Goal: Task Accomplishment & Management: Manage account settings

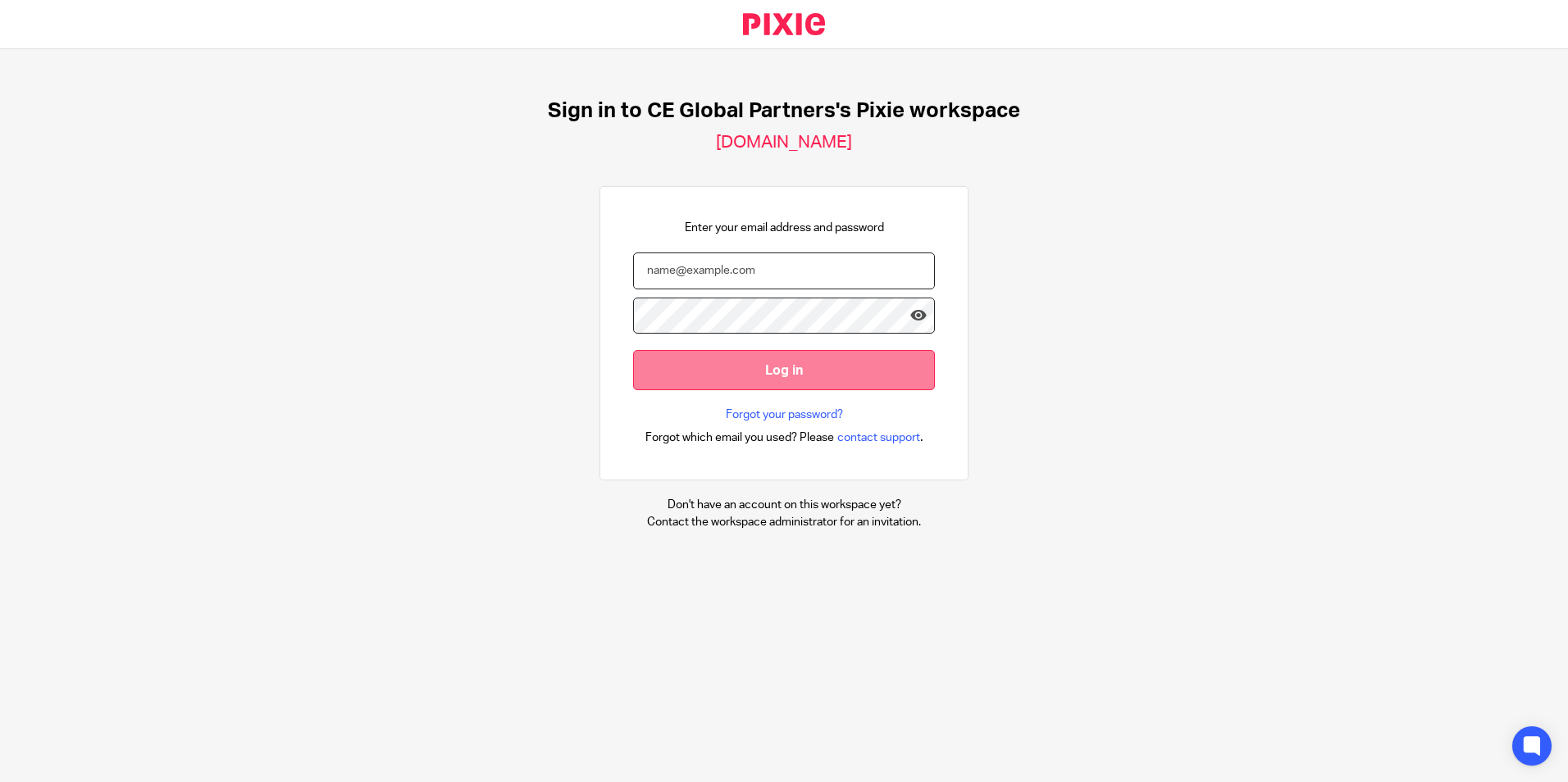
type input "[PERSON_NAME][EMAIL_ADDRESS][PERSON_NAME][DOMAIN_NAME]"
drag, startPoint x: 690, startPoint y: 372, endPoint x: 681, endPoint y: 376, distance: 9.8
click at [690, 372] on input "Log in" at bounding box center [784, 370] width 302 height 40
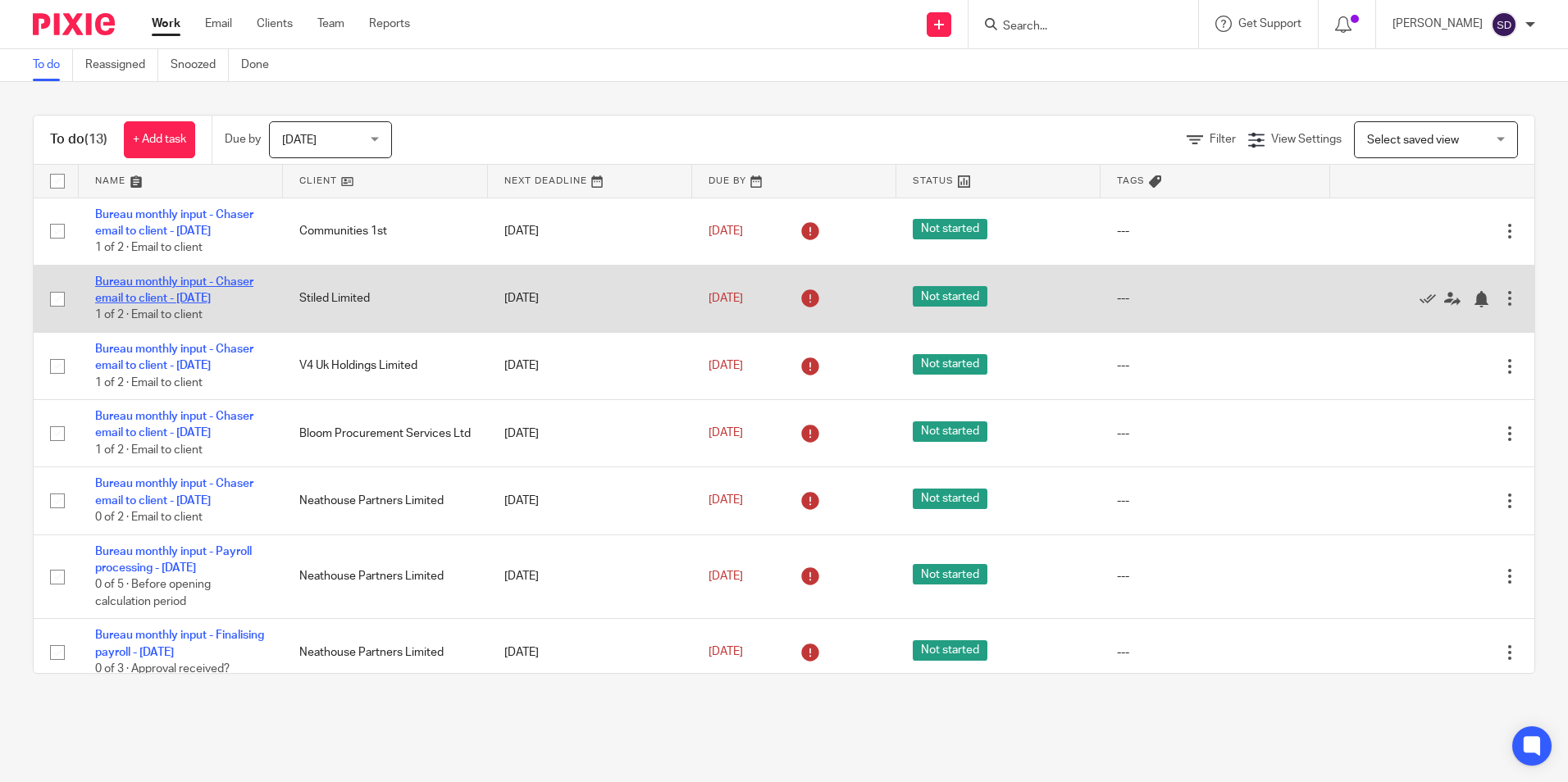
click at [170, 304] on link "Bureau monthly input - Chaser email to client - [DATE]" at bounding box center [174, 290] width 159 height 28
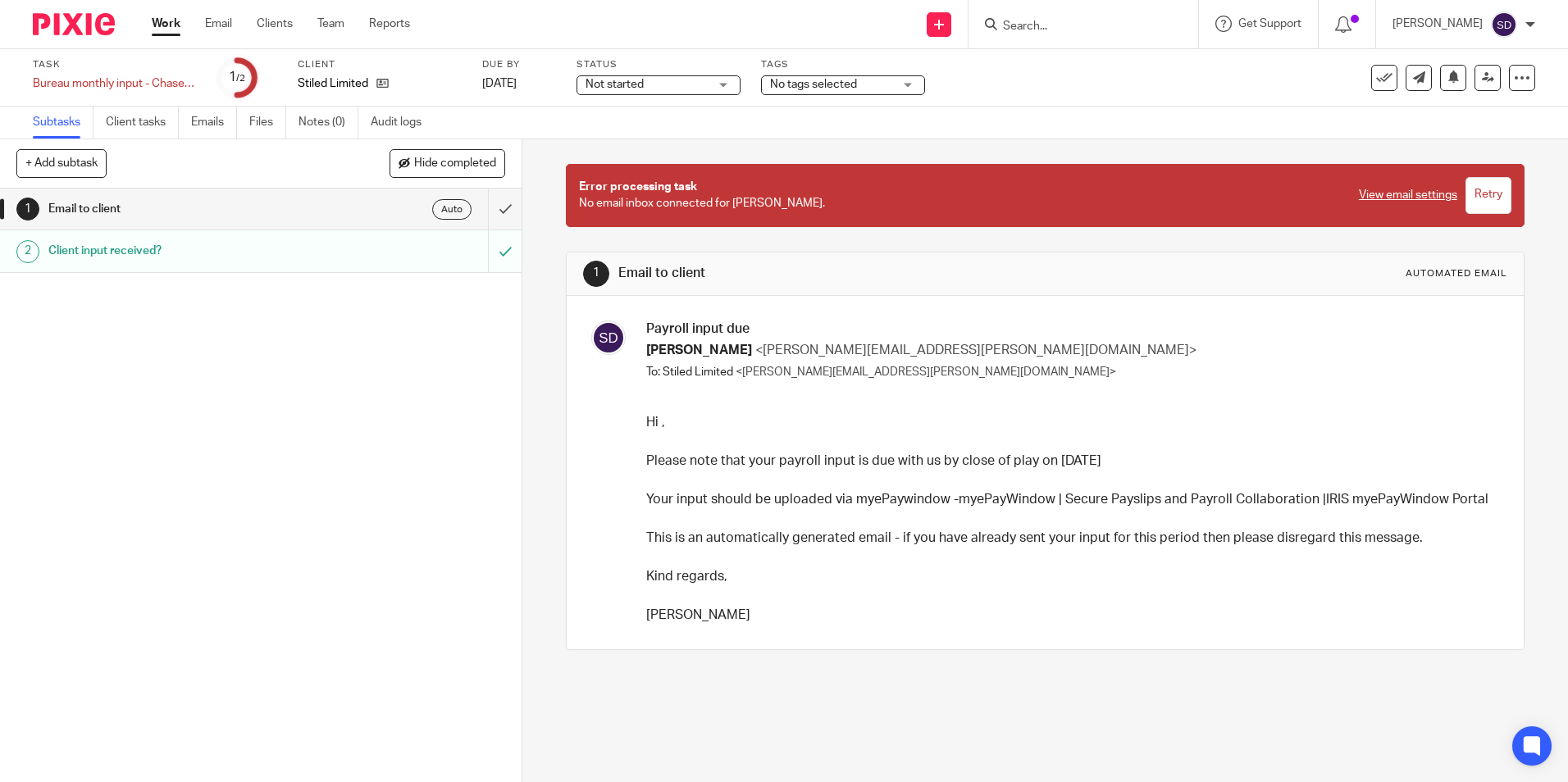
click at [112, 246] on h1 "Client input received?" at bounding box center [190, 250] width 282 height 24
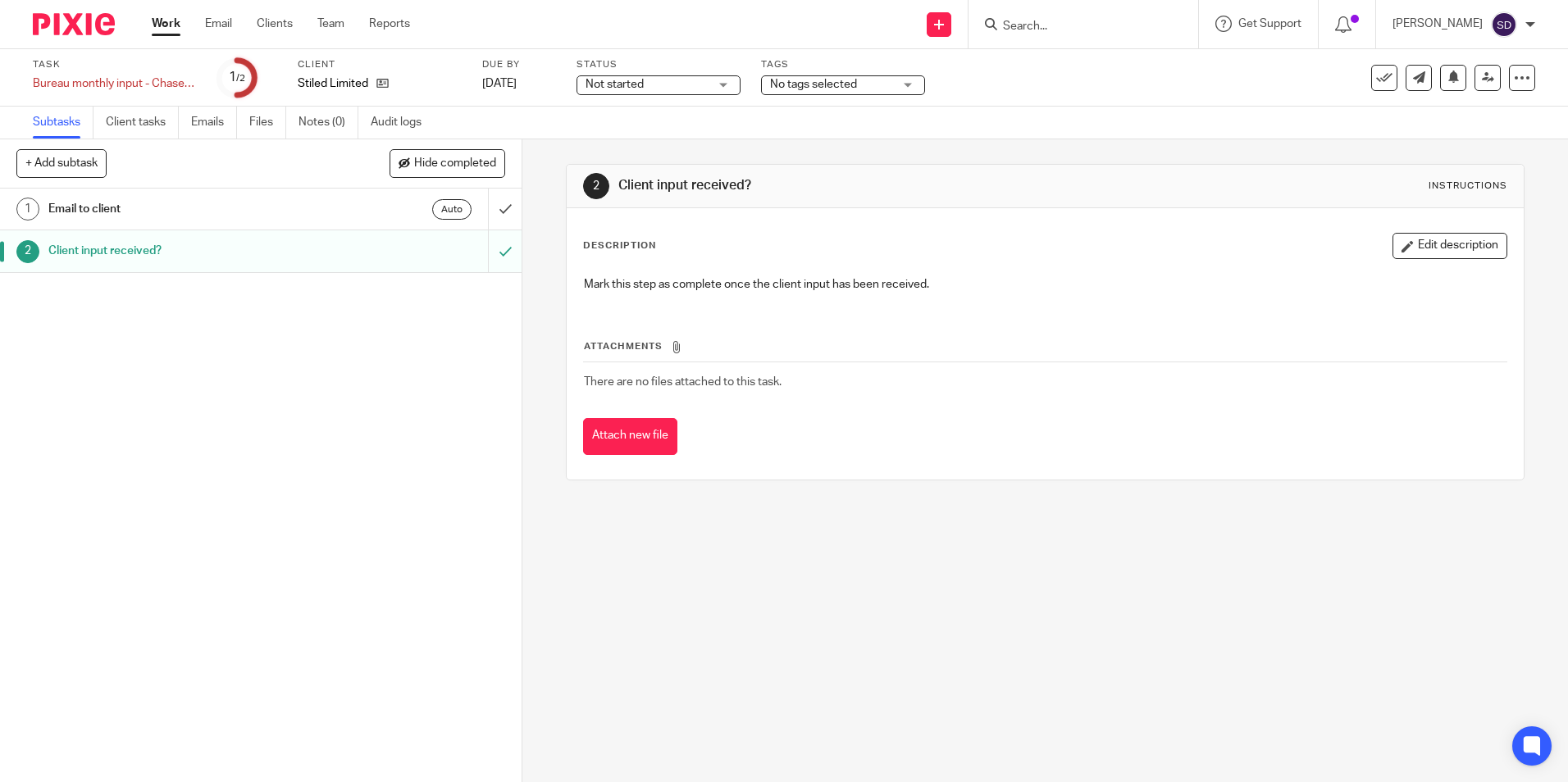
click at [90, 236] on link "2 Client input received?" at bounding box center [243, 251] width 488 height 41
click at [26, 165] on button "+ Add subtask" at bounding box center [61, 163] width 91 height 28
click at [478, 161] on p "+ Add" at bounding box center [481, 164] width 48 height 28
click at [109, 250] on h1 "Client input received?" at bounding box center [190, 250] width 282 height 24
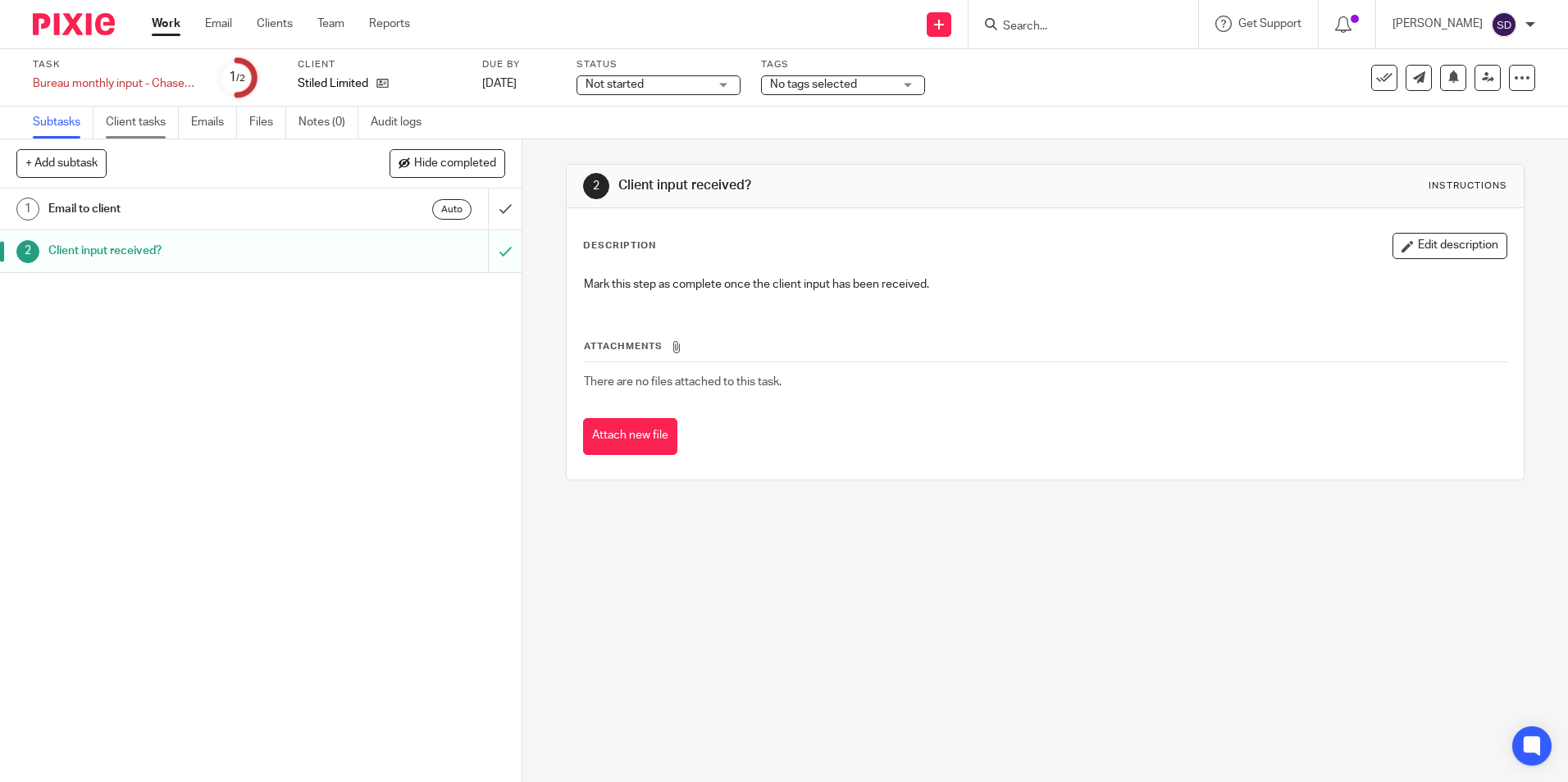
click at [137, 120] on link "Client tasks" at bounding box center [142, 122] width 73 height 32
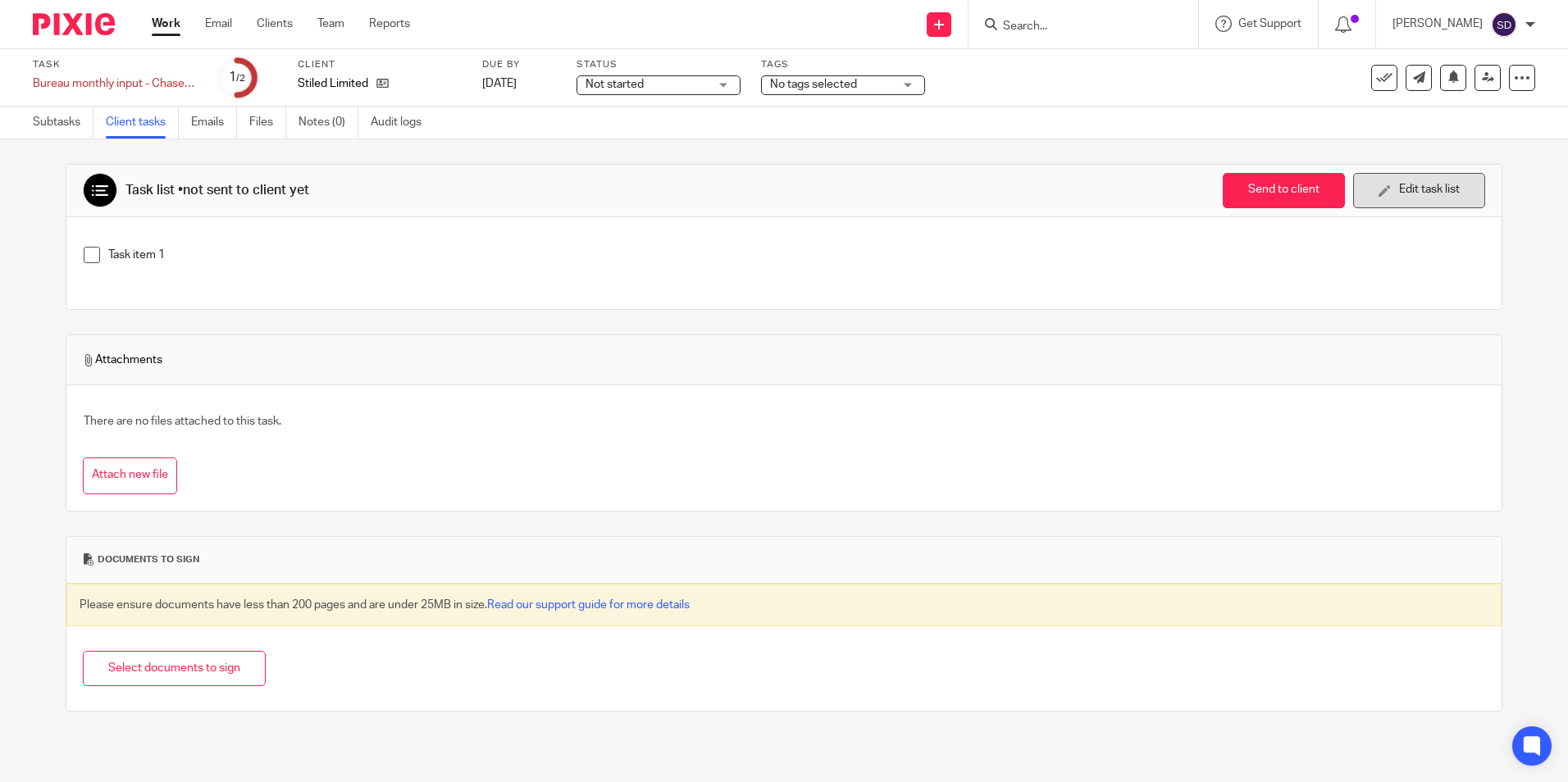
click at [1379, 186] on icon "button" at bounding box center [1385, 190] width 13 height 13
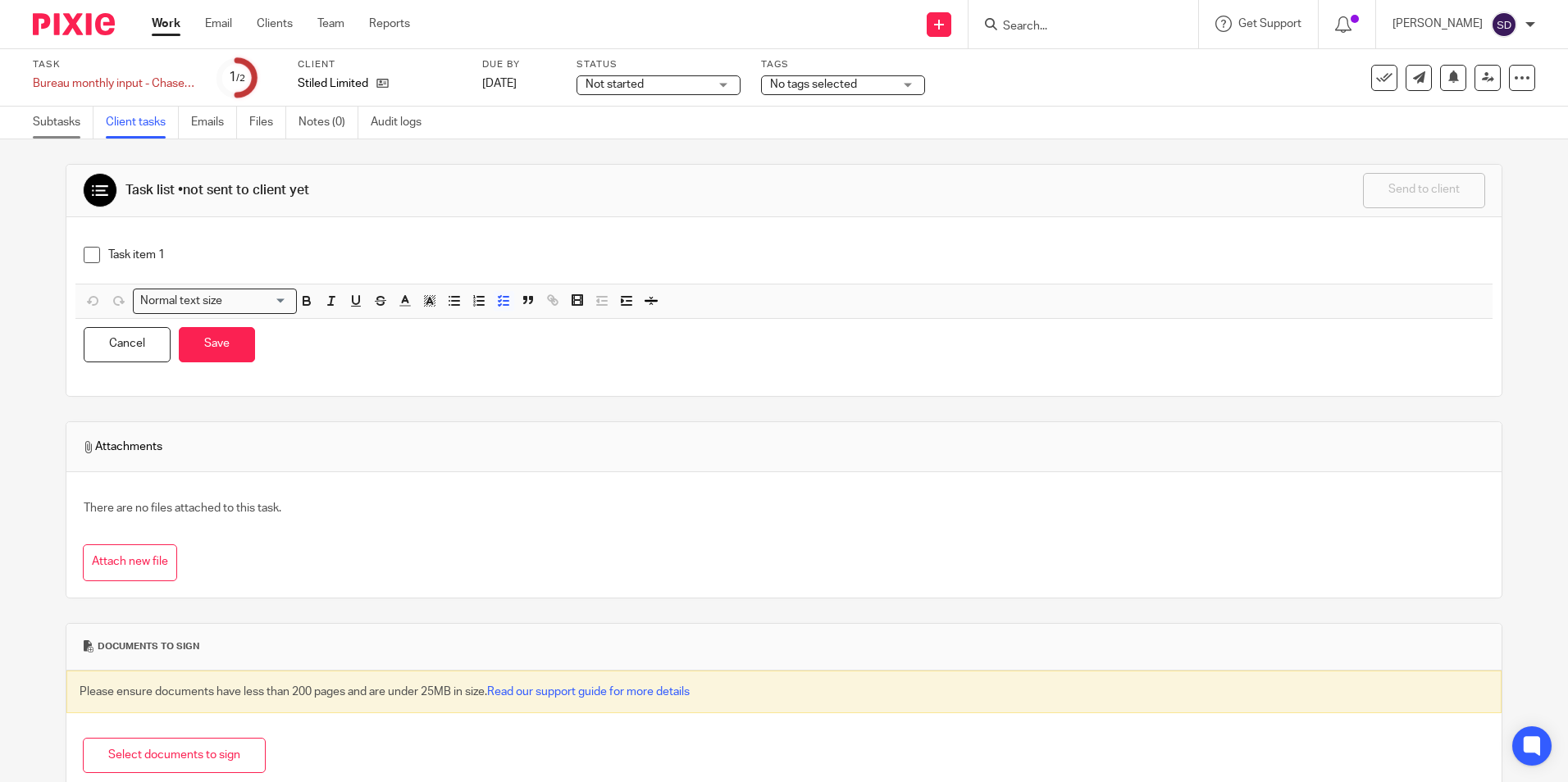
click at [65, 121] on link "Subtasks" at bounding box center [63, 122] width 60 height 32
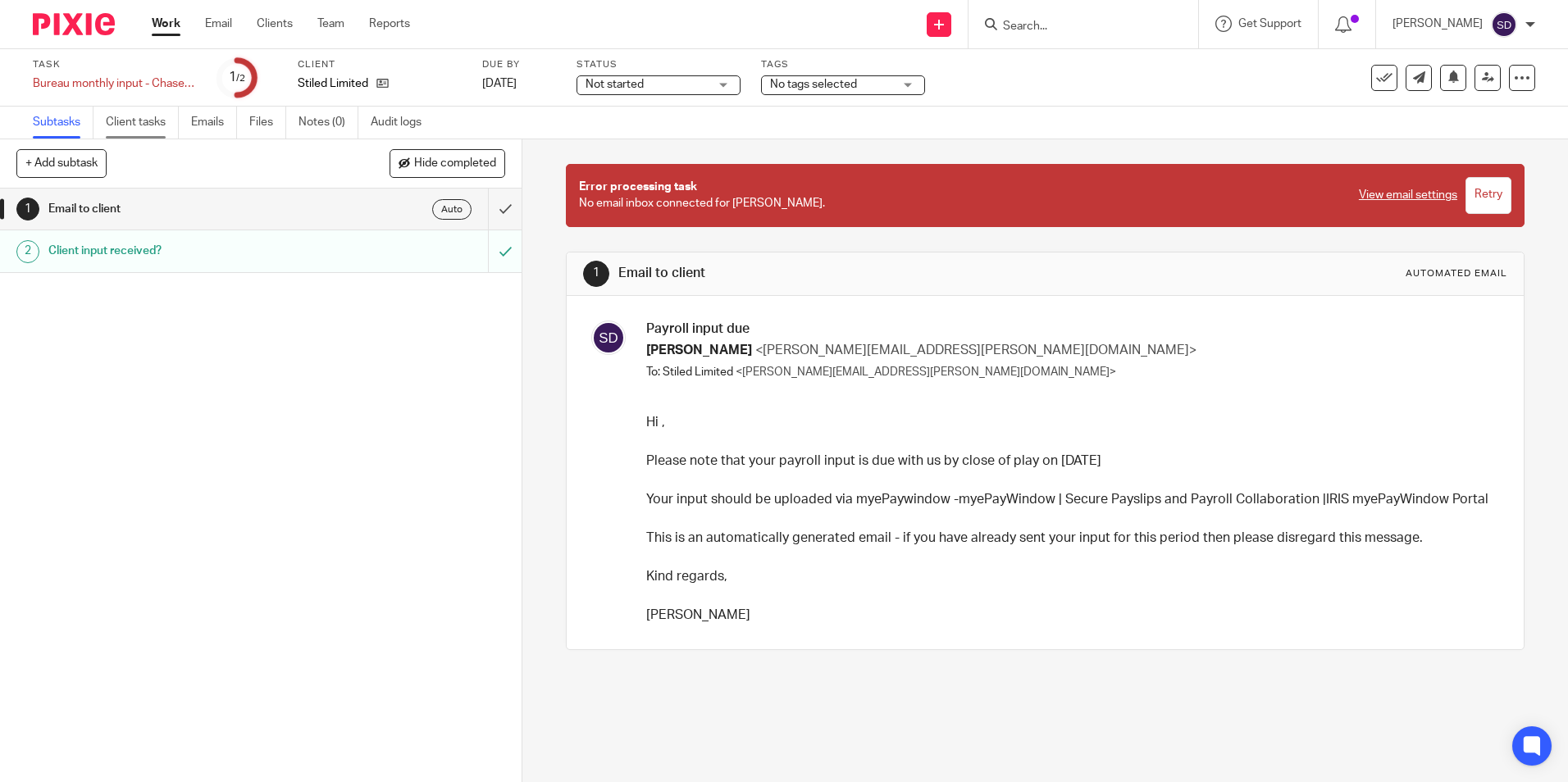
click at [148, 118] on link "Client tasks" at bounding box center [142, 122] width 73 height 32
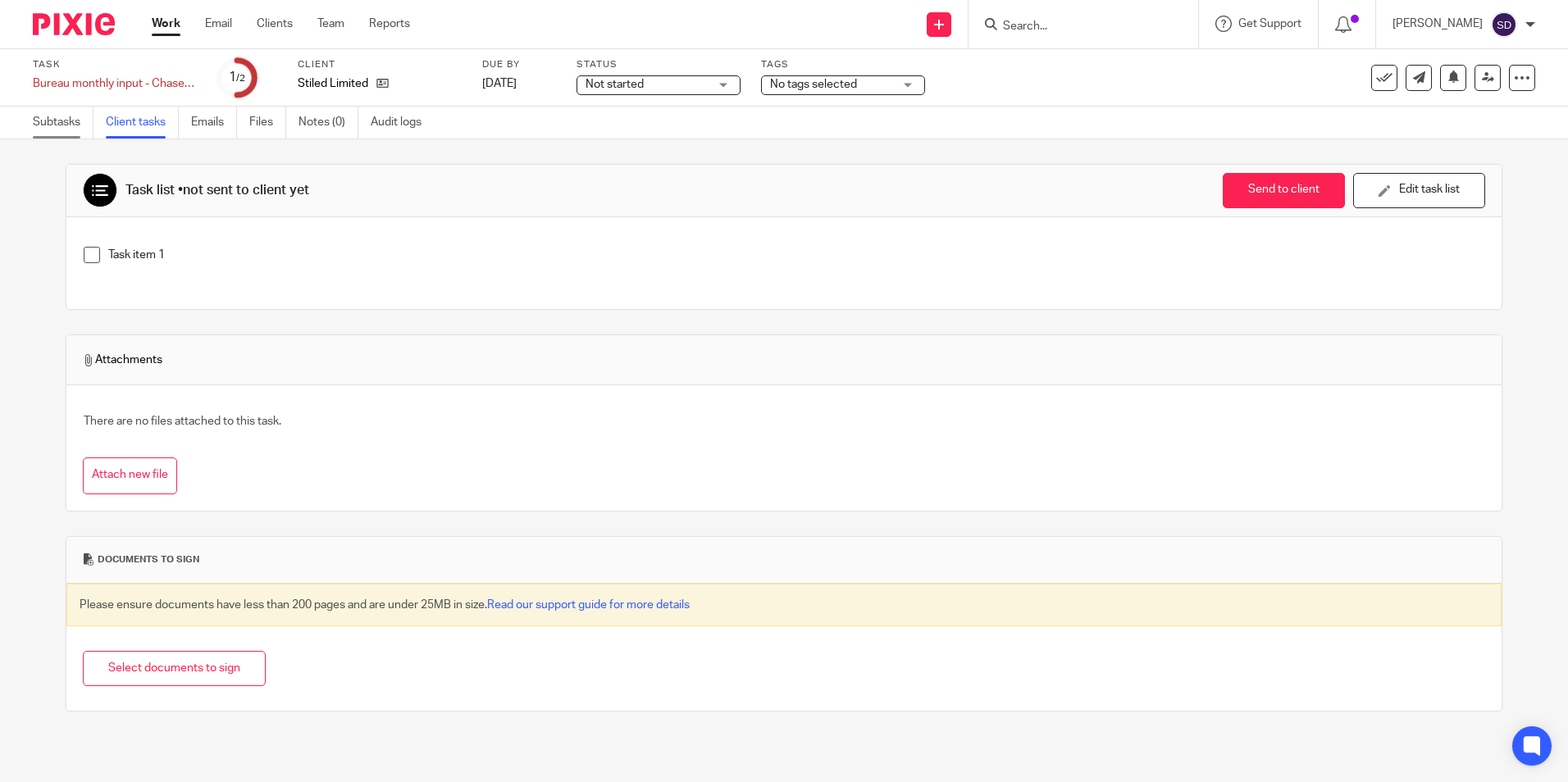
click at [60, 126] on link "Subtasks" at bounding box center [63, 122] width 60 height 32
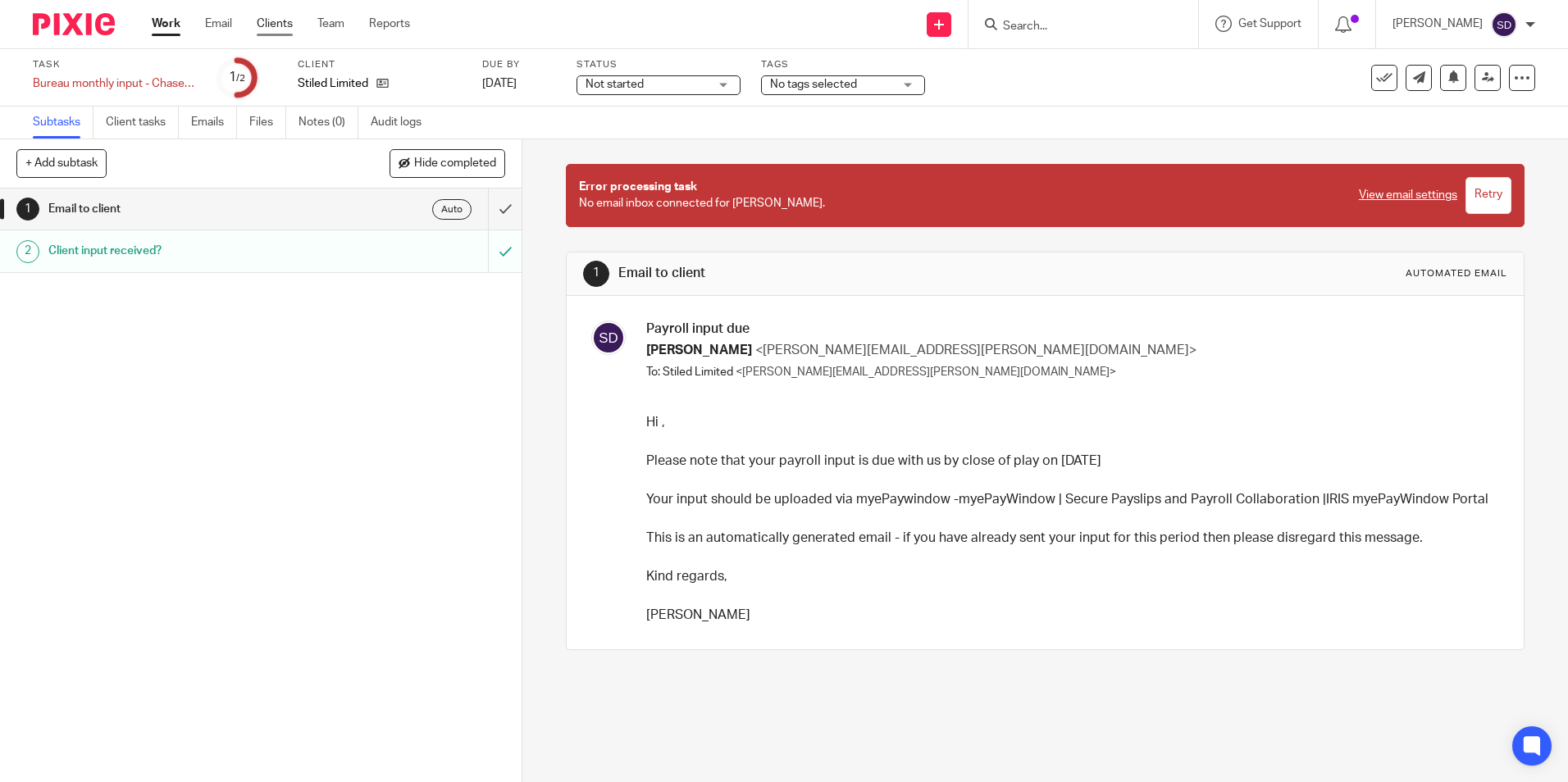
click at [277, 19] on link "Clients" at bounding box center [275, 23] width 36 height 17
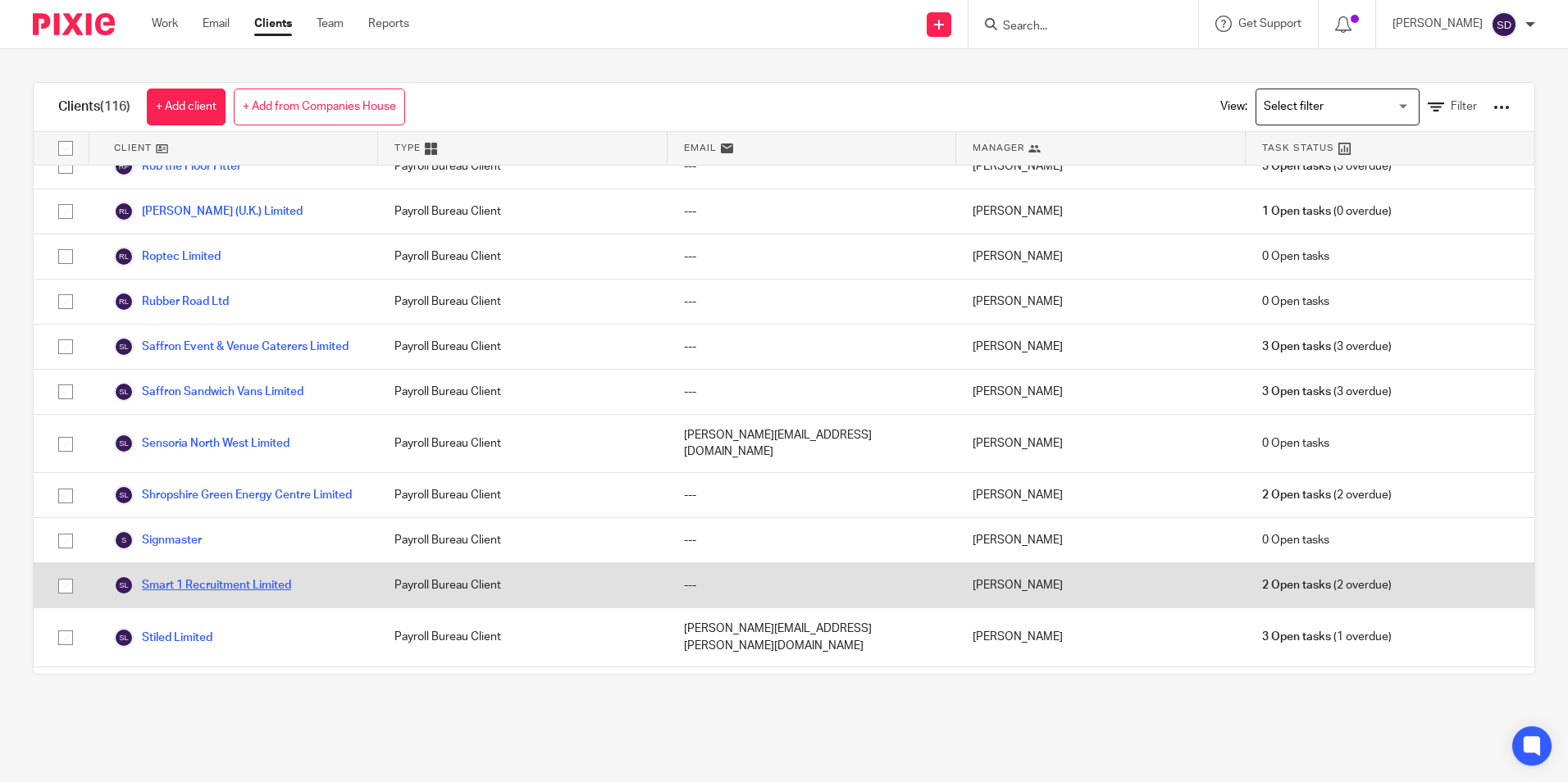
scroll to position [3691, 0]
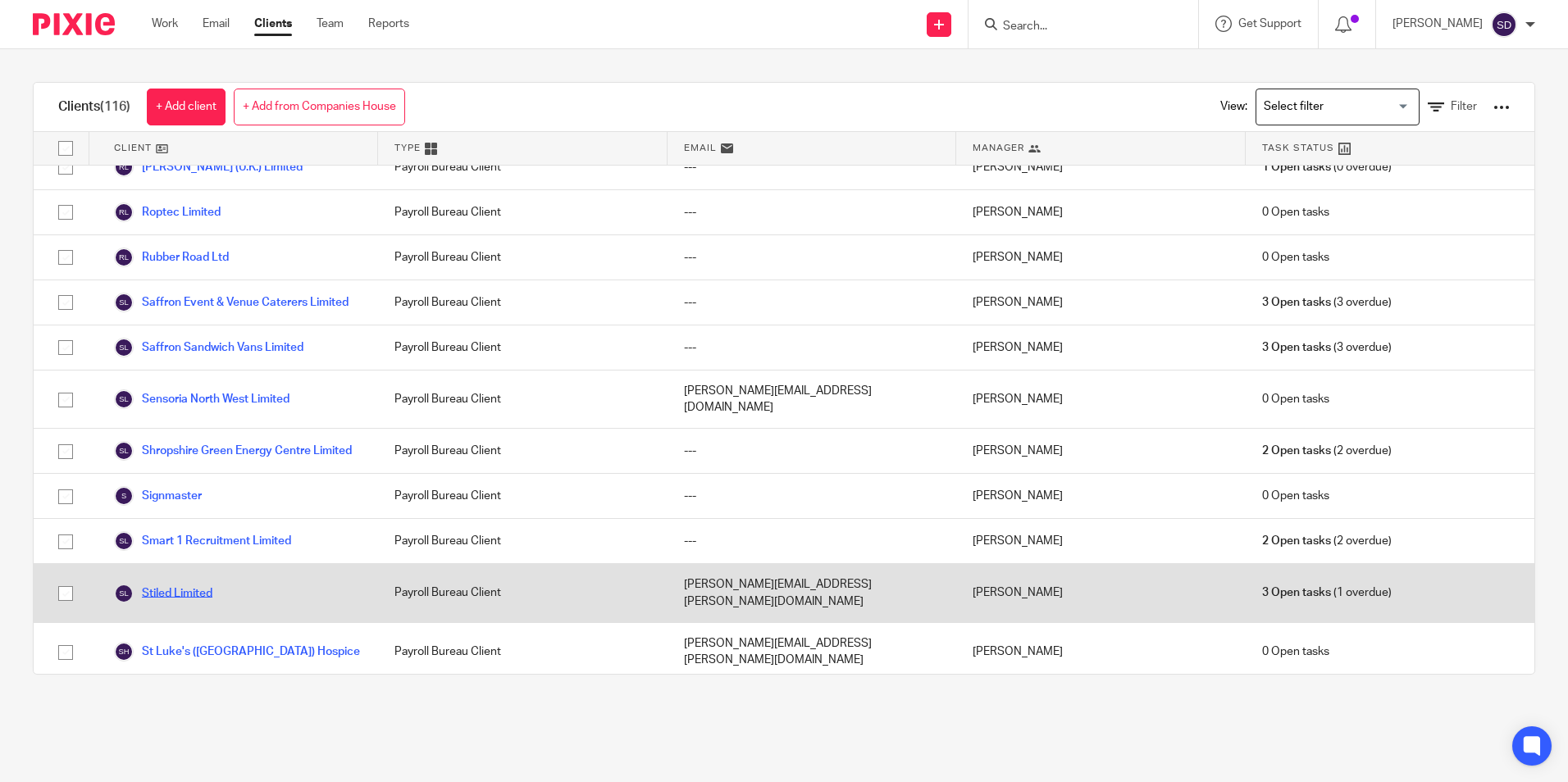
click at [207, 584] on link "Stiled Limited" at bounding box center [163, 594] width 98 height 19
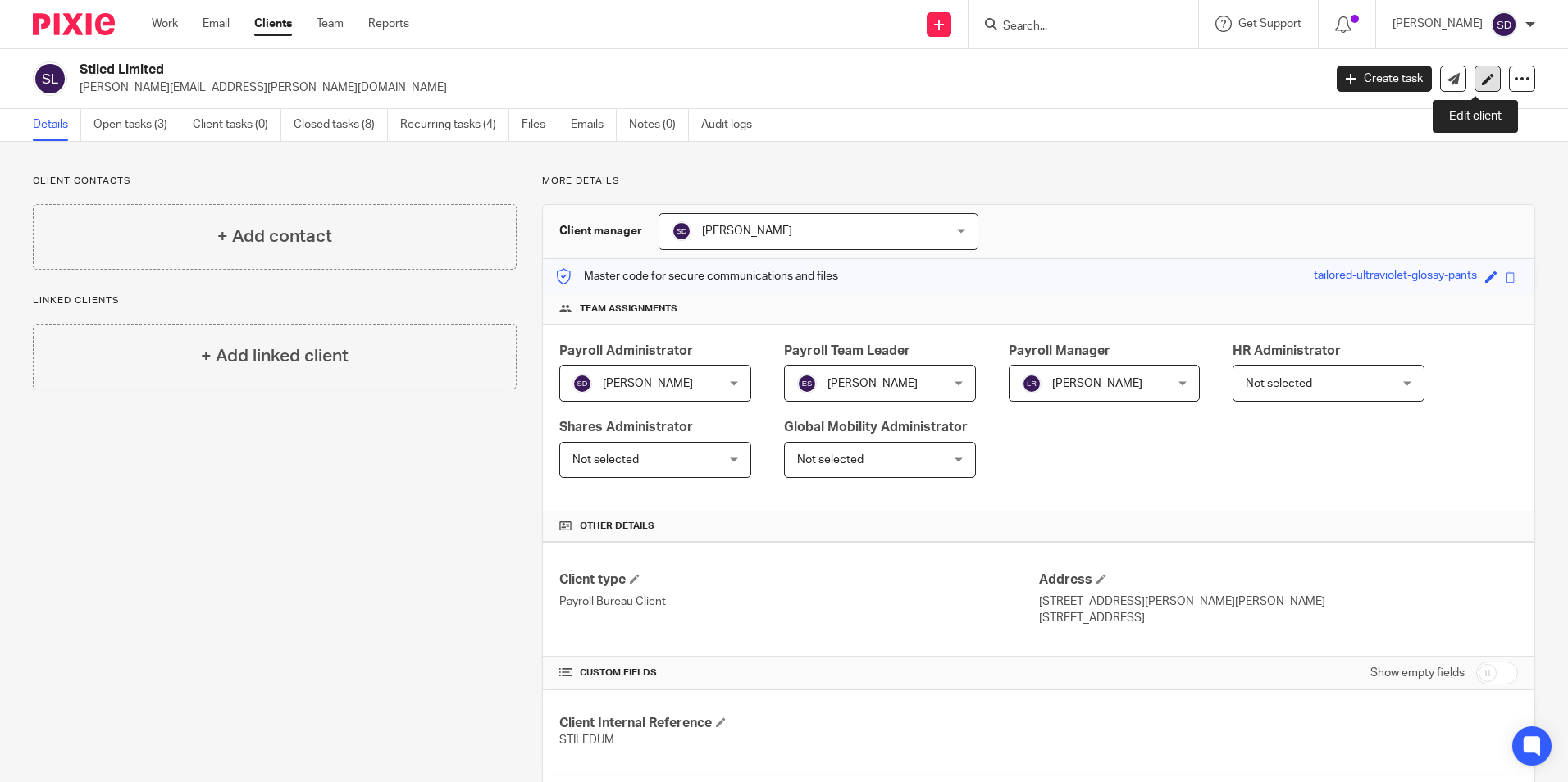
click at [1475, 86] on link at bounding box center [1487, 78] width 26 height 26
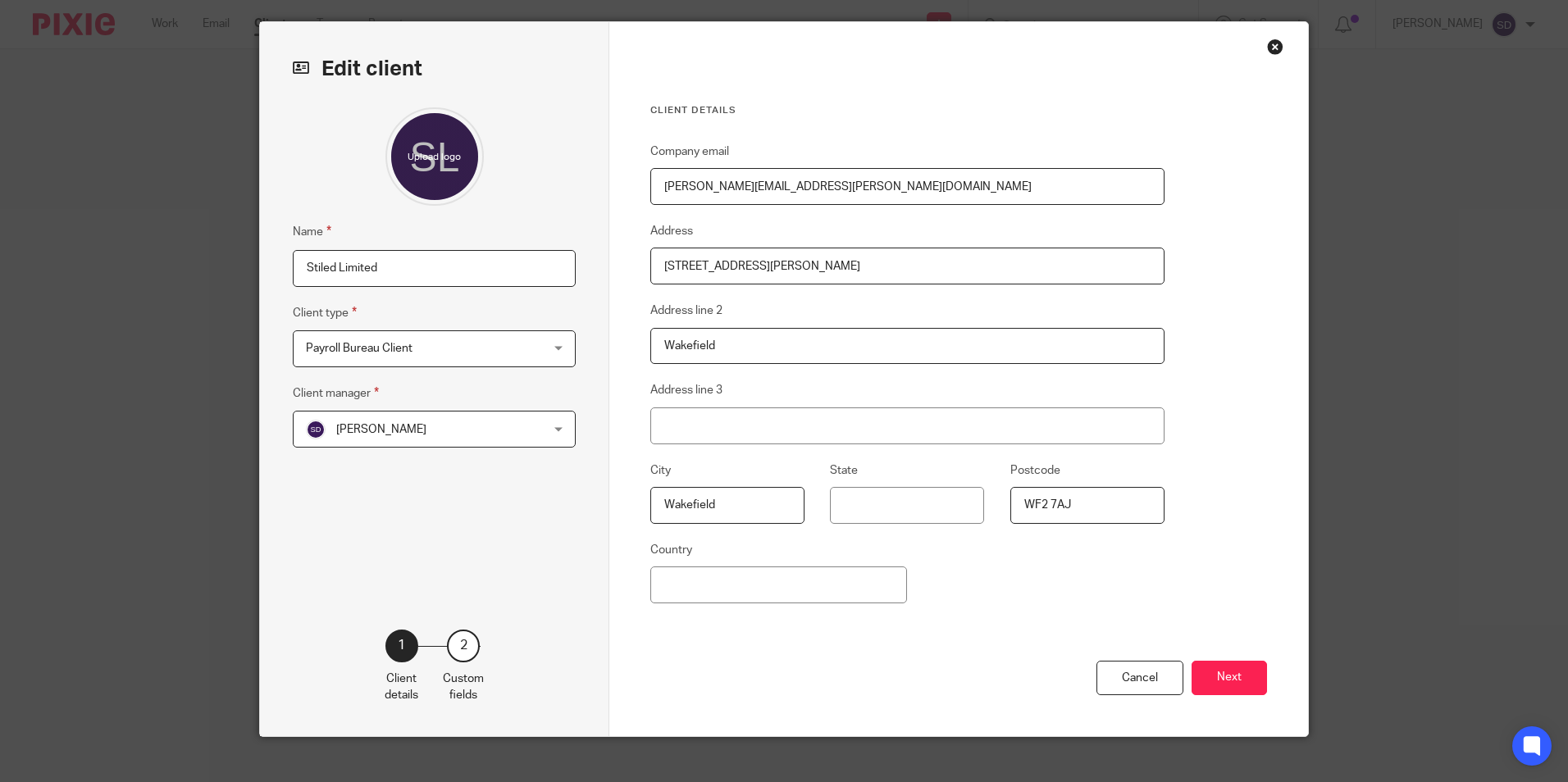
scroll to position [65, 0]
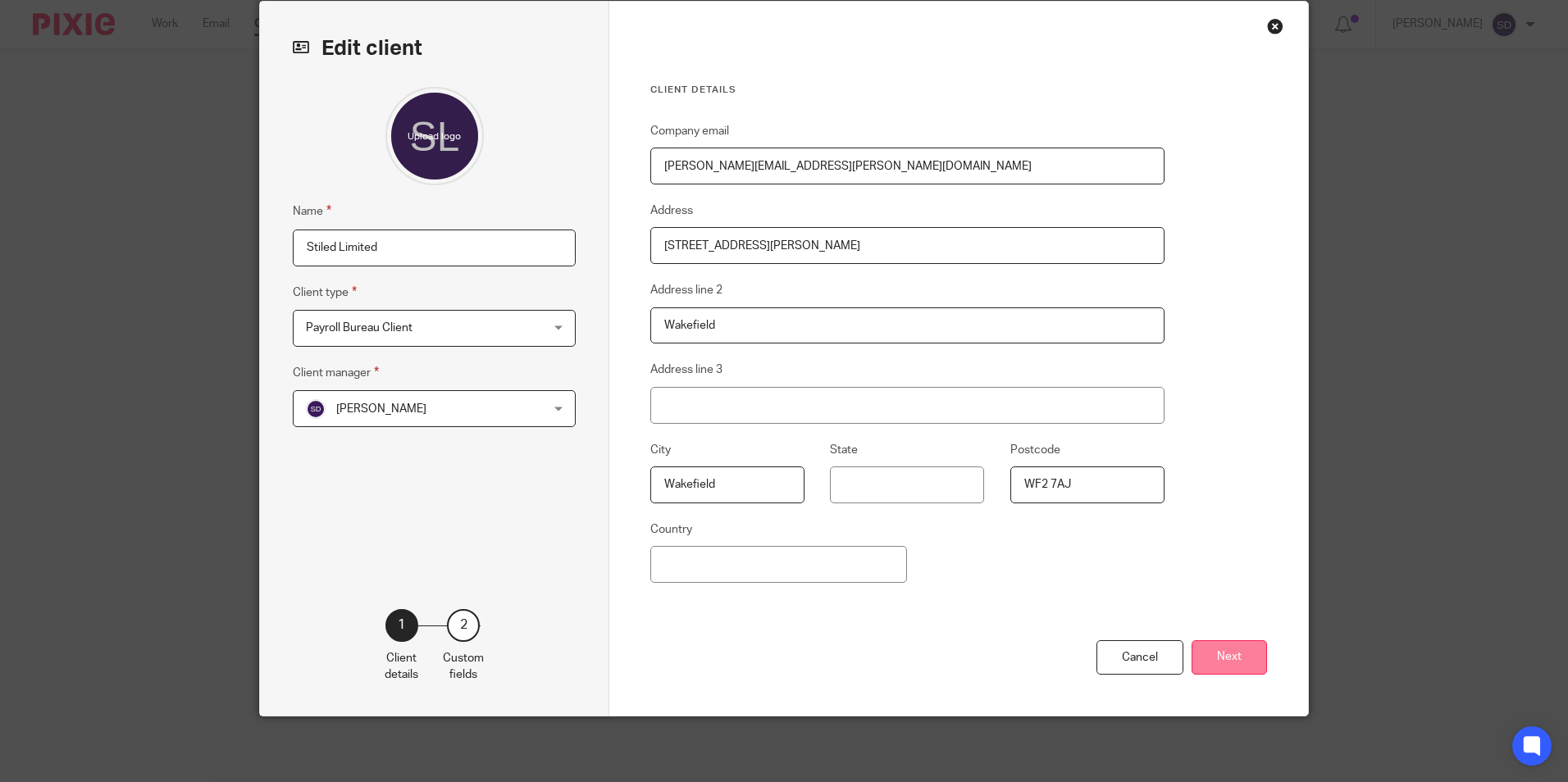
click at [1219, 653] on button "Next" at bounding box center [1229, 658] width 75 height 35
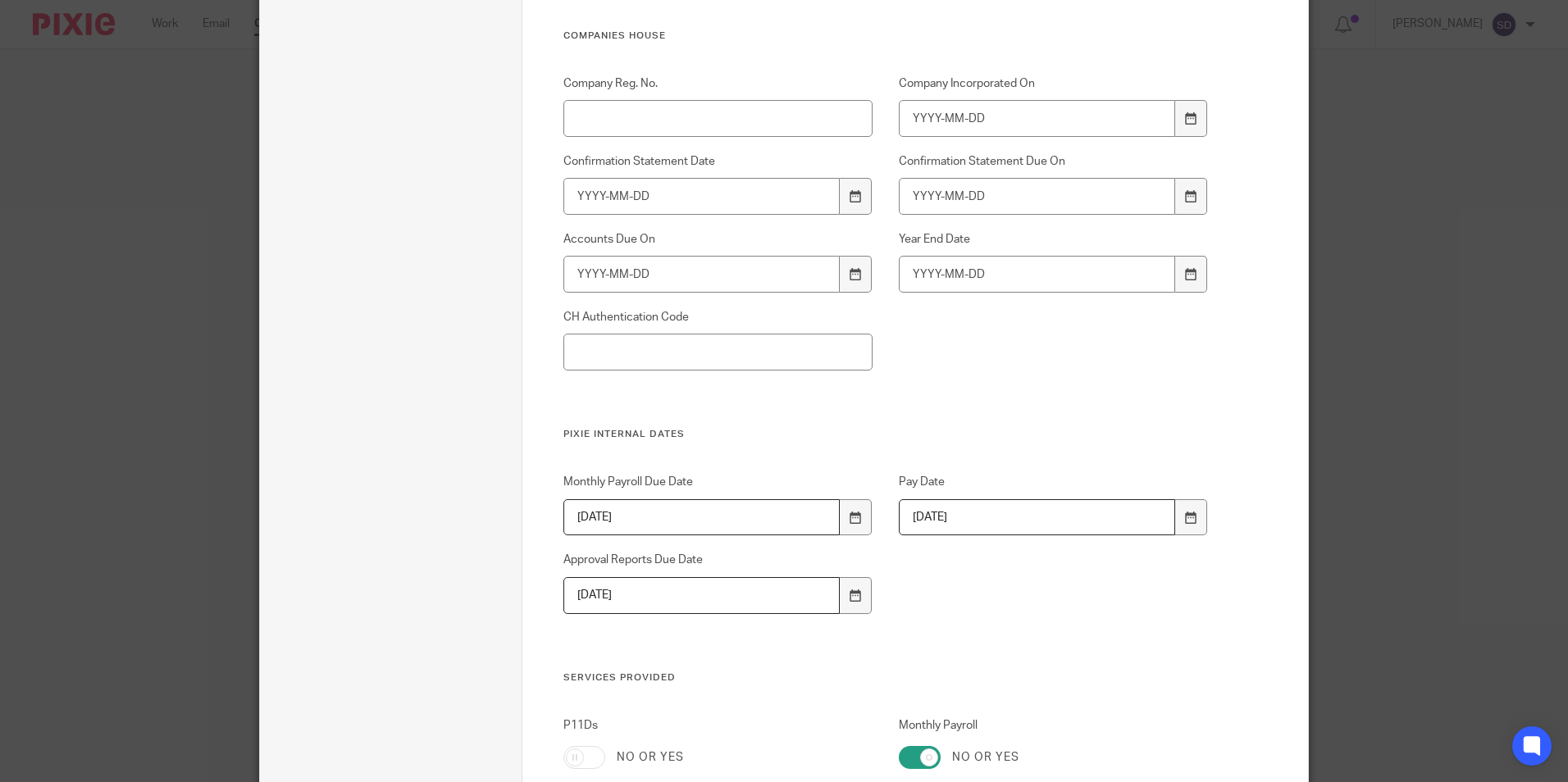
scroll to position [885, 0]
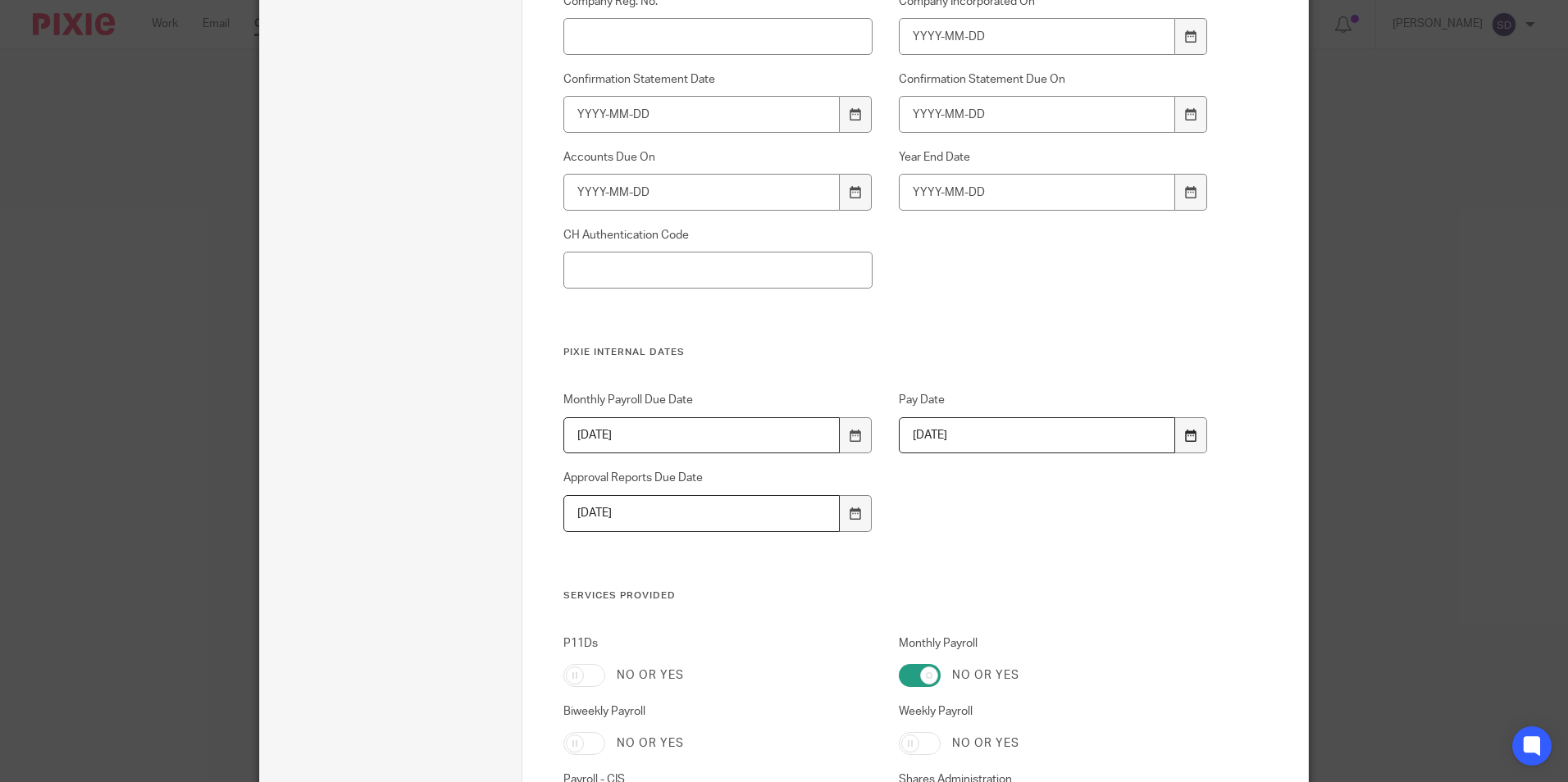
click at [1187, 438] on icon at bounding box center [1191, 435] width 13 height 13
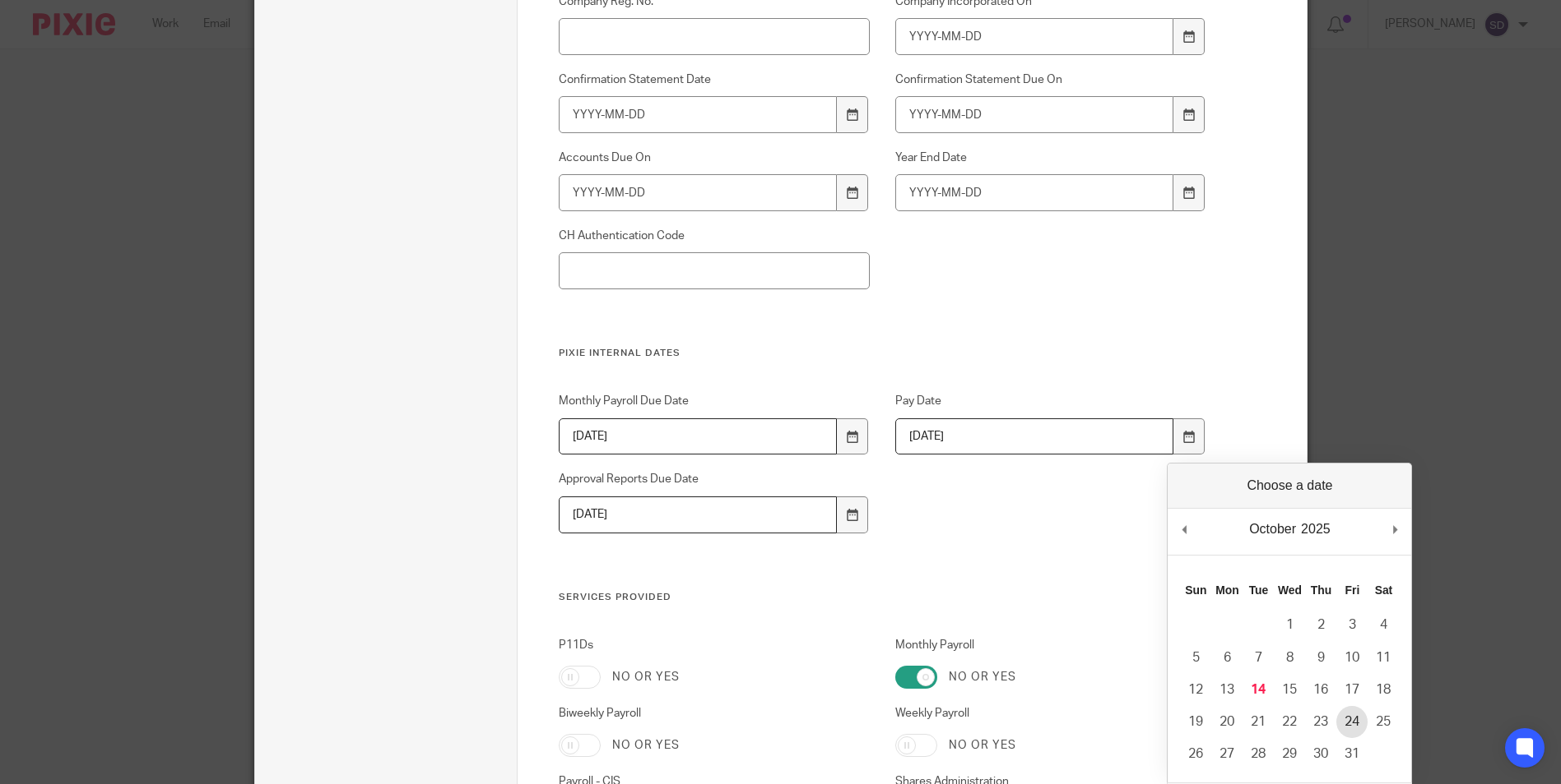
type input "2025-10-24"
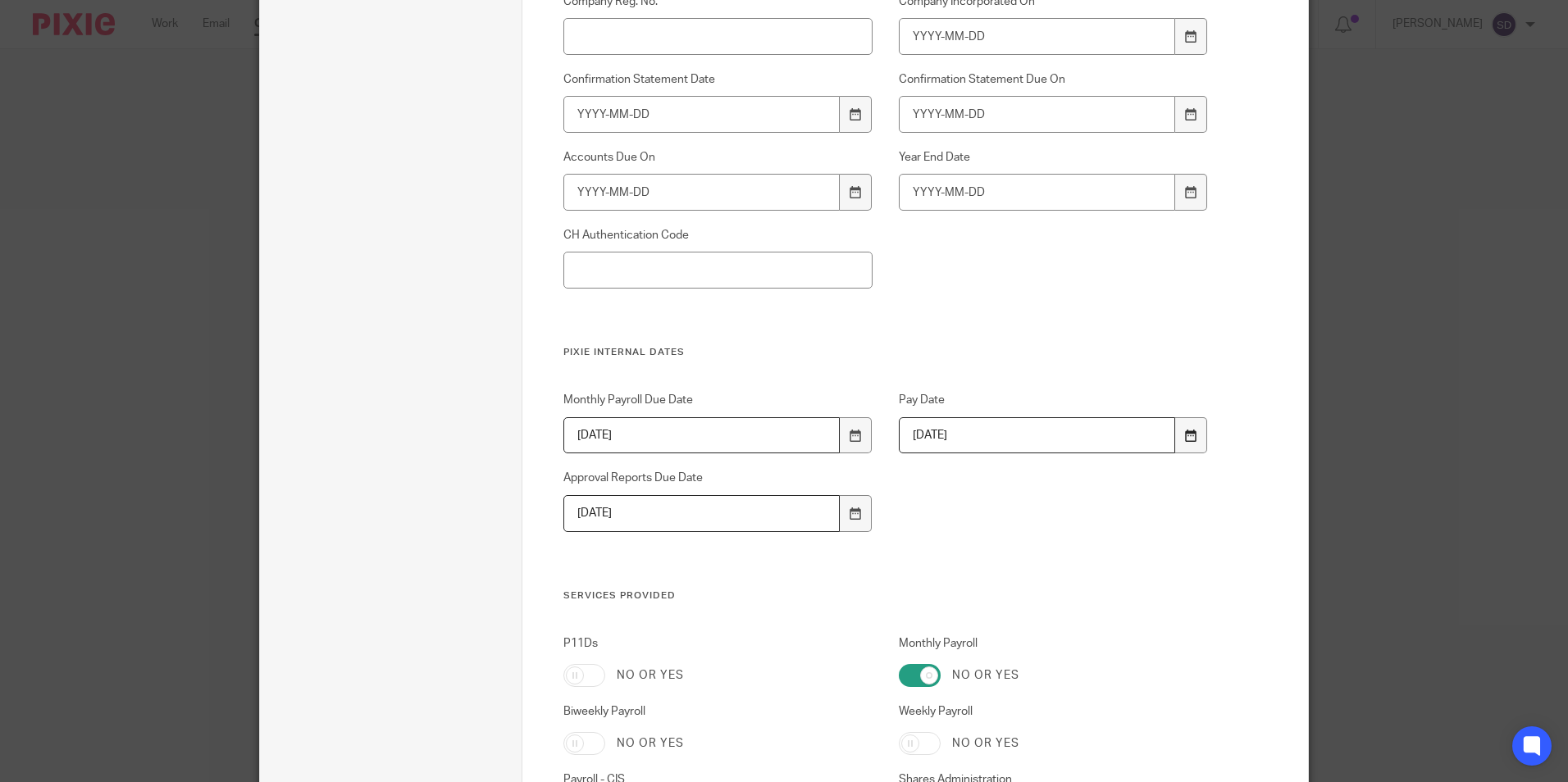
click at [1177, 438] on div at bounding box center [1191, 436] width 31 height 37
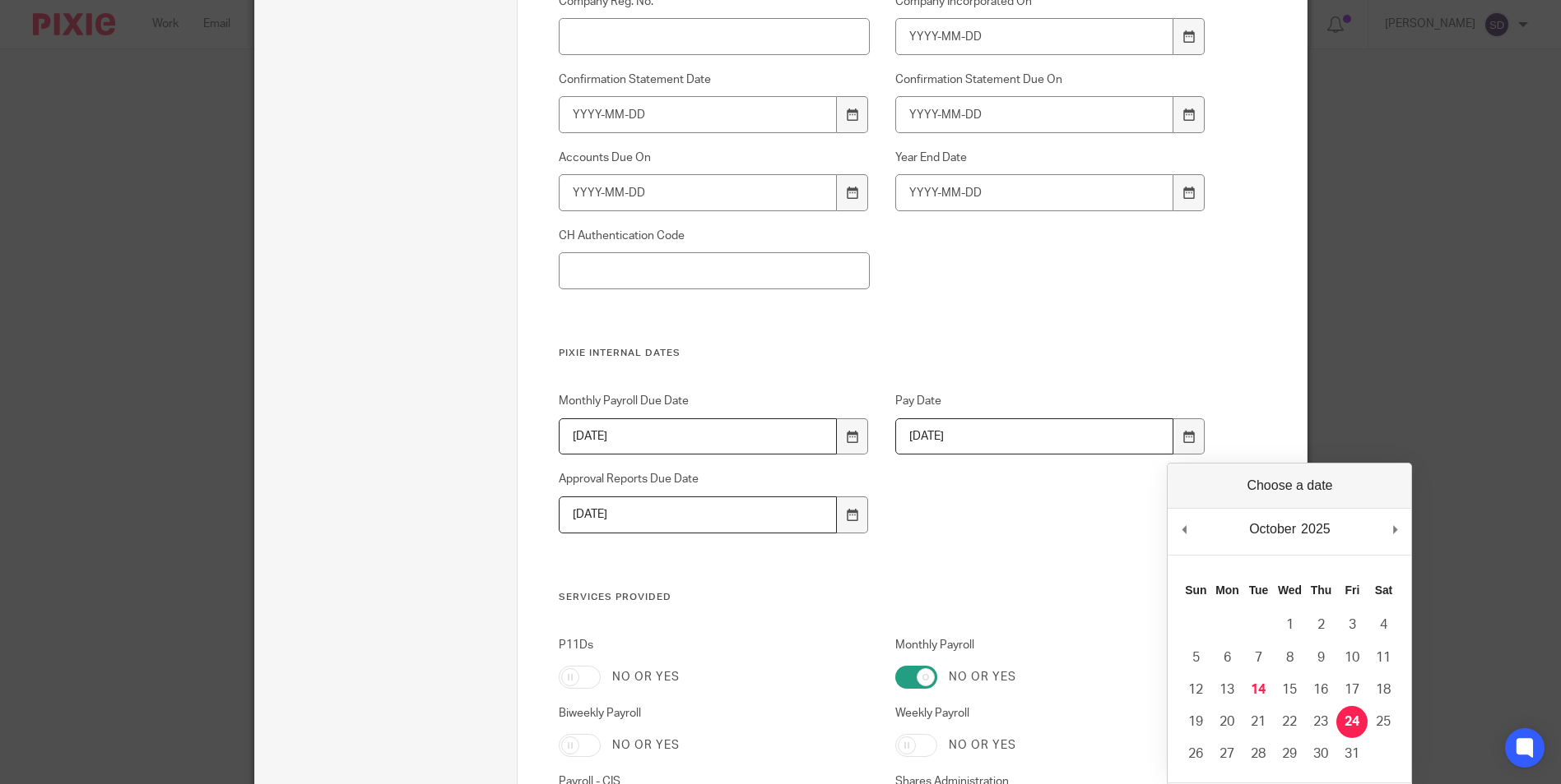
click at [847, 621] on div "Custom fields Client Internal Reference STILEDUM Payroll PAYE - Accounts Office…" at bounding box center [882, 287] width 648 height 2051
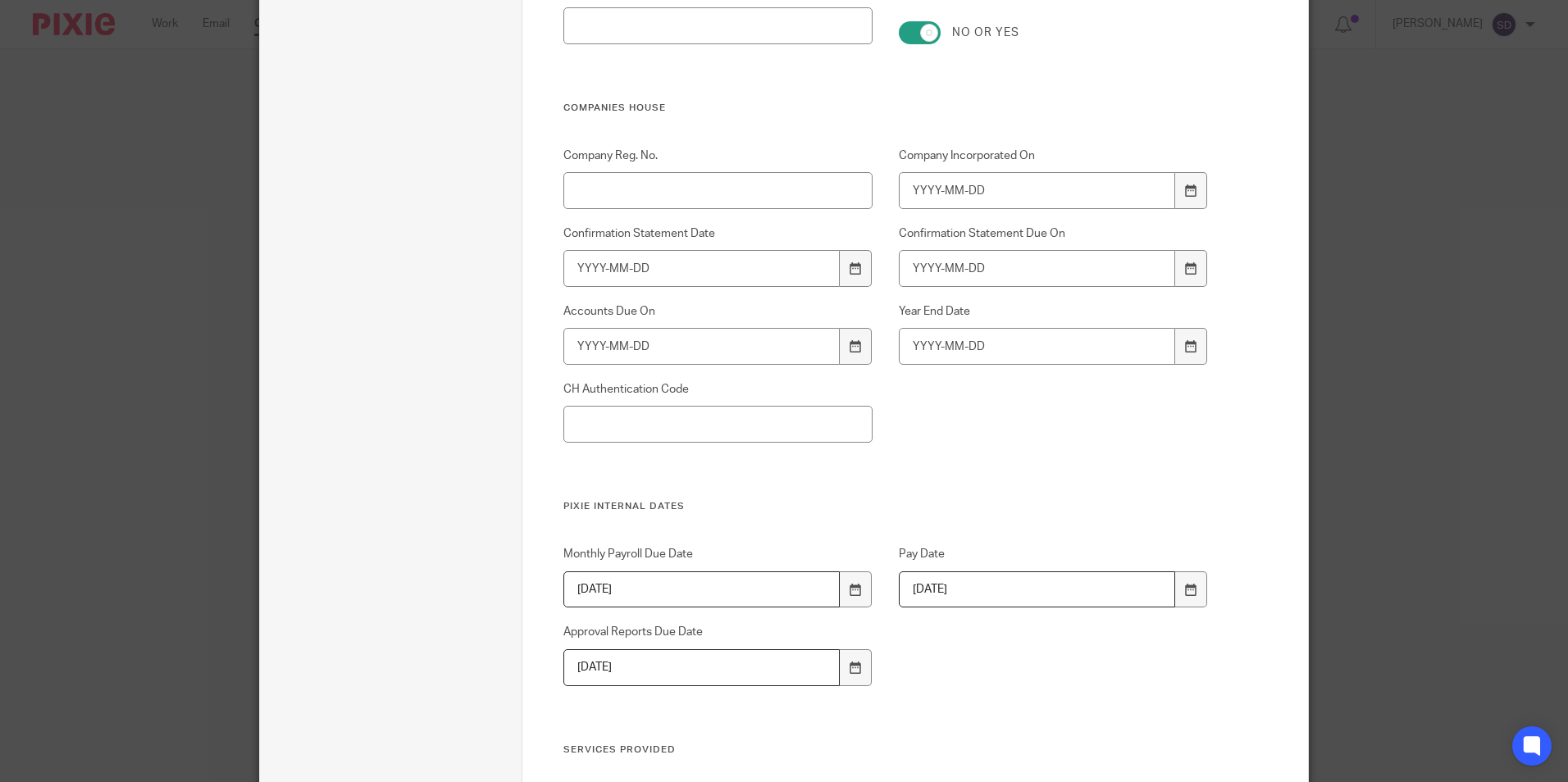
scroll to position [738, 0]
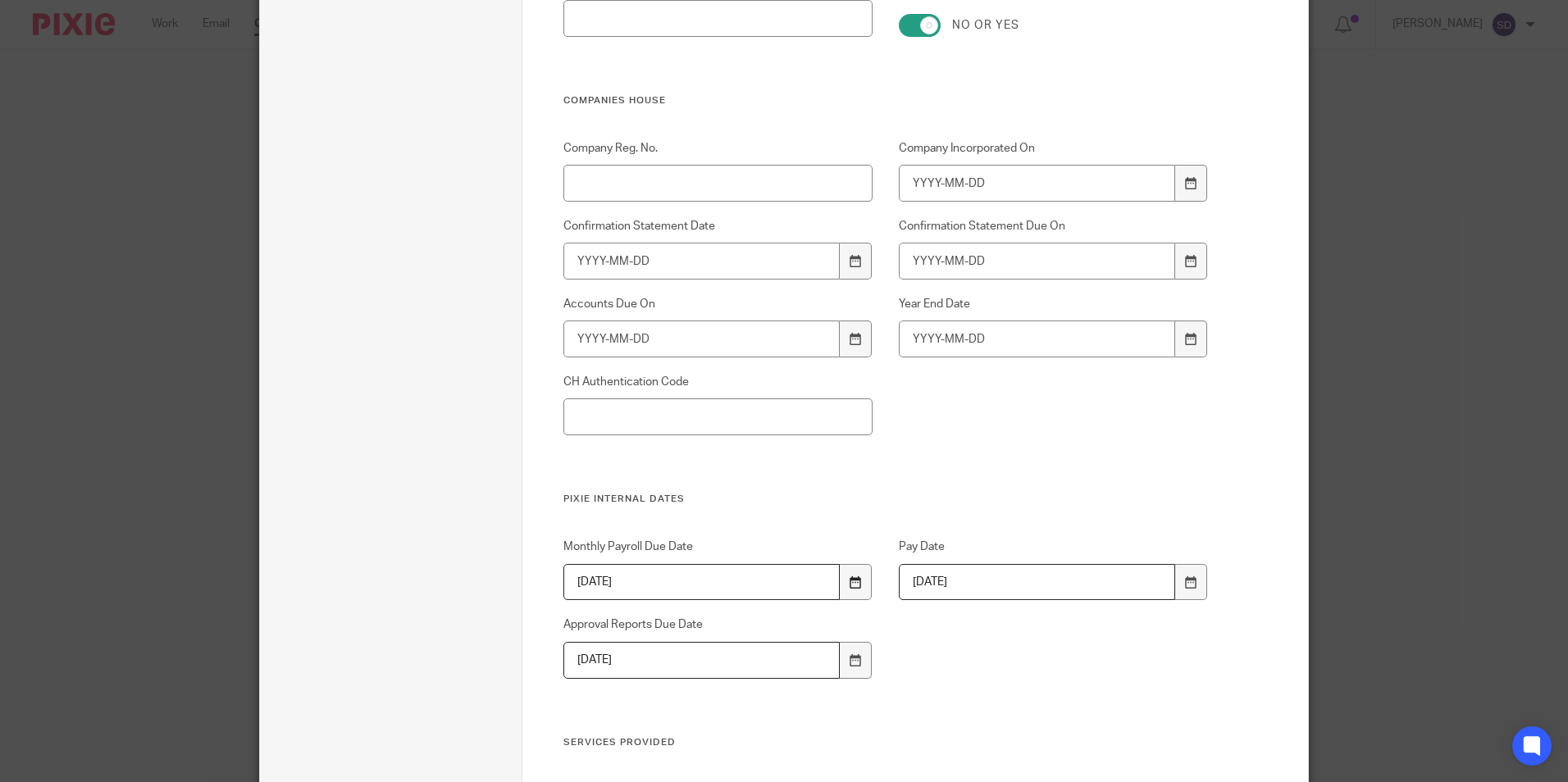
click at [853, 584] on icon at bounding box center [856, 582] width 13 height 13
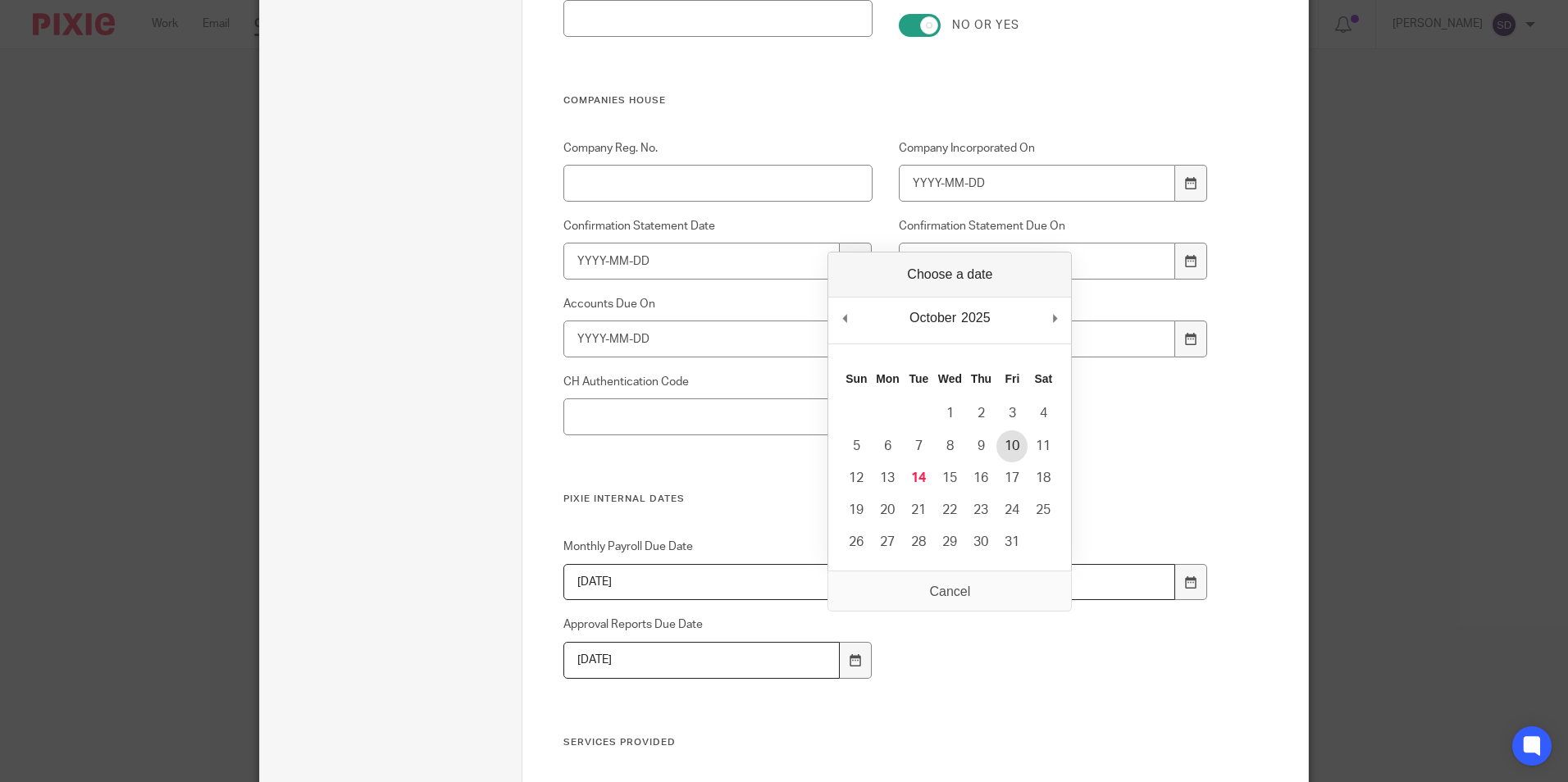
type input "2025-10-10"
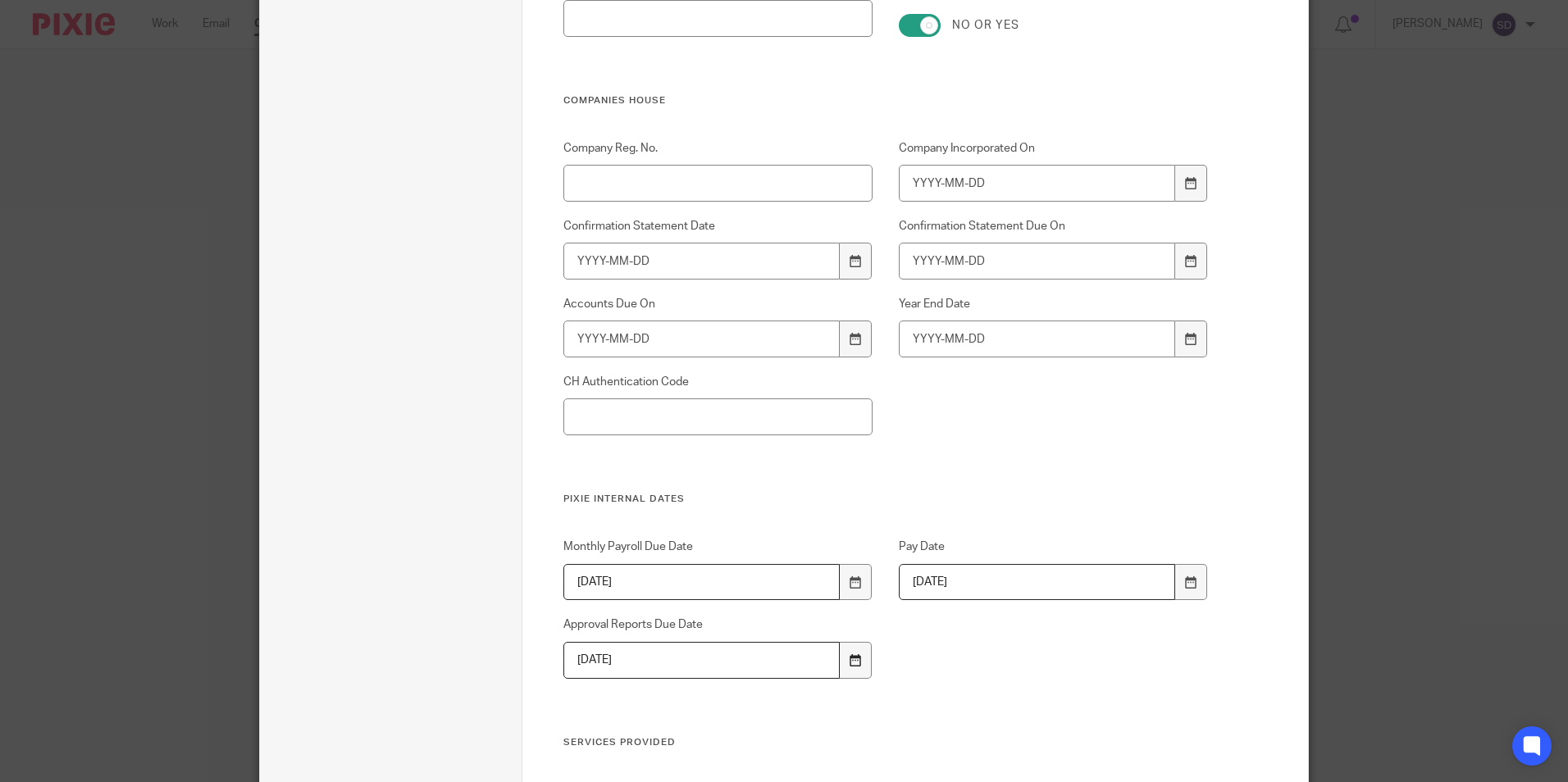
click at [853, 657] on icon at bounding box center [856, 660] width 13 height 13
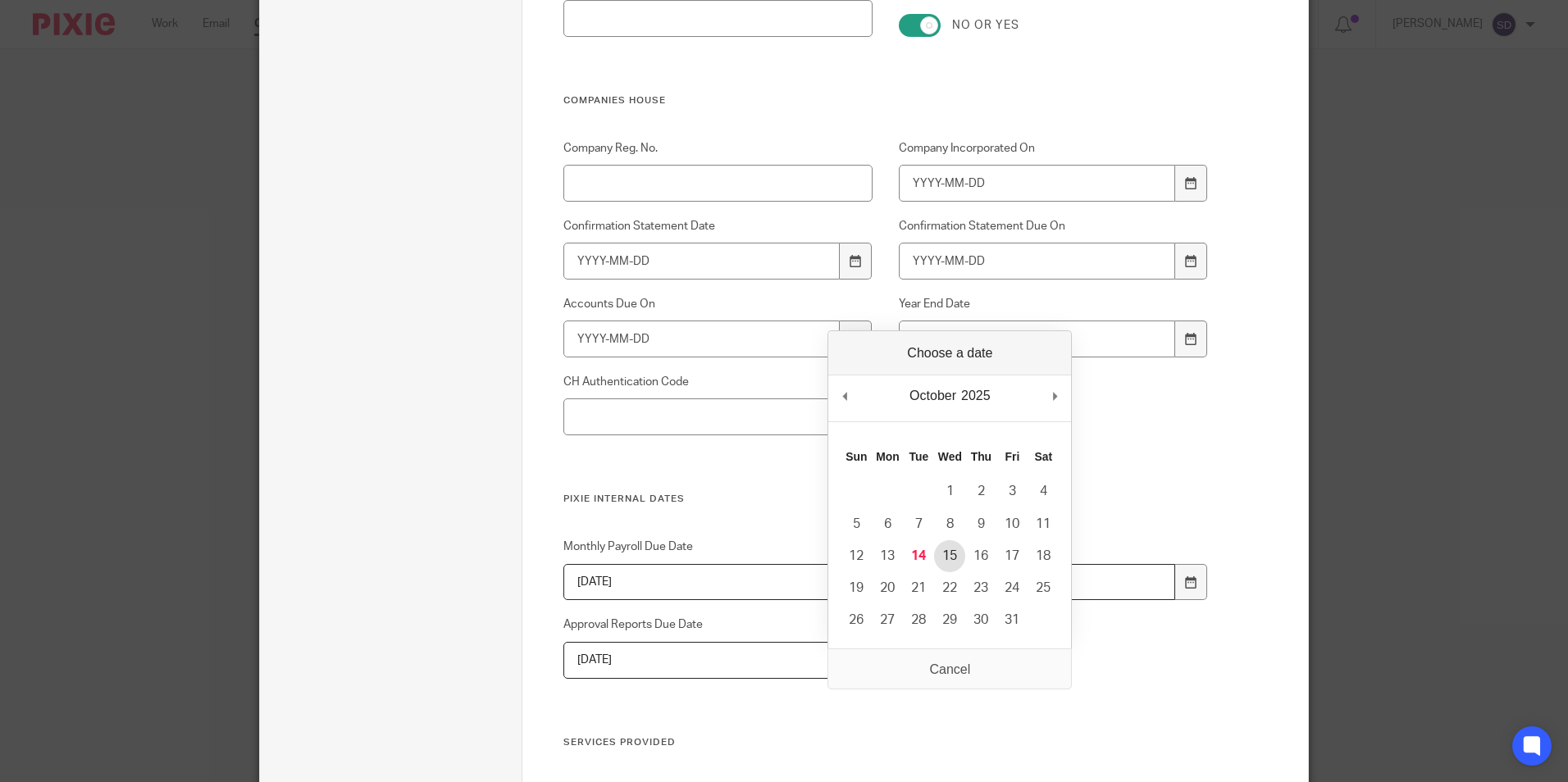
type input "2025-10-15"
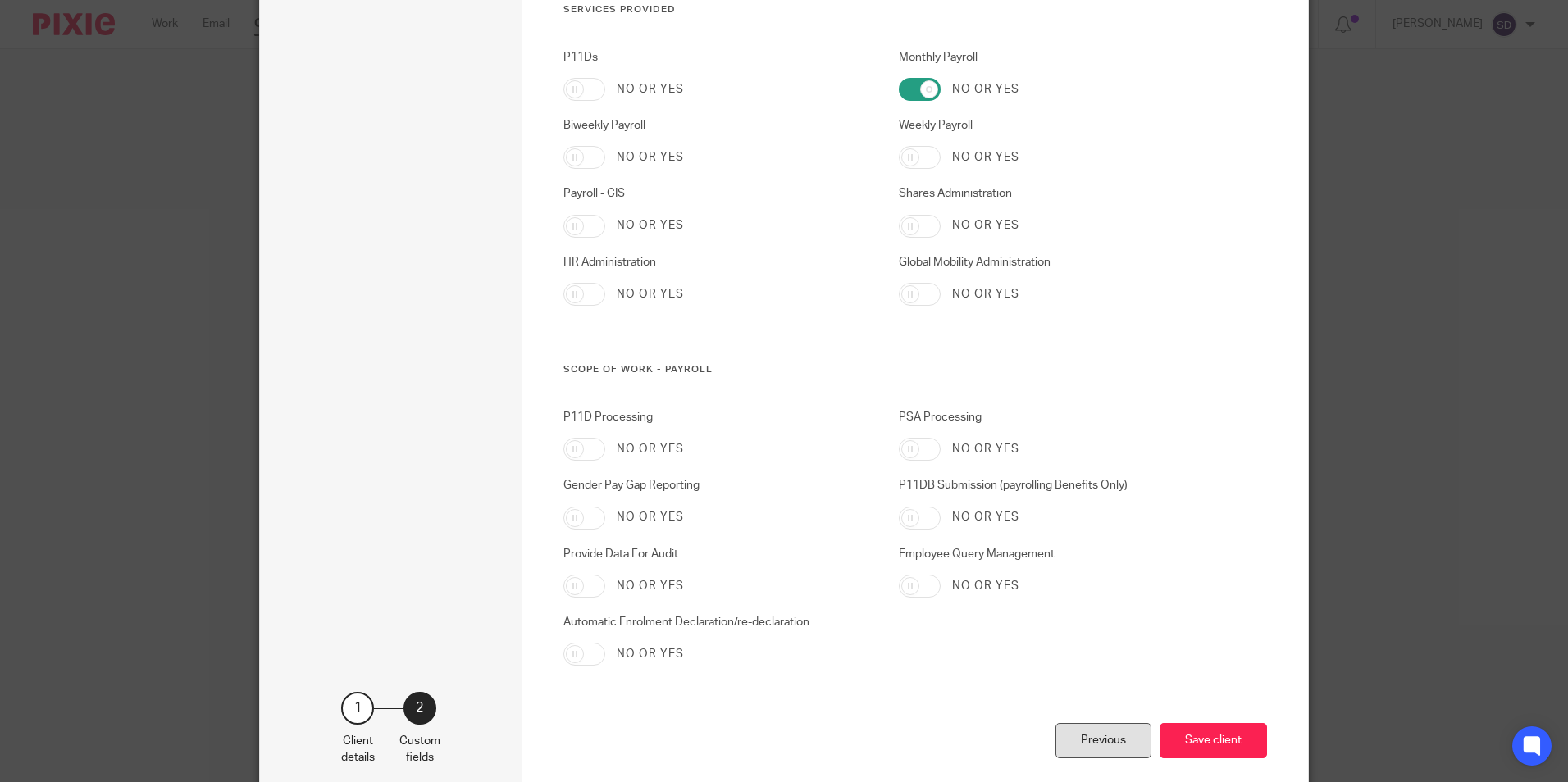
scroll to position [1555, 0]
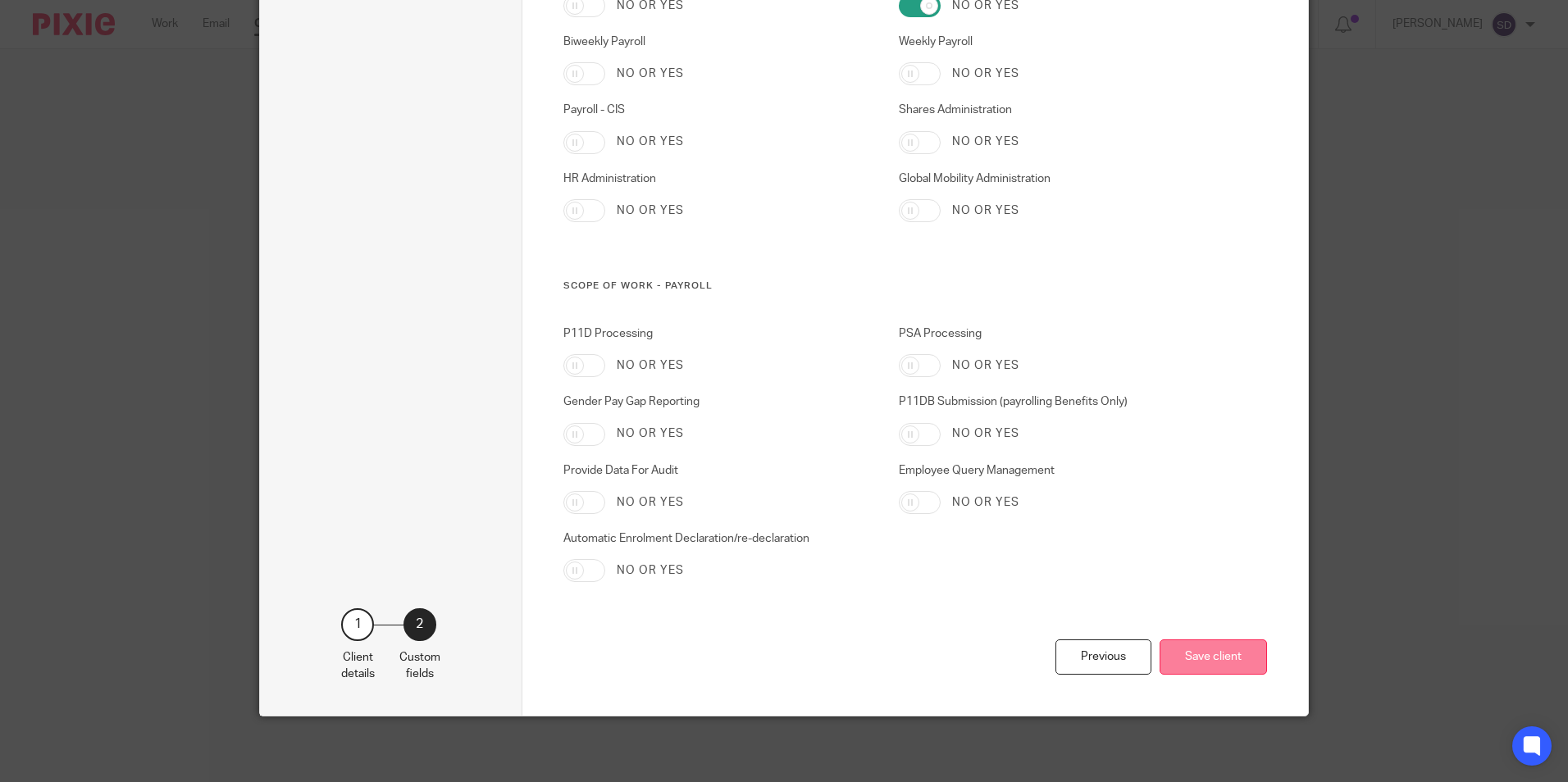
click at [1189, 652] on button "Save client" at bounding box center [1213, 657] width 107 height 35
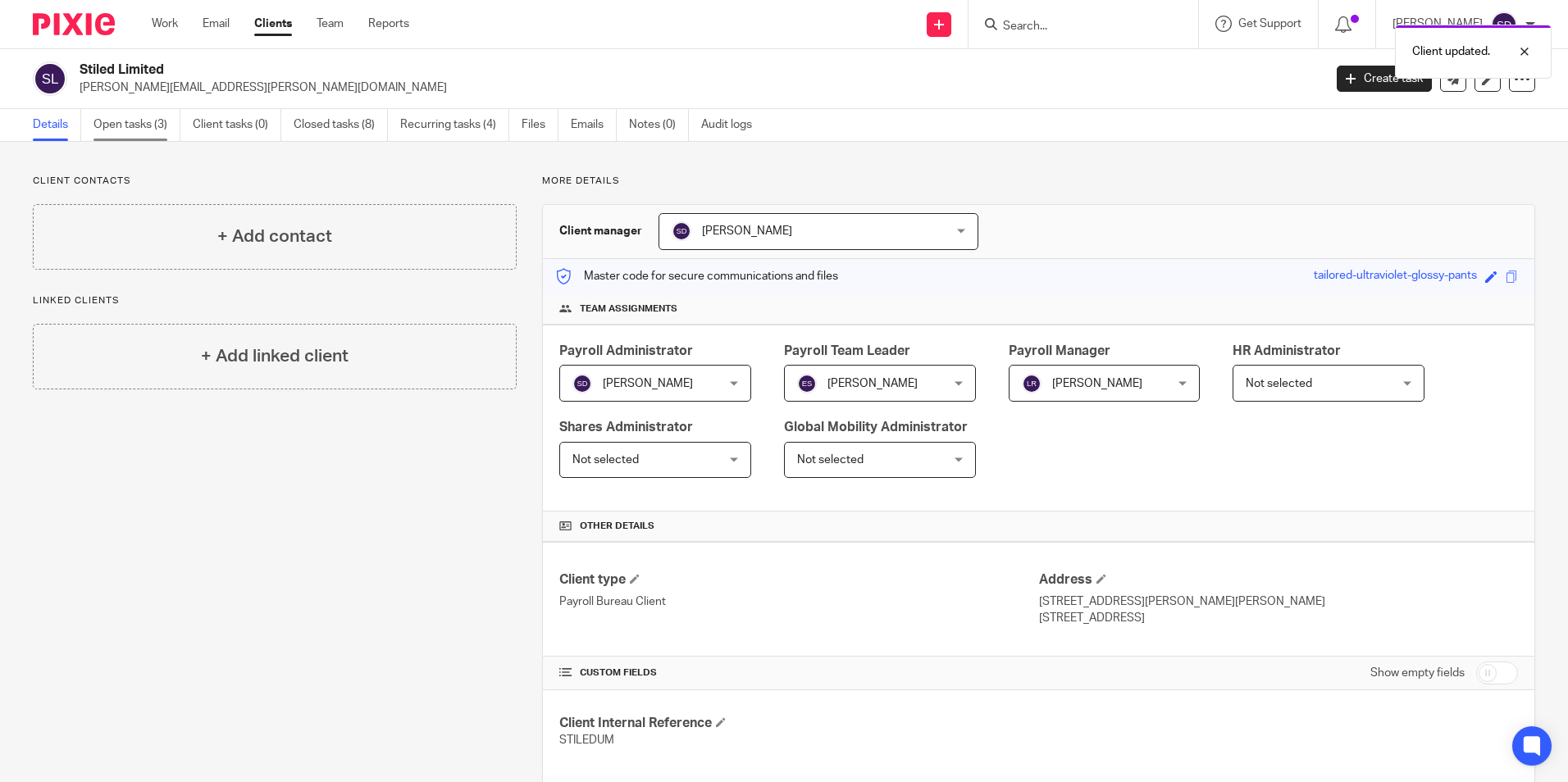
click at [138, 119] on link "Open tasks (3)" at bounding box center [136, 125] width 87 height 32
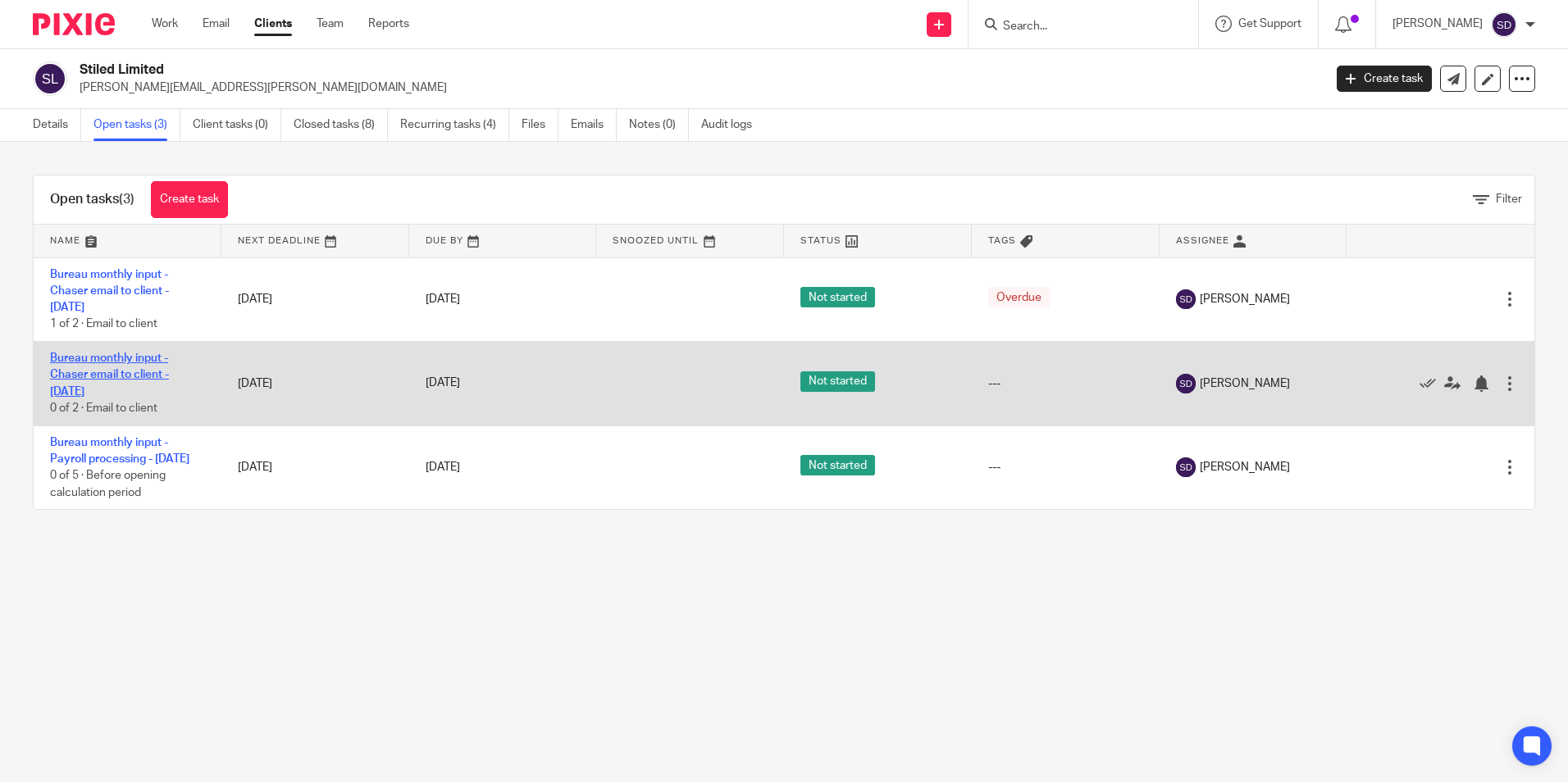
click at [110, 373] on link "Bureau monthly input - Chaser email to client - [DATE]" at bounding box center [109, 375] width 119 height 45
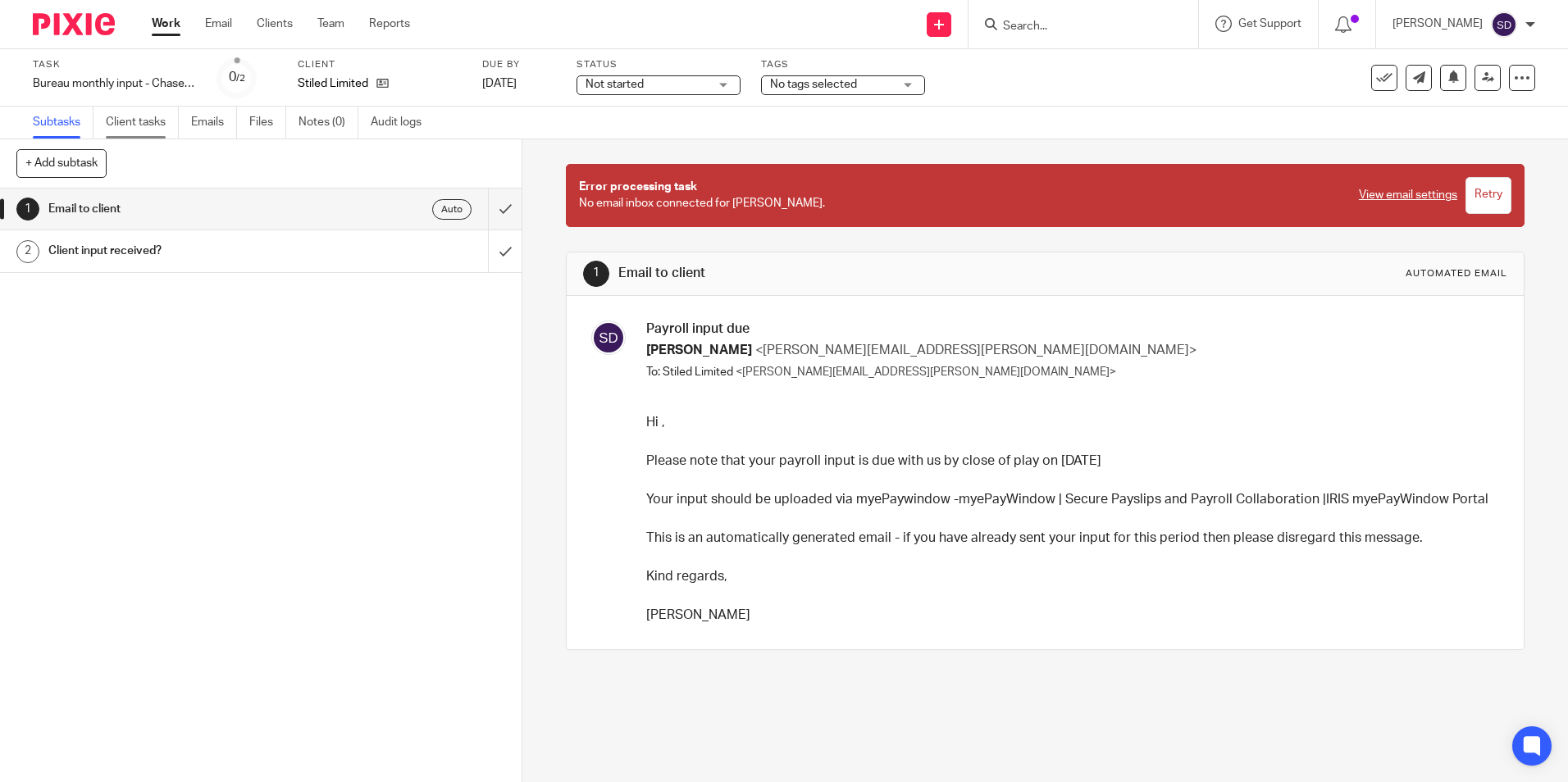
click at [145, 120] on link "Client tasks" at bounding box center [142, 122] width 73 height 32
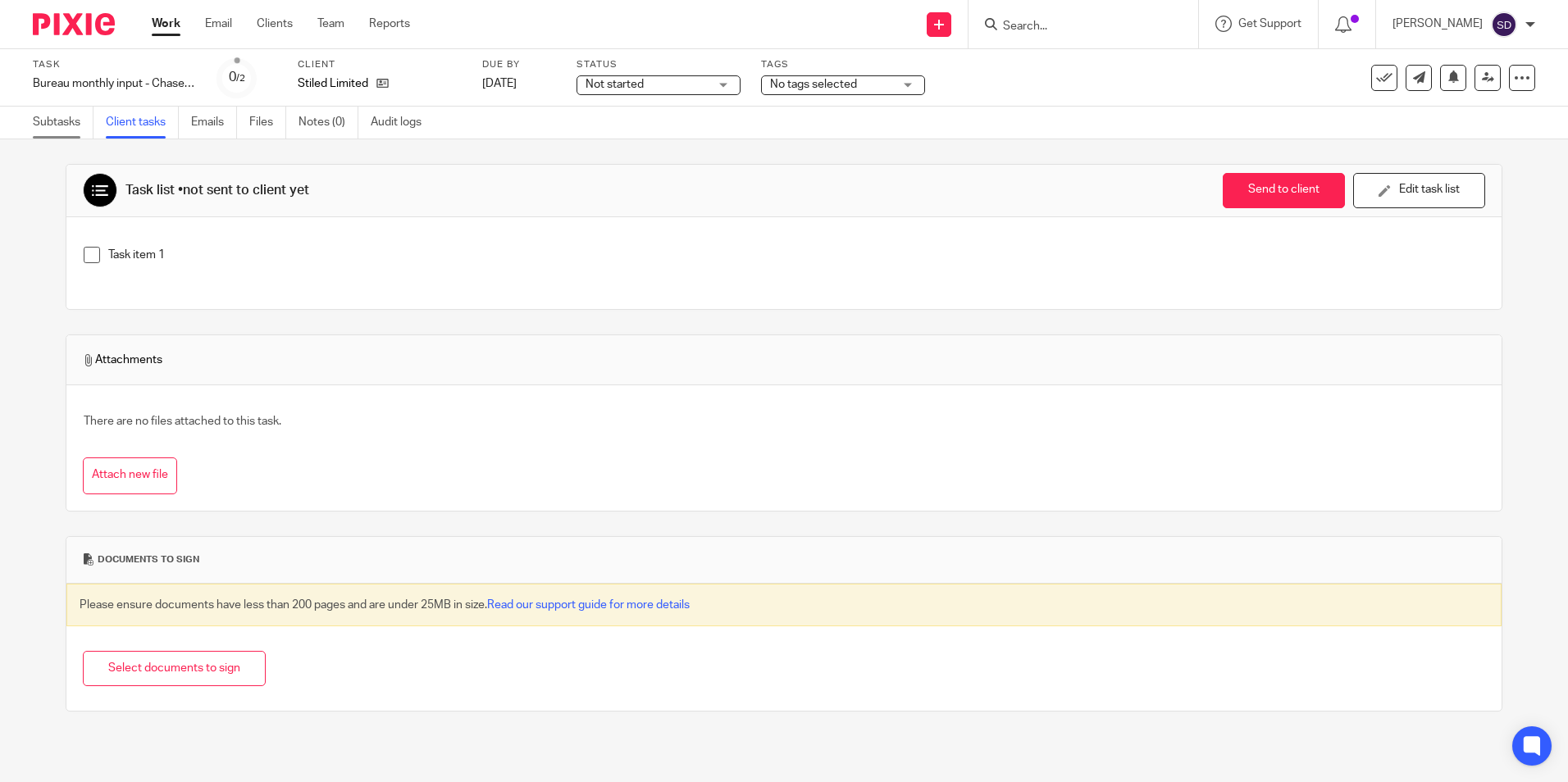
click at [70, 117] on link "Subtasks" at bounding box center [63, 122] width 60 height 32
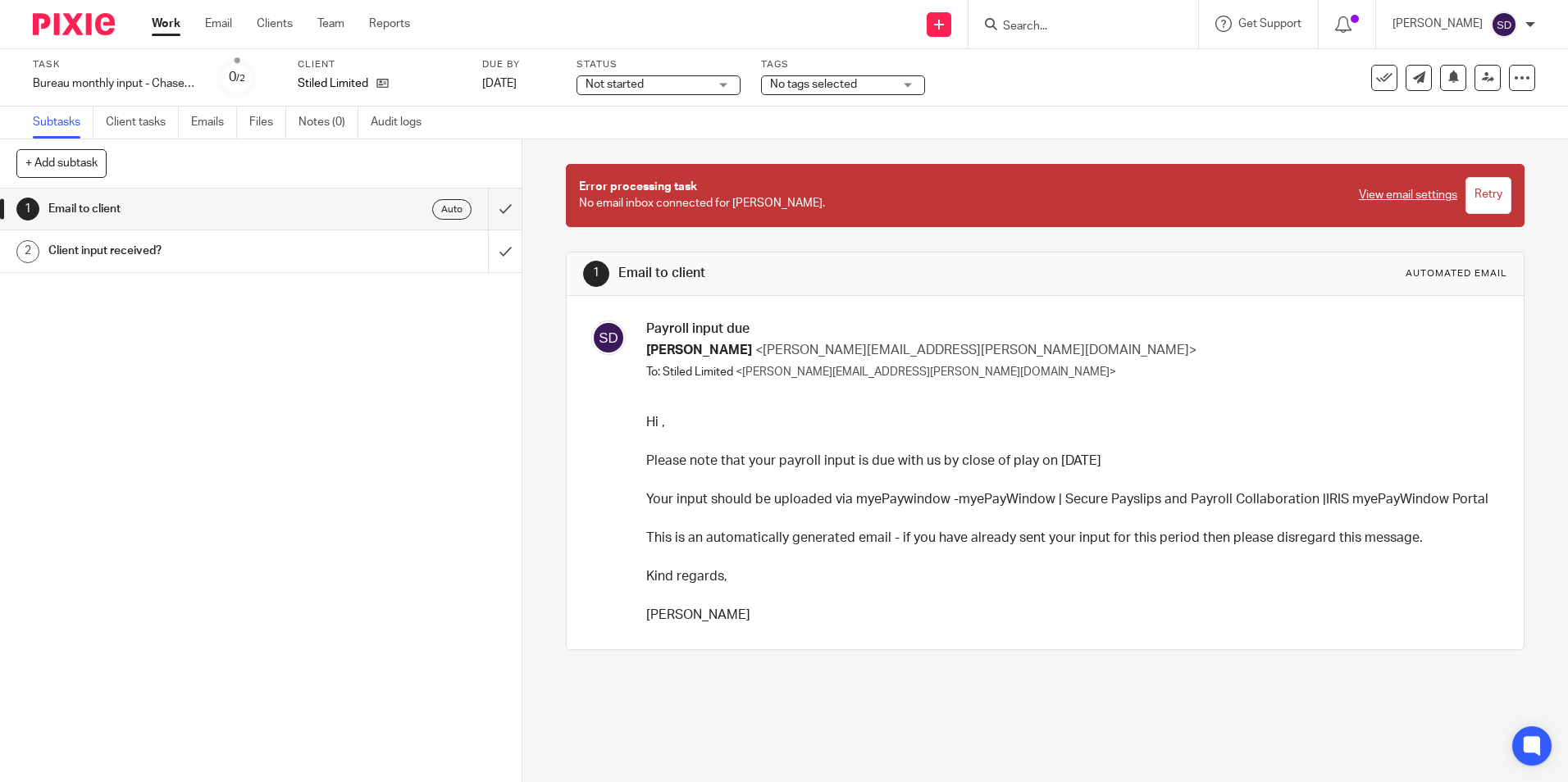
click at [93, 199] on h1 "Email to client" at bounding box center [190, 208] width 282 height 24
click at [489, 209] on input "submit" at bounding box center [261, 209] width 522 height 41
click at [487, 212] on input "submit" at bounding box center [261, 209] width 522 height 41
click at [102, 255] on h1 "Client input received?" at bounding box center [190, 250] width 282 height 24
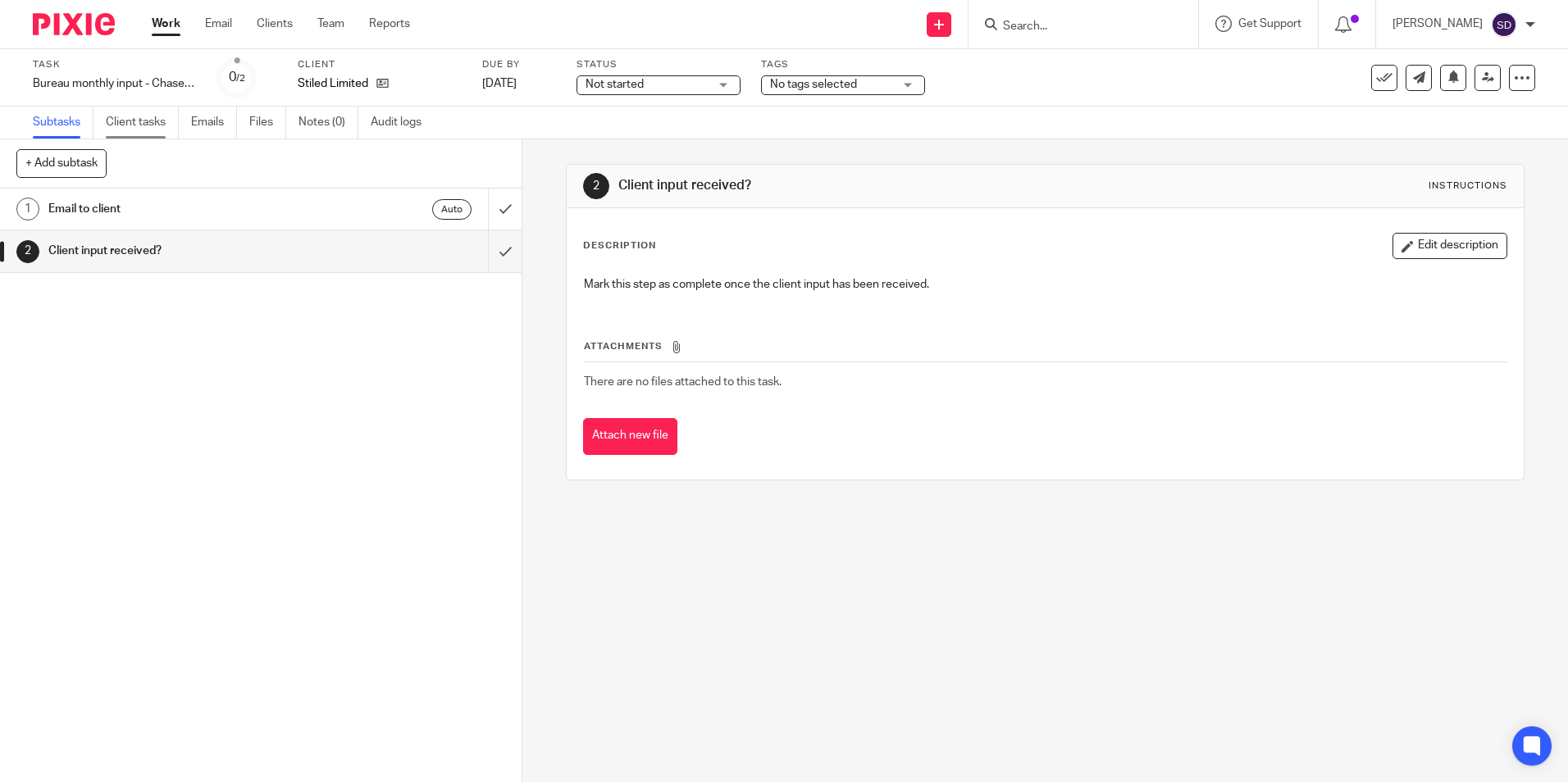
click at [152, 121] on link "Client tasks" at bounding box center [142, 122] width 73 height 32
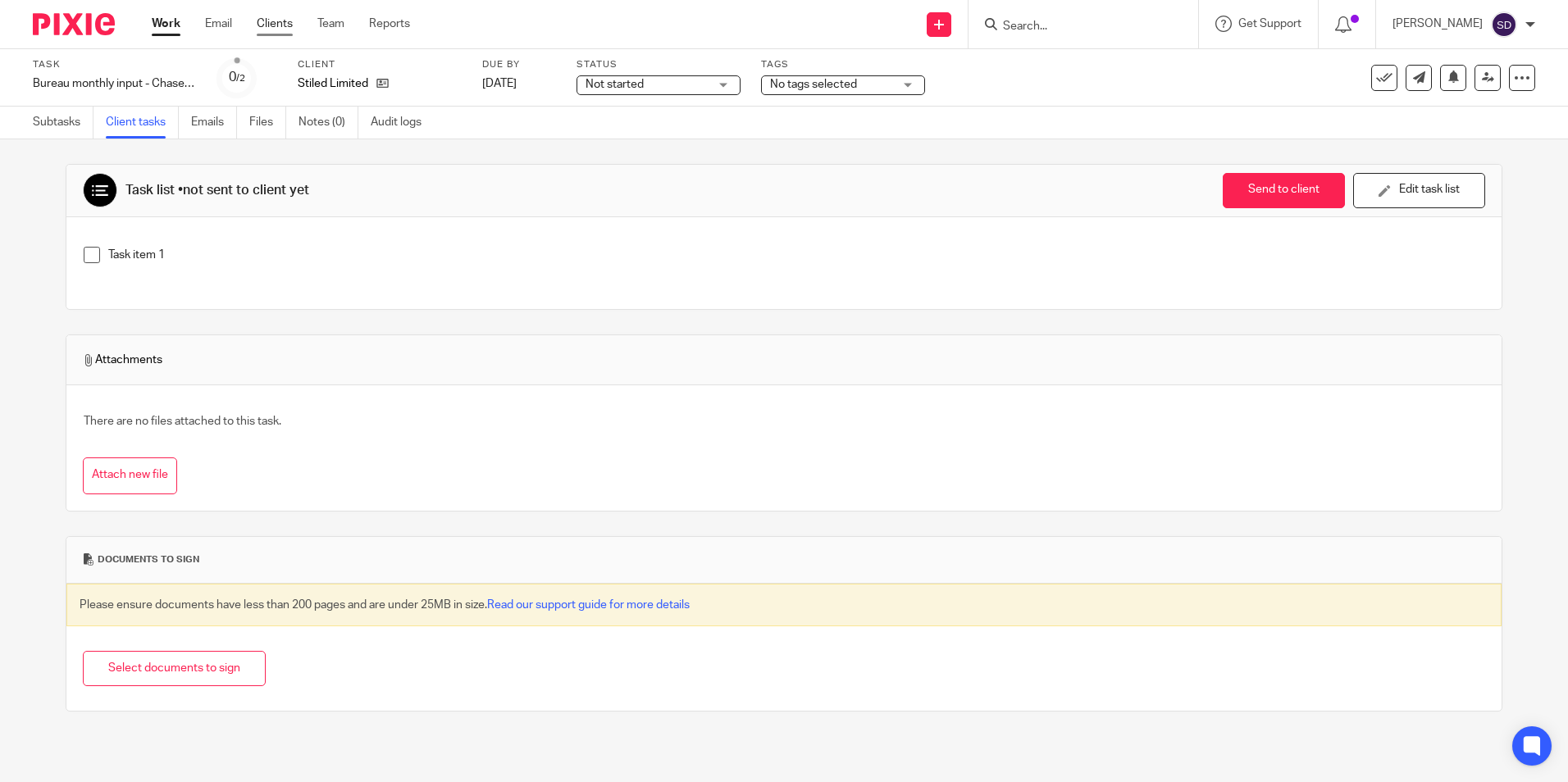
click at [267, 22] on link "Clients" at bounding box center [275, 23] width 36 height 17
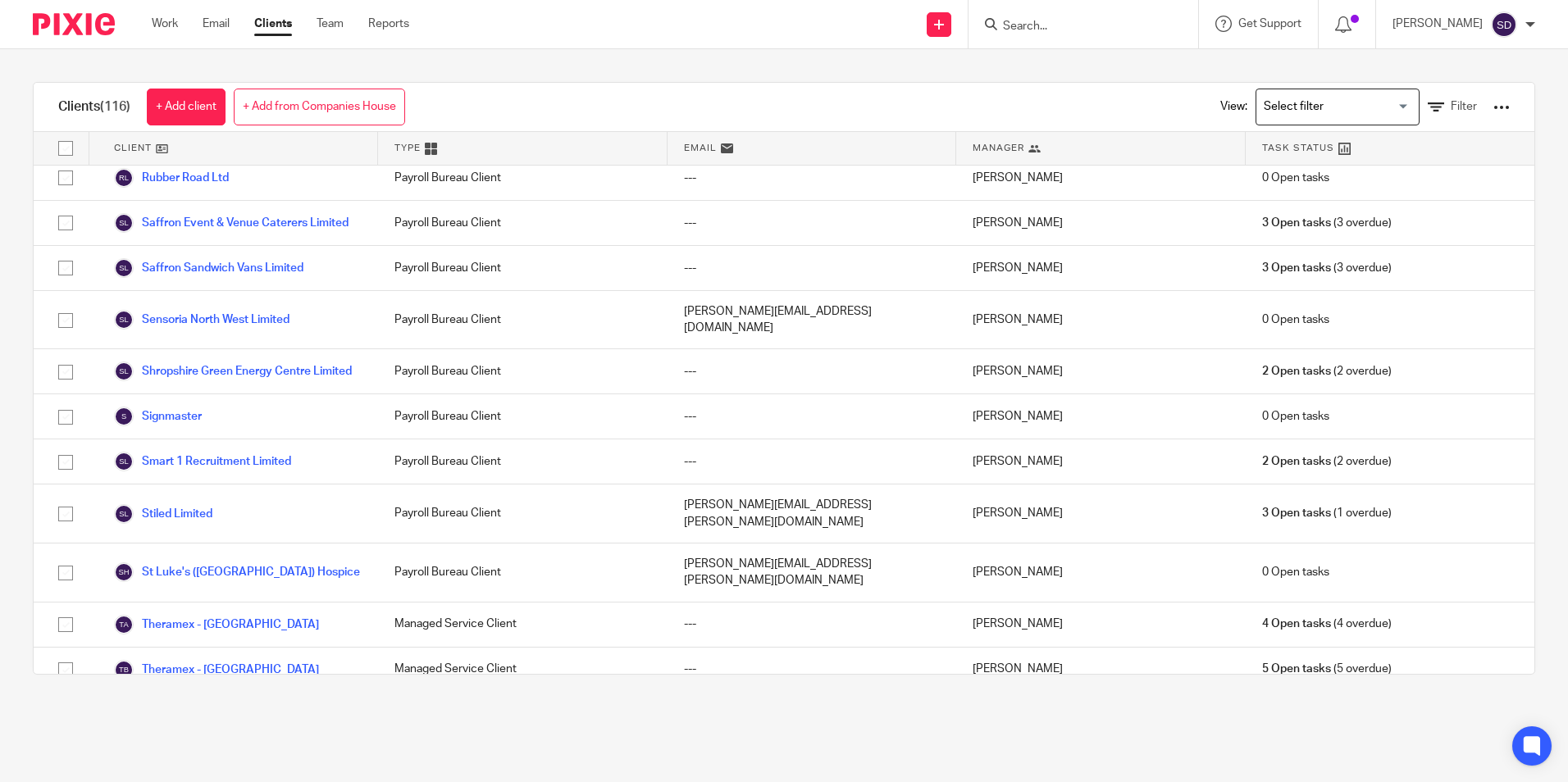
scroll to position [3773, 0]
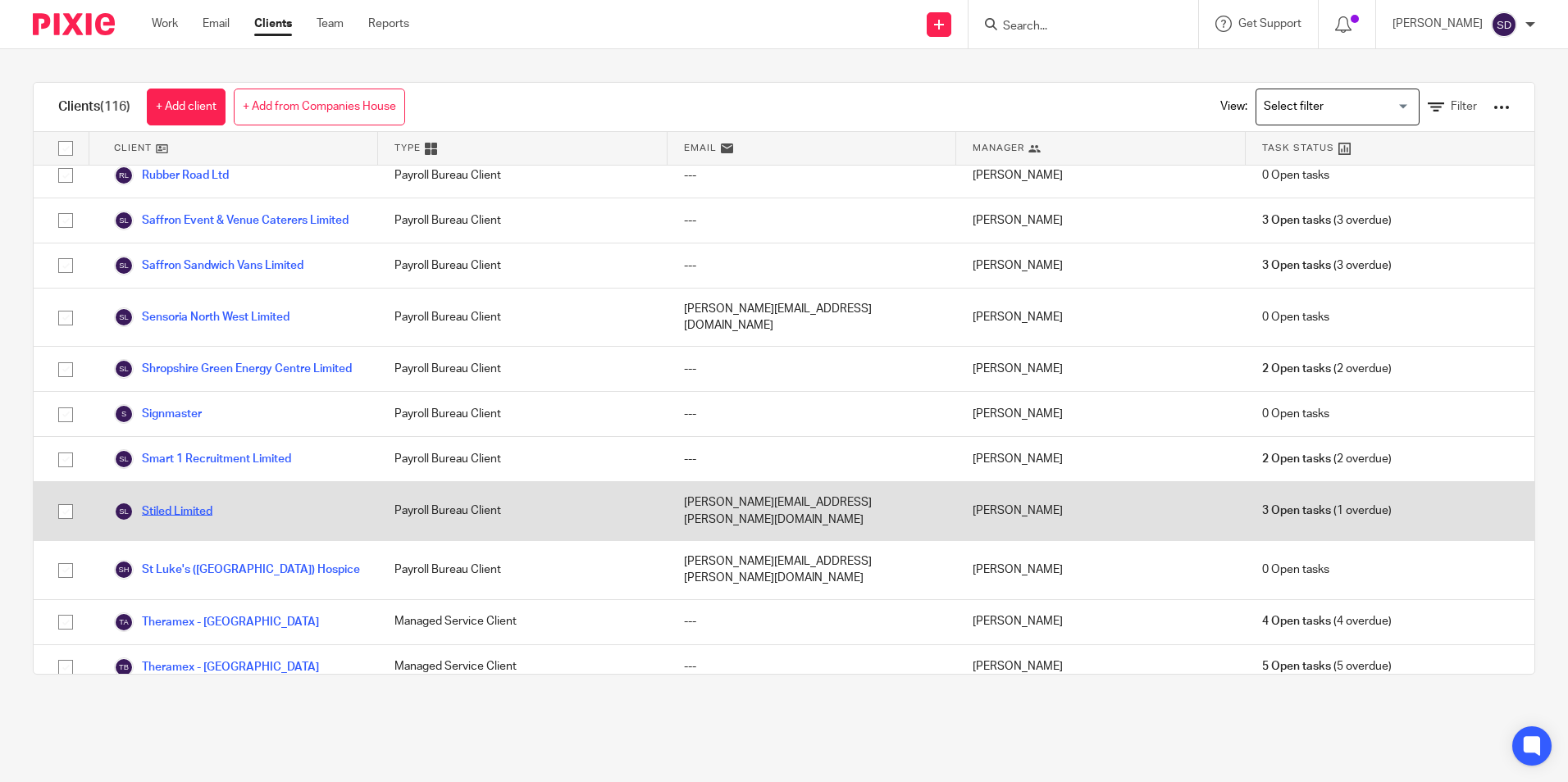
click at [195, 502] on link "Stiled Limited" at bounding box center [163, 511] width 98 height 19
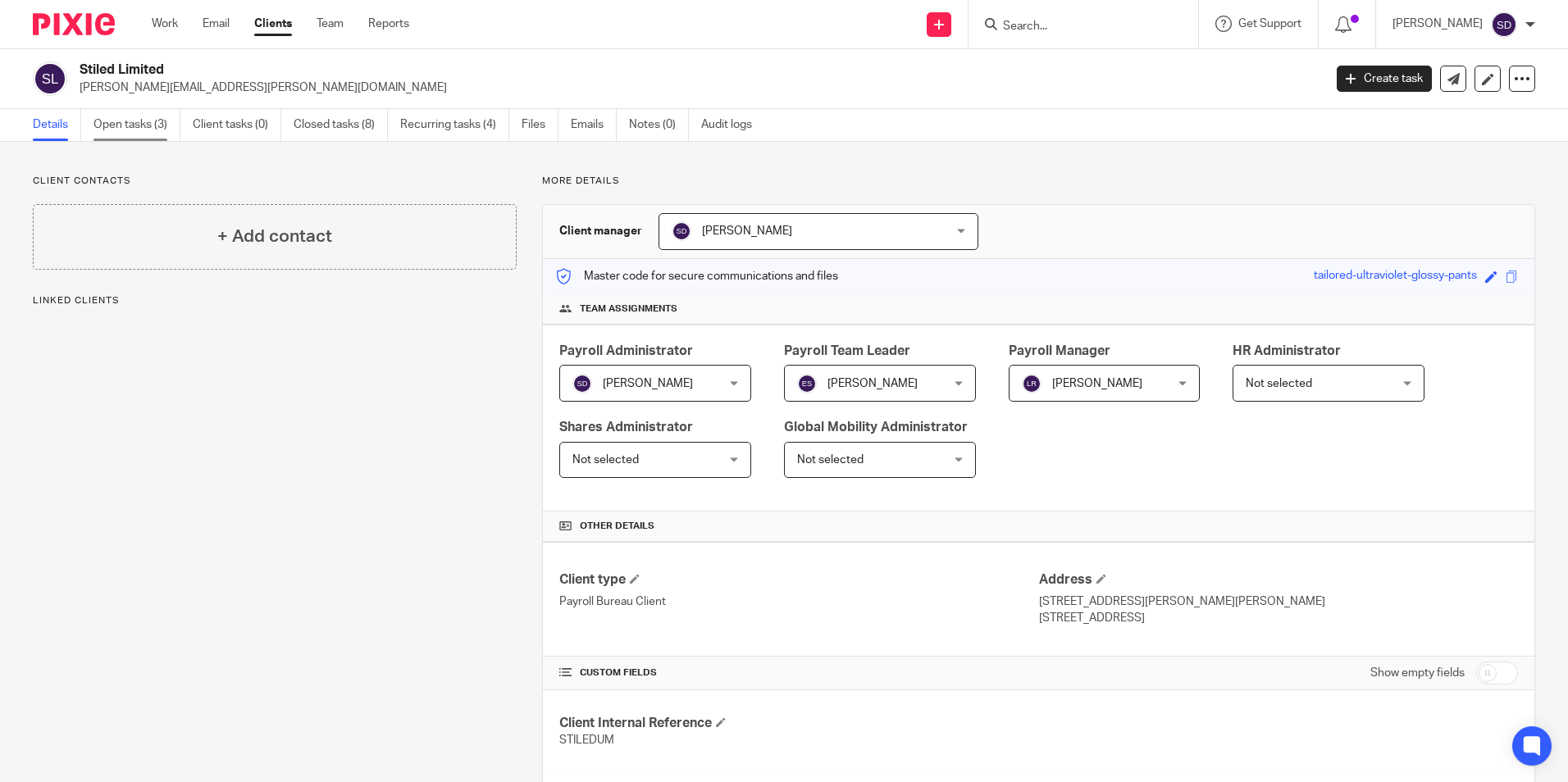
click at [151, 128] on link "Open tasks (3)" at bounding box center [136, 125] width 87 height 32
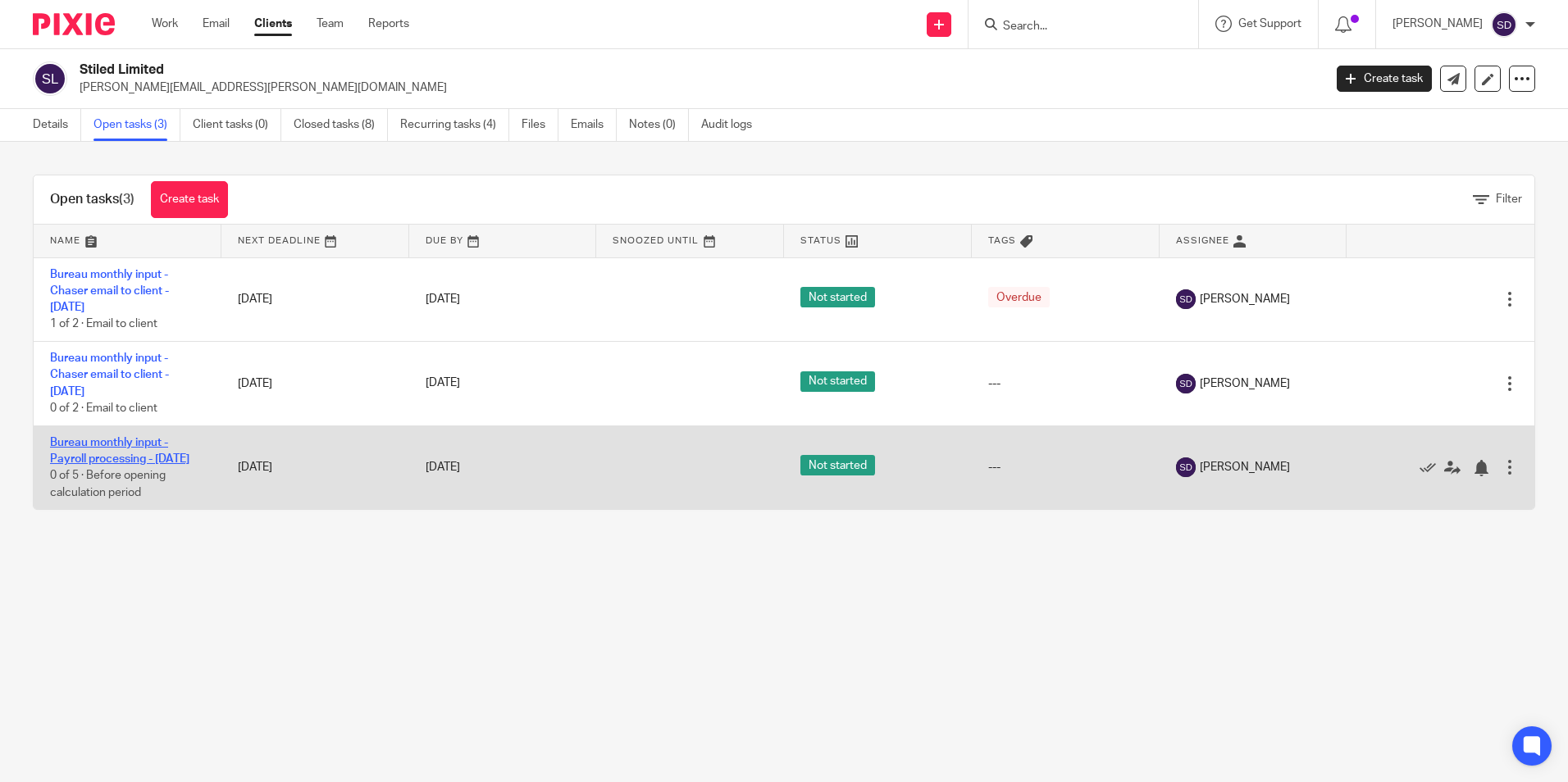
click at [142, 446] on link "Bureau monthly input - Payroll processing - [DATE]" at bounding box center [119, 451] width 139 height 28
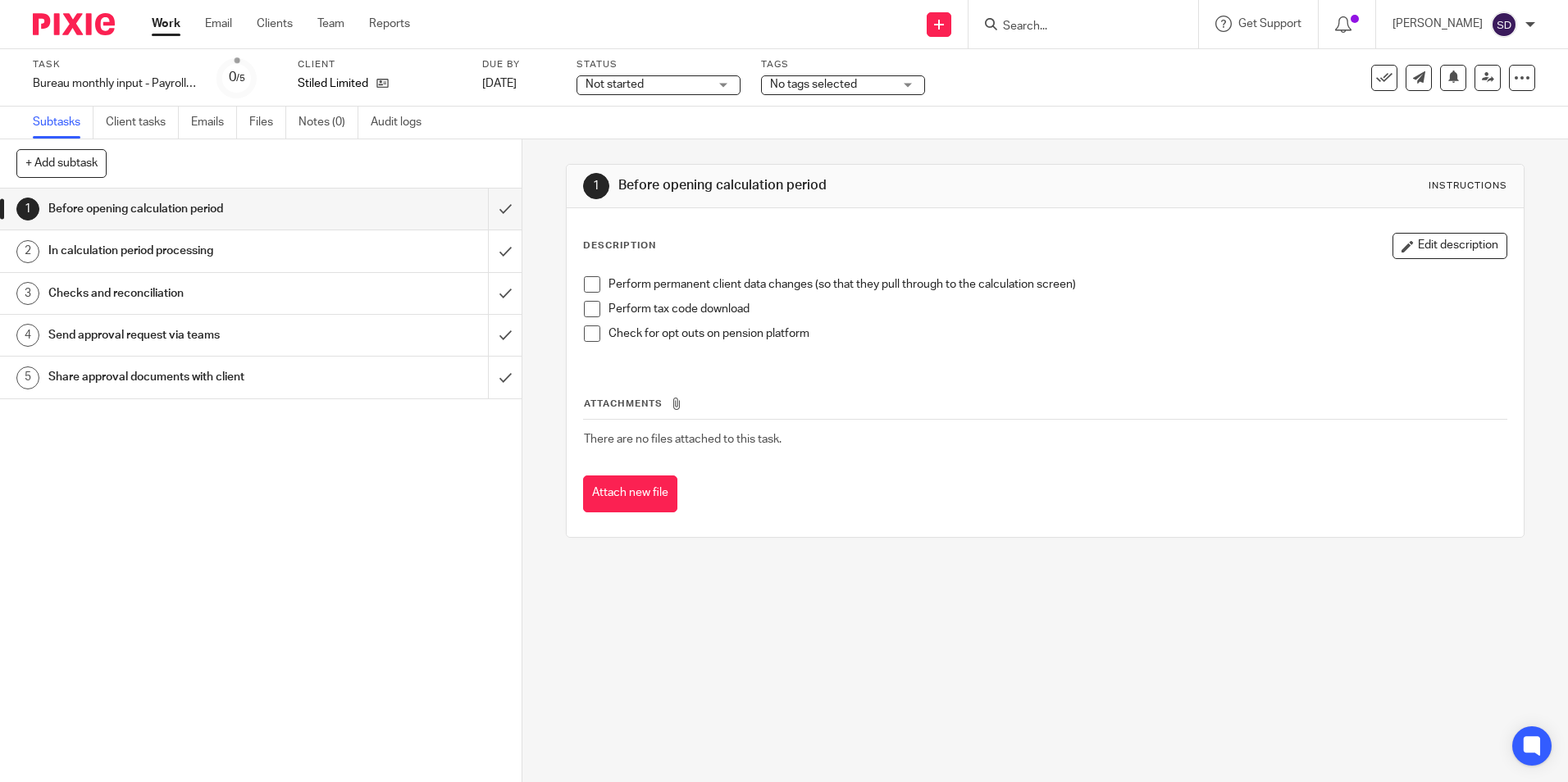
click at [91, 206] on h1 "Before opening calculation period" at bounding box center [190, 208] width 282 height 24
click at [488, 205] on input "submit" at bounding box center [261, 209] width 522 height 41
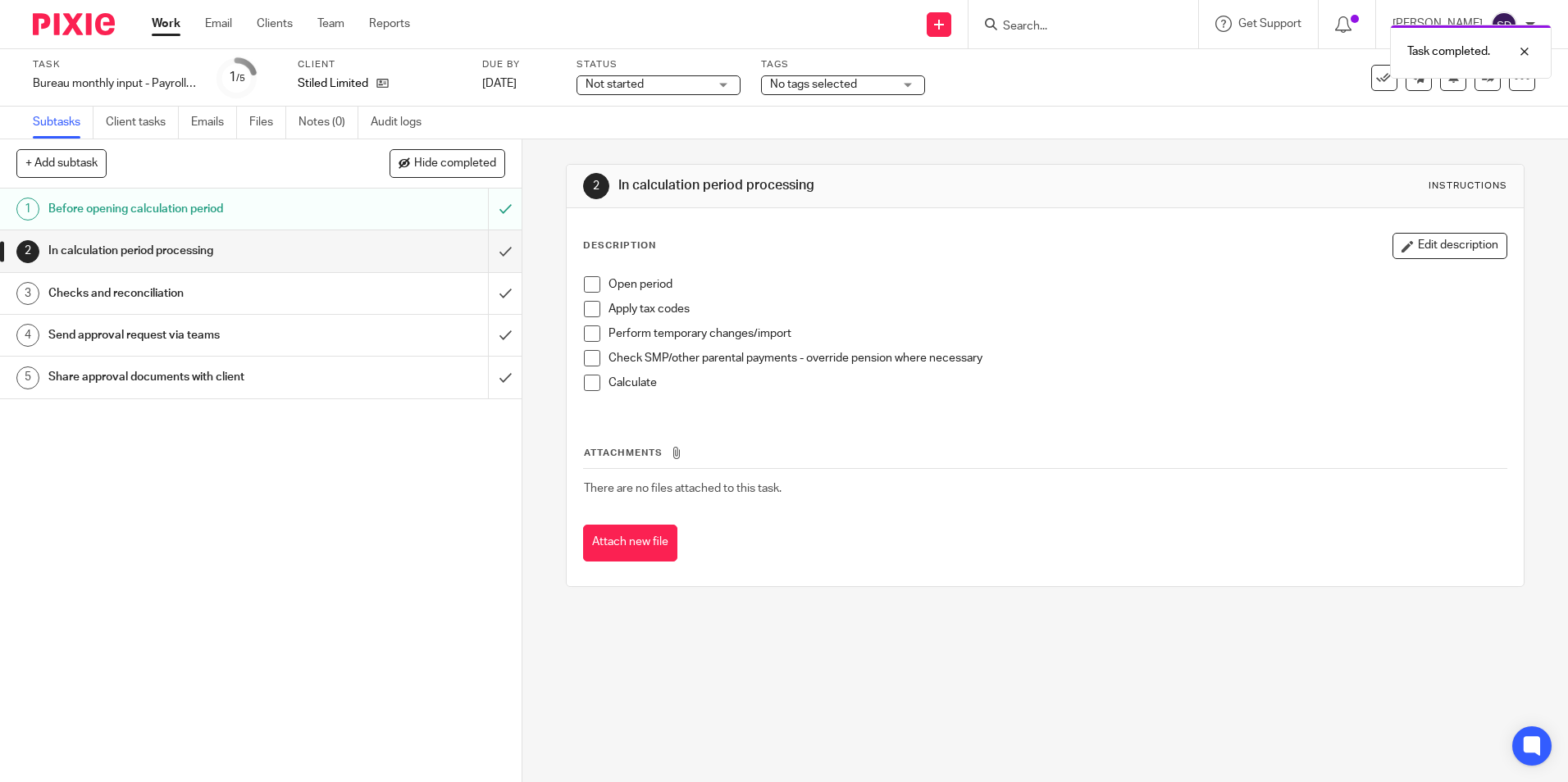
click at [592, 283] on span at bounding box center [592, 284] width 17 height 17
click at [168, 203] on h1 "Before opening calculation period" at bounding box center [190, 208] width 282 height 24
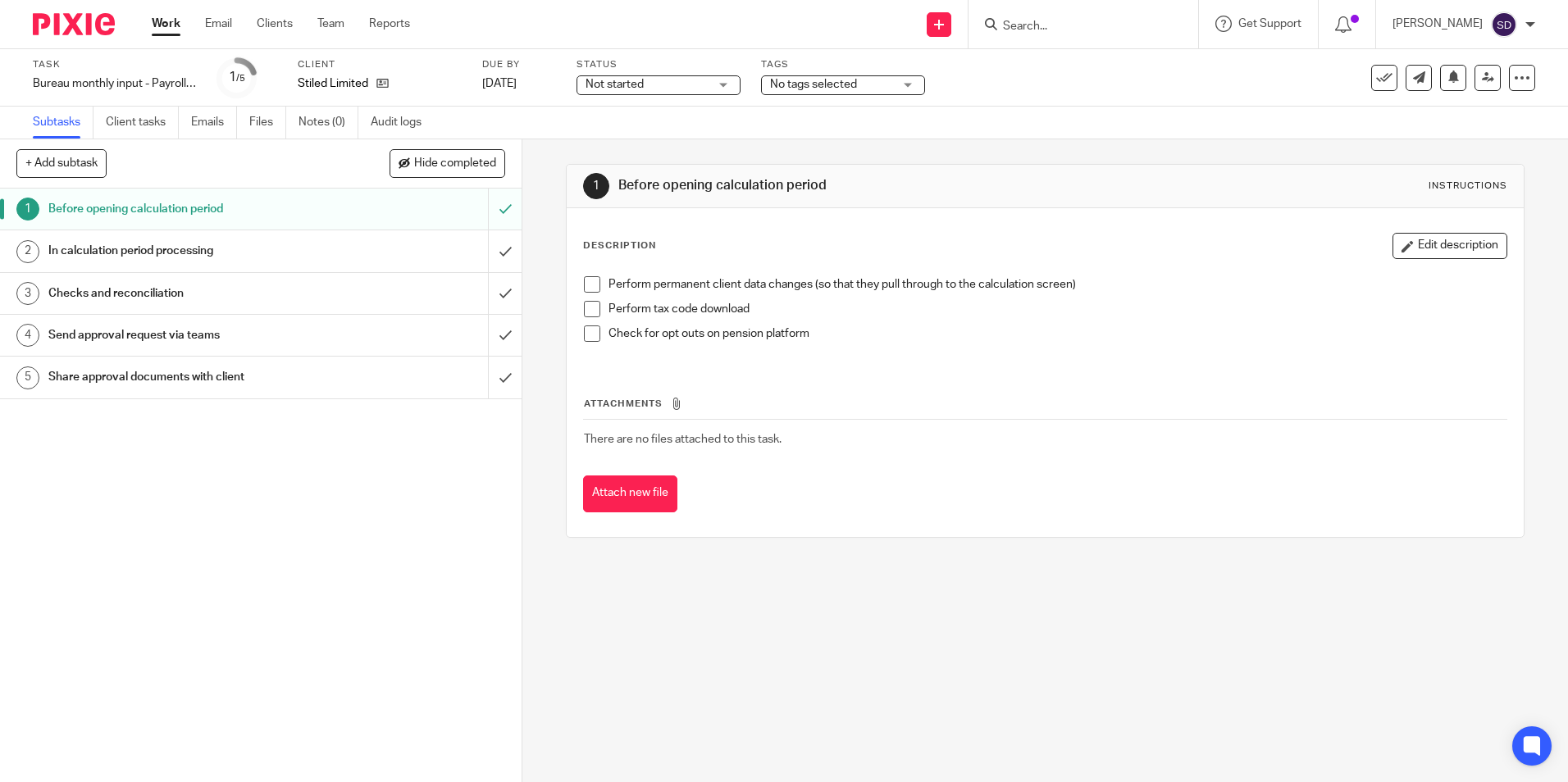
click at [590, 283] on span at bounding box center [592, 284] width 17 height 17
click at [591, 309] on span at bounding box center [592, 309] width 17 height 17
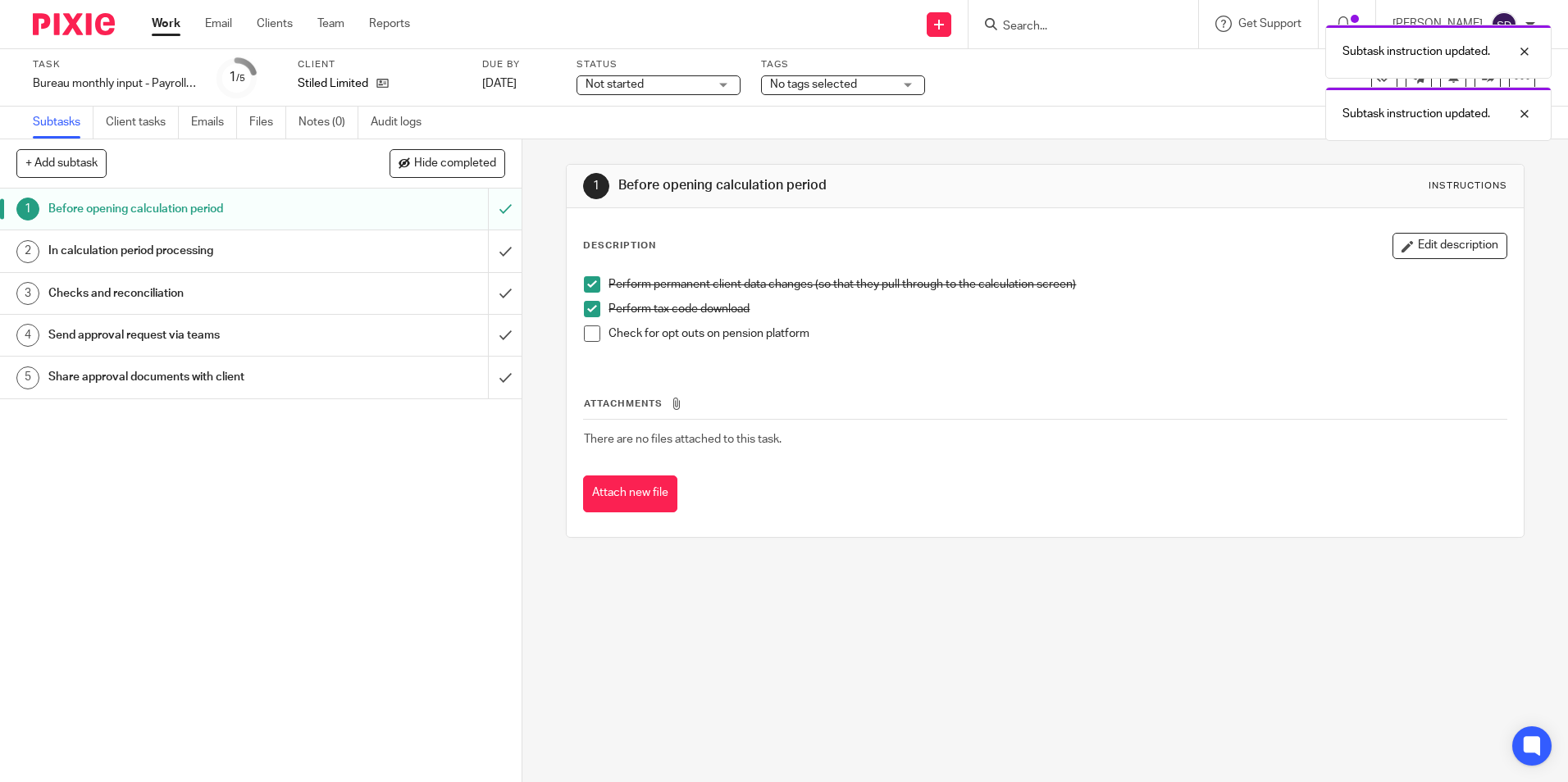
click at [591, 332] on span at bounding box center [592, 333] width 17 height 17
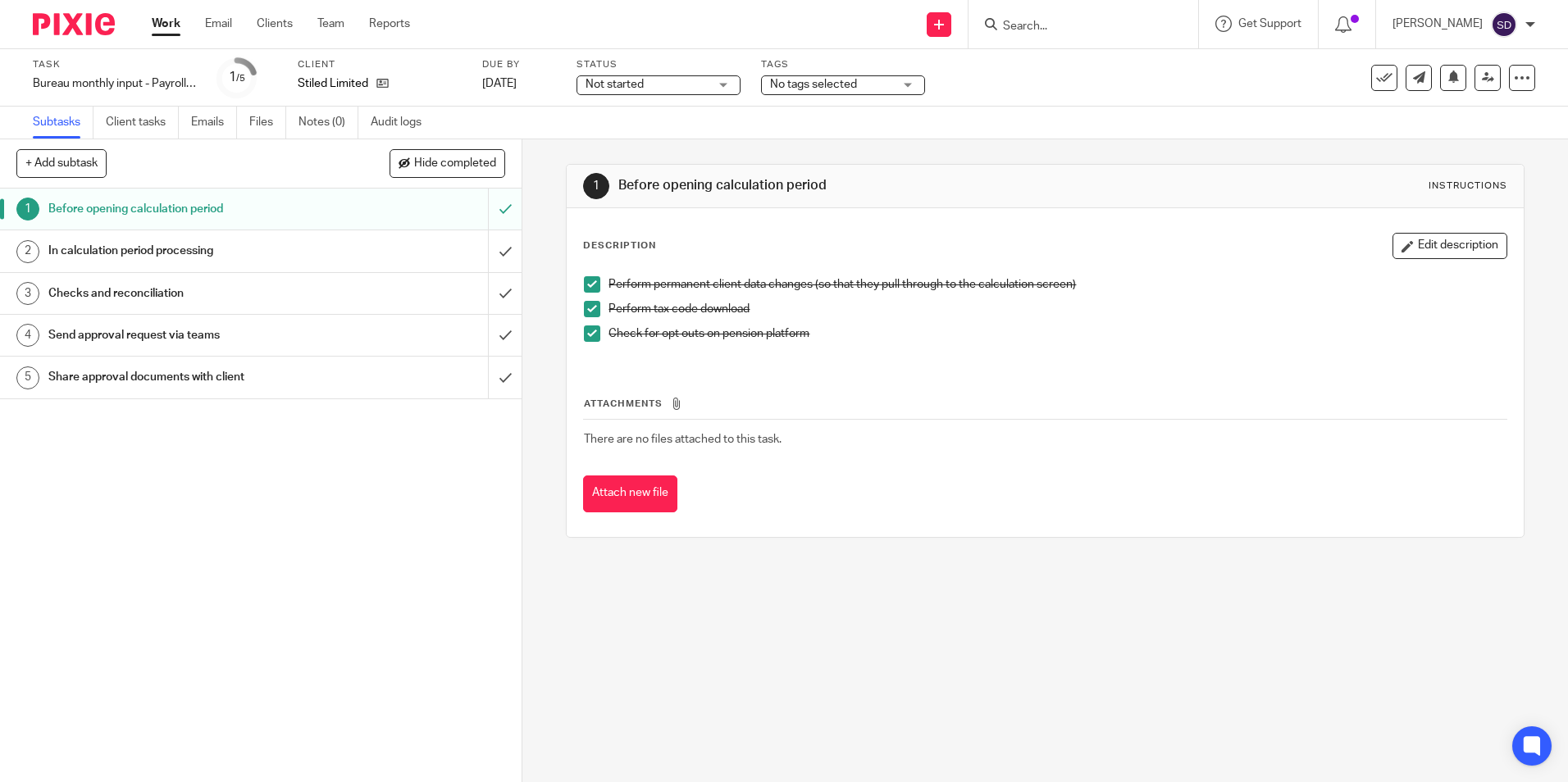
click at [106, 253] on h1 "In calculation period processing" at bounding box center [190, 250] width 282 height 24
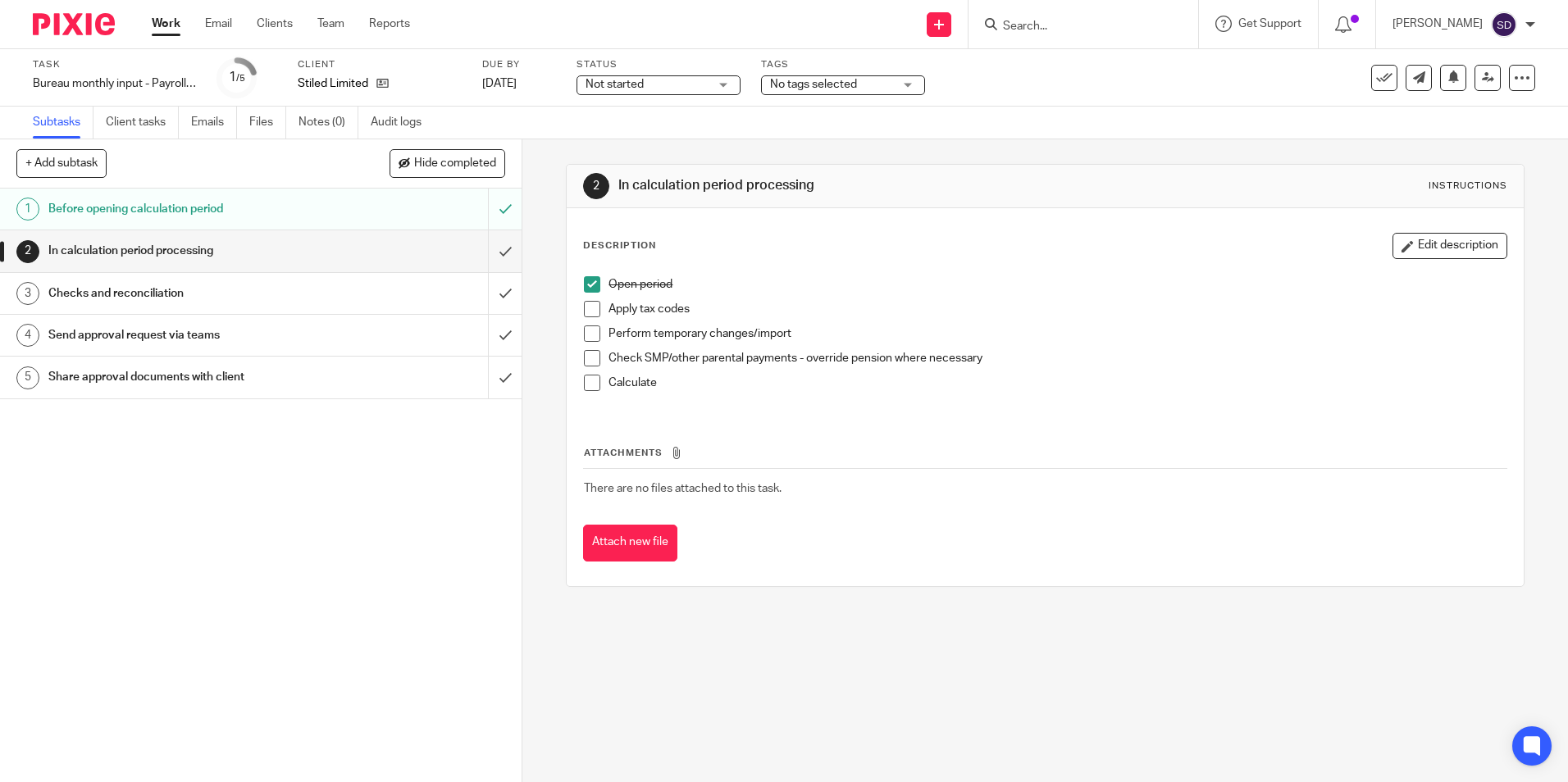
click at [588, 313] on span at bounding box center [592, 309] width 17 height 17
click at [590, 337] on span at bounding box center [592, 333] width 17 height 17
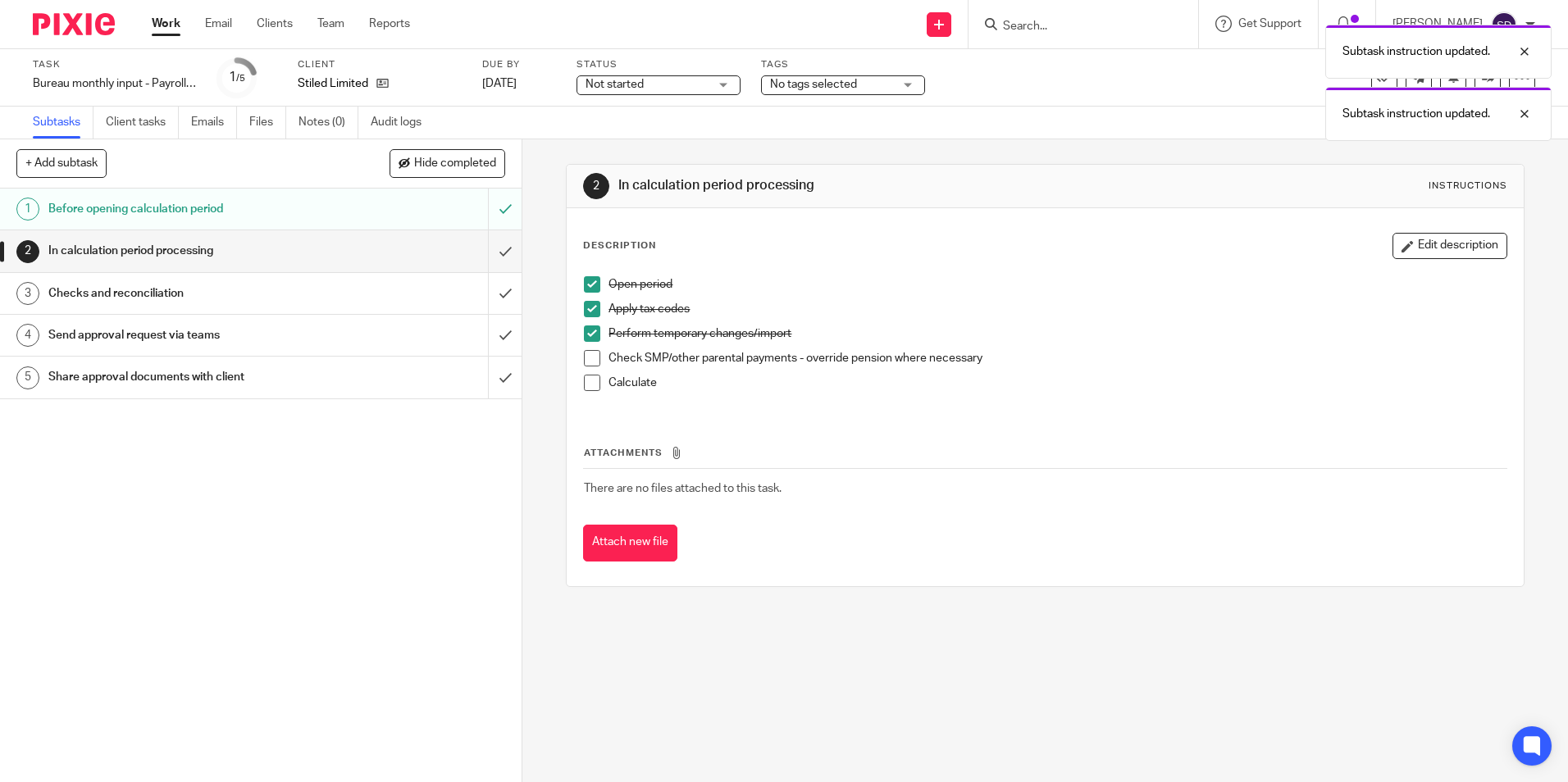
click at [591, 356] on span at bounding box center [592, 358] width 17 height 17
click at [584, 381] on span at bounding box center [592, 383] width 17 height 17
click at [481, 294] on input "submit" at bounding box center [261, 293] width 522 height 41
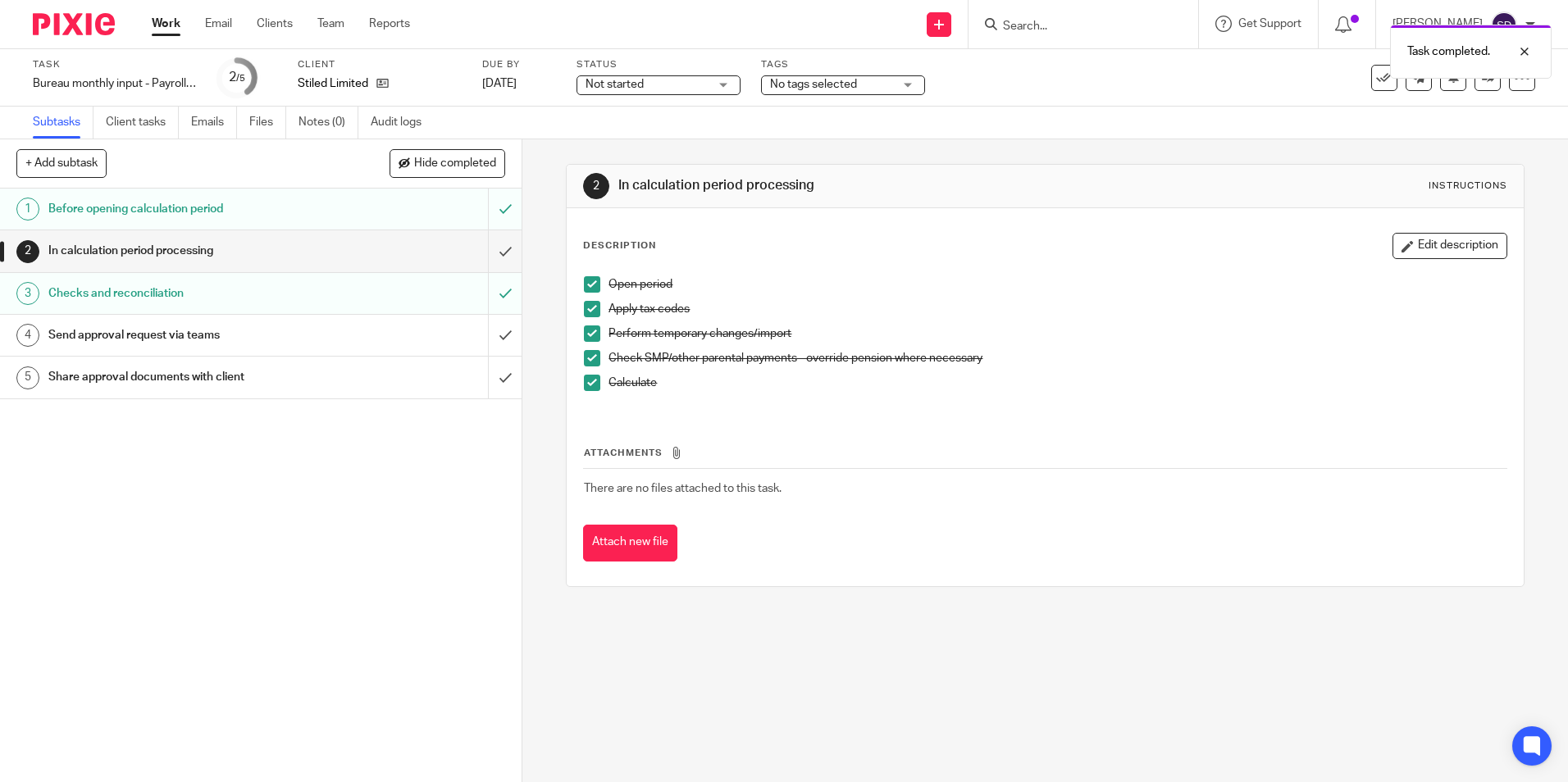
click at [75, 247] on h1 "In calculation period processing" at bounding box center [190, 250] width 282 height 24
click at [485, 249] on input "submit" at bounding box center [261, 251] width 522 height 41
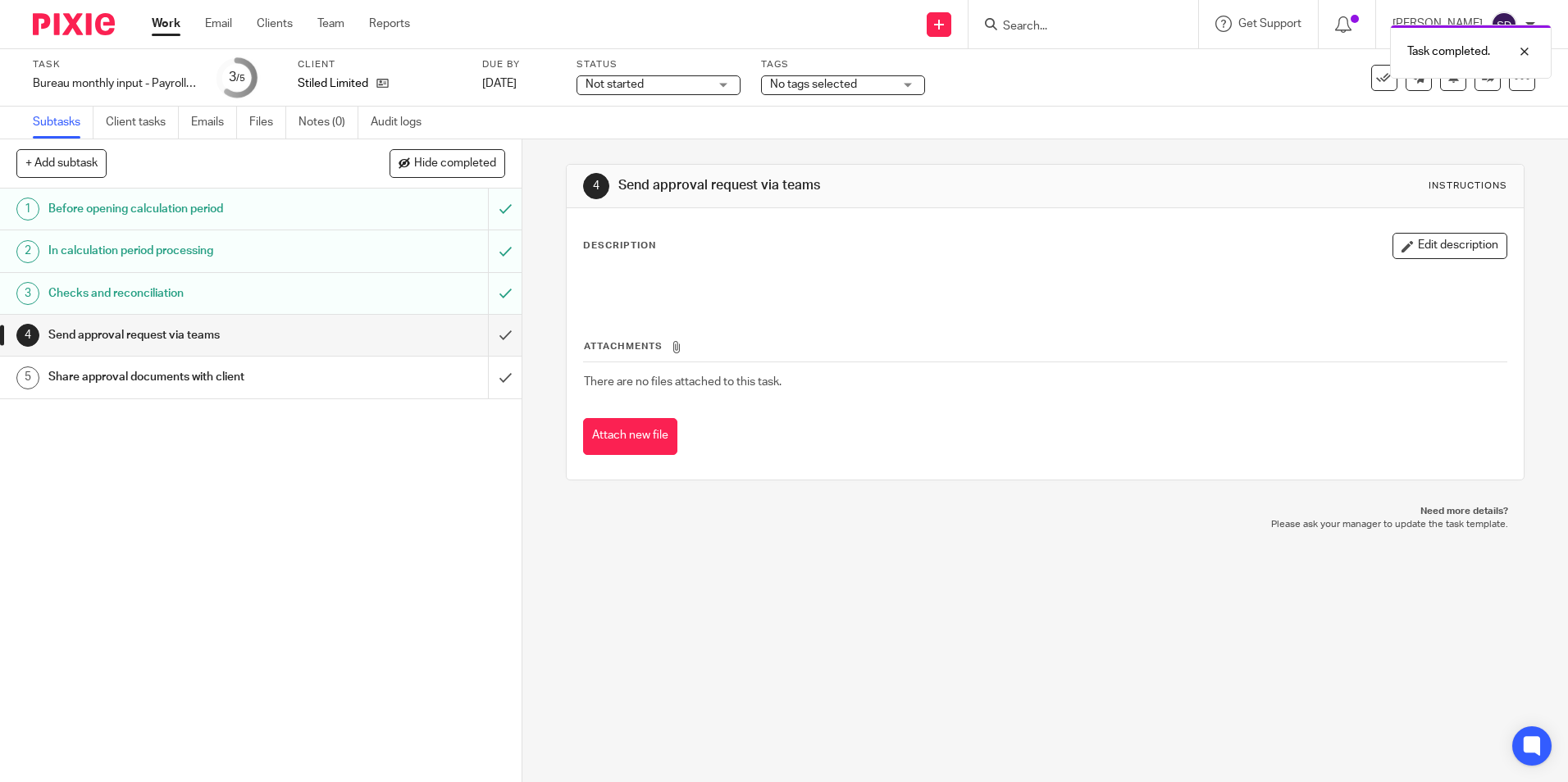
click at [72, 333] on h1 "Send approval request via teams" at bounding box center [190, 335] width 282 height 24
click at [70, 327] on h1 "Send approval request via teams" at bounding box center [190, 335] width 282 height 24
click at [728, 569] on div "4 Send approval request via teams Instructions Description Edit description Att…" at bounding box center [1045, 461] width 1046 height 643
click at [285, 19] on link "Clients" at bounding box center [275, 23] width 36 height 17
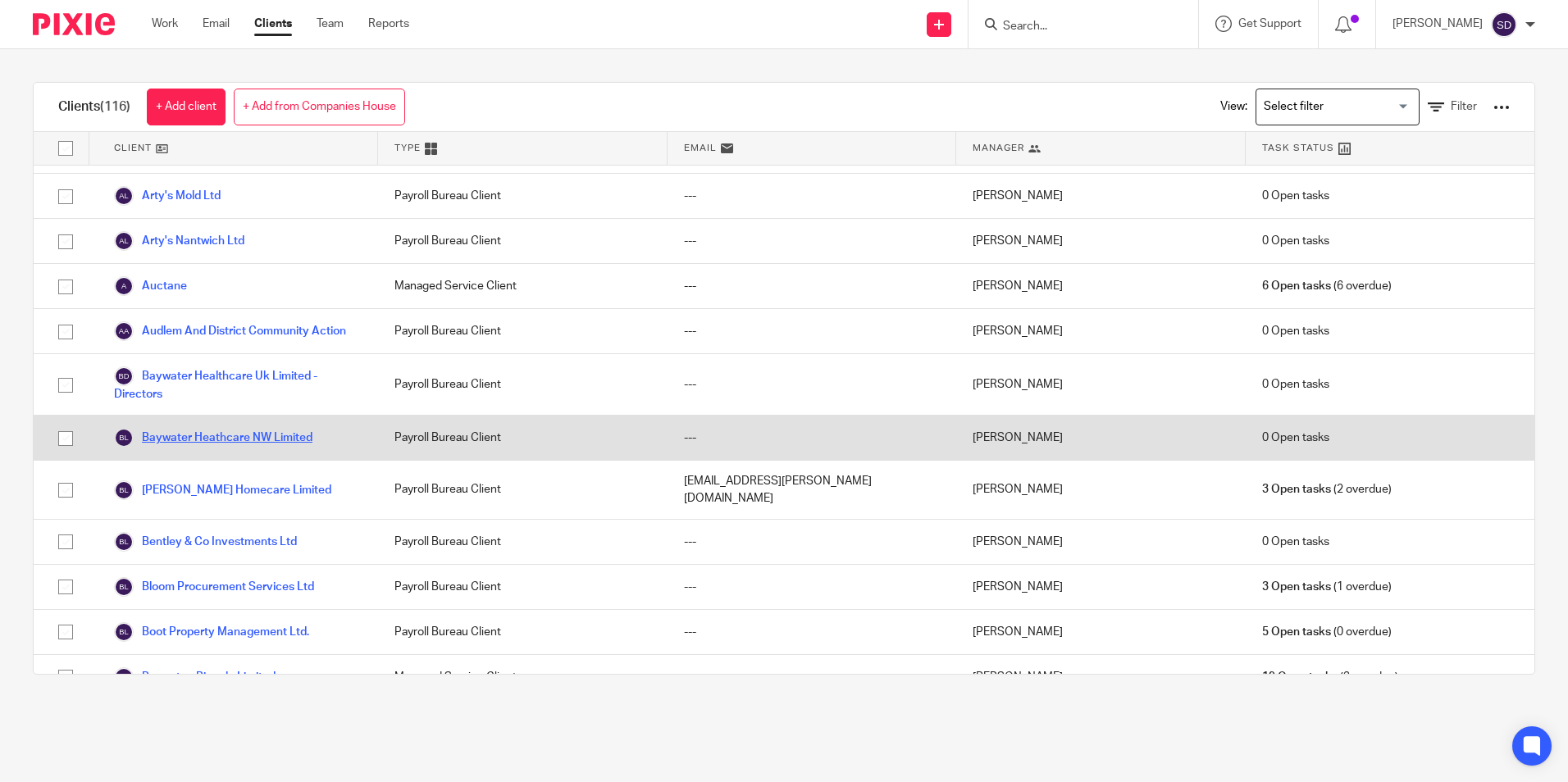
scroll to position [246, 0]
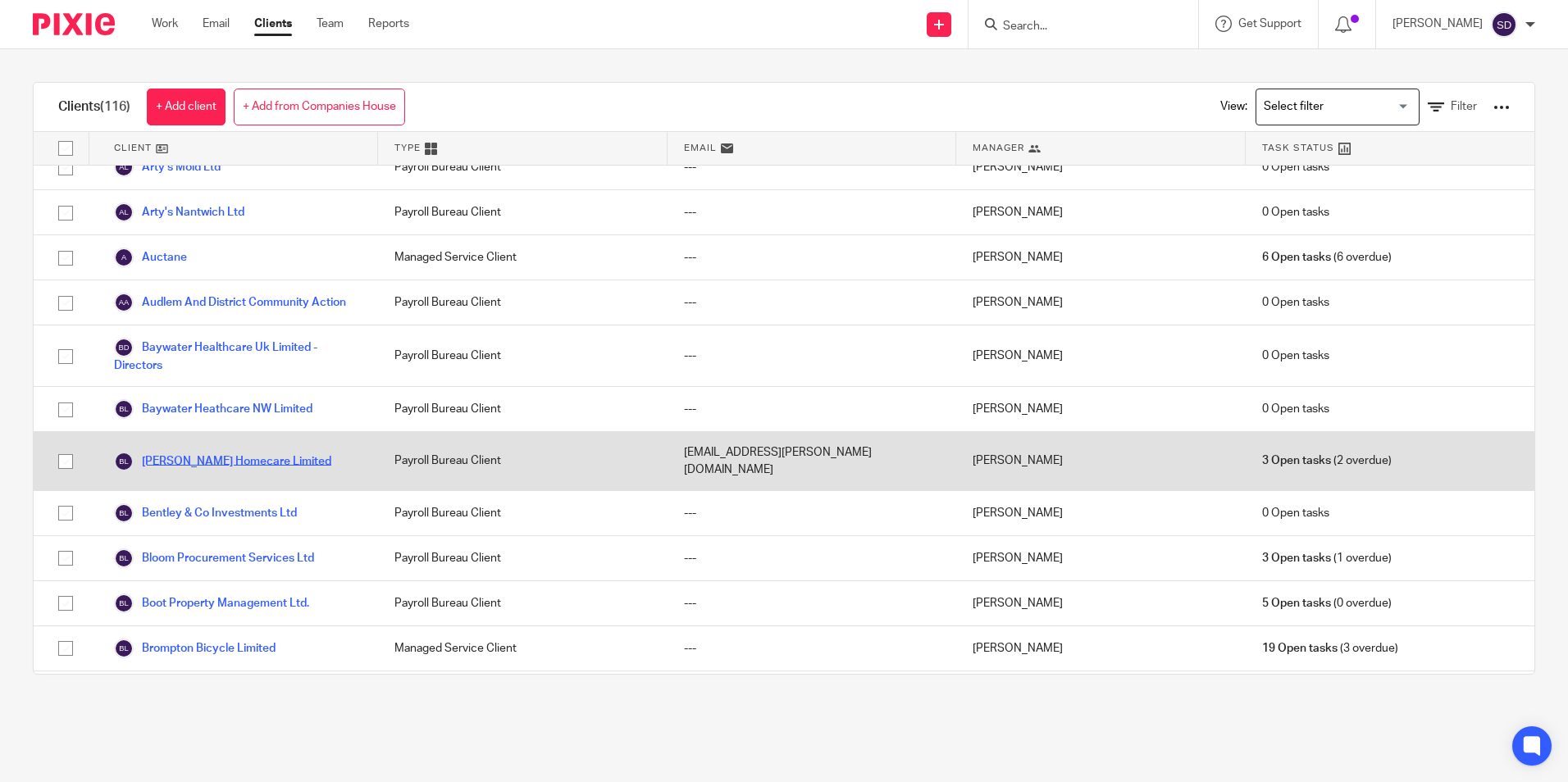
click at [243, 471] on link "[PERSON_NAME] Homecare Limited" at bounding box center [222, 462] width 217 height 19
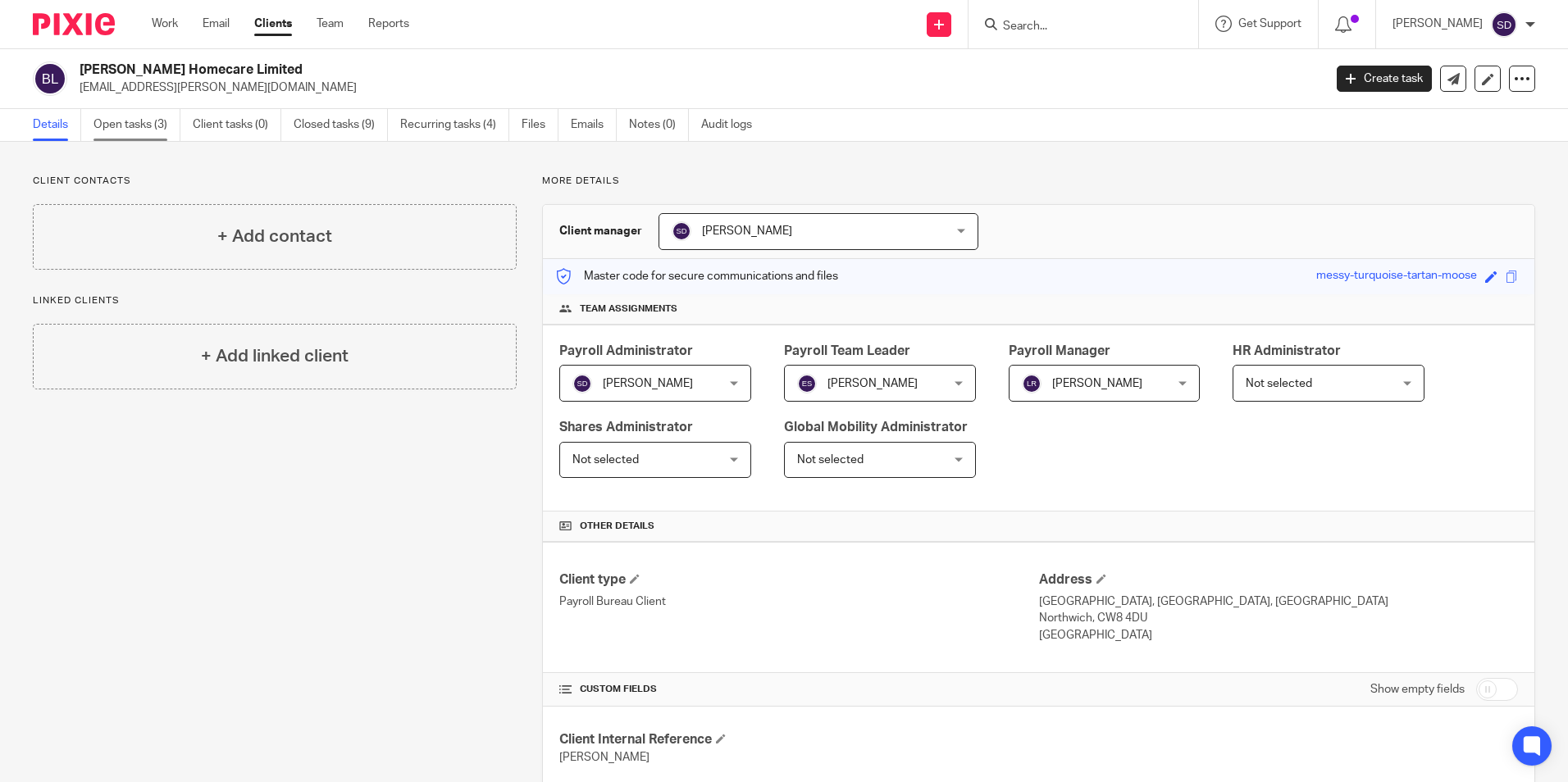
click at [145, 124] on link "Open tasks (3)" at bounding box center [136, 125] width 87 height 32
click at [149, 120] on link "Open tasks (3)" at bounding box center [136, 125] width 87 height 32
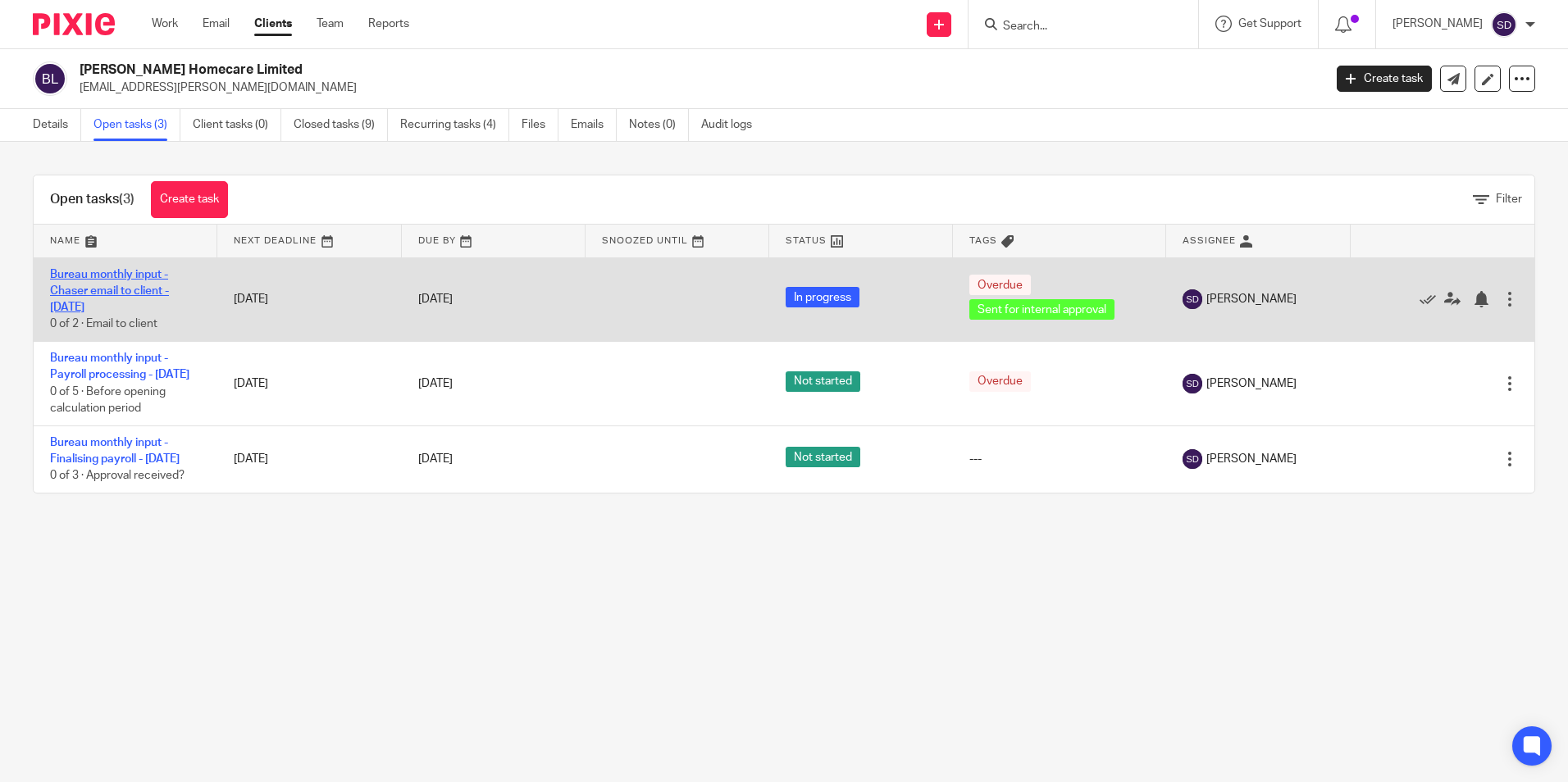
click at [96, 284] on link "Bureau monthly input - Chaser email to client - [DATE]" at bounding box center [109, 291] width 119 height 45
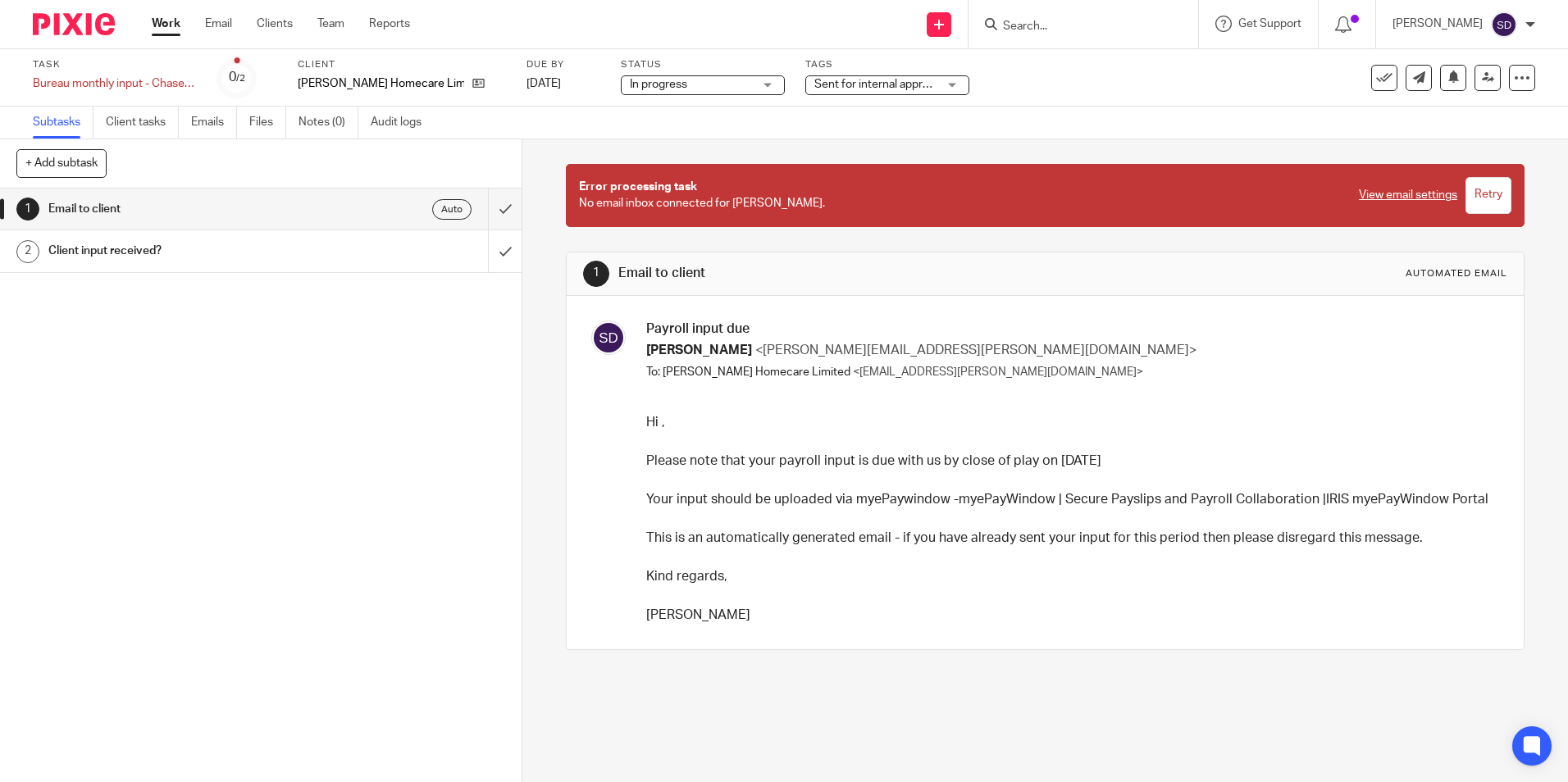
click at [122, 206] on h1 "Email to client" at bounding box center [190, 208] width 282 height 24
click at [491, 208] on input "submit" at bounding box center [261, 209] width 522 height 41
click at [107, 254] on h1 "Client input received?" at bounding box center [190, 250] width 282 height 24
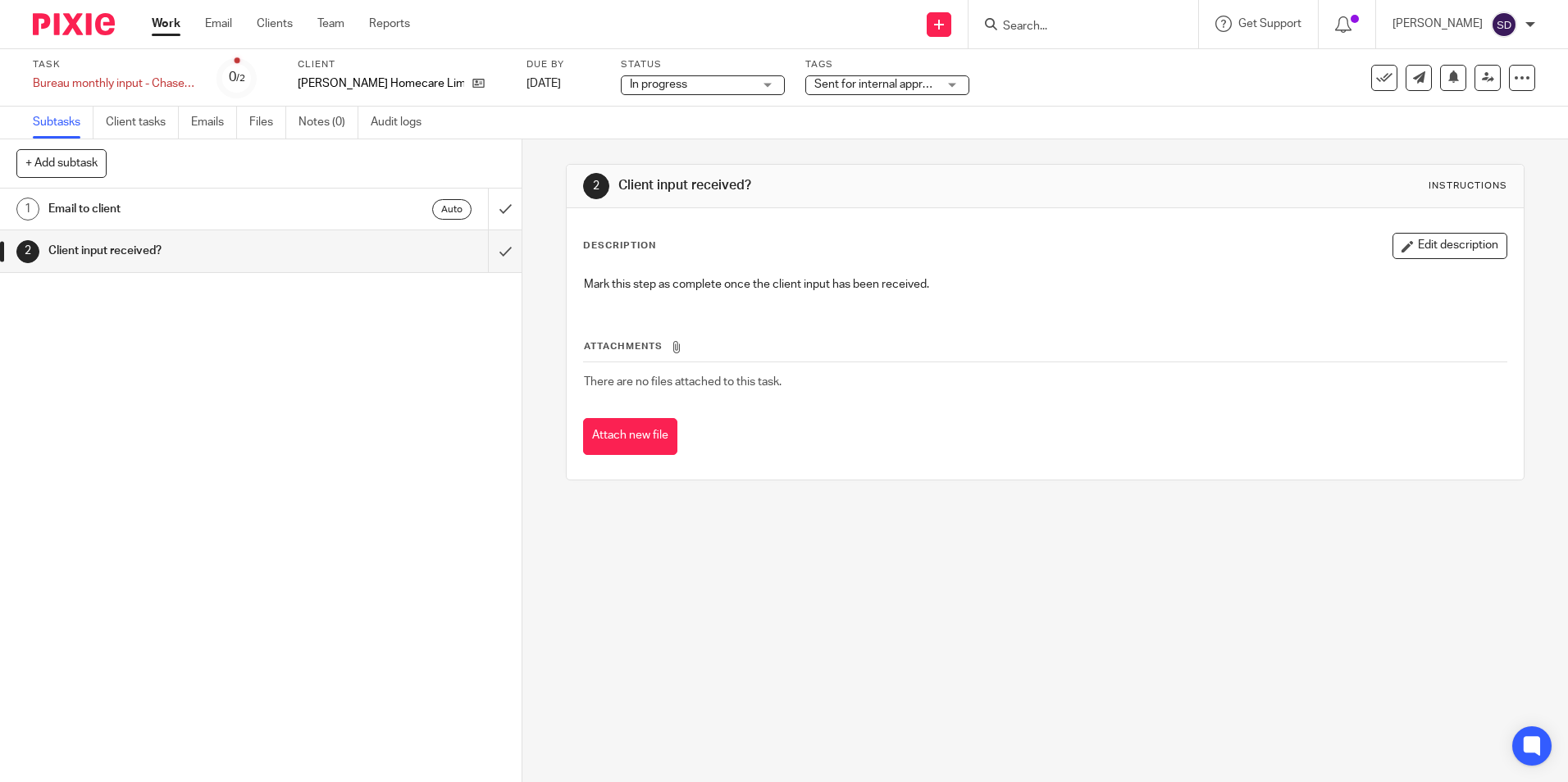
click at [88, 245] on h1 "Client input received?" at bounding box center [190, 250] width 282 height 24
click at [259, 21] on link "Clients" at bounding box center [275, 23] width 36 height 17
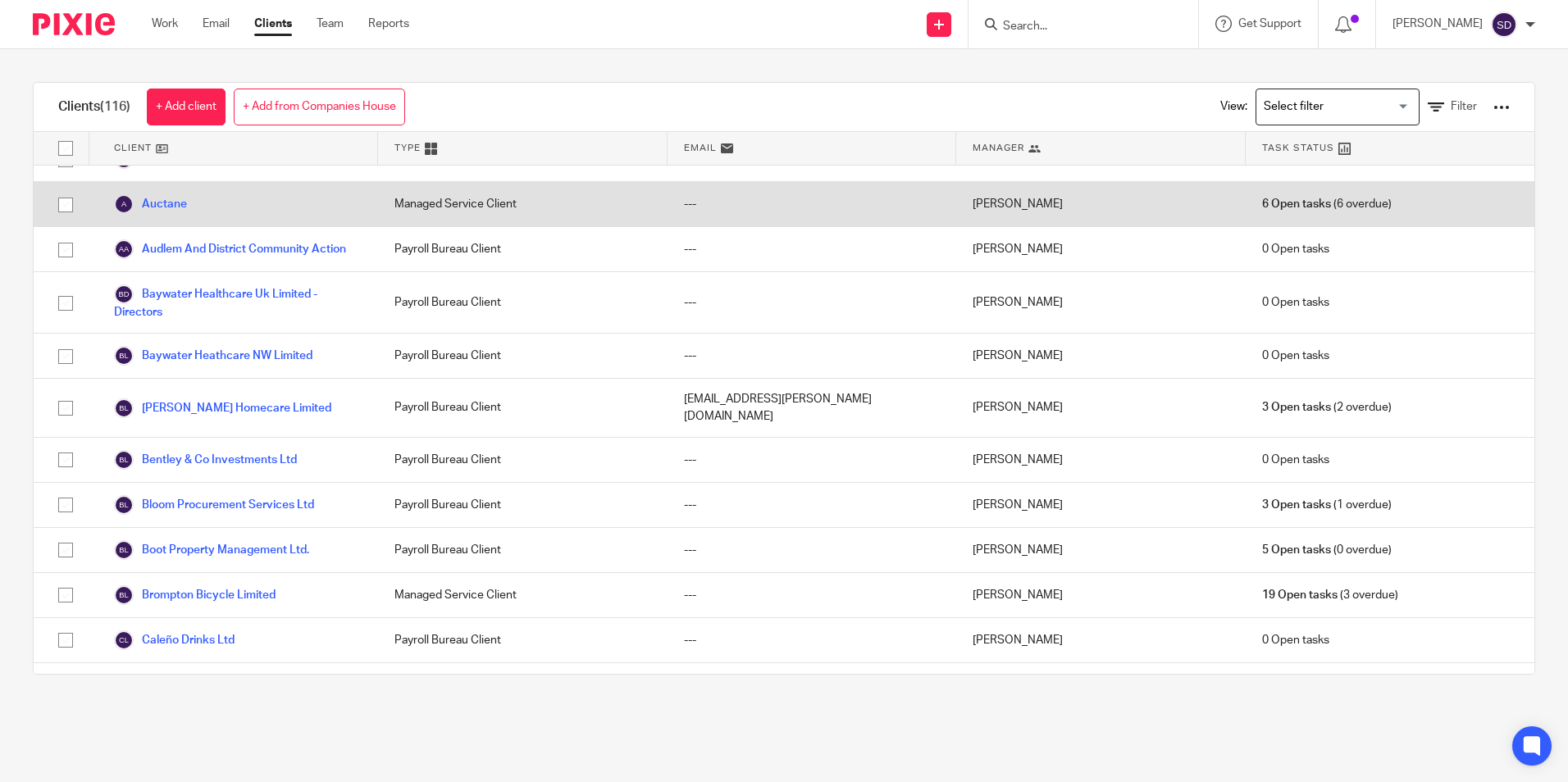
scroll to position [328, 0]
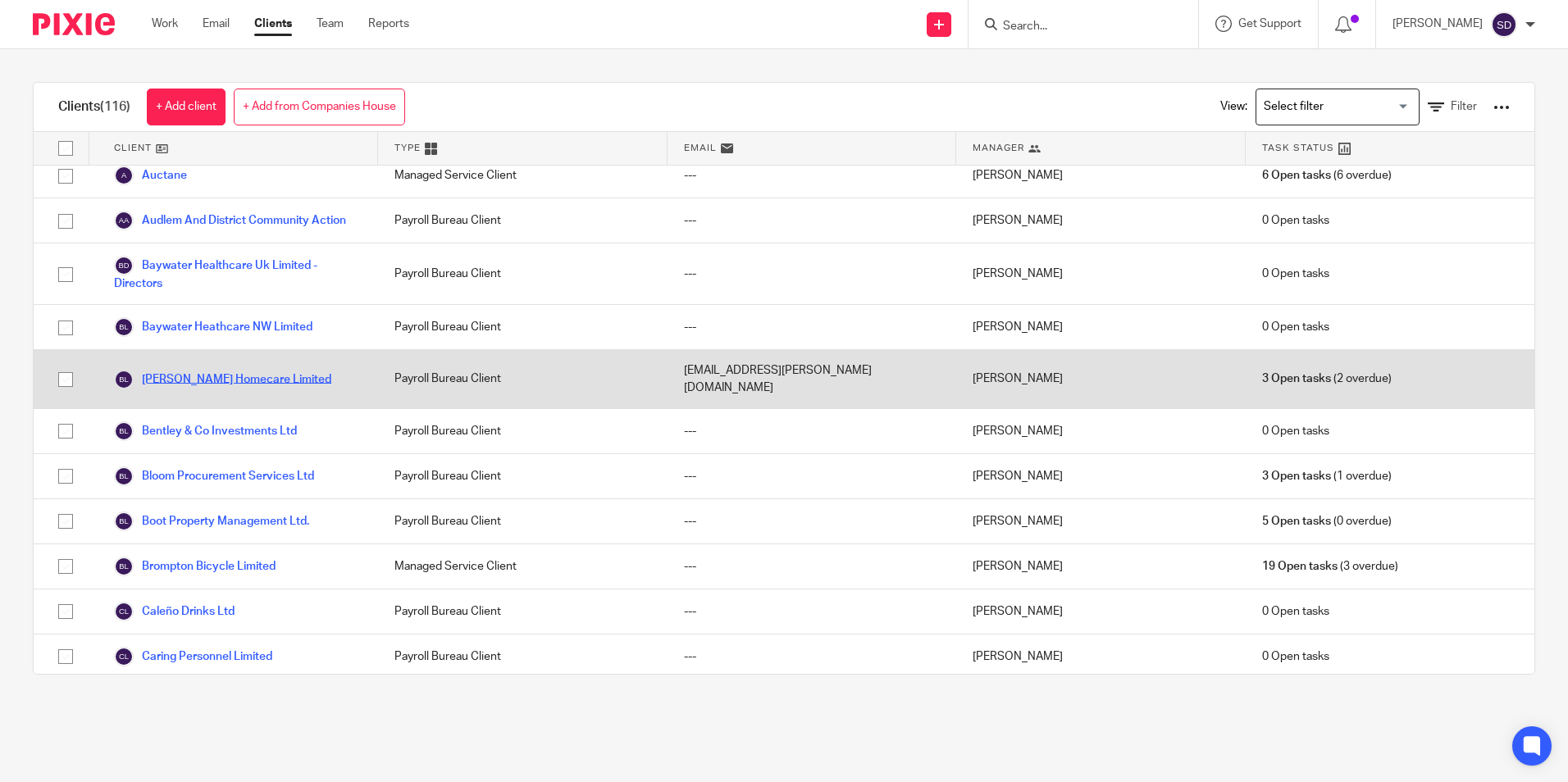
click at [211, 390] on link "[PERSON_NAME] Homecare Limited" at bounding box center [222, 380] width 217 height 19
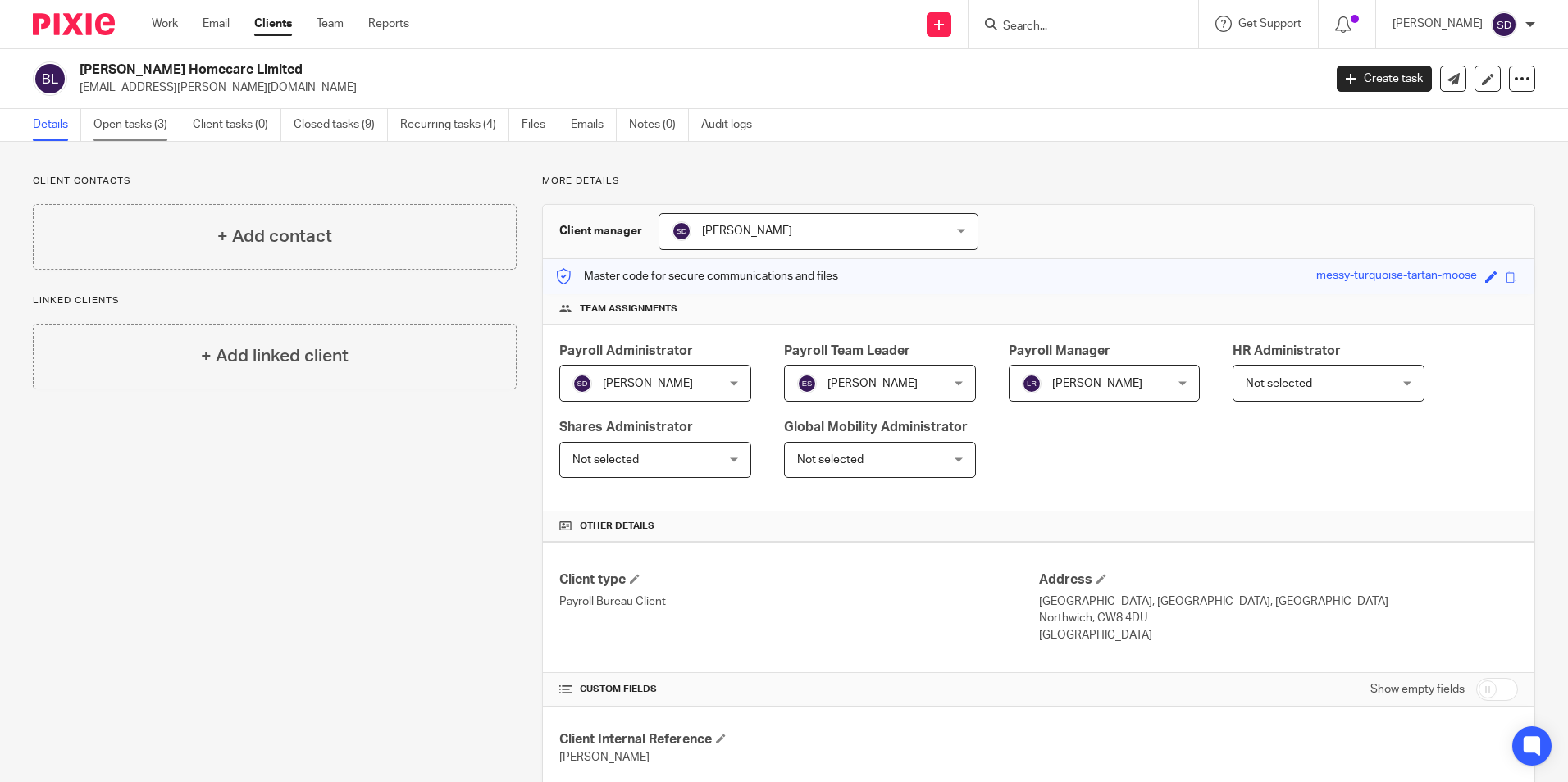
click at [119, 127] on link "Open tasks (3)" at bounding box center [136, 125] width 87 height 32
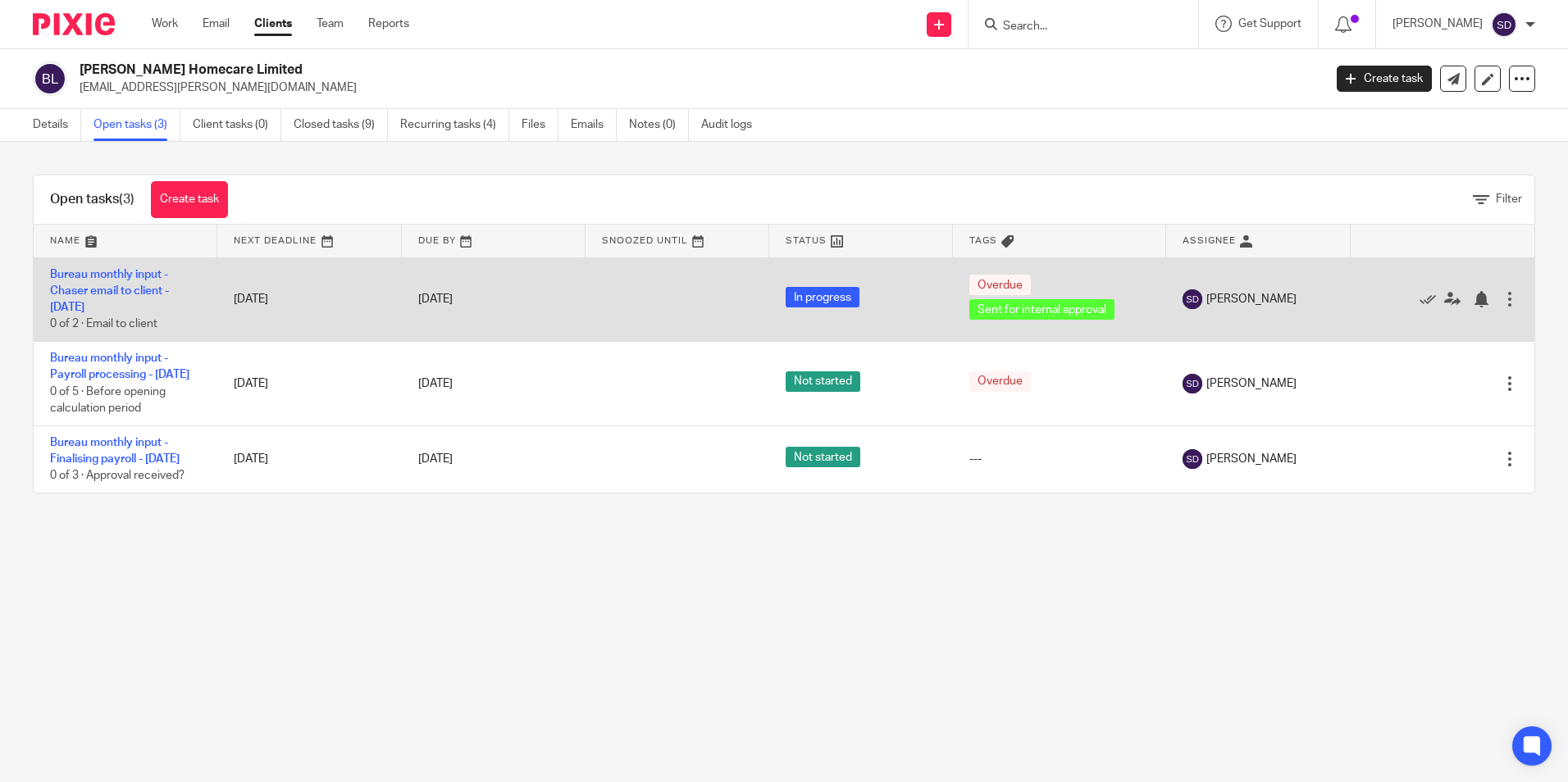
click at [111, 283] on td "Bureau monthly input - Chaser email to client - [DATE] 0 of 2 · Email to client" at bounding box center [126, 299] width 184 height 85
click at [143, 289] on link "Bureau monthly input - Chaser email to client - [DATE]" at bounding box center [109, 291] width 119 height 45
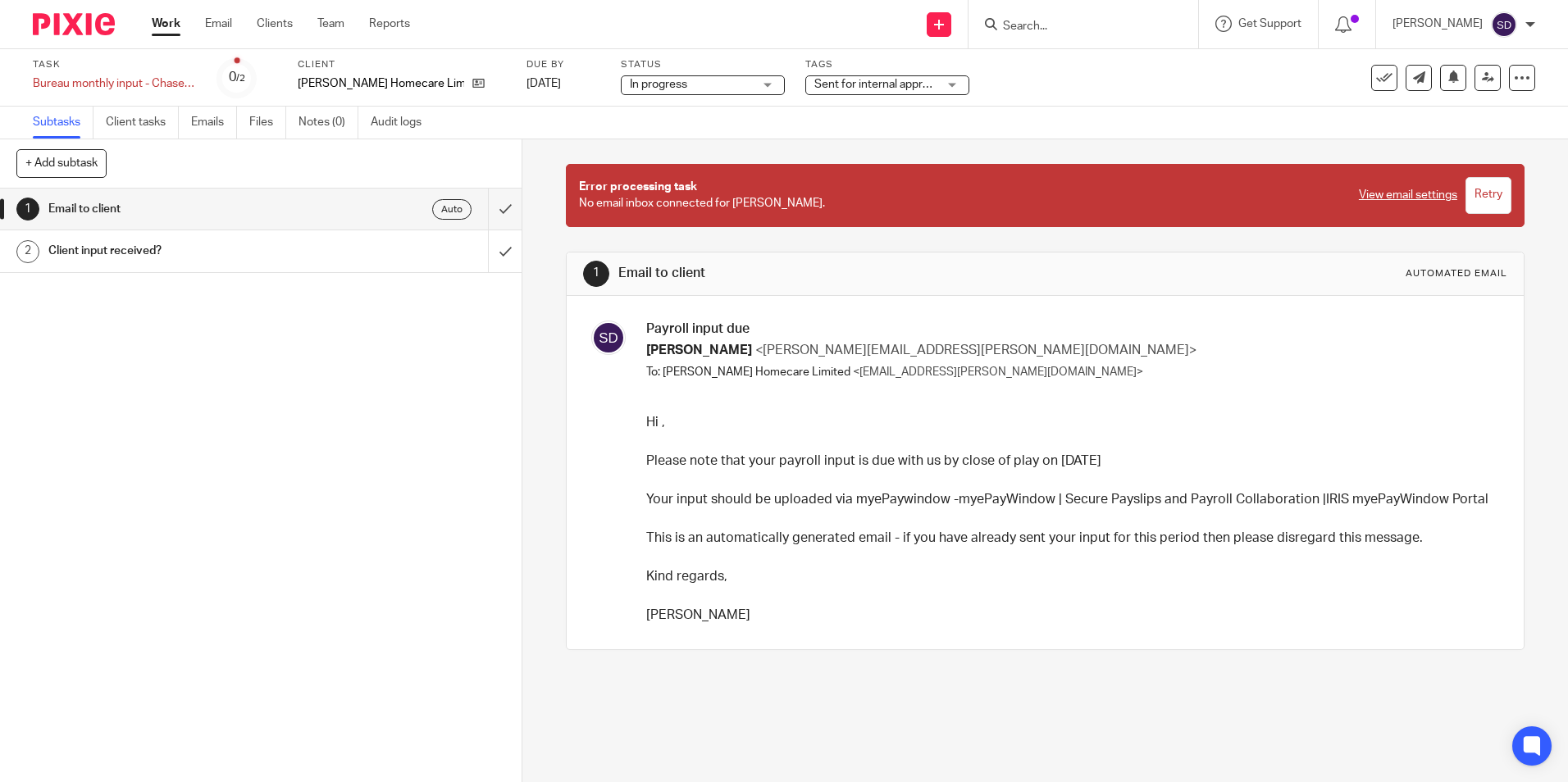
click at [124, 247] on h1 "Client input received?" at bounding box center [190, 250] width 282 height 24
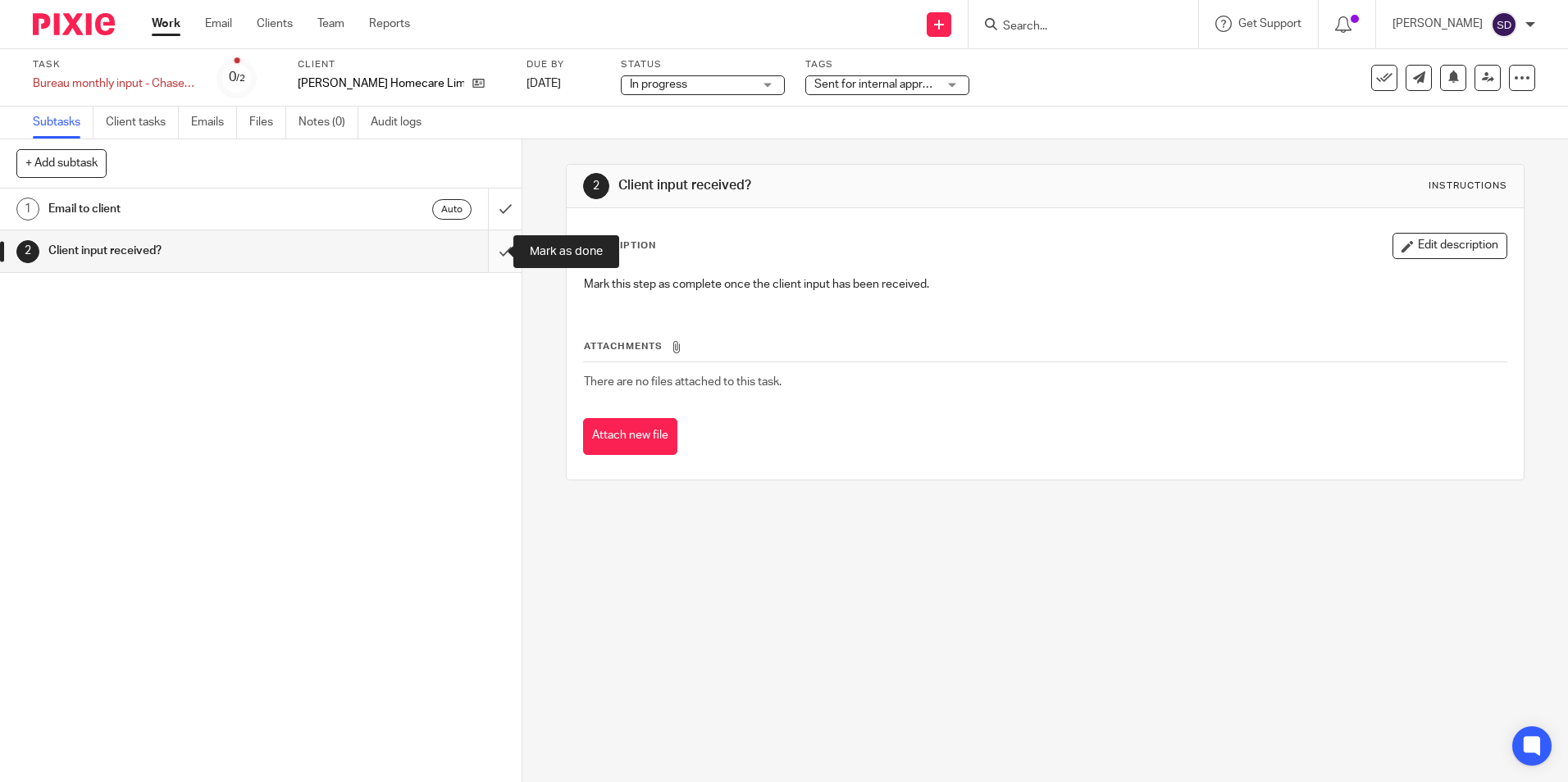
click at [482, 247] on input "submit" at bounding box center [261, 251] width 522 height 41
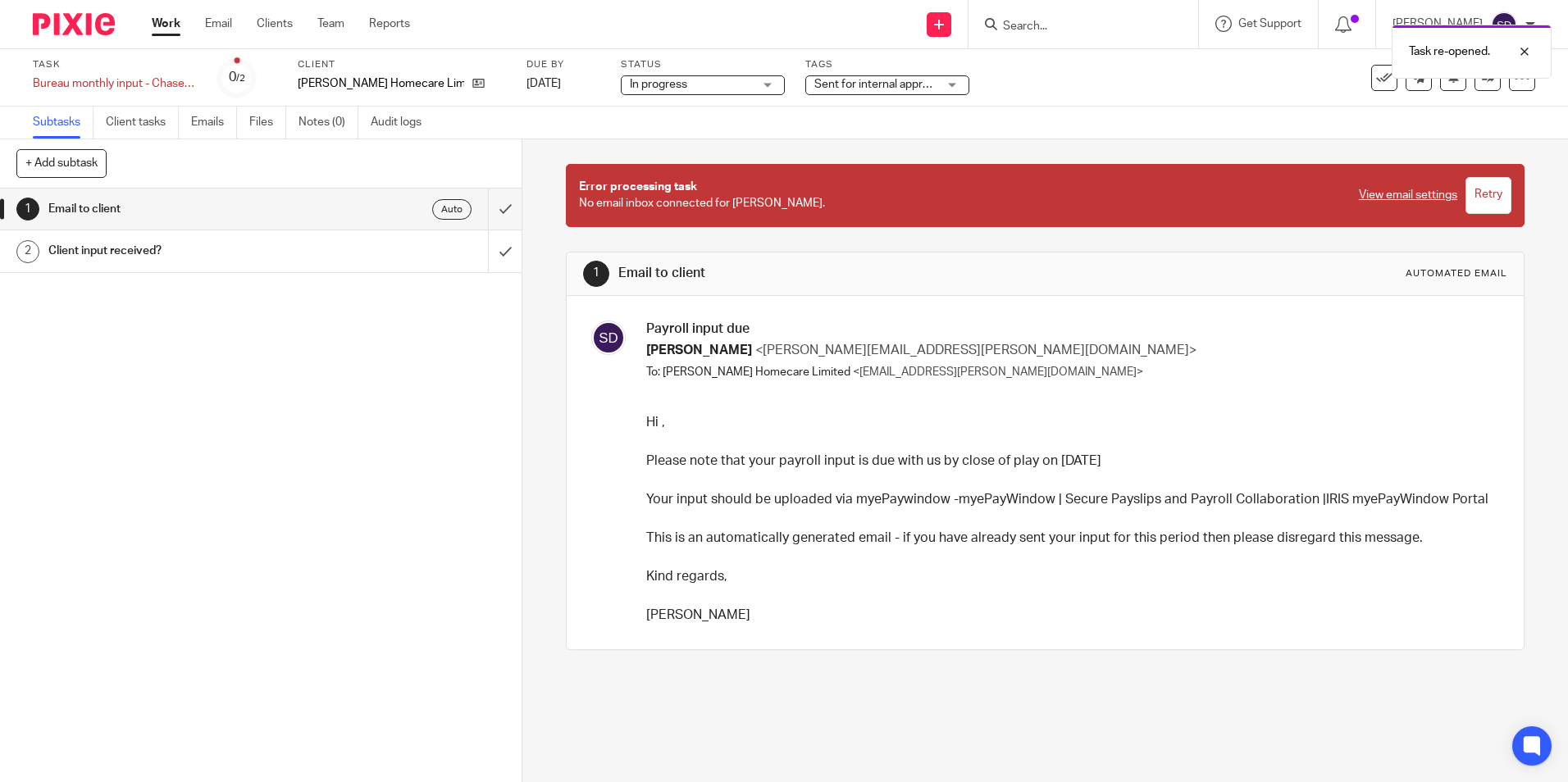
click at [128, 257] on h1 "Client input received?" at bounding box center [190, 250] width 282 height 24
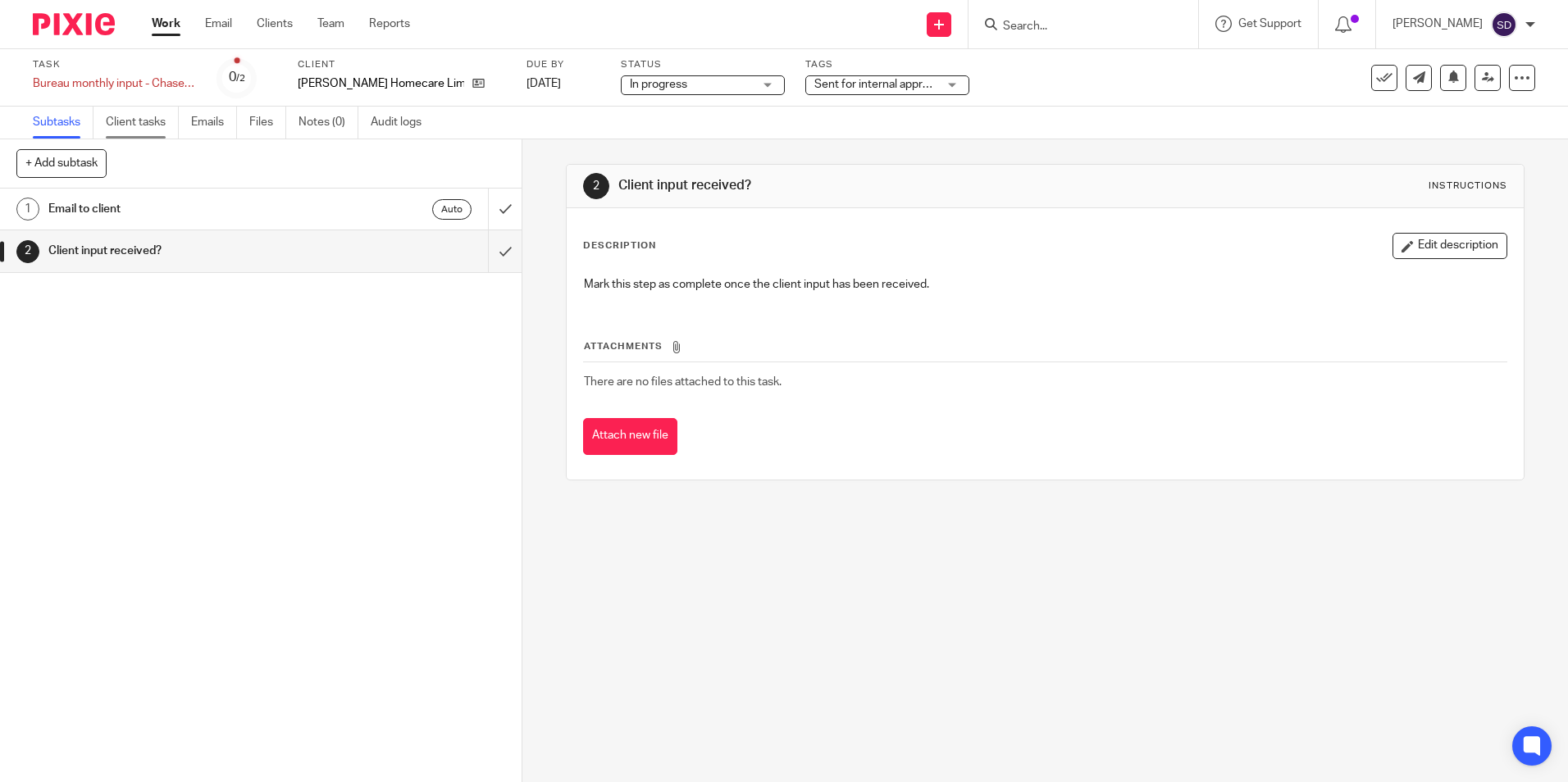
click at [149, 112] on link "Client tasks" at bounding box center [142, 122] width 73 height 32
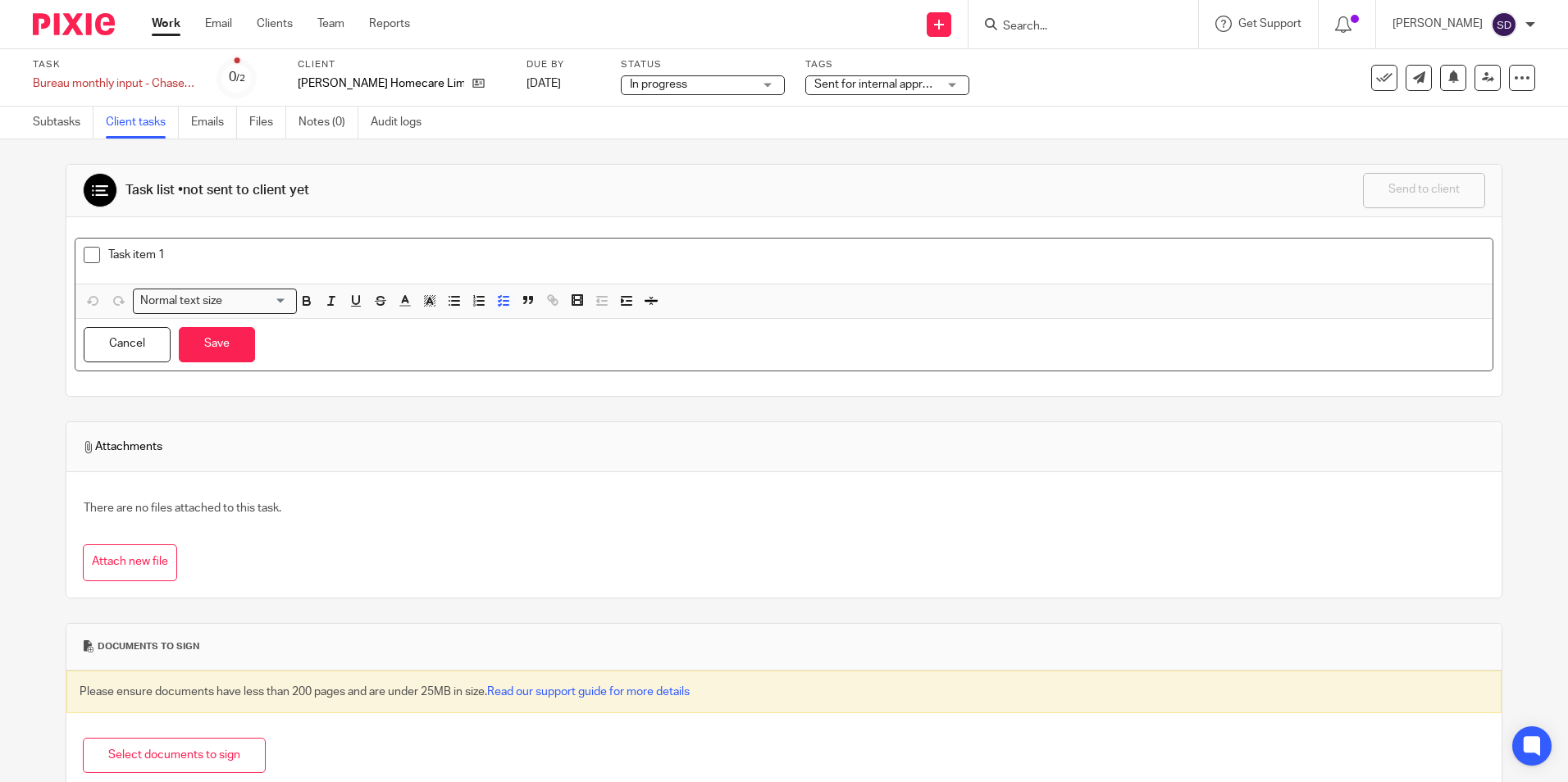
click at [89, 251] on span at bounding box center [92, 255] width 17 height 17
click at [89, 244] on div "Task item 1" at bounding box center [784, 261] width 1418 height 45
click at [273, 29] on link "Clients" at bounding box center [275, 23] width 36 height 17
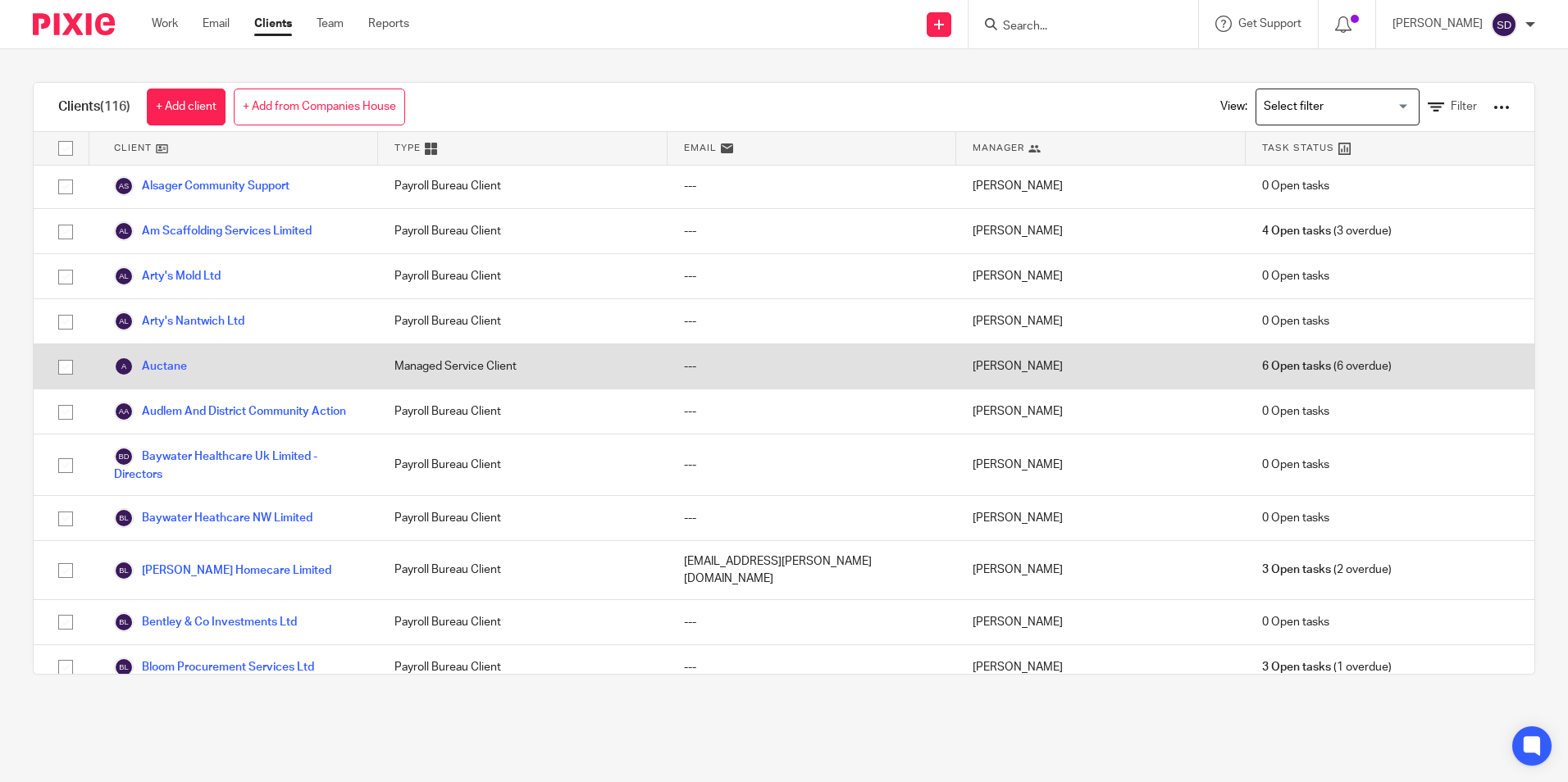
scroll to position [164, 0]
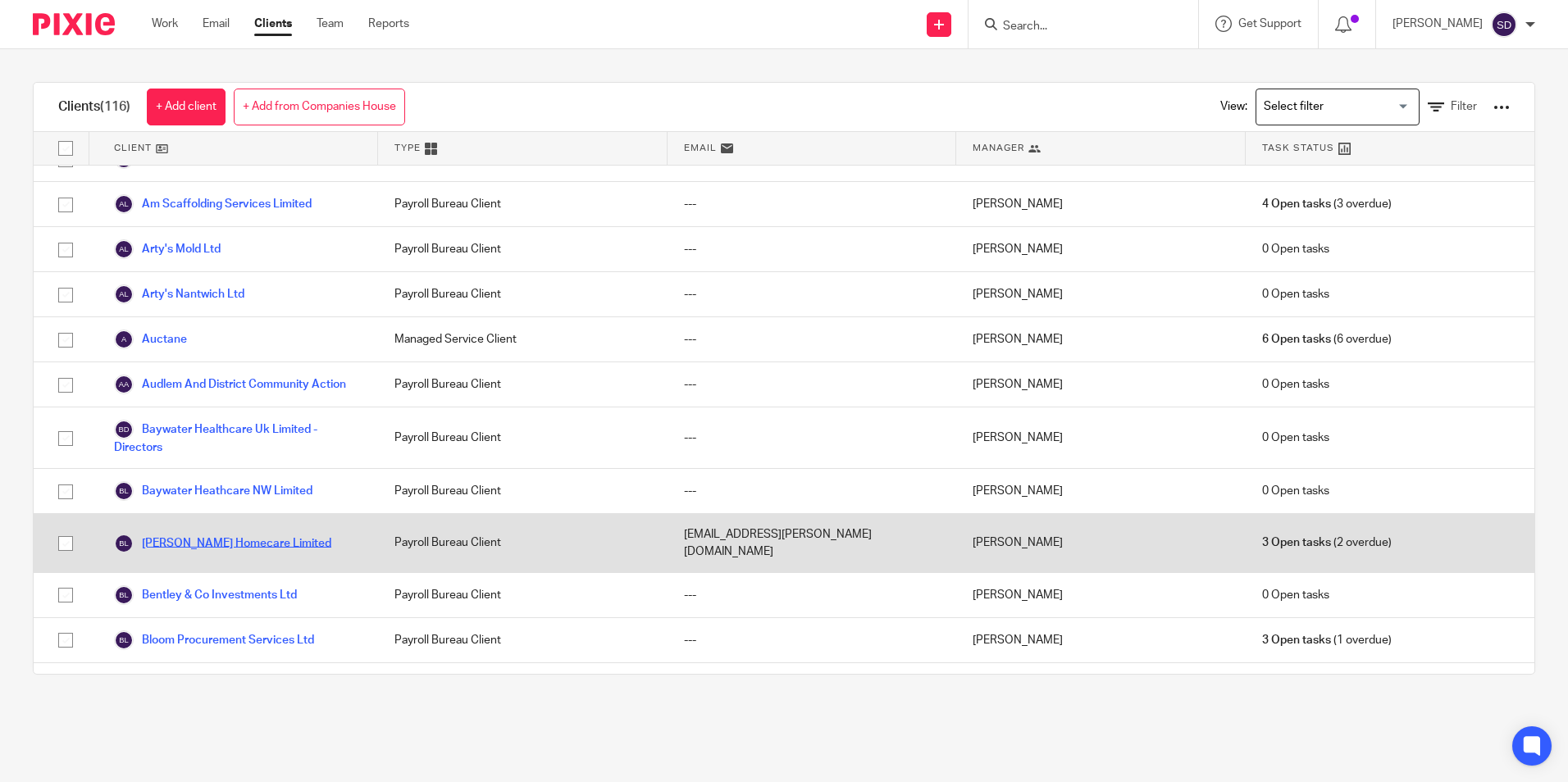
click at [212, 553] on link "[PERSON_NAME] Homecare Limited" at bounding box center [222, 543] width 217 height 19
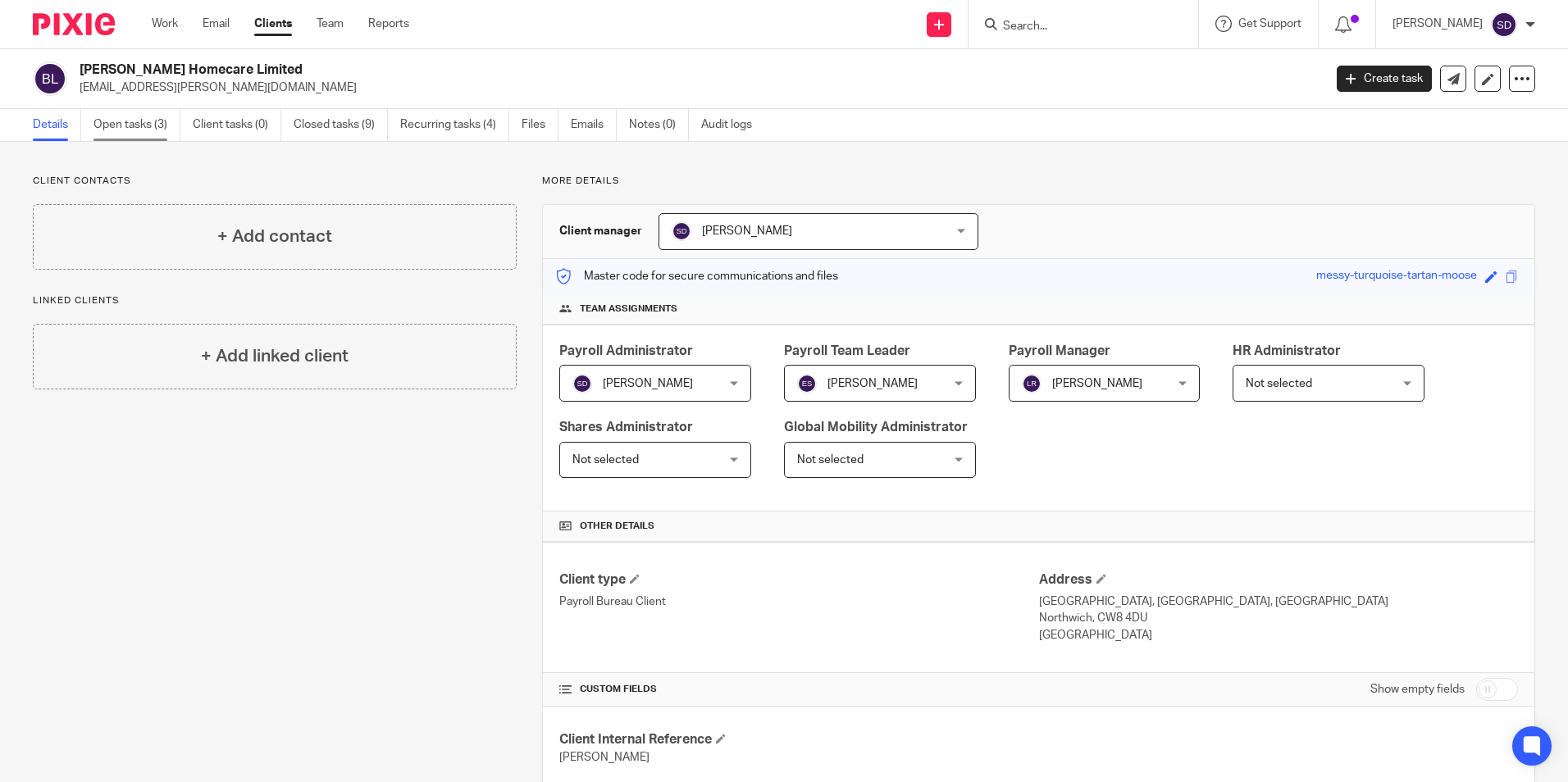
click at [156, 123] on link "Open tasks (3)" at bounding box center [136, 125] width 87 height 32
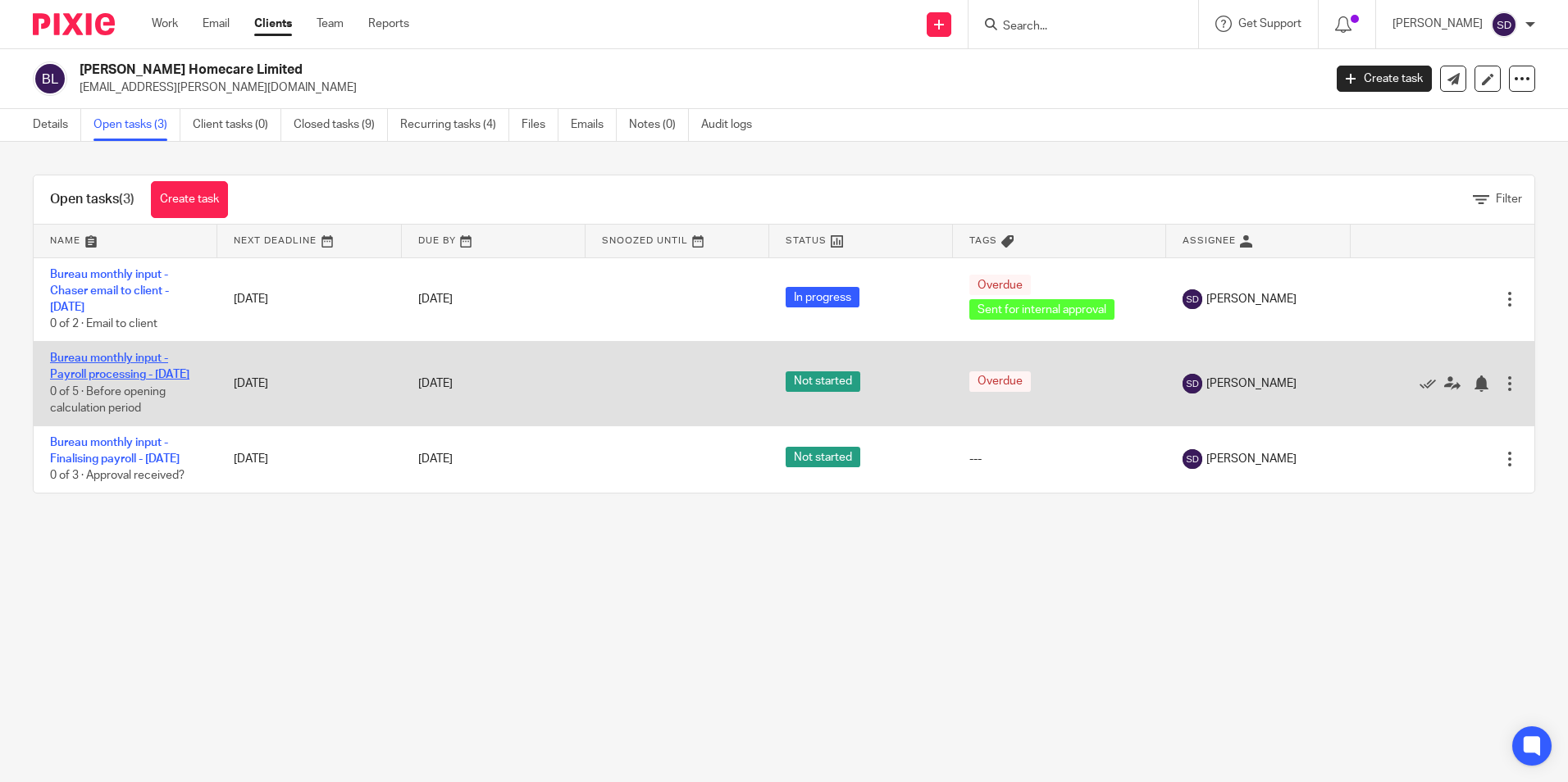
click at [78, 374] on link "Bureau monthly input - Payroll processing - [DATE]" at bounding box center [119, 366] width 139 height 28
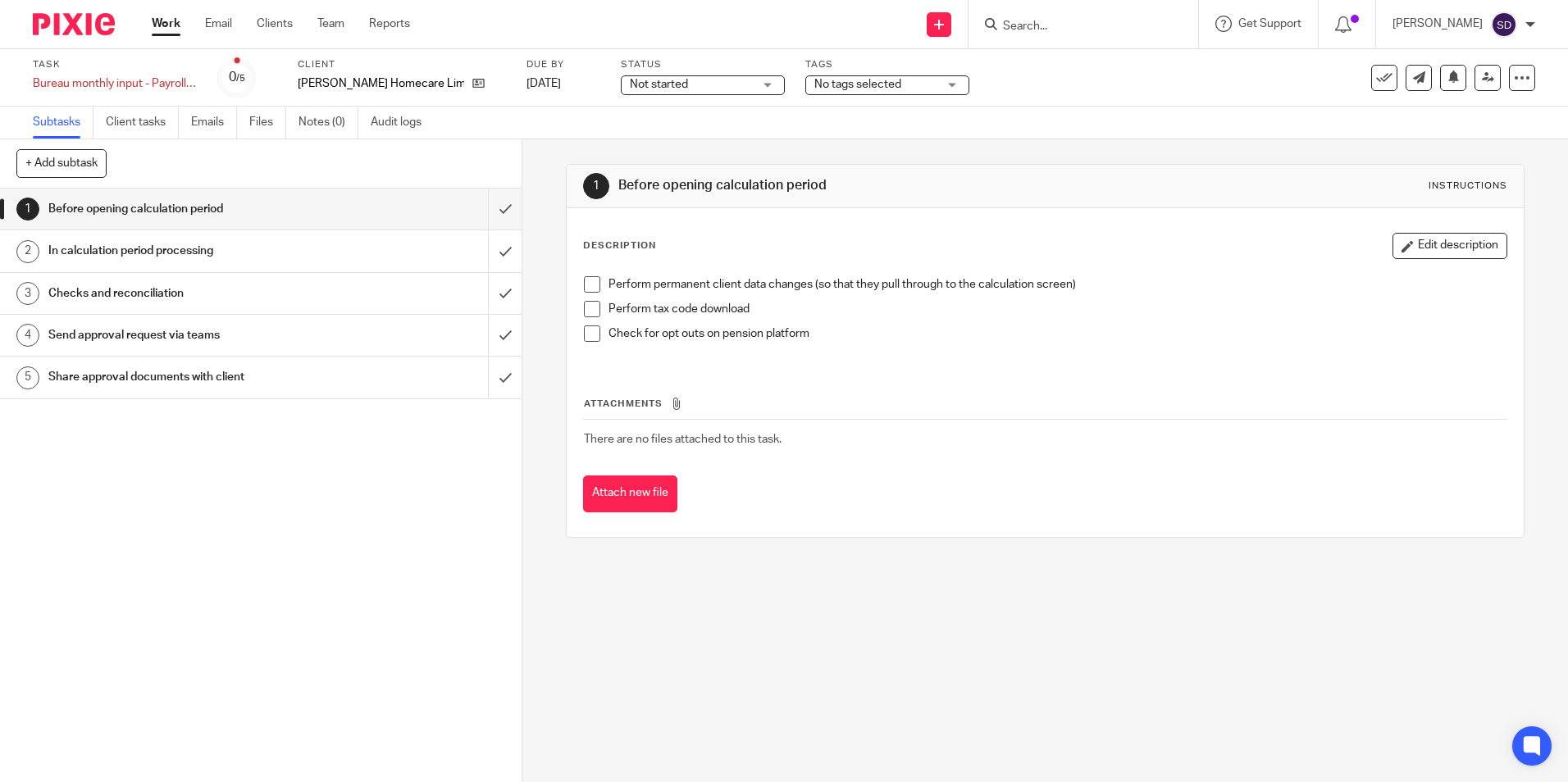
click at [584, 286] on span at bounding box center [592, 284] width 17 height 17
click at [584, 310] on span at bounding box center [592, 309] width 17 height 17
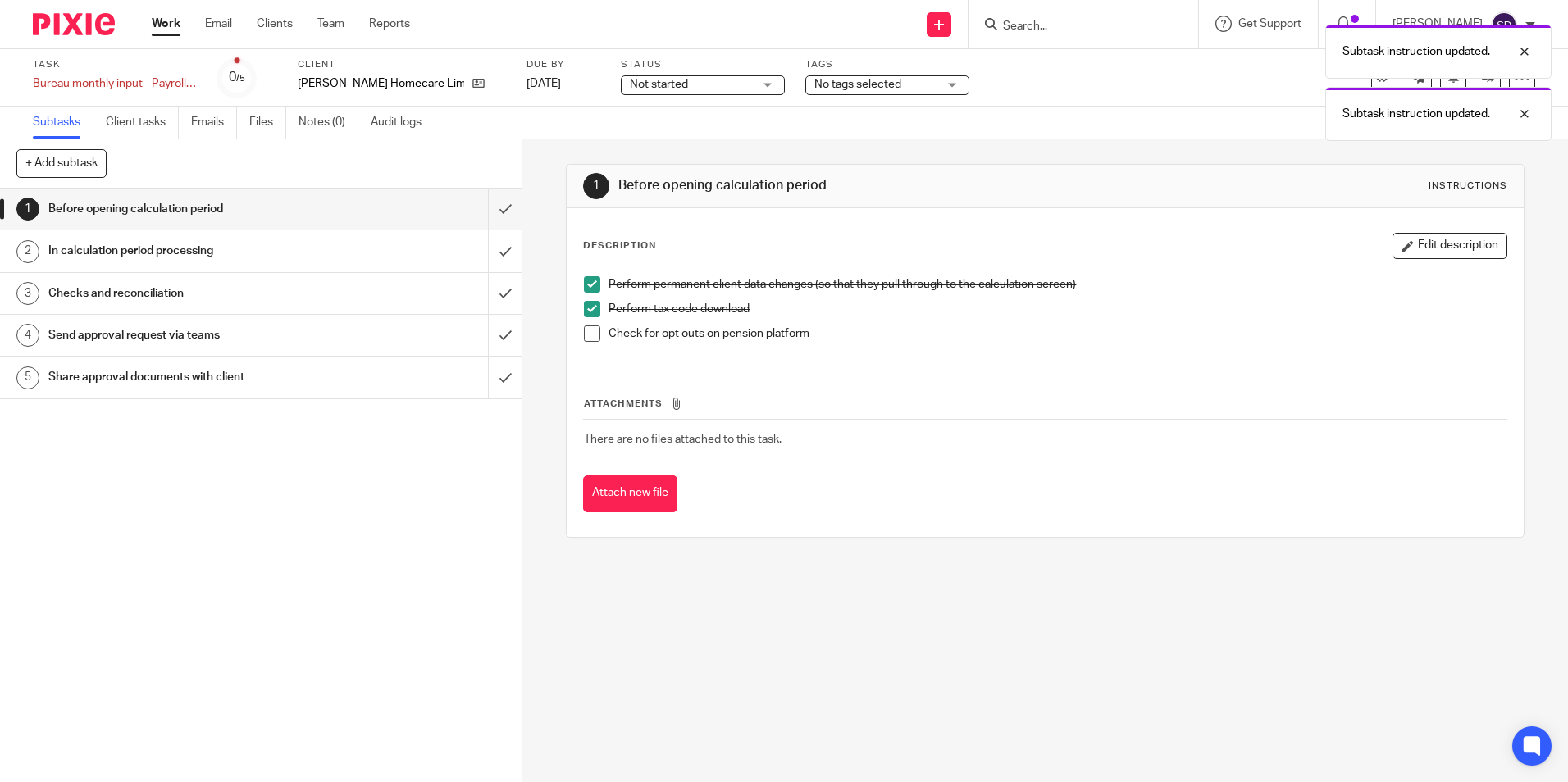
click at [588, 332] on span at bounding box center [592, 333] width 17 height 17
click at [486, 210] on input "submit" at bounding box center [261, 209] width 522 height 41
click at [102, 210] on h1 "Before opening calculation period" at bounding box center [190, 208] width 282 height 24
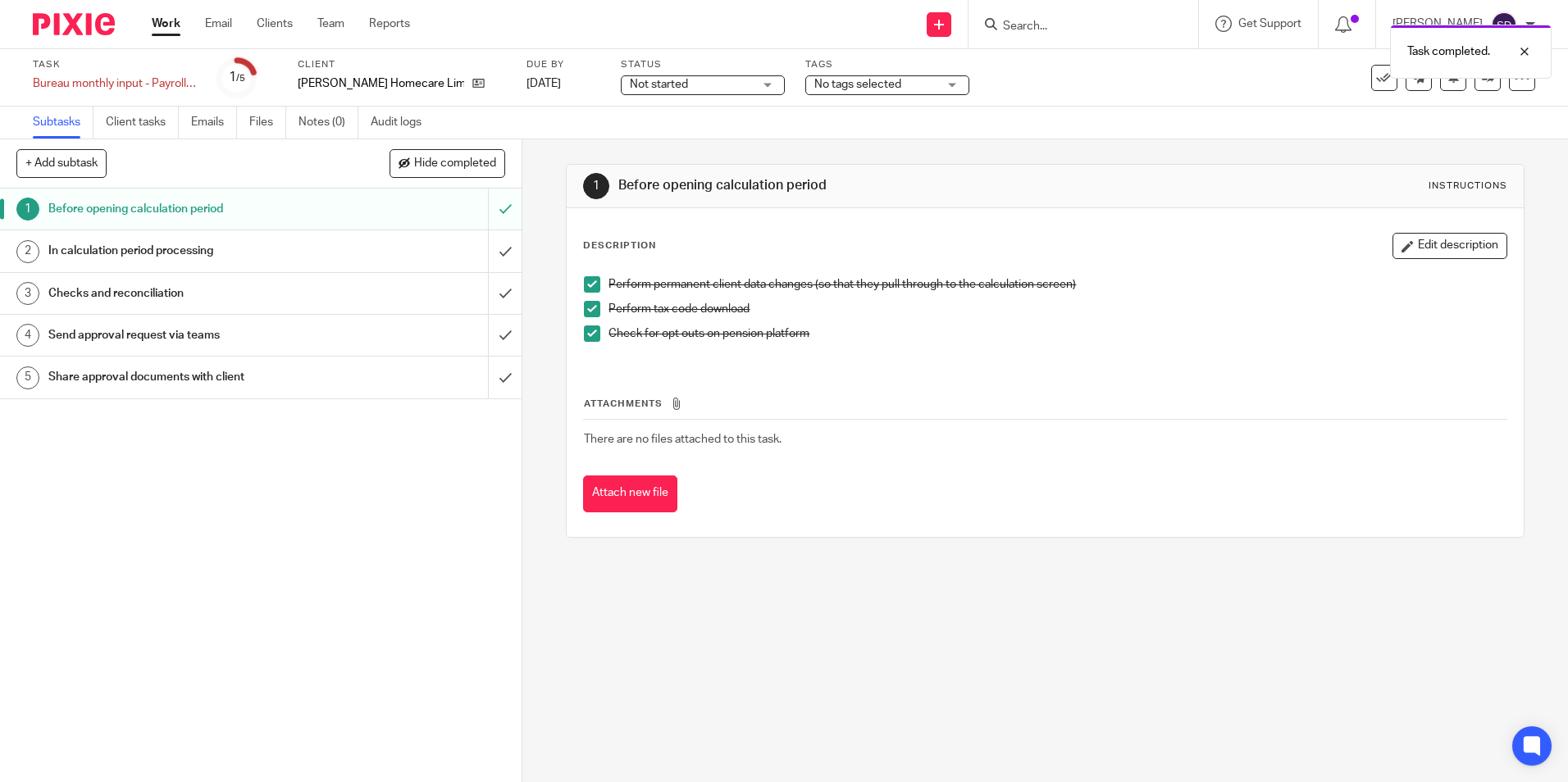
click at [76, 253] on h1 "In calculation period processing" at bounding box center [190, 250] width 282 height 24
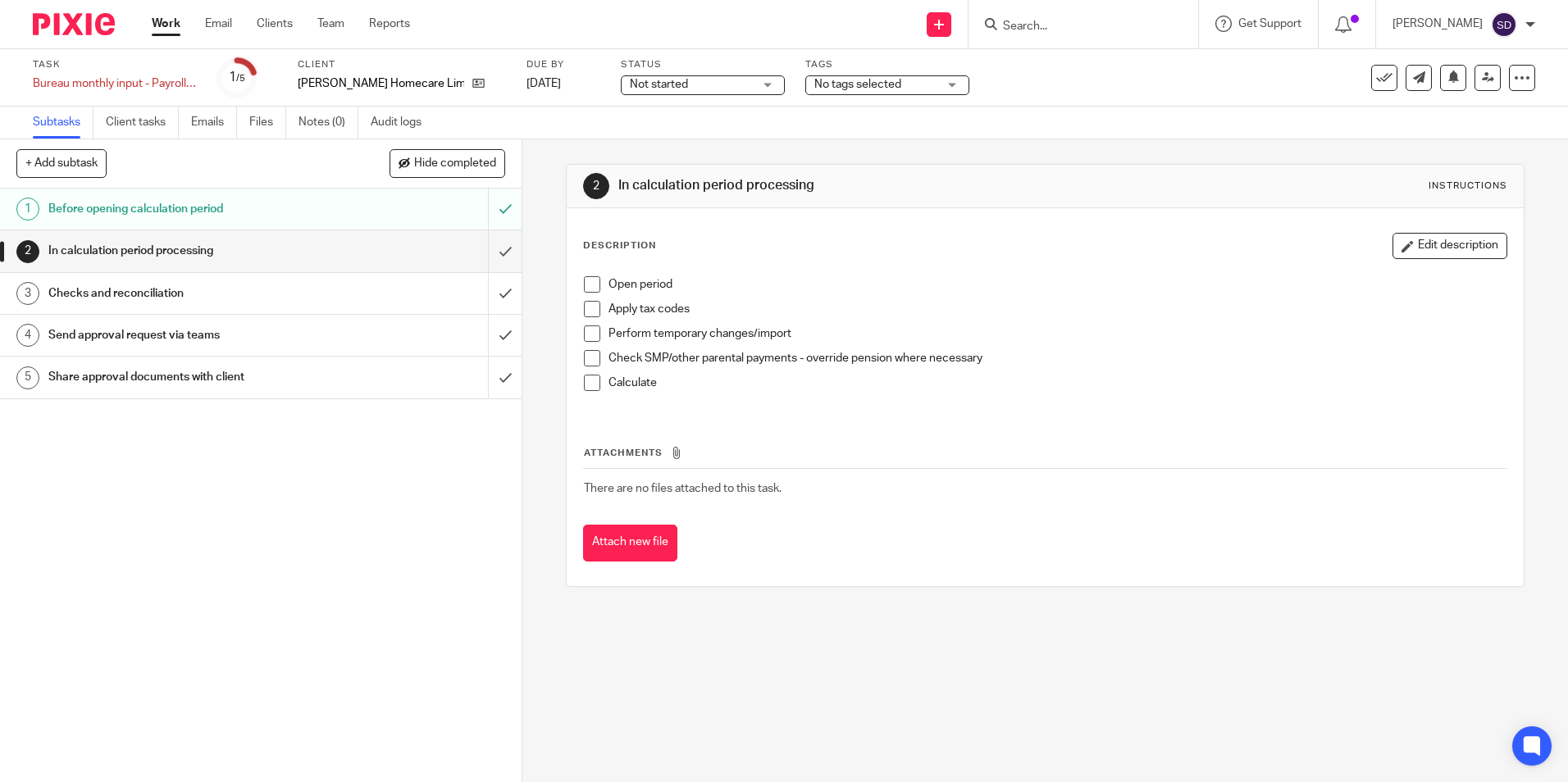
click at [592, 281] on span at bounding box center [592, 284] width 17 height 17
click at [590, 312] on span at bounding box center [592, 309] width 17 height 17
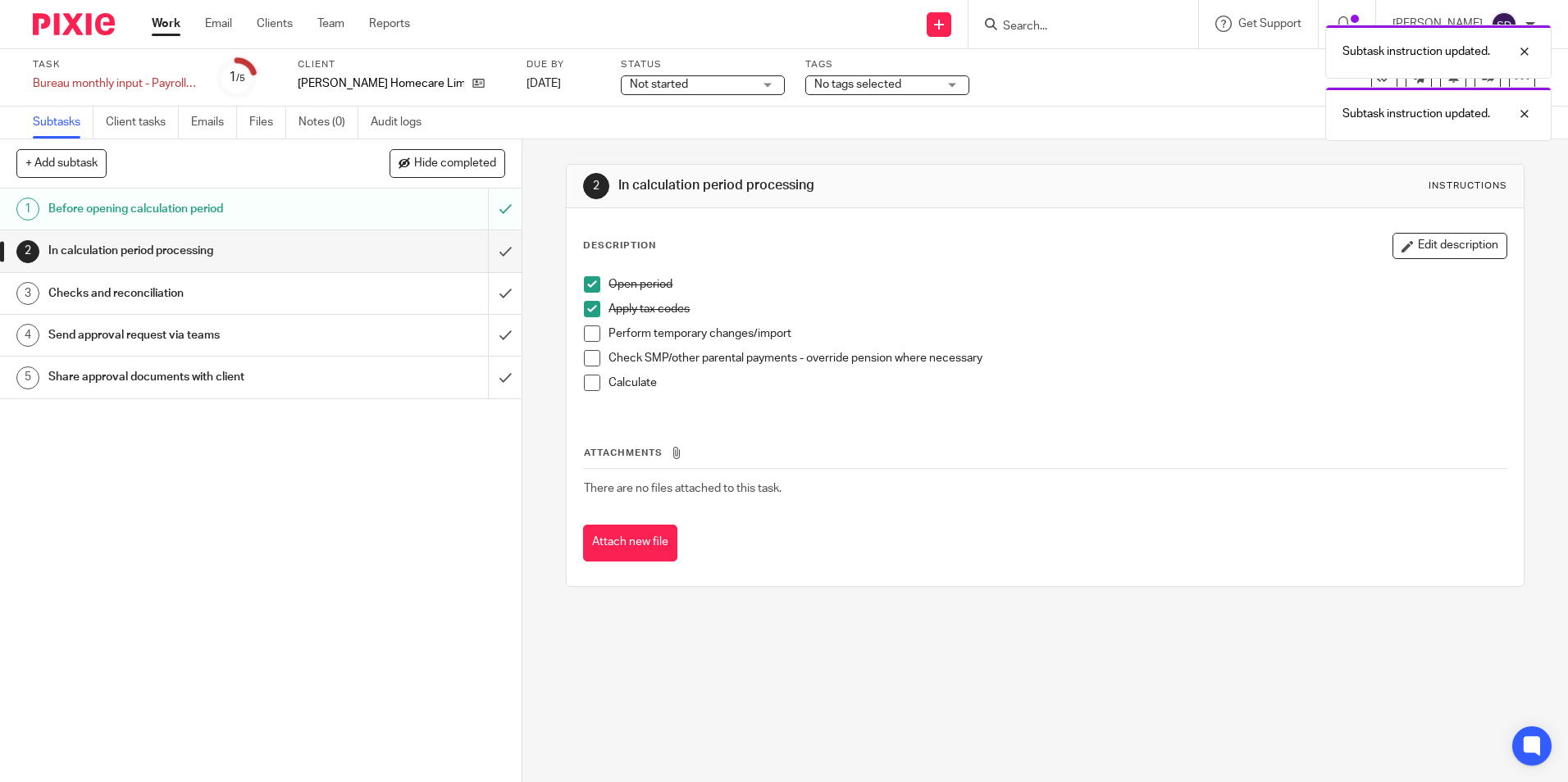
click at [591, 330] on span at bounding box center [592, 333] width 17 height 17
click at [590, 356] on span at bounding box center [592, 358] width 17 height 17
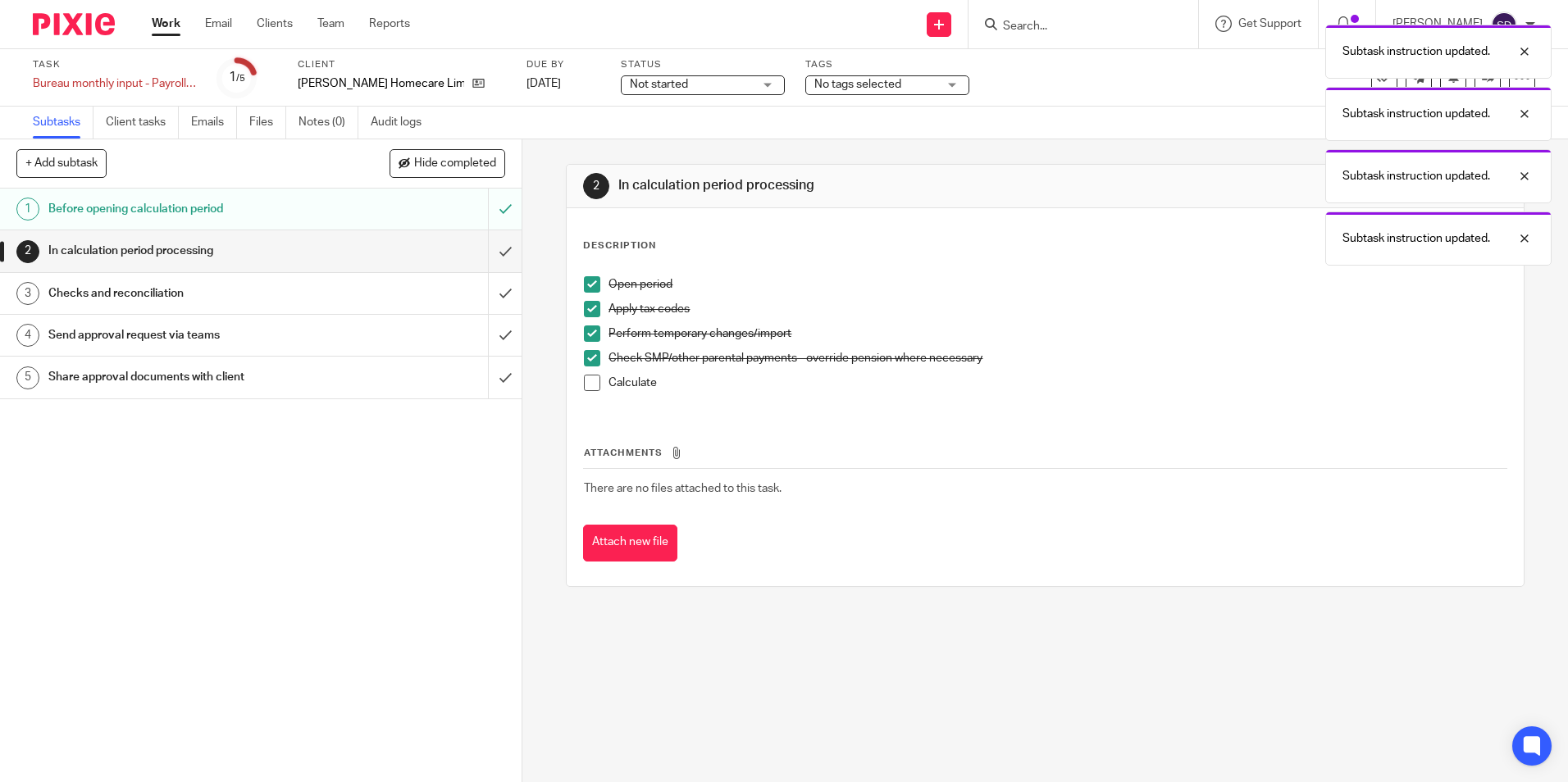
click at [590, 383] on span at bounding box center [592, 383] width 17 height 17
click at [482, 257] on input "submit" at bounding box center [261, 251] width 522 height 41
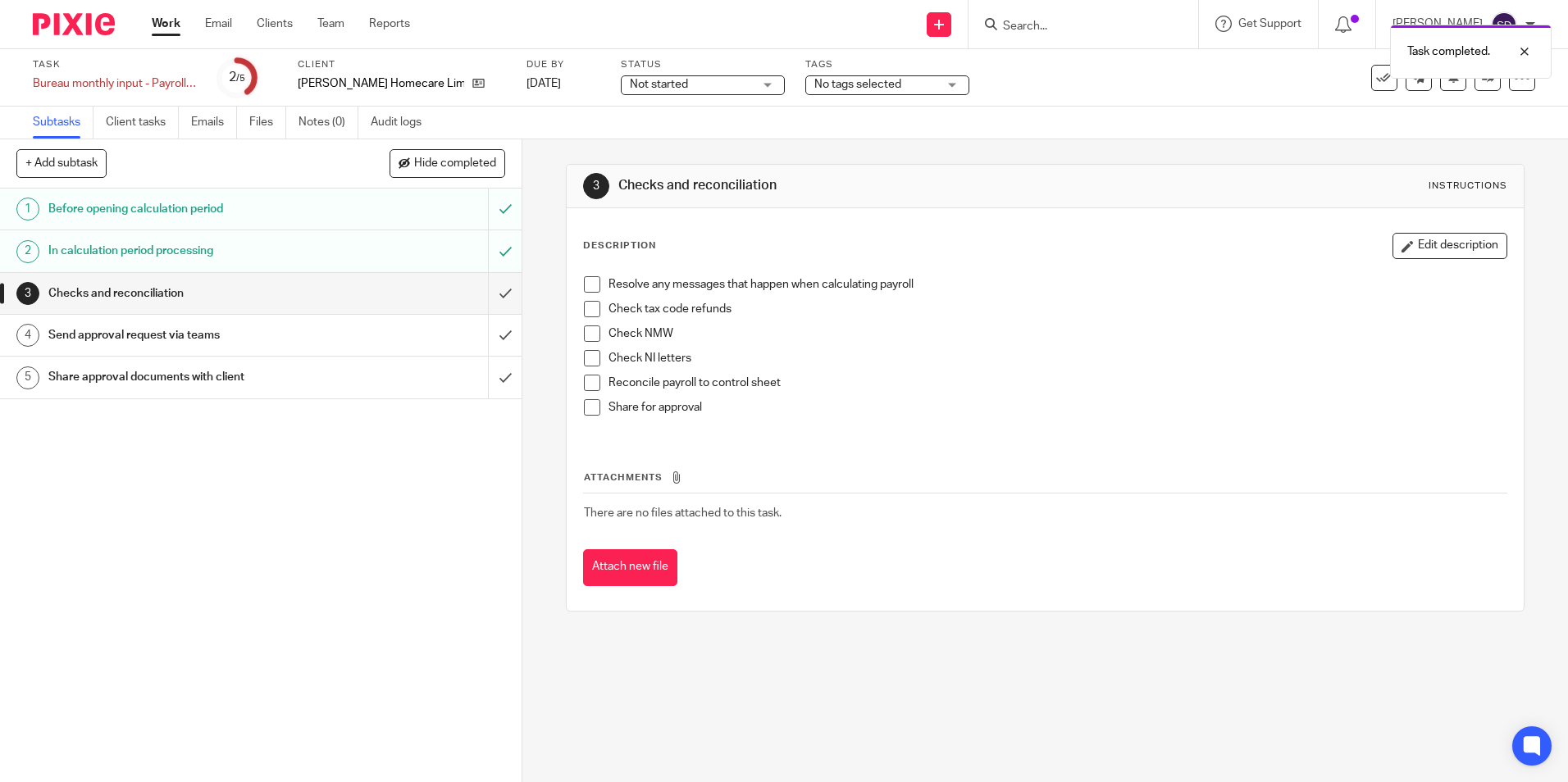
click at [128, 299] on h1 "Checks and reconciliation" at bounding box center [190, 293] width 282 height 24
click at [587, 286] on span at bounding box center [592, 284] width 17 height 17
click at [586, 308] on span at bounding box center [592, 309] width 17 height 17
click at [589, 334] on span at bounding box center [592, 333] width 17 height 17
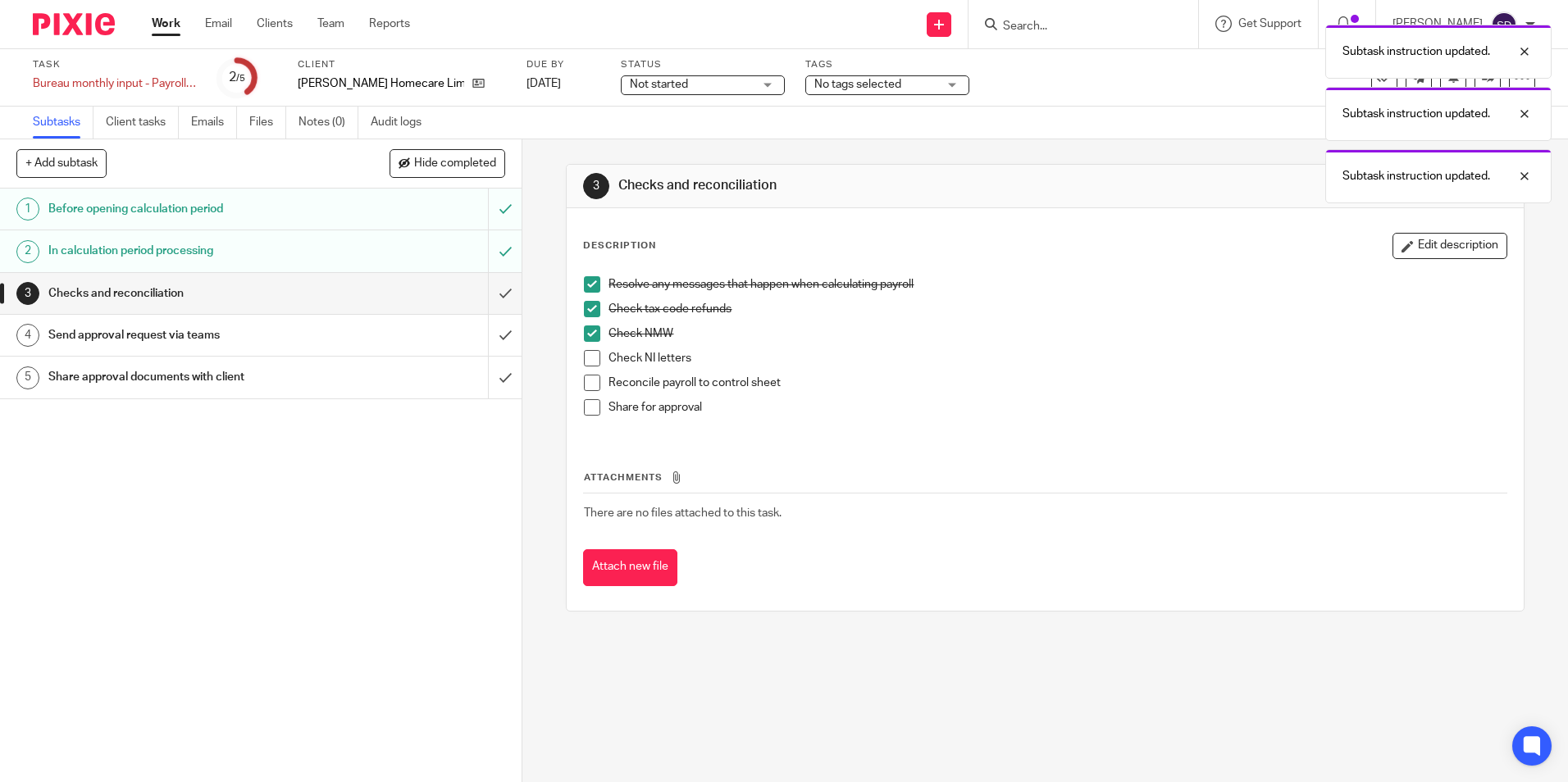
click at [590, 359] on span at bounding box center [592, 358] width 17 height 17
click at [590, 381] on span at bounding box center [592, 383] width 17 height 17
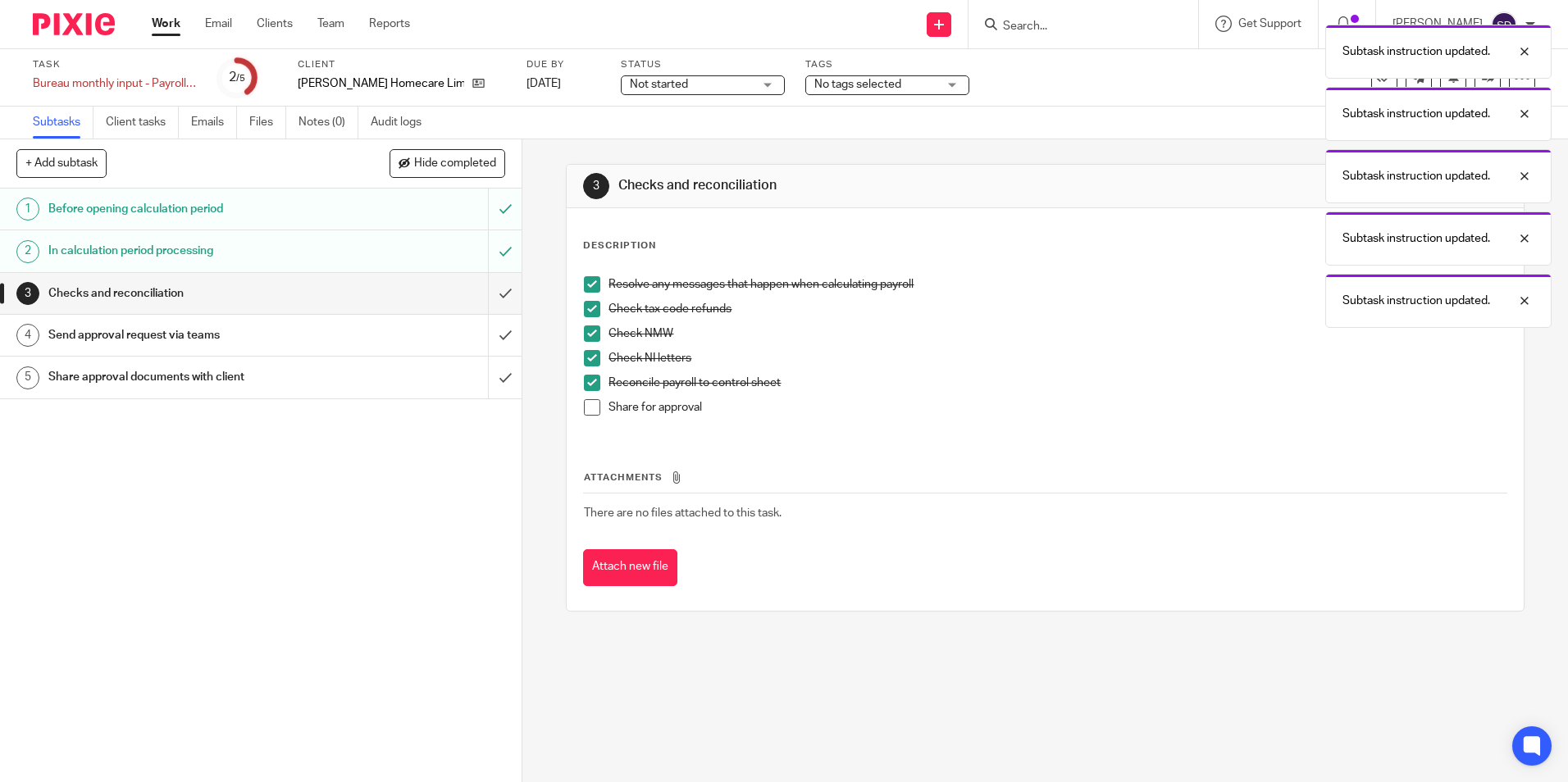
click at [588, 407] on span at bounding box center [592, 407] width 17 height 17
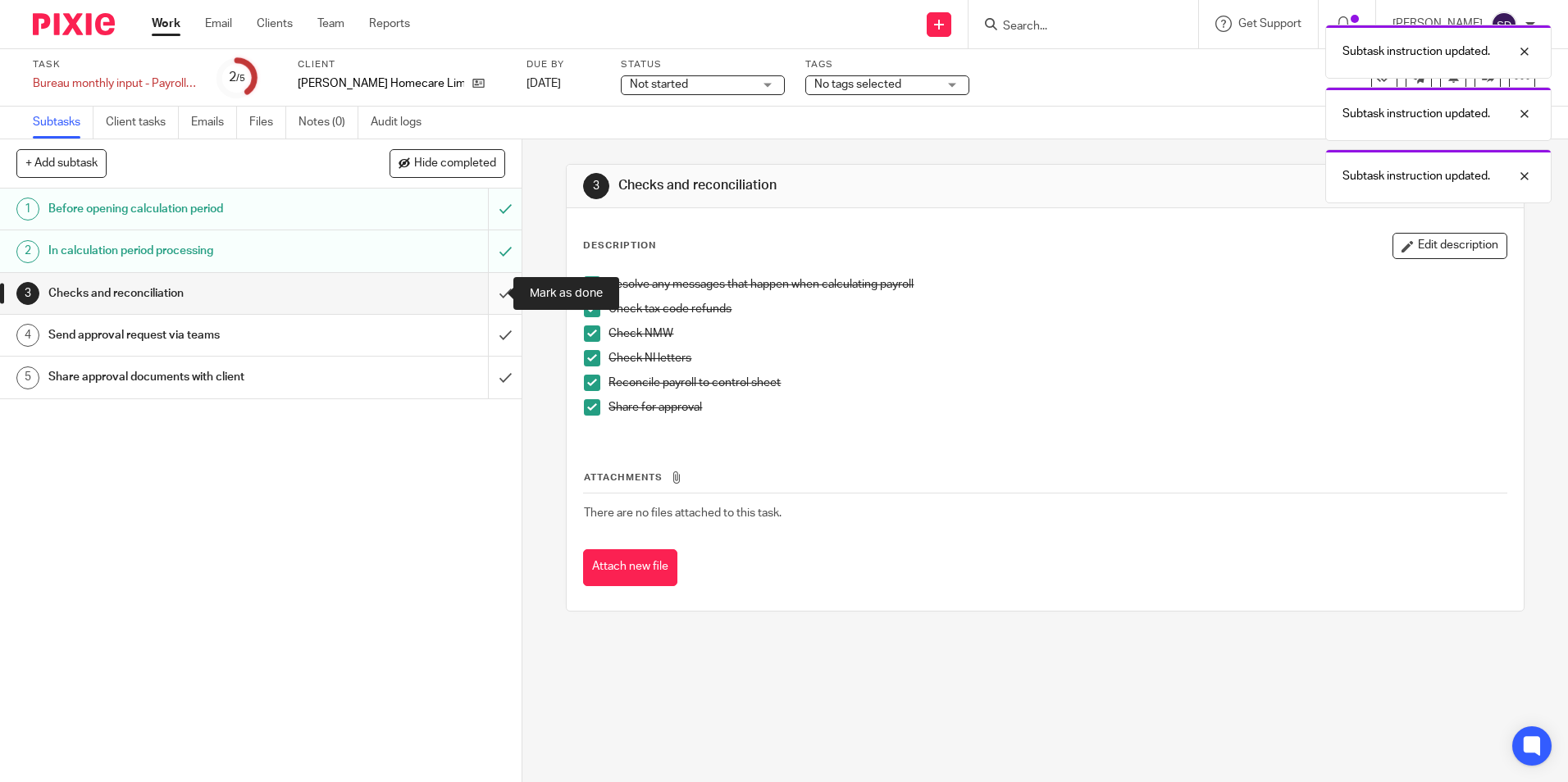
click at [488, 293] on input "submit" at bounding box center [261, 293] width 522 height 41
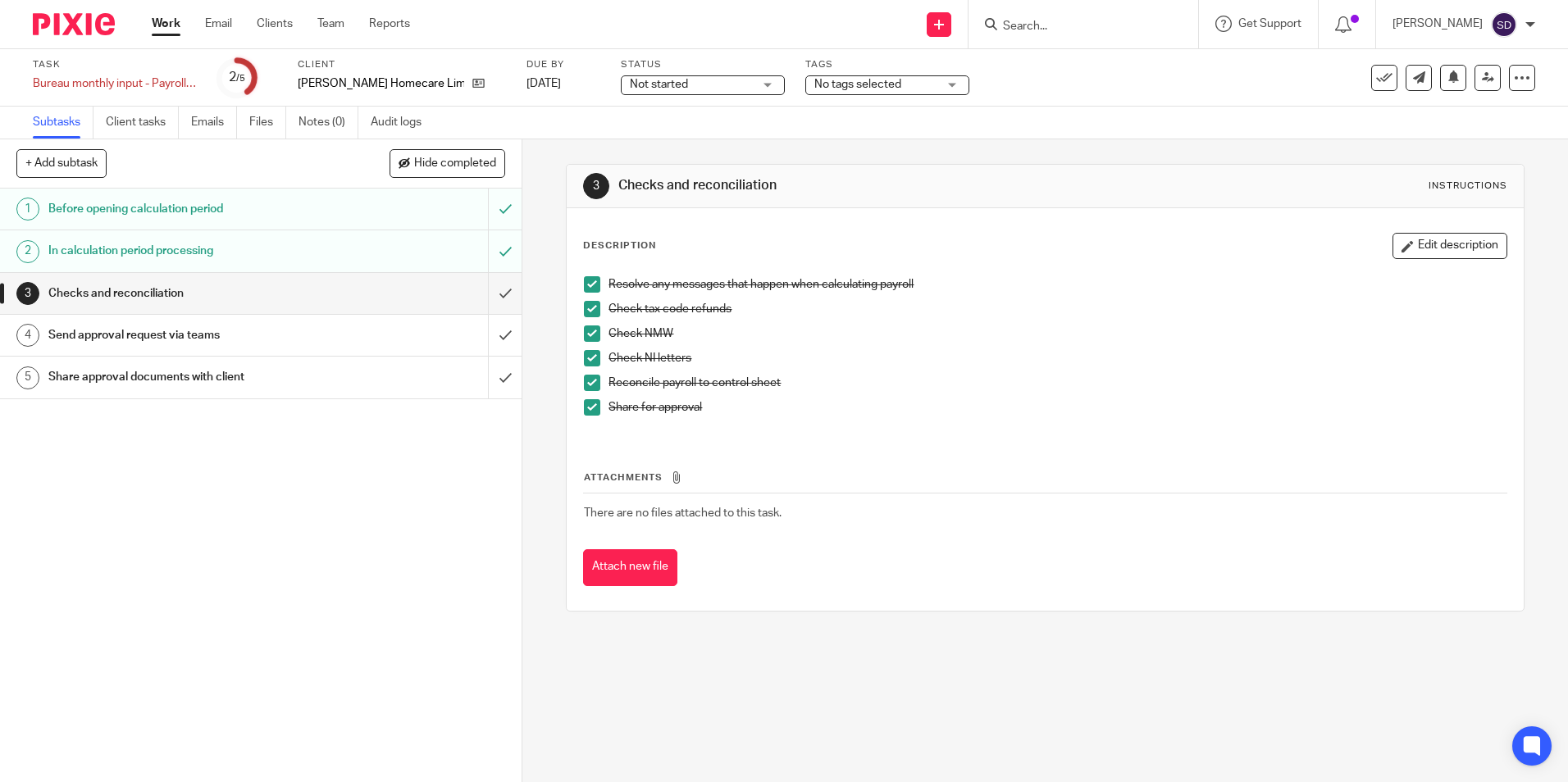
click at [235, 294] on h1 "Checks and reconciliation" at bounding box center [190, 293] width 282 height 24
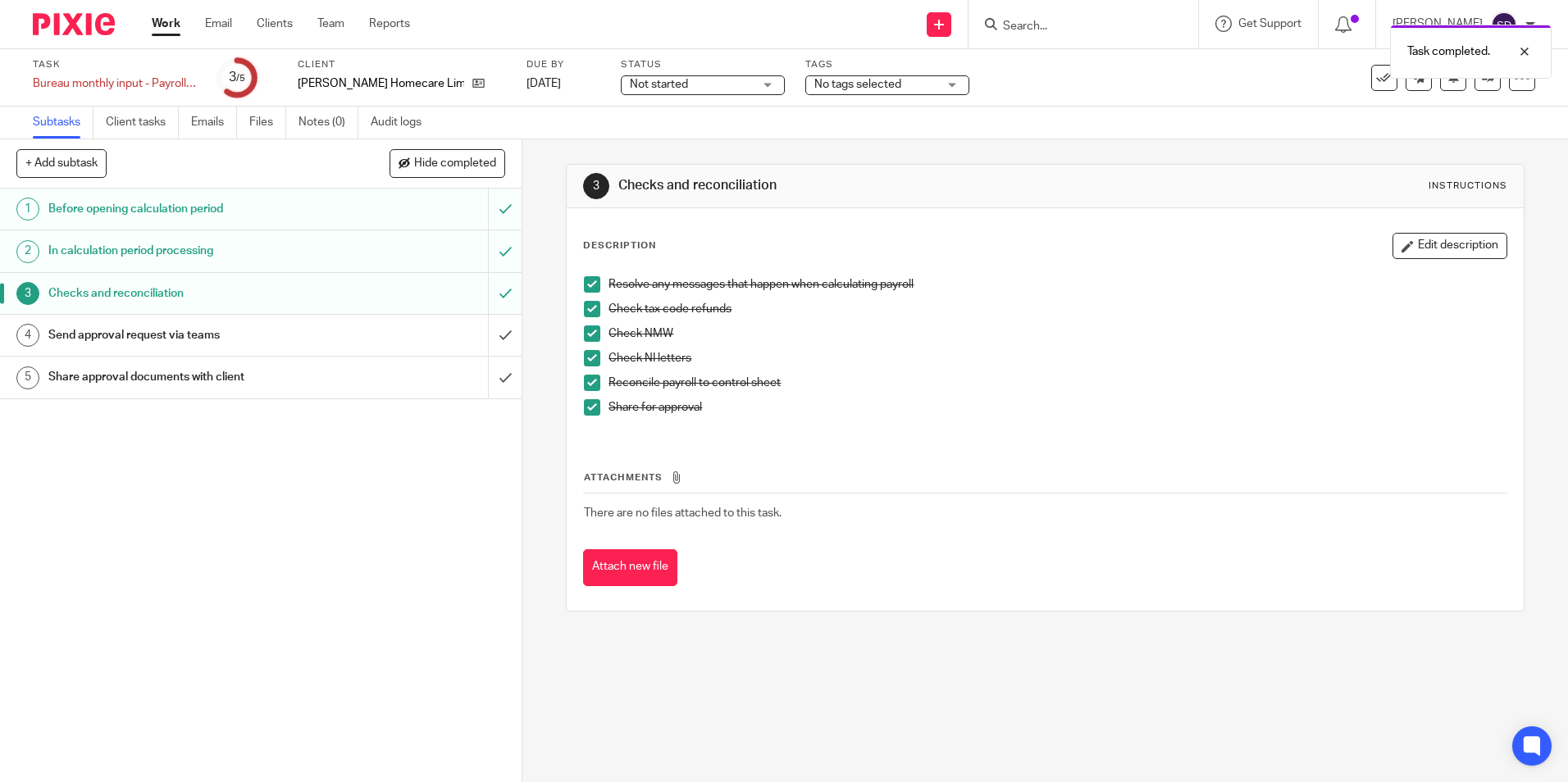
click at [176, 341] on h1 "Send approval request via teams" at bounding box center [190, 335] width 282 height 24
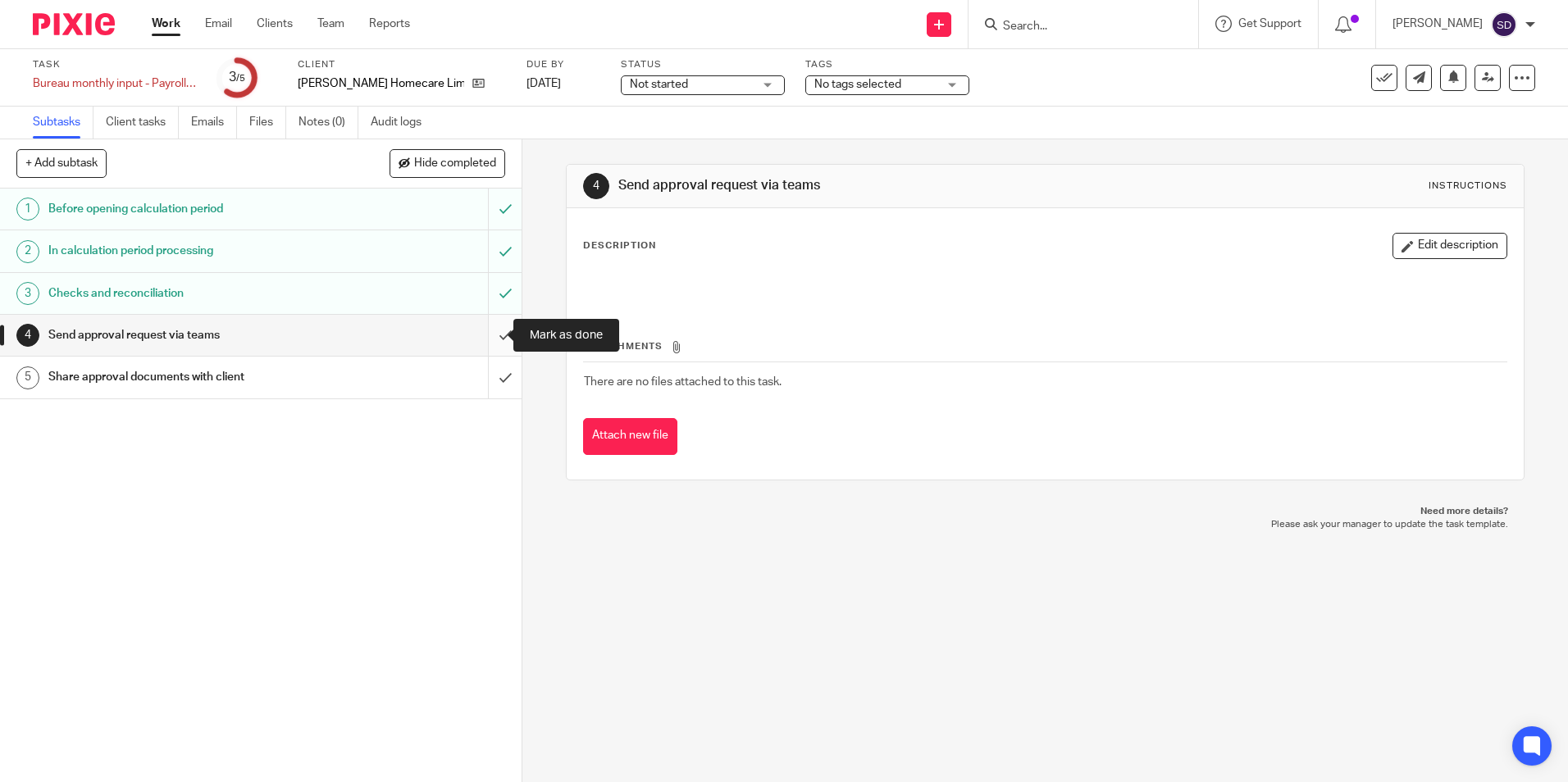
click at [489, 333] on input "submit" at bounding box center [261, 335] width 522 height 41
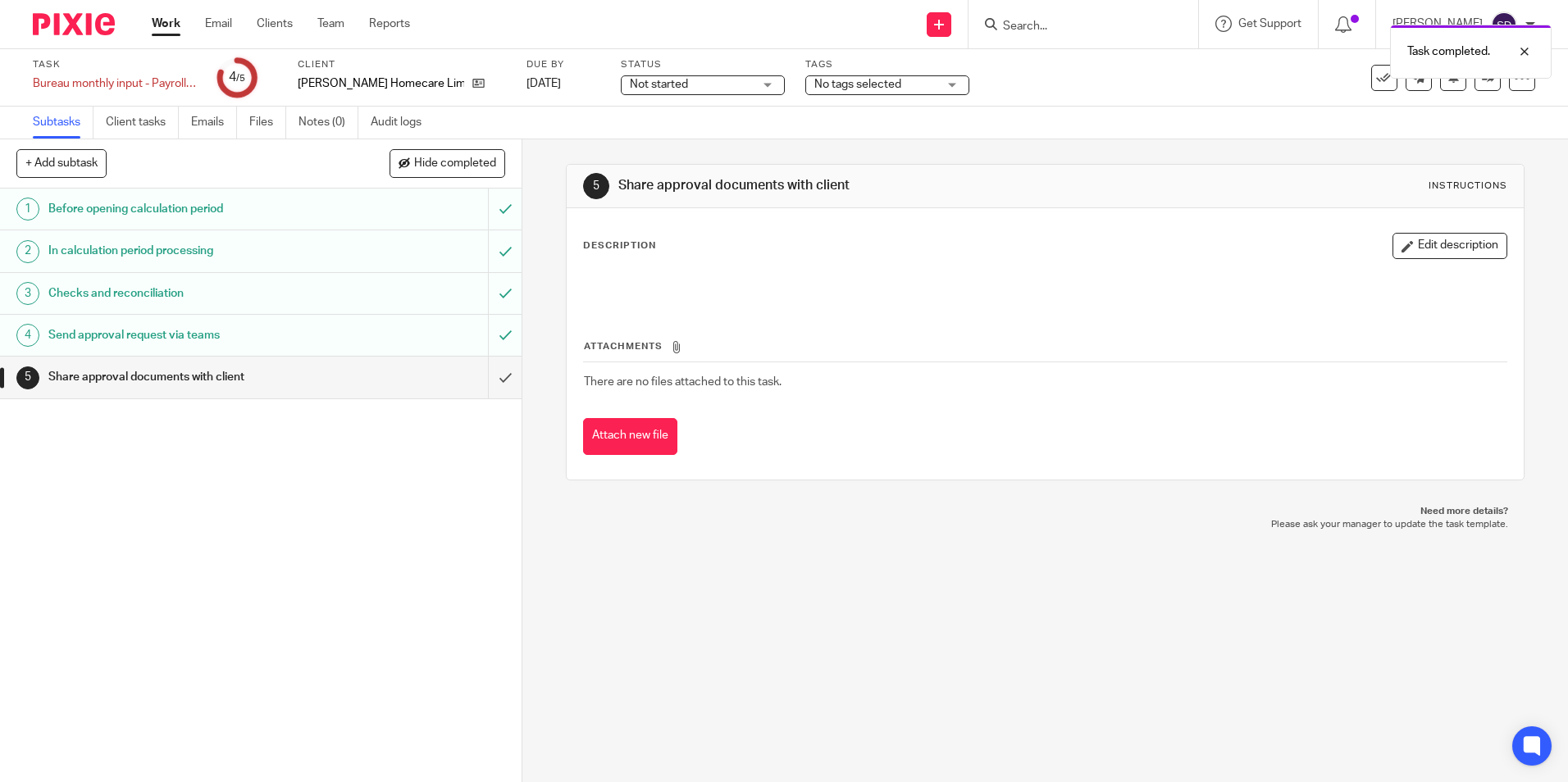
click at [224, 377] on h1 "Share approval documents with client" at bounding box center [190, 377] width 282 height 24
click at [489, 377] on input "submit" at bounding box center [261, 377] width 522 height 41
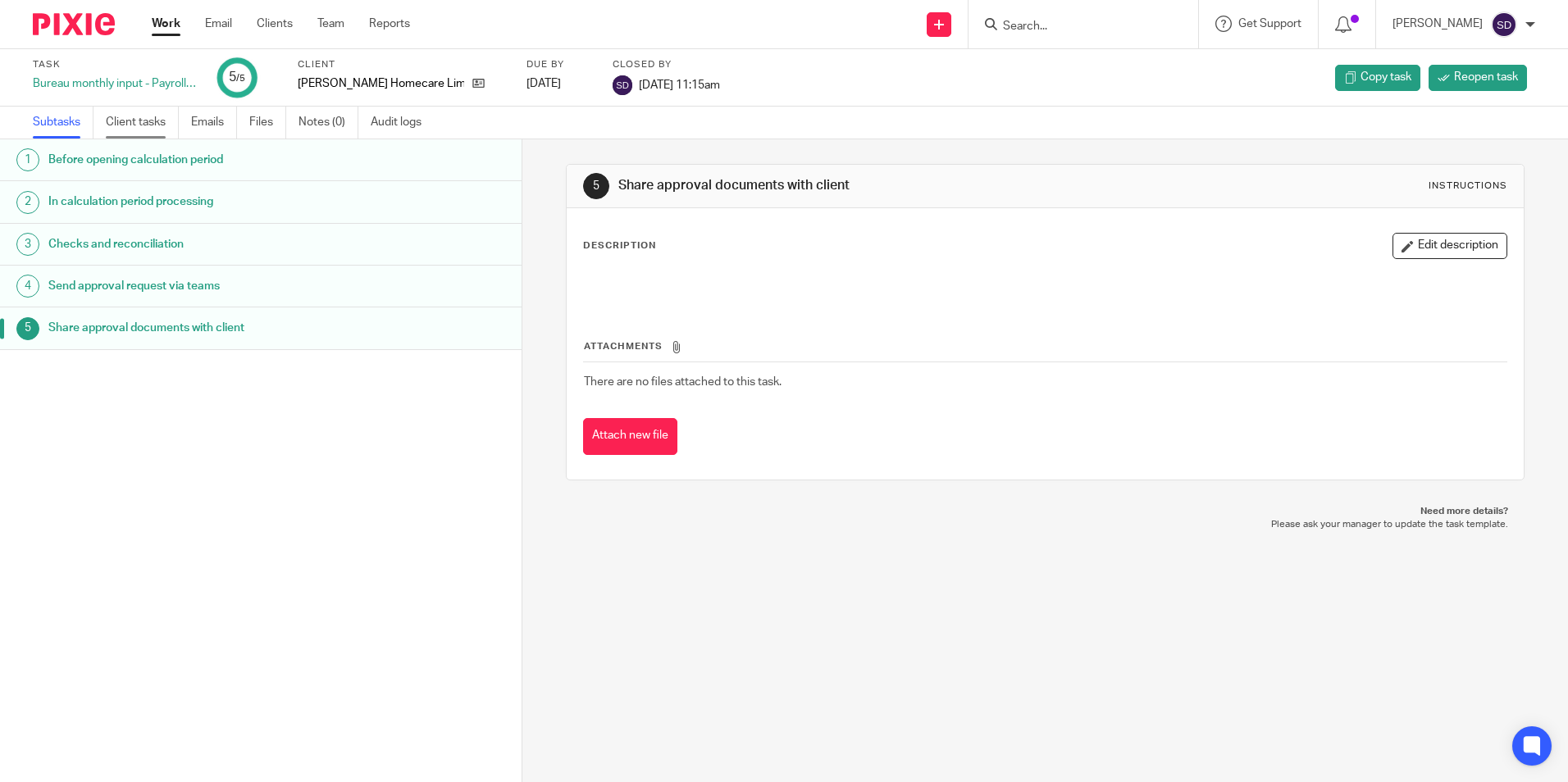
click at [153, 123] on link "Client tasks" at bounding box center [142, 122] width 73 height 32
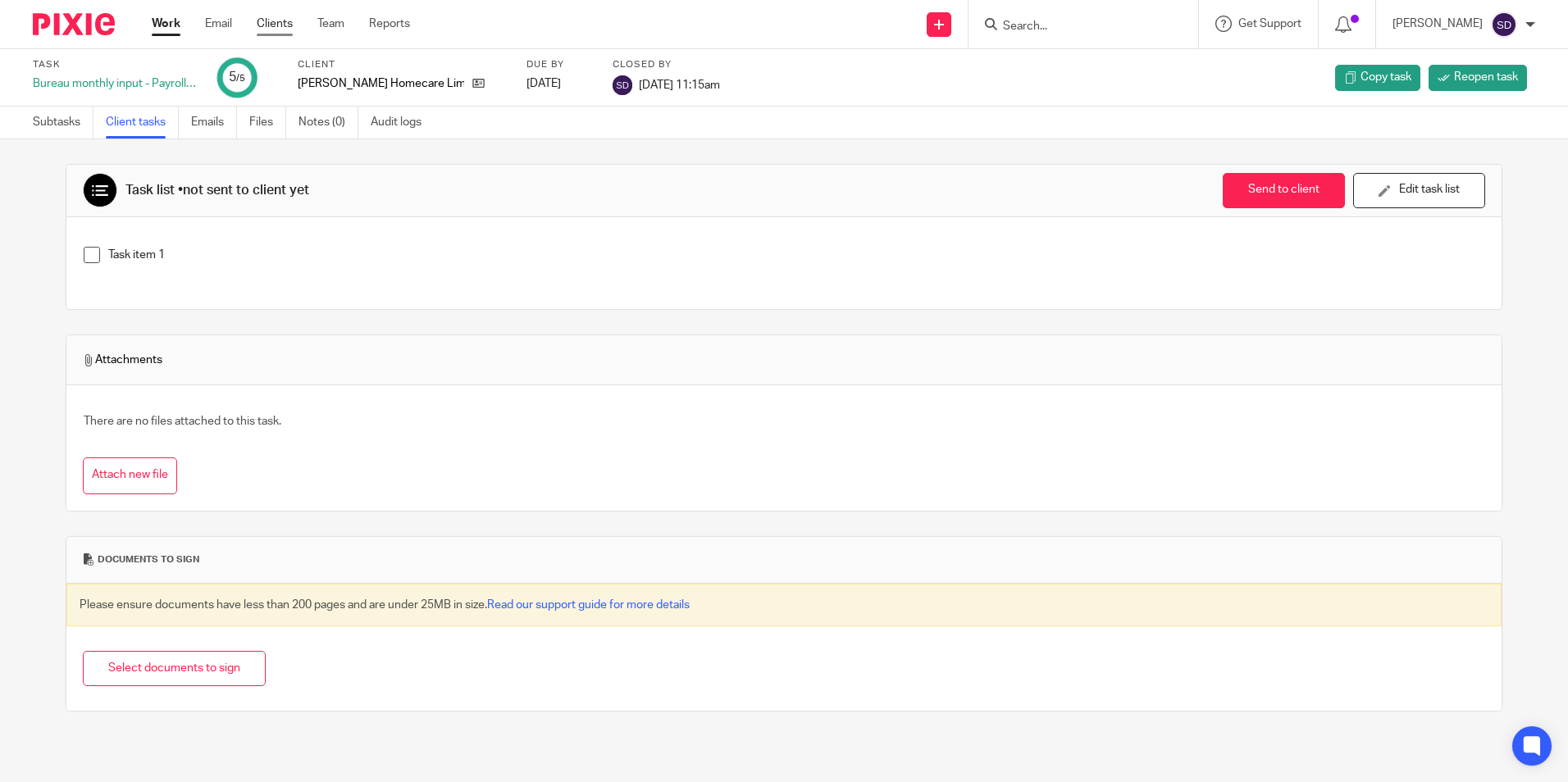
click at [258, 19] on link "Clients" at bounding box center [275, 23] width 36 height 17
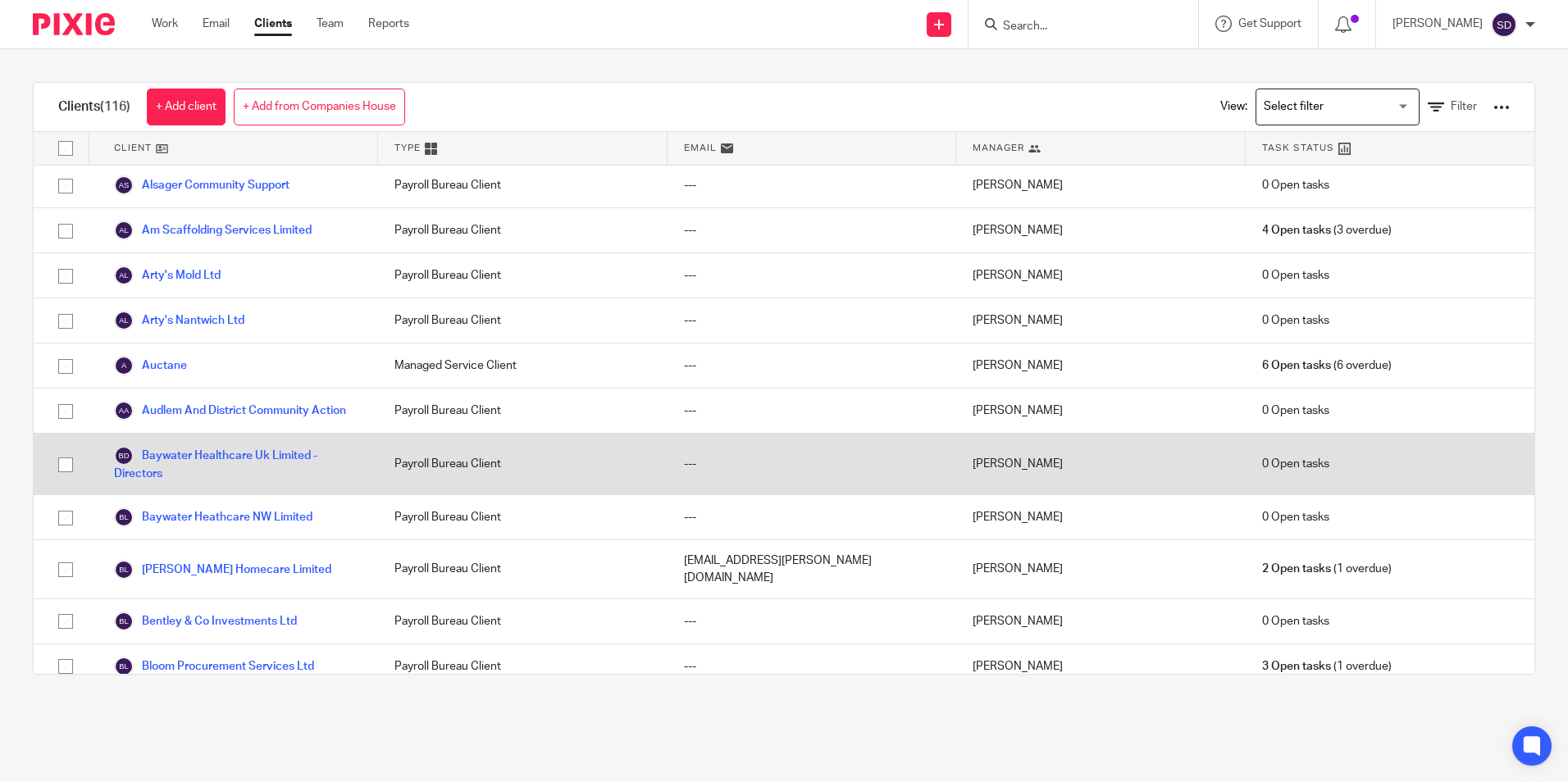
scroll to position [164, 0]
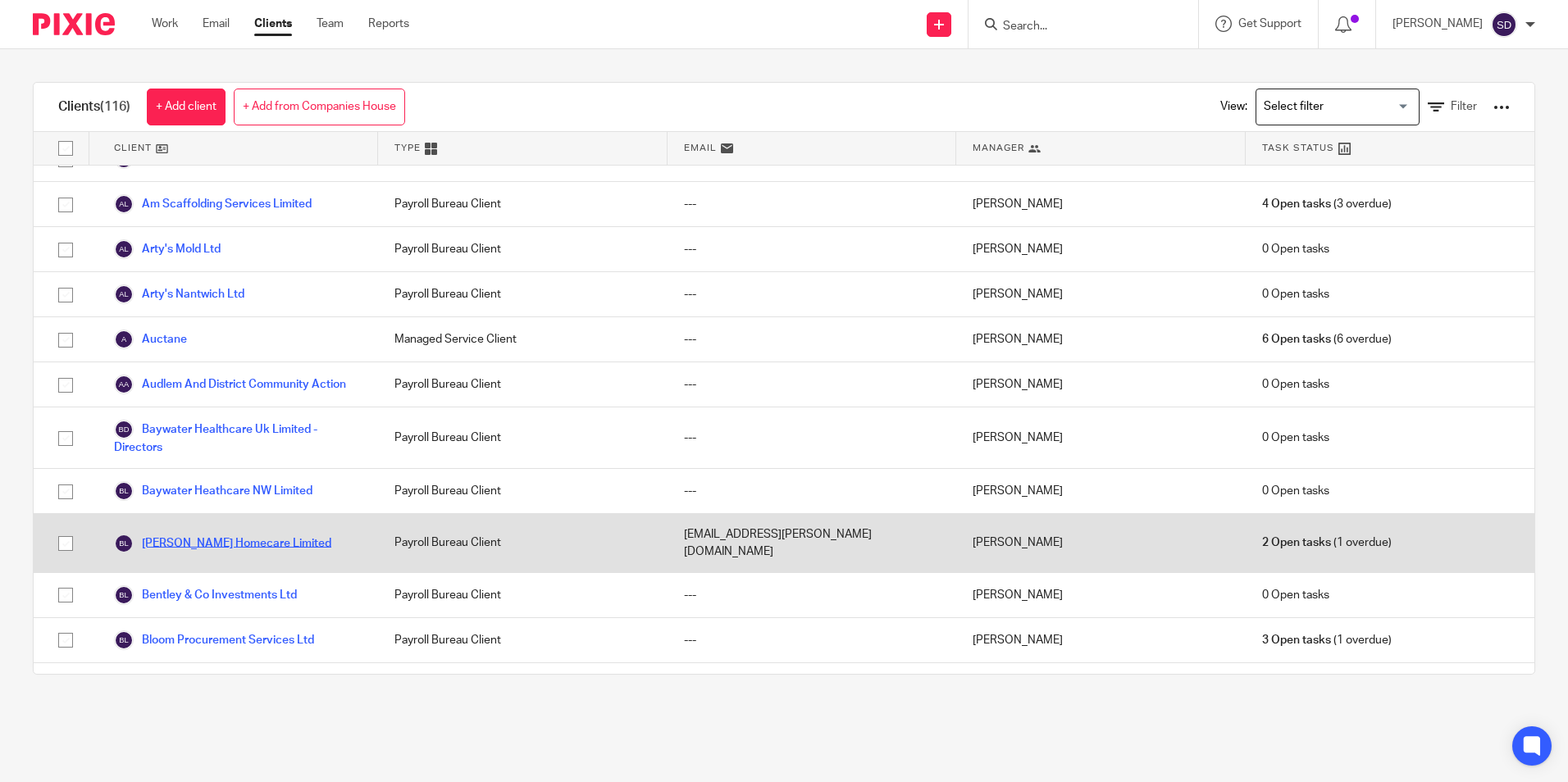
click at [241, 552] on link "[PERSON_NAME] Homecare Limited" at bounding box center [222, 543] width 217 height 19
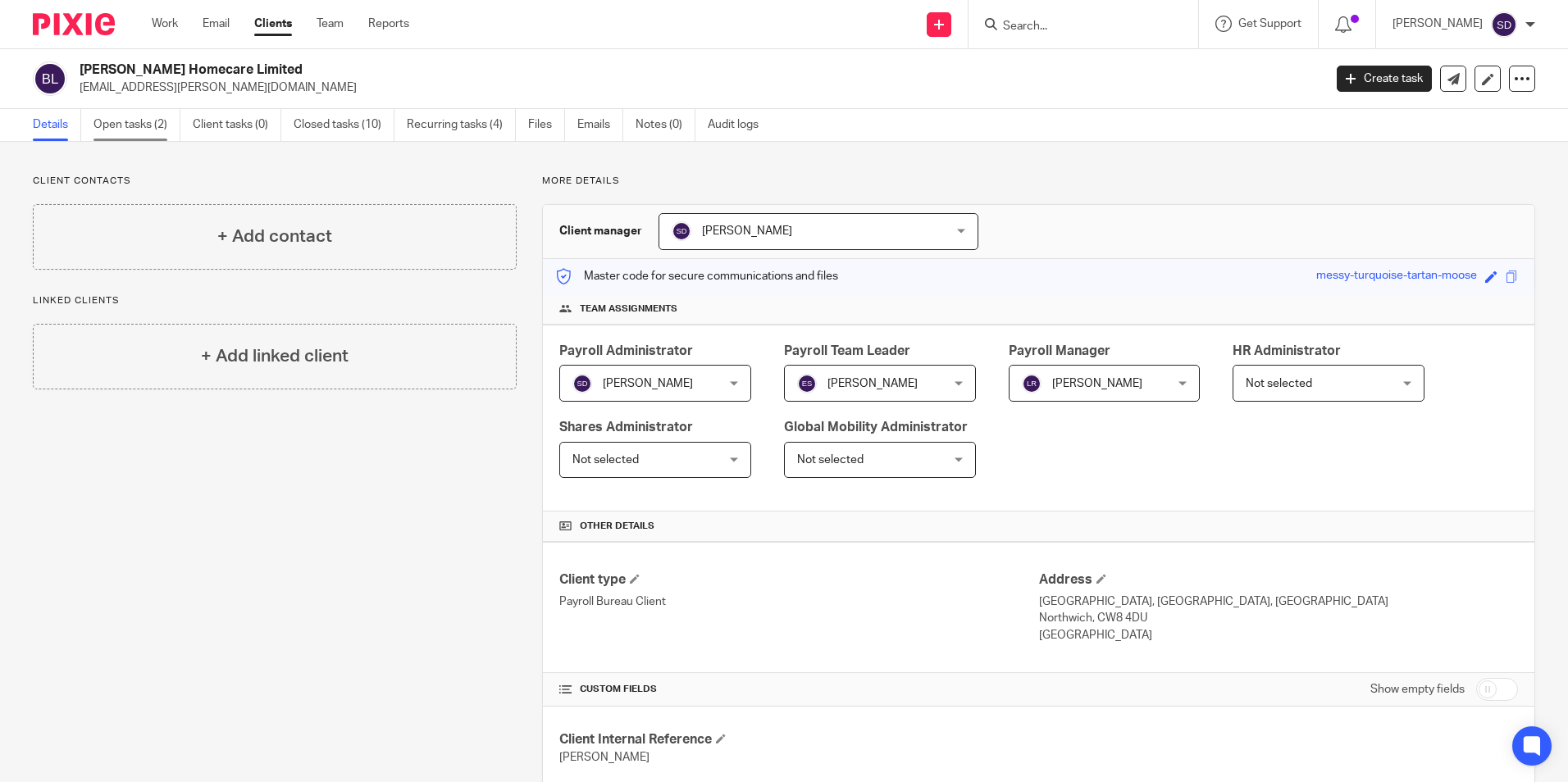
click at [136, 127] on link "Open tasks (2)" at bounding box center [136, 125] width 87 height 32
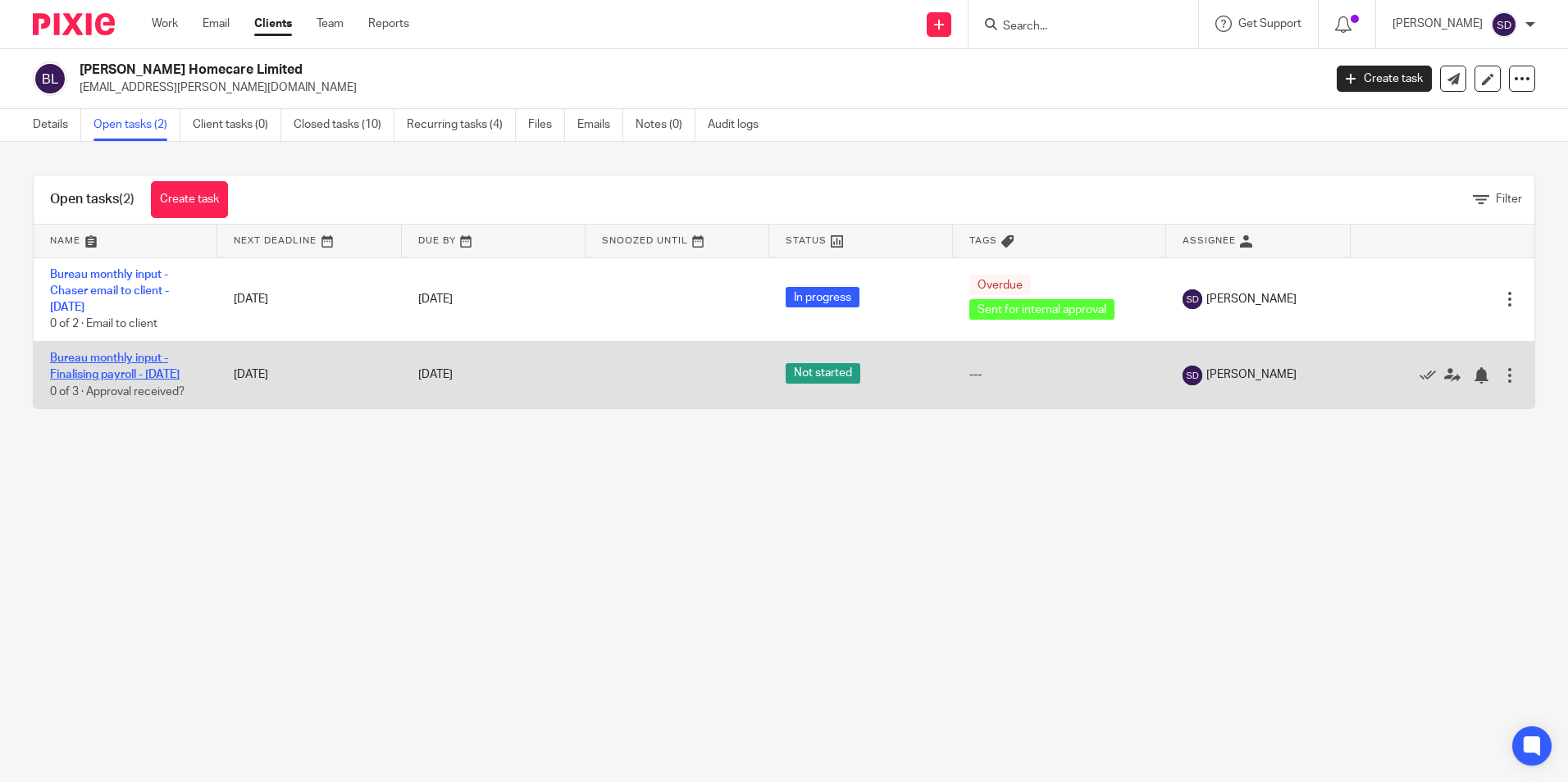
click at [122, 373] on link "Bureau monthly input - Finalising payroll - [DATE]" at bounding box center [114, 366] width 130 height 28
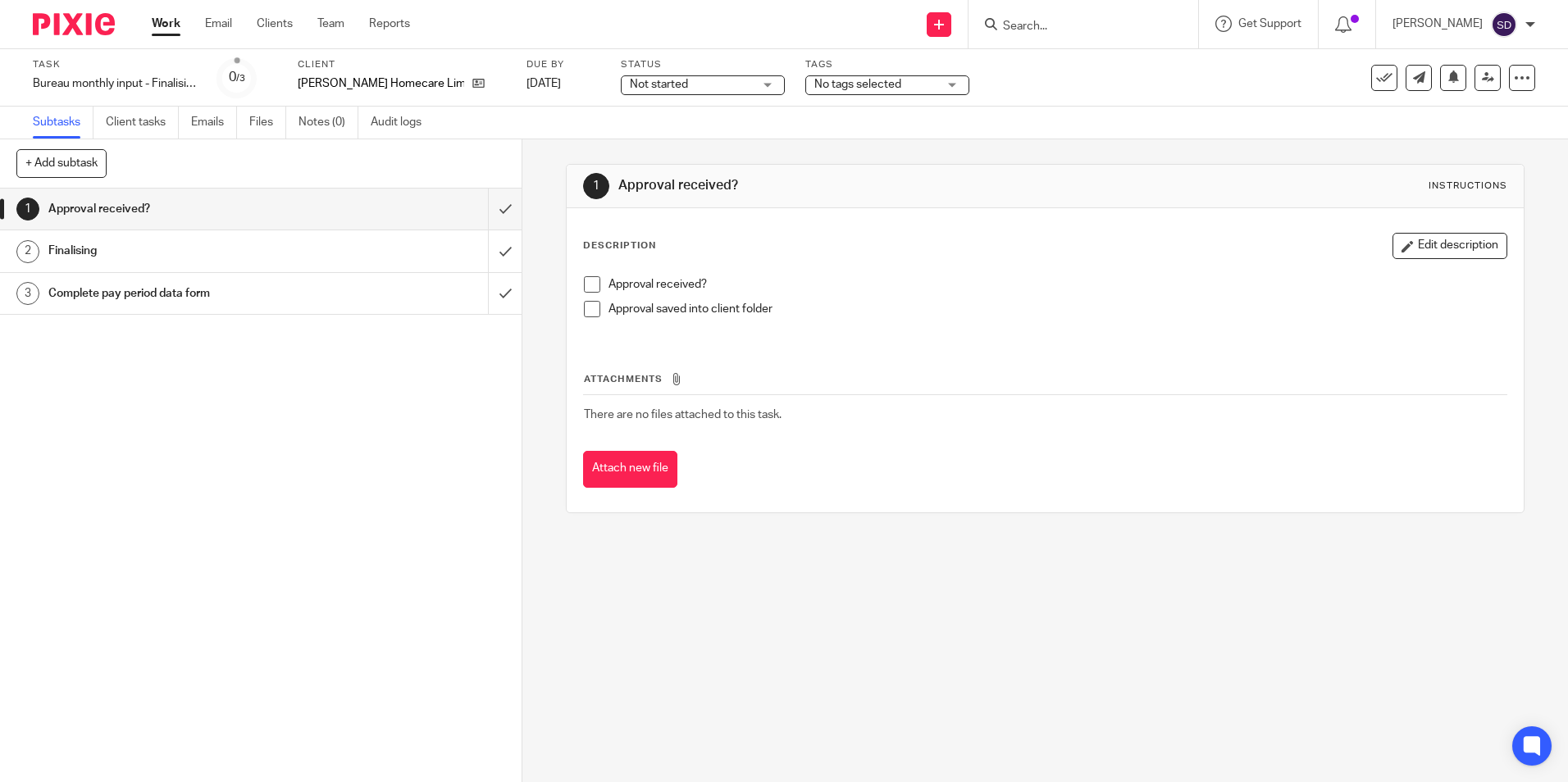
click at [591, 281] on span at bounding box center [592, 284] width 17 height 17
click at [587, 309] on span at bounding box center [592, 309] width 17 height 17
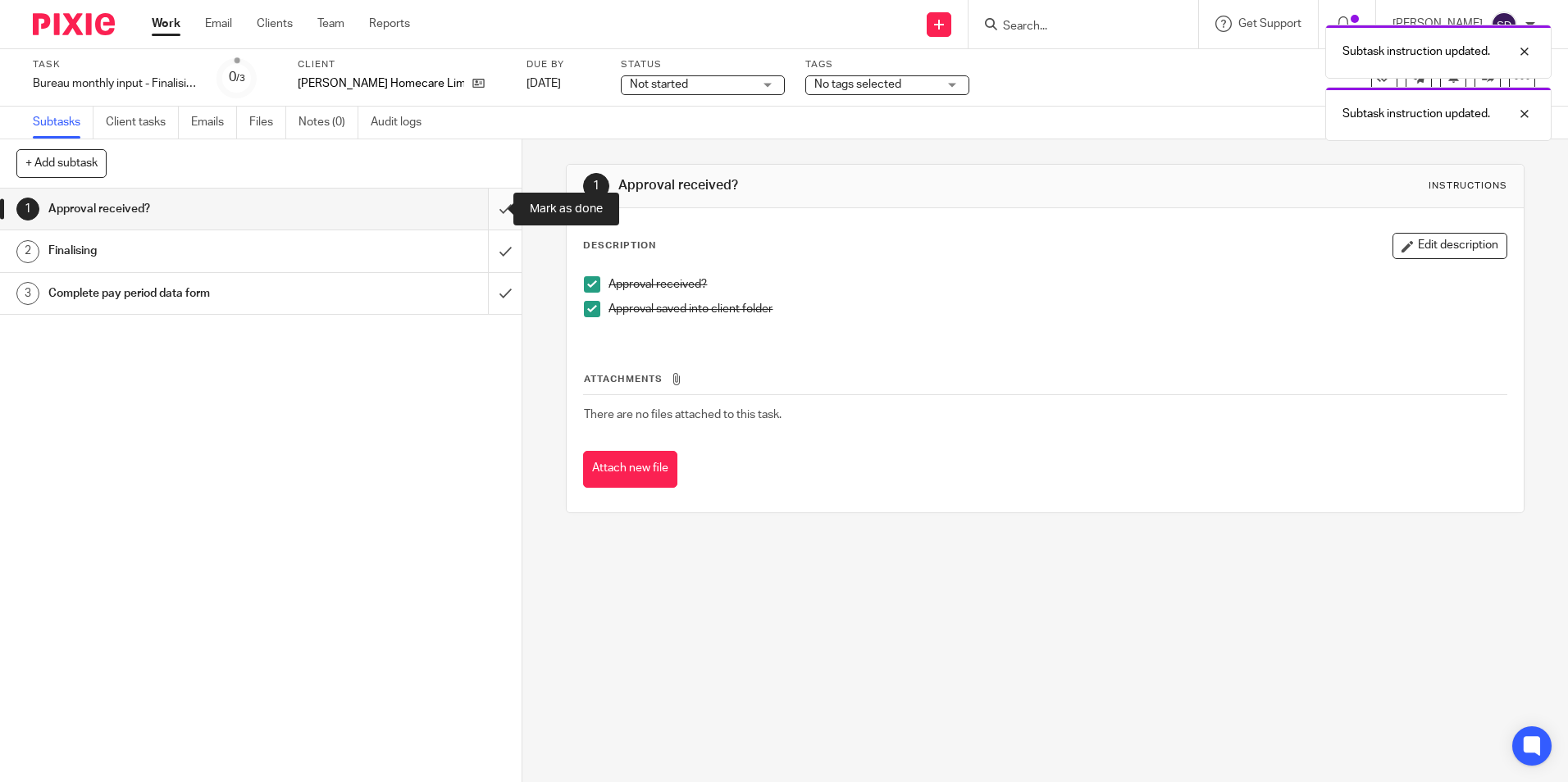
click at [484, 208] on input "submit" at bounding box center [261, 209] width 522 height 41
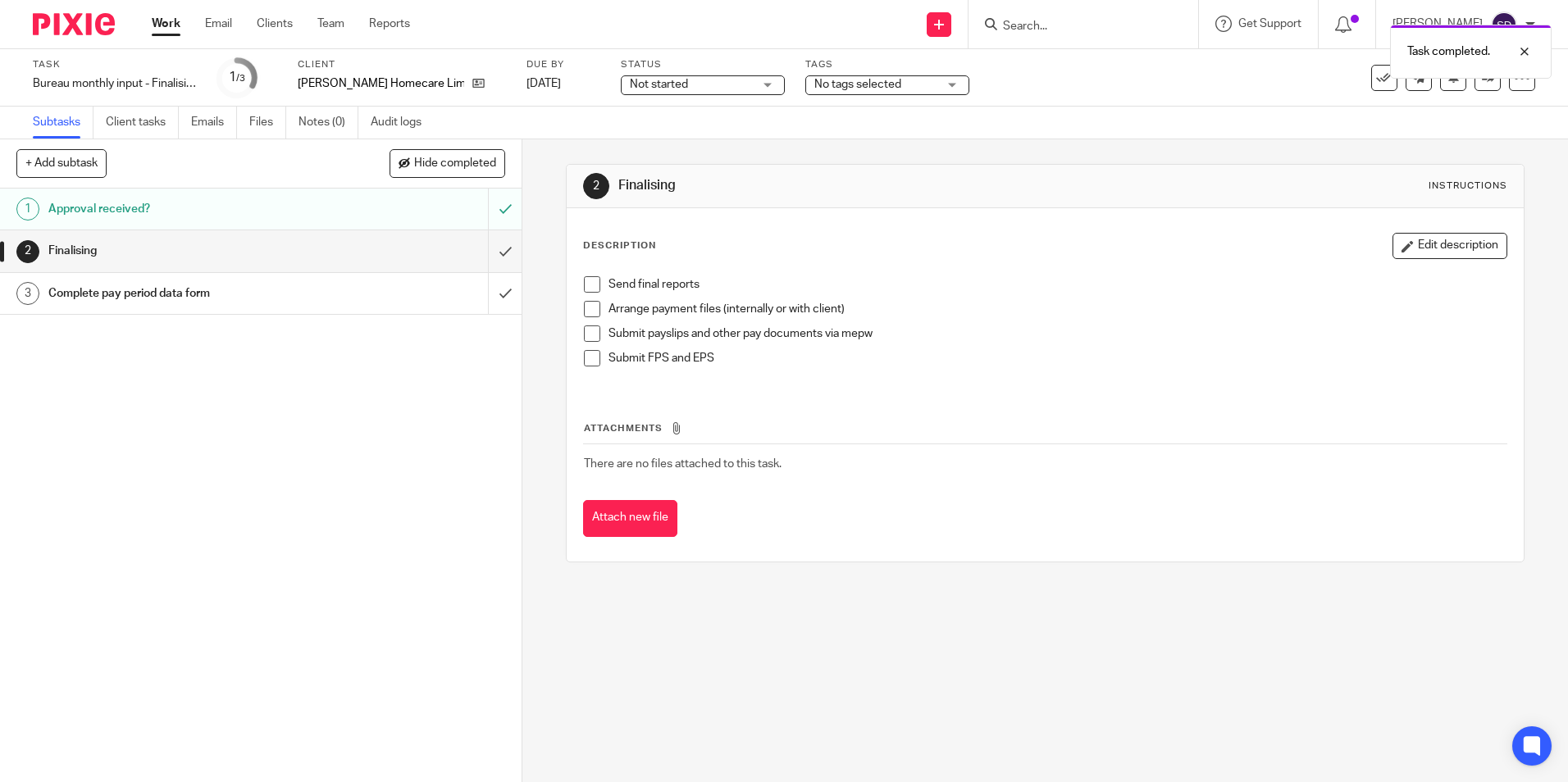
click at [104, 251] on h1 "Finalising" at bounding box center [190, 250] width 282 height 24
click at [589, 283] on span at bounding box center [592, 284] width 17 height 17
click at [590, 310] on span at bounding box center [592, 309] width 17 height 17
click at [590, 335] on span at bounding box center [592, 333] width 17 height 17
click at [588, 362] on span at bounding box center [592, 358] width 17 height 17
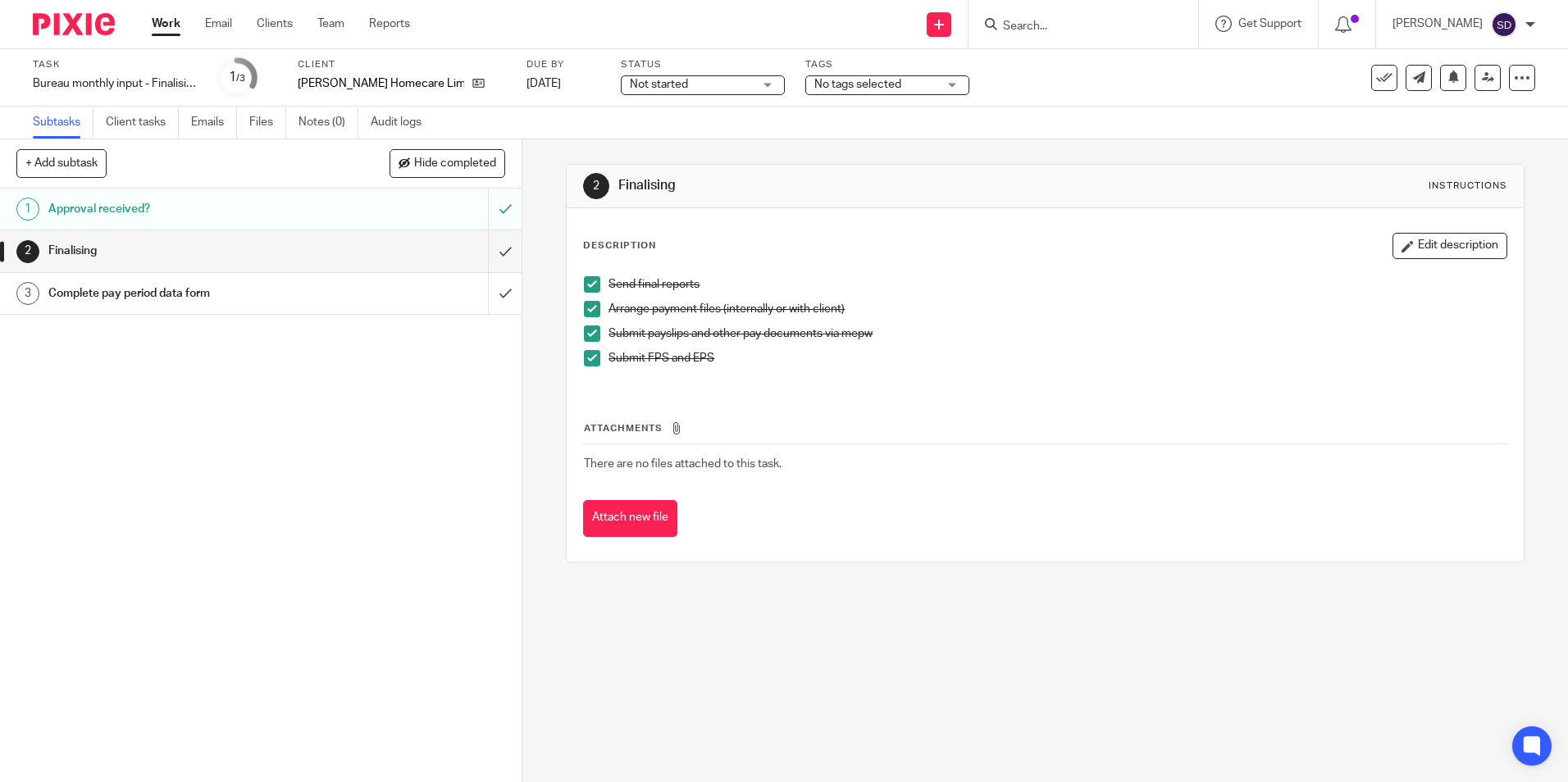
click at [92, 252] on h1 "Finalising" at bounding box center [190, 250] width 282 height 24
click at [492, 255] on input "submit" at bounding box center [261, 251] width 522 height 41
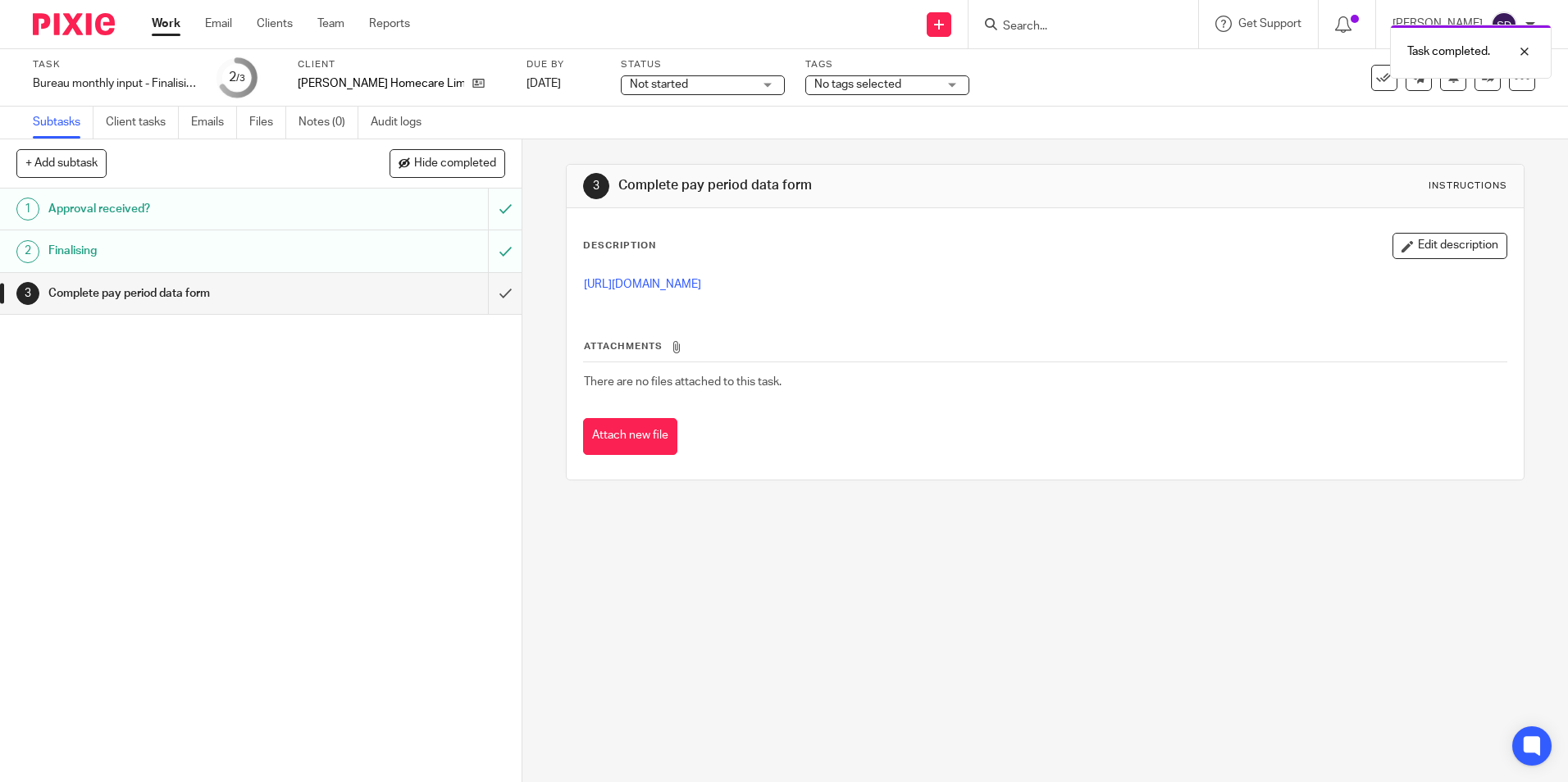
click at [149, 289] on h1 "Complete pay period data form" at bounding box center [190, 293] width 282 height 24
click at [70, 292] on h1 "Complete pay period data form" at bounding box center [190, 293] width 282 height 24
click at [483, 296] on input "submit" at bounding box center [261, 293] width 522 height 41
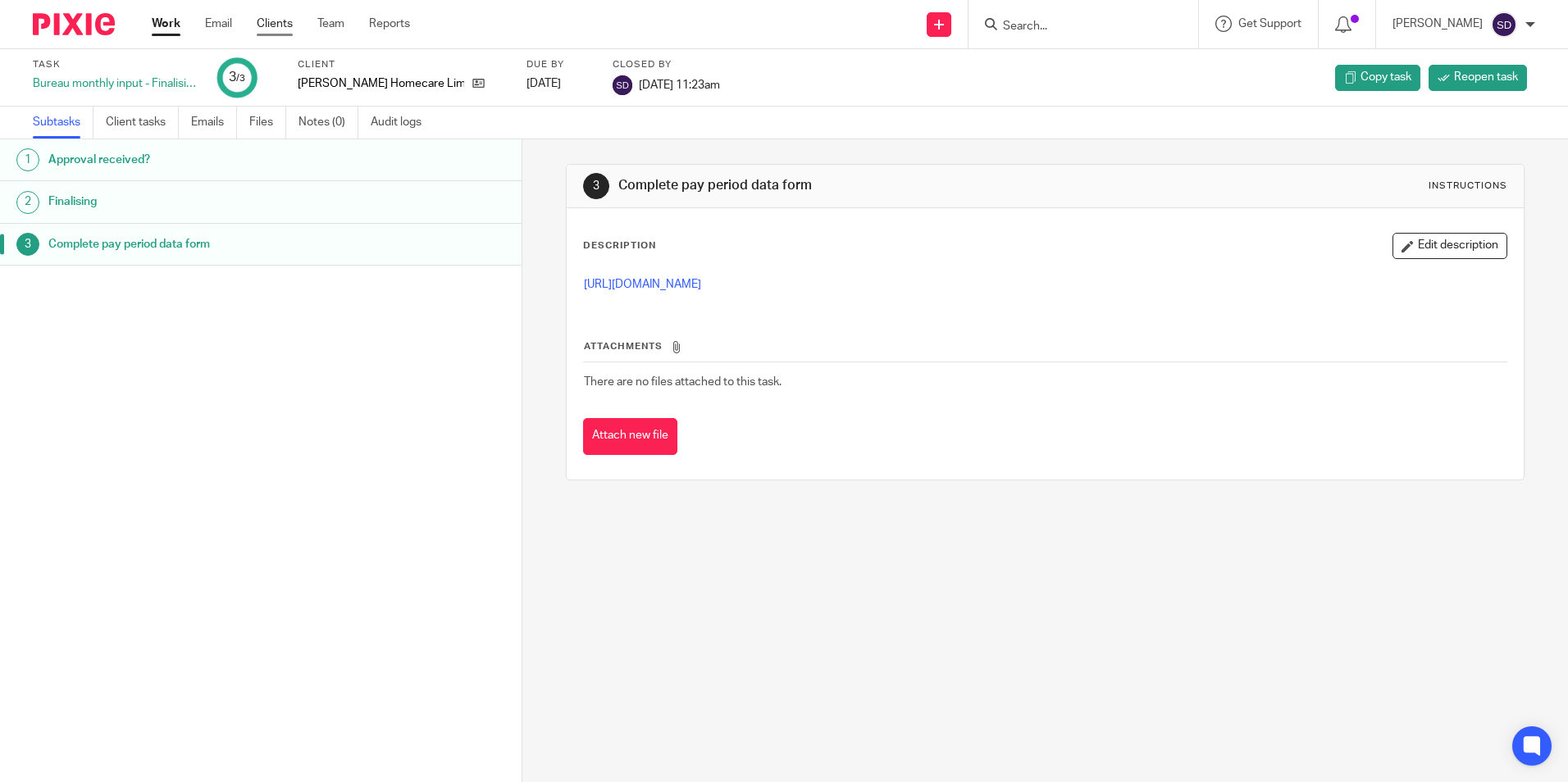
click at [267, 19] on link "Clients" at bounding box center [275, 23] width 36 height 17
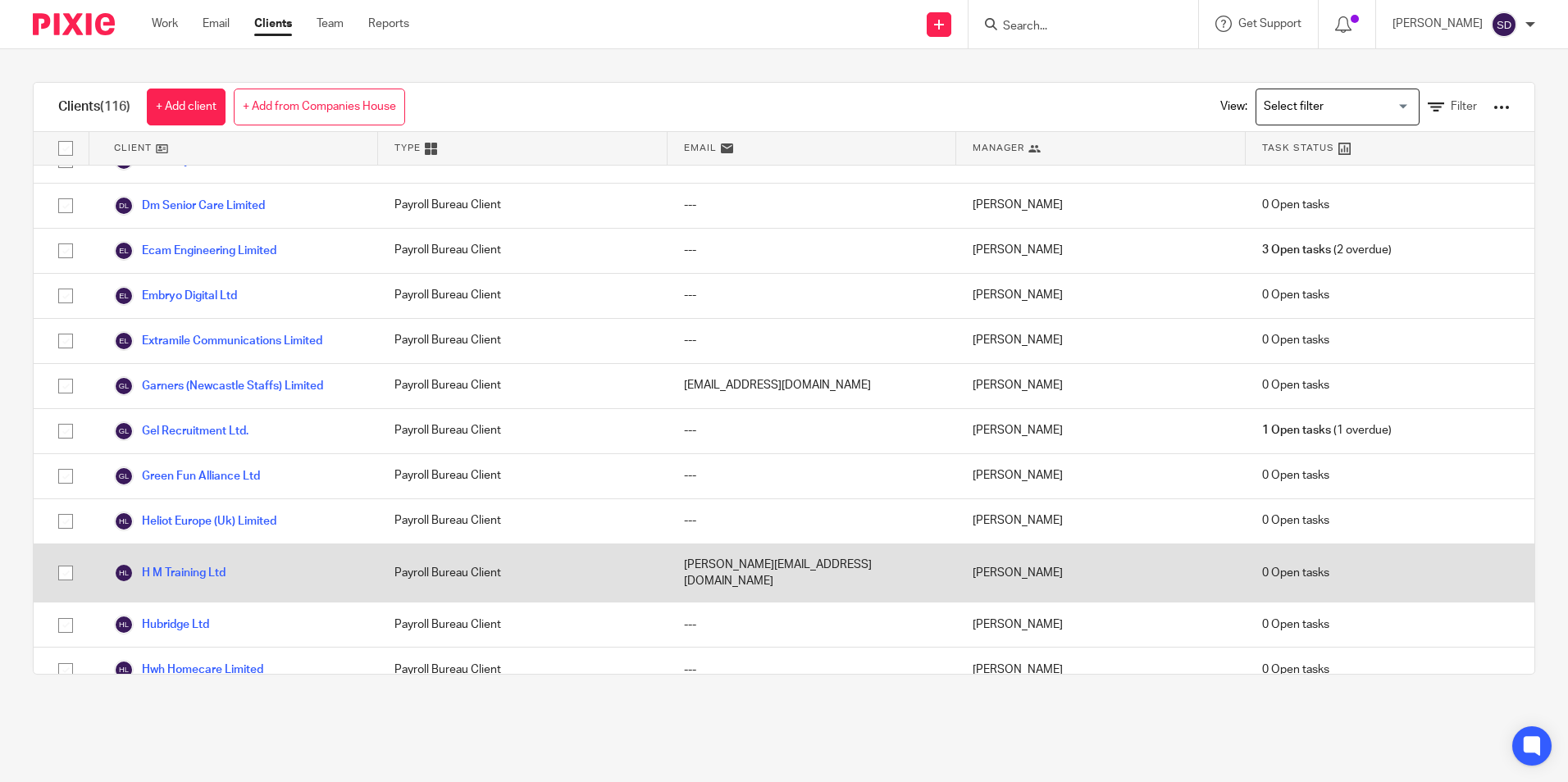
scroll to position [1395, 0]
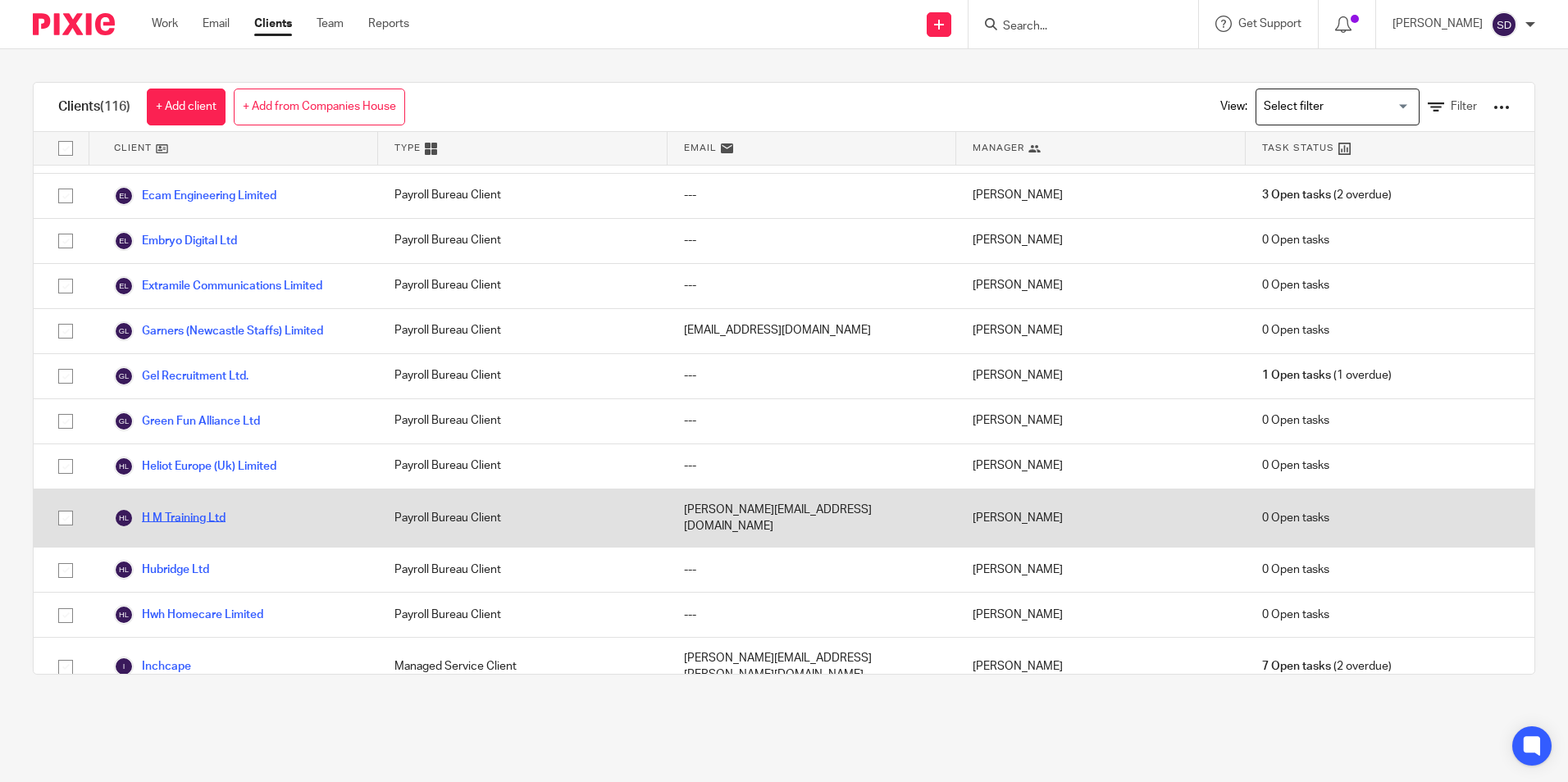
click at [172, 508] on link "H M Training Ltd" at bounding box center [169, 518] width 112 height 19
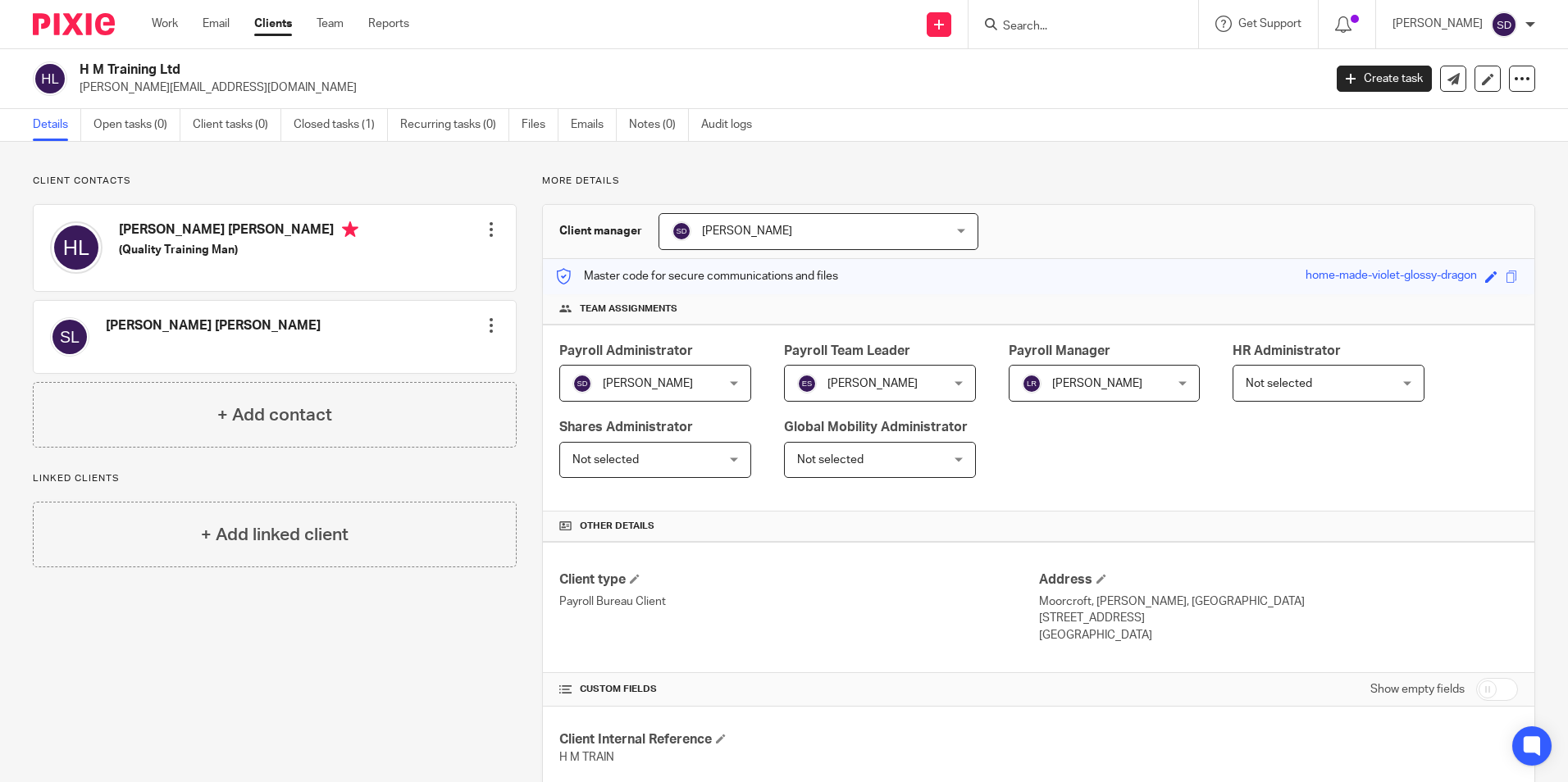
click at [286, 28] on link "Clients" at bounding box center [273, 23] width 38 height 17
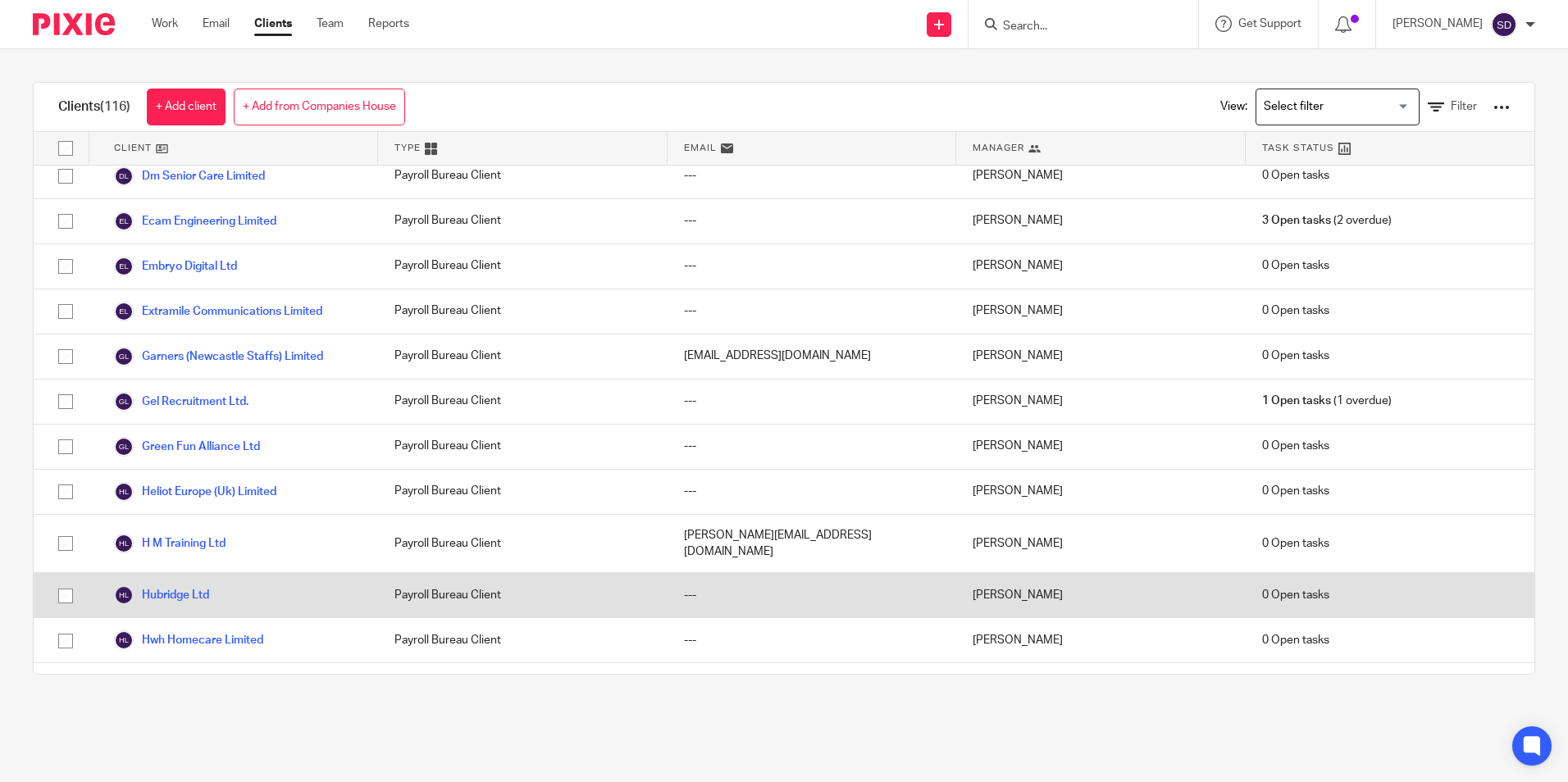
scroll to position [1395, 0]
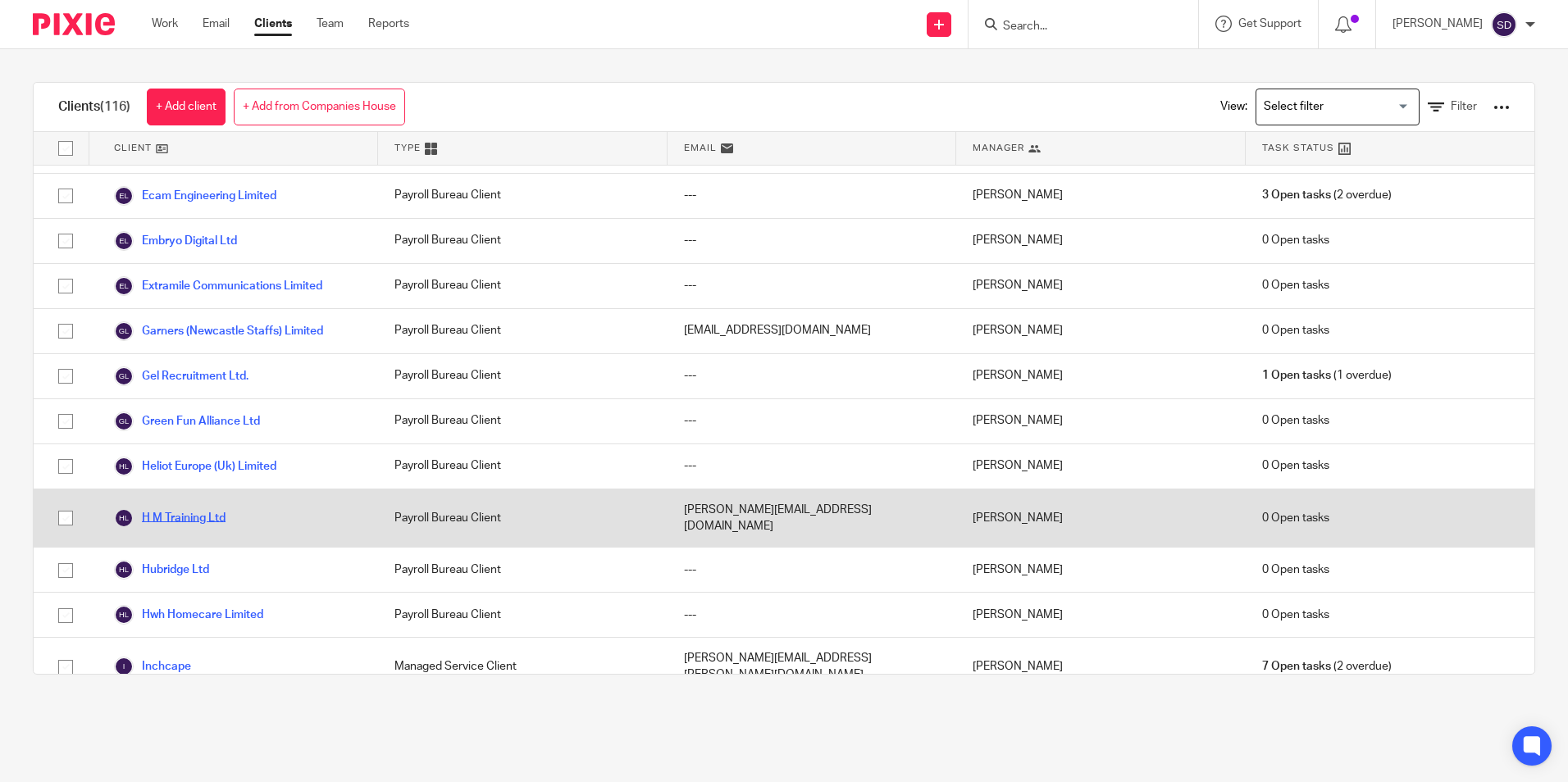
click at [190, 508] on link "H M Training Ltd" at bounding box center [169, 518] width 112 height 19
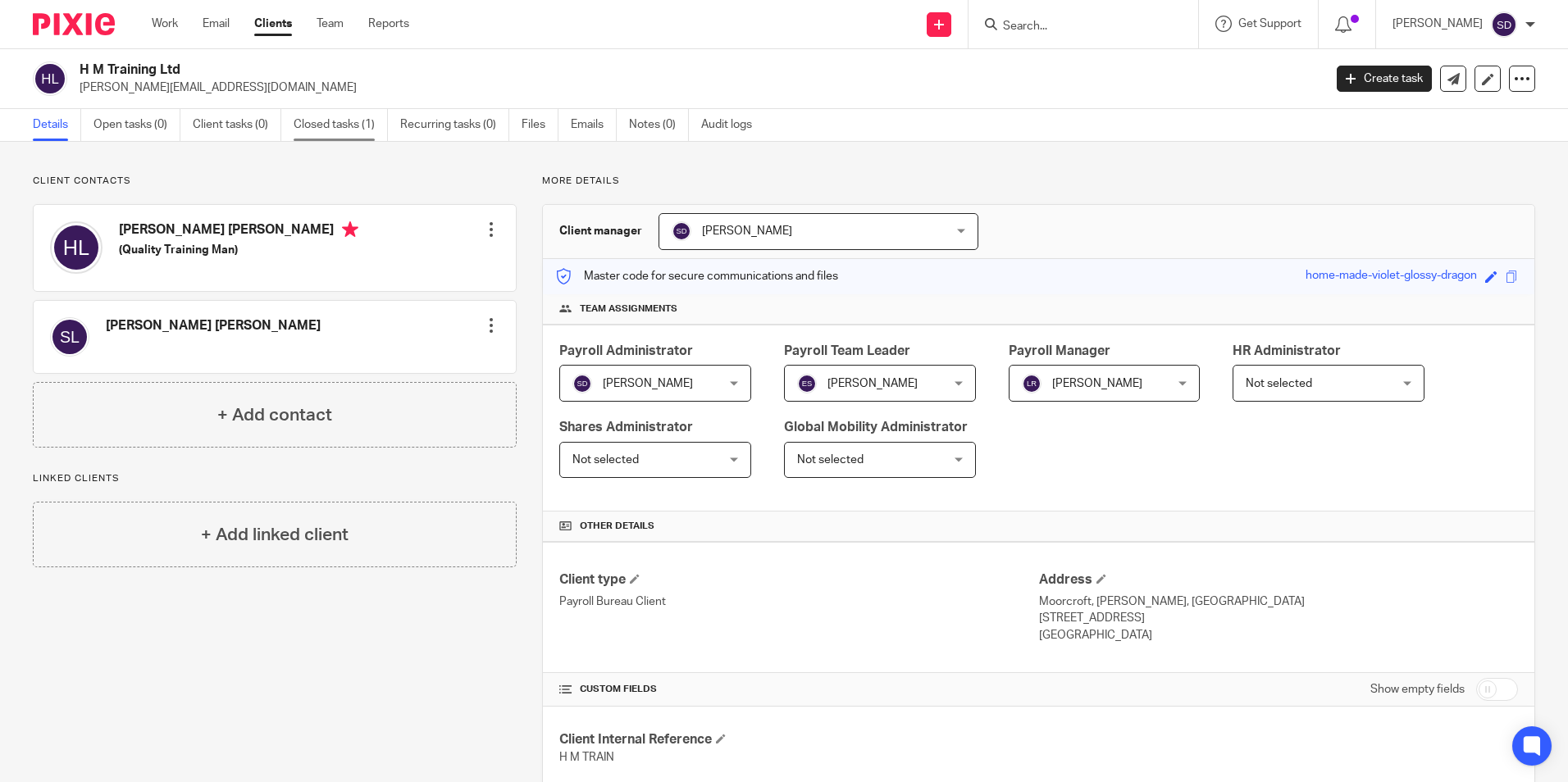
click at [332, 120] on link "Closed tasks (1)" at bounding box center [341, 125] width 94 height 32
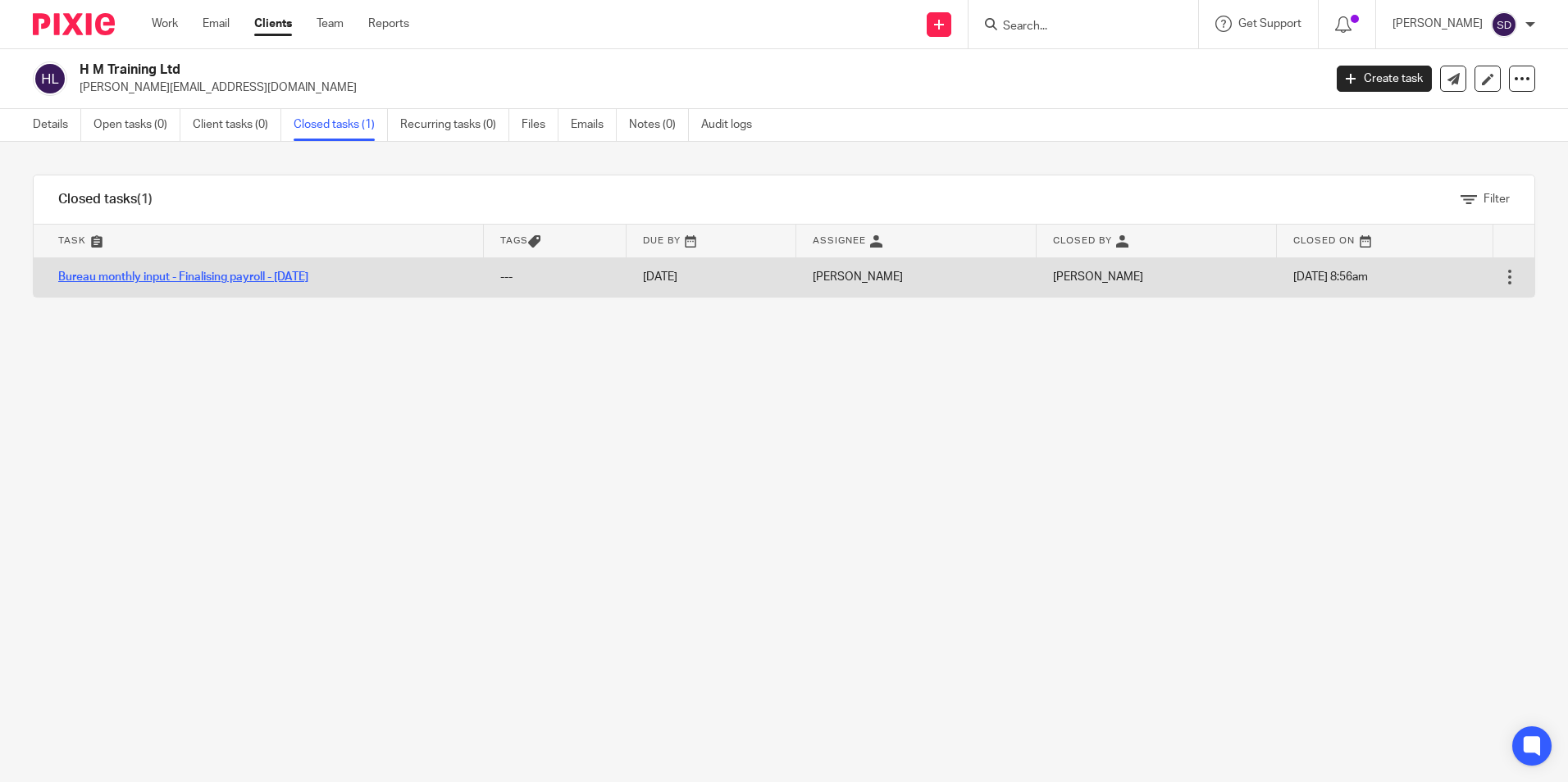
click at [161, 279] on link "Bureau monthly input - Finalising payroll - [DATE]" at bounding box center [183, 278] width 250 height 12
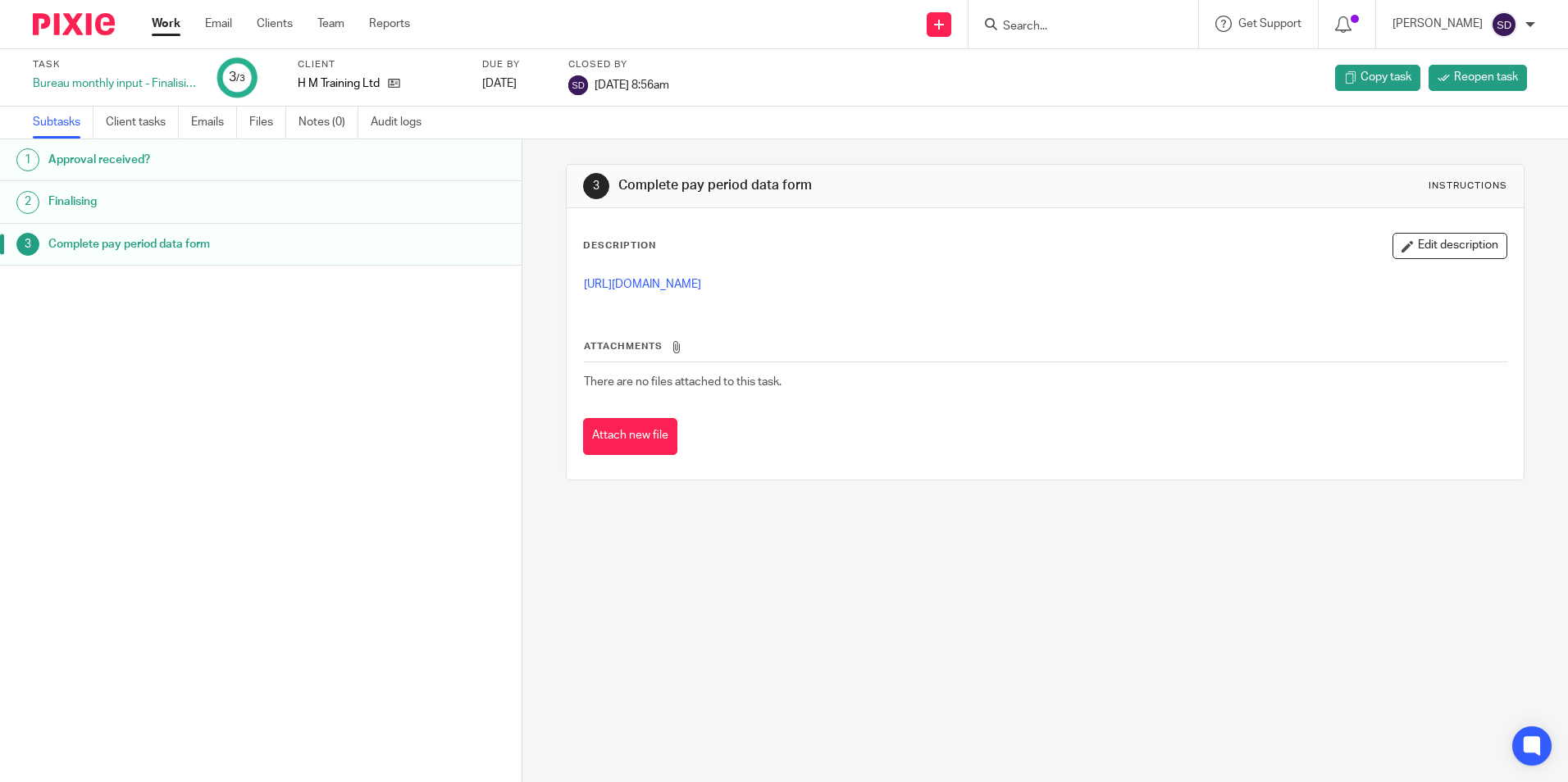
click at [59, 242] on h1 "Complete pay period data form" at bounding box center [201, 243] width 305 height 24
click at [83, 208] on h1 "Finalising" at bounding box center [201, 202] width 305 height 24
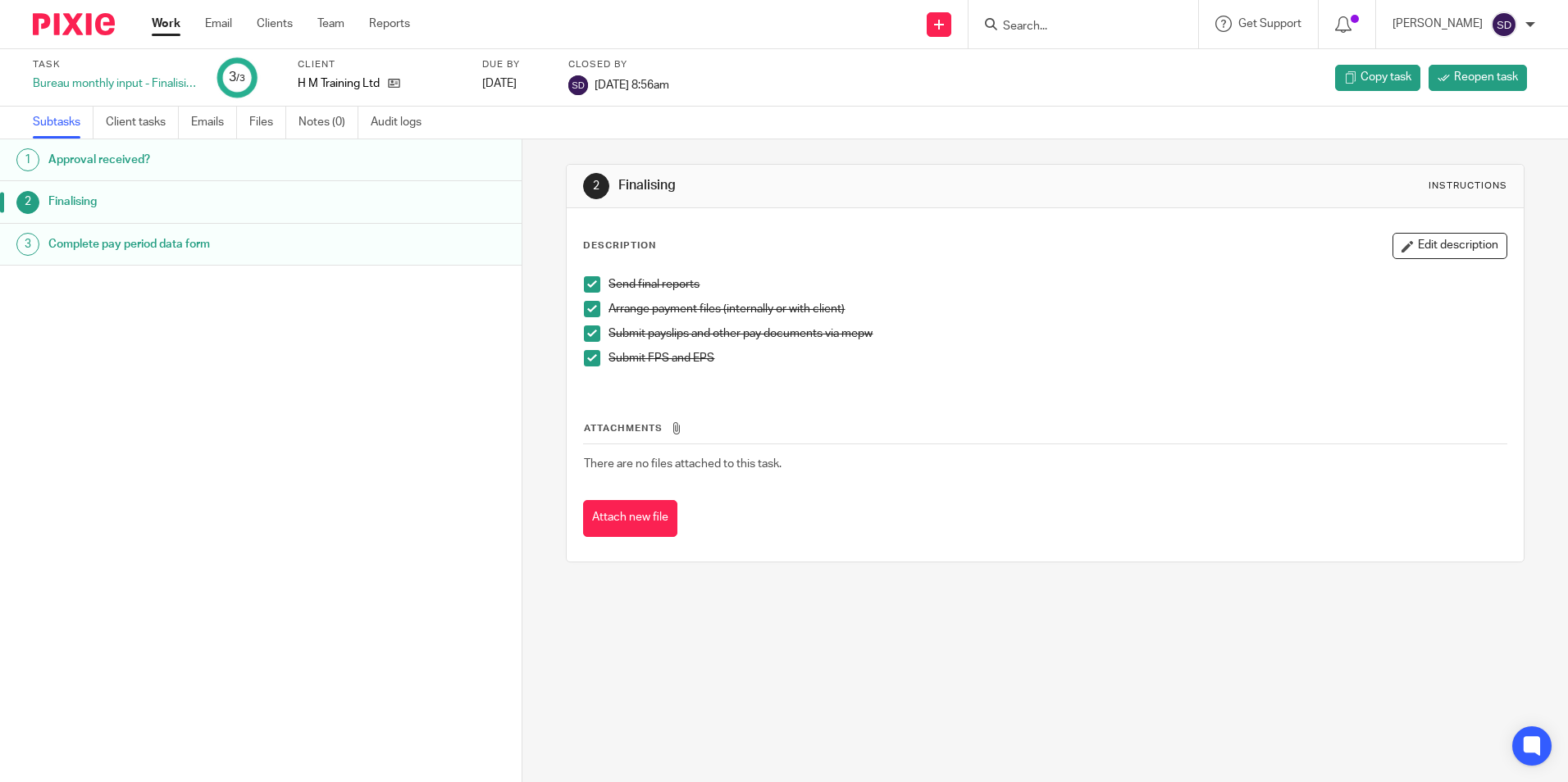
click at [78, 237] on h1 "Complete pay period data form" at bounding box center [201, 243] width 305 height 24
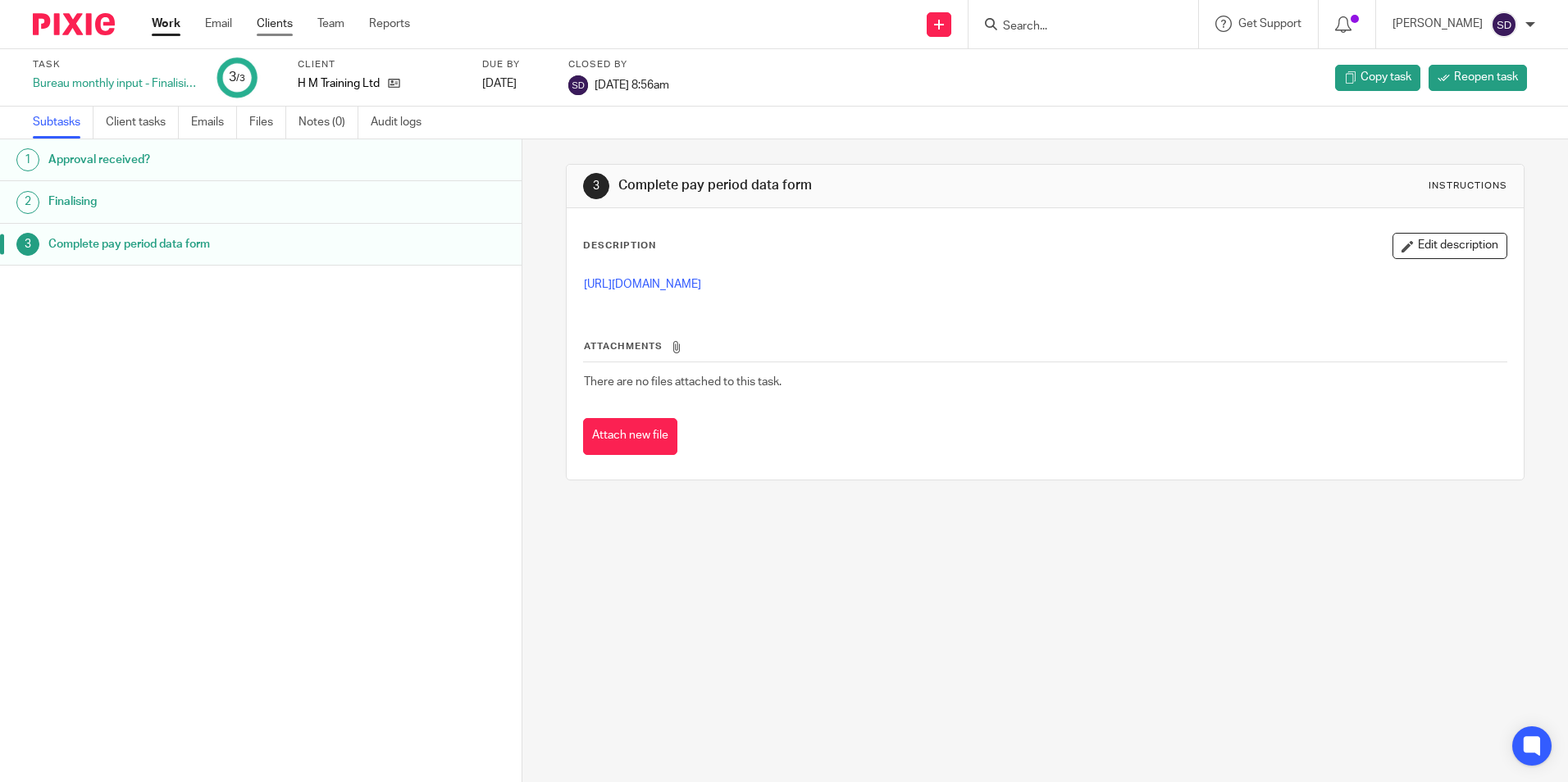
click at [269, 23] on link "Clients" at bounding box center [275, 23] width 36 height 17
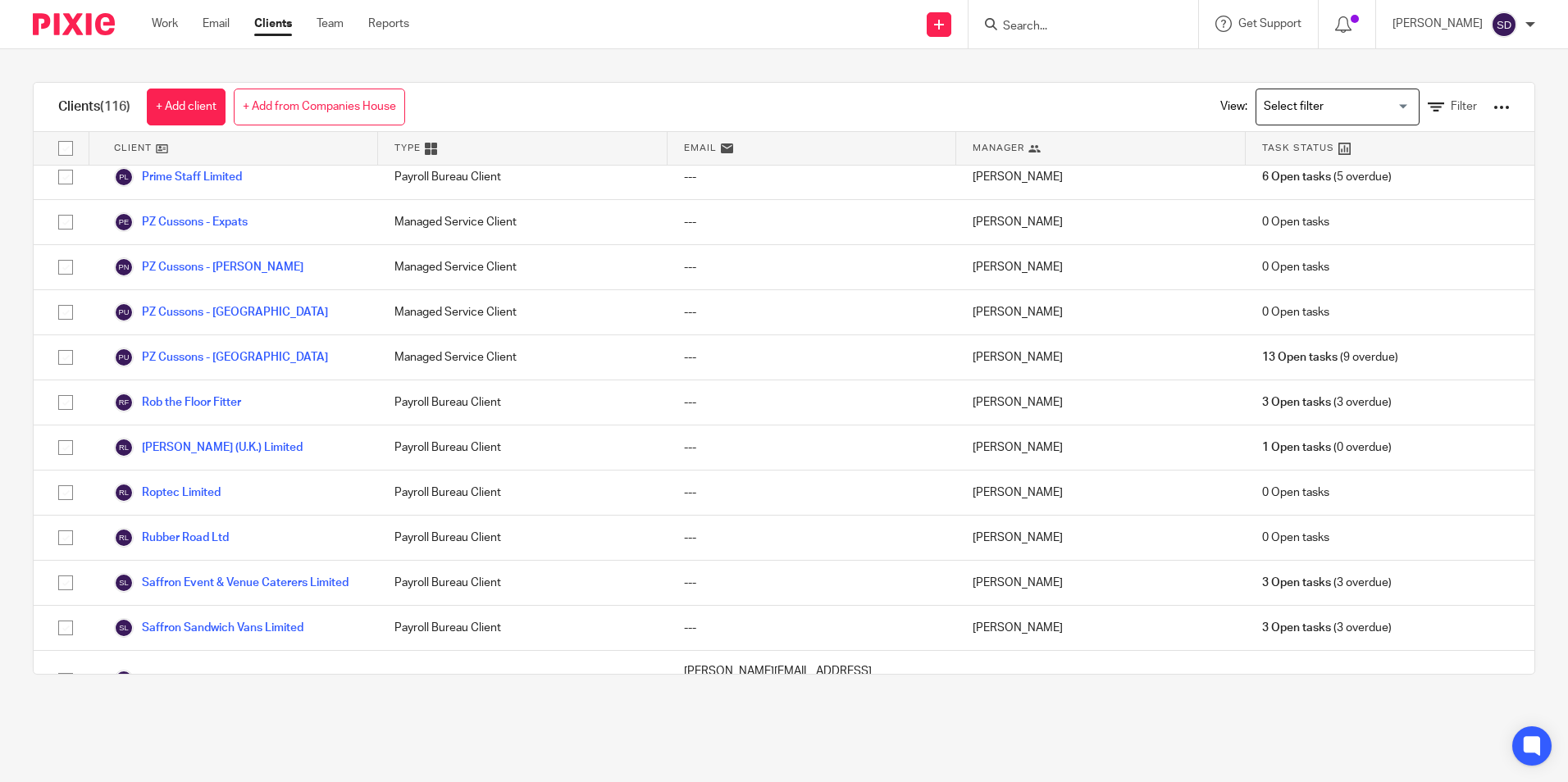
scroll to position [3445, 0]
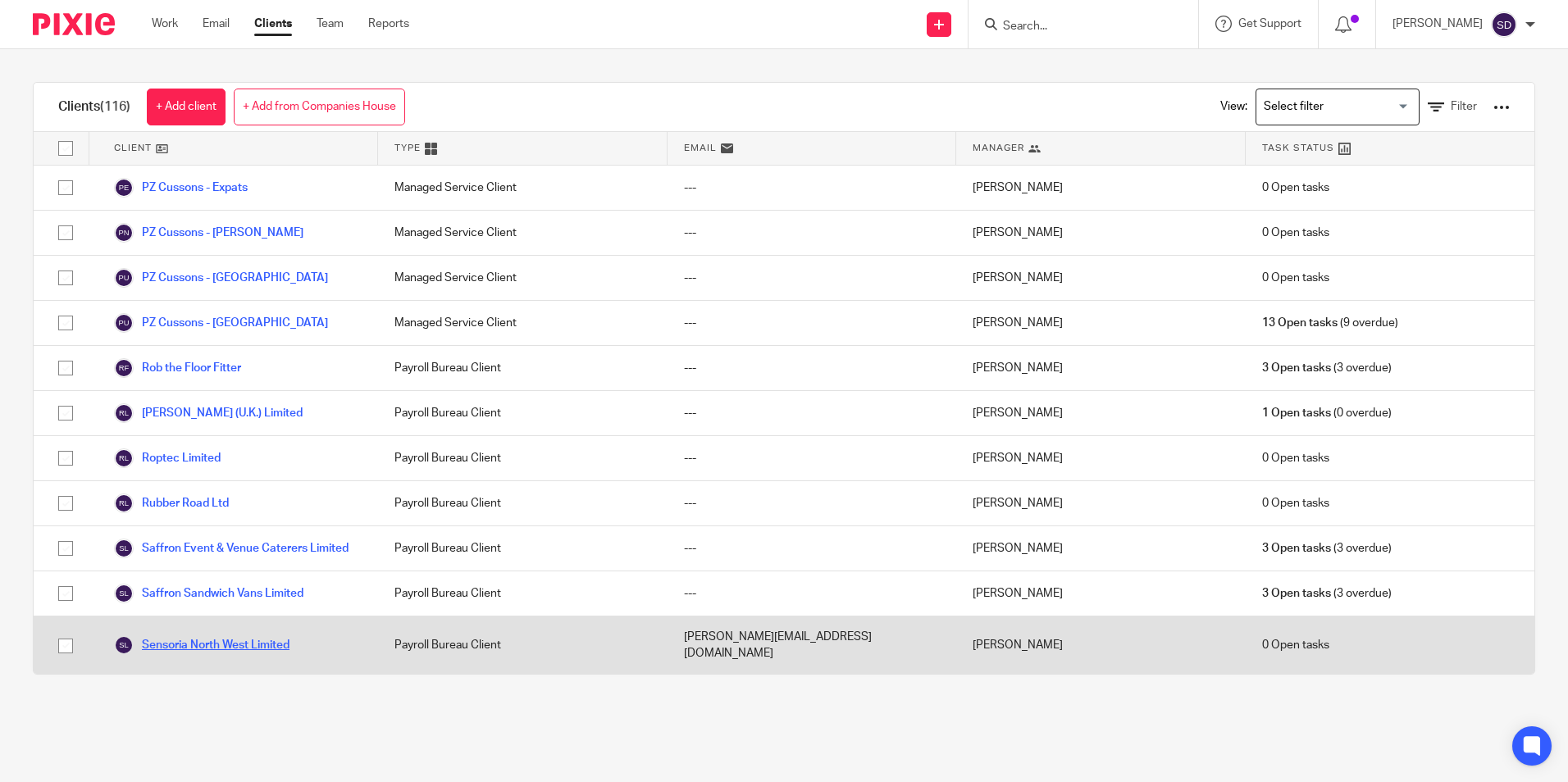
click at [194, 636] on link "Sensoria North West Limited" at bounding box center [202, 646] width 175 height 19
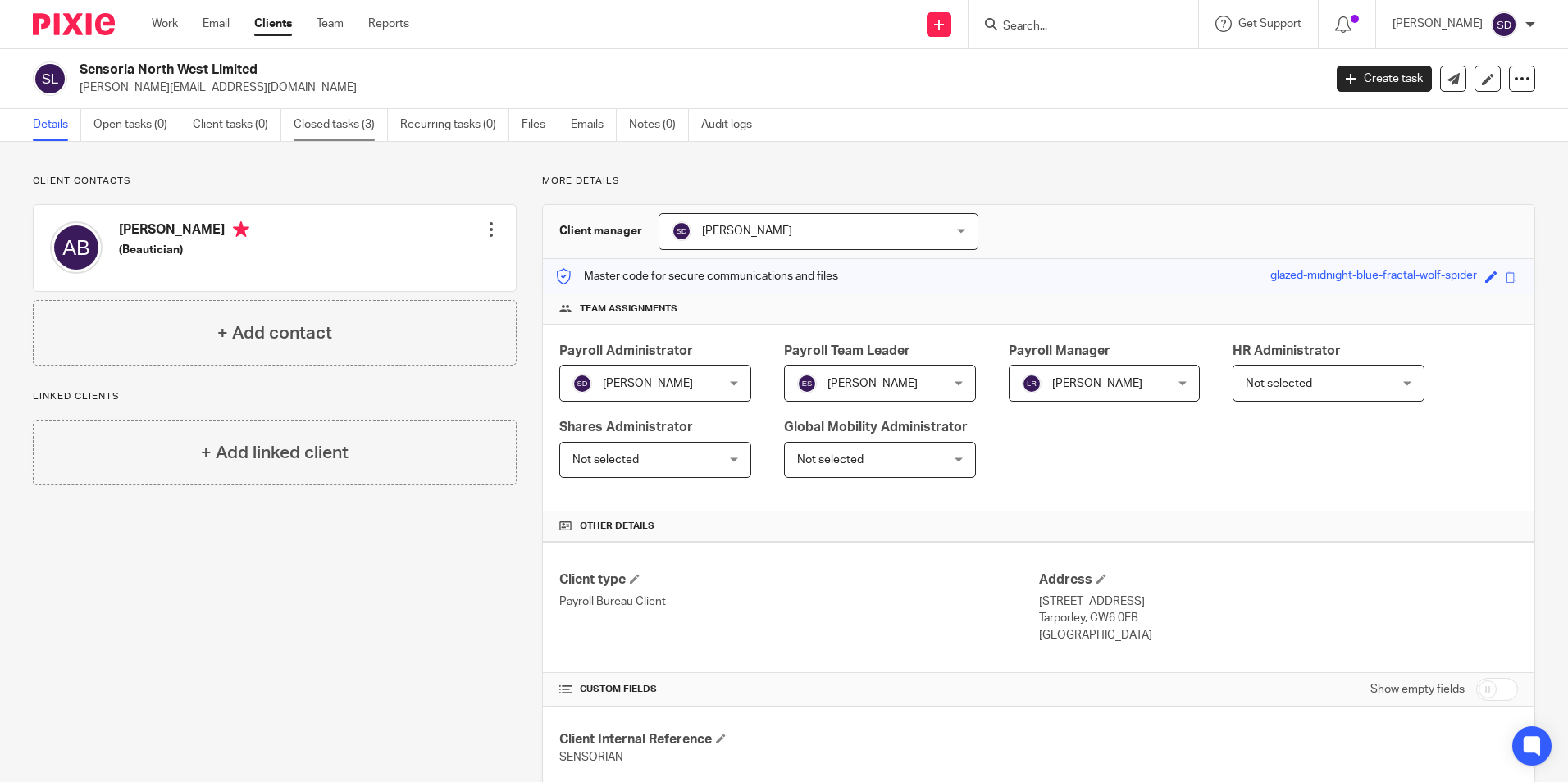
click at [310, 120] on link "Closed tasks (3)" at bounding box center [341, 125] width 94 height 32
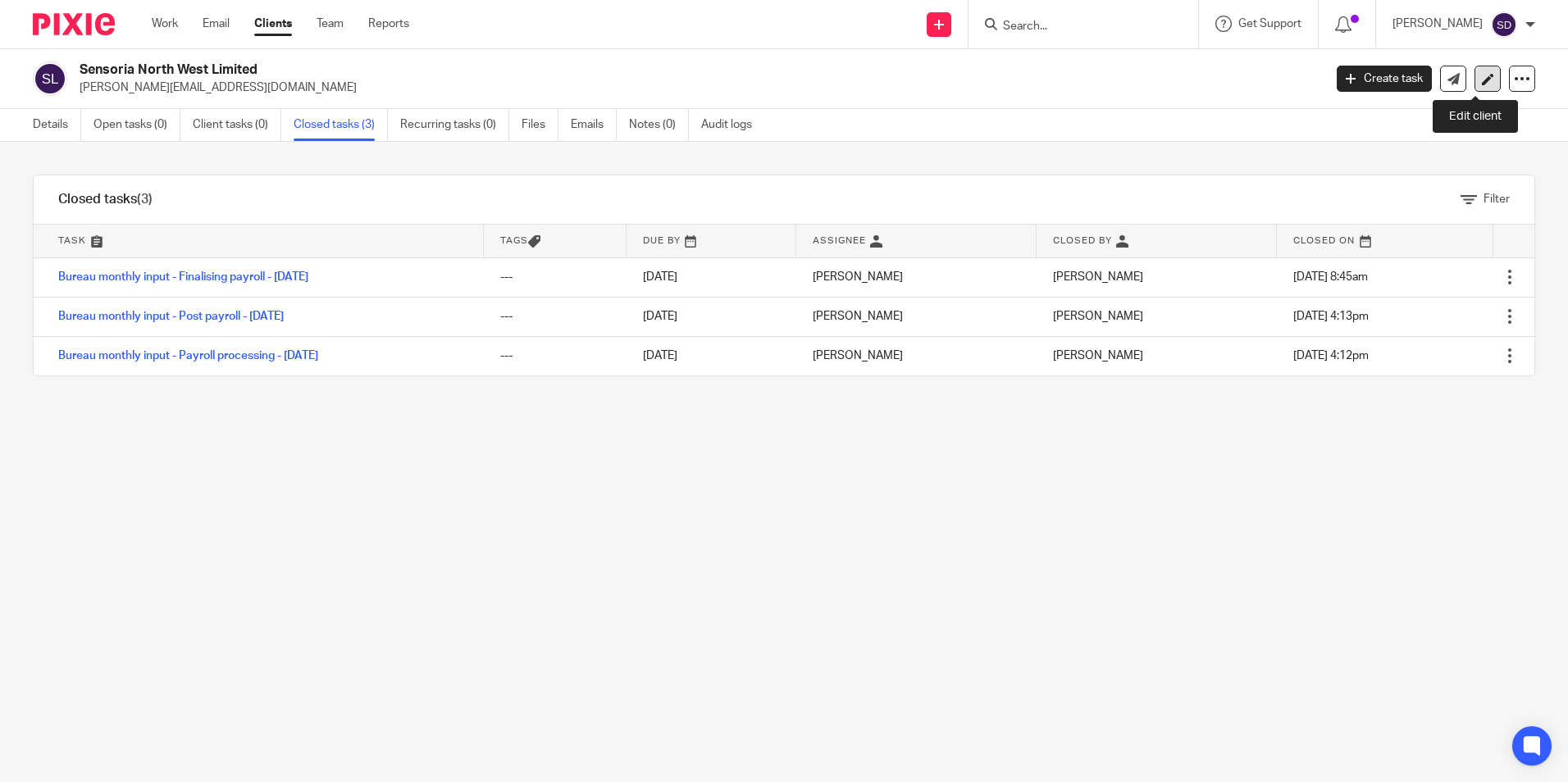
click at [1482, 75] on icon at bounding box center [1488, 79] width 13 height 13
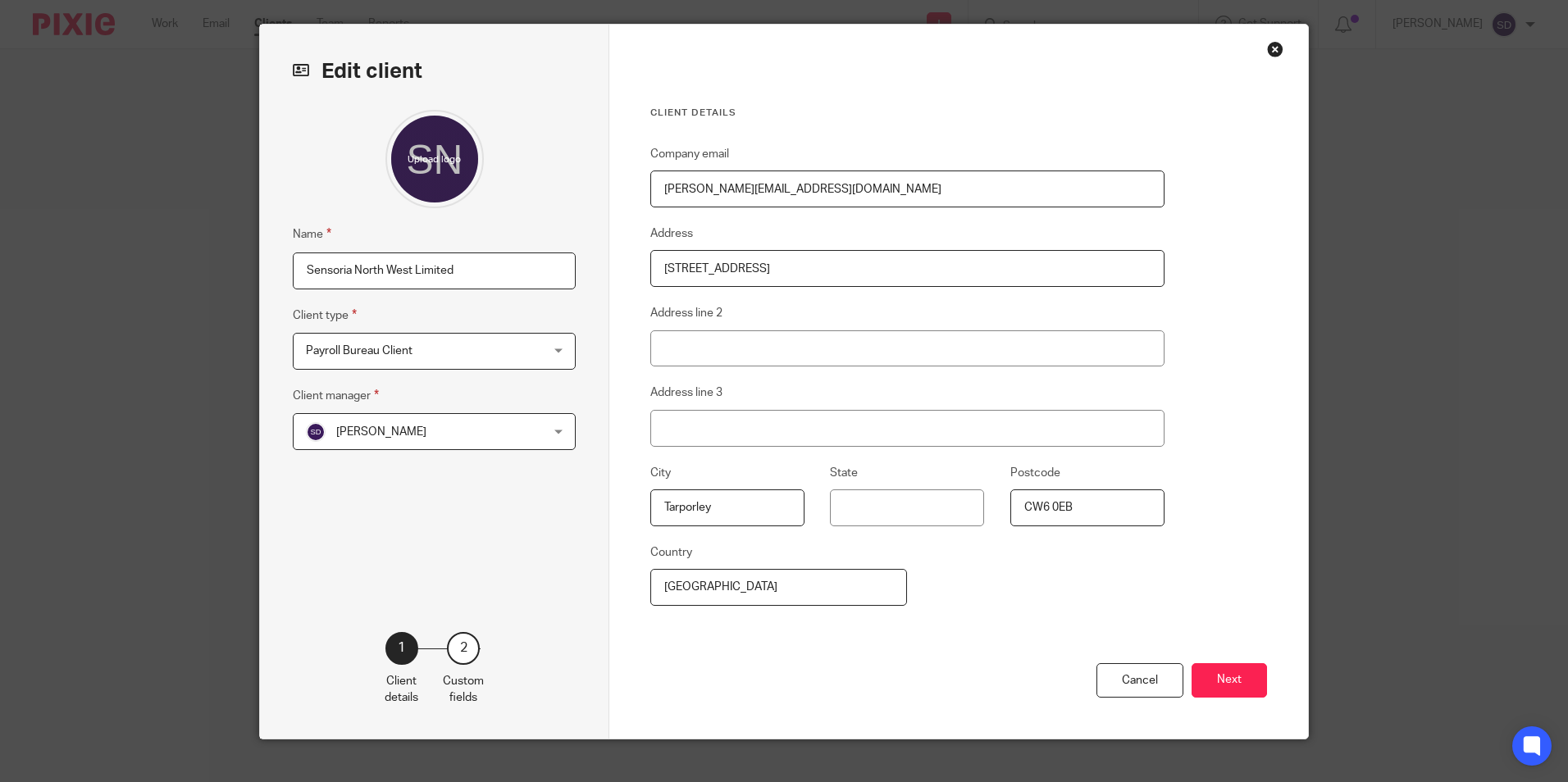
scroll to position [65, 0]
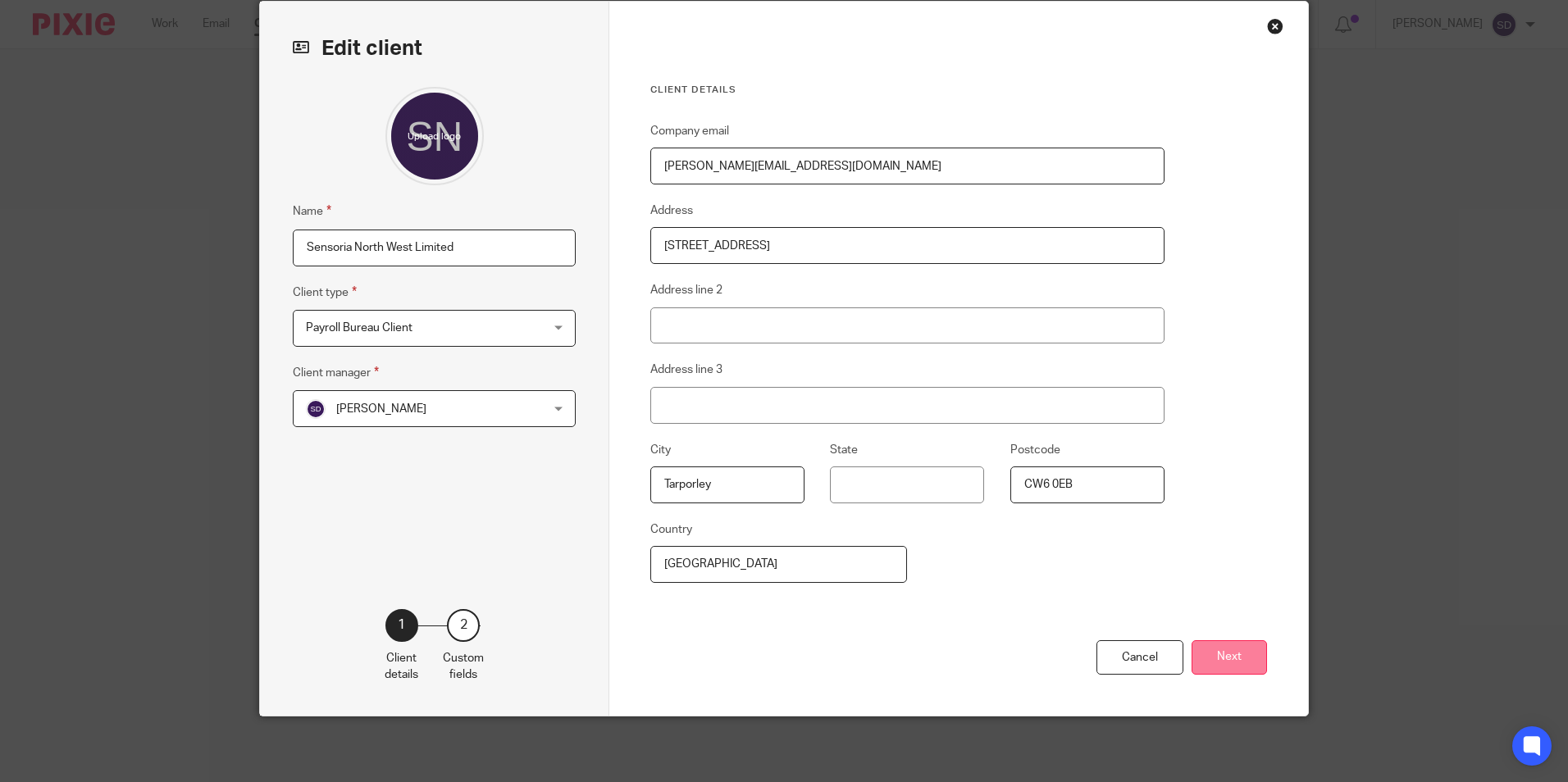
click at [1226, 650] on button "Next" at bounding box center [1229, 658] width 75 height 35
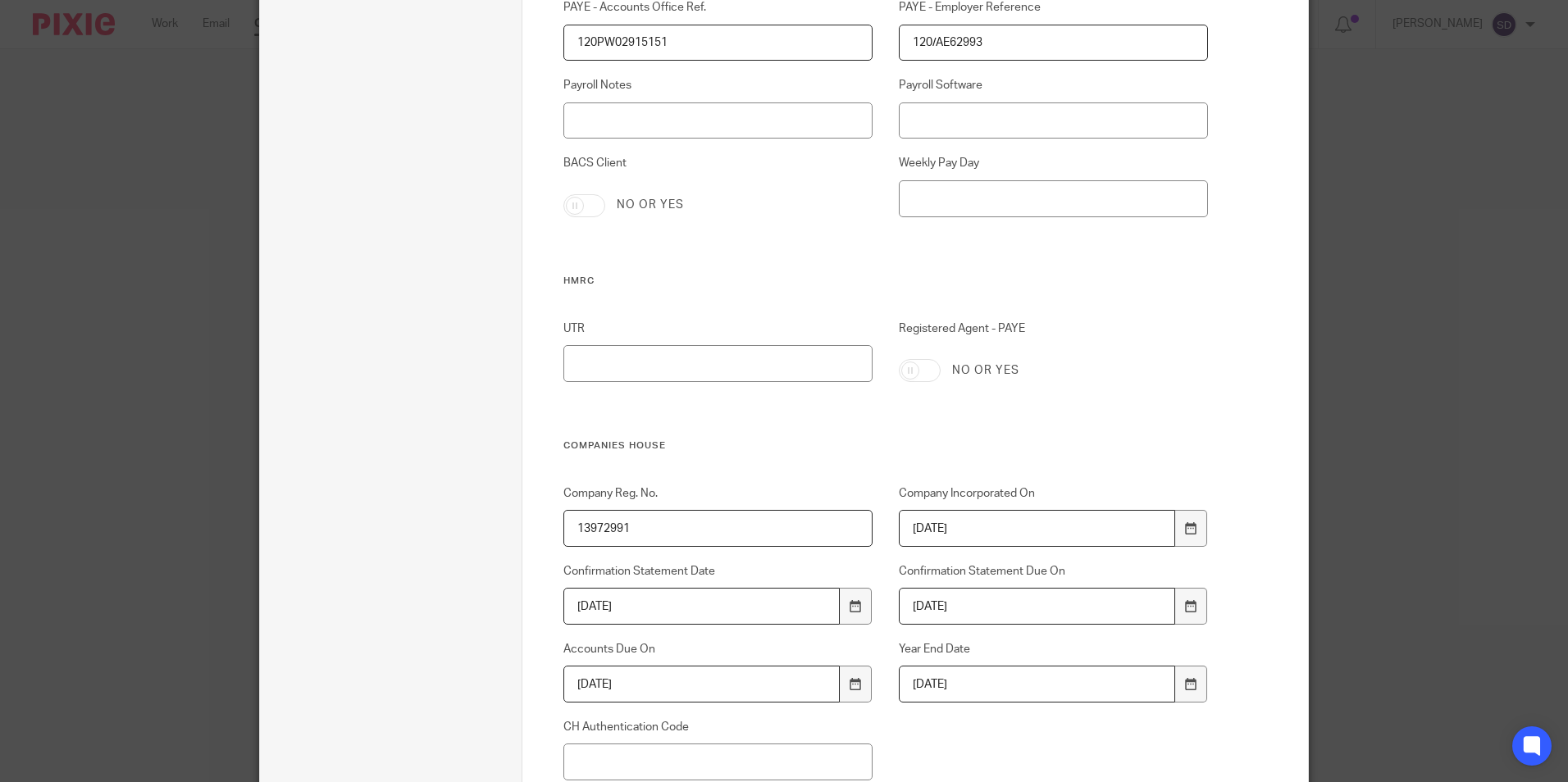
scroll to position [721, 0]
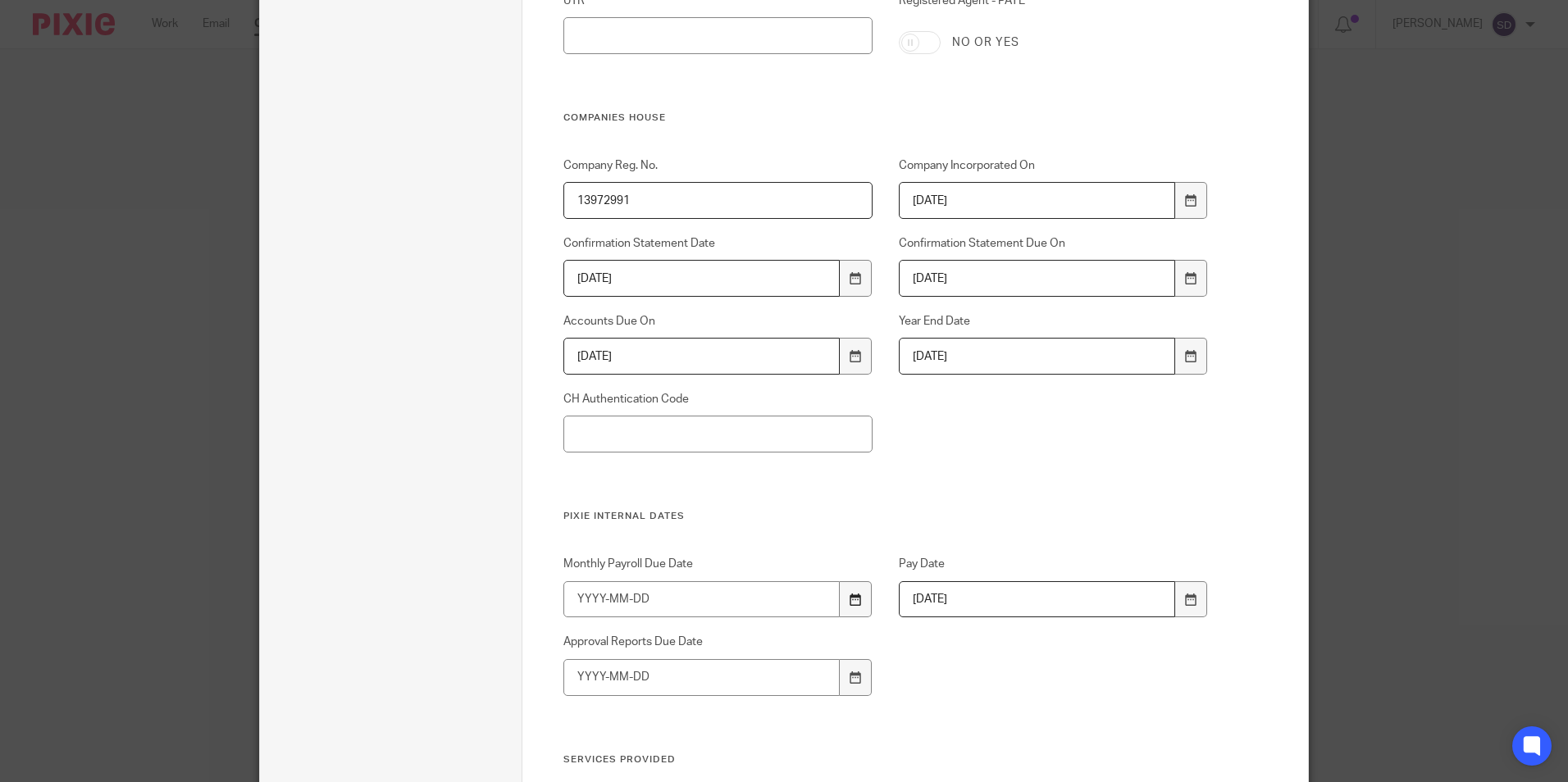
click at [853, 600] on icon at bounding box center [856, 600] width 13 height 13
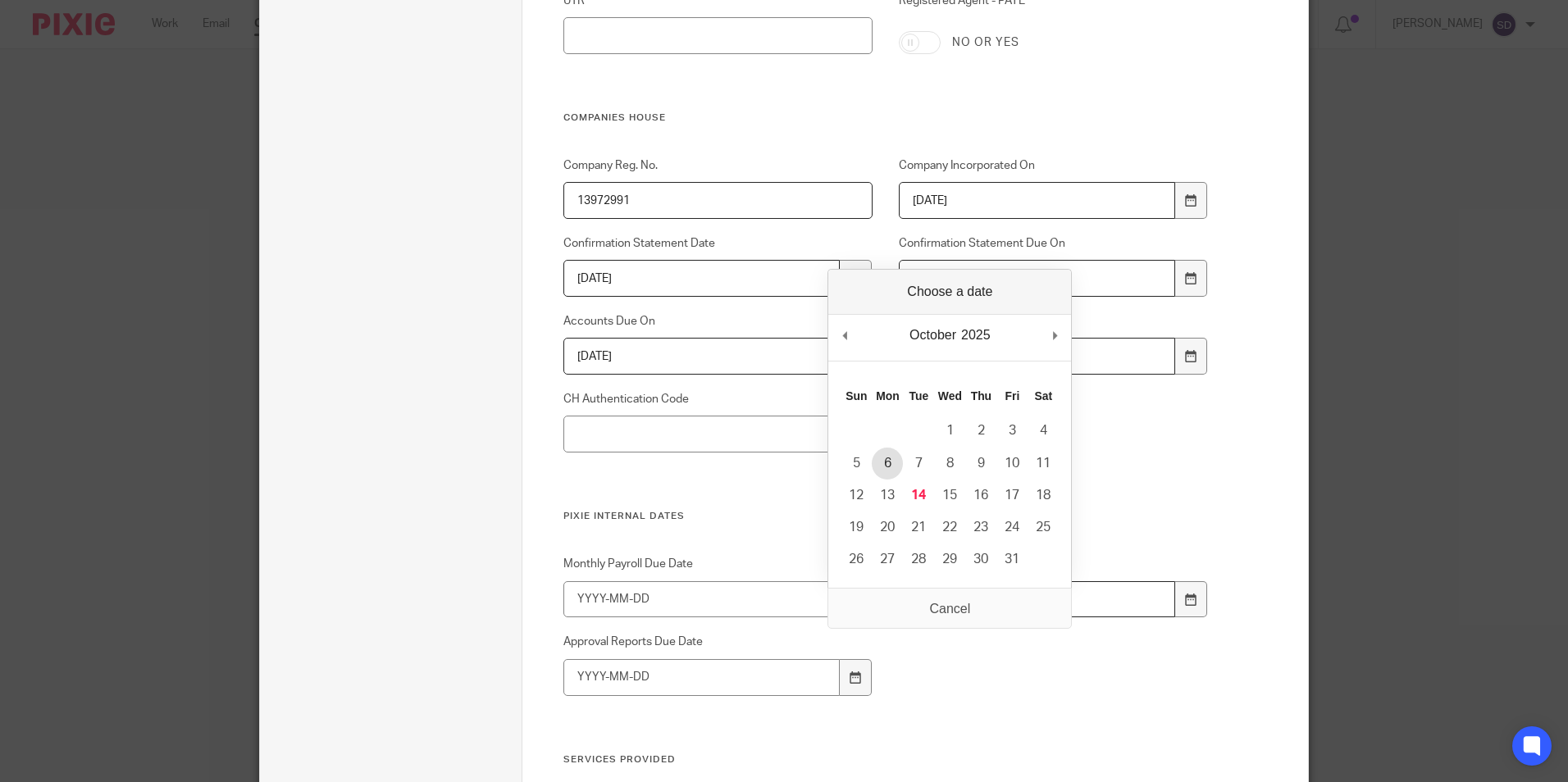
type input "2025-10-06"
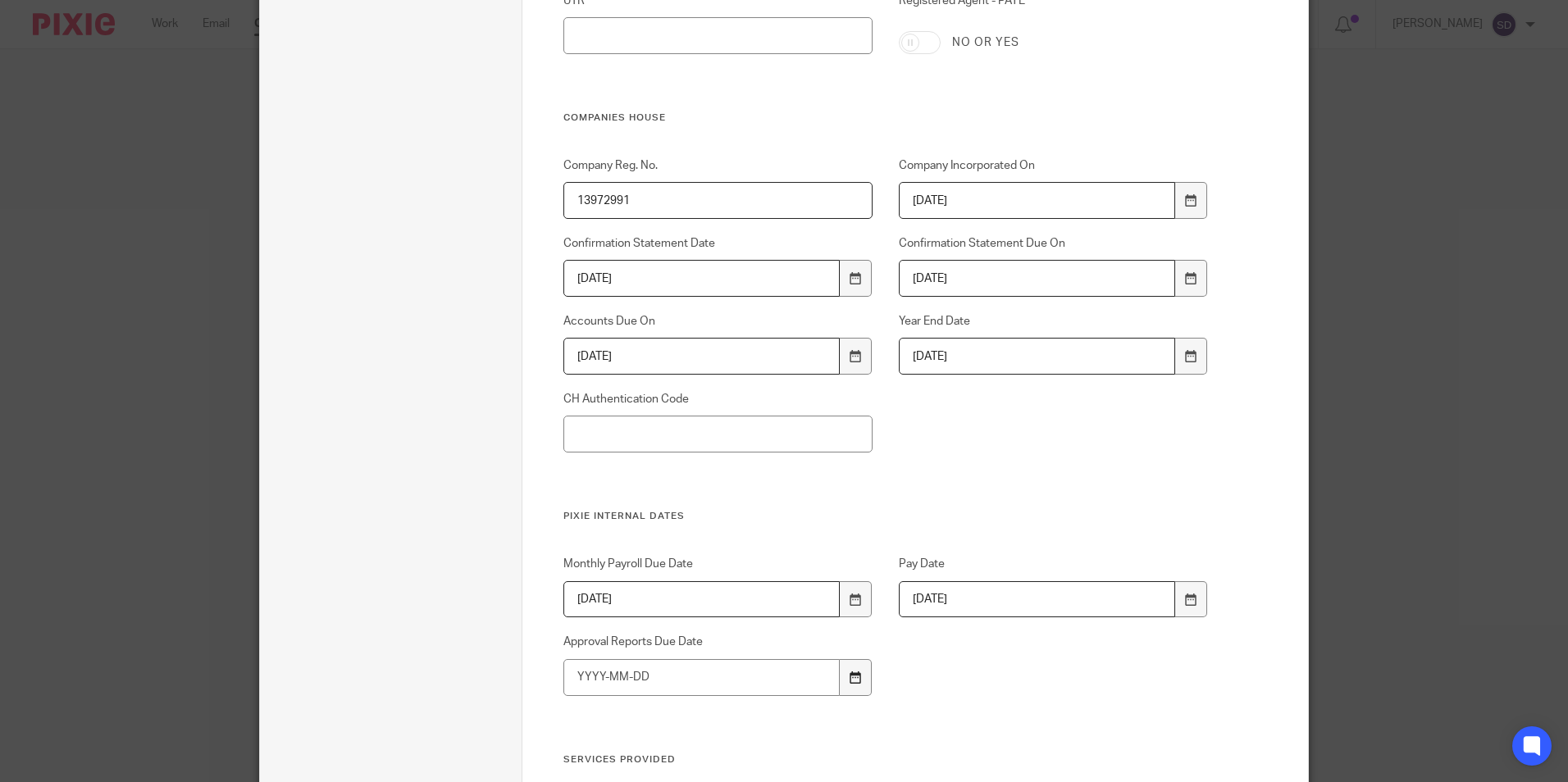
click at [850, 676] on icon at bounding box center [856, 678] width 13 height 13
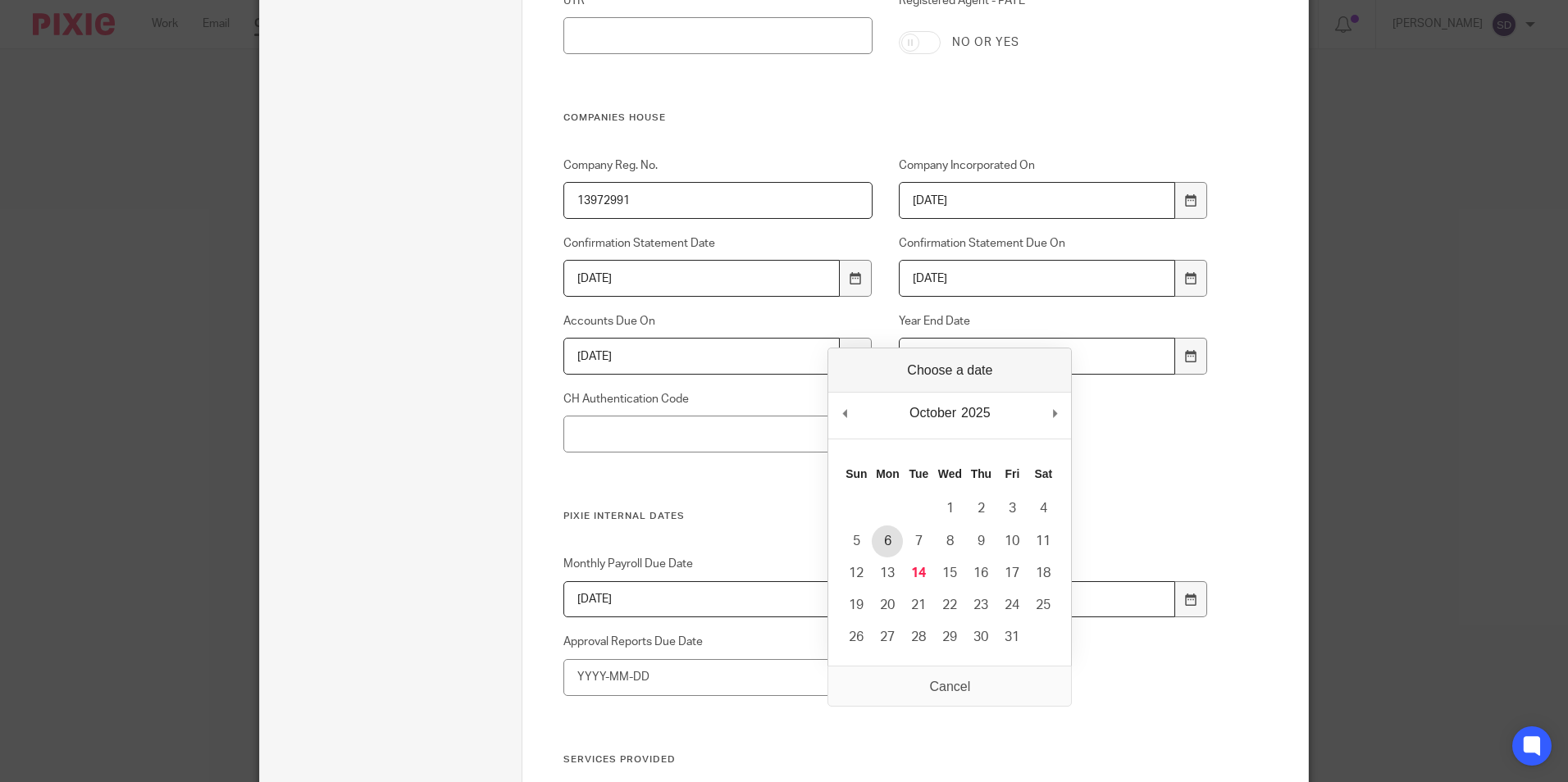
type input "2025-10-06"
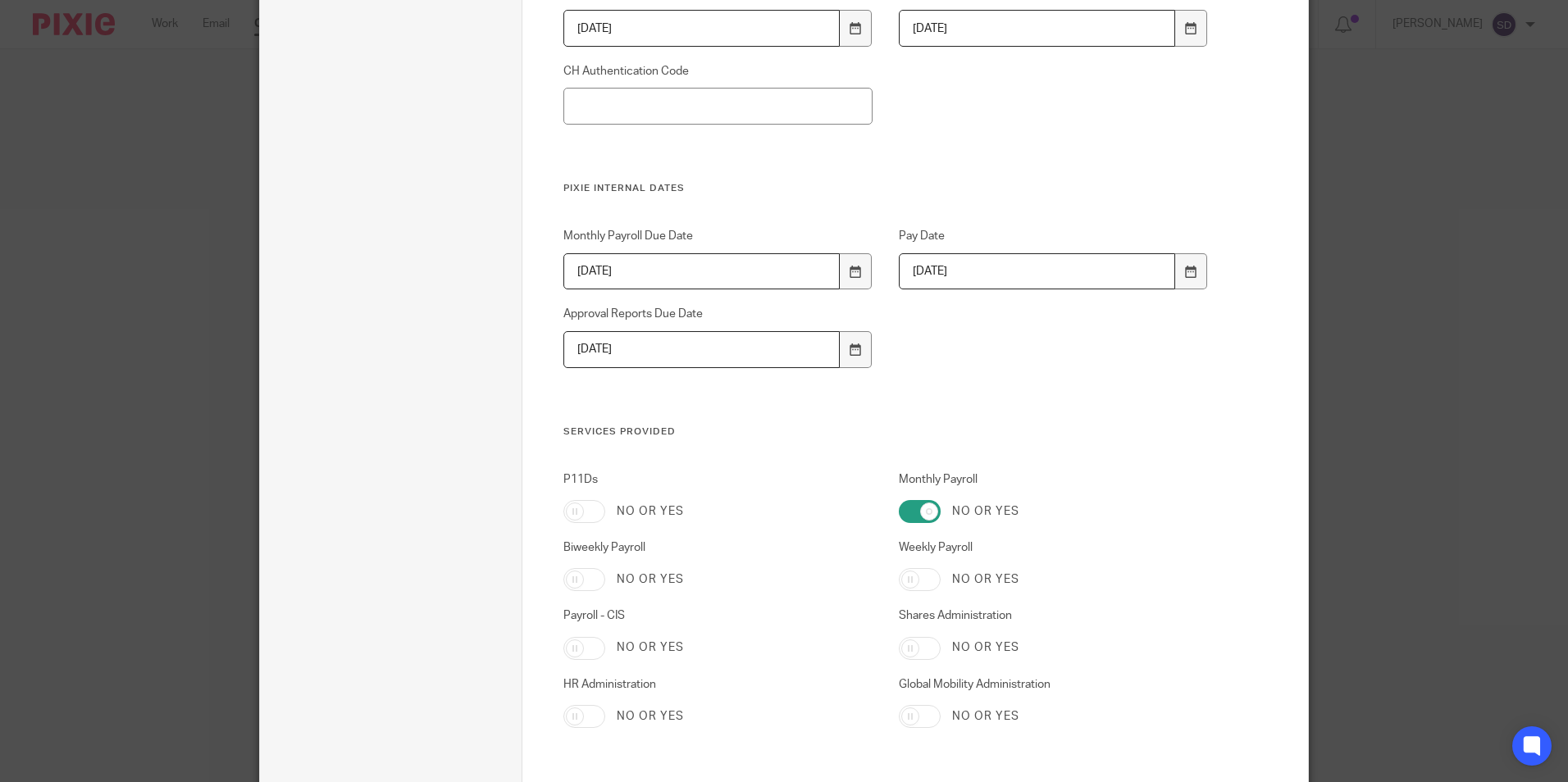
scroll to position [1459, 0]
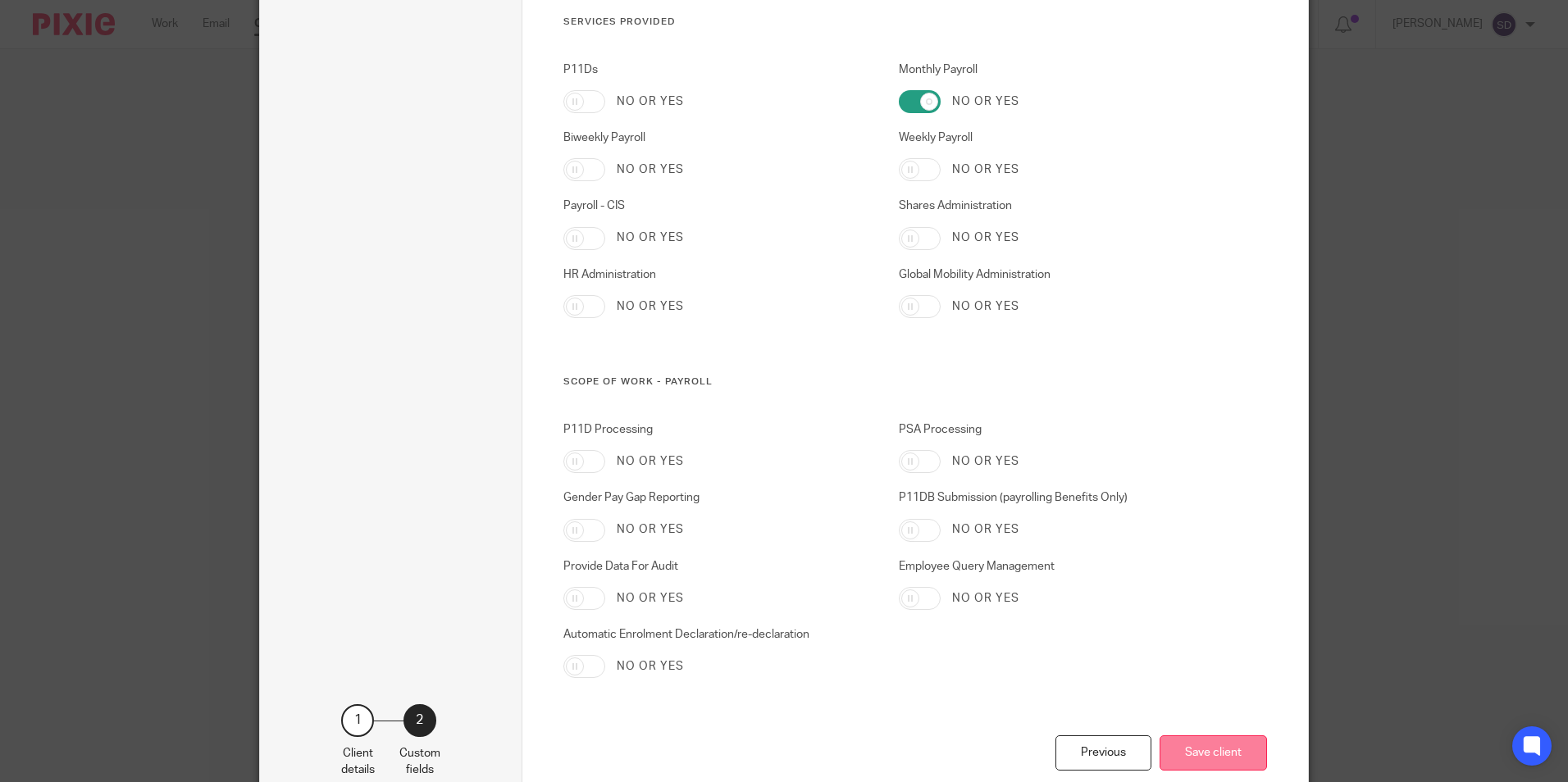
click at [1244, 757] on button "Save client" at bounding box center [1213, 753] width 107 height 35
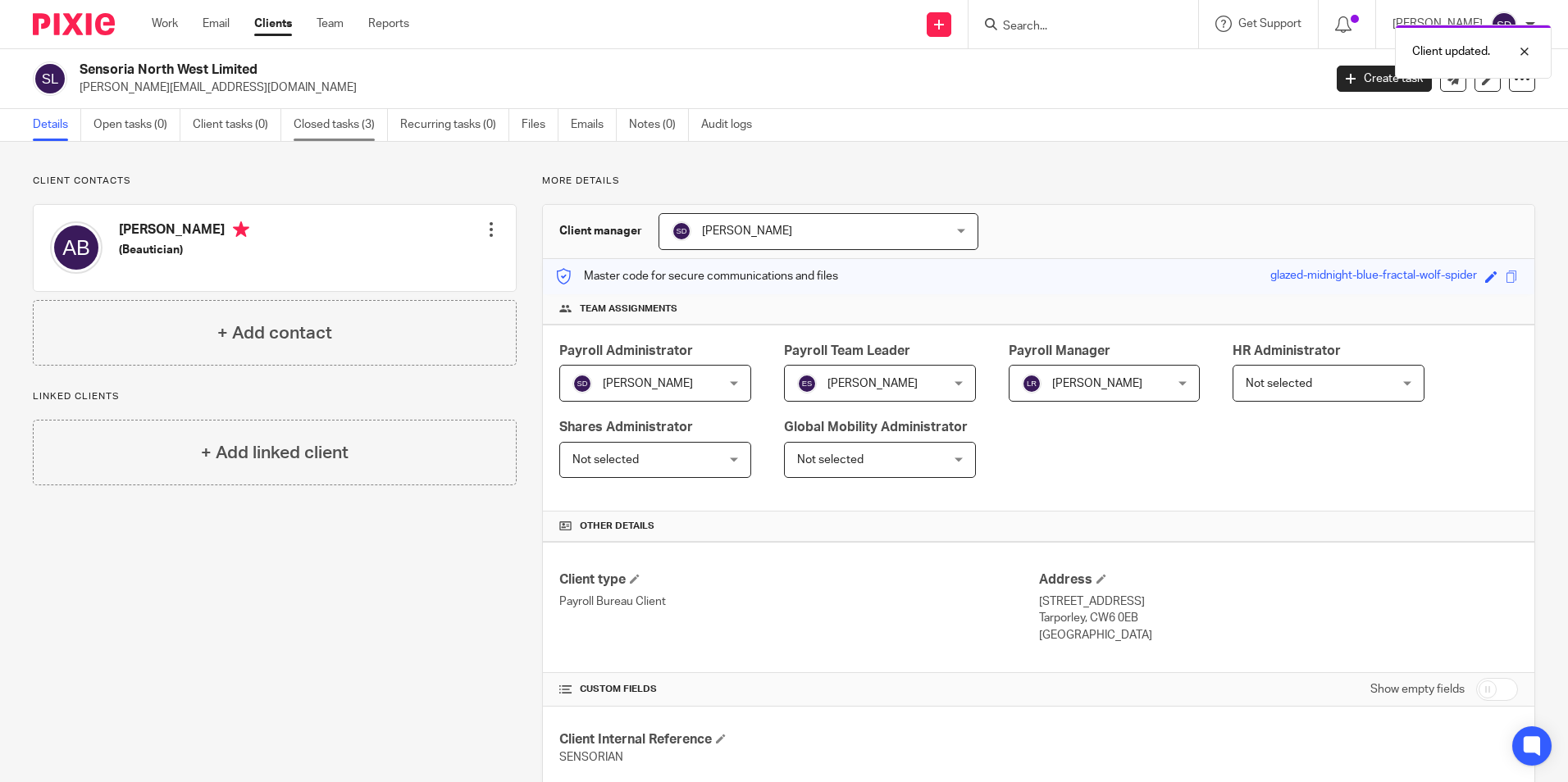
click at [331, 120] on link "Closed tasks (3)" at bounding box center [341, 125] width 94 height 32
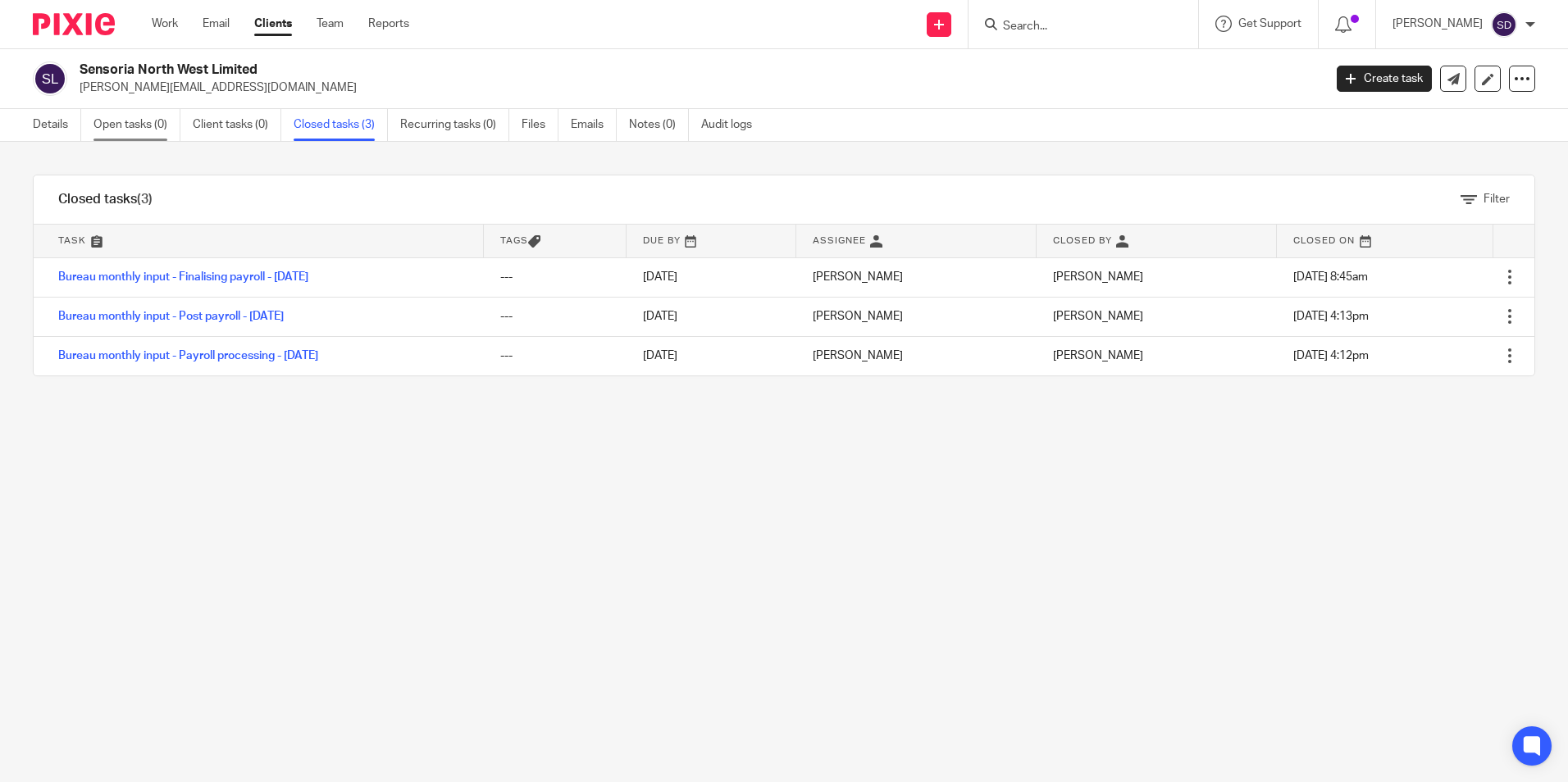
click at [121, 123] on link "Open tasks (0)" at bounding box center [136, 125] width 87 height 32
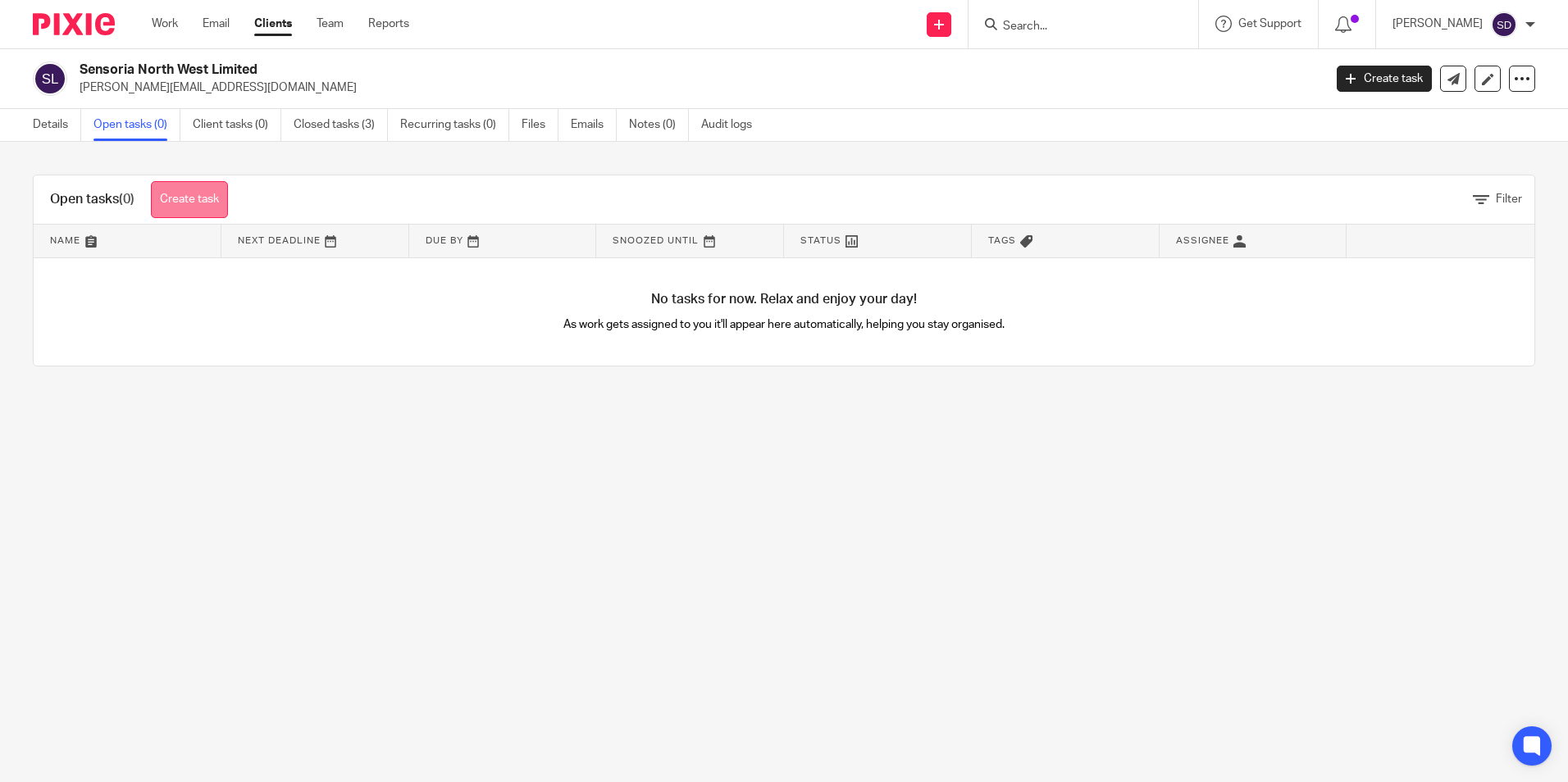
click at [200, 203] on link "Create task" at bounding box center [189, 200] width 77 height 37
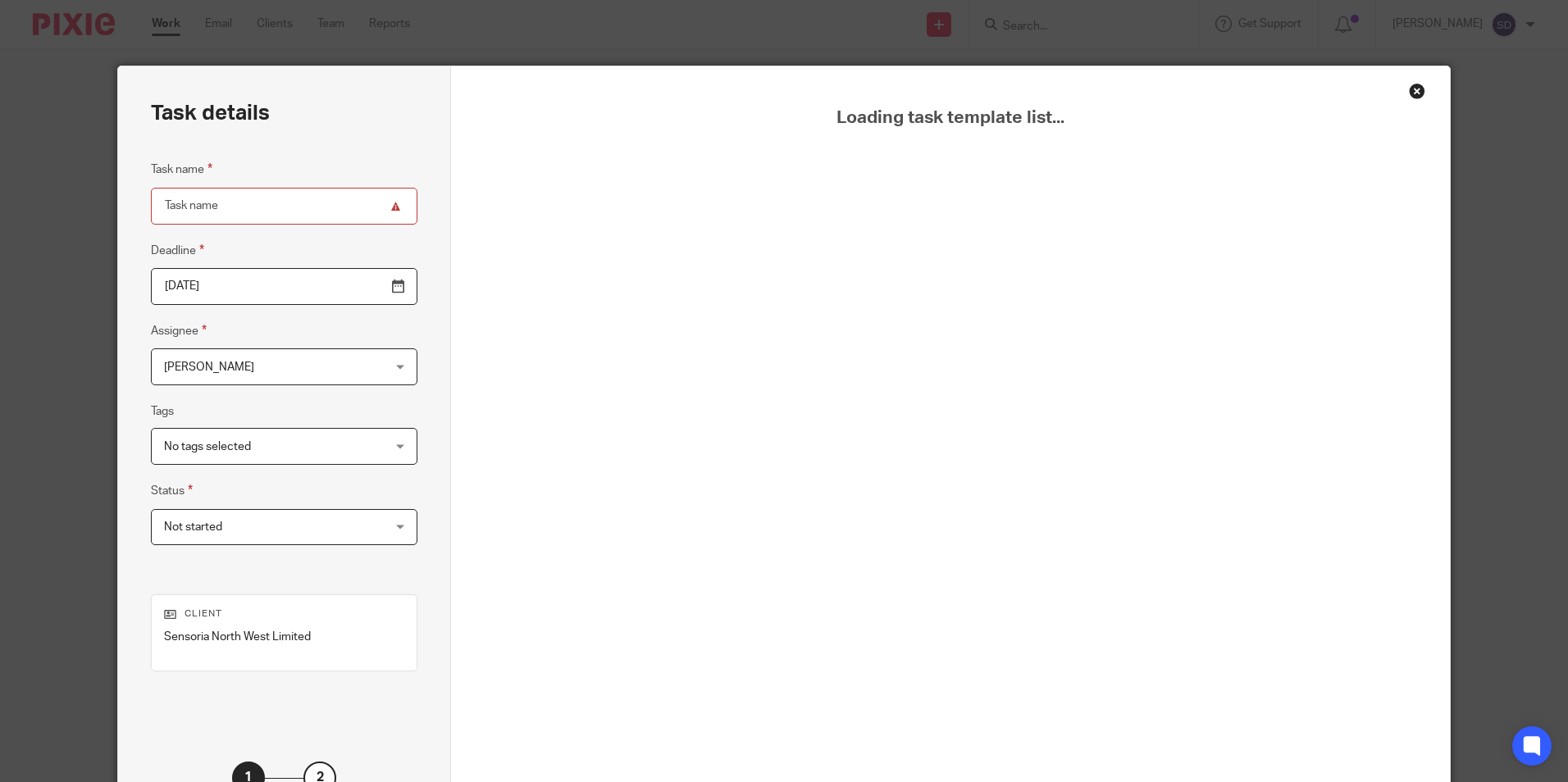
click at [1064, 230] on div "Loading task template list..." at bounding box center [950, 477] width 916 height 741
click at [351, 205] on input "Task name" at bounding box center [284, 206] width 267 height 37
click at [1409, 90] on div "Close this dialog window" at bounding box center [1417, 91] width 17 height 17
click at [1409, 92] on div "Close this dialog window" at bounding box center [1417, 91] width 17 height 17
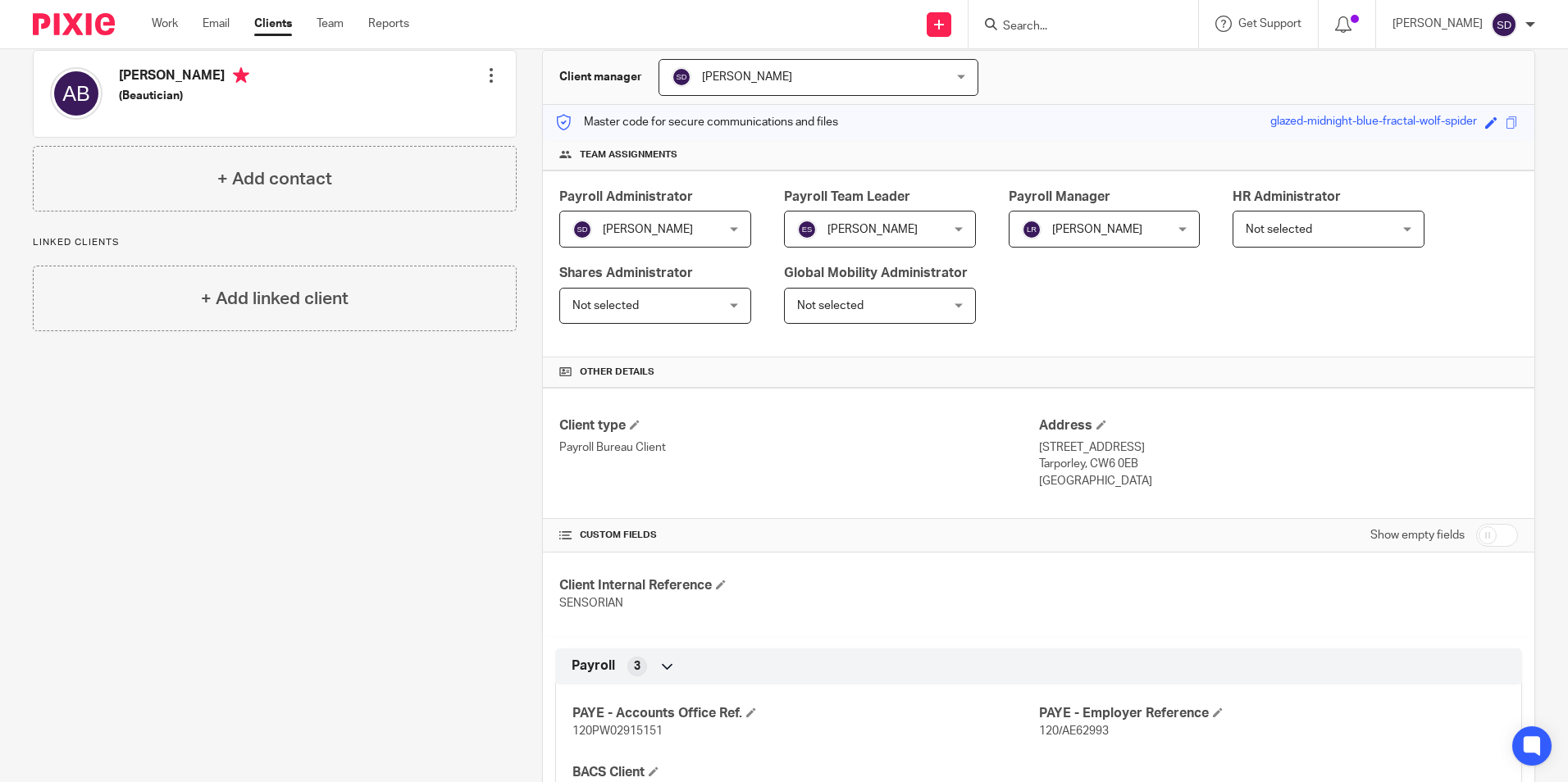
scroll to position [107, 0]
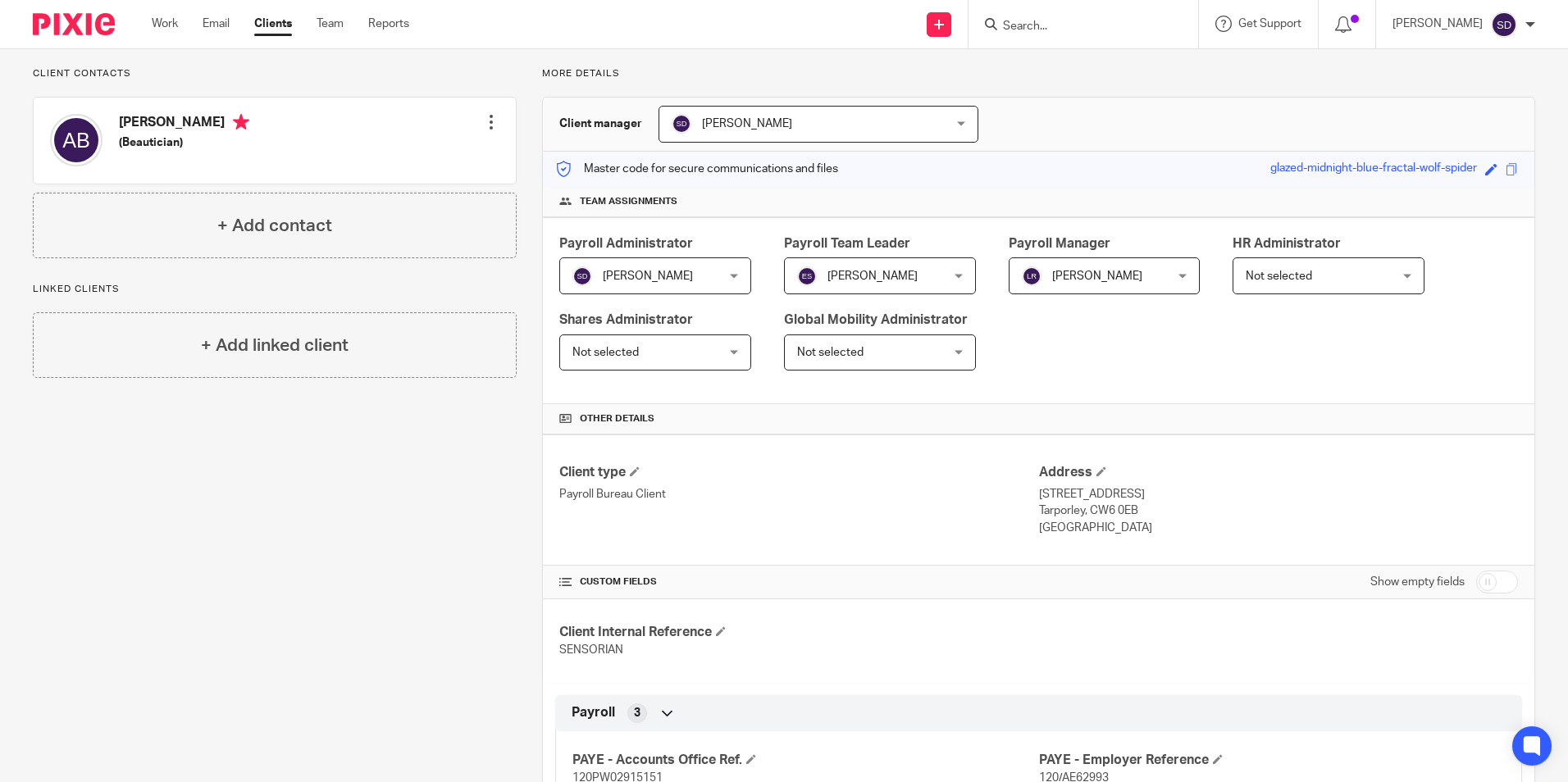
click at [266, 19] on link "Clients" at bounding box center [273, 23] width 38 height 17
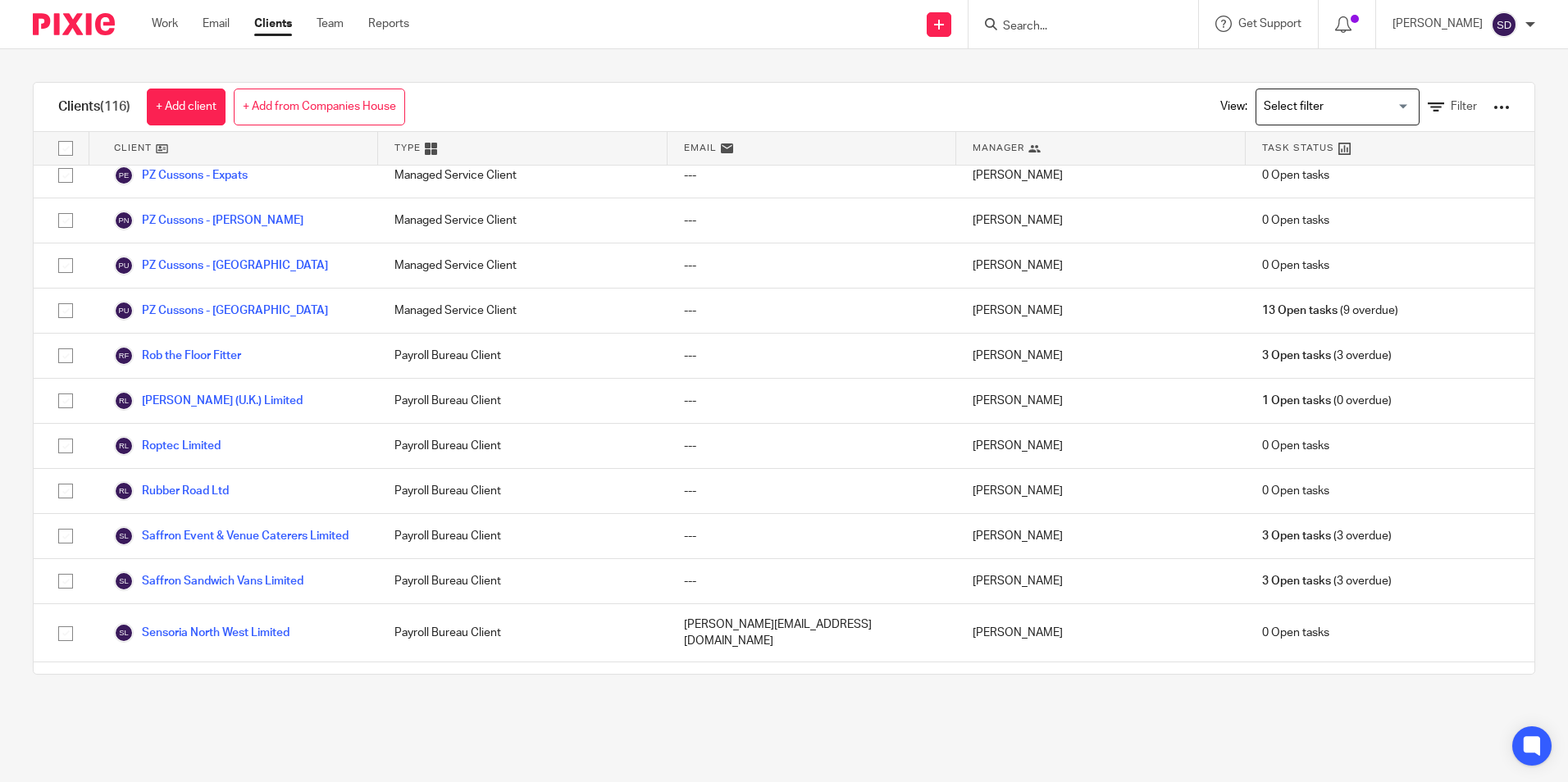
scroll to position [3526, 0]
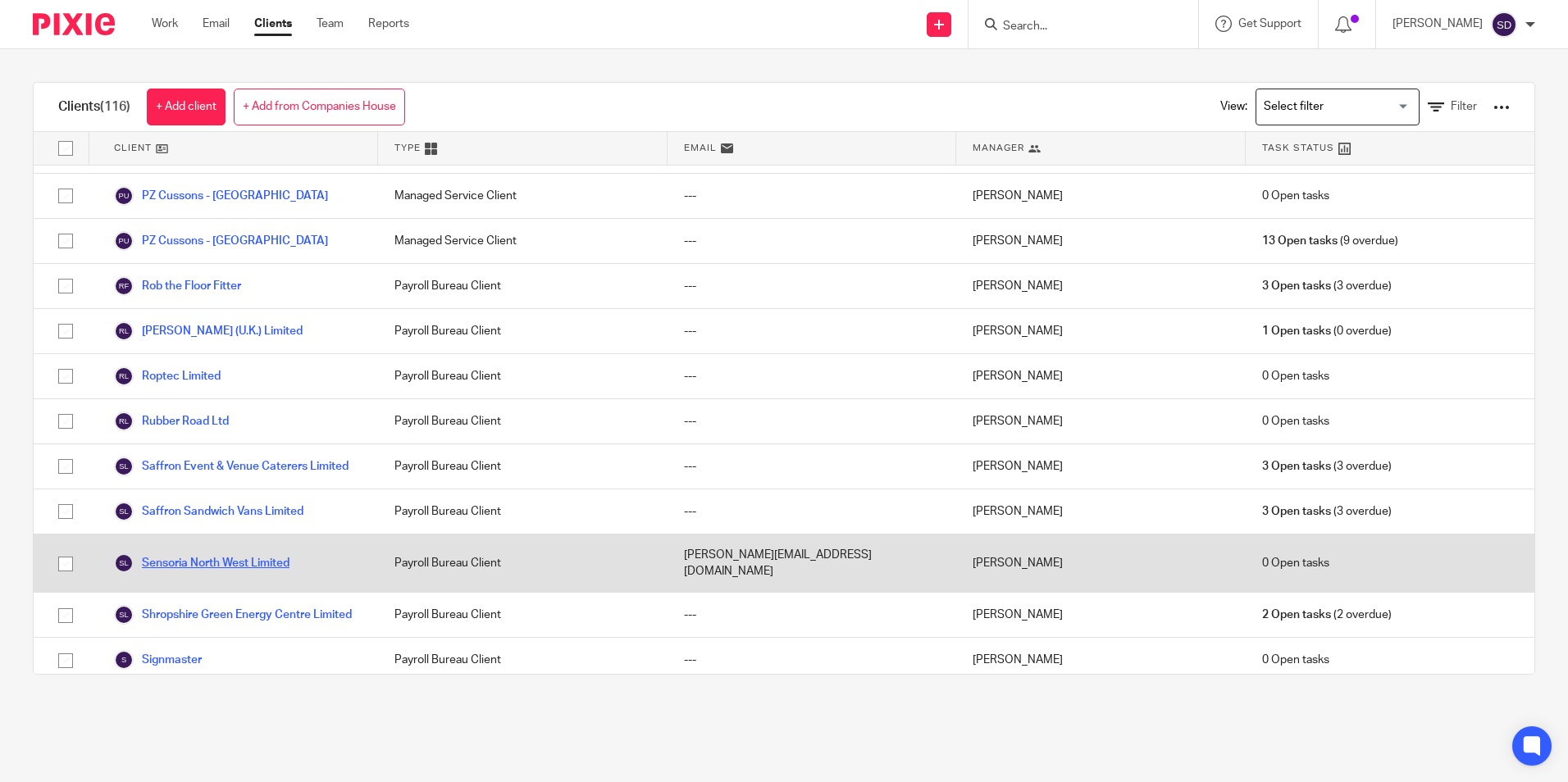
click at [210, 553] on link "Sensoria North West Limited" at bounding box center [202, 563] width 175 height 19
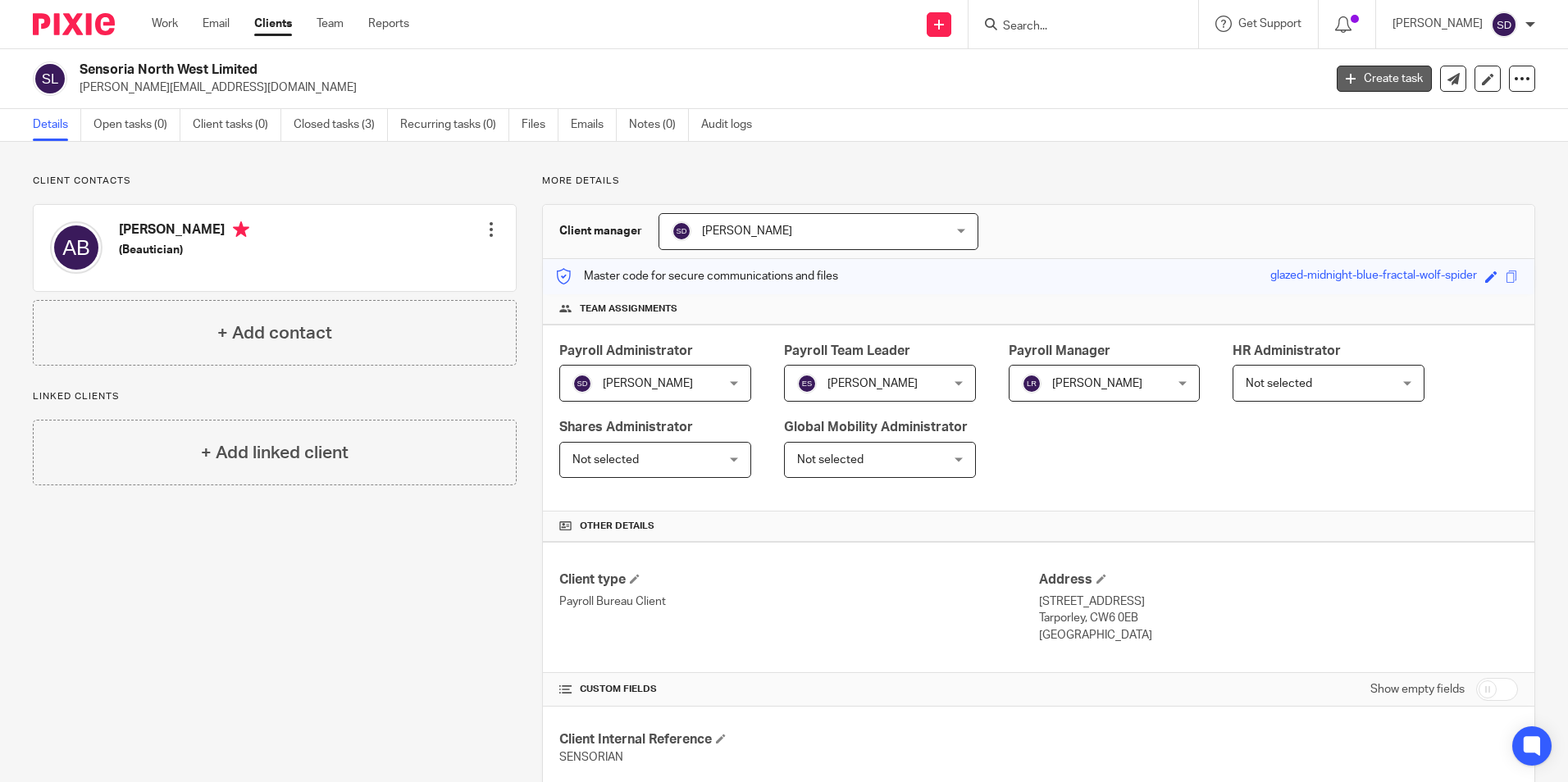
click at [1346, 80] on icon at bounding box center [1351, 79] width 10 height 10
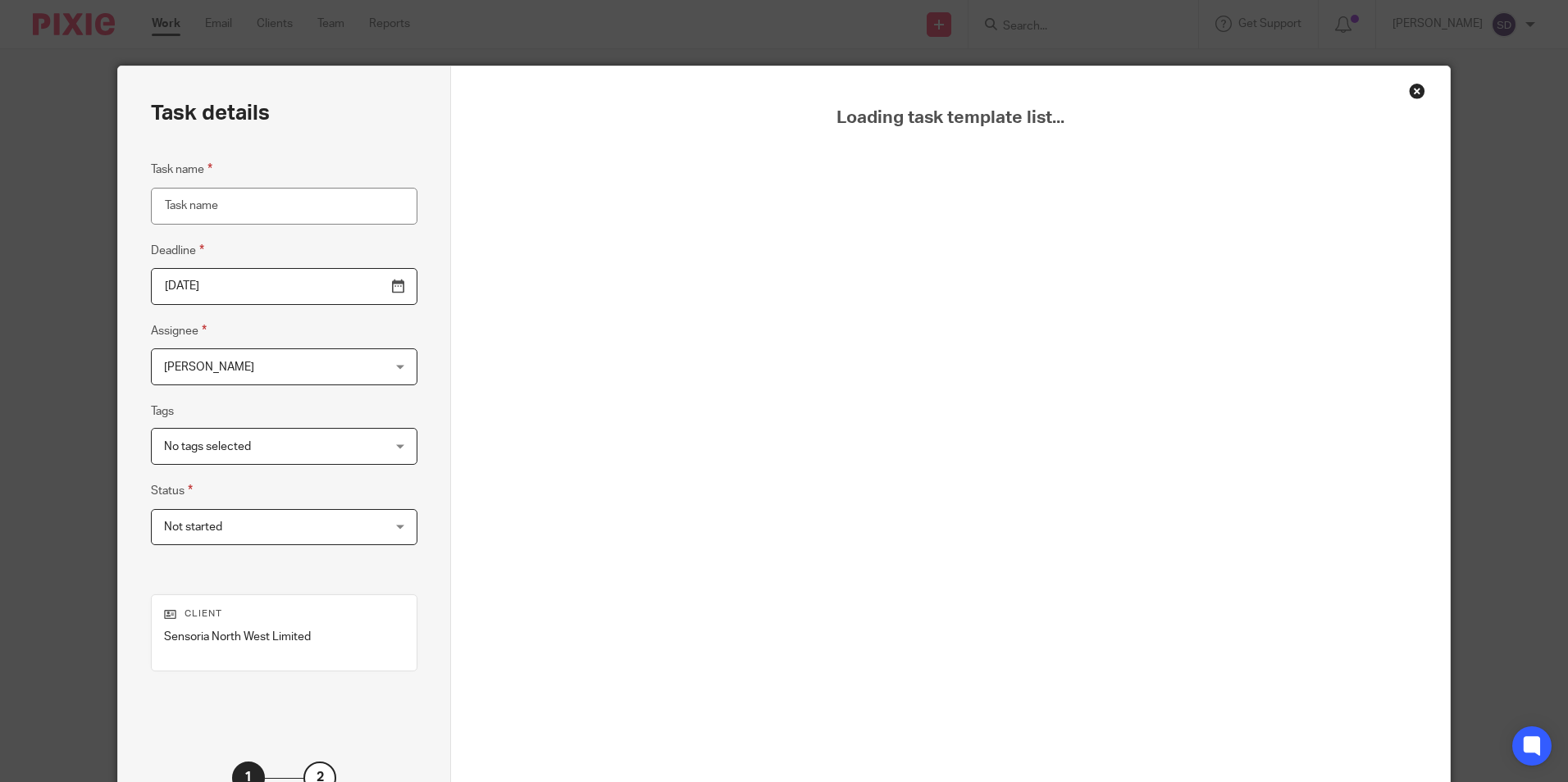
click at [204, 208] on input "Task name" at bounding box center [284, 206] width 267 height 37
click at [1409, 89] on div "Close this dialog window" at bounding box center [1417, 91] width 17 height 17
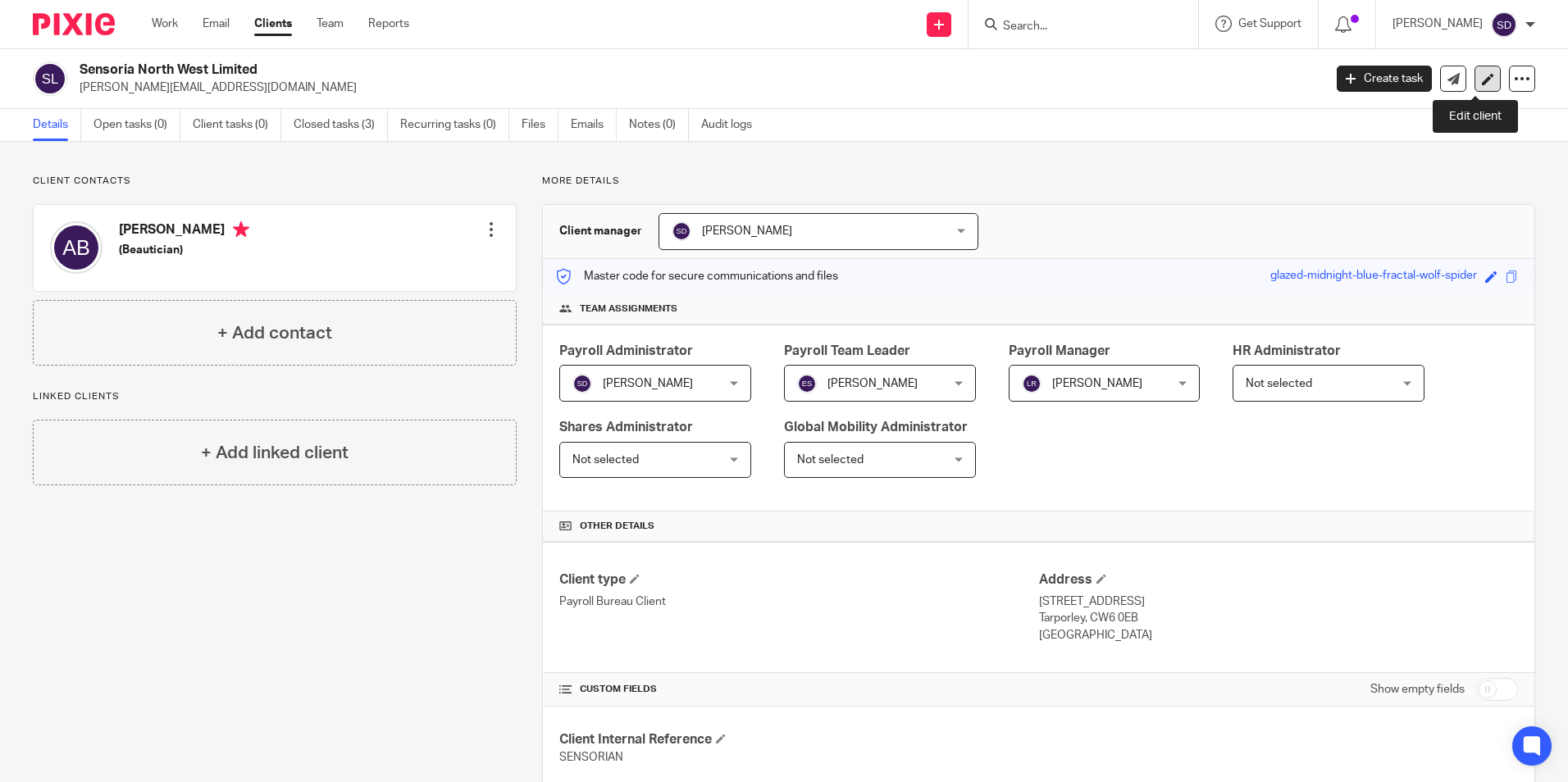
click at [1482, 75] on icon at bounding box center [1488, 79] width 13 height 13
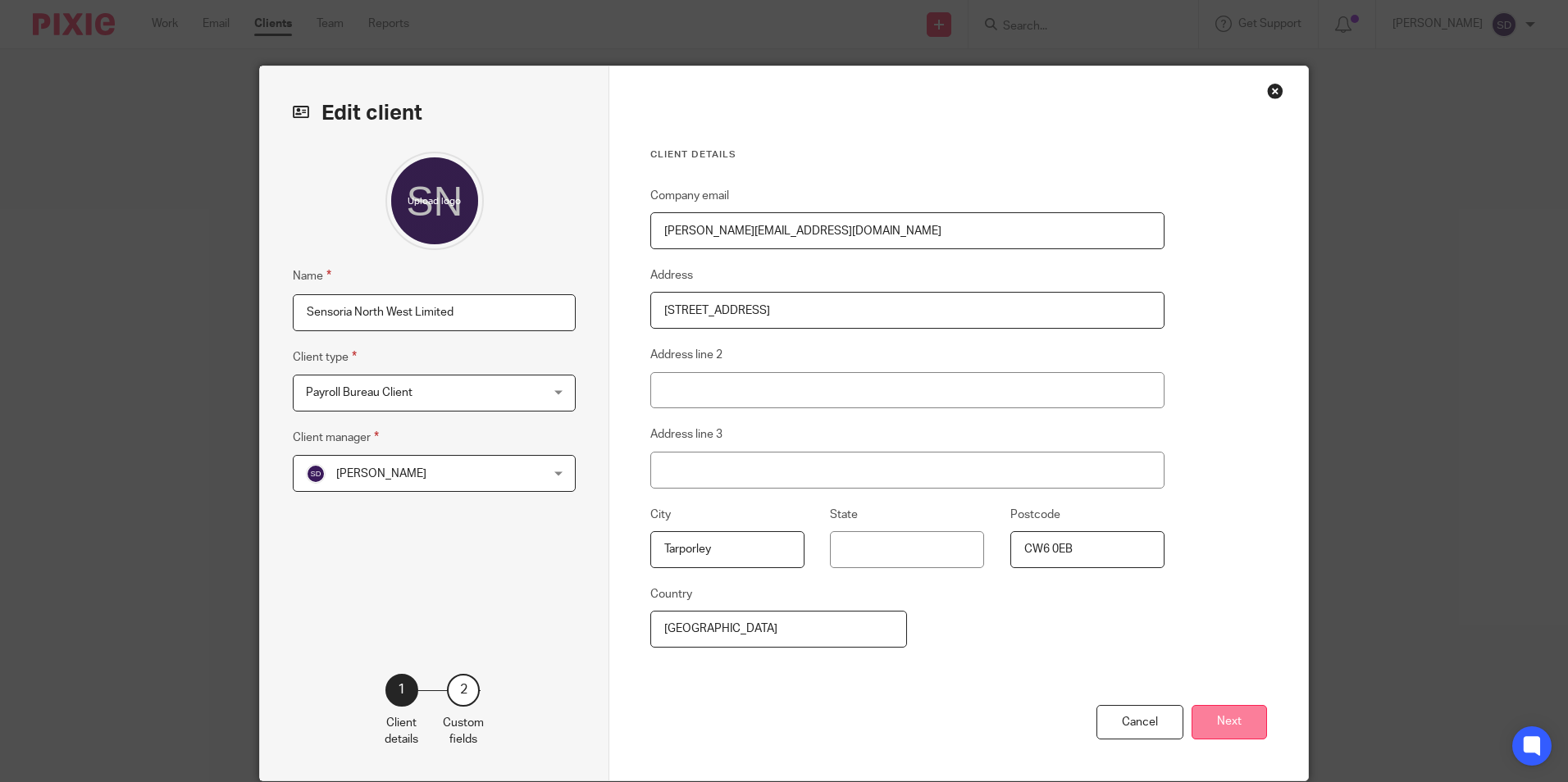
click at [1213, 730] on button "Next" at bounding box center [1229, 723] width 75 height 35
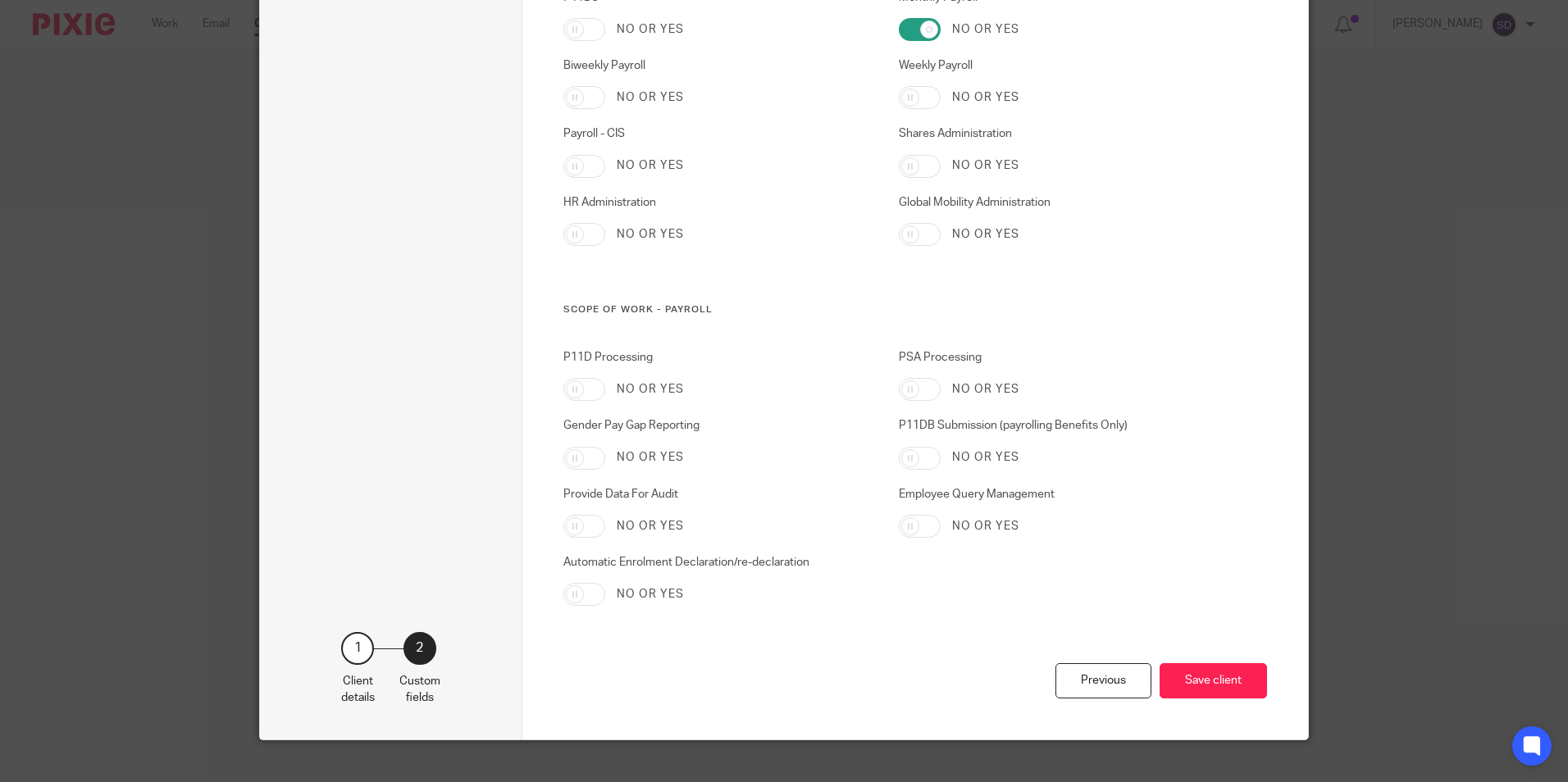
scroll to position [1555, 0]
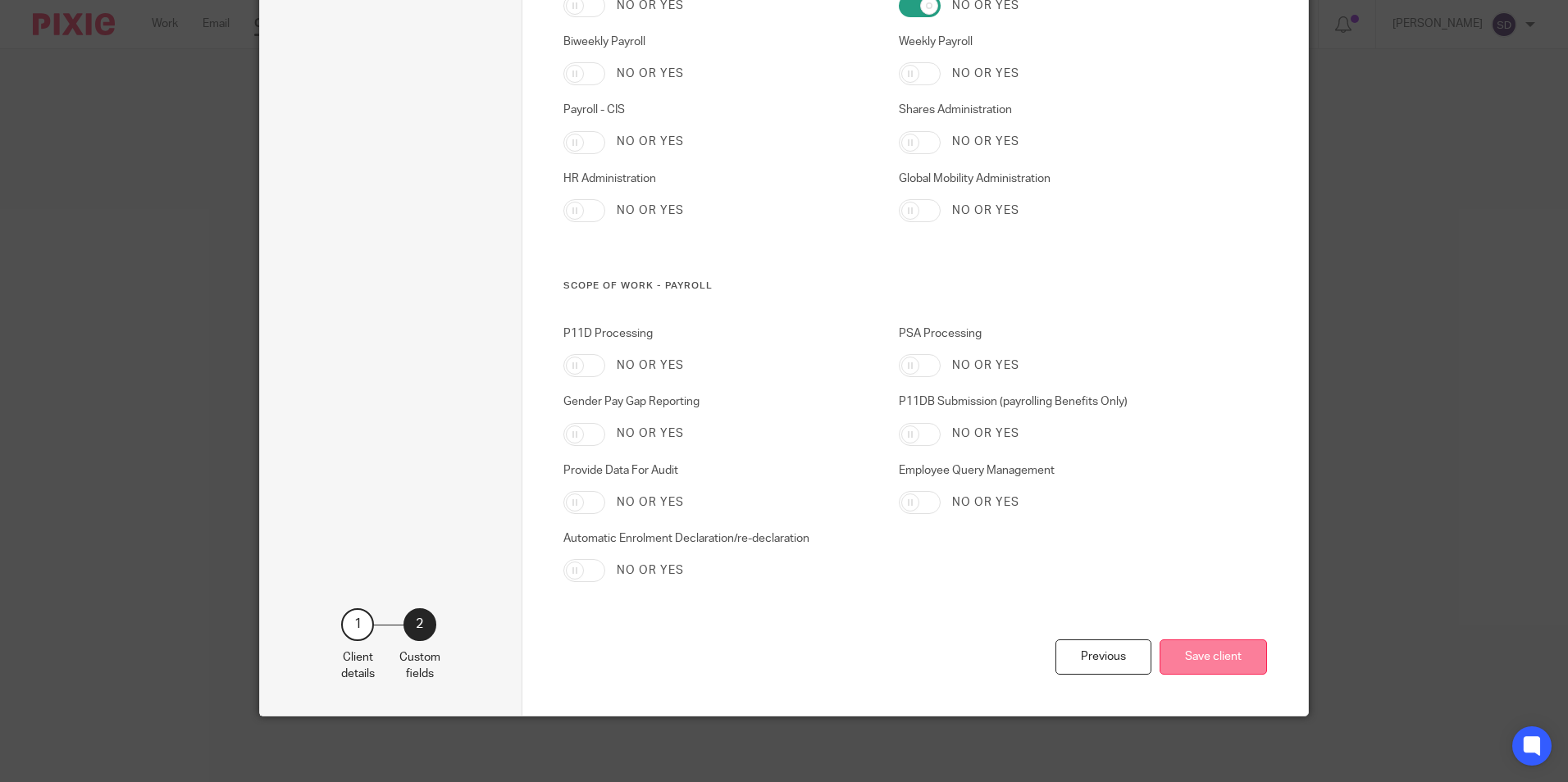
click at [1177, 647] on button "Save client" at bounding box center [1213, 657] width 107 height 35
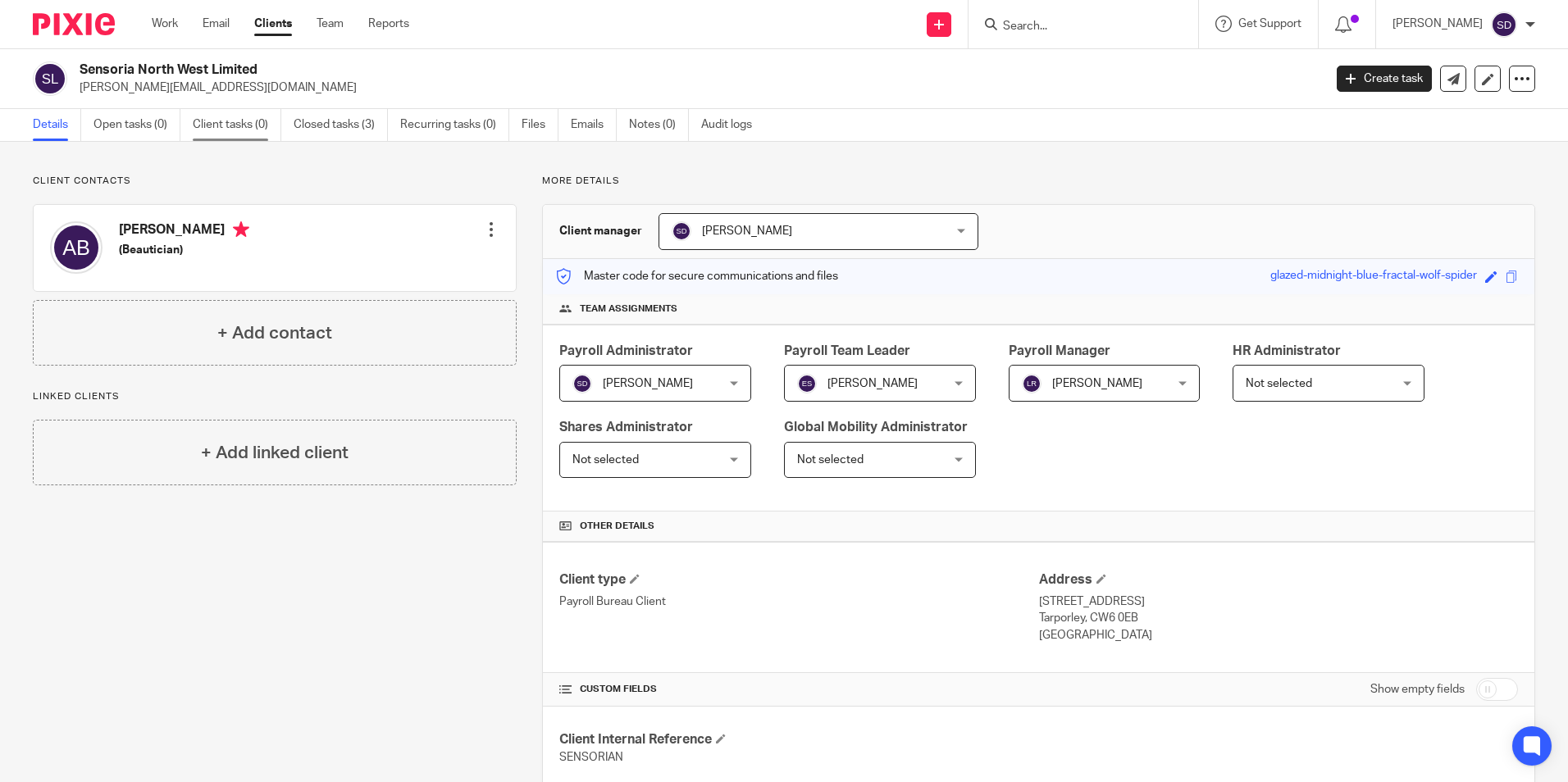
click at [206, 126] on link "Client tasks (0)" at bounding box center [237, 125] width 89 height 32
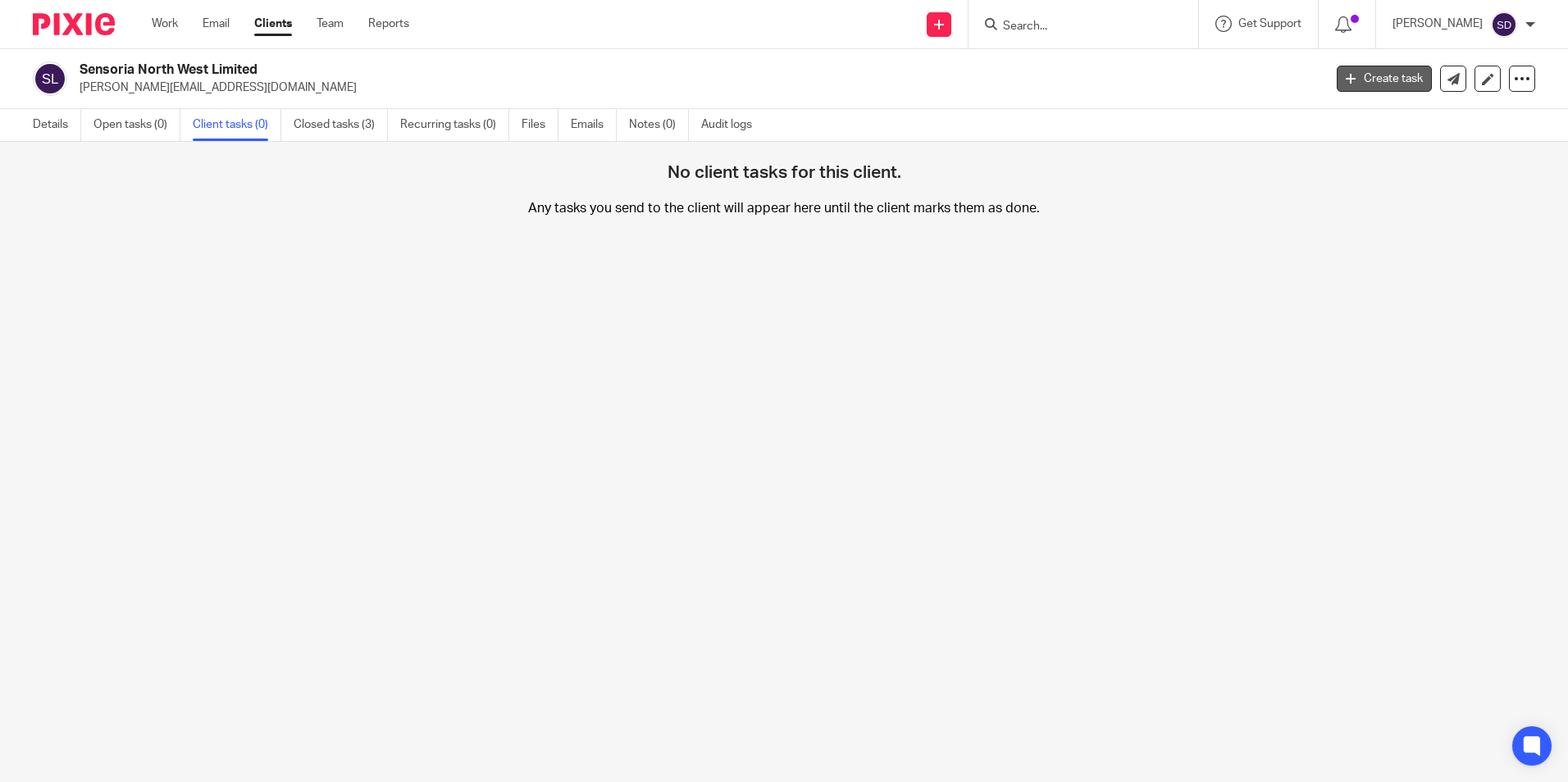
click at [1346, 80] on icon at bounding box center [1351, 79] width 10 height 10
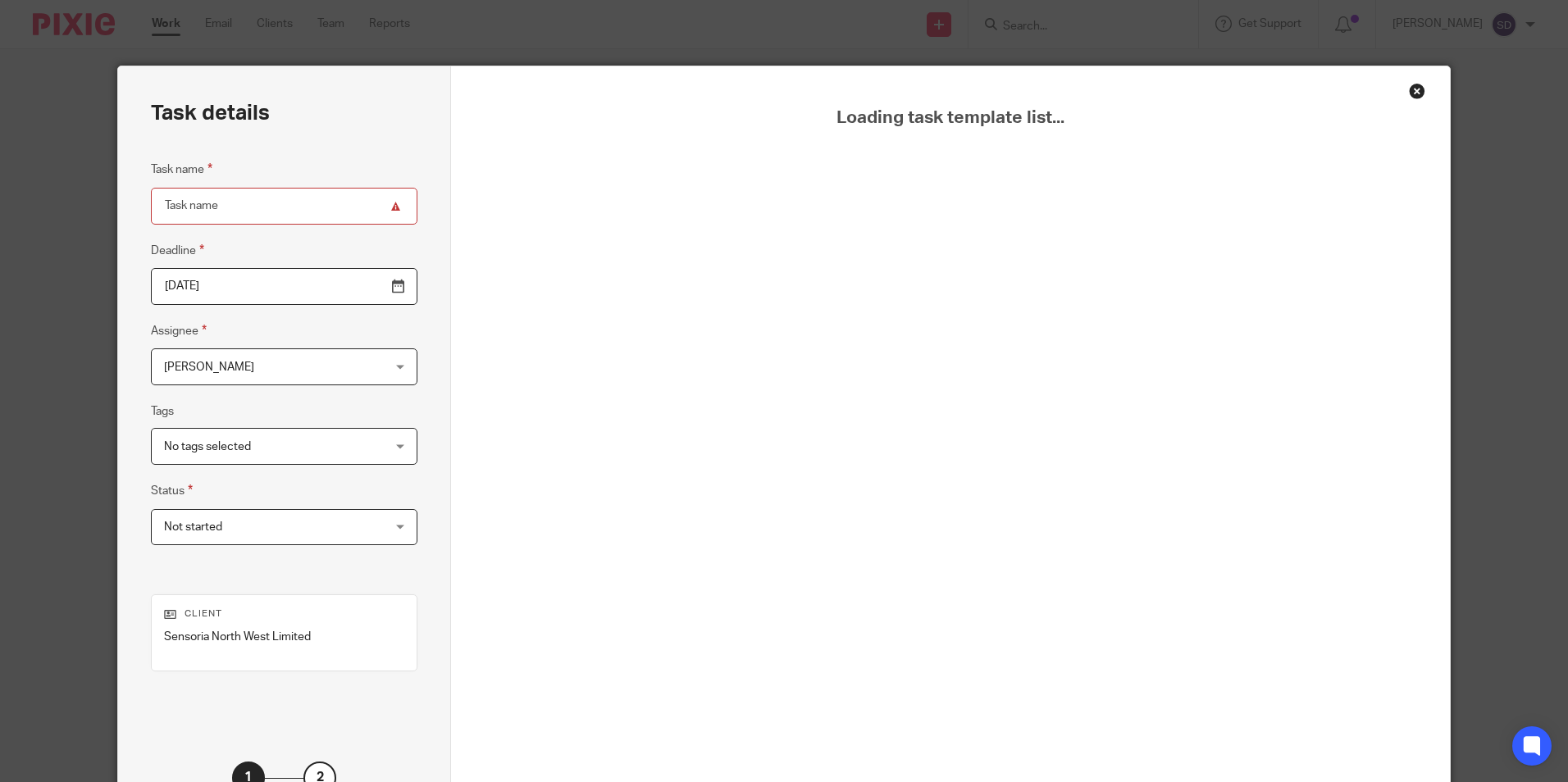
click at [341, 214] on input "Task name" at bounding box center [284, 206] width 267 height 37
drag, startPoint x: 225, startPoint y: 199, endPoint x: 142, endPoint y: 200, distance: 83.0
click at [142, 200] on div "Task details Task name Deadline [DATE] Assignee [PERSON_NAME] [PERSON_NAME] Cli…" at bounding box center [284, 457] width 333 height 782
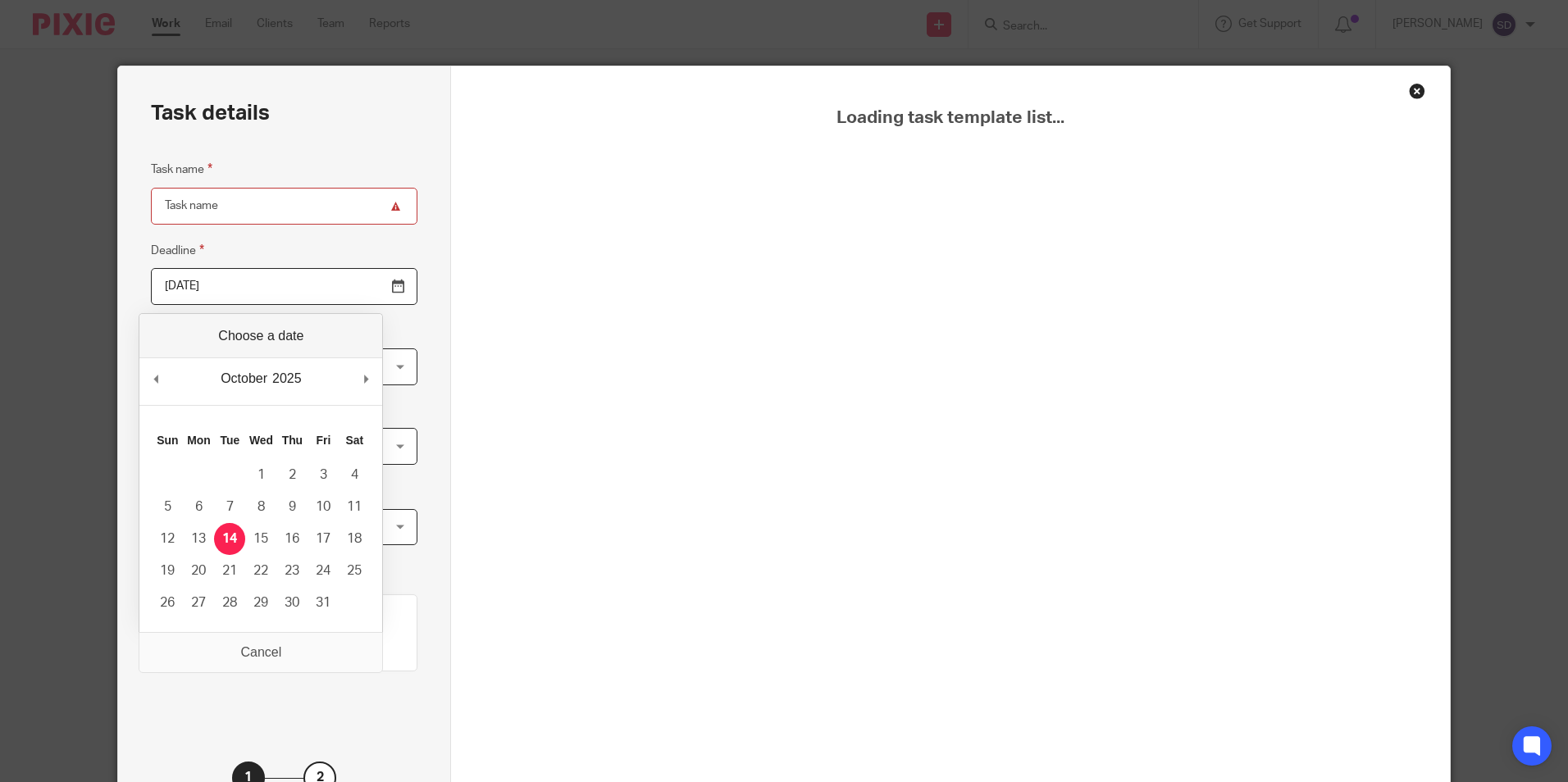
click at [231, 304] on input "[DATE]" at bounding box center [284, 286] width 267 height 37
click at [405, 340] on div "Task details Task name Deadline 2025-10-14 Assignee Sue Dale Sue Dale Client ma…" at bounding box center [284, 457] width 333 height 782
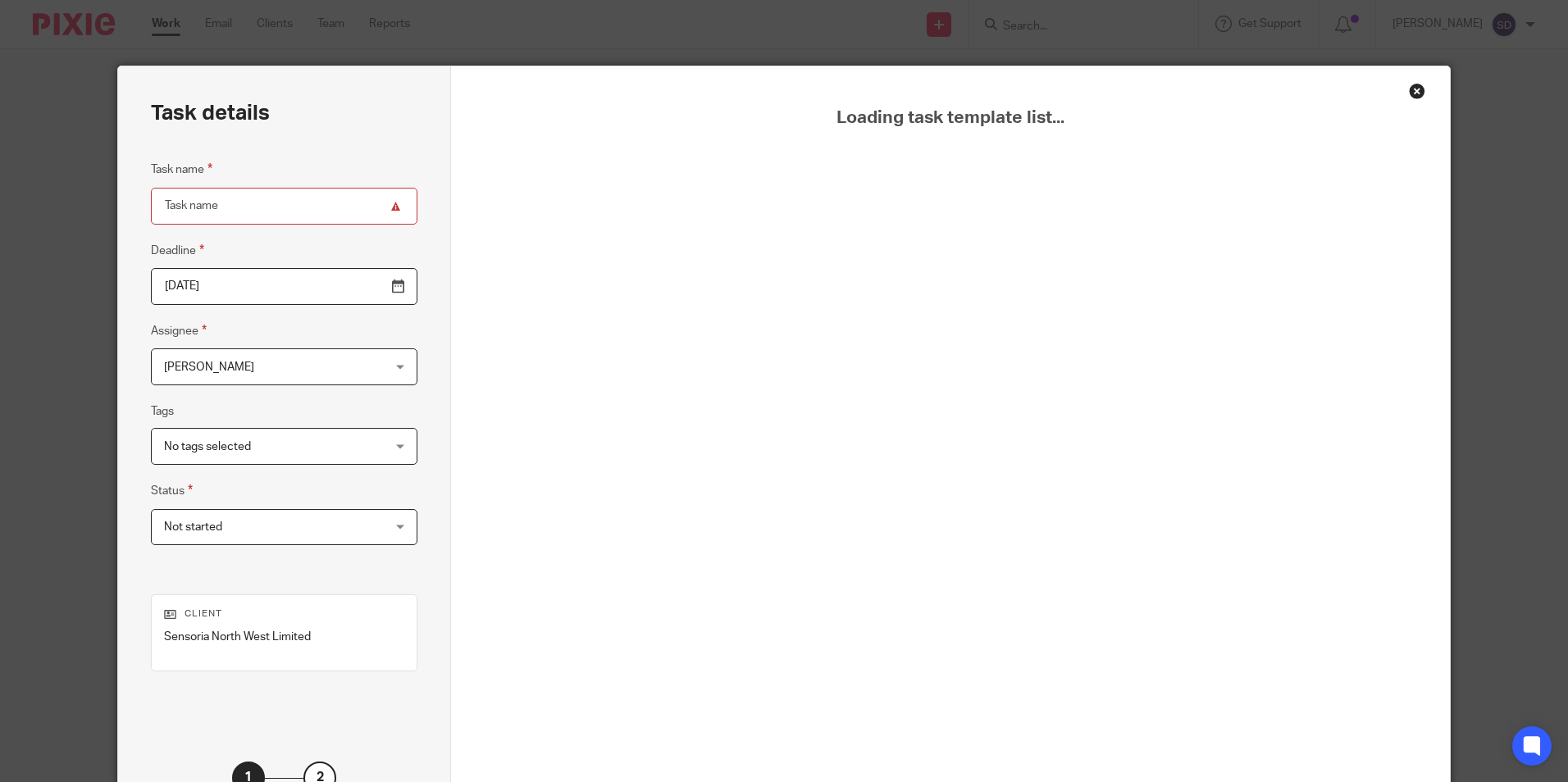
click at [365, 445] on div "No tags selected" at bounding box center [284, 447] width 267 height 37
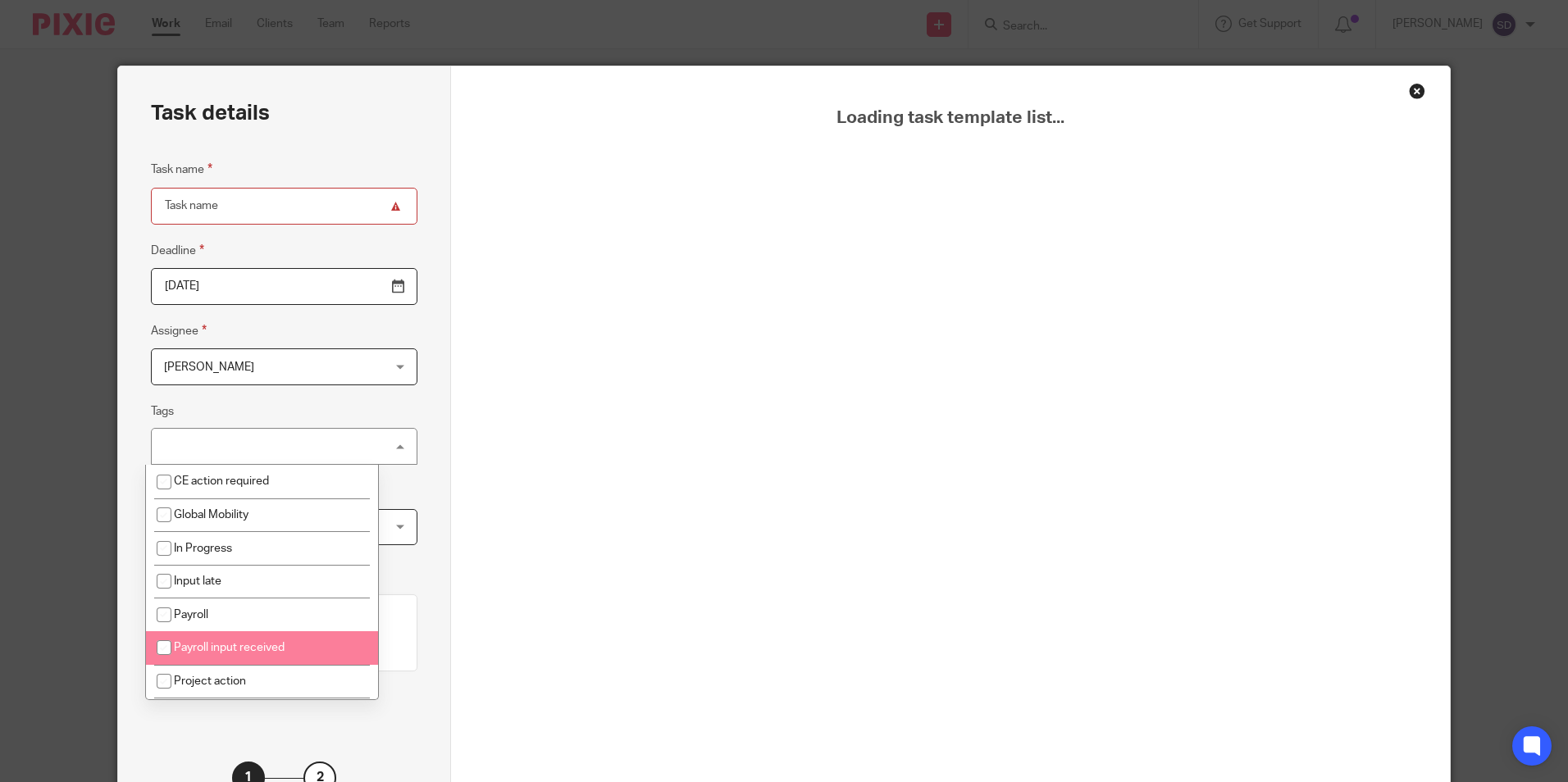
click at [417, 548] on div "Task details Task name Deadline 2025-10-14 Assignee Sue Dale Sue Dale Client ma…" at bounding box center [284, 457] width 333 height 782
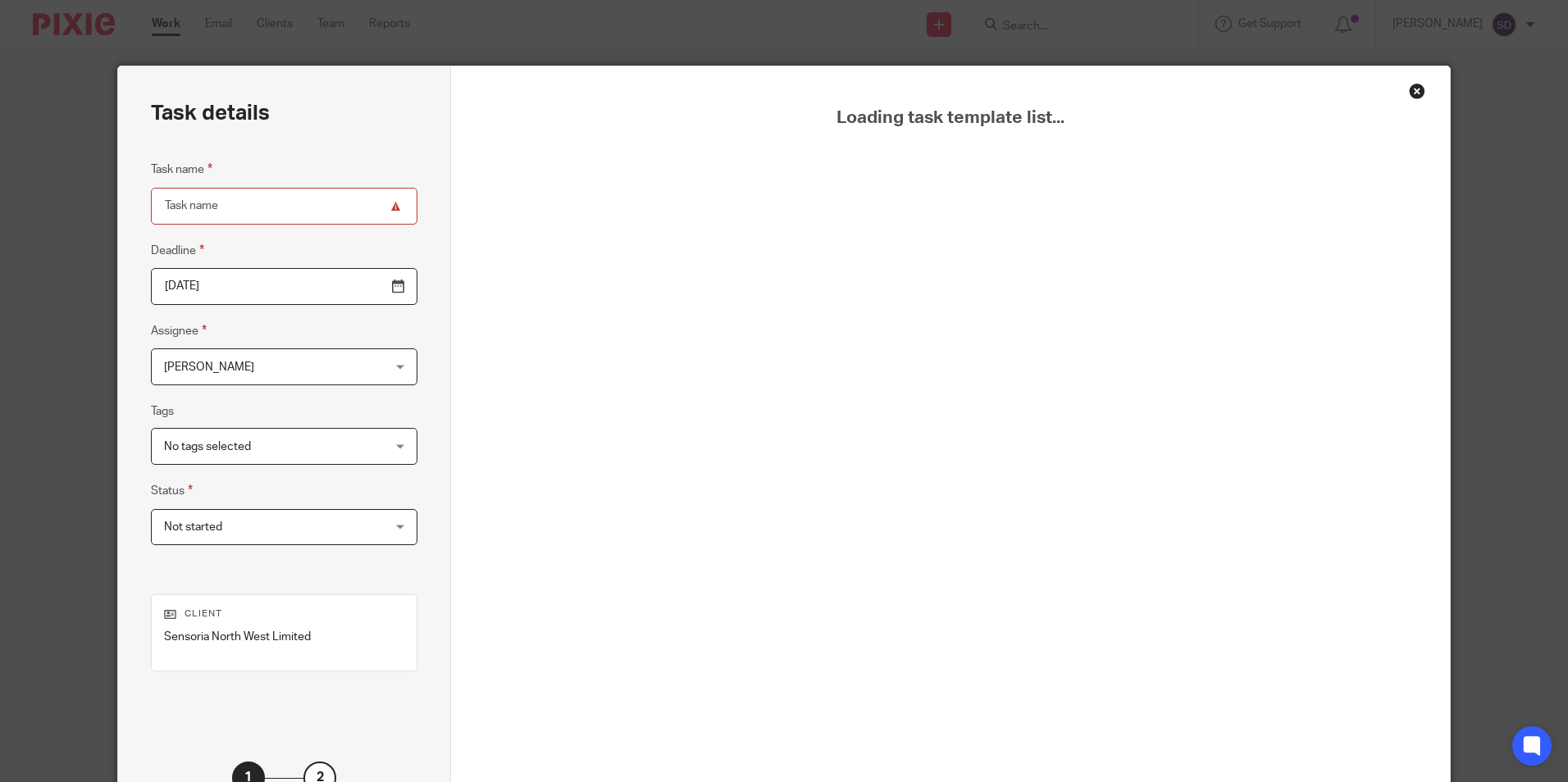
click at [363, 526] on div "Not started Not started" at bounding box center [284, 528] width 267 height 37
click at [395, 489] on div "Task details Task name Deadline 2025-10-14 Assignee Sue Dale Sue Dale Client ma…" at bounding box center [284, 457] width 333 height 782
click at [1411, 90] on div "Close this dialog window" at bounding box center [1417, 91] width 17 height 17
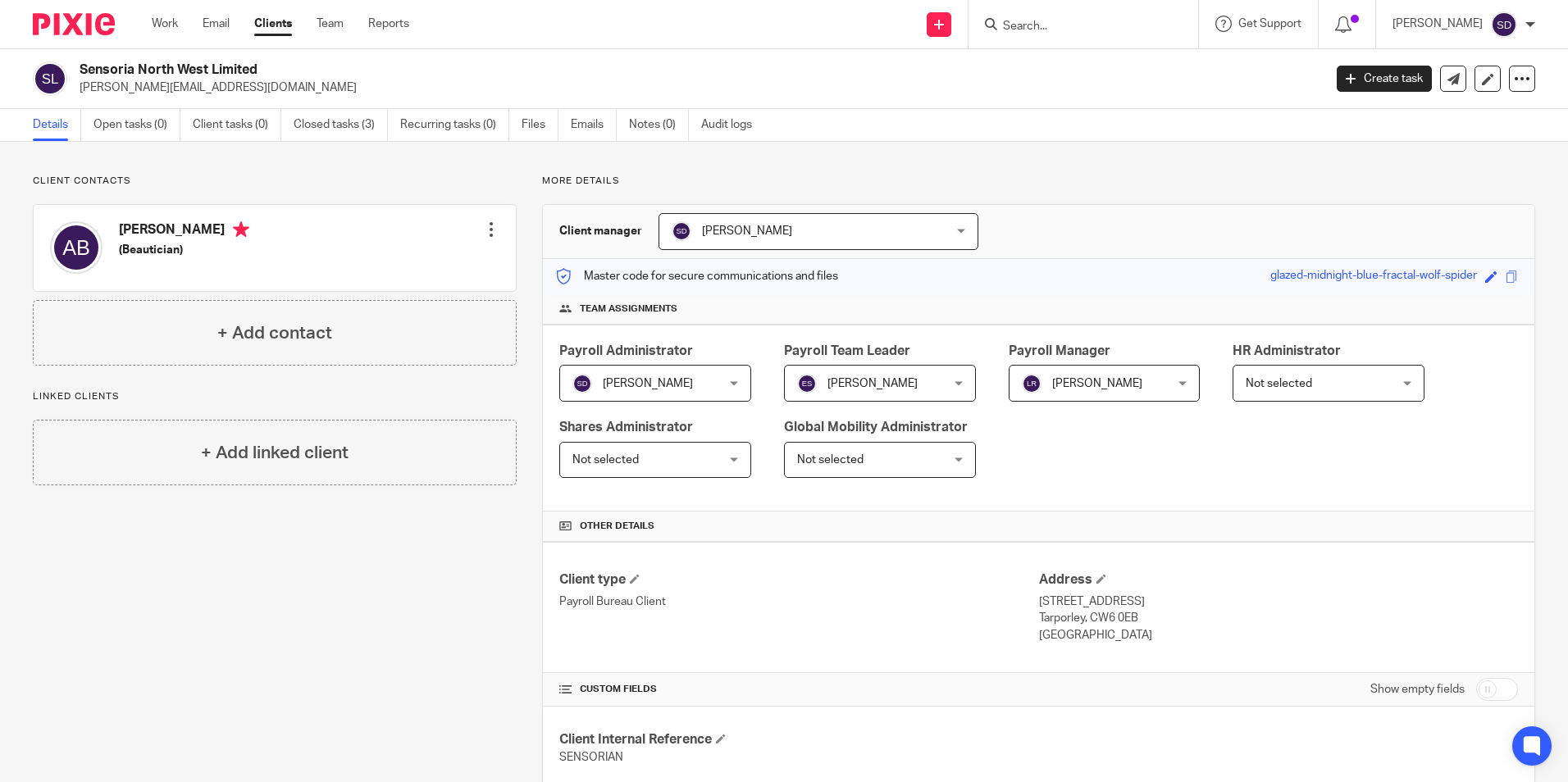
click at [277, 19] on link "Clients" at bounding box center [273, 23] width 38 height 17
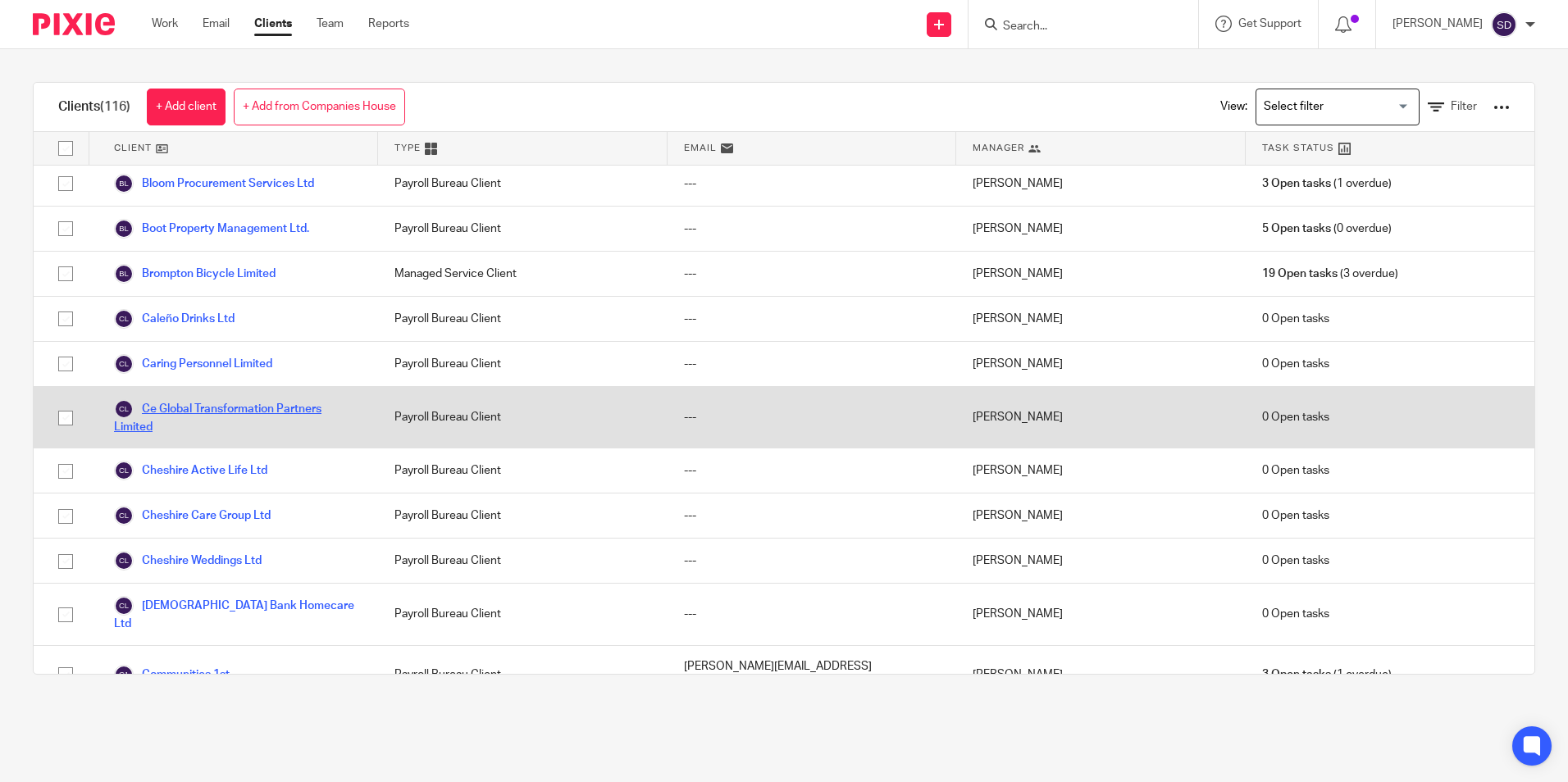
scroll to position [656, 0]
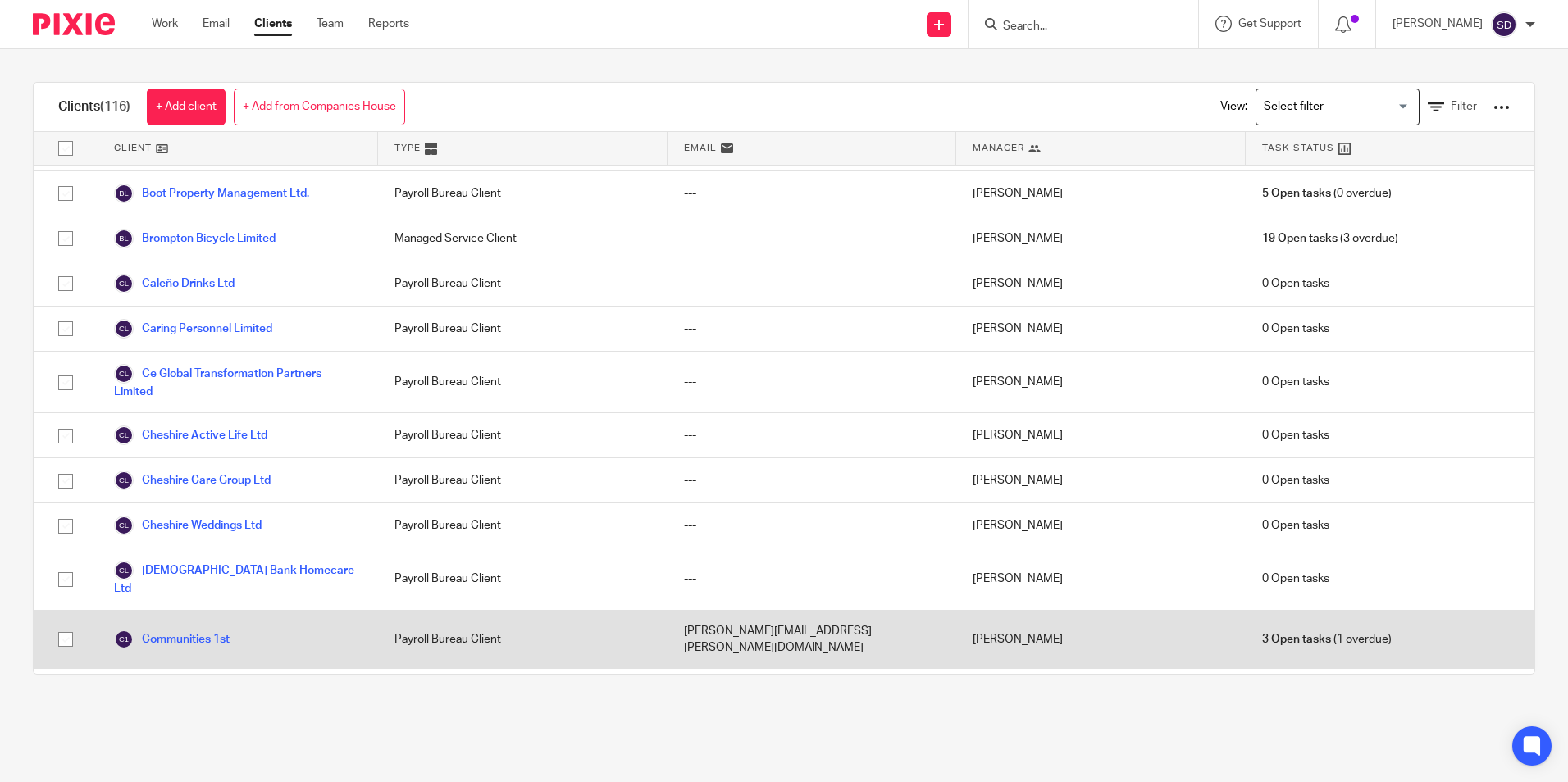
click at [230, 630] on link "Communities 1st" at bounding box center [171, 640] width 116 height 19
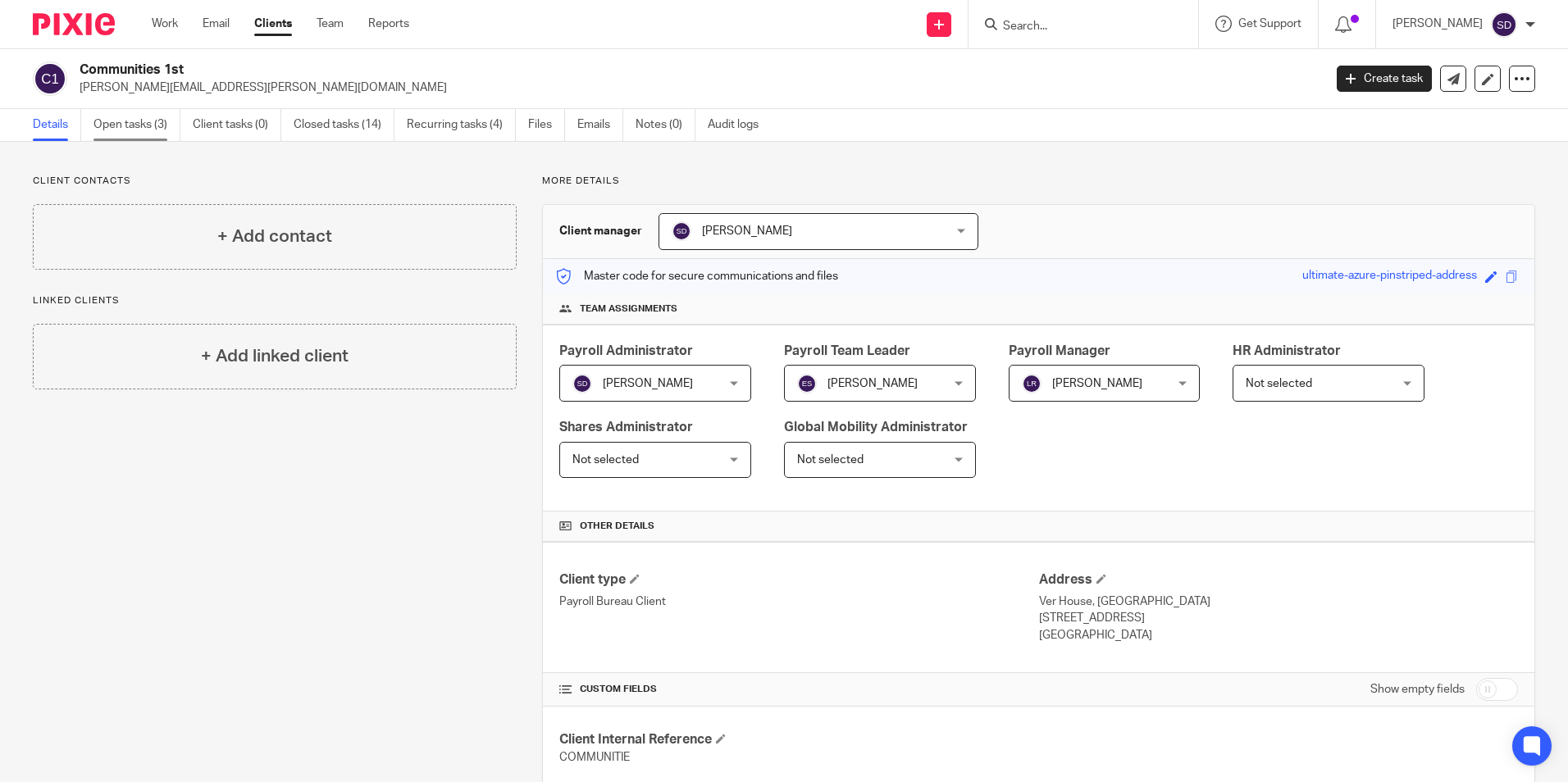
click at [137, 128] on link "Open tasks (3)" at bounding box center [136, 125] width 87 height 32
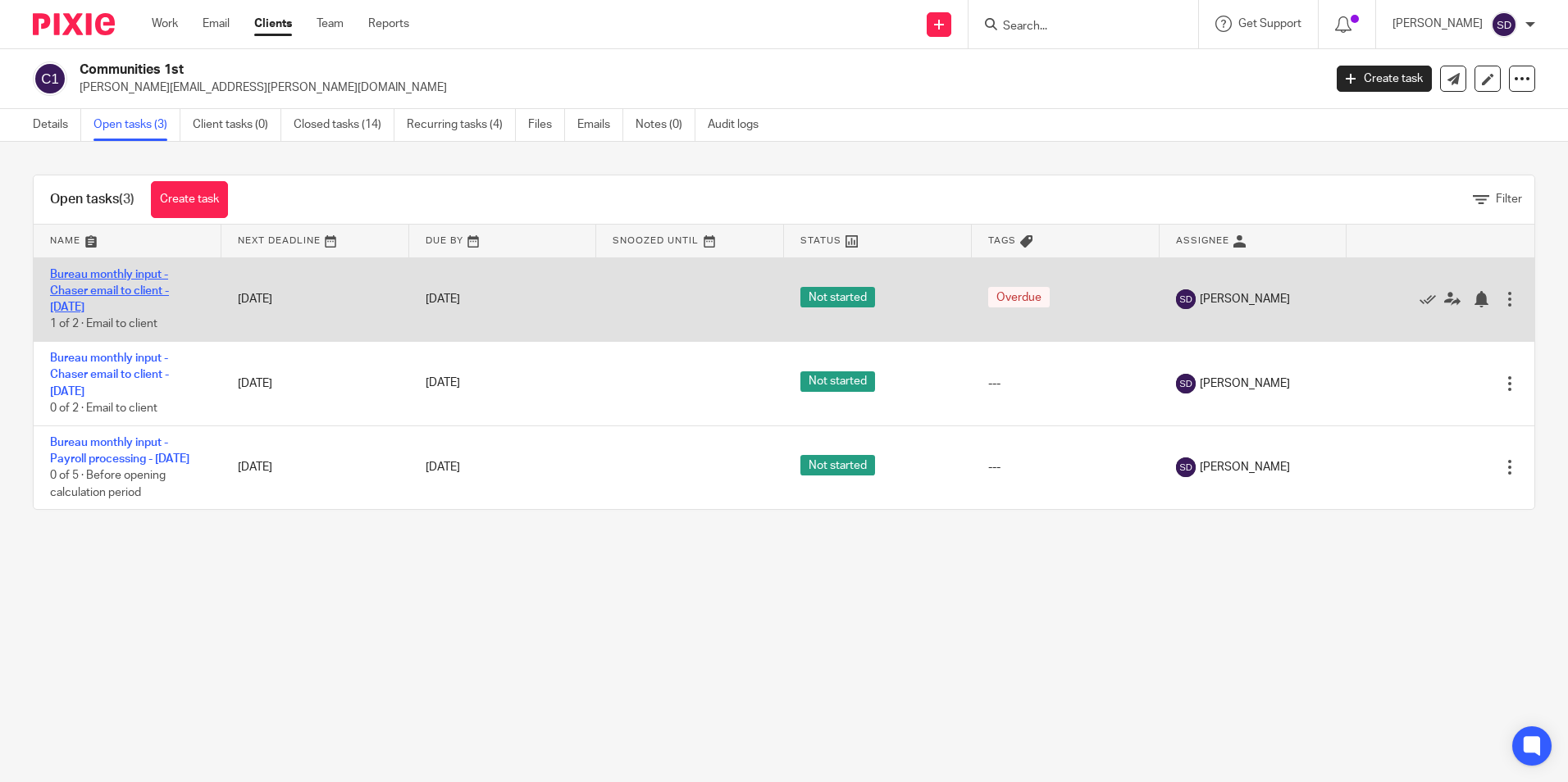
click at [94, 296] on link "Bureau monthly input - Chaser email to client - [DATE]" at bounding box center [109, 291] width 119 height 45
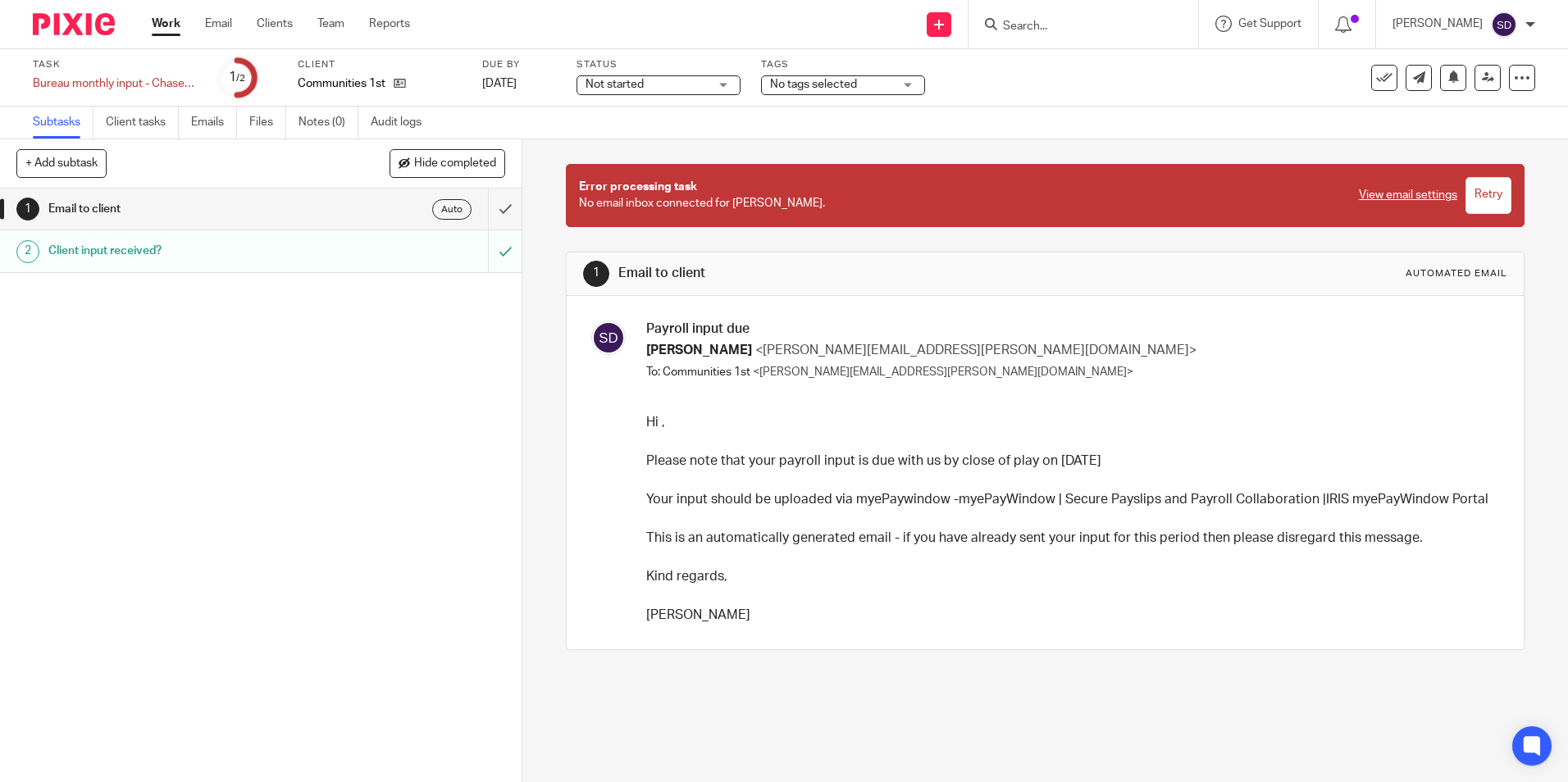
click at [59, 253] on h1 "Client input received?" at bounding box center [190, 250] width 282 height 24
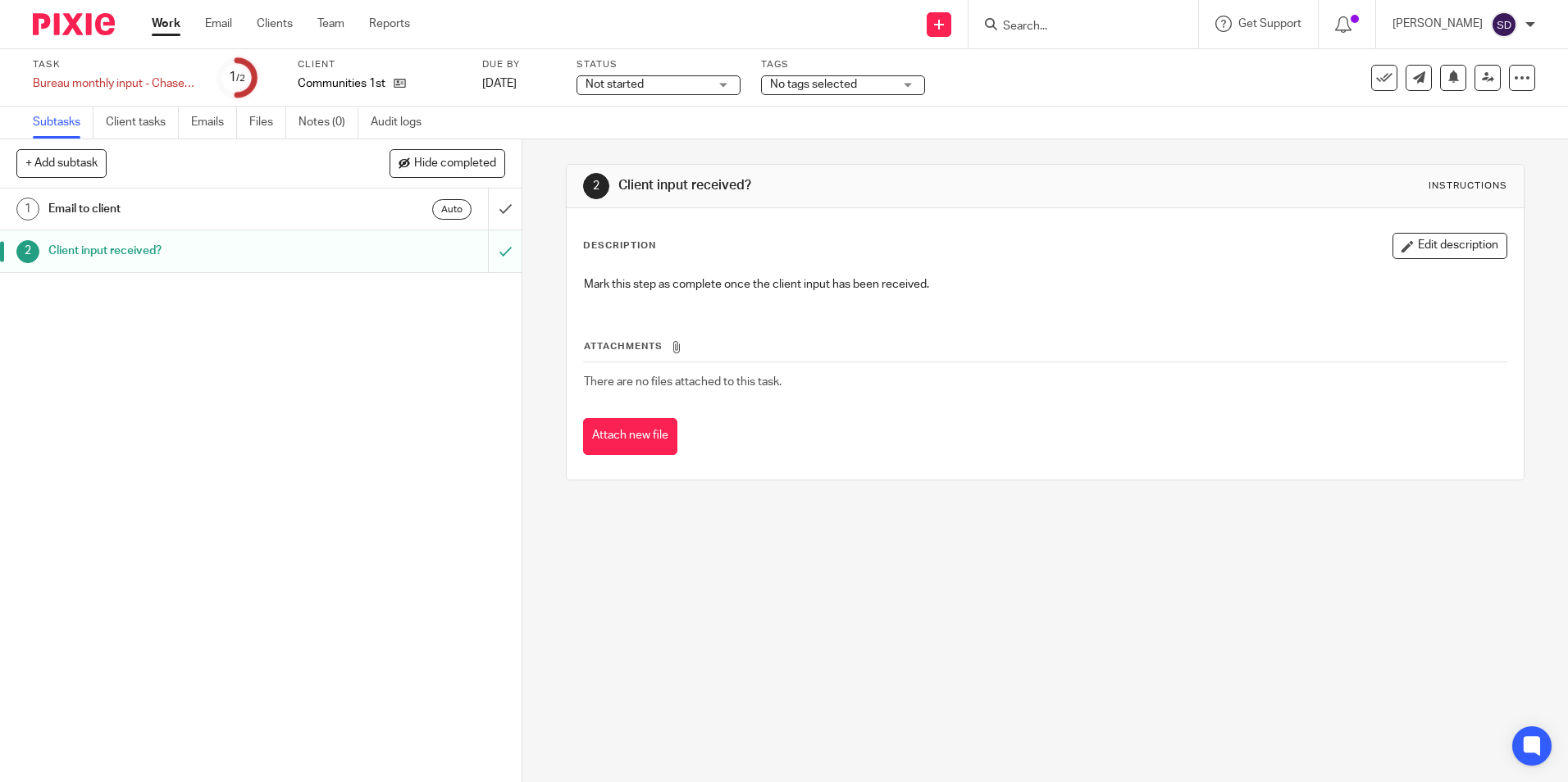
click at [146, 258] on h1 "Client input received?" at bounding box center [190, 250] width 282 height 24
click at [41, 163] on button "+ Add subtask" at bounding box center [61, 163] width 91 height 28
click at [417, 167] on p "Cancel" at bounding box center [423, 164] width 55 height 28
click at [149, 119] on link "Client tasks" at bounding box center [142, 122] width 73 height 32
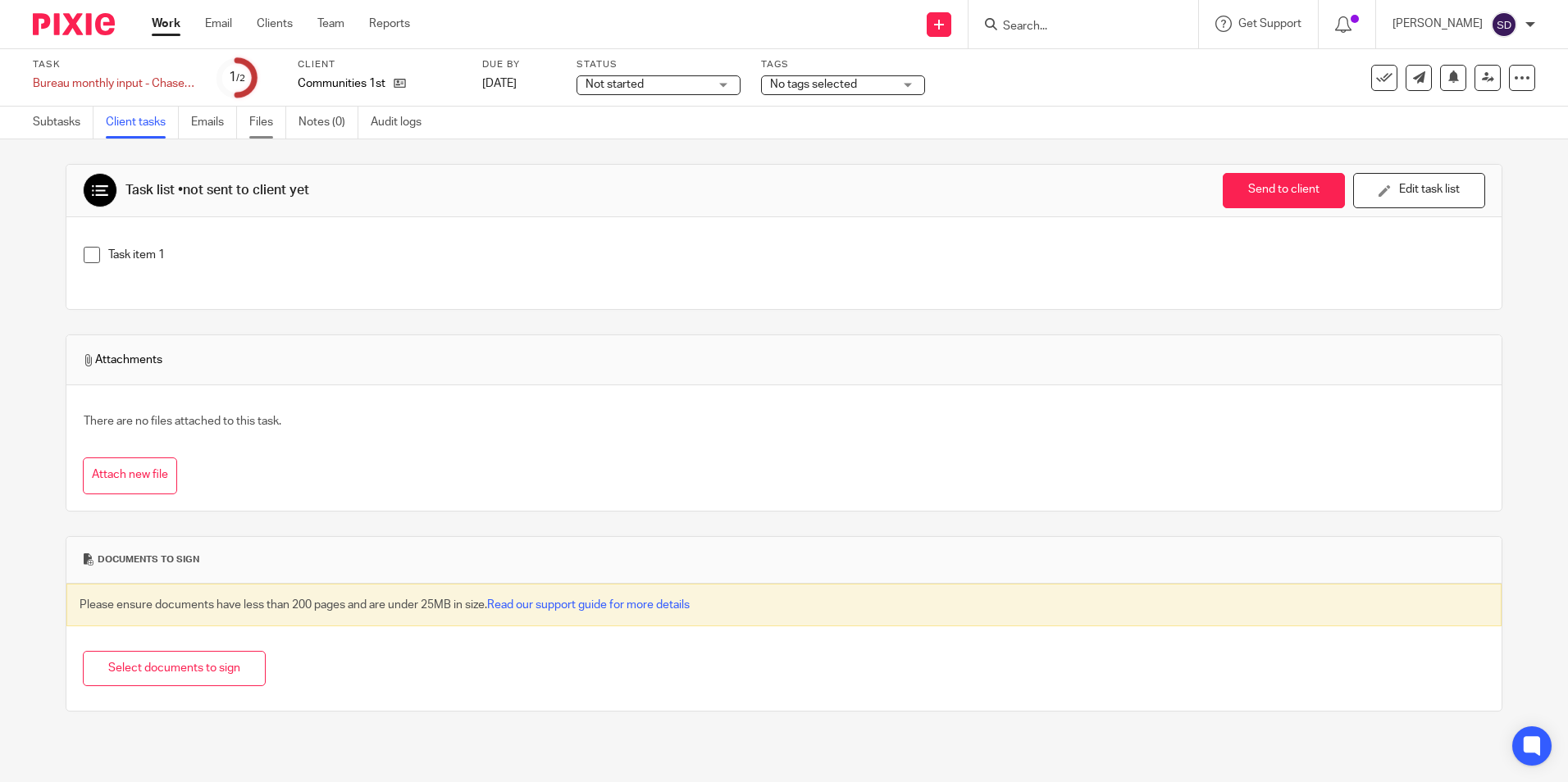
click at [256, 125] on link "Files" at bounding box center [268, 122] width 37 height 32
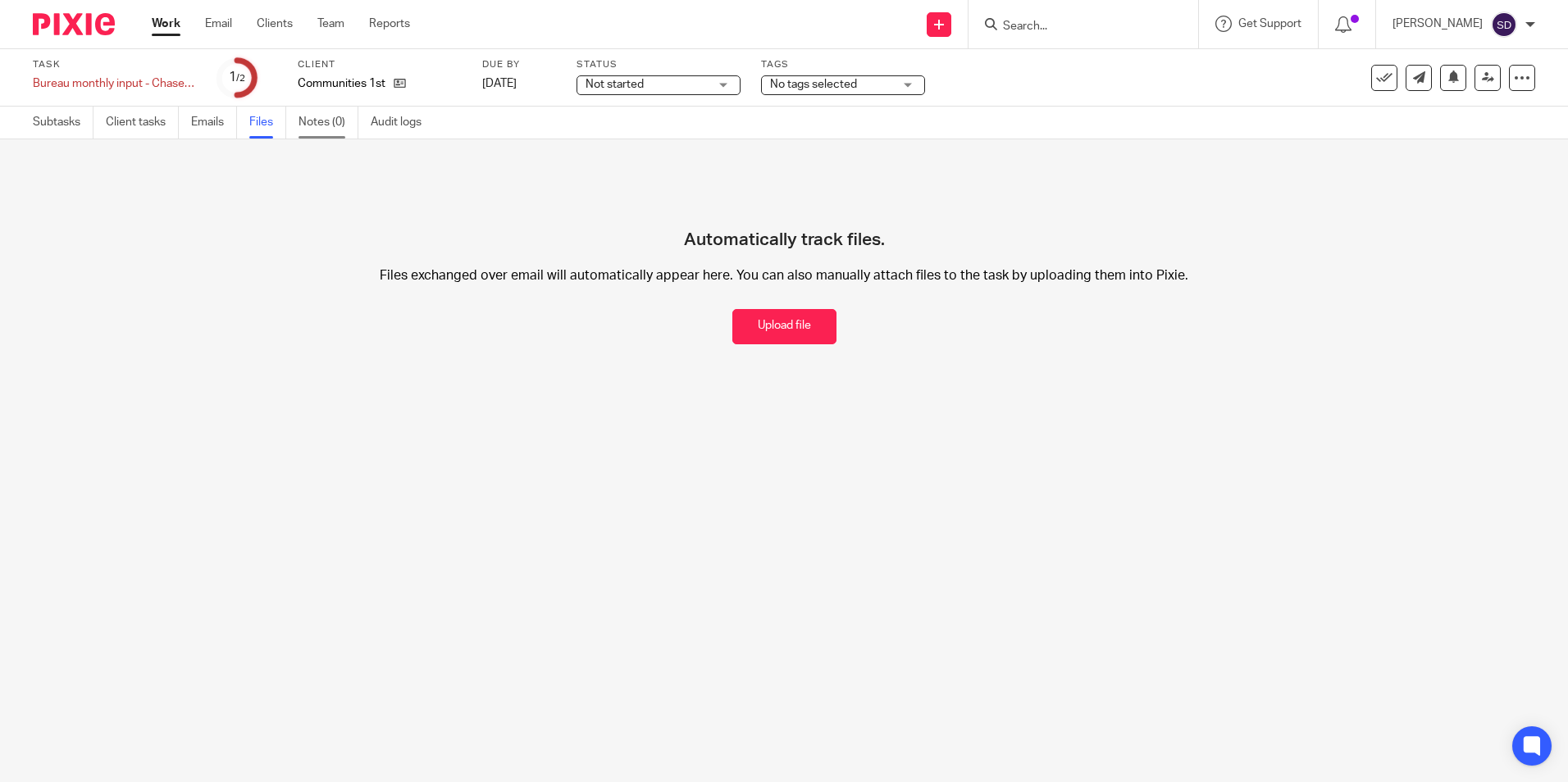
click at [314, 124] on link "Notes (0)" at bounding box center [328, 122] width 59 height 32
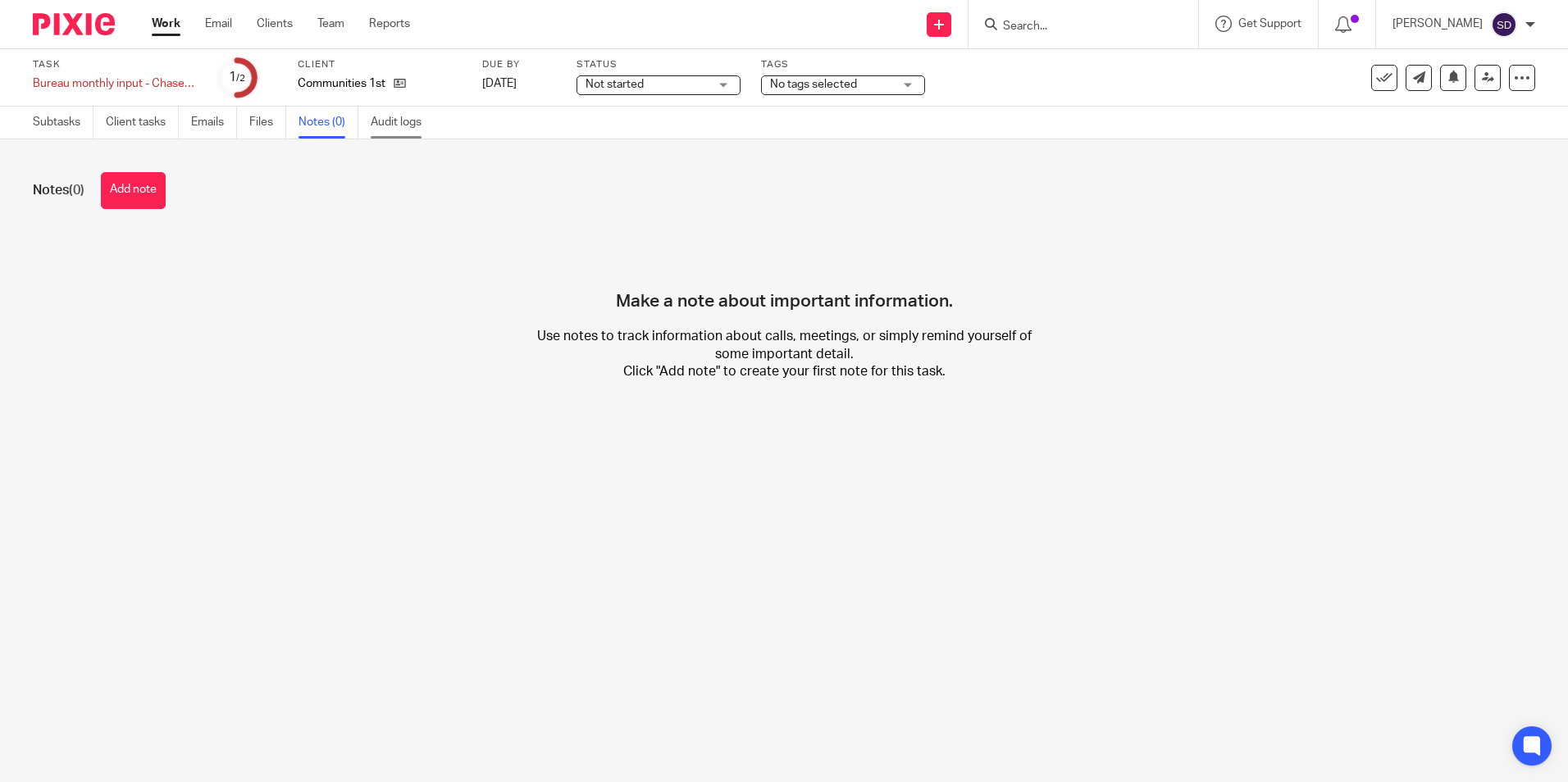
click at [398, 121] on link "Audit logs" at bounding box center [402, 122] width 63 height 32
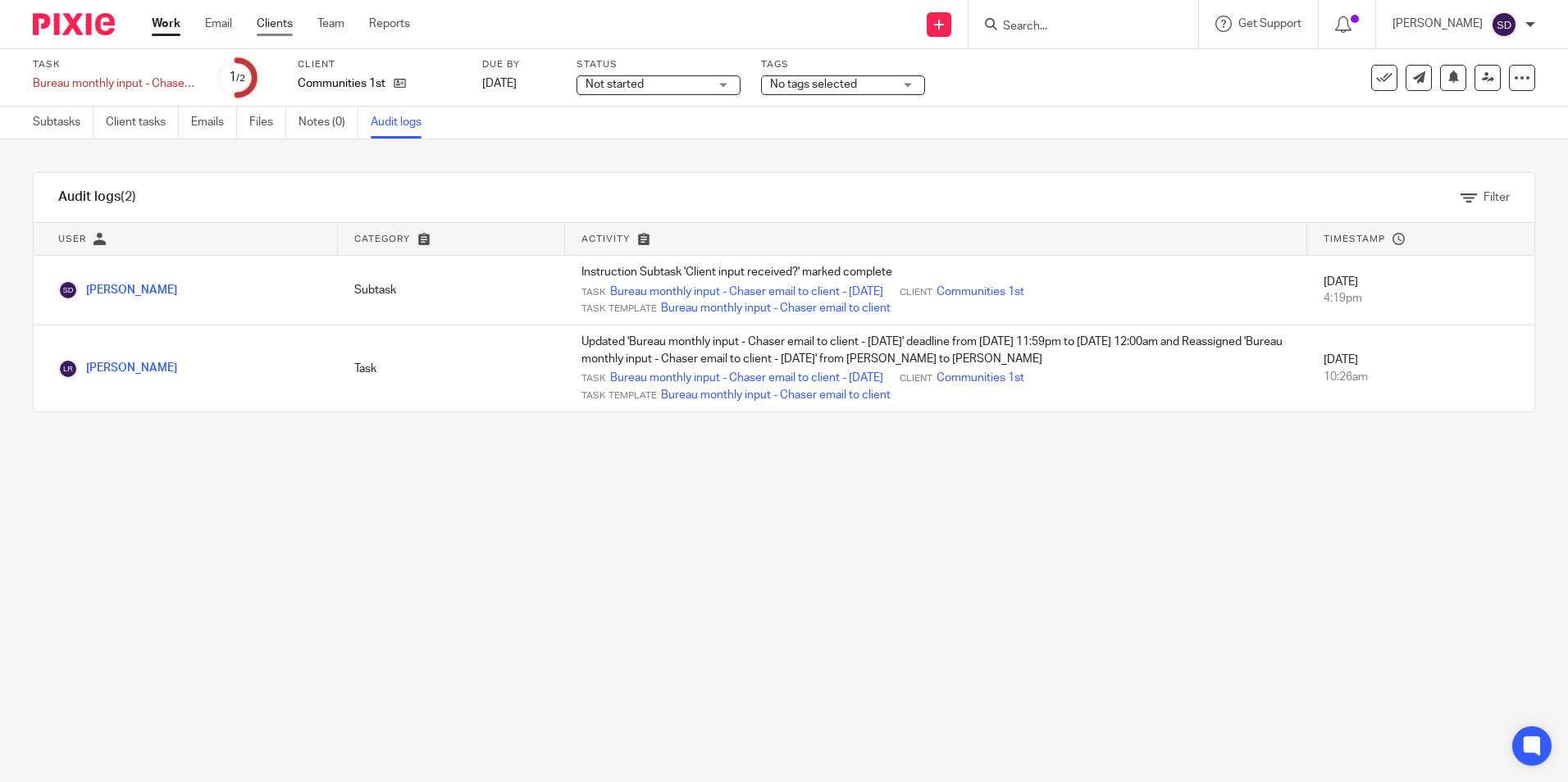
click at [287, 19] on link "Clients" at bounding box center [275, 23] width 36 height 17
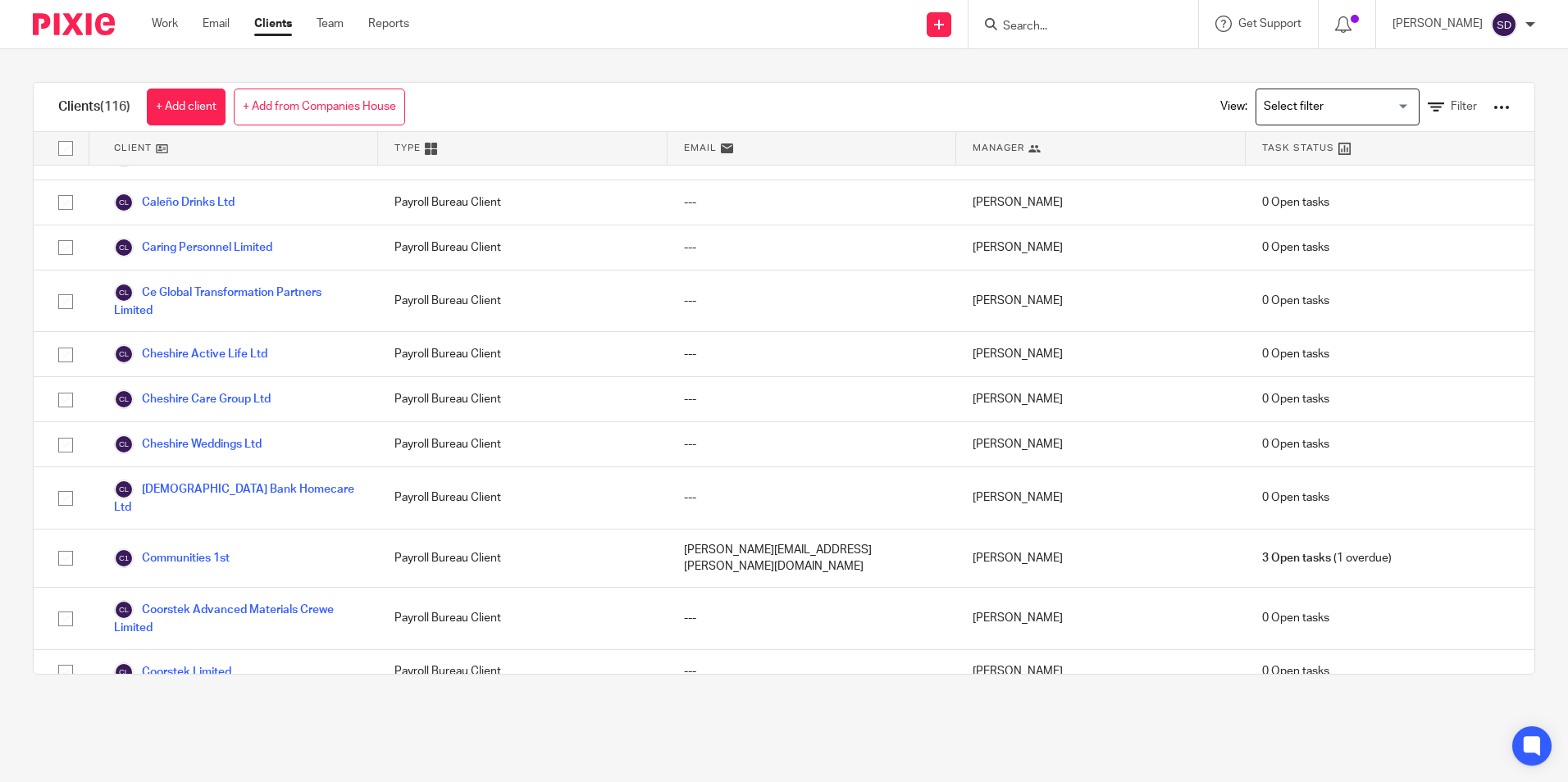
scroll to position [738, 0]
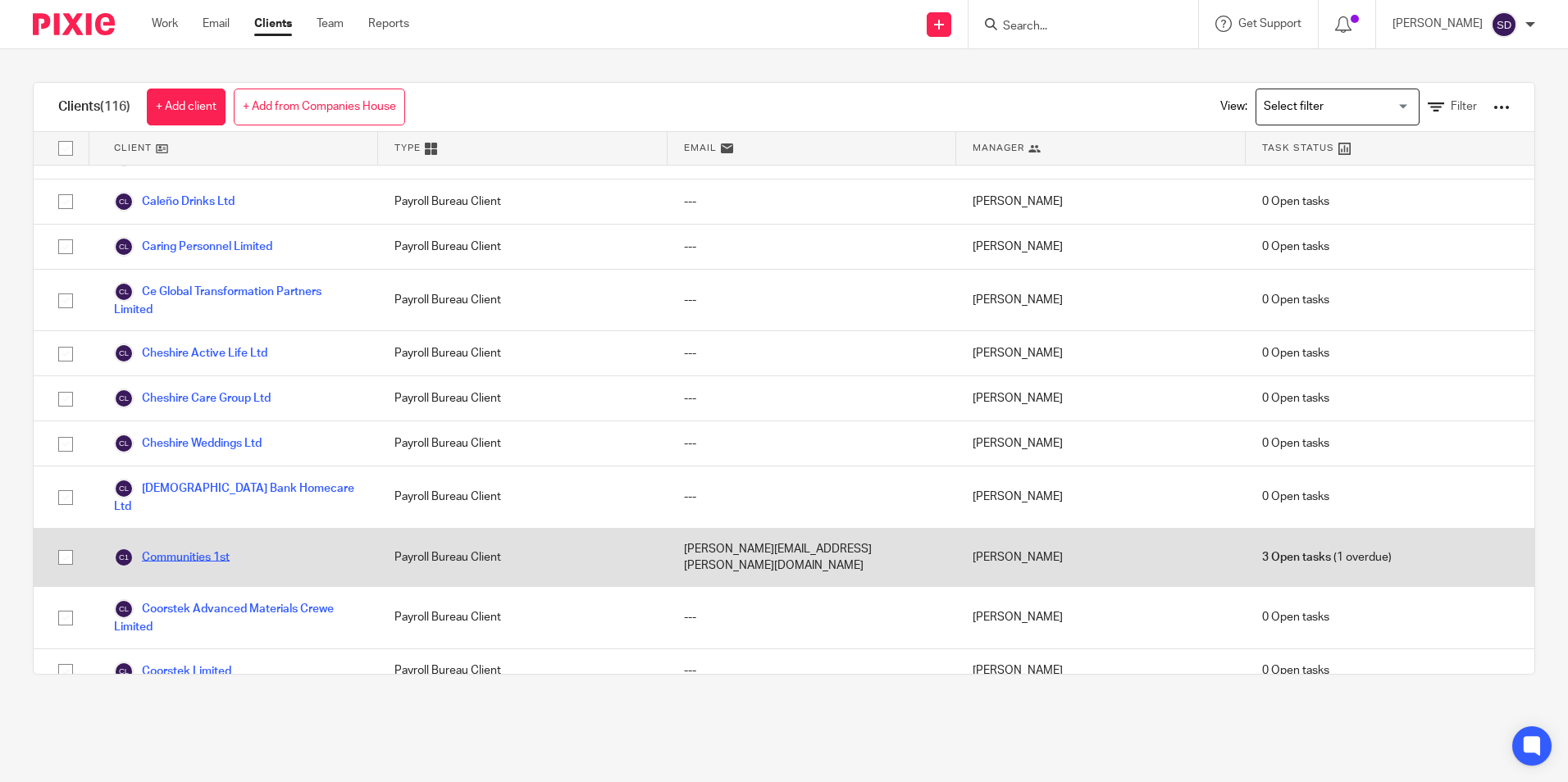
click at [217, 548] on link "Communities 1st" at bounding box center [171, 558] width 116 height 19
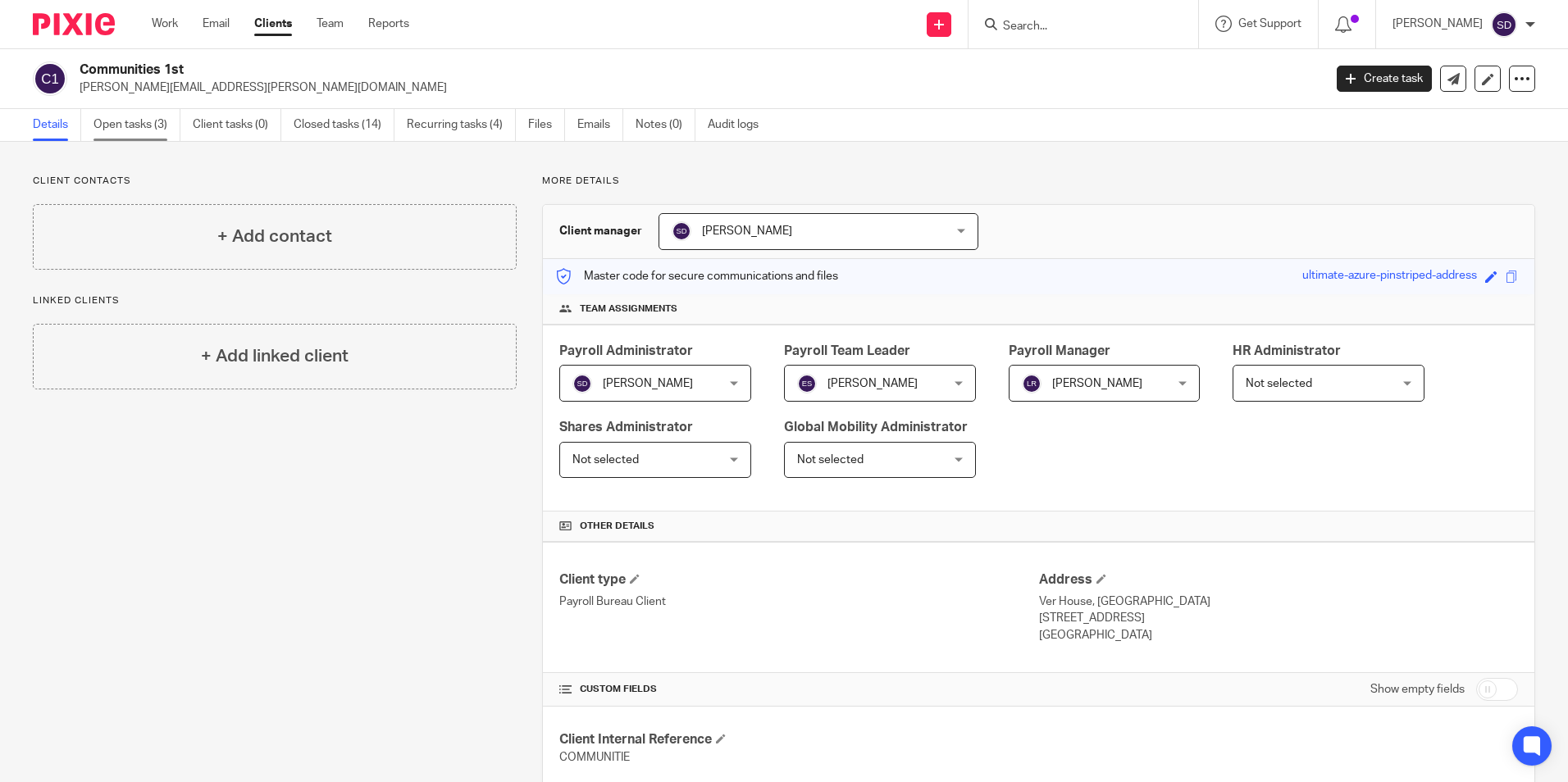
click at [158, 128] on link "Open tasks (3)" at bounding box center [136, 125] width 87 height 32
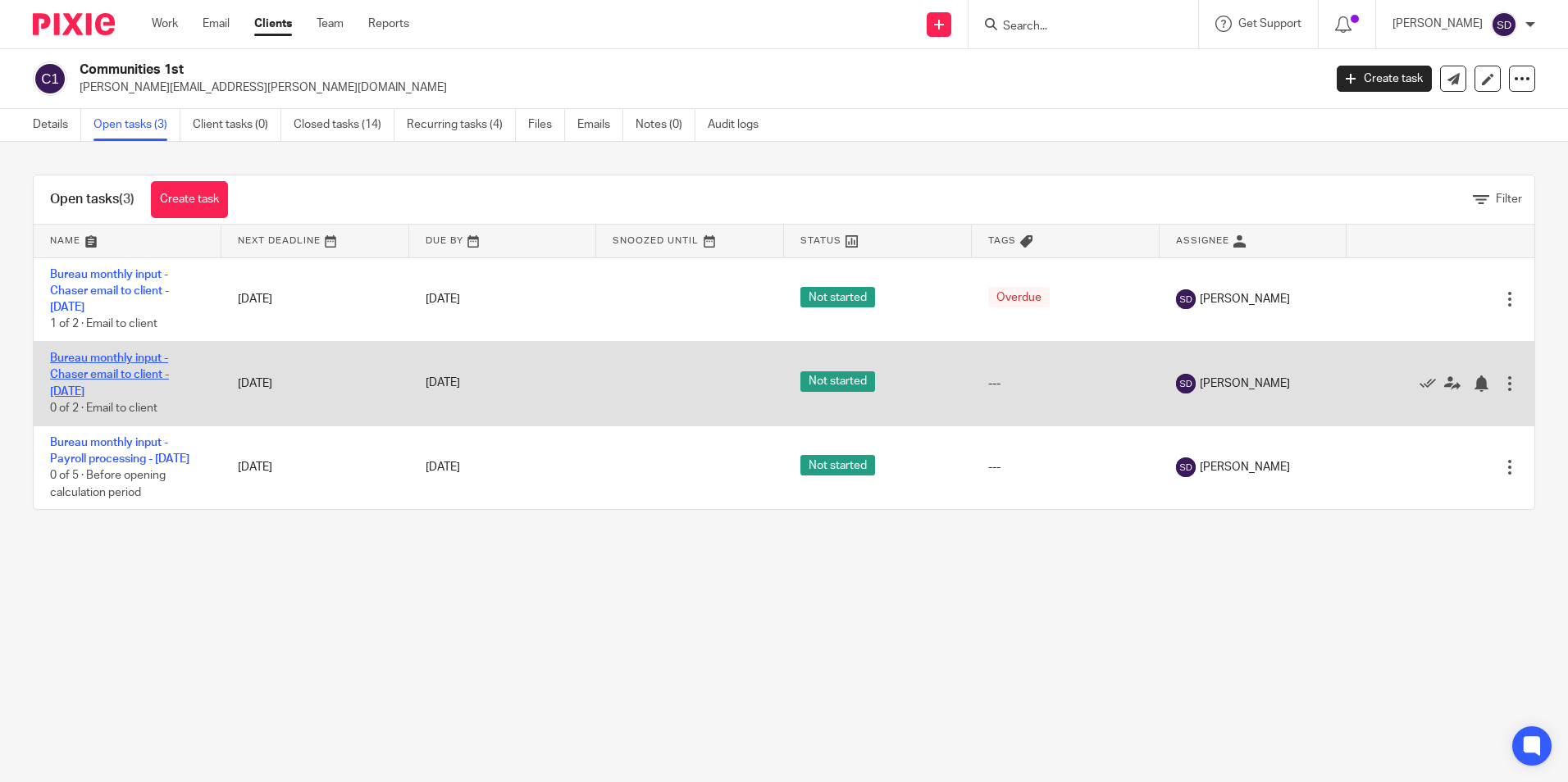
click at [97, 363] on link "Bureau monthly input - Chaser email to client - [DATE]" at bounding box center [109, 375] width 119 height 45
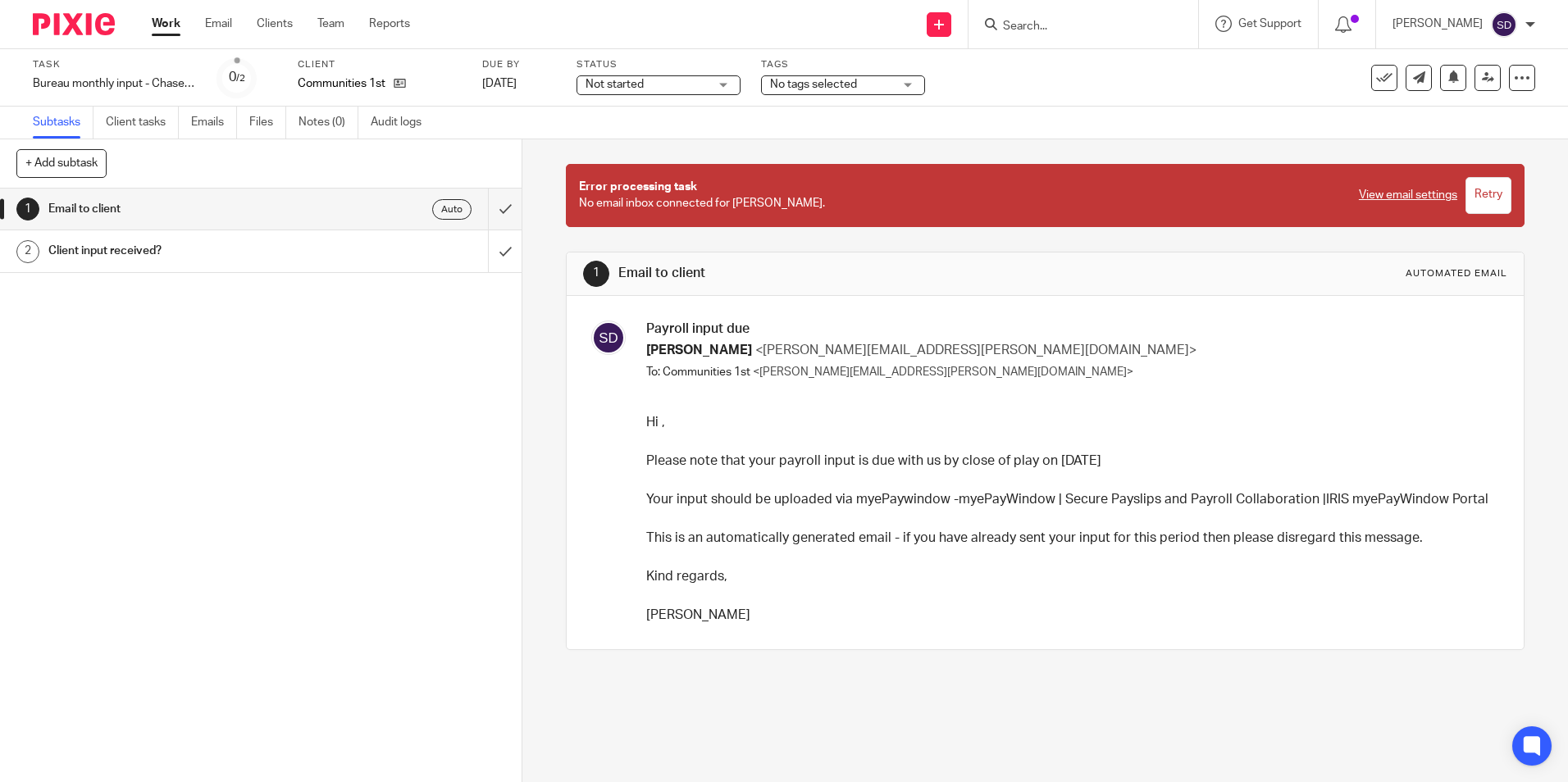
click at [81, 210] on h1 "Email to client" at bounding box center [190, 208] width 282 height 24
click at [273, 21] on link "Clients" at bounding box center [275, 23] width 36 height 17
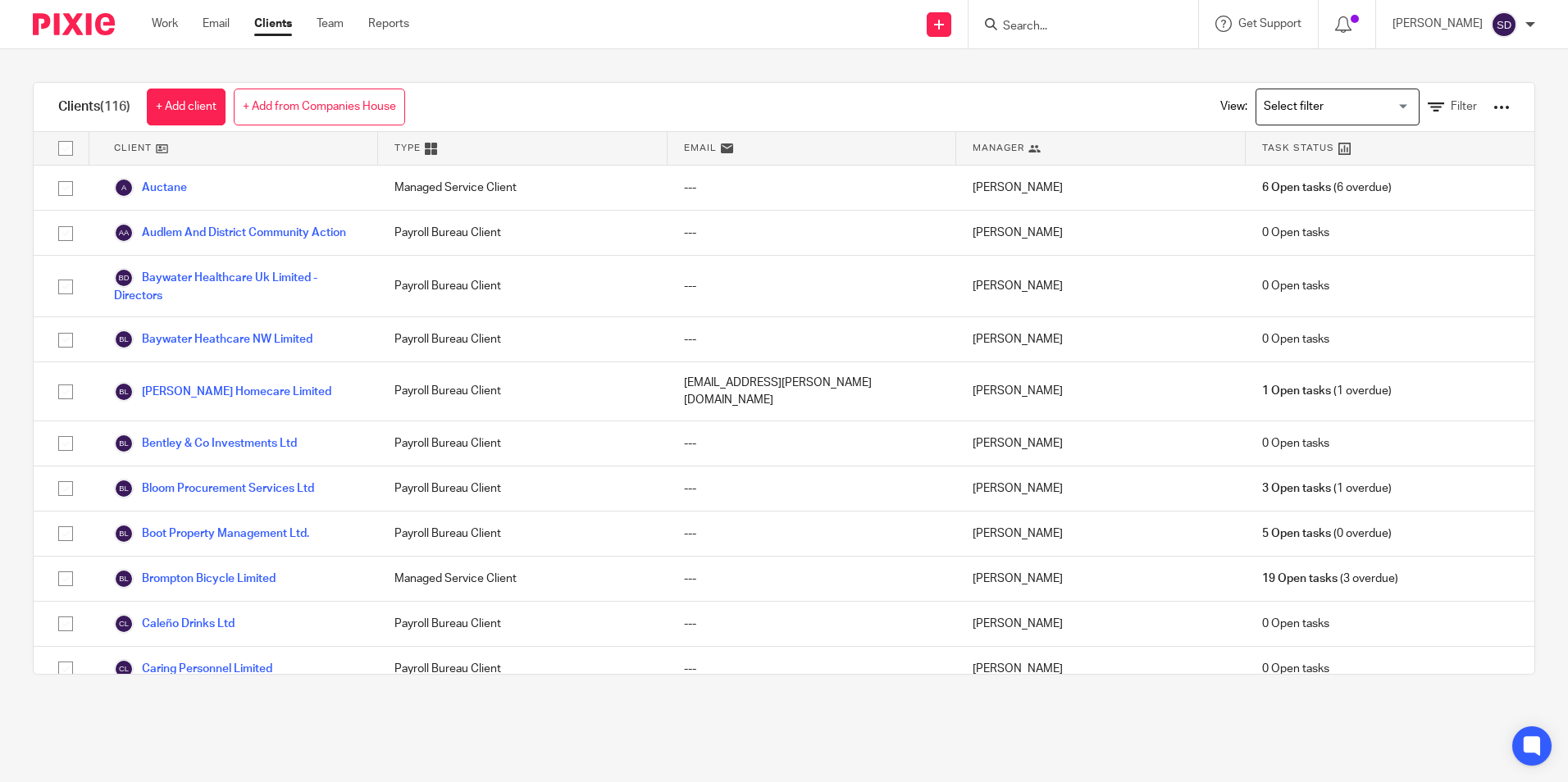
scroll to position [328, 0]
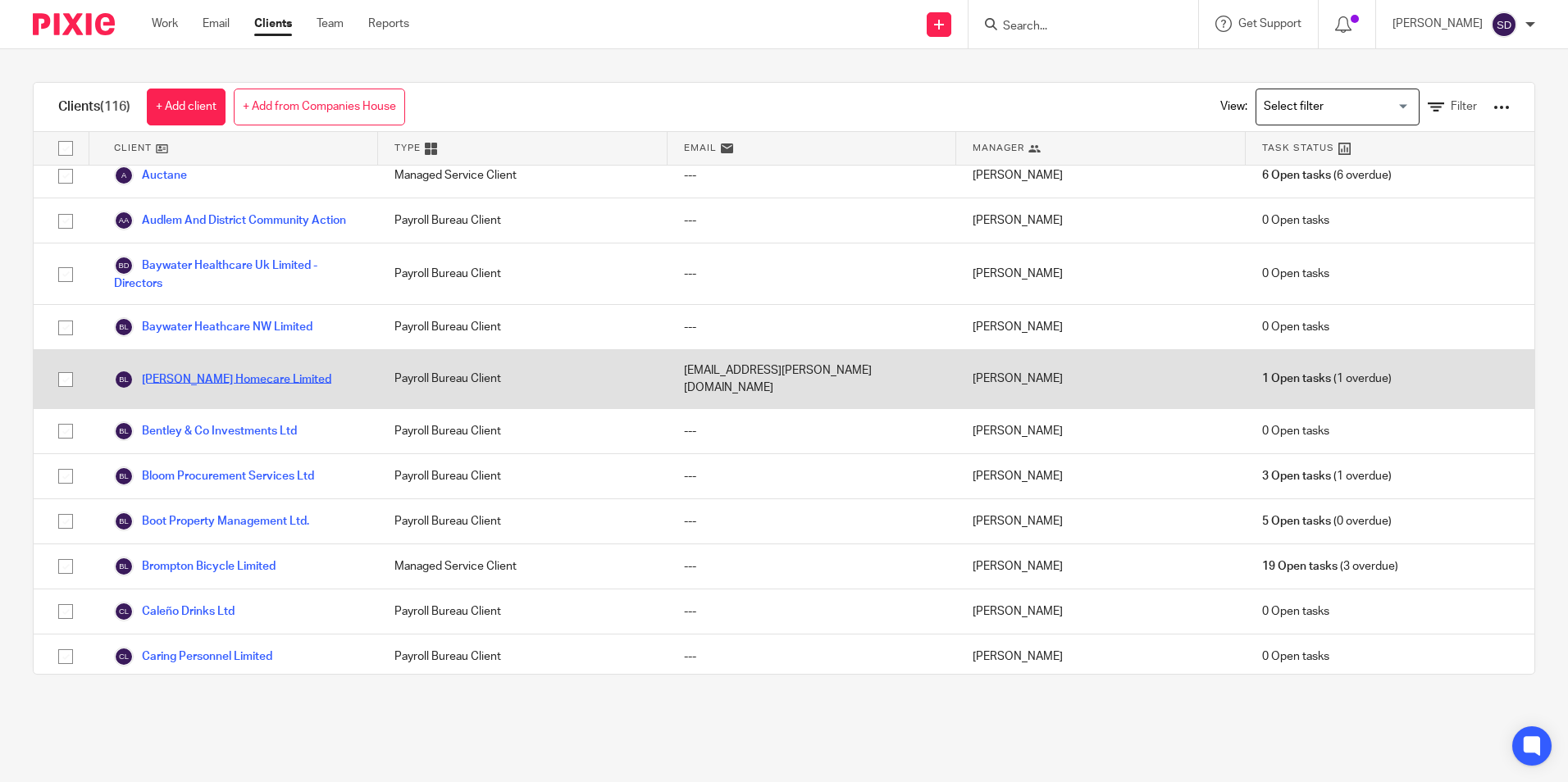
click at [261, 383] on link "Bennett Homecare Limited" at bounding box center [222, 380] width 217 height 19
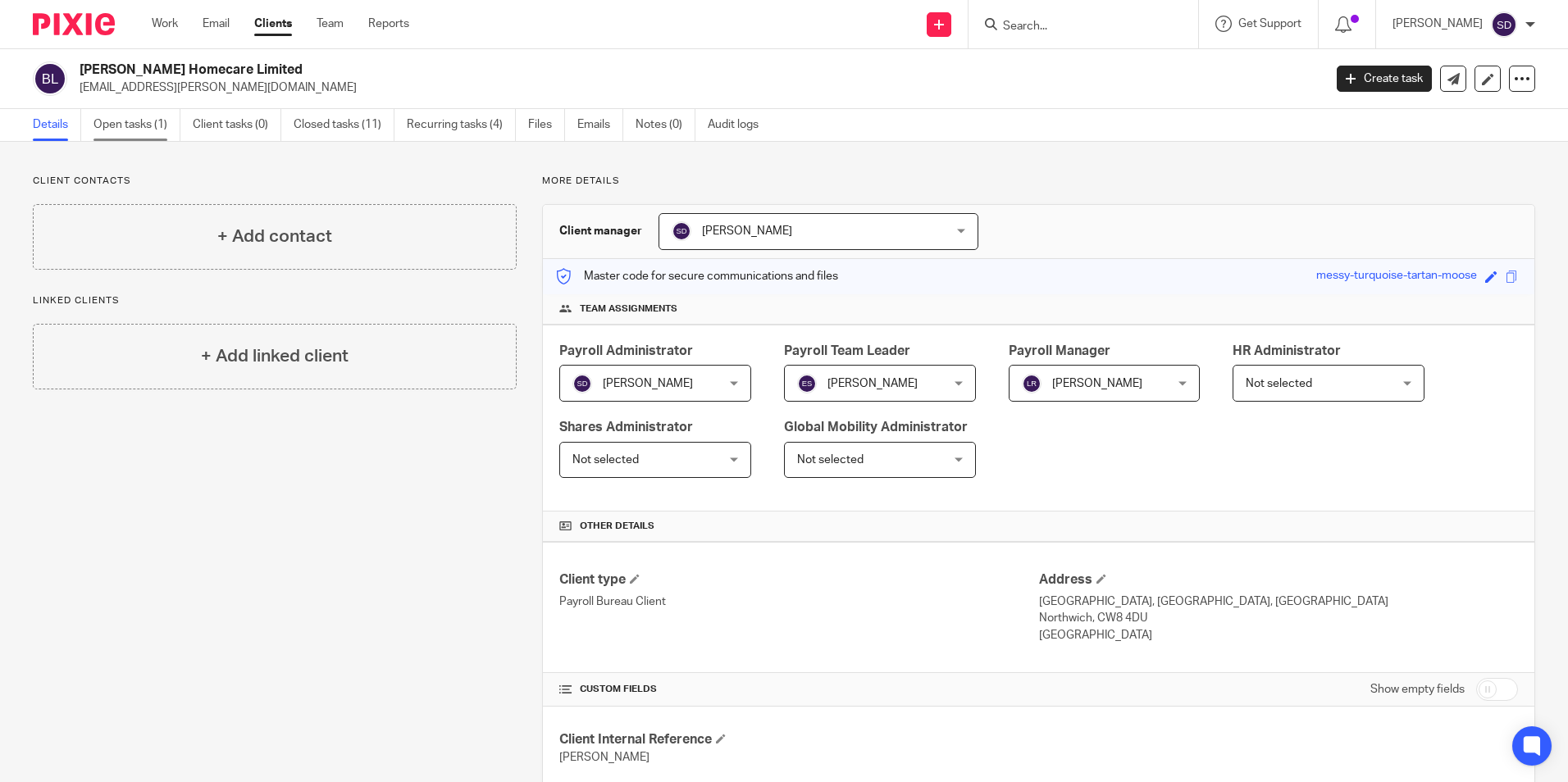
click at [143, 120] on link "Open tasks (1)" at bounding box center [136, 125] width 87 height 32
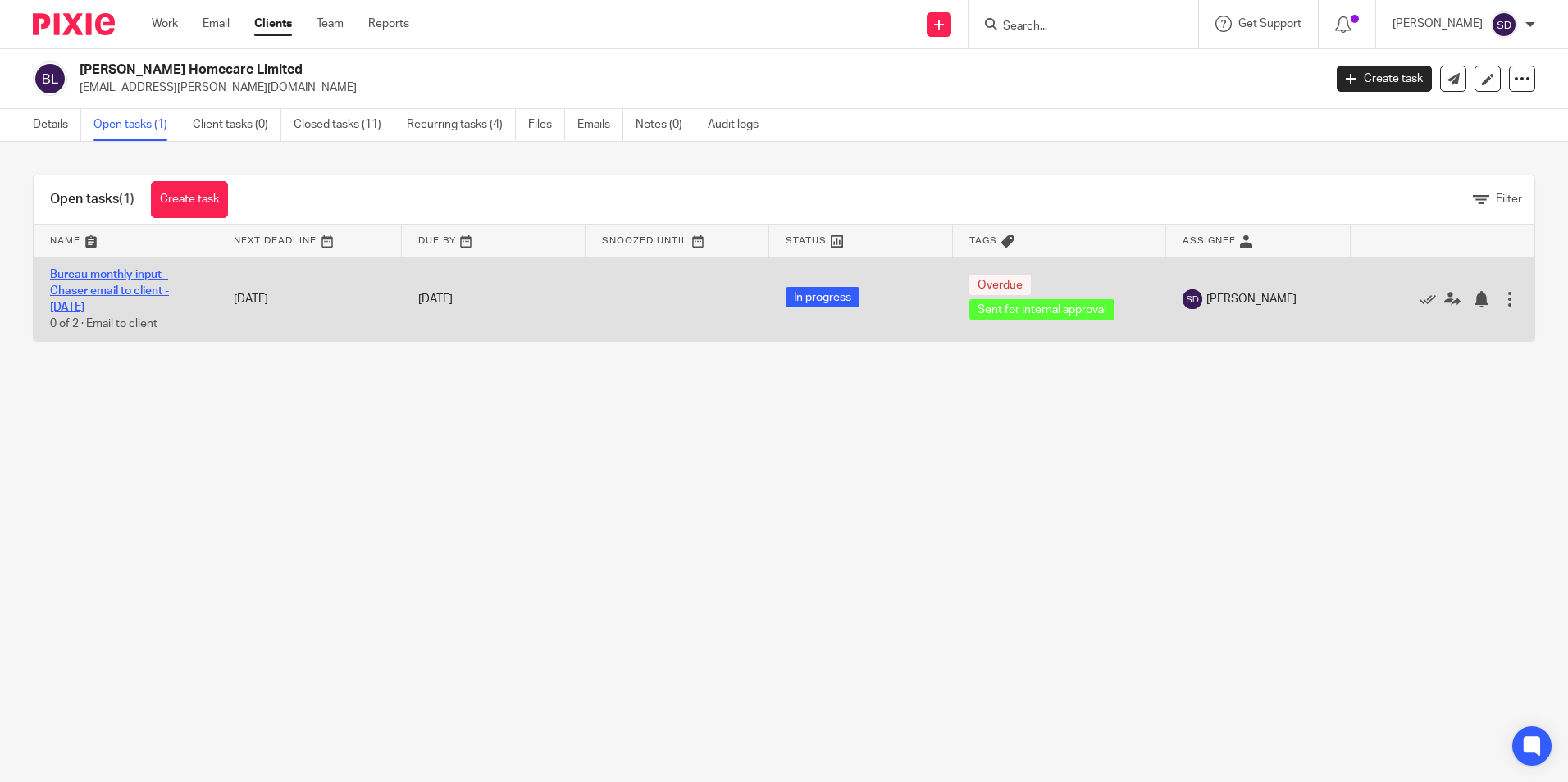
click at [89, 279] on link "Bureau monthly input - Chaser email to client - October 2025" at bounding box center [109, 291] width 119 height 45
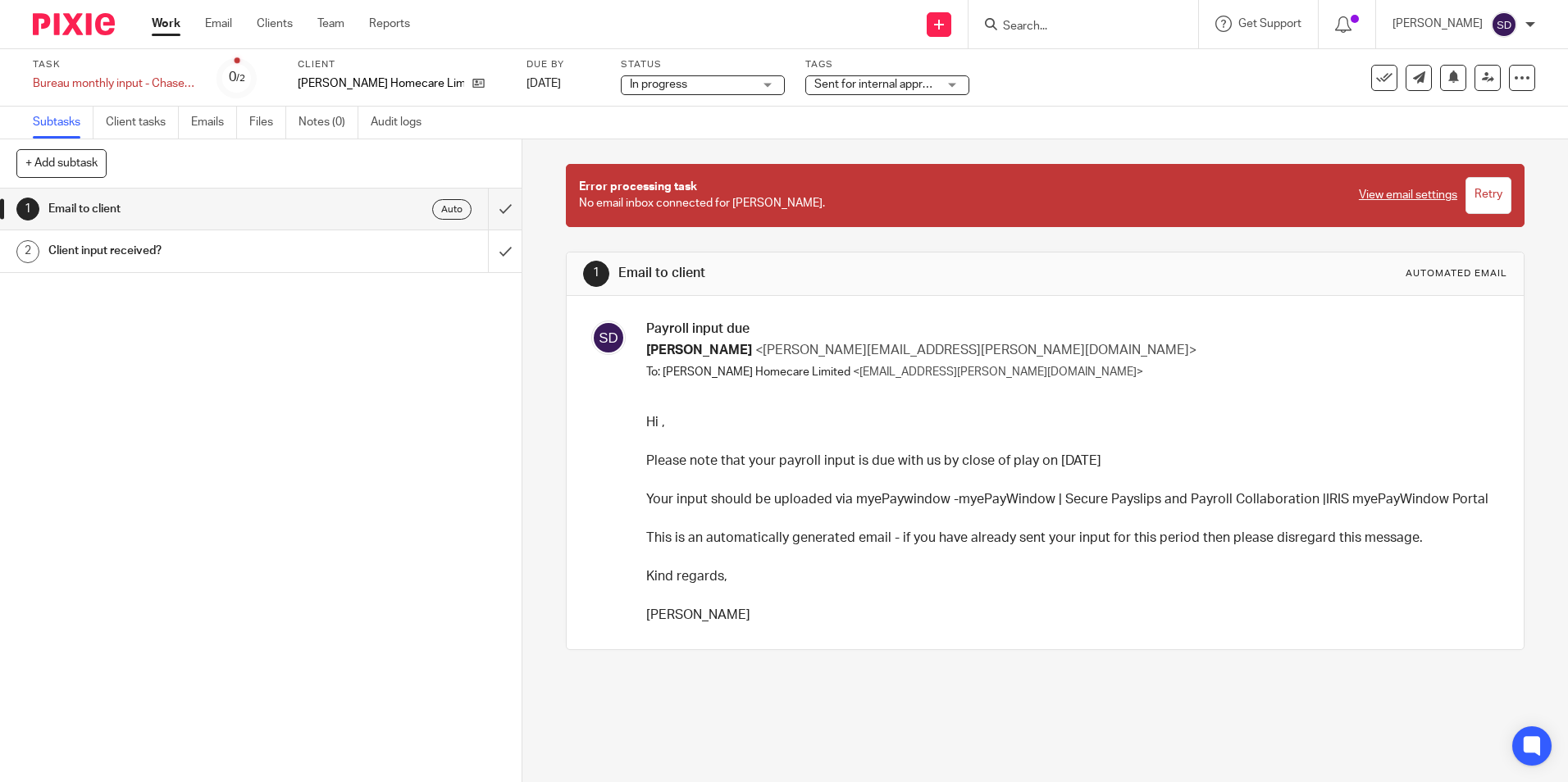
click at [95, 249] on h1 "Client input received?" at bounding box center [190, 250] width 282 height 24
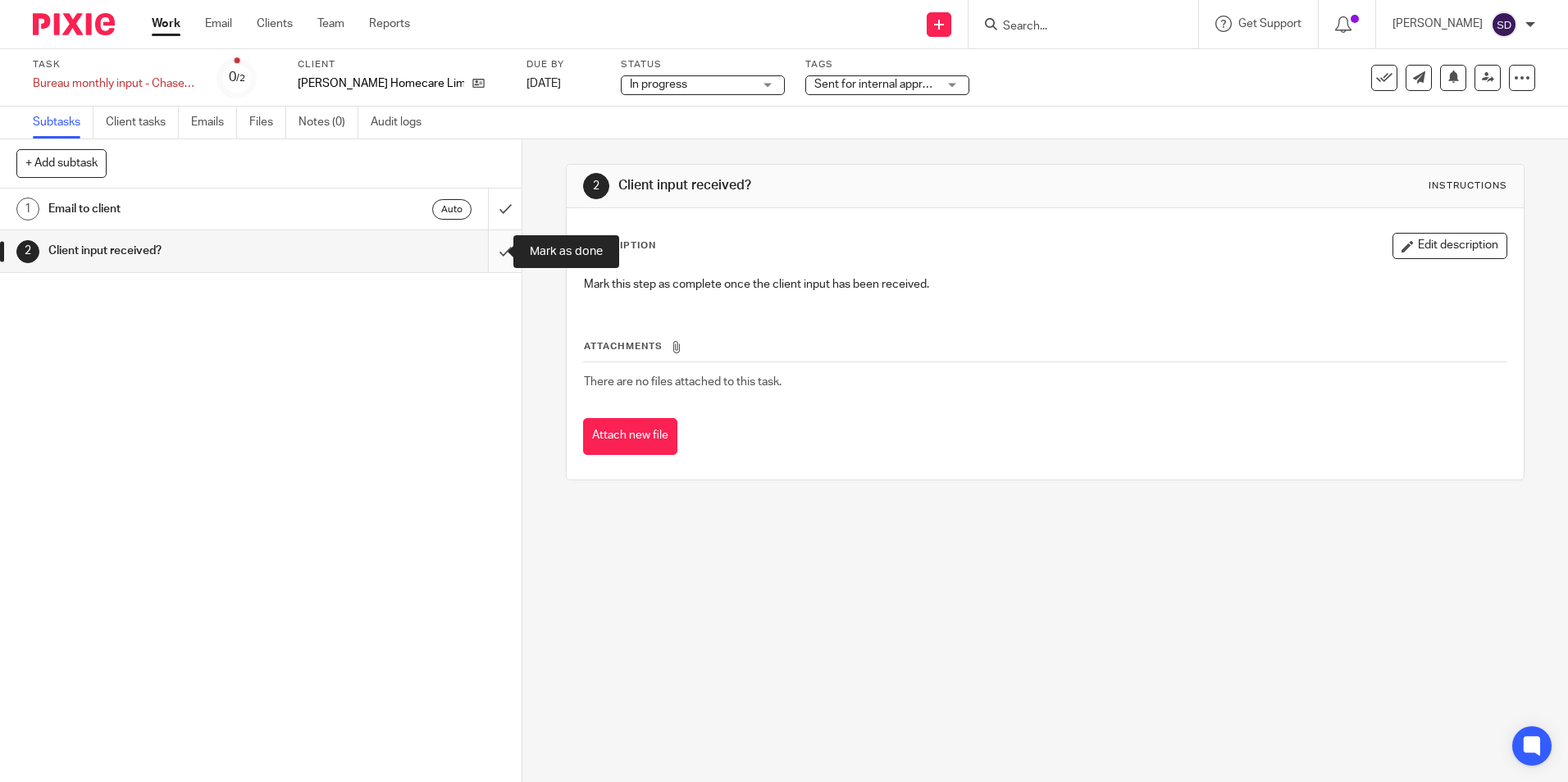
click at [474, 256] on input "submit" at bounding box center [261, 251] width 522 height 41
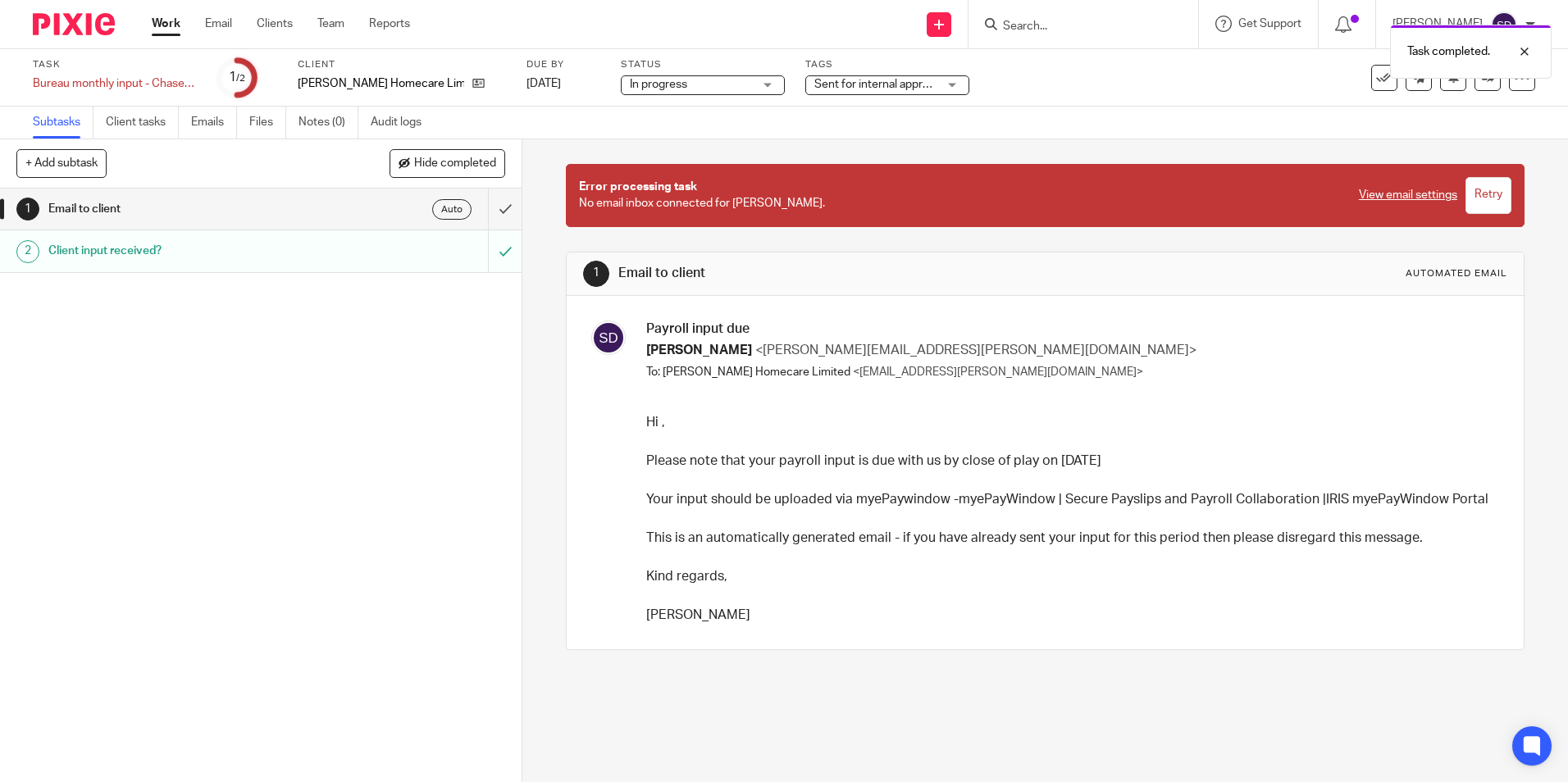
click at [299, 245] on h1 "Client input received?" at bounding box center [190, 250] width 282 height 24
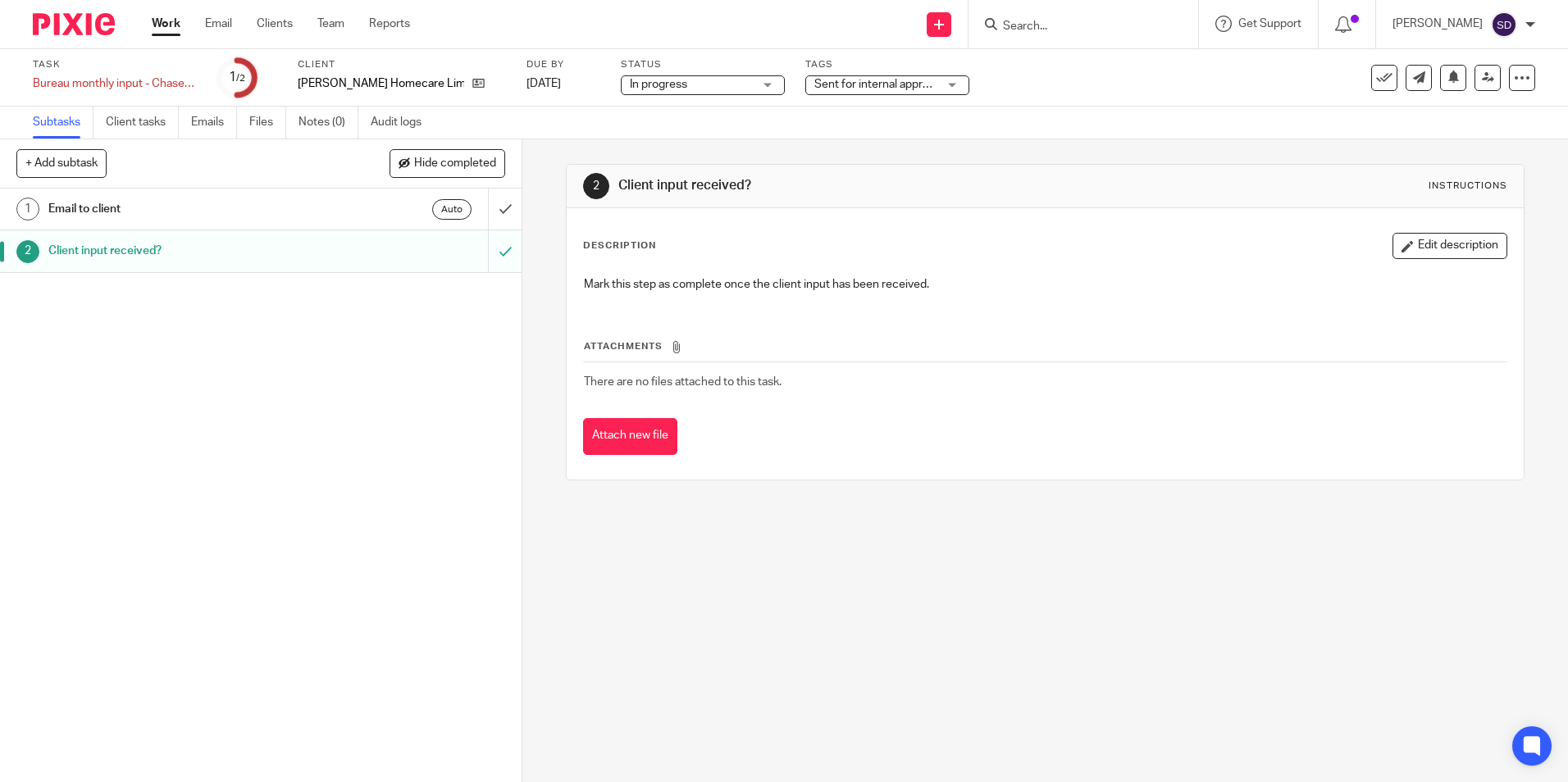
click at [111, 251] on h1 "Client input received?" at bounding box center [190, 250] width 282 height 24
click at [99, 205] on h1 "Email to client" at bounding box center [190, 208] width 282 height 24
click at [486, 209] on input "submit" at bounding box center [261, 209] width 522 height 41
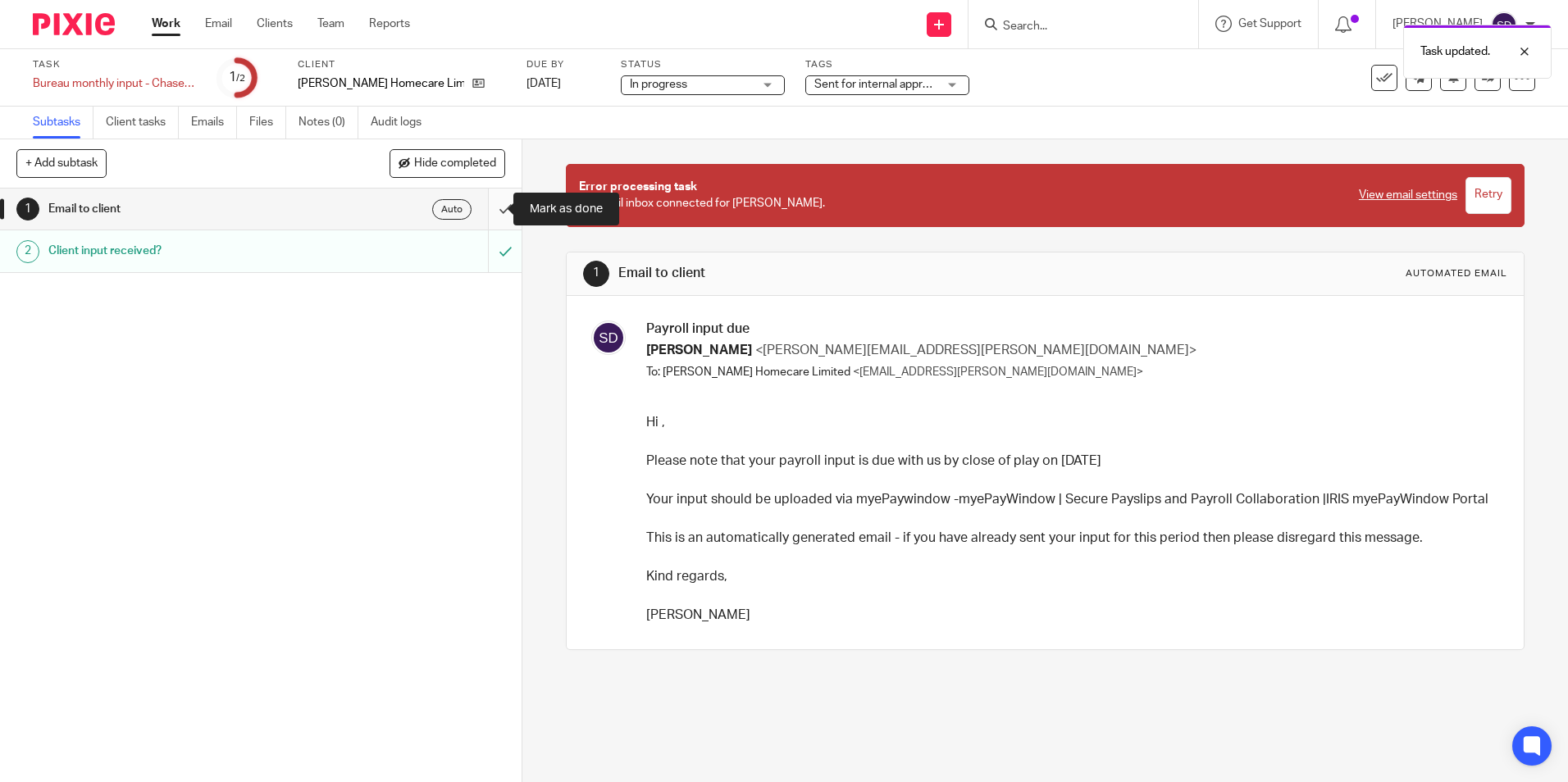
click at [491, 209] on input "submit" at bounding box center [261, 209] width 522 height 41
click at [265, 12] on div "Work Email Clients Team Reports Work Email Clients Team Reports Settings" at bounding box center [284, 24] width 299 height 49
click at [265, 19] on link "Clients" at bounding box center [275, 23] width 36 height 17
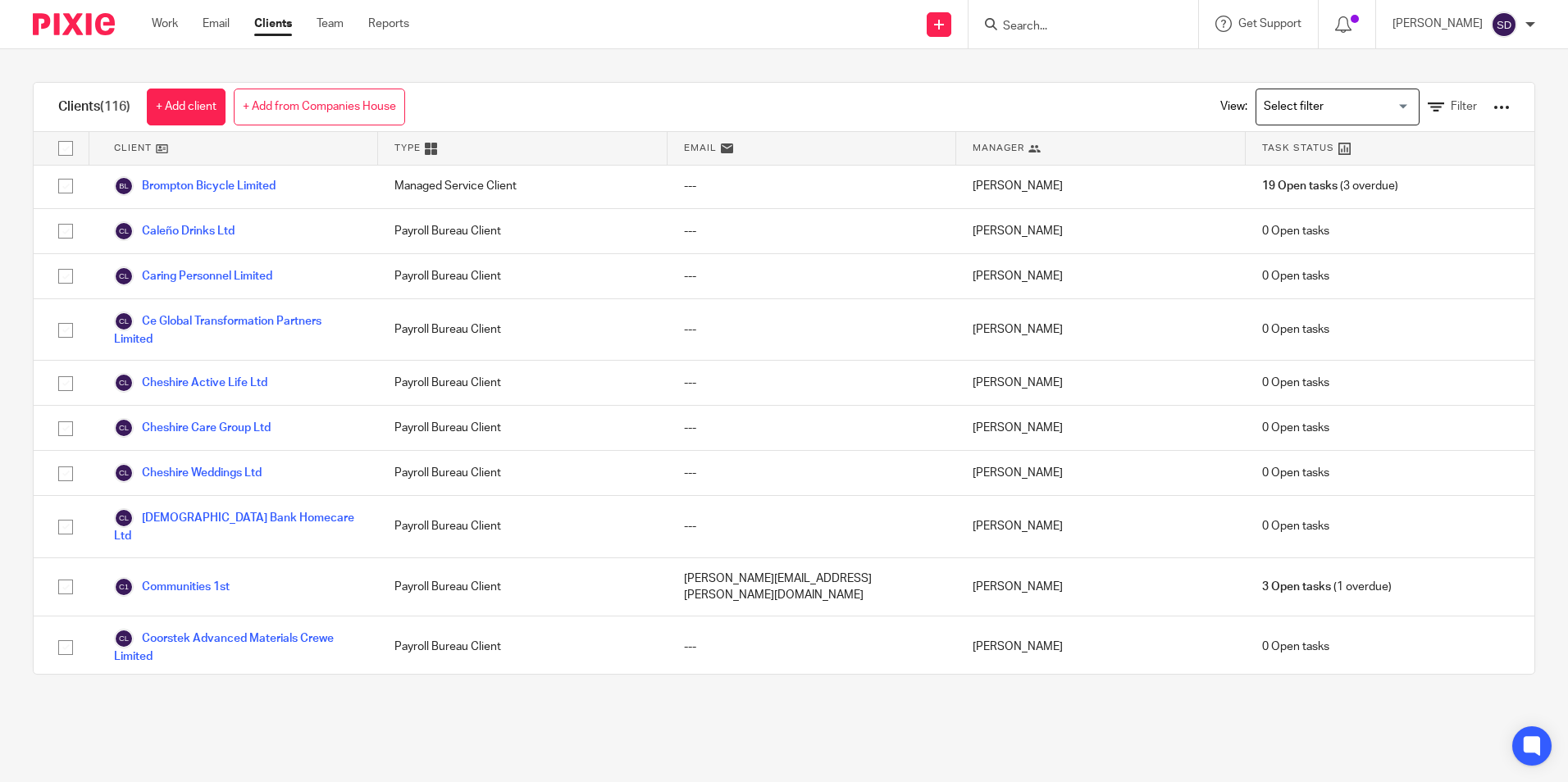
scroll to position [738, 0]
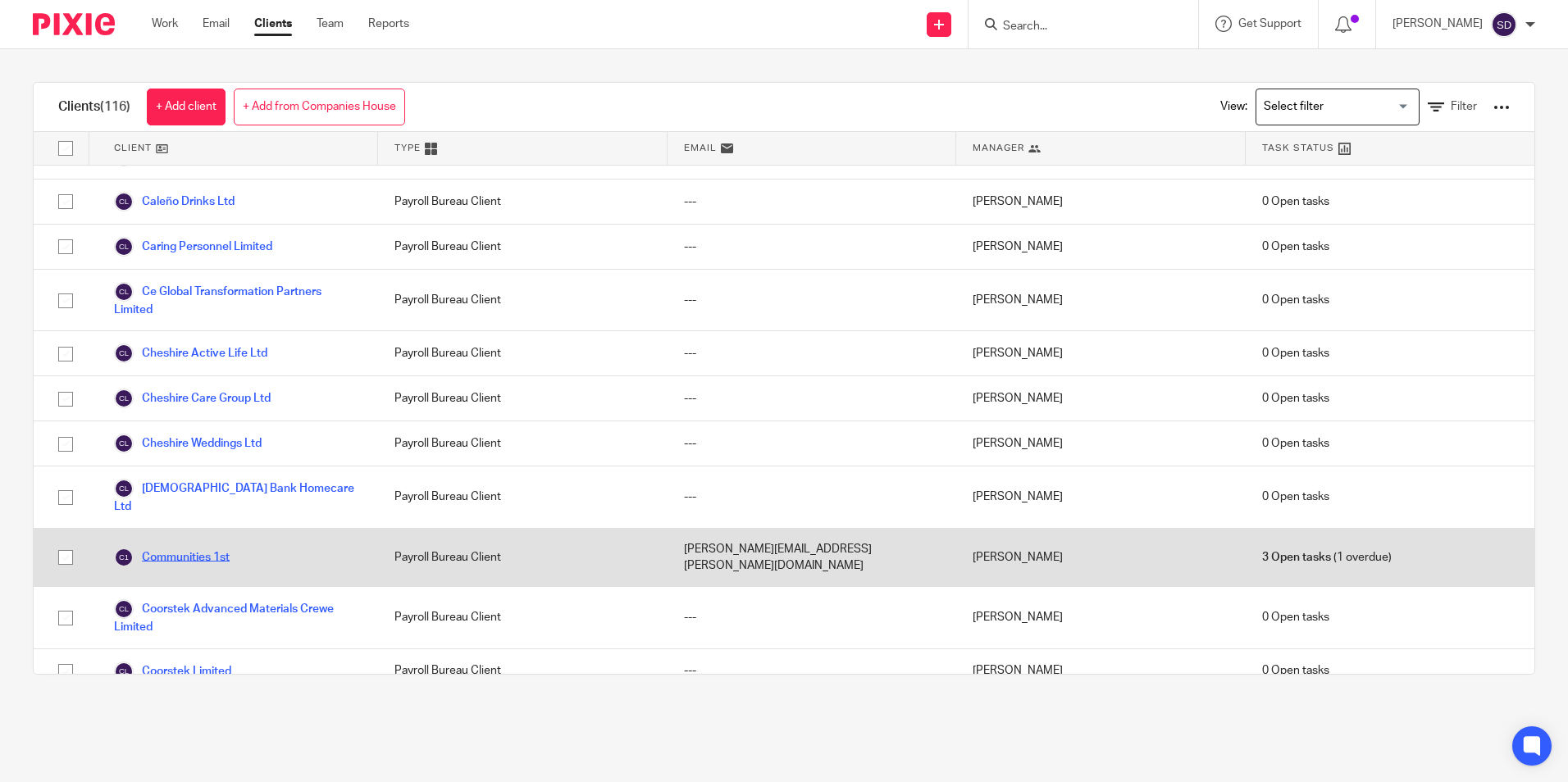
click at [213, 548] on link "Communities 1st" at bounding box center [171, 558] width 116 height 19
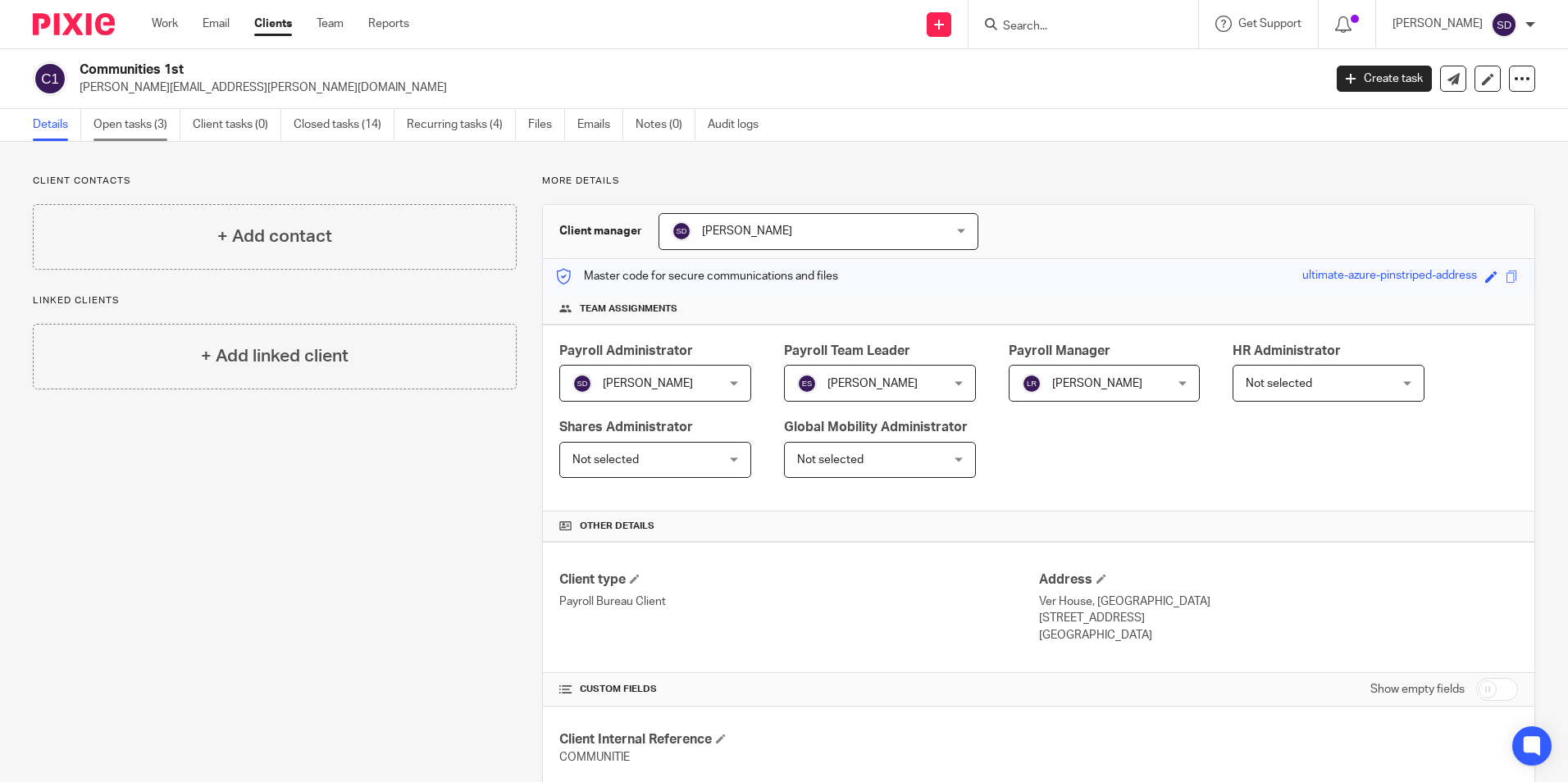
click at [153, 123] on link "Open tasks (3)" at bounding box center [136, 125] width 87 height 32
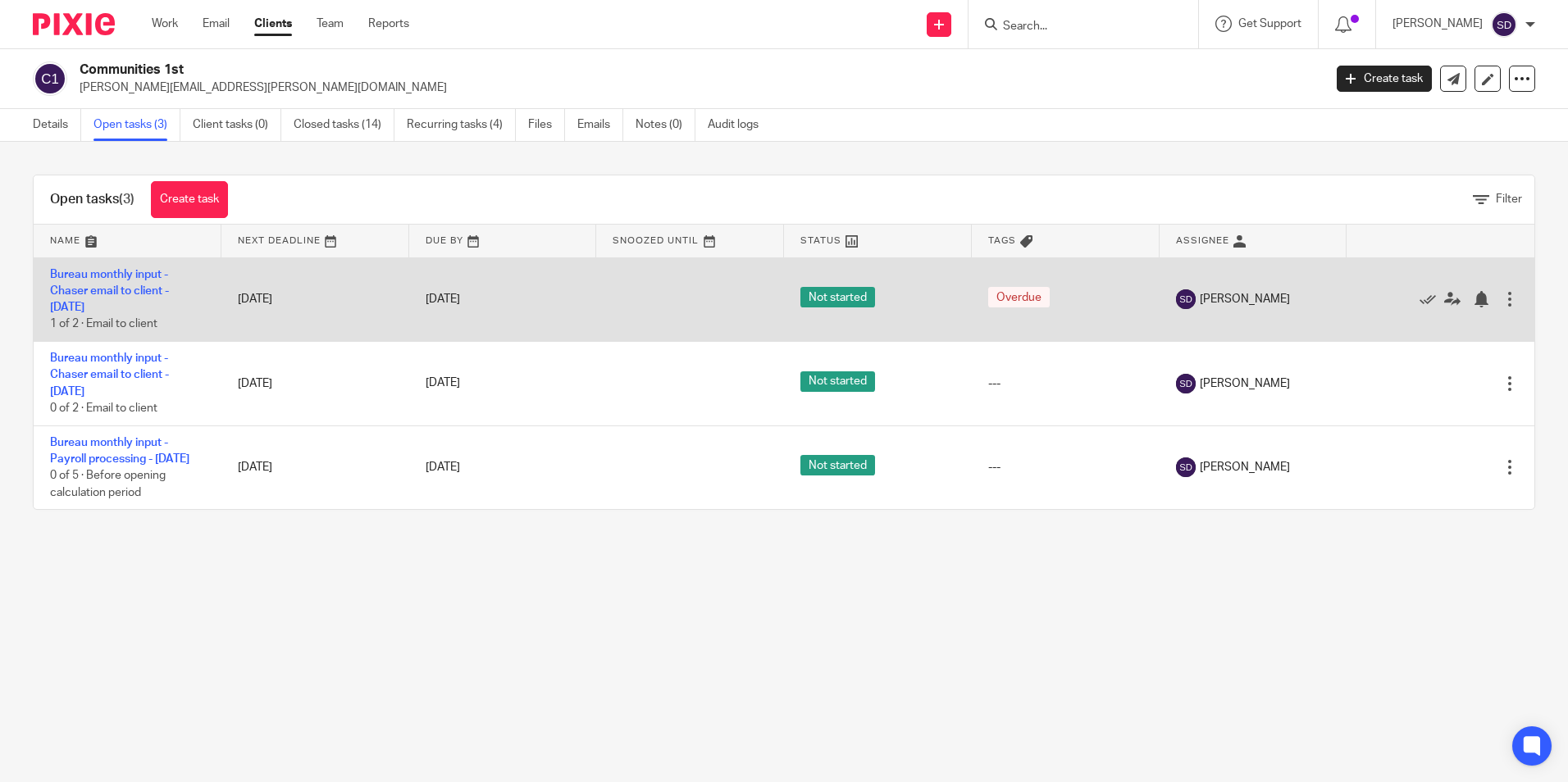
click at [123, 280] on td "Bureau monthly input - Chaser email to client - [DATE] 1 of 2 · Email to client" at bounding box center [128, 299] width 188 height 85
click at [116, 304] on link "Bureau monthly input - Chaser email to client - [DATE]" at bounding box center [109, 291] width 119 height 45
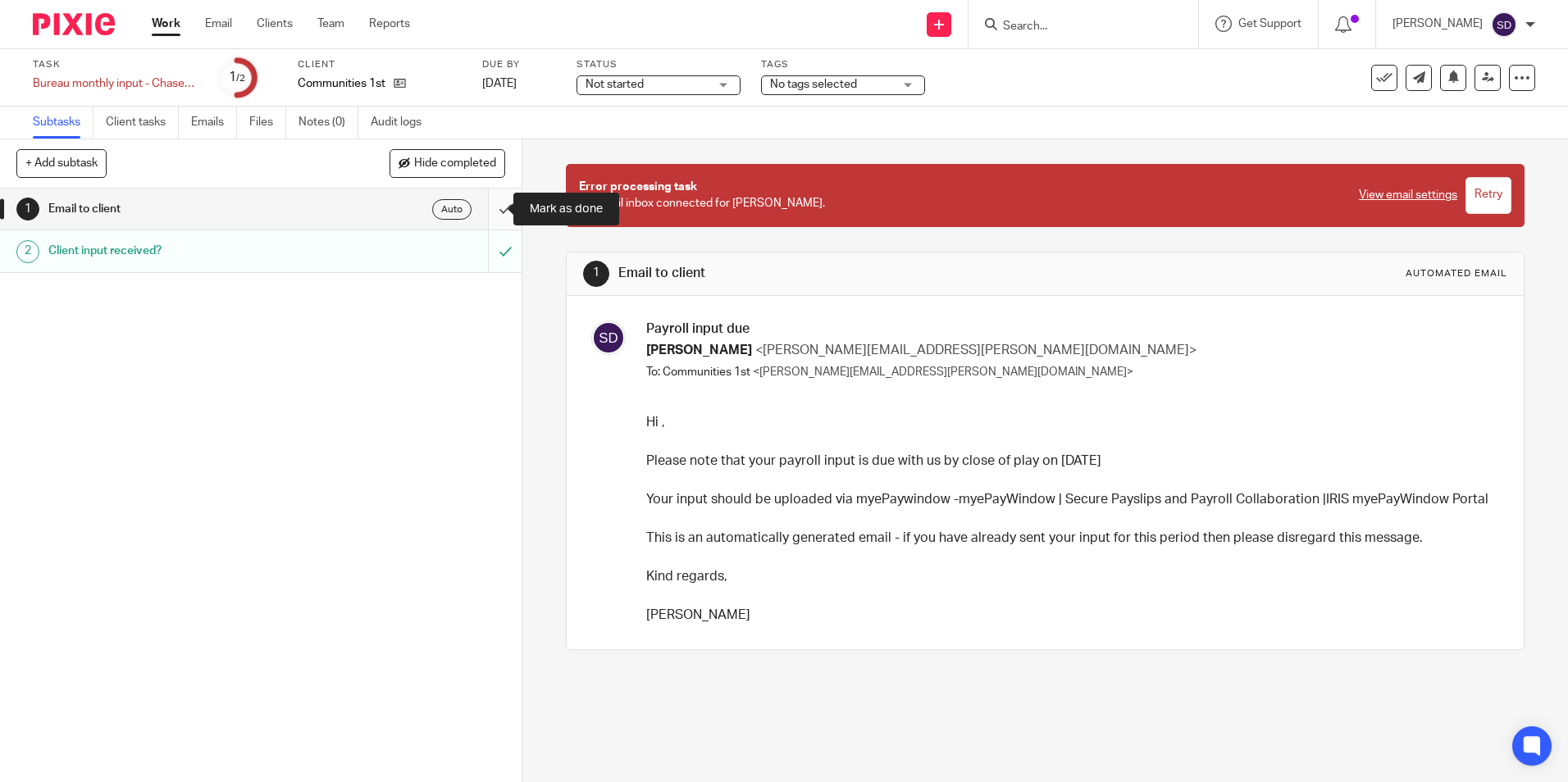
click at [490, 210] on input "submit" at bounding box center [261, 209] width 522 height 41
click at [484, 208] on input "submit" at bounding box center [261, 209] width 522 height 41
click at [263, 23] on link "Clients" at bounding box center [275, 23] width 36 height 17
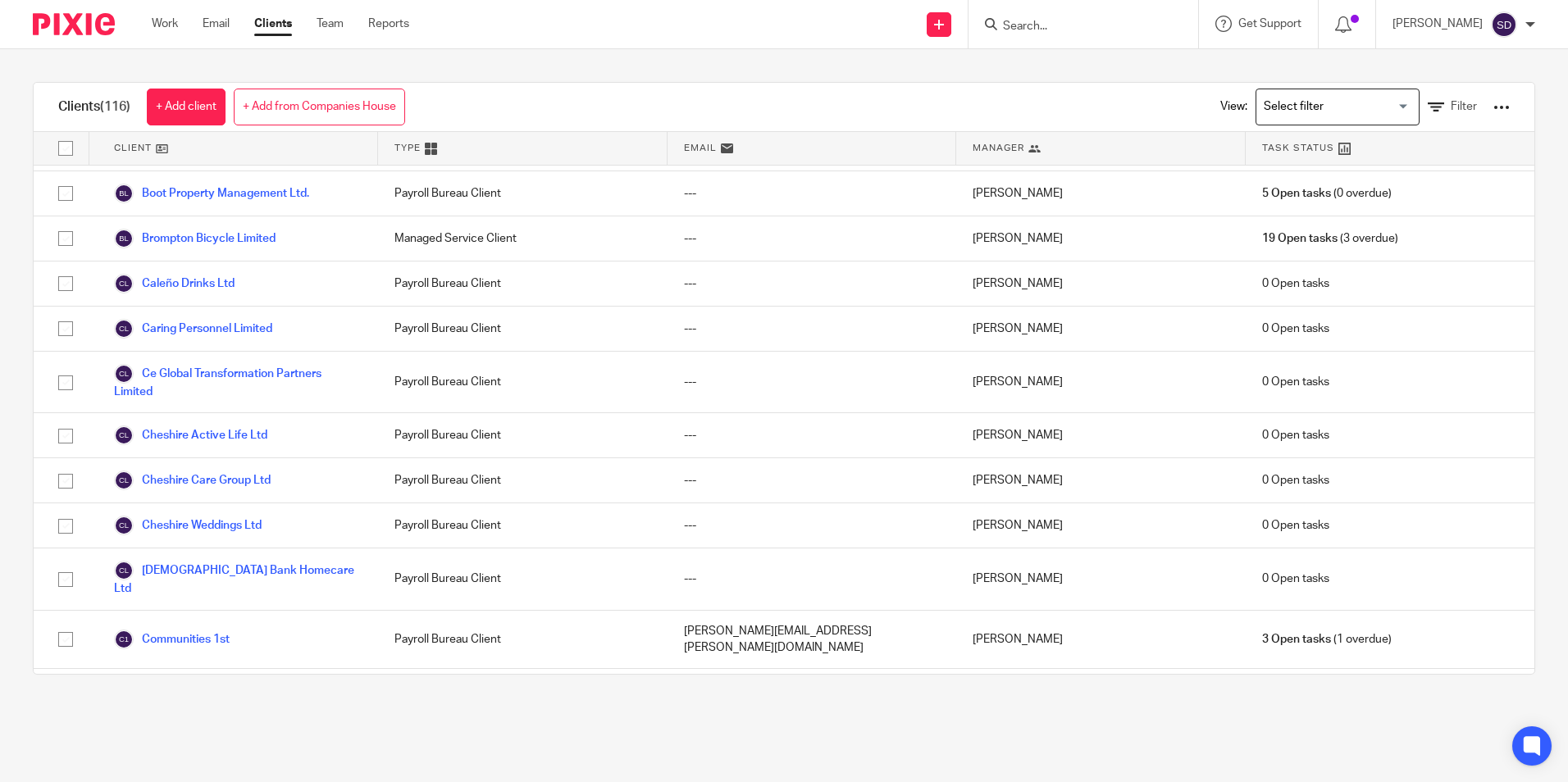
scroll to position [738, 0]
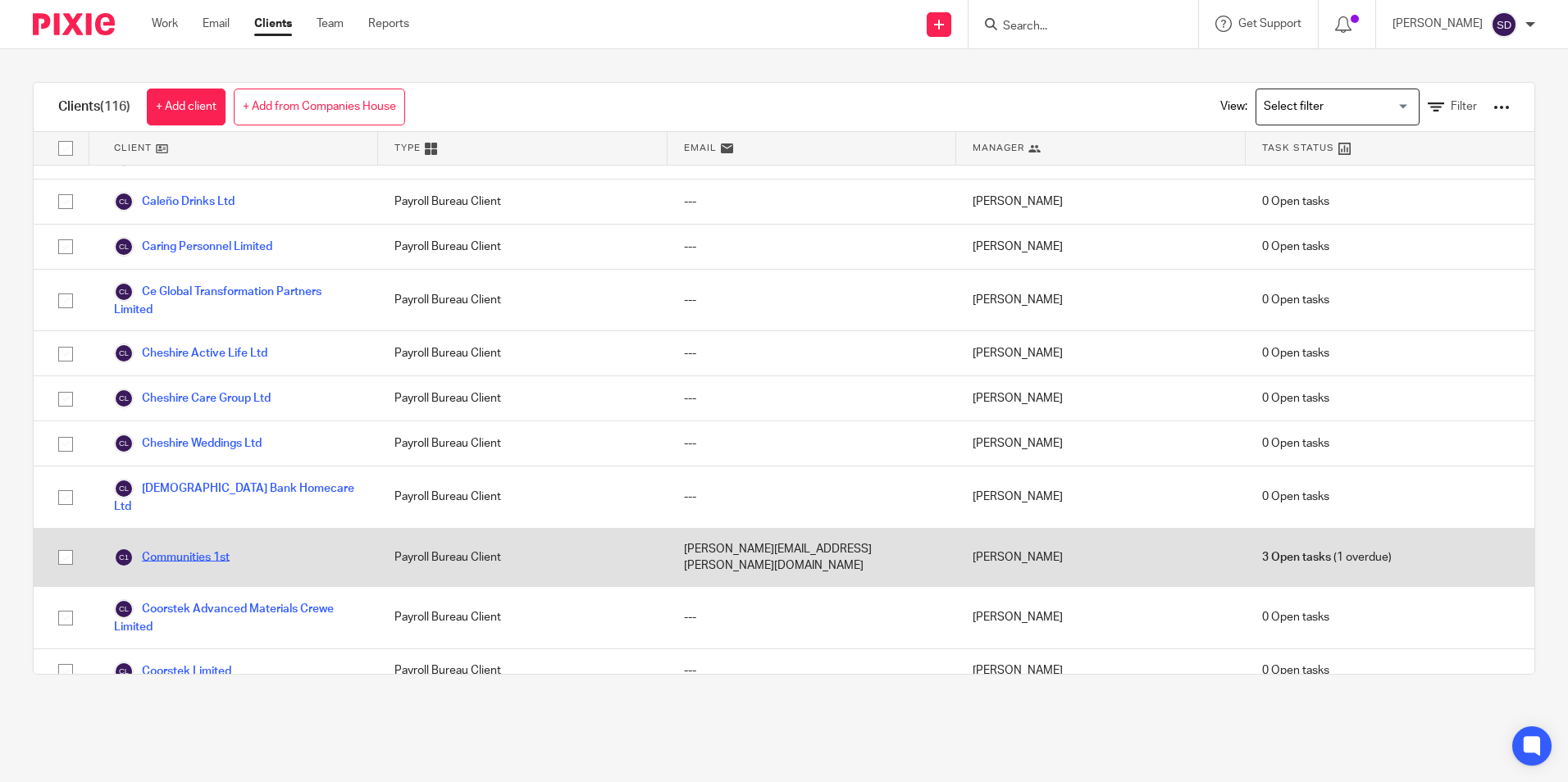
click at [218, 548] on link "Communities 1st" at bounding box center [171, 558] width 116 height 19
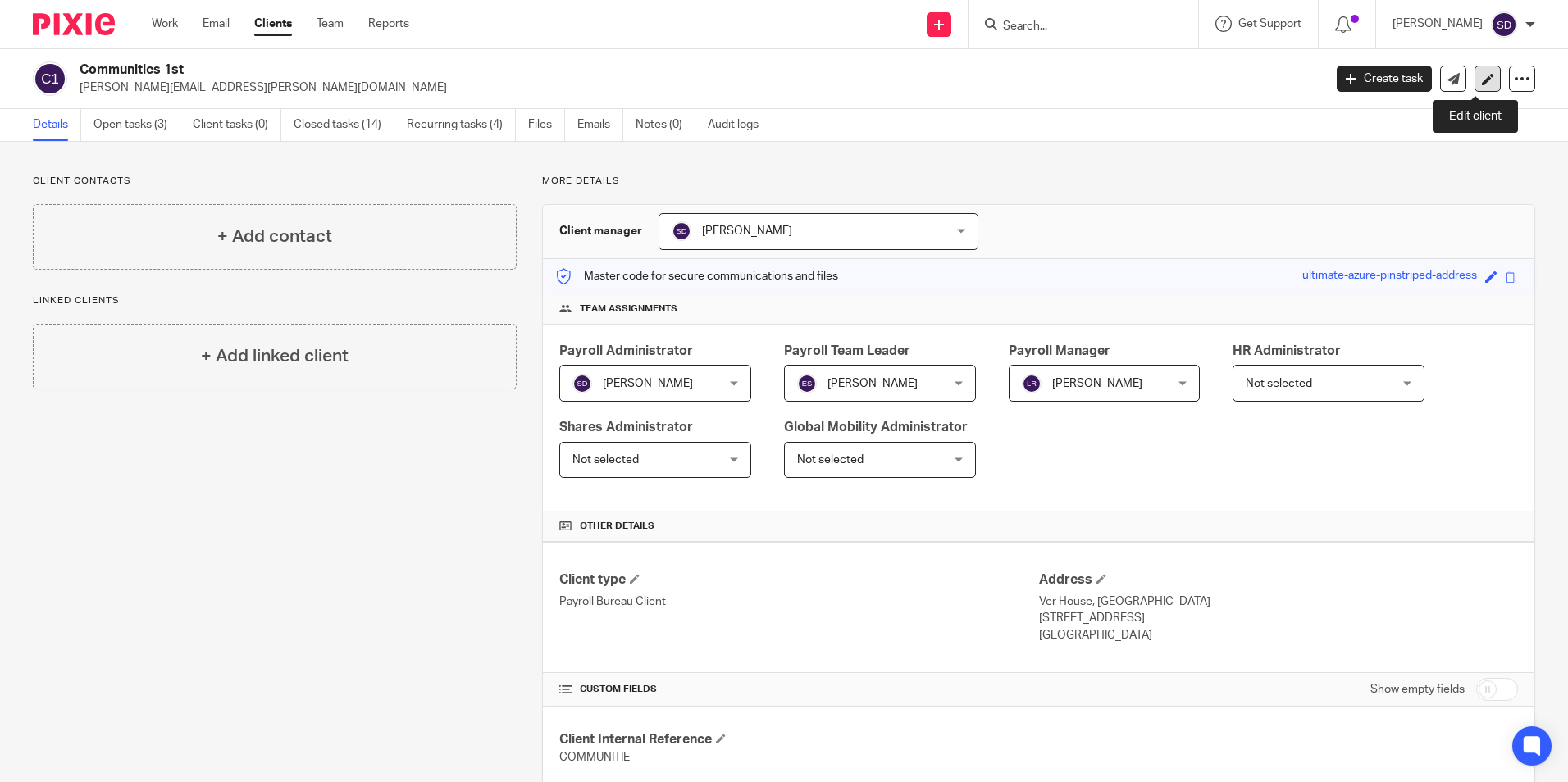
click at [1482, 77] on icon at bounding box center [1488, 79] width 13 height 13
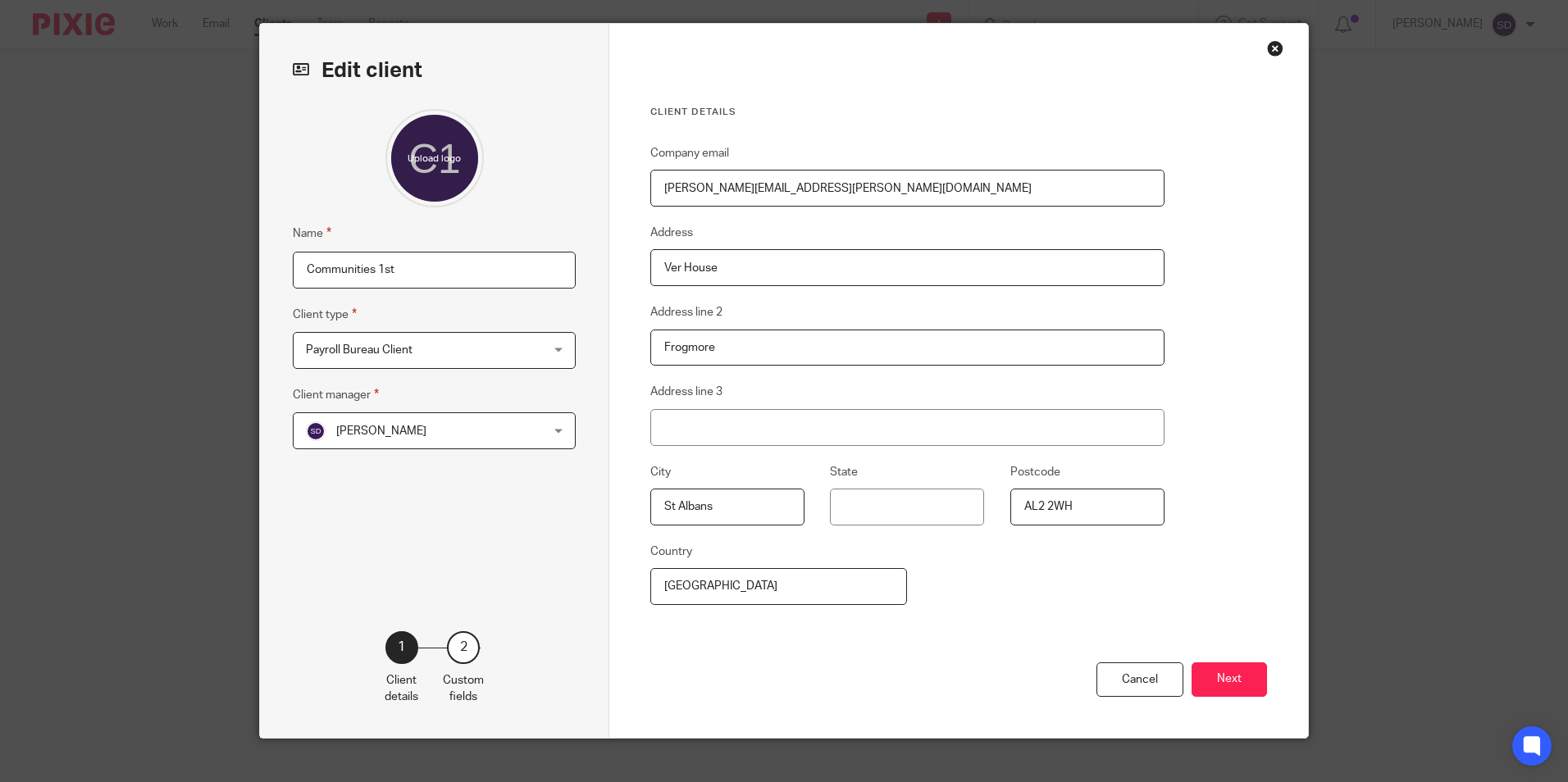
scroll to position [65, 0]
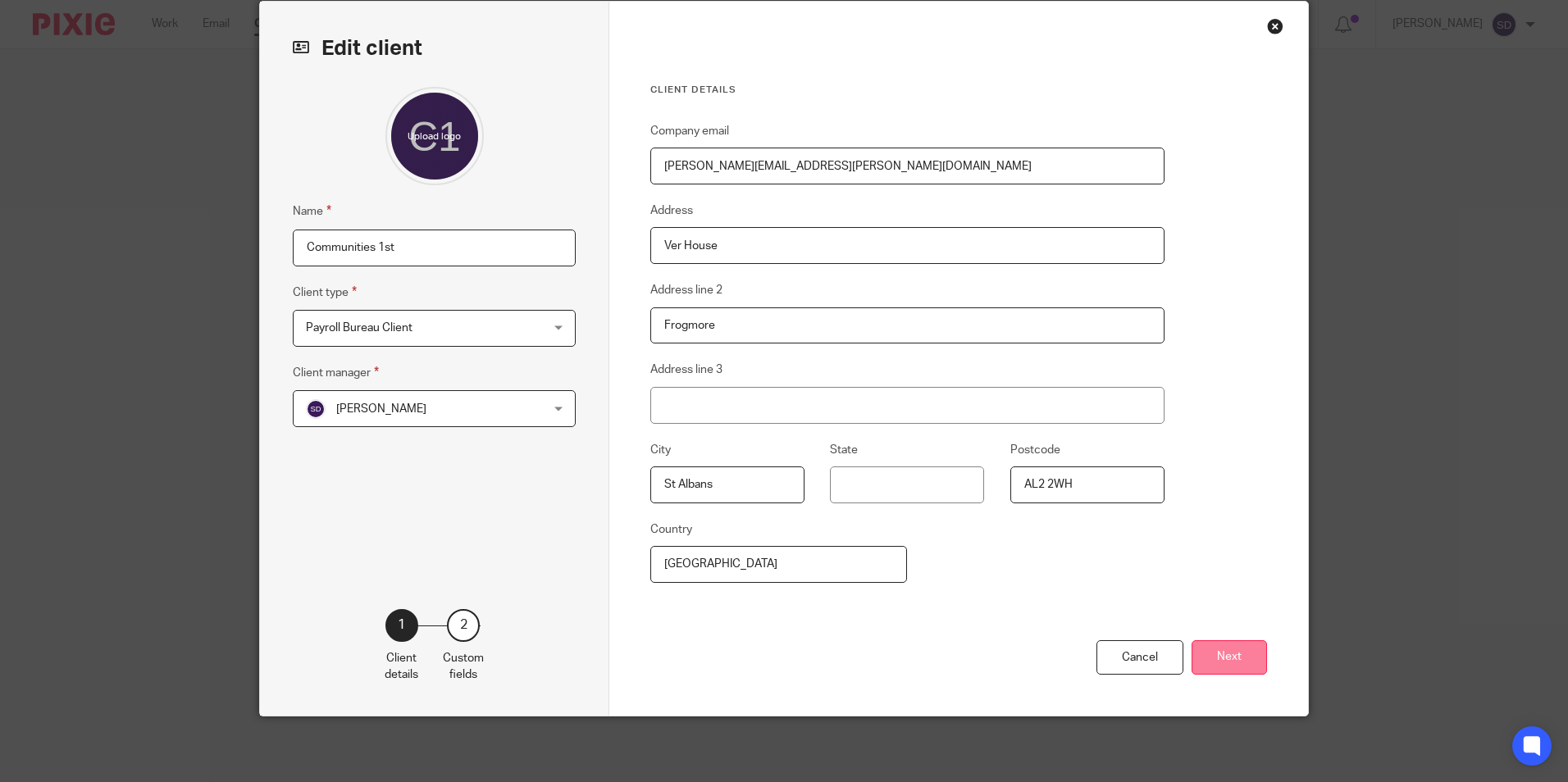
click at [1225, 661] on button "Next" at bounding box center [1229, 658] width 75 height 35
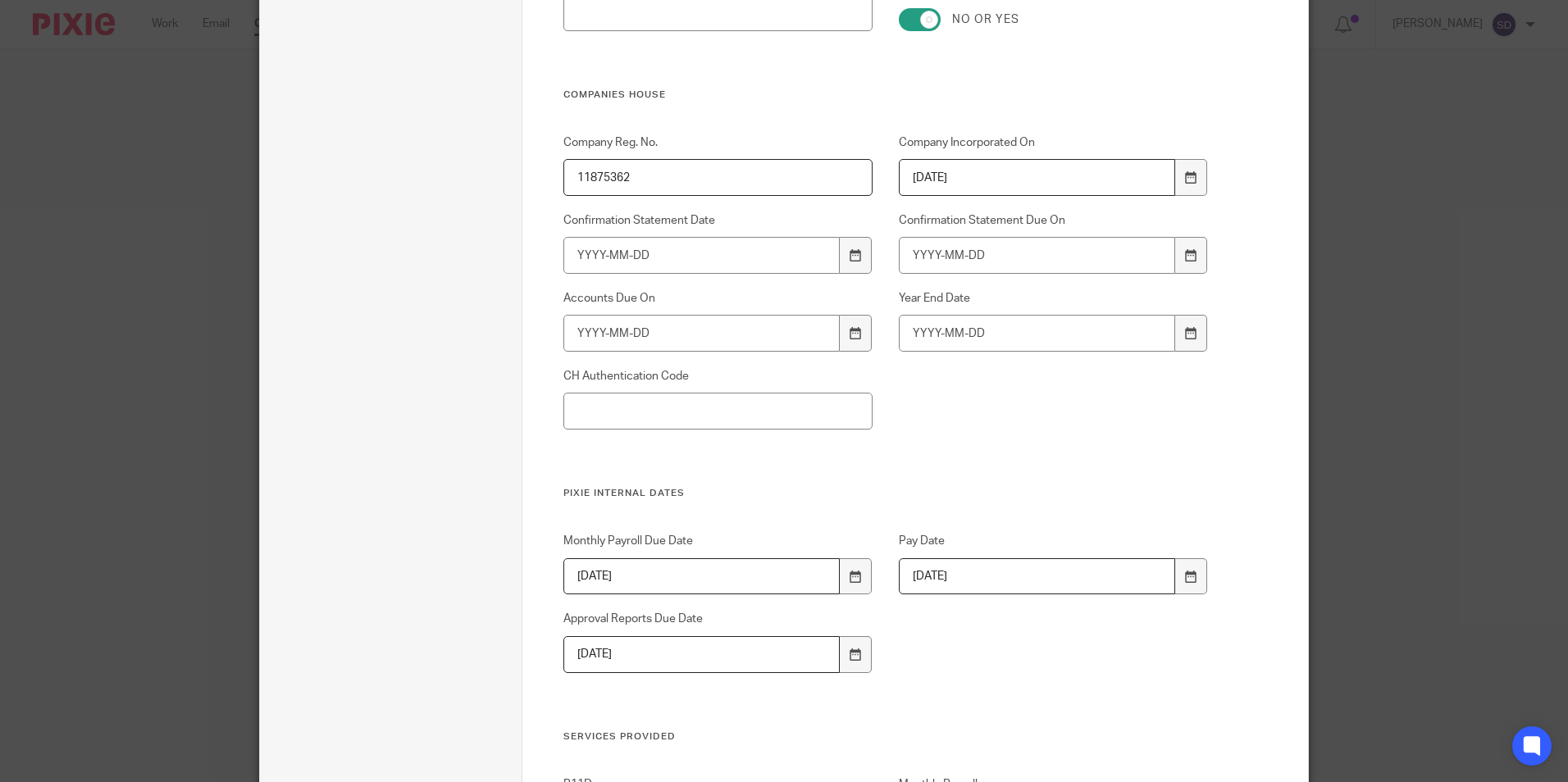
scroll to position [803, 0]
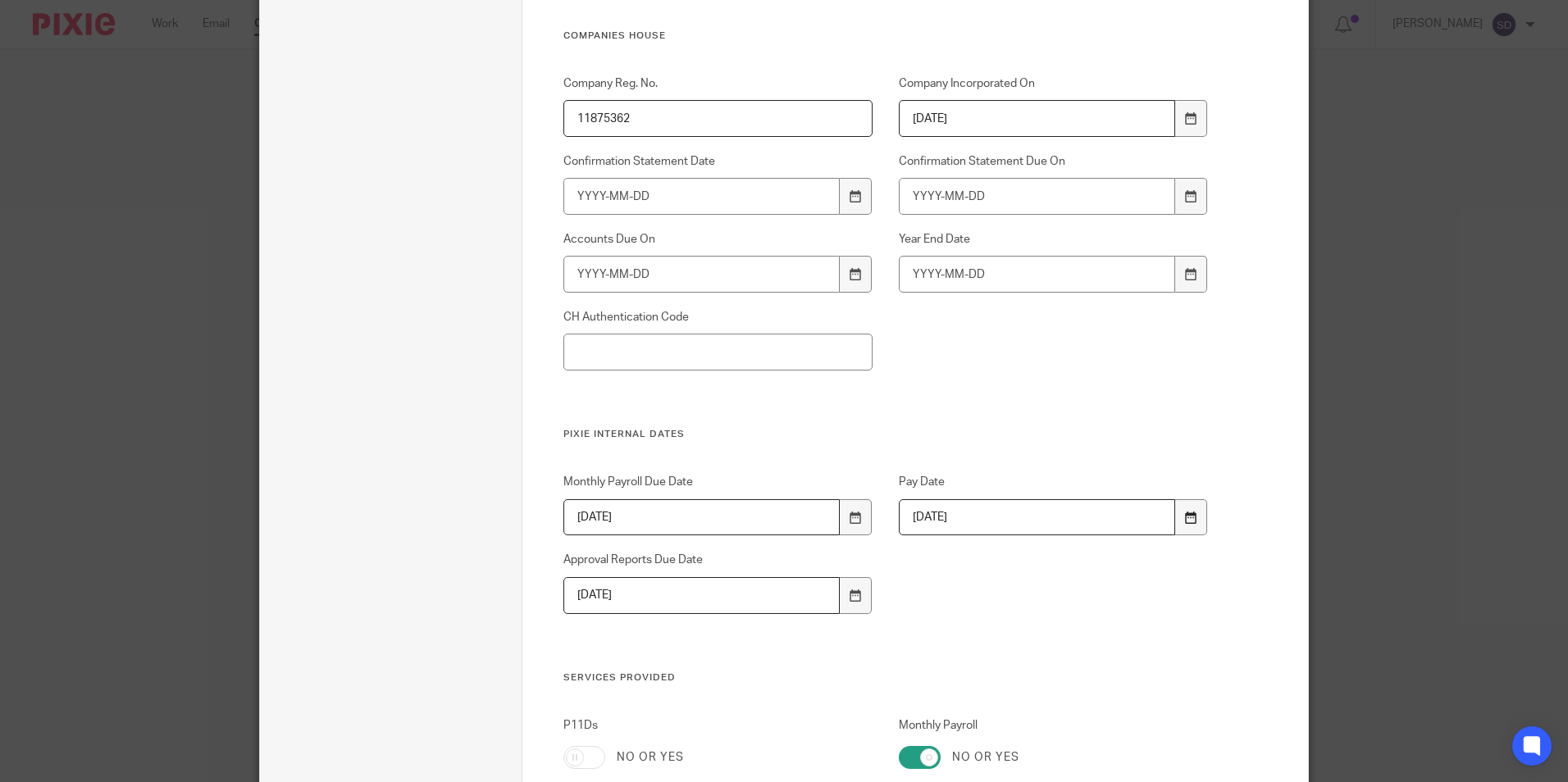
click at [1185, 515] on icon at bounding box center [1191, 518] width 13 height 13
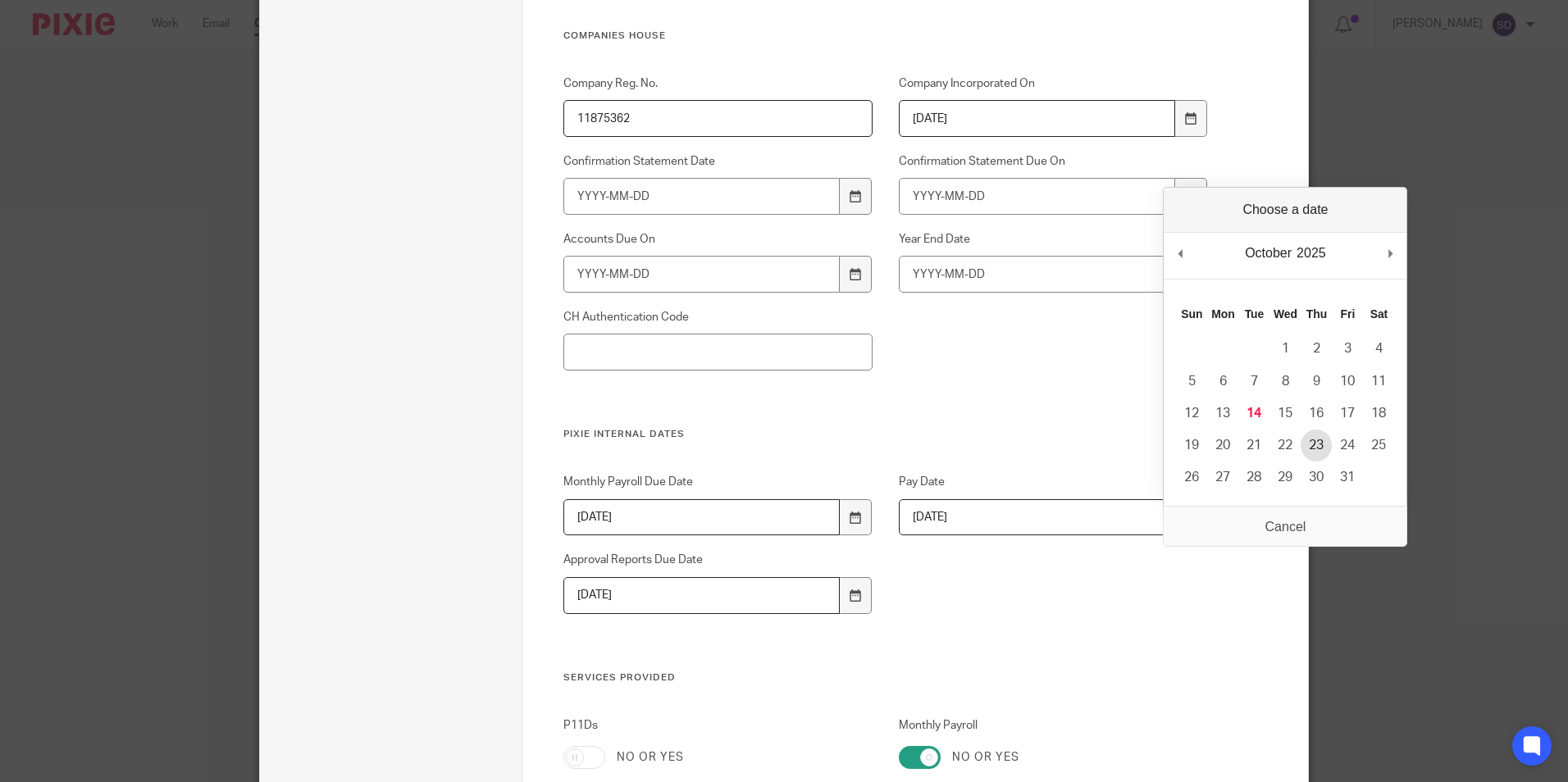
type input "2025-10-23"
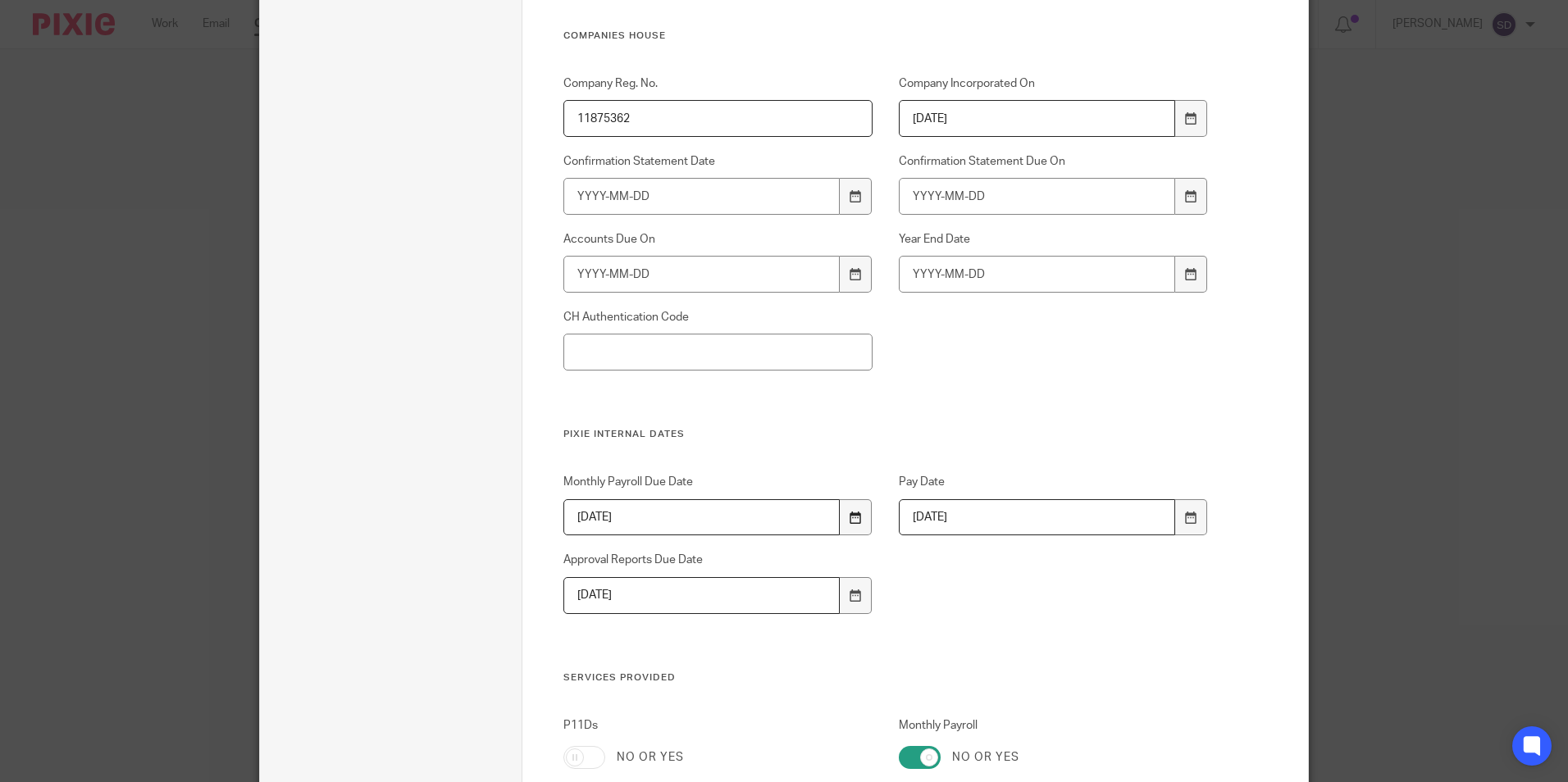
click at [852, 515] on icon at bounding box center [856, 518] width 13 height 13
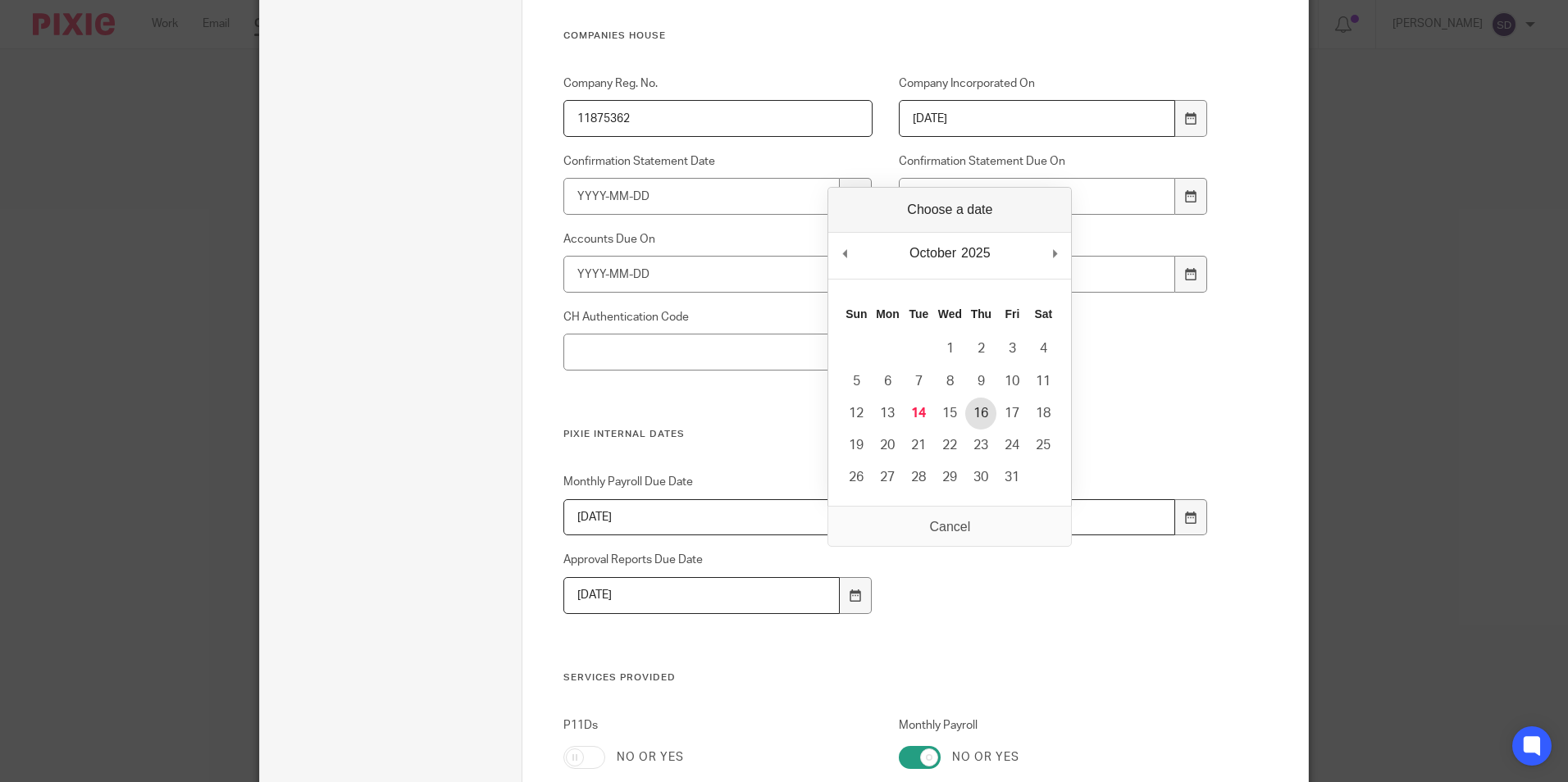
type input "2025-10-16"
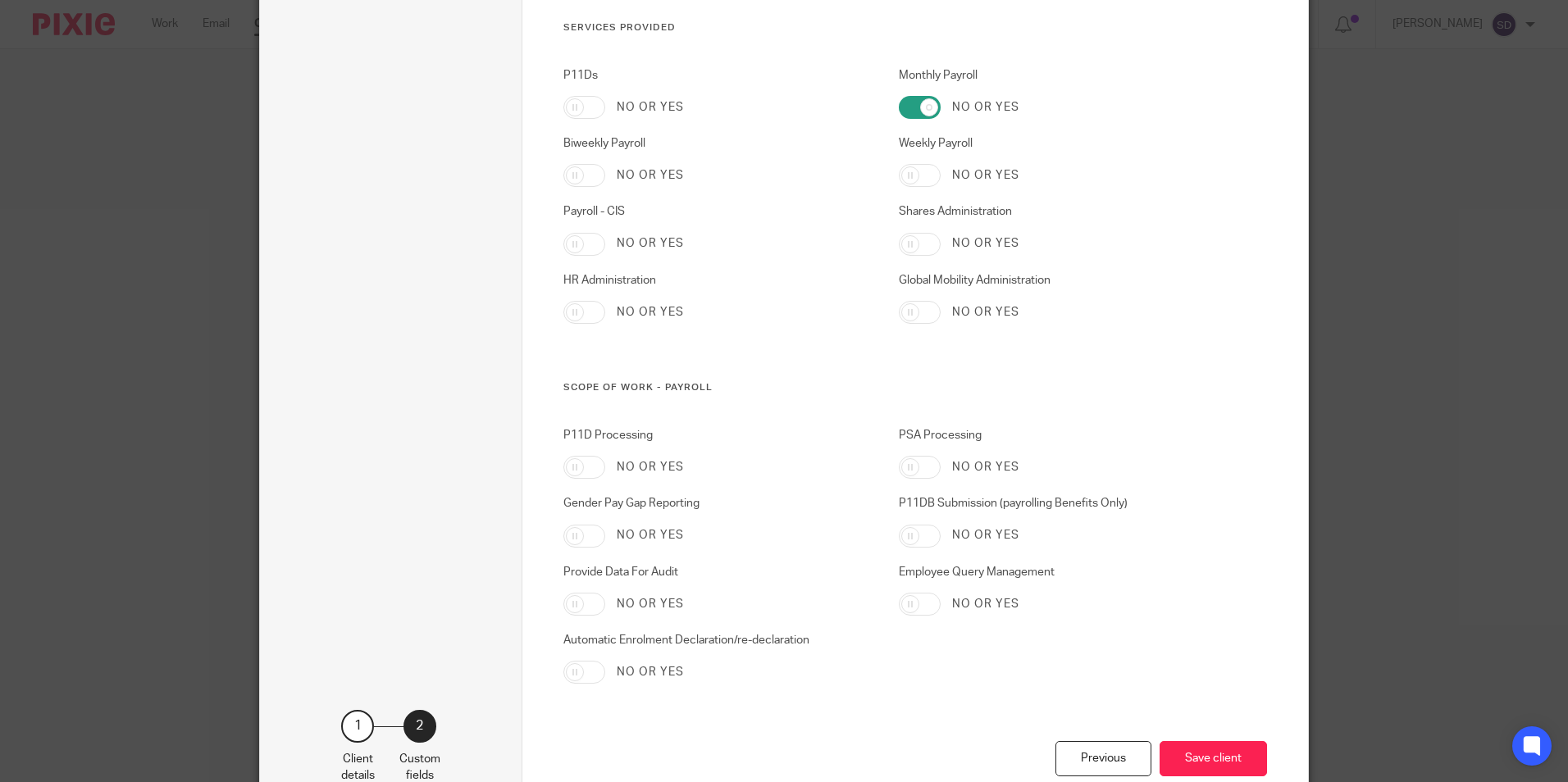
scroll to position [1555, 0]
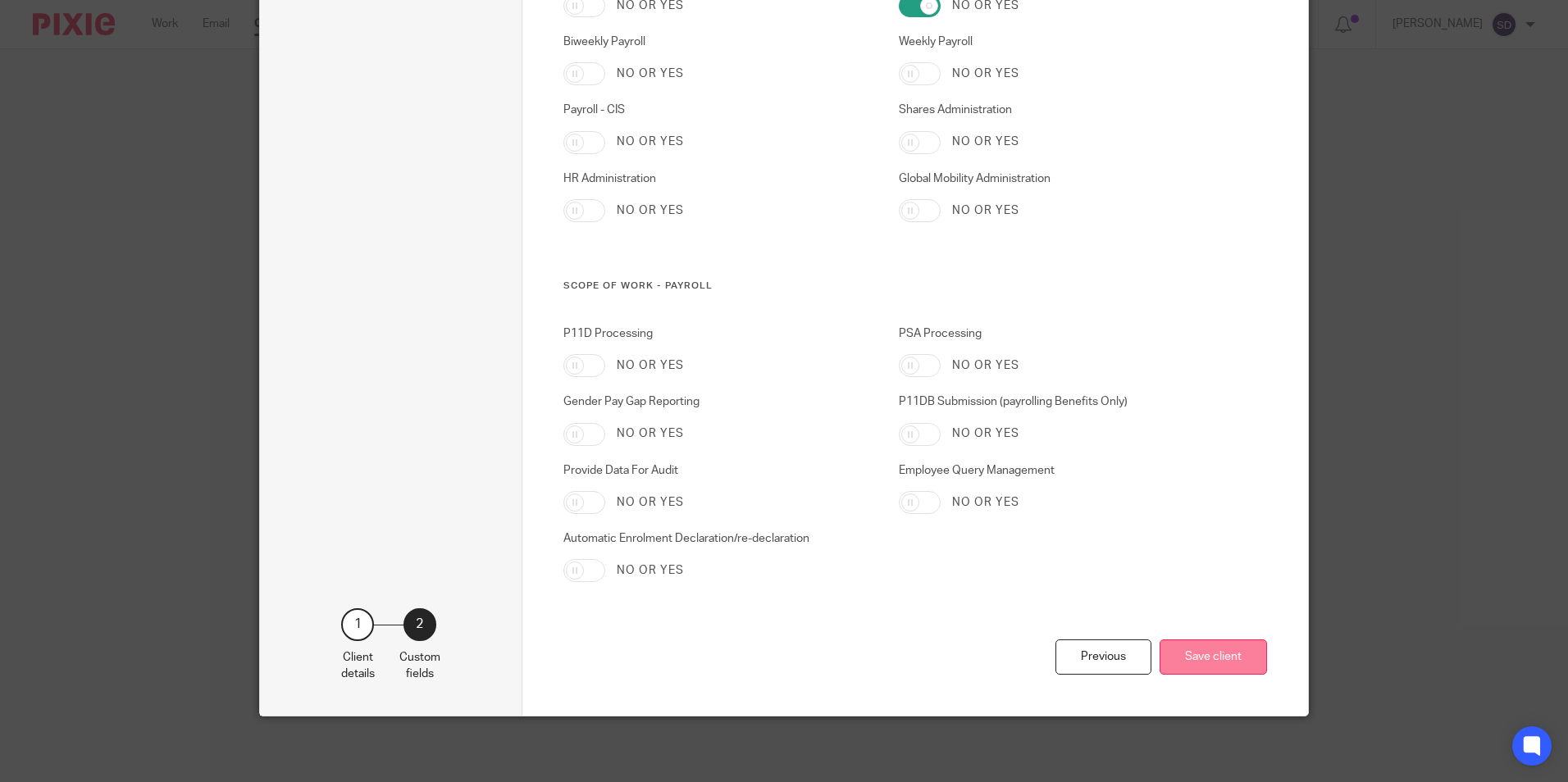
click at [1213, 660] on button "Save client" at bounding box center [1213, 657] width 107 height 35
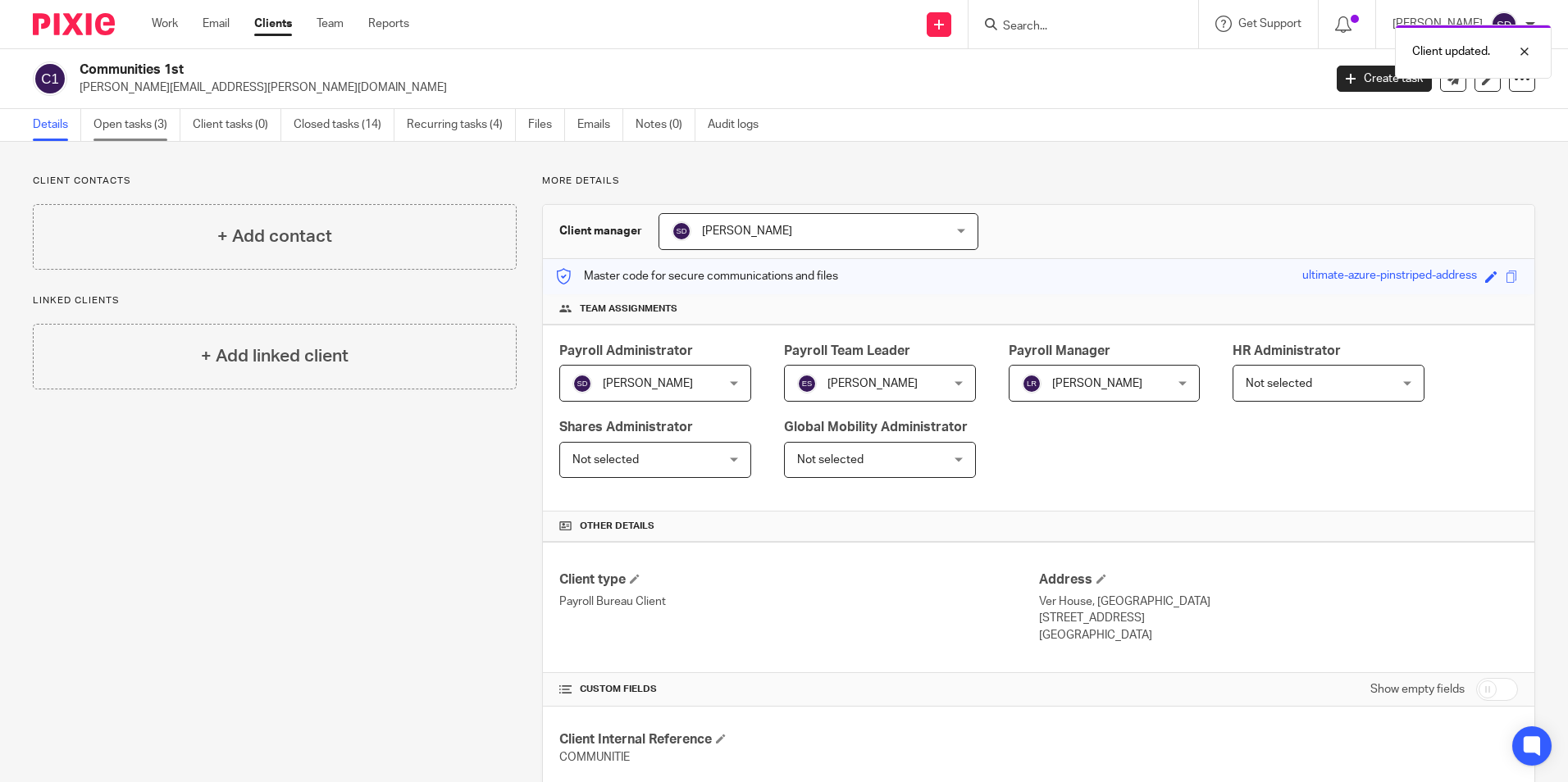
click at [137, 126] on link "Open tasks (3)" at bounding box center [136, 125] width 87 height 32
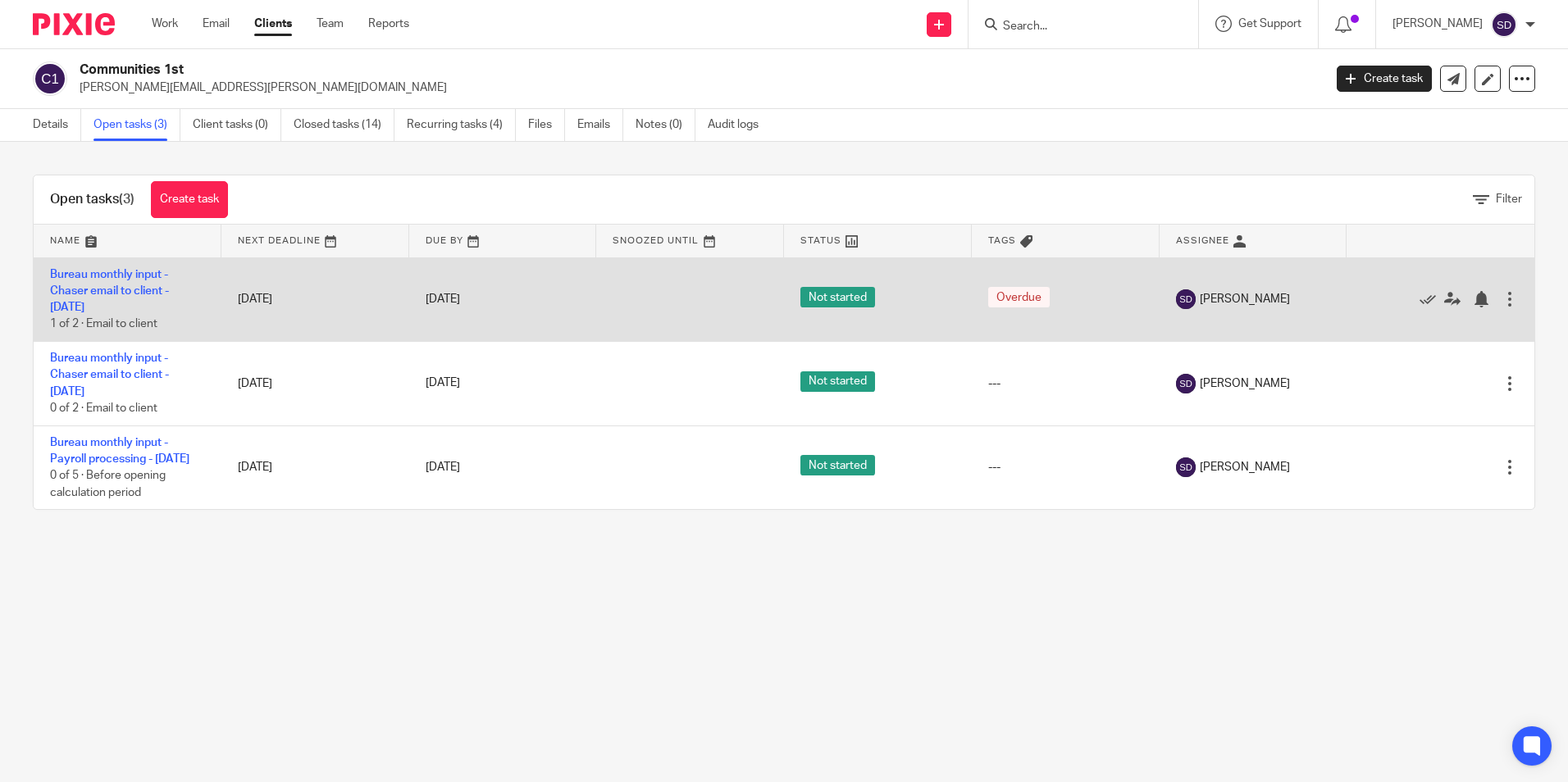
click at [818, 297] on span "Not started" at bounding box center [838, 297] width 75 height 20
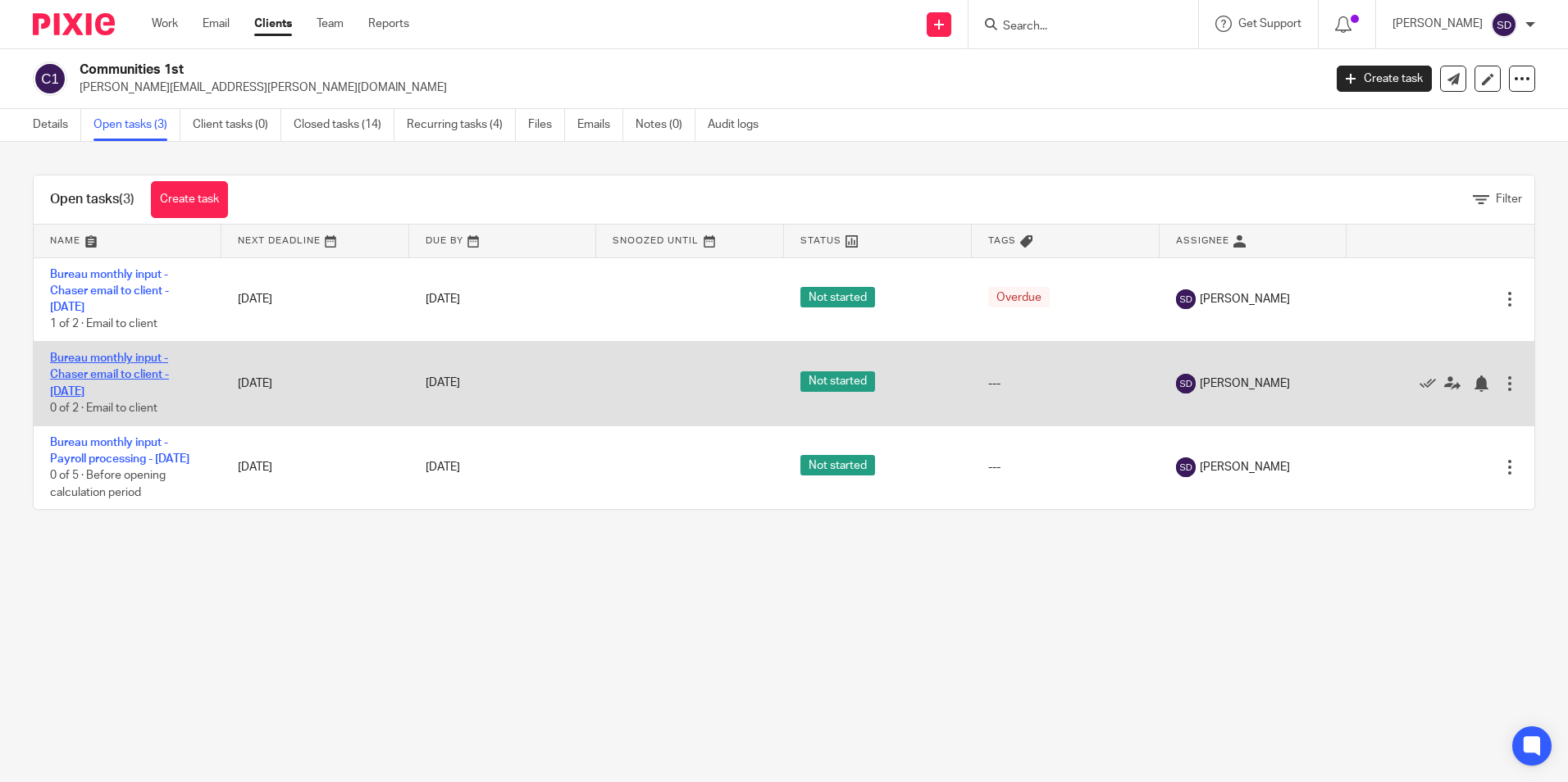
click at [107, 376] on link "Bureau monthly input - Chaser email to client - October 2025" at bounding box center [109, 375] width 119 height 45
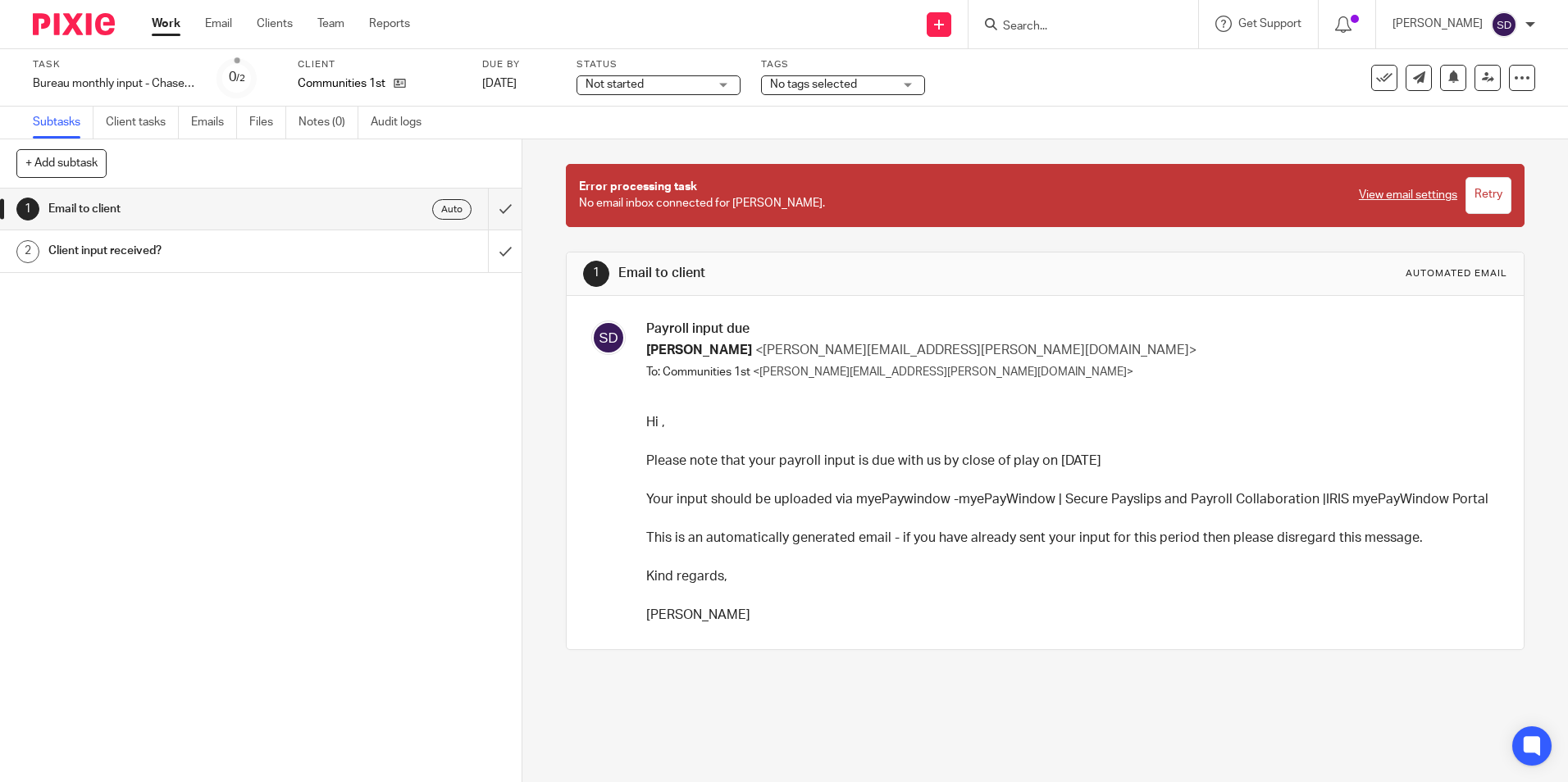
click at [72, 252] on h1 "Client input received?" at bounding box center [190, 250] width 282 height 24
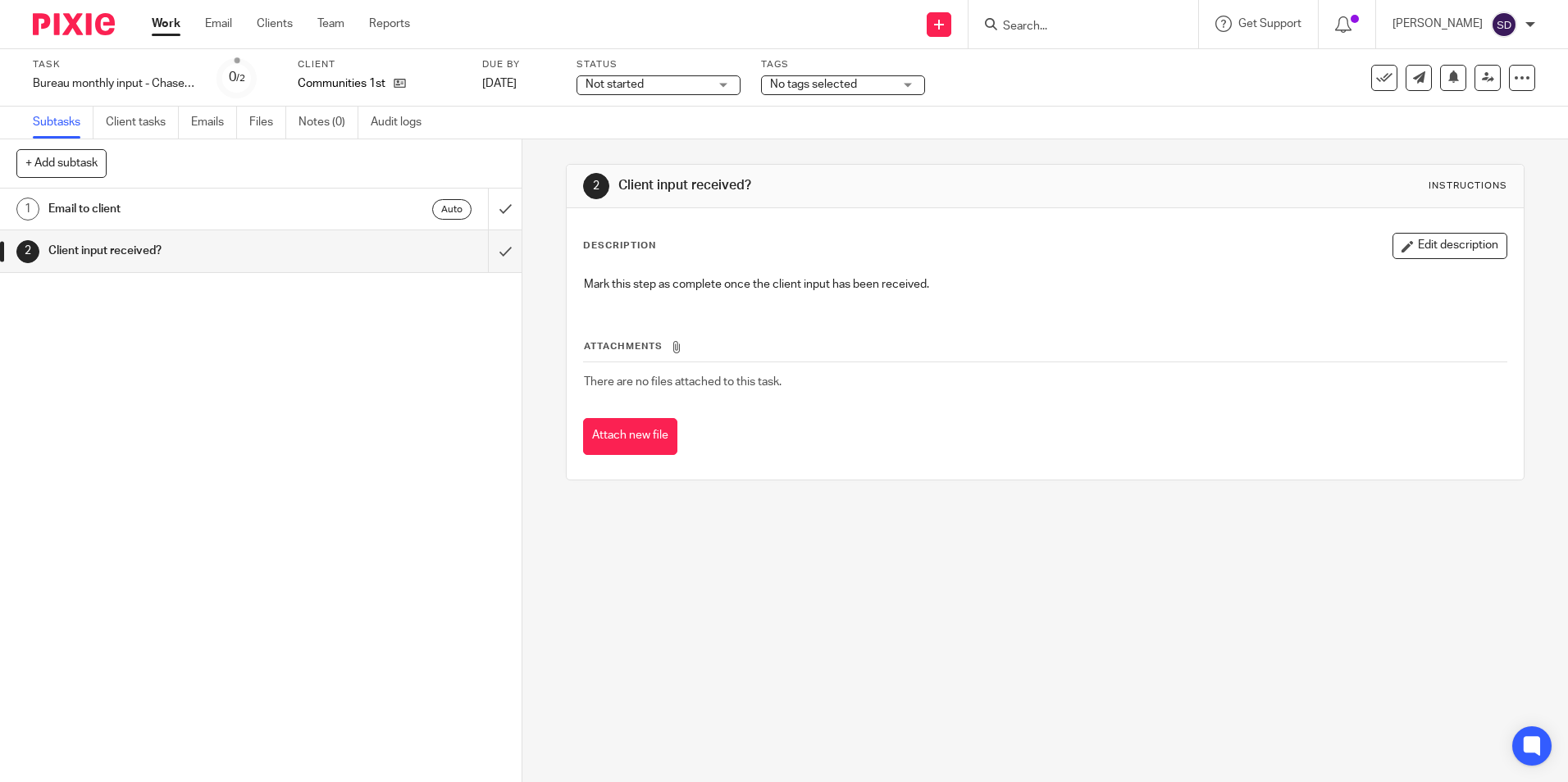
click at [73, 252] on h1 "Client input received?" at bounding box center [190, 250] width 282 height 24
click at [148, 127] on link "Client tasks" at bounding box center [142, 122] width 73 height 32
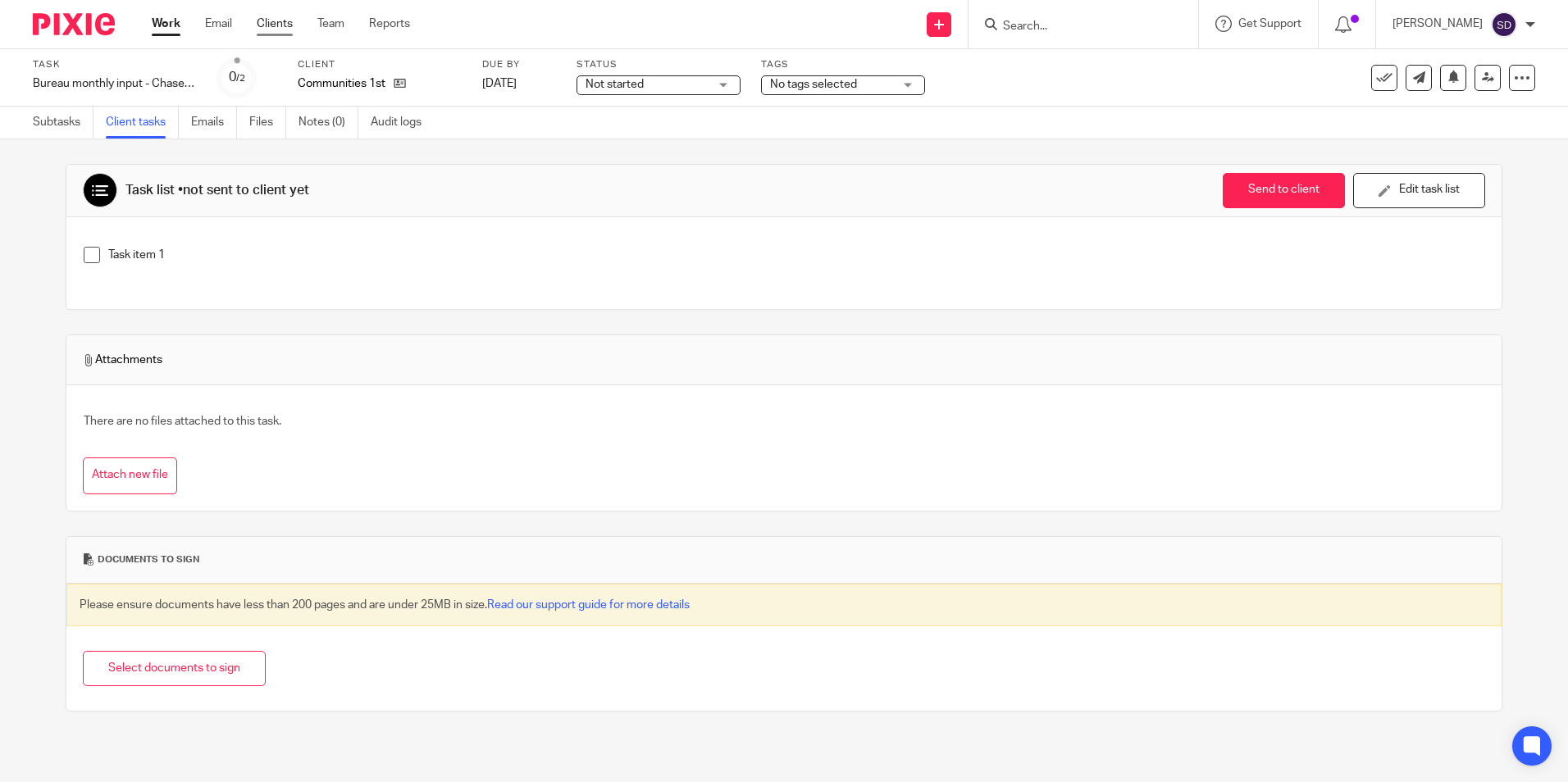
click at [274, 27] on link "Clients" at bounding box center [275, 23] width 36 height 17
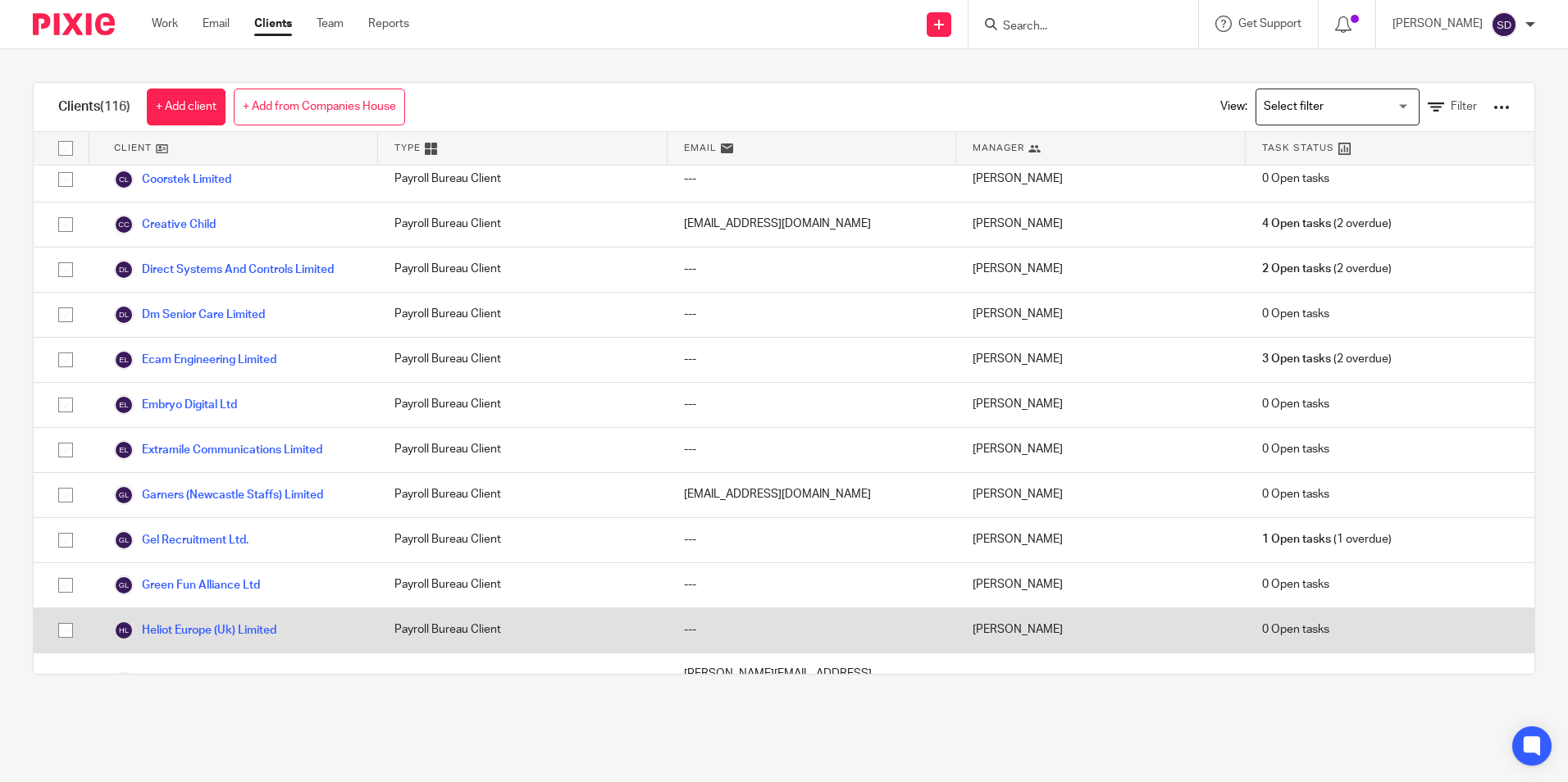
scroll to position [1230, 0]
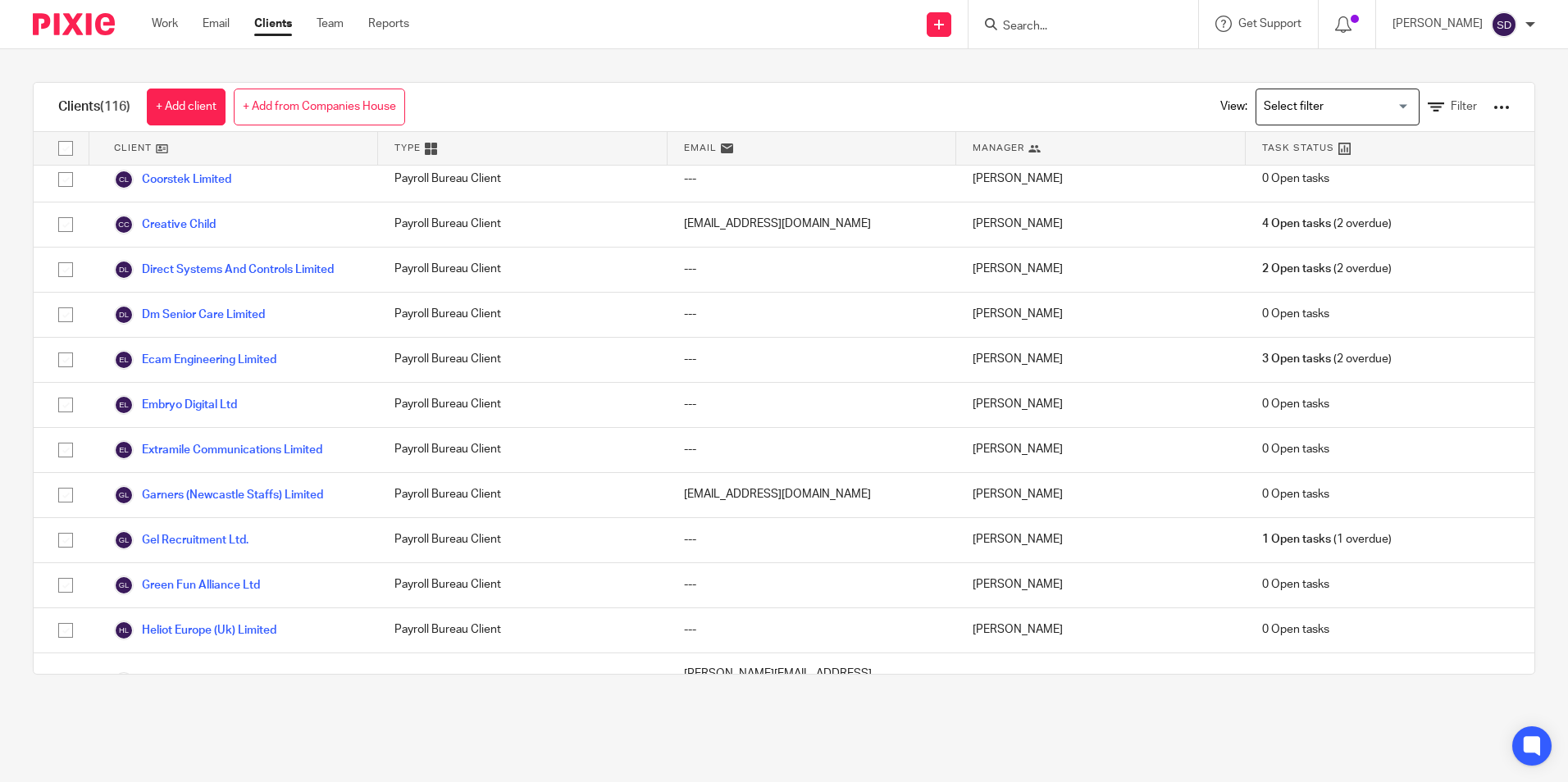
click at [275, 24] on link "Clients" at bounding box center [273, 23] width 38 height 17
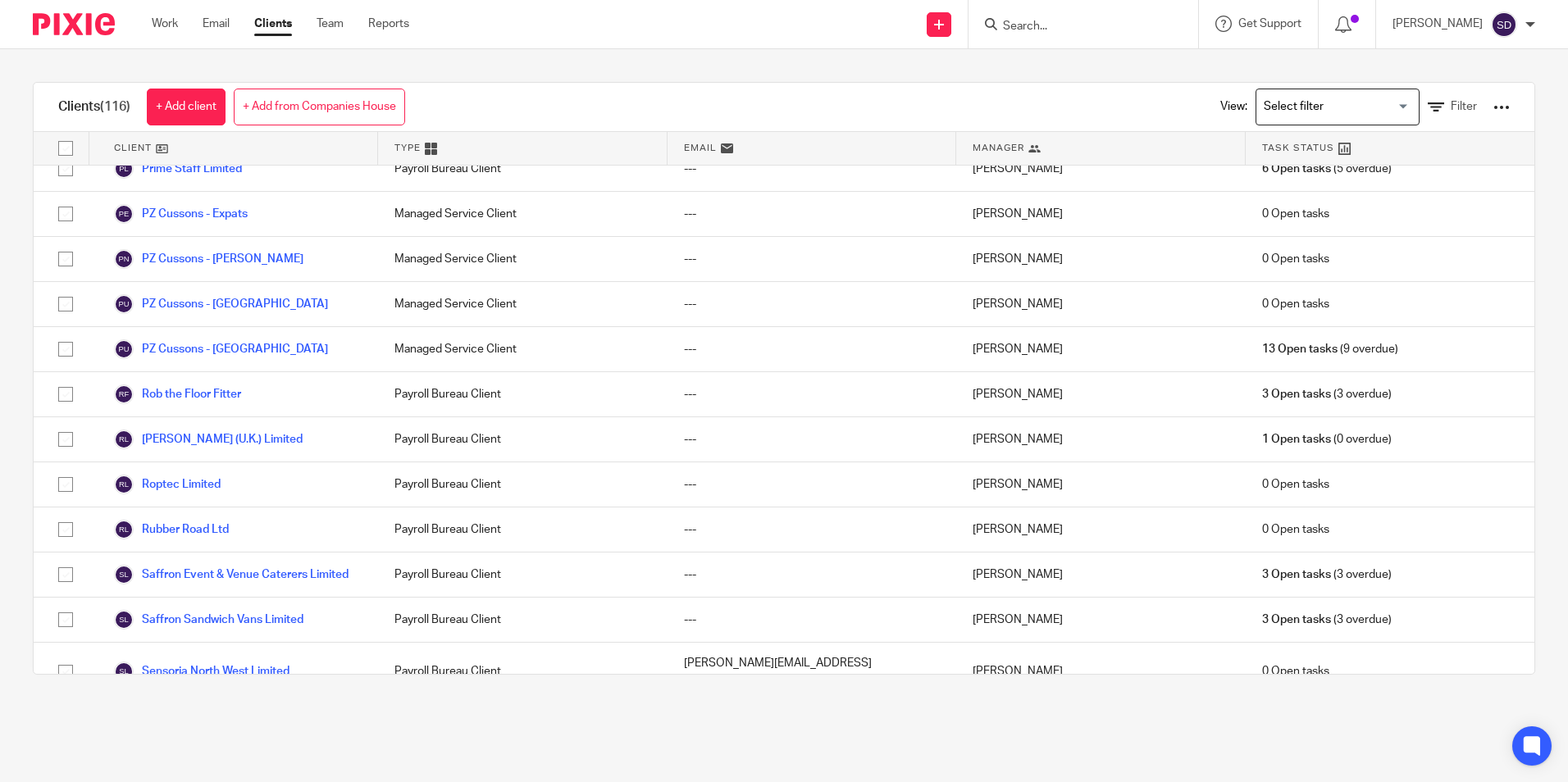
scroll to position [3445, 0]
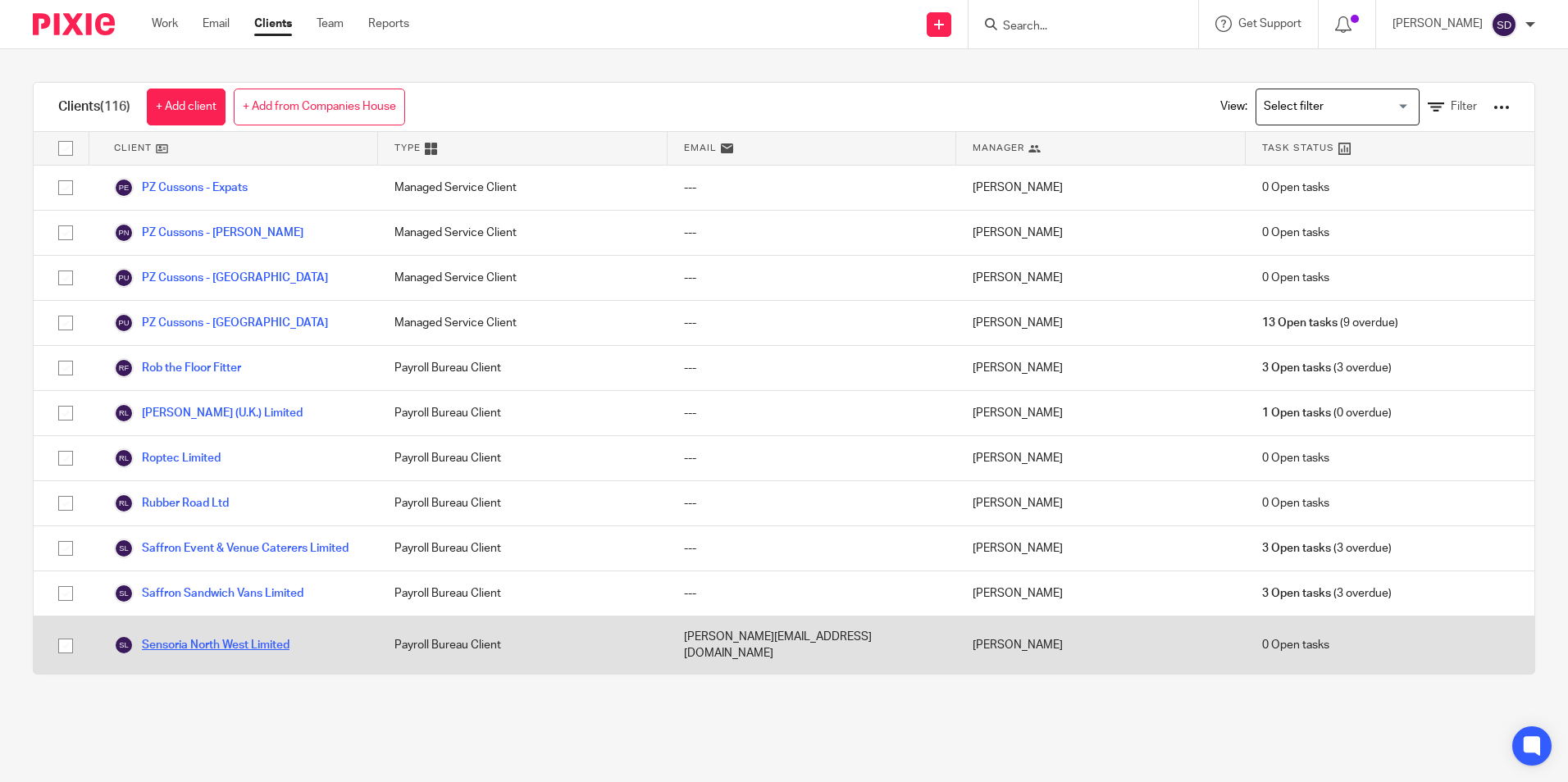
click at [198, 636] on link "Sensoria North West Limited" at bounding box center [202, 646] width 175 height 19
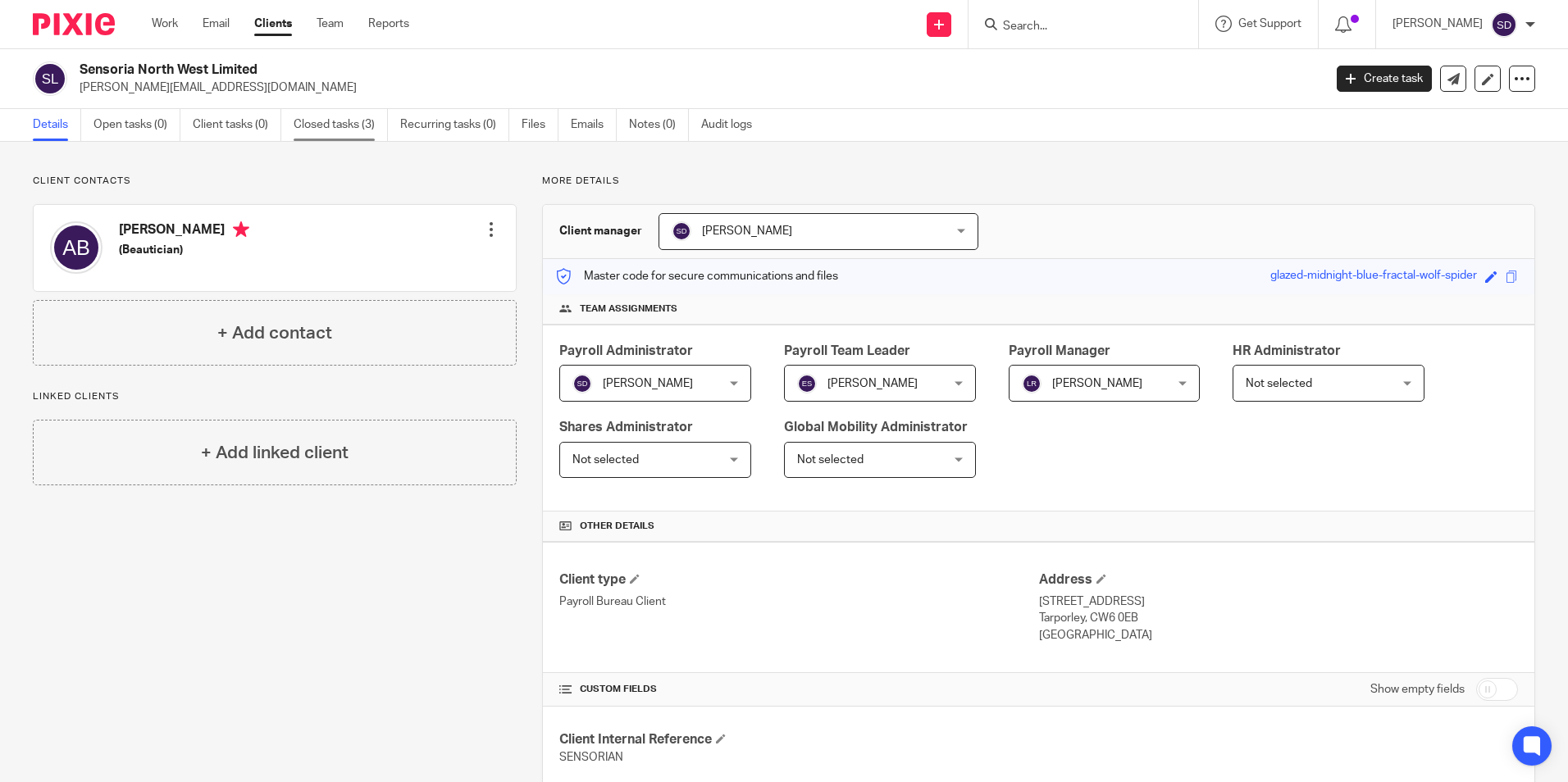
click at [346, 125] on link "Closed tasks (3)" at bounding box center [341, 125] width 94 height 32
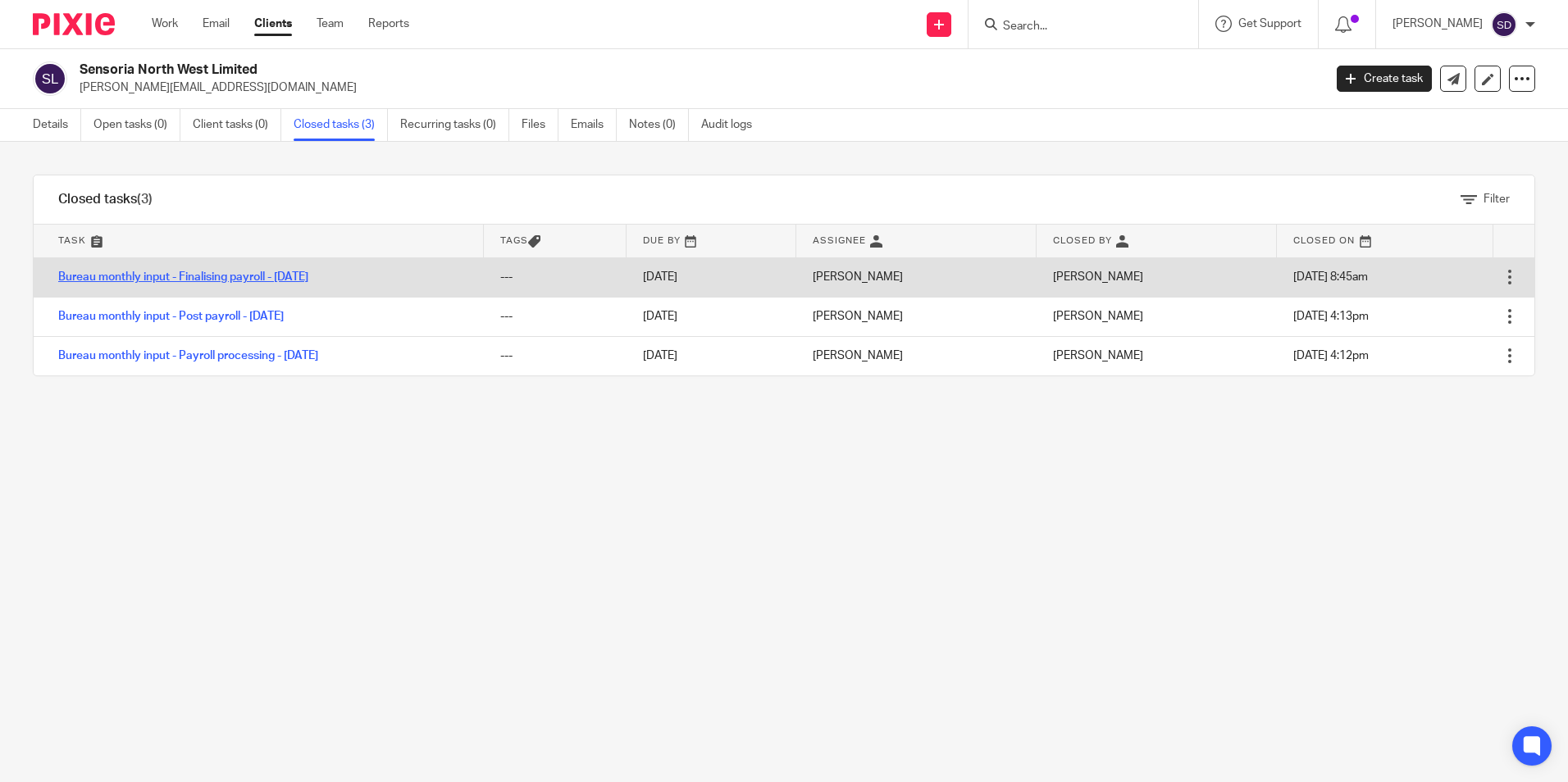
click at [243, 272] on link "Bureau monthly input - Finalising payroll - September 2025" at bounding box center [183, 278] width 250 height 12
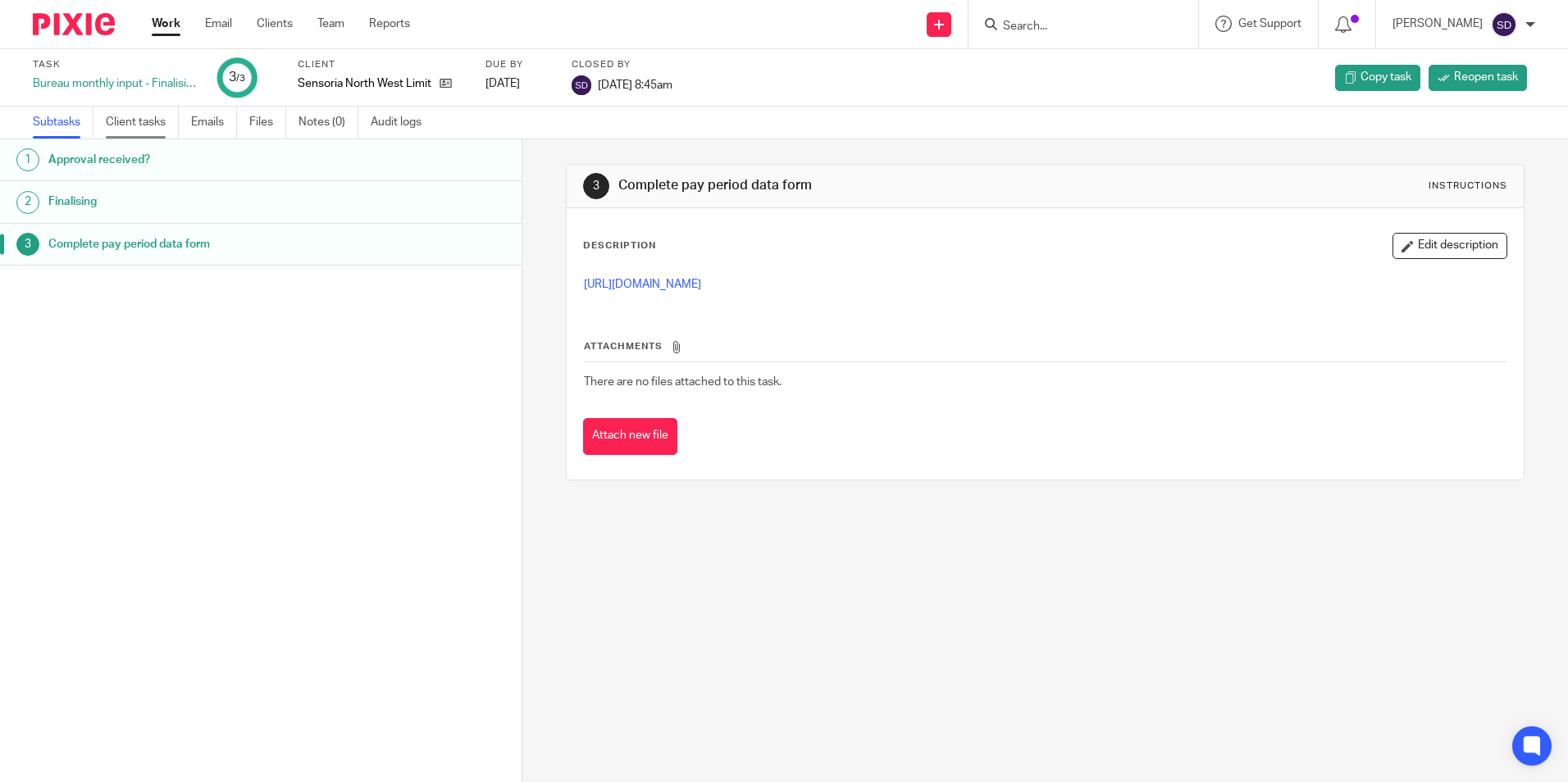
click at [147, 128] on link "Client tasks" at bounding box center [142, 122] width 73 height 32
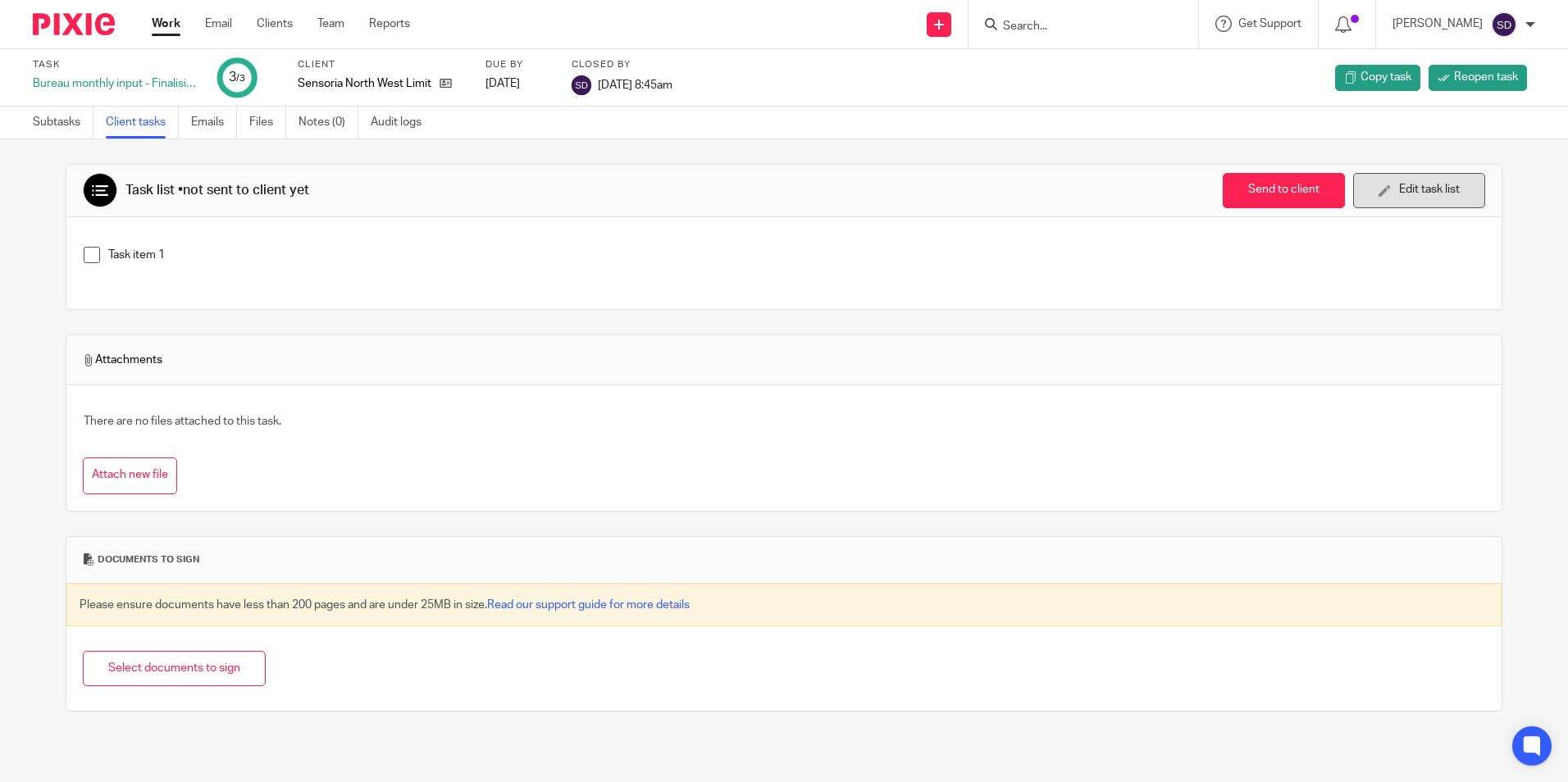
click at [1354, 190] on button "Edit task list" at bounding box center [1420, 191] width 132 height 35
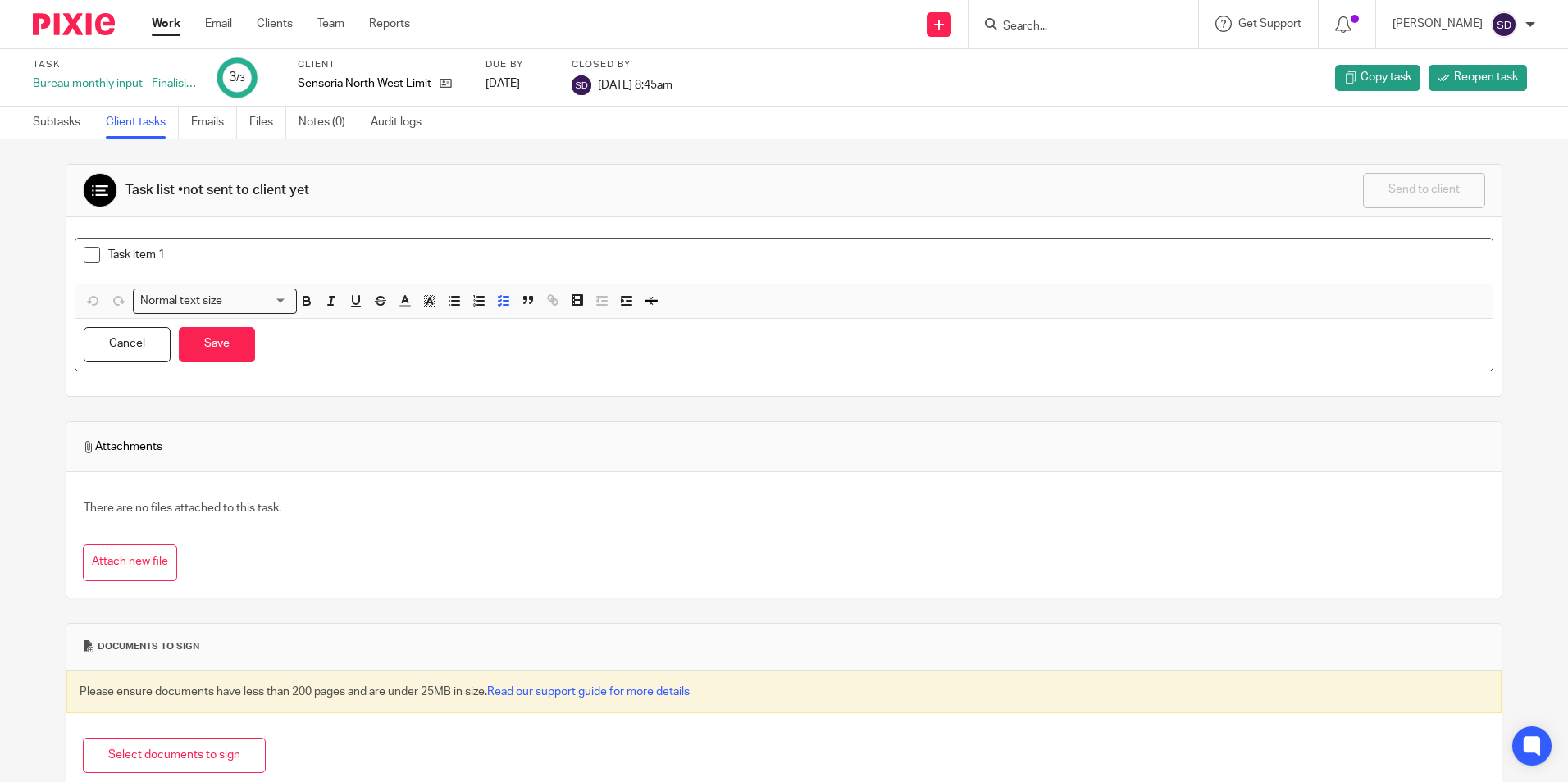
click at [87, 255] on span at bounding box center [92, 255] width 17 height 17
click at [89, 260] on span at bounding box center [92, 255] width 17 height 17
click at [138, 344] on button "Cancel" at bounding box center [127, 345] width 87 height 35
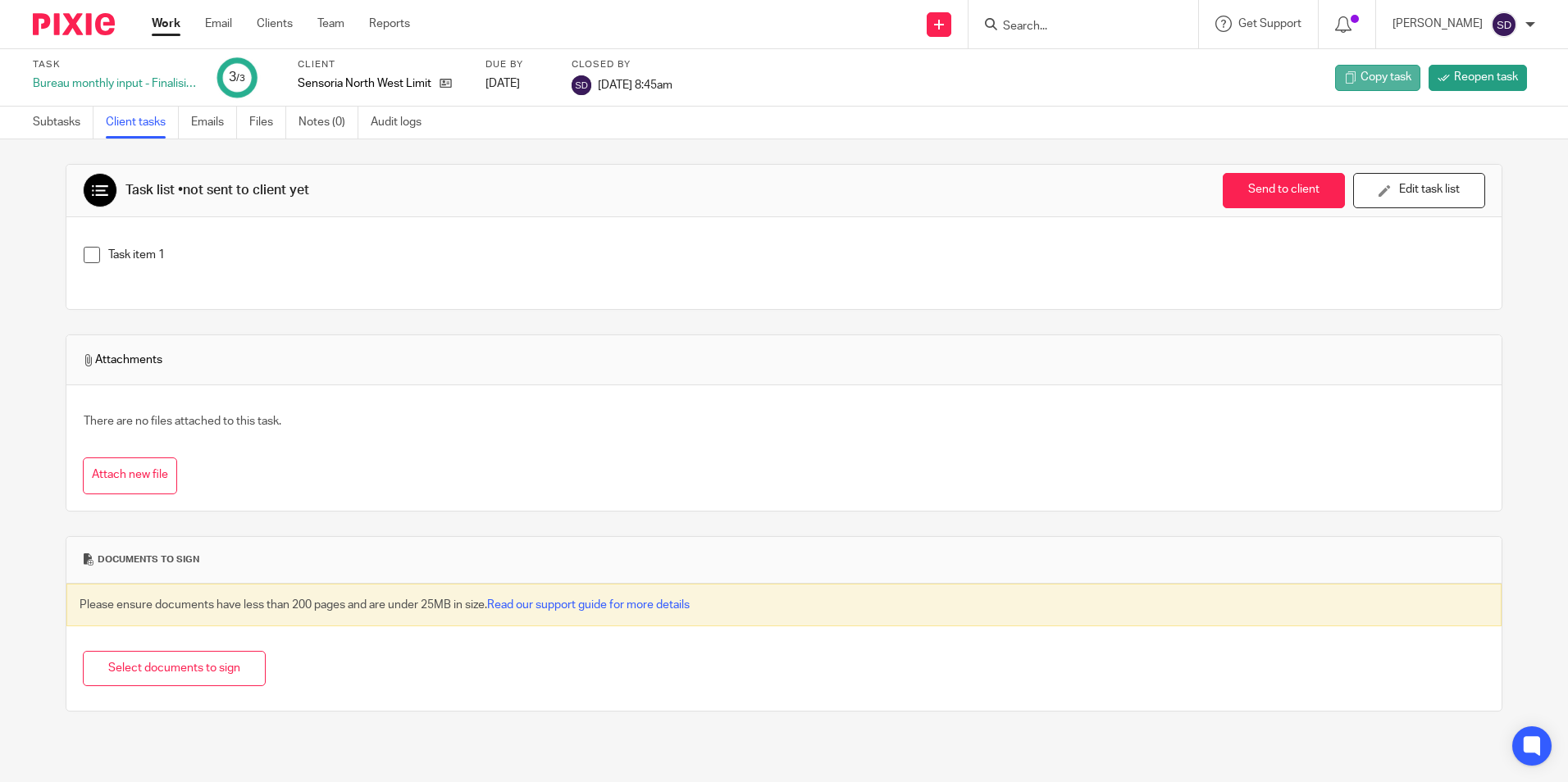
click at [1361, 73] on span "Copy task" at bounding box center [1386, 77] width 51 height 17
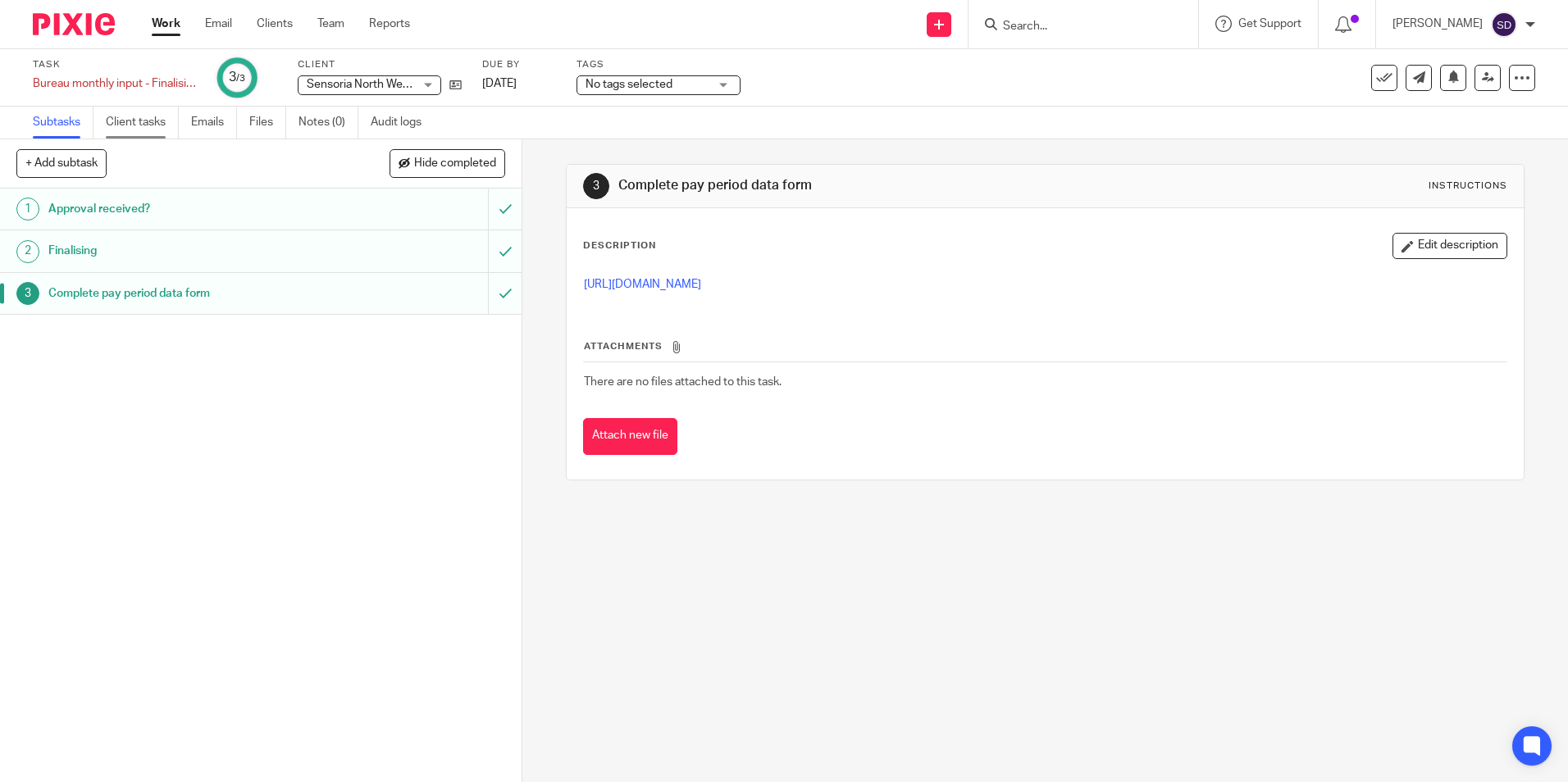
click at [149, 120] on link "Client tasks" at bounding box center [142, 122] width 73 height 32
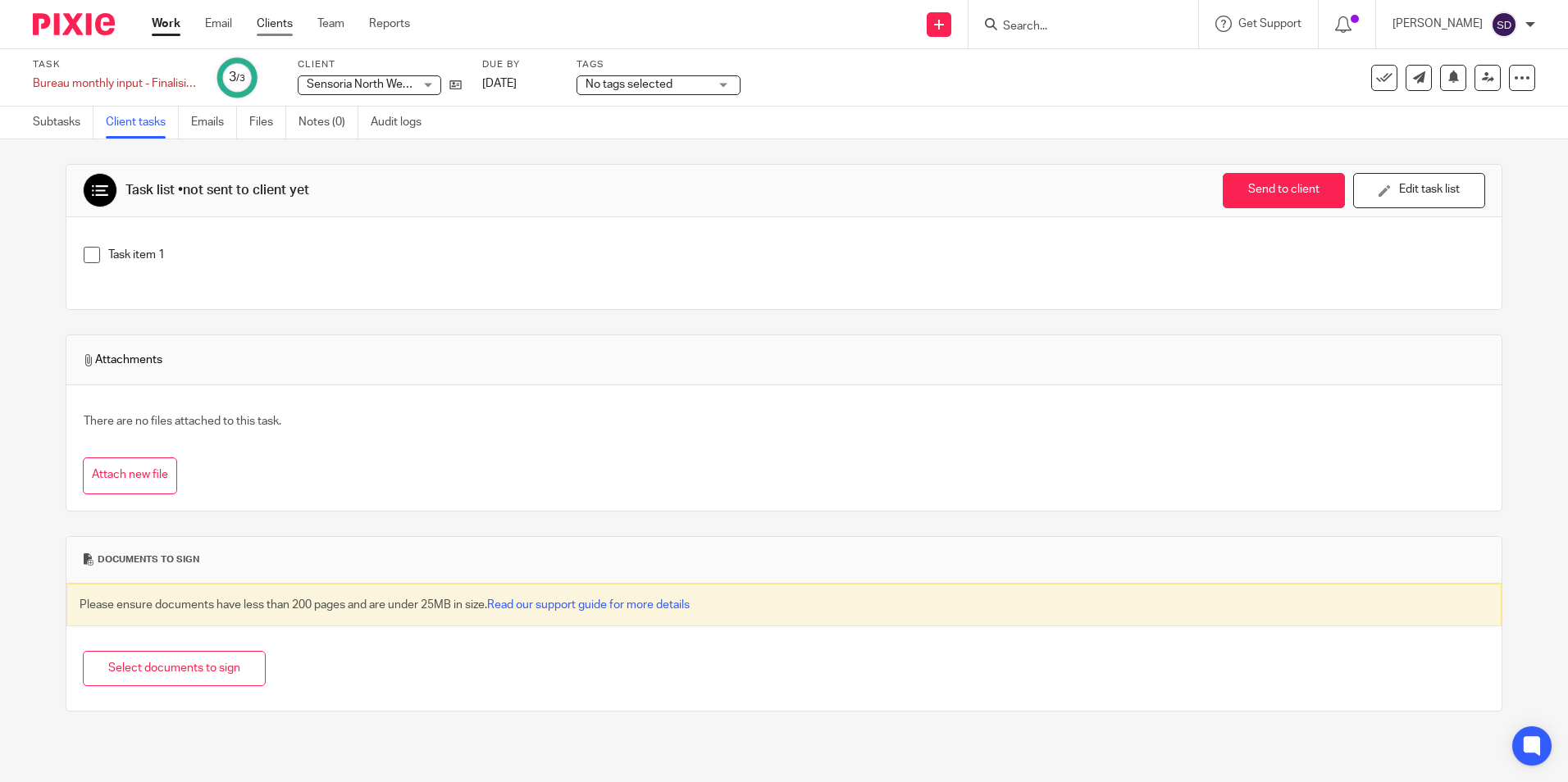
click at [262, 16] on link "Clients" at bounding box center [275, 23] width 36 height 17
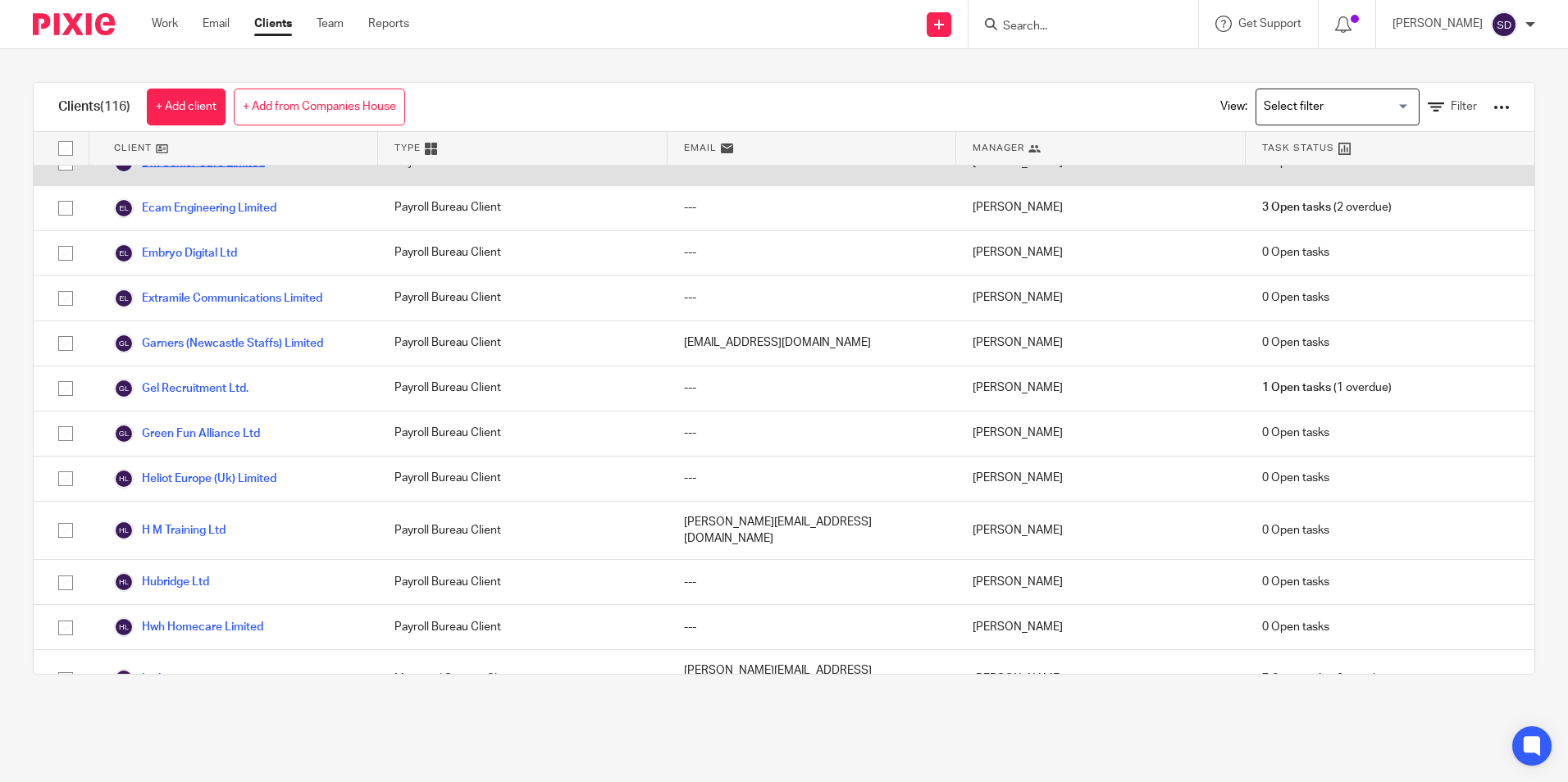
scroll to position [1395, 0]
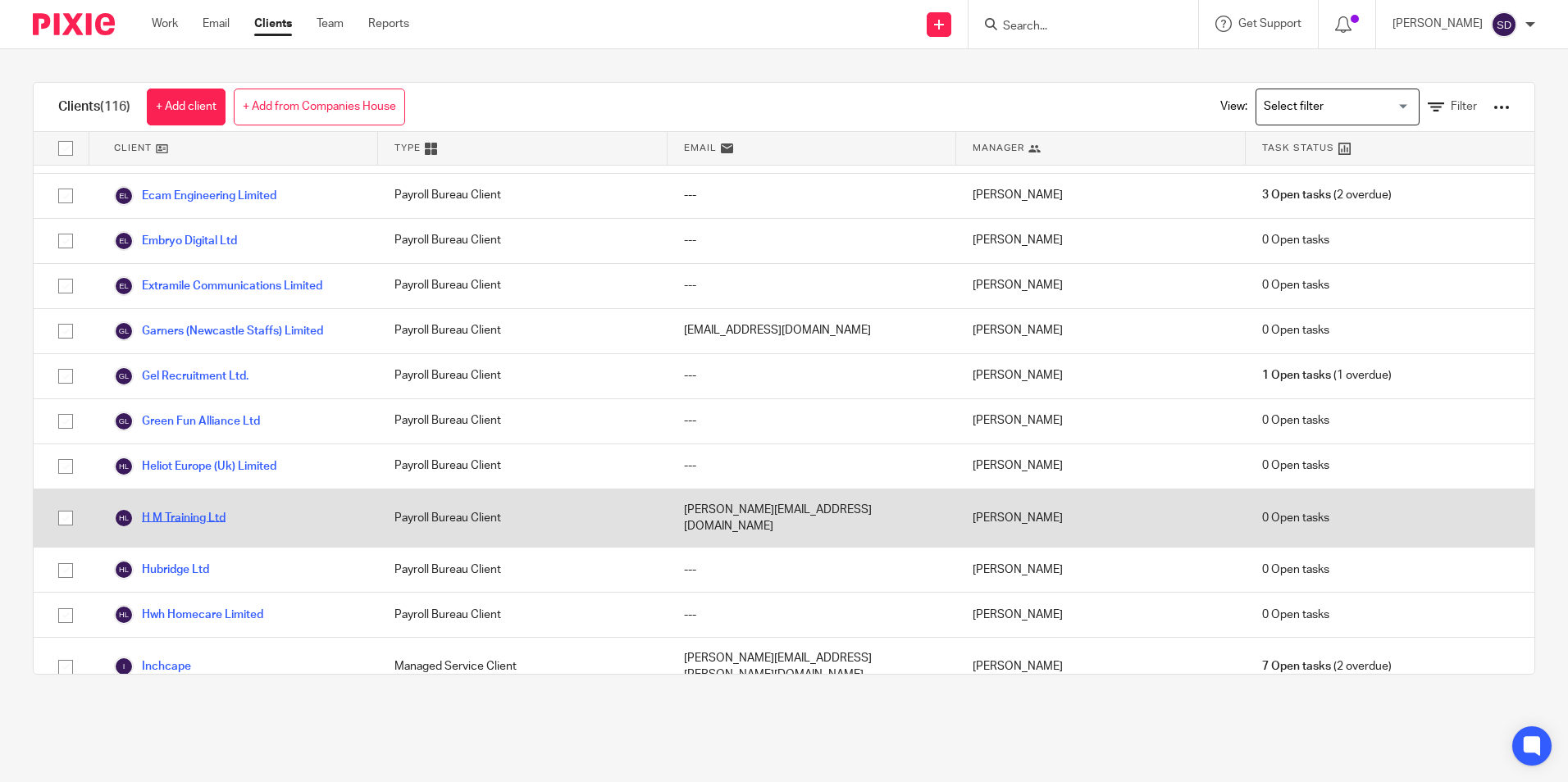
click at [208, 508] on link "H M Training Ltd" at bounding box center [169, 518] width 112 height 19
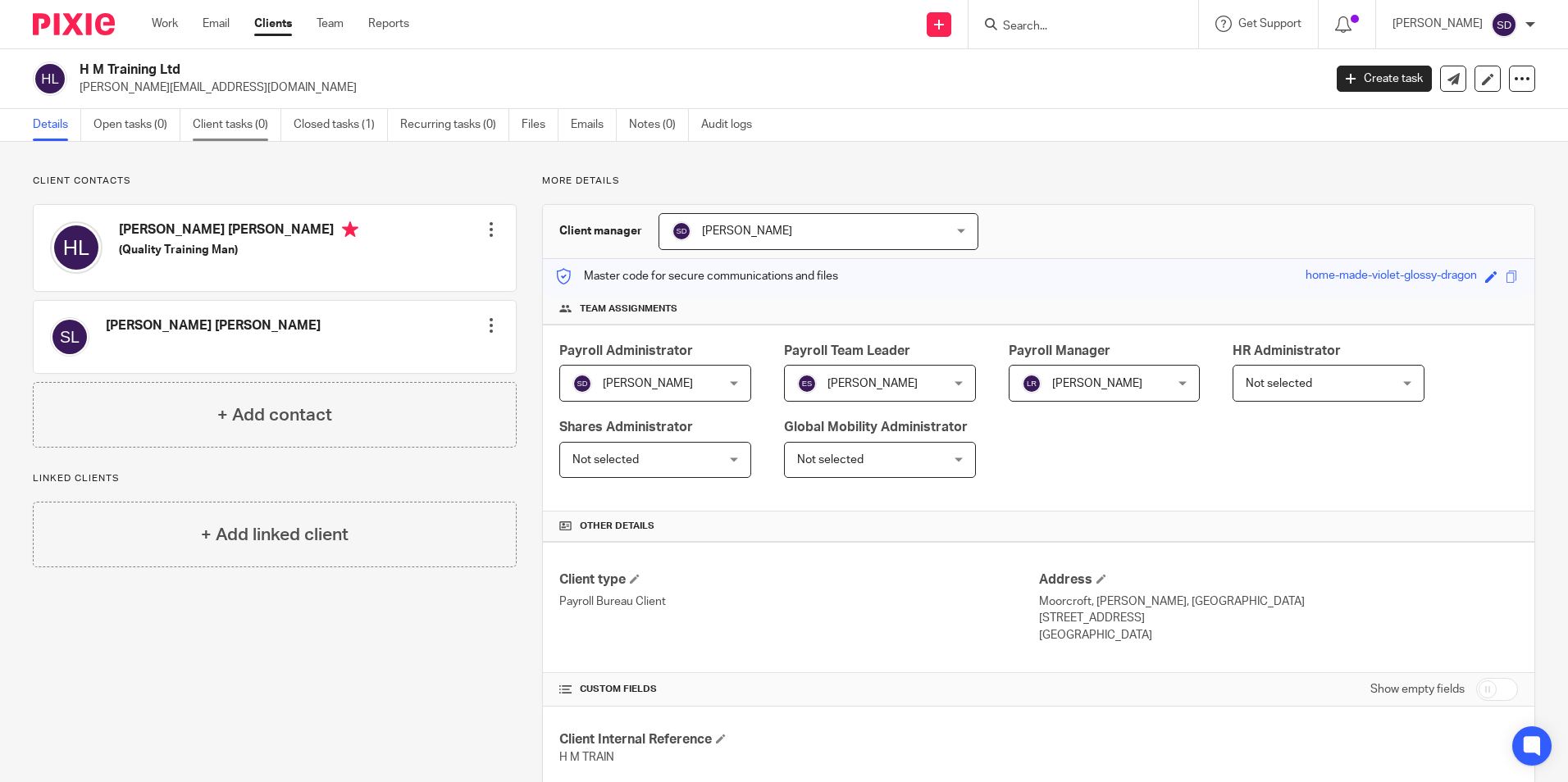
click at [204, 121] on link "Client tasks (0)" at bounding box center [237, 125] width 89 height 32
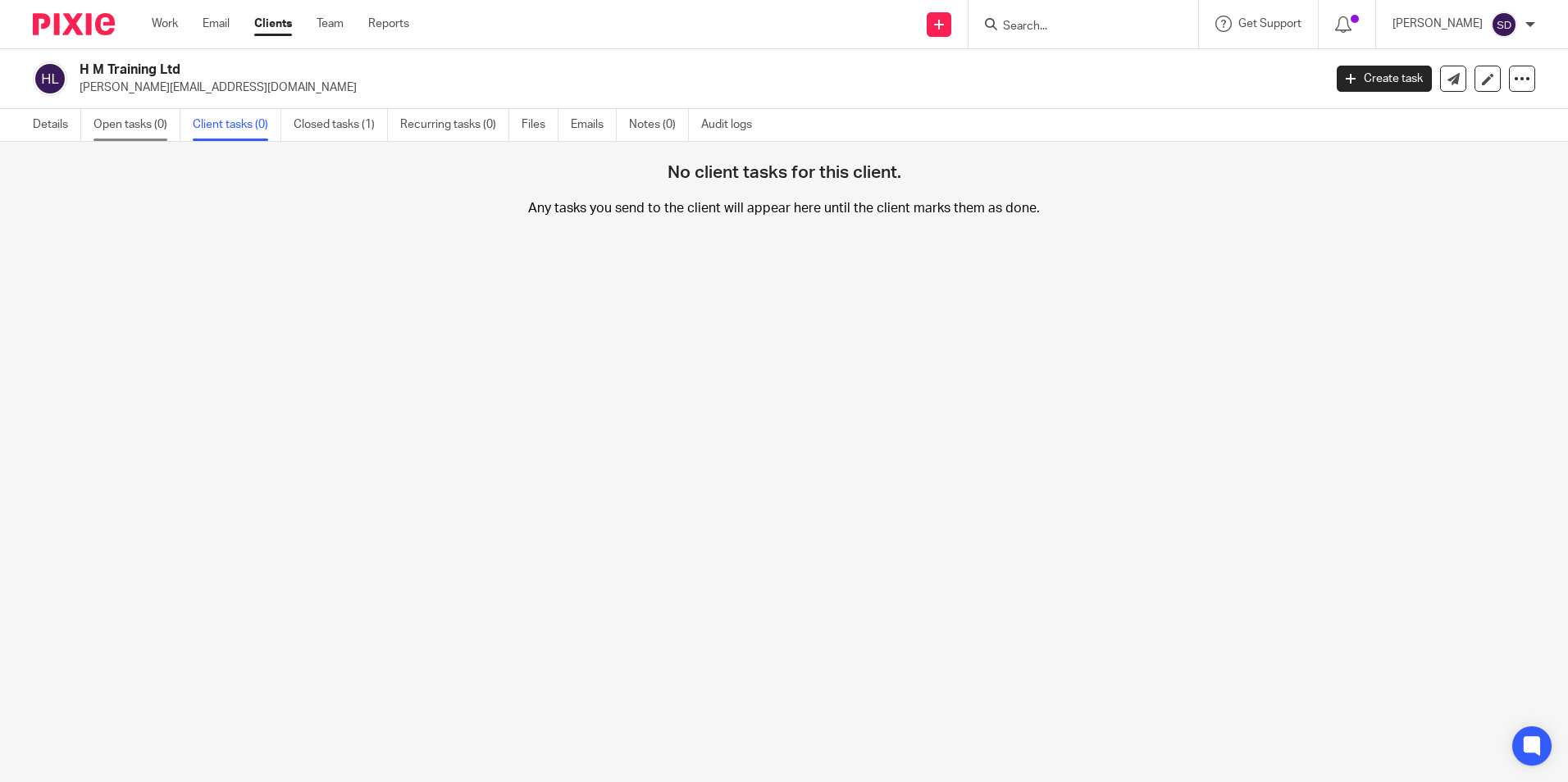
click at [106, 122] on link "Open tasks (0)" at bounding box center [136, 125] width 87 height 32
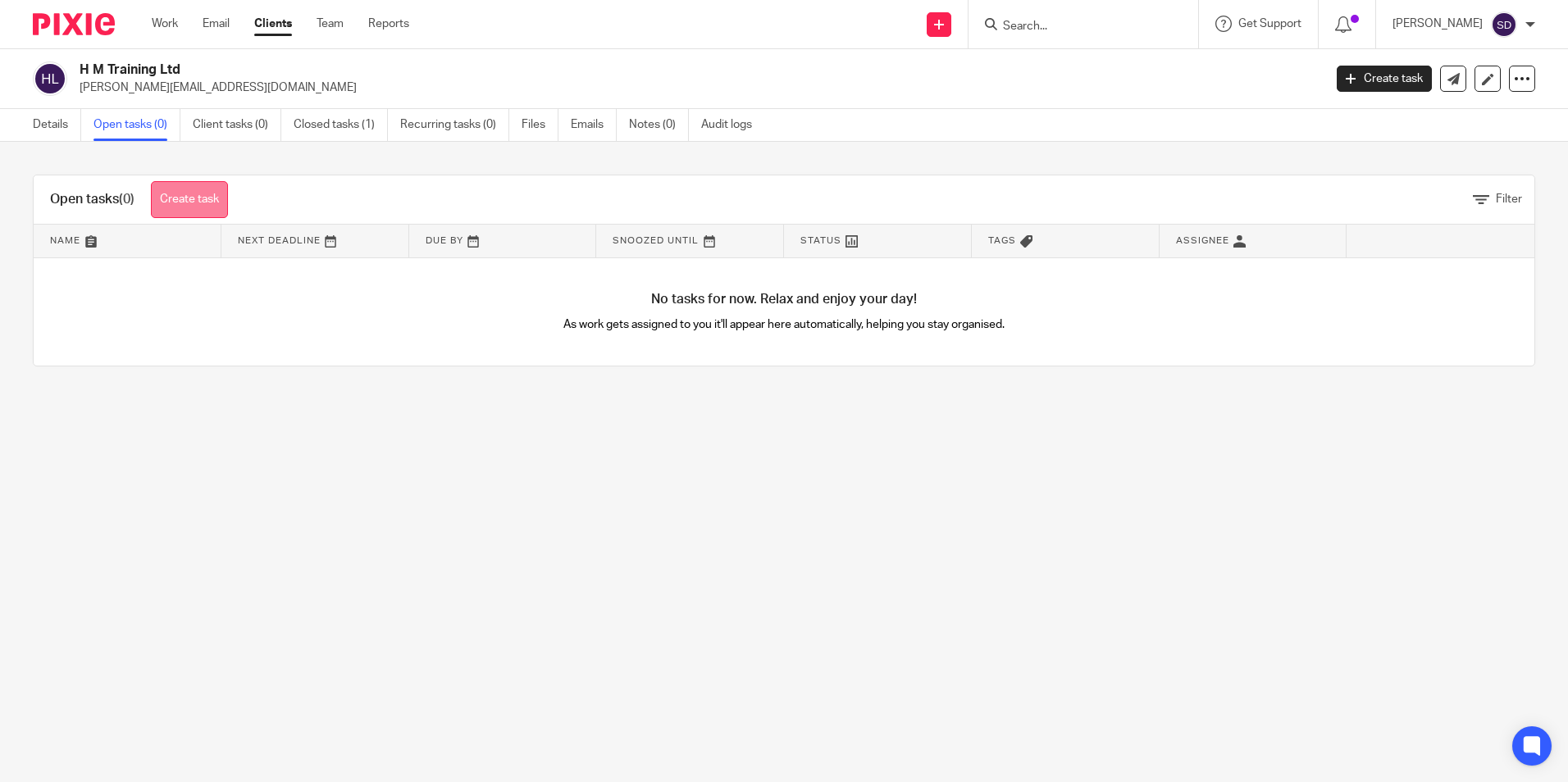
click at [203, 200] on link "Create task" at bounding box center [189, 200] width 77 height 37
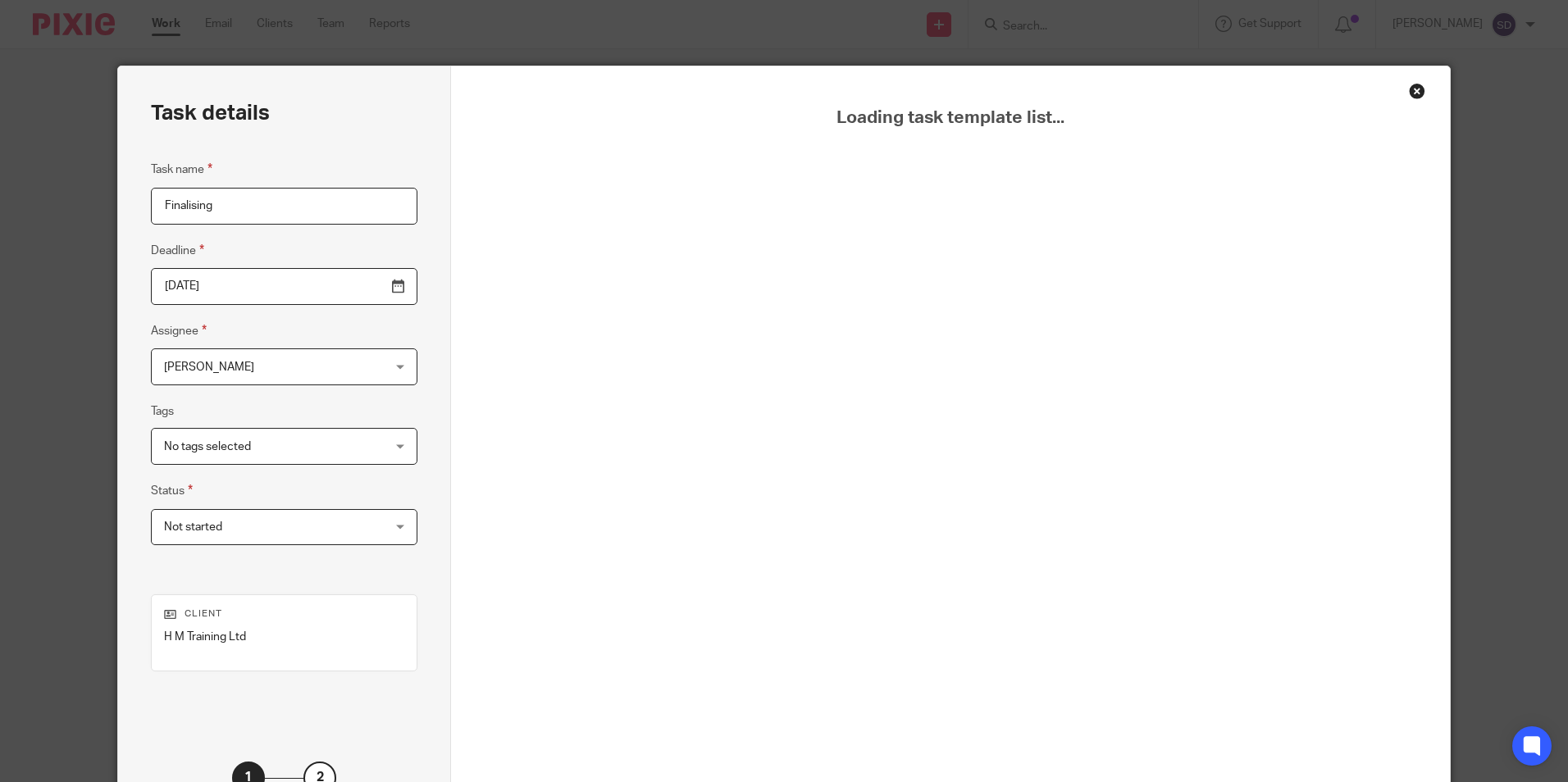
type input "Finalising"
click at [749, 522] on div "Loading task template list..." at bounding box center [950, 477] width 916 height 741
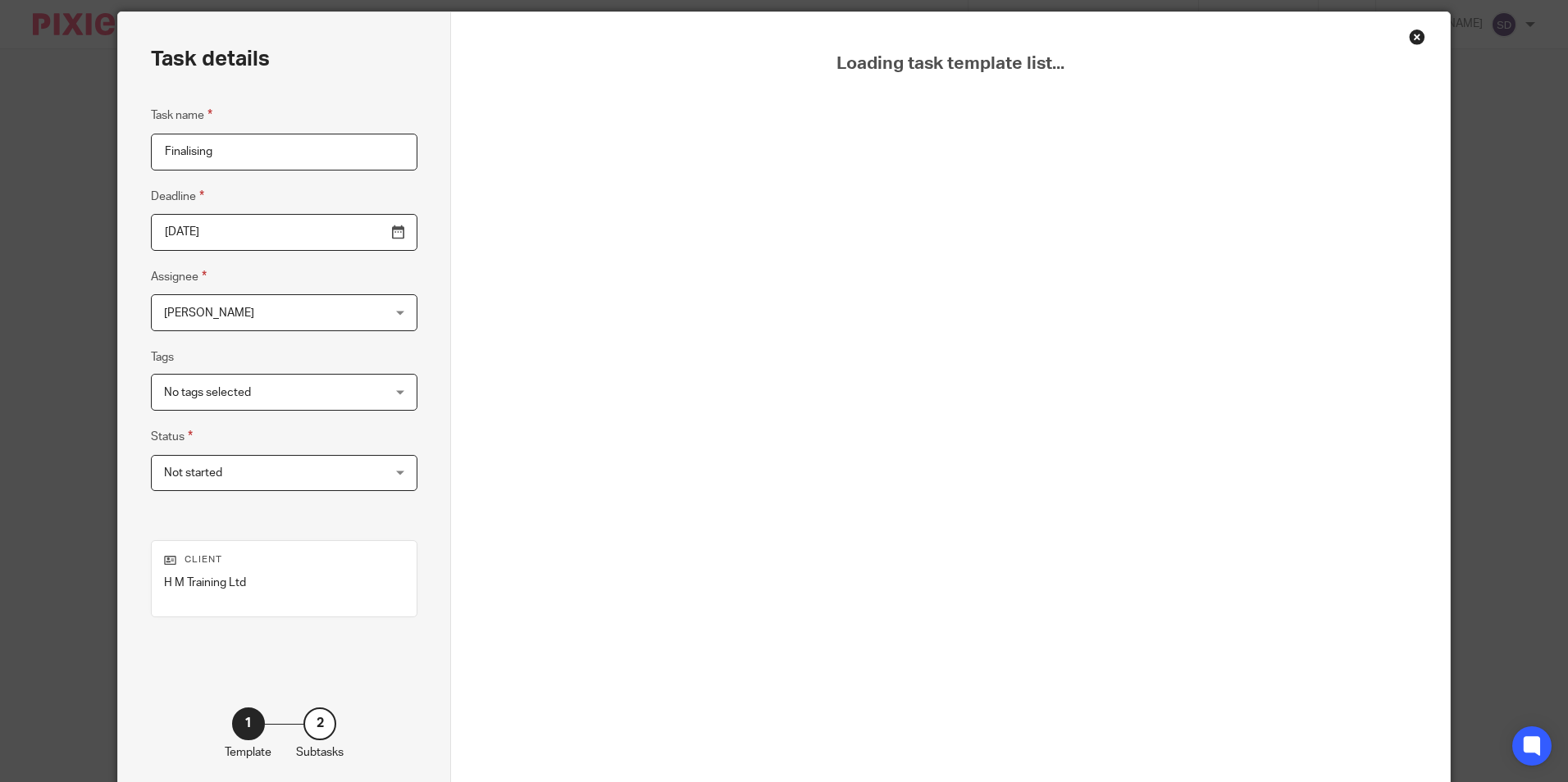
scroll to position [82, 0]
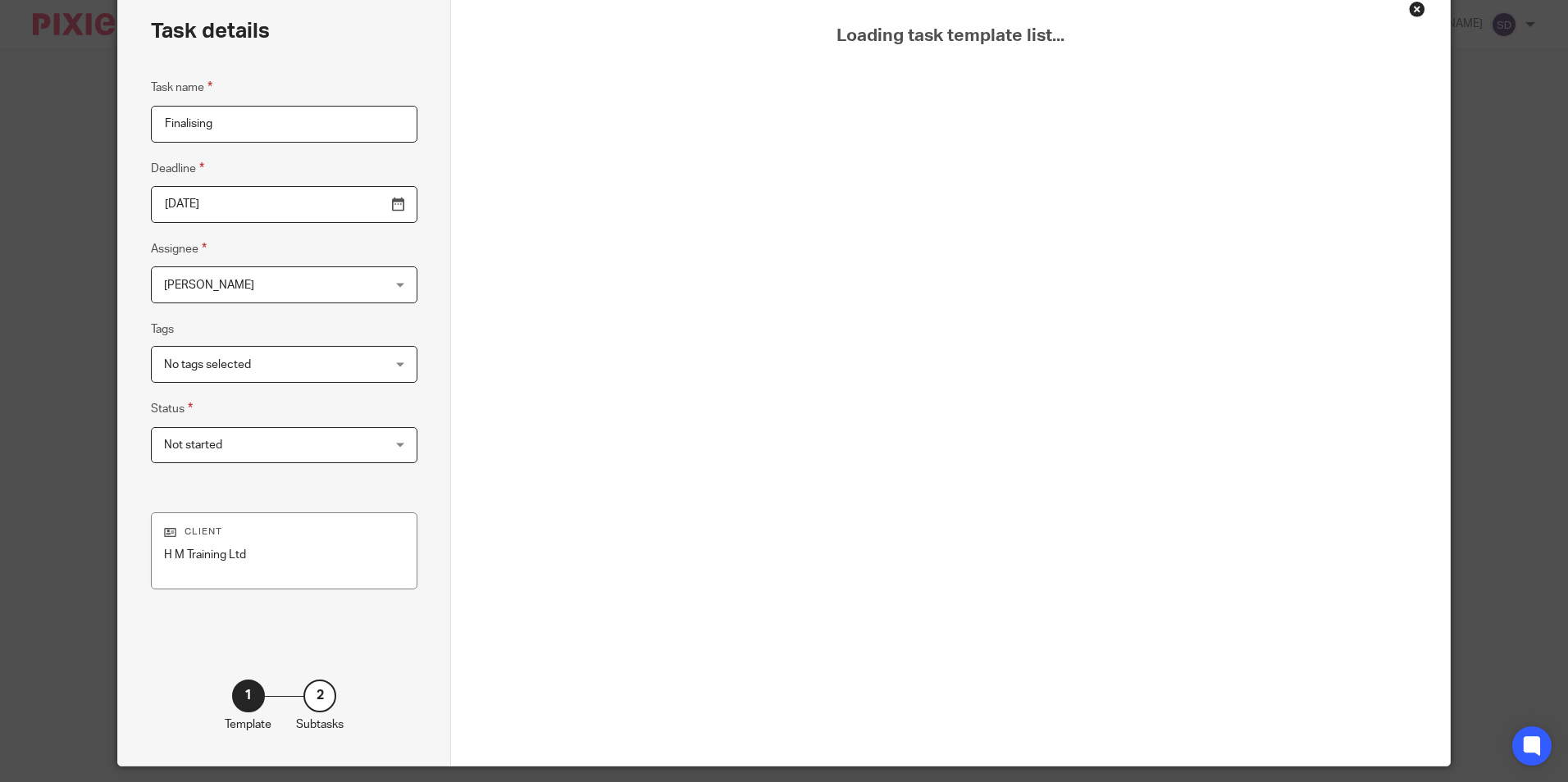
click at [201, 548] on p "H M Training Ltd" at bounding box center [283, 555] width 241 height 17
click at [807, 206] on div "Loading task template list..." at bounding box center [950, 395] width 916 height 741
click at [1409, 9] on div "Close this dialog window" at bounding box center [1417, 9] width 17 height 17
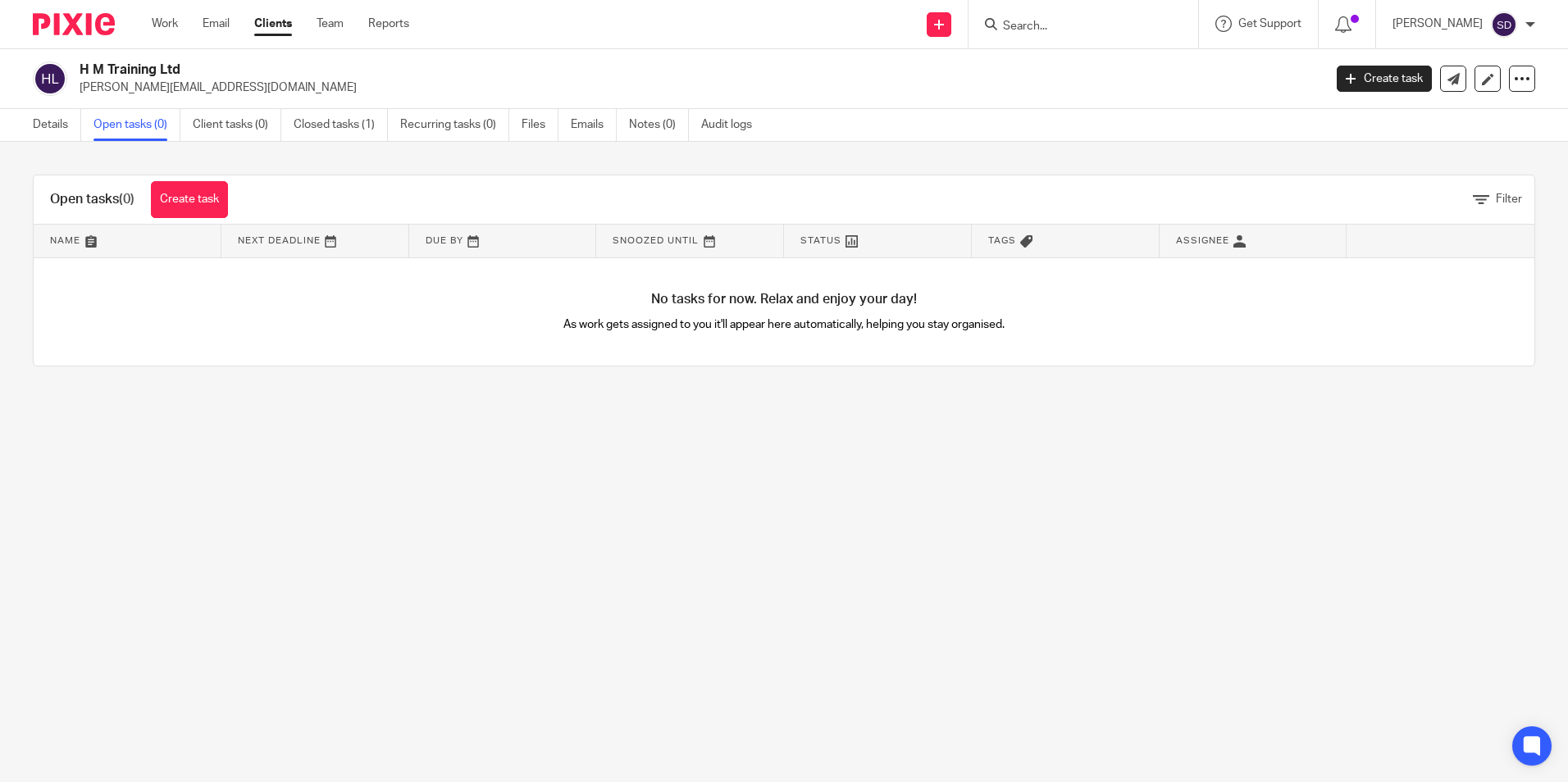
click at [280, 21] on link "Clients" at bounding box center [273, 23] width 38 height 17
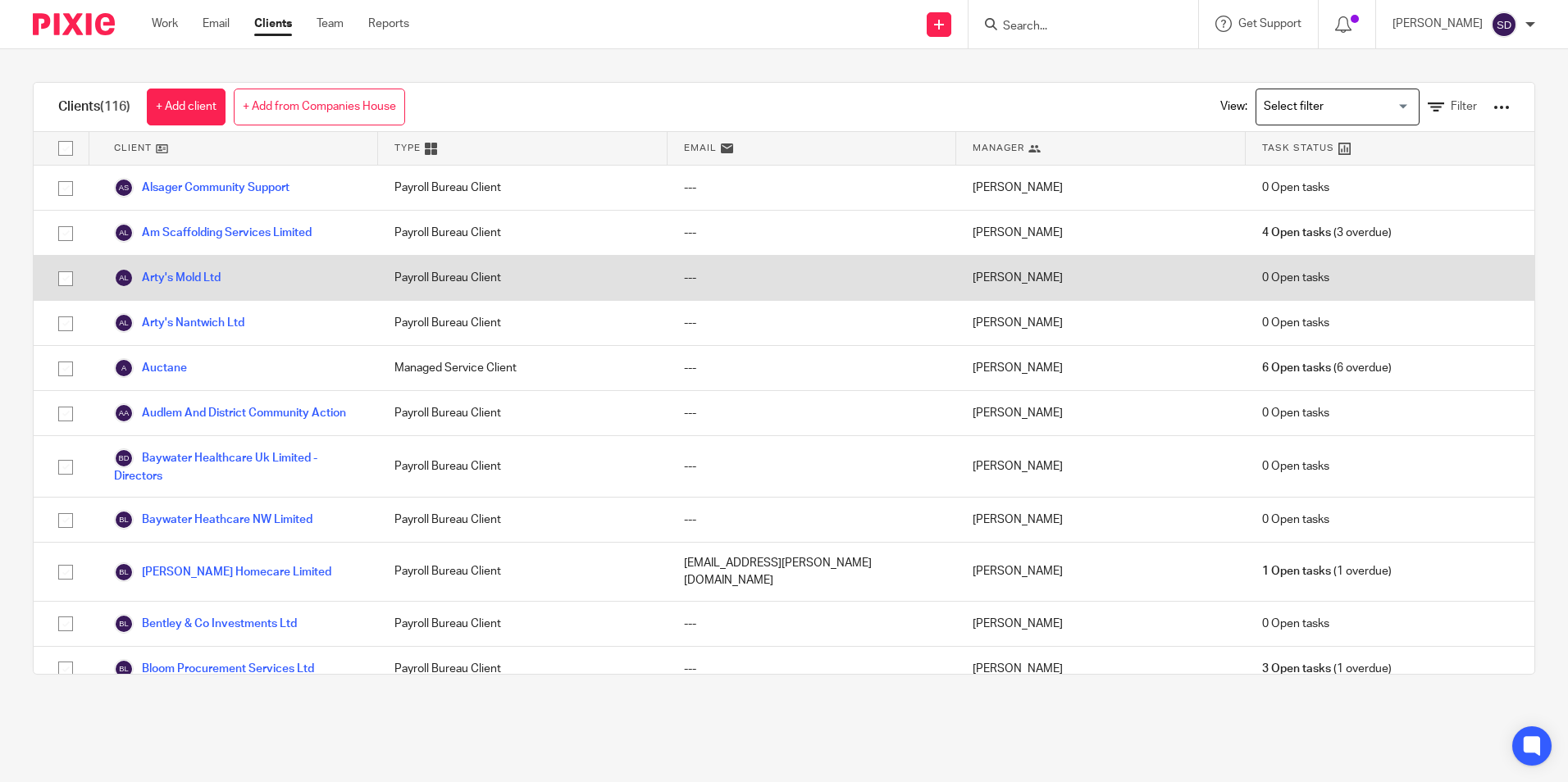
scroll to position [164, 0]
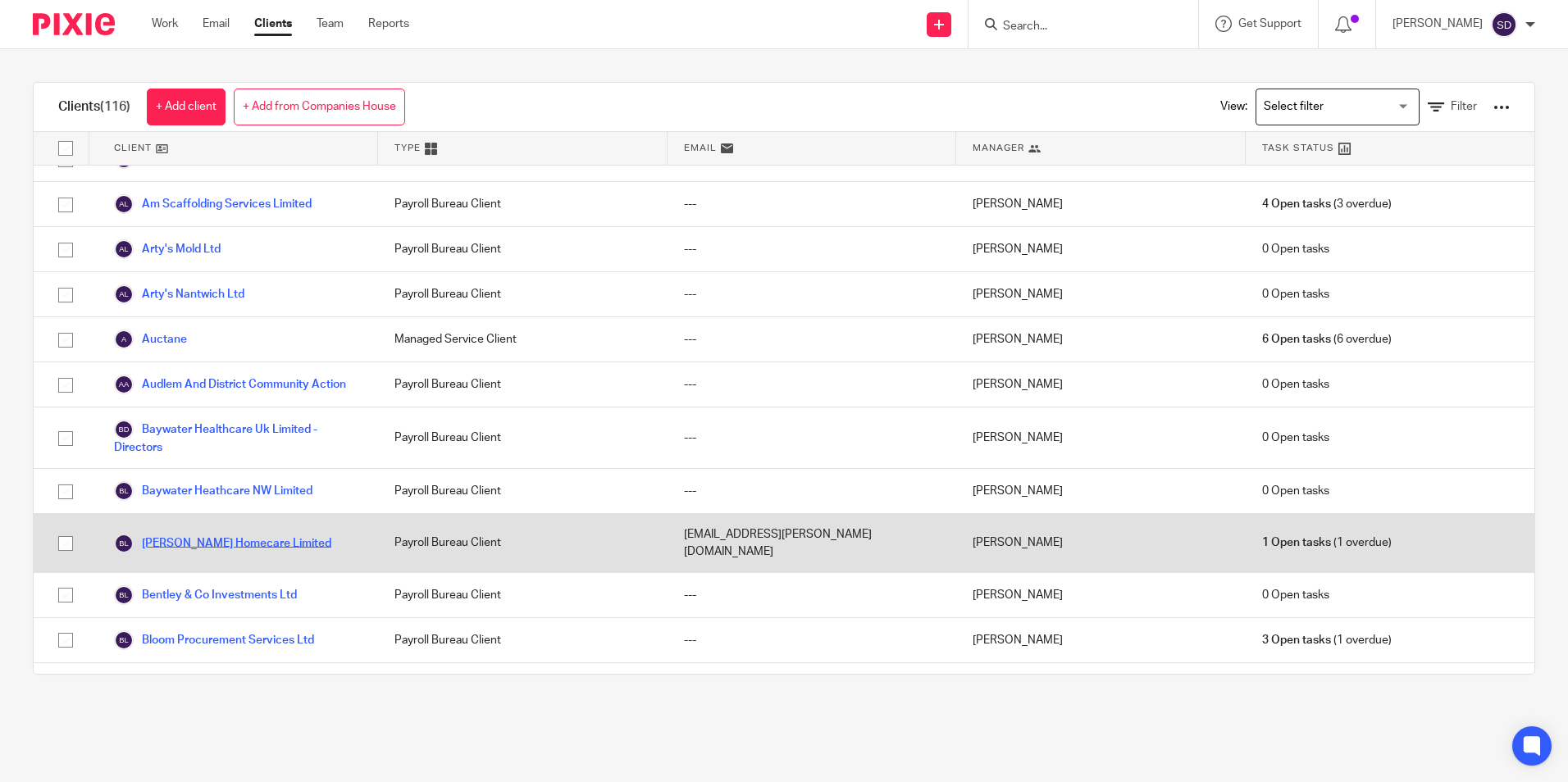
click at [255, 552] on link "[PERSON_NAME] Homecare Limited" at bounding box center [222, 543] width 217 height 19
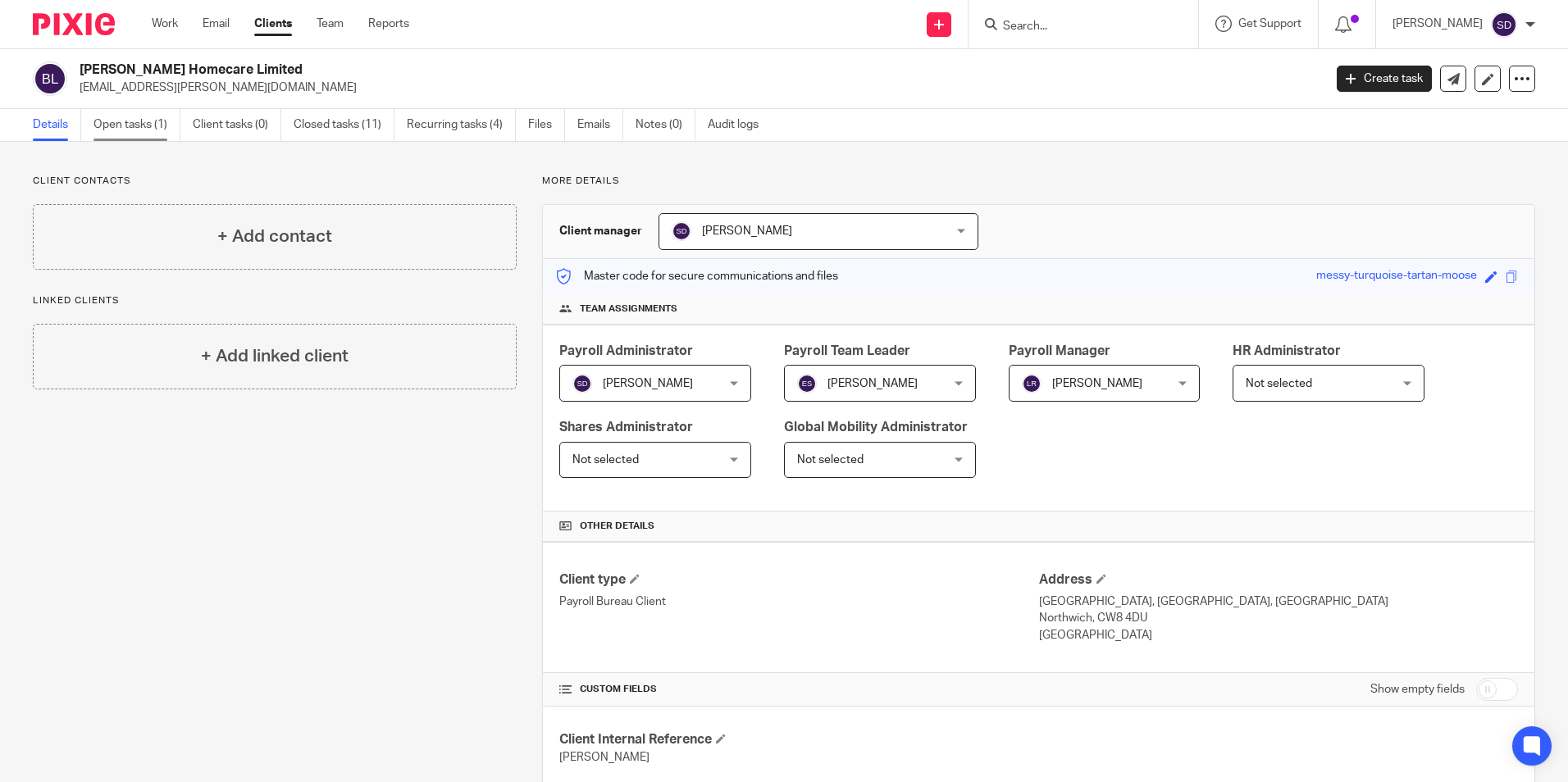
click at [160, 128] on link "Open tasks (1)" at bounding box center [136, 125] width 87 height 32
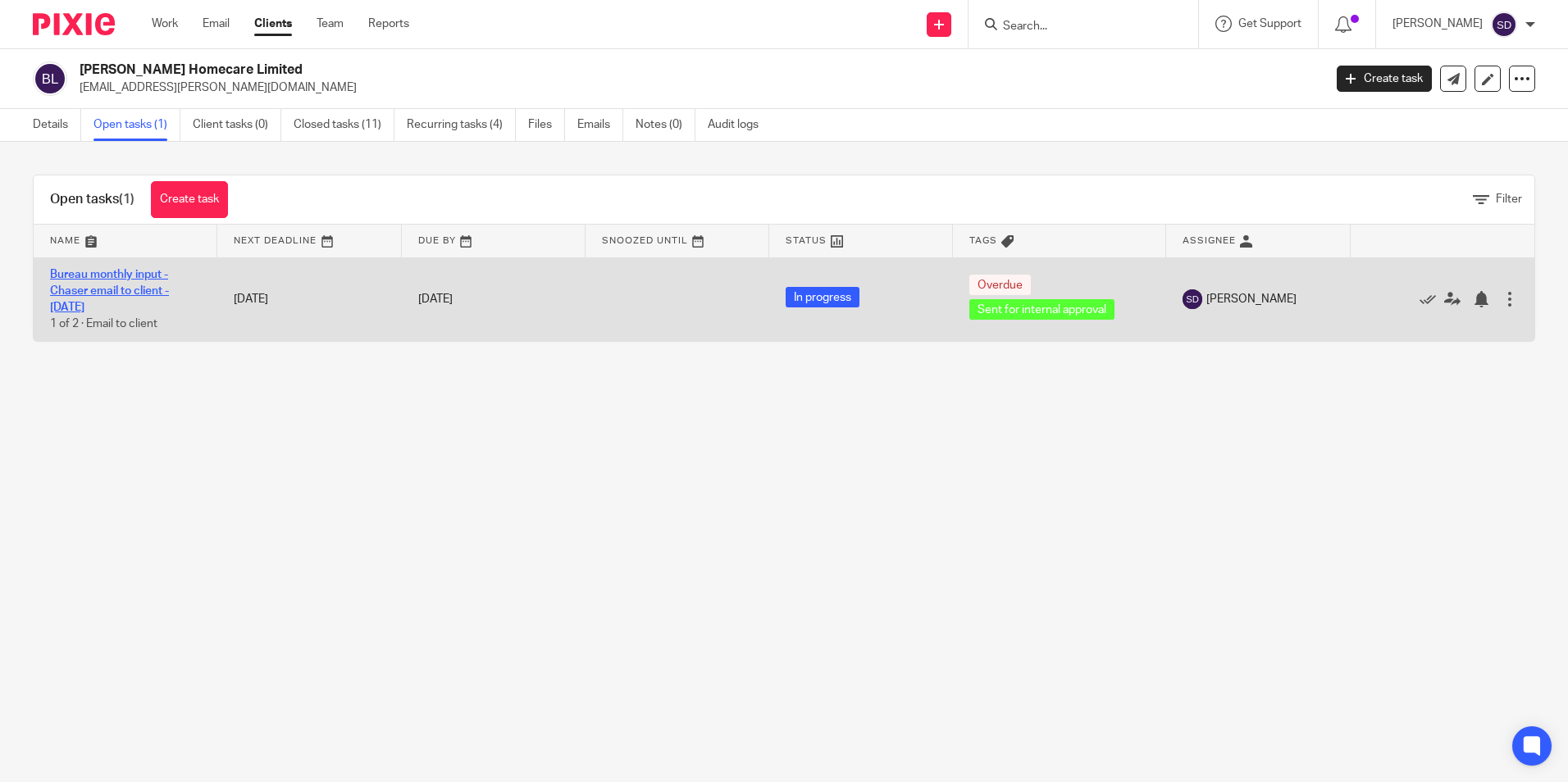
click at [116, 286] on link "Bureau monthly input - Chaser email to client - [DATE]" at bounding box center [109, 291] width 119 height 45
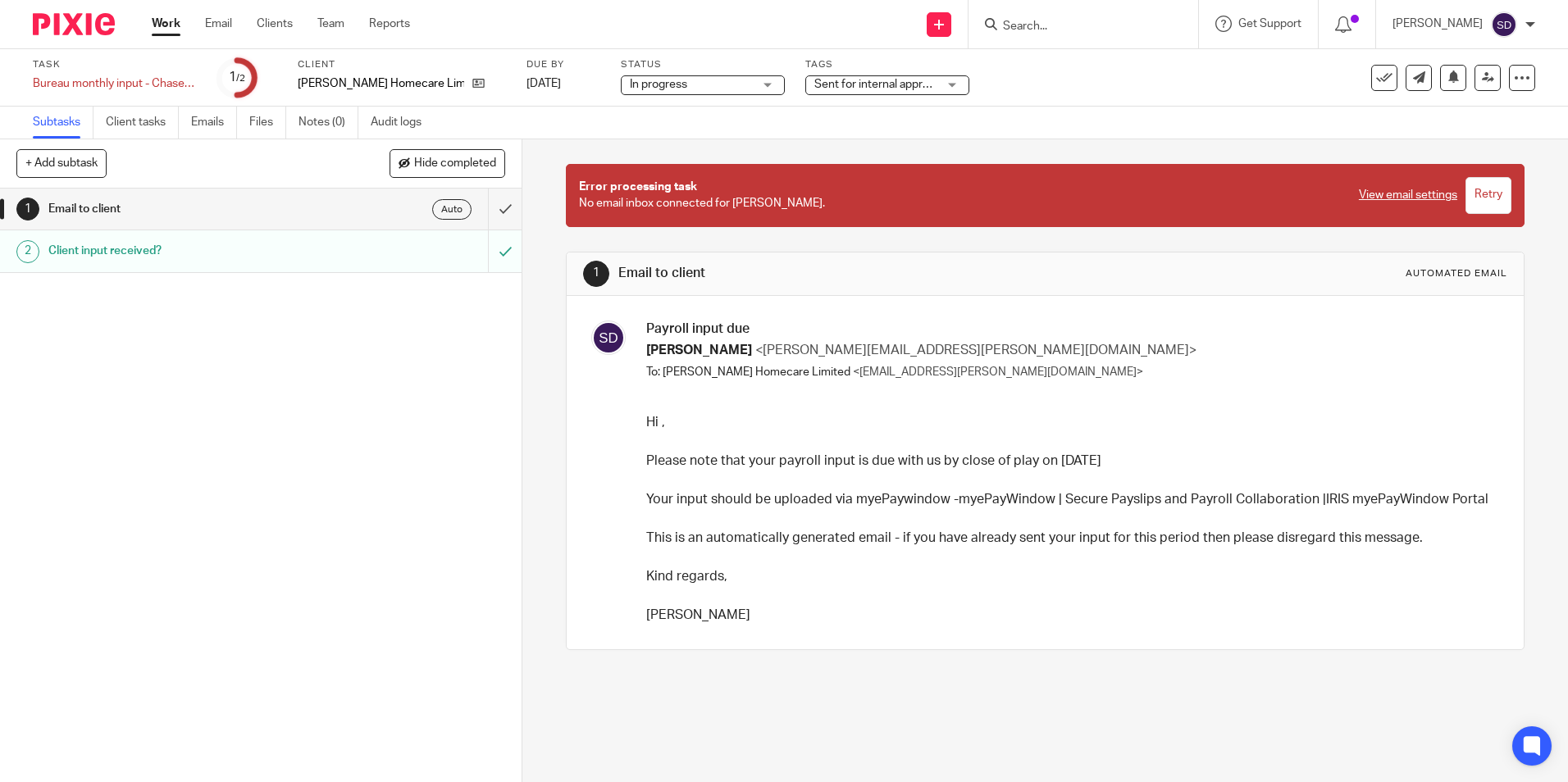
click at [81, 250] on h1 "Client input received?" at bounding box center [190, 250] width 282 height 24
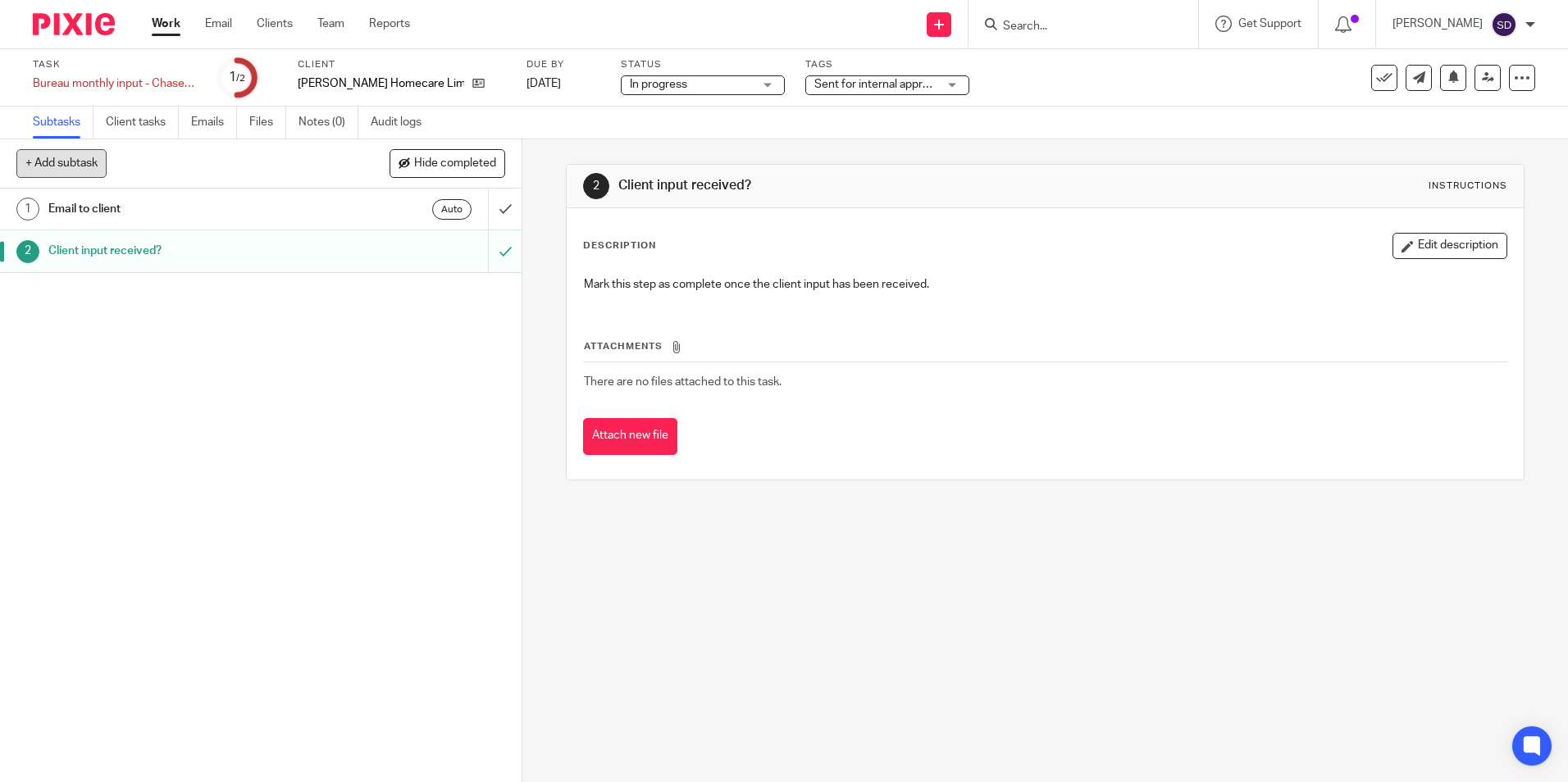
click at [28, 162] on button "+ Add subtask" at bounding box center [61, 163] width 91 height 28
type input "Finalising"
click at [469, 164] on p "+ Add" at bounding box center [481, 164] width 48 height 28
click at [109, 291] on h1 "Finalising" at bounding box center [190, 293] width 282 height 24
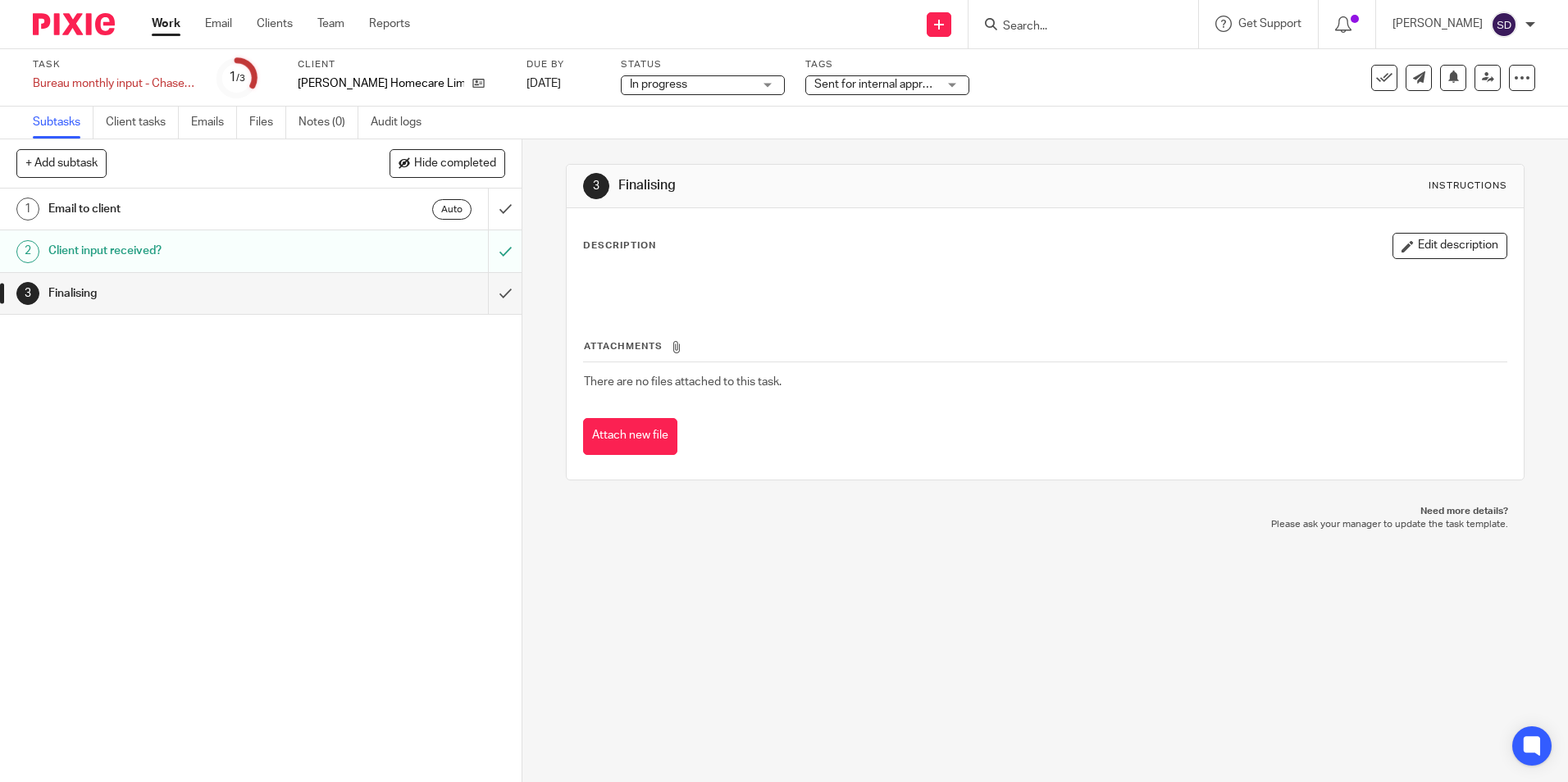
click at [101, 290] on h1 "Finalising" at bounding box center [190, 293] width 282 height 24
click at [1394, 240] on button "Edit description" at bounding box center [1450, 245] width 115 height 26
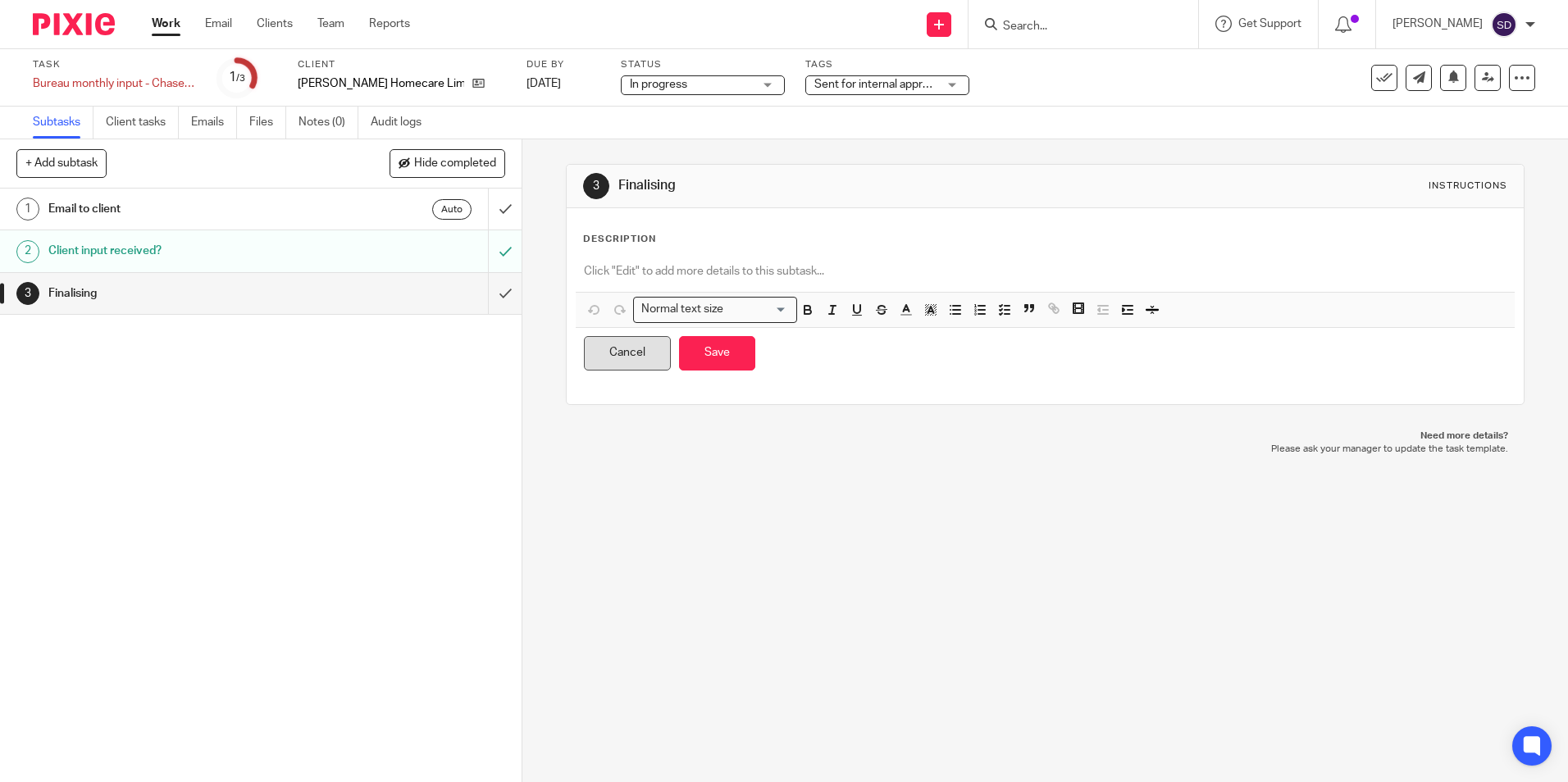
click at [635, 358] on button "Cancel" at bounding box center [627, 354] width 87 height 35
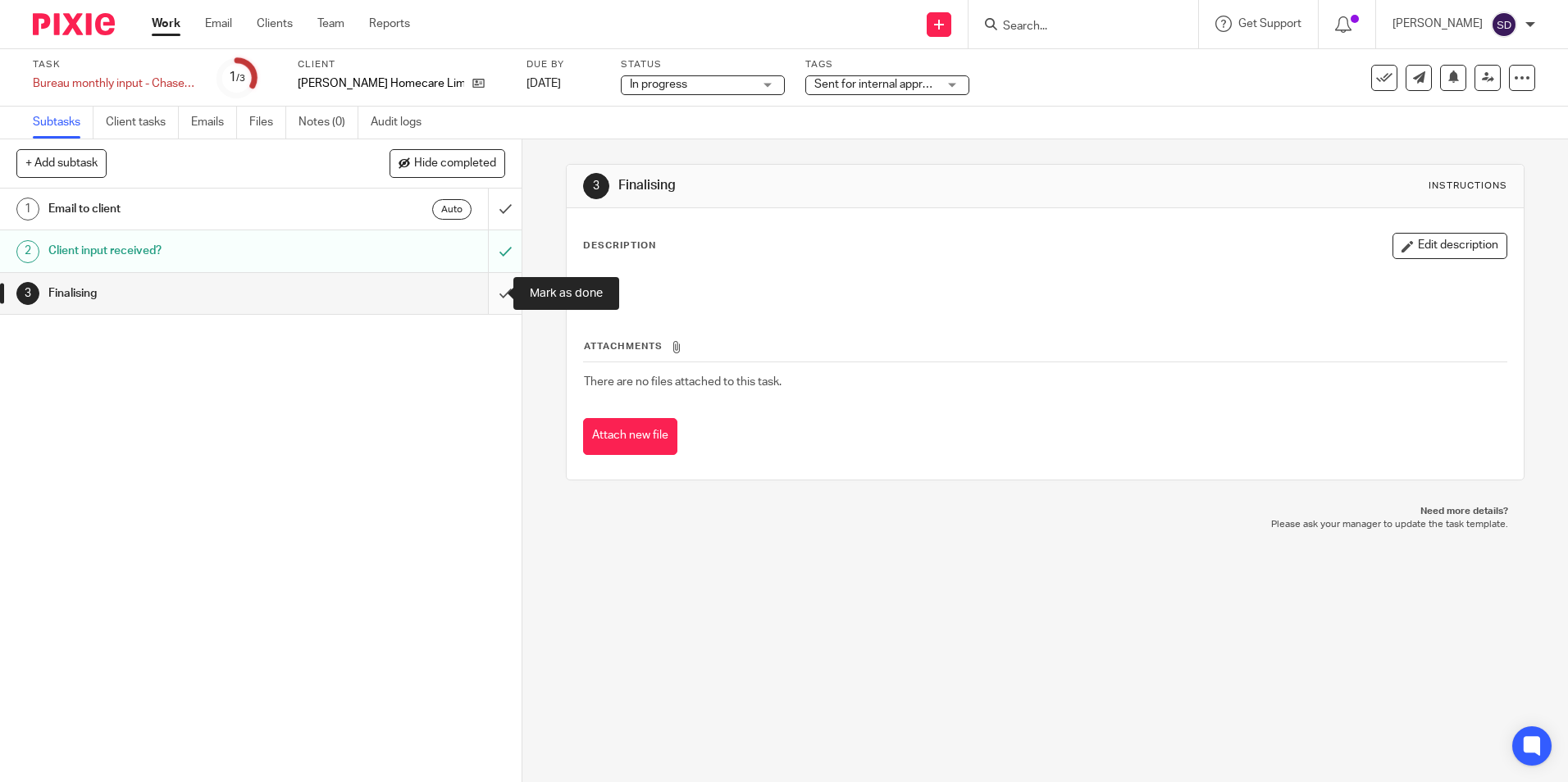
click at [489, 294] on input "submit" at bounding box center [261, 293] width 522 height 41
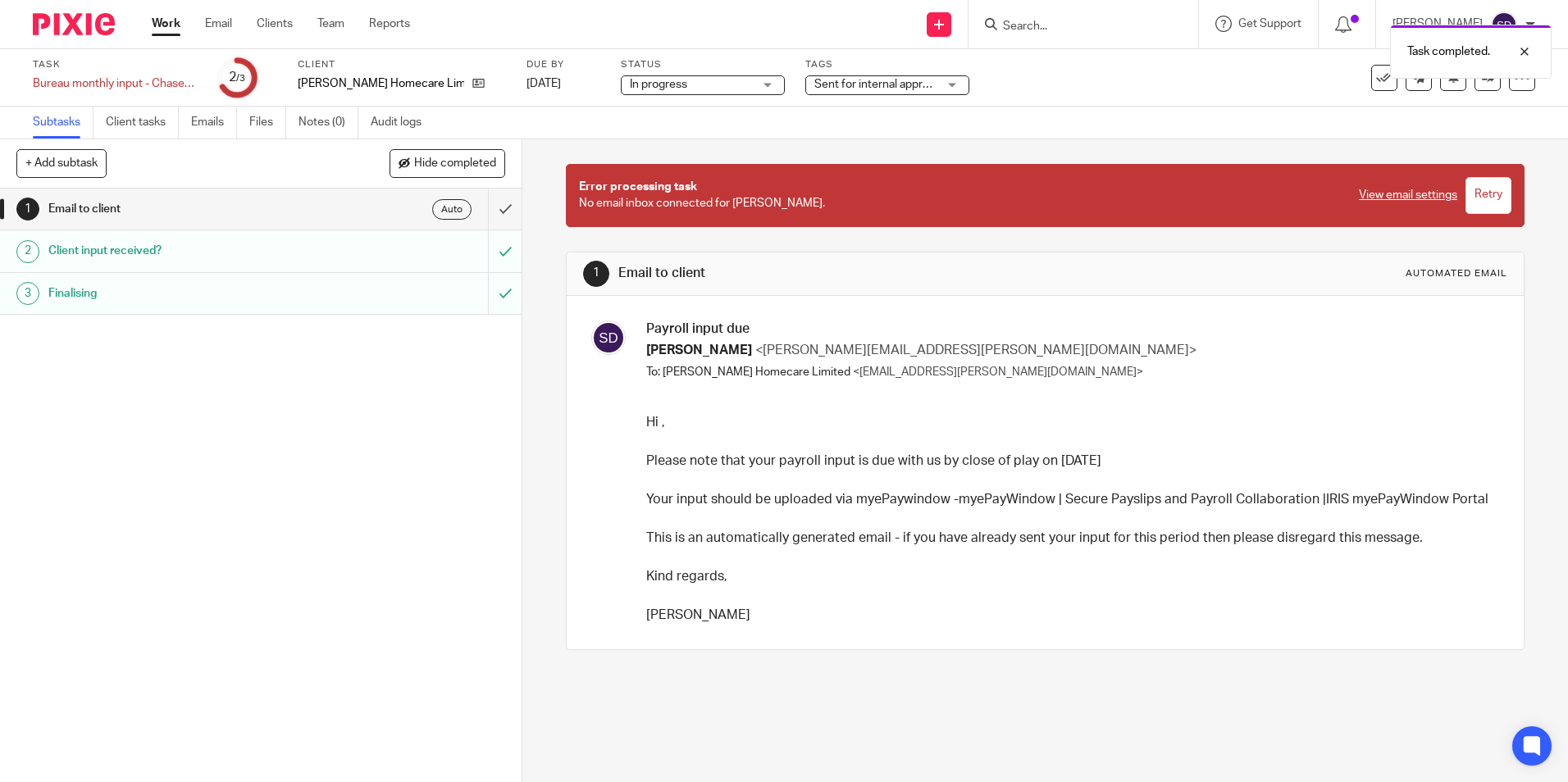
click at [173, 281] on h1 "Finalising" at bounding box center [190, 293] width 282 height 24
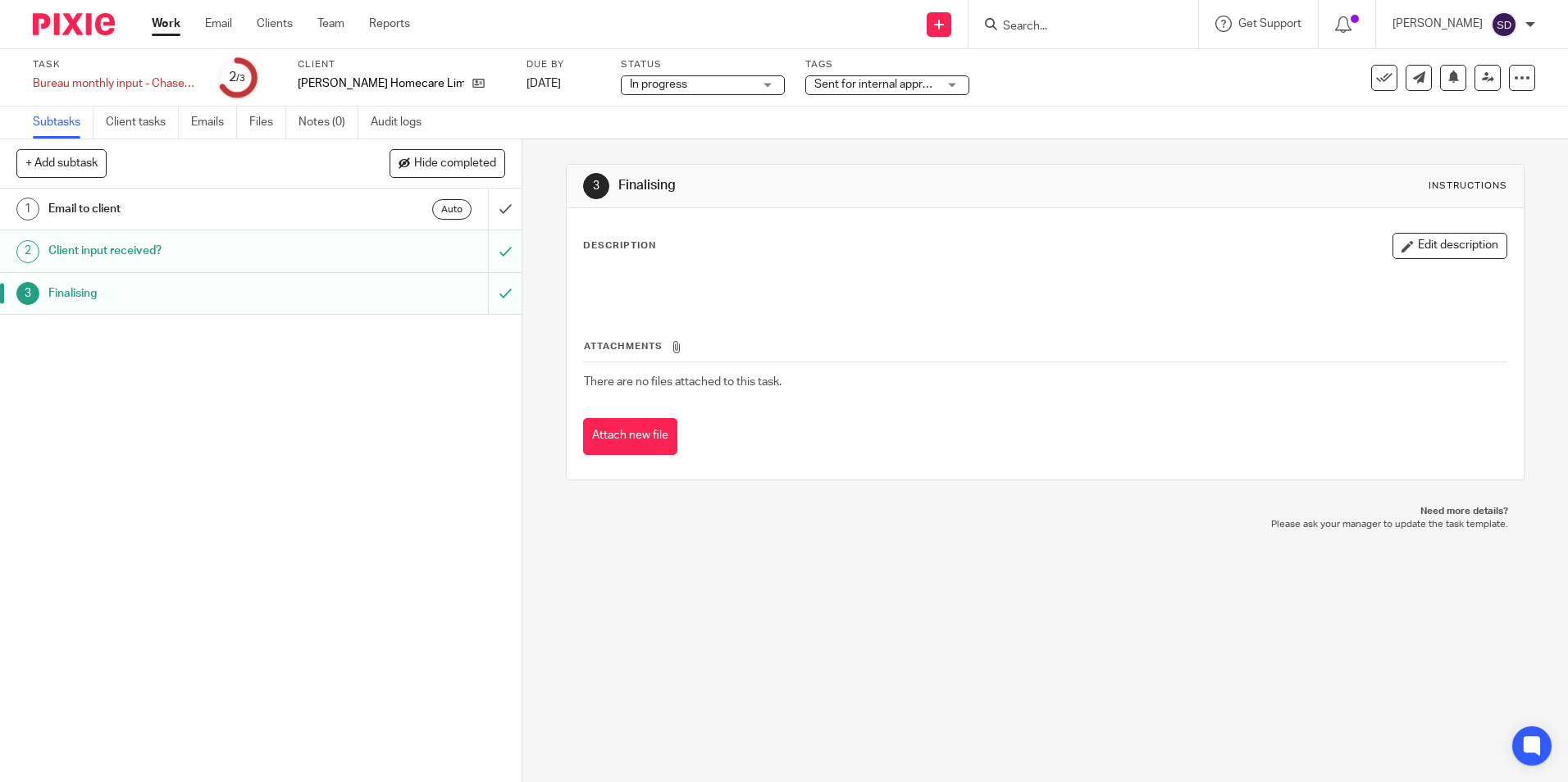
click at [238, 328] on div "1 Email to client Auto 2 Client input received? 3 Finalising" at bounding box center [261, 486] width 522 height 594
click at [55, 164] on button "+ Add subtask" at bounding box center [61, 163] width 91 height 28
click at [27, 165] on input "text" at bounding box center [202, 164] width 371 height 28
type input "Approval"
click at [469, 165] on p "+ Add" at bounding box center [481, 164] width 48 height 28
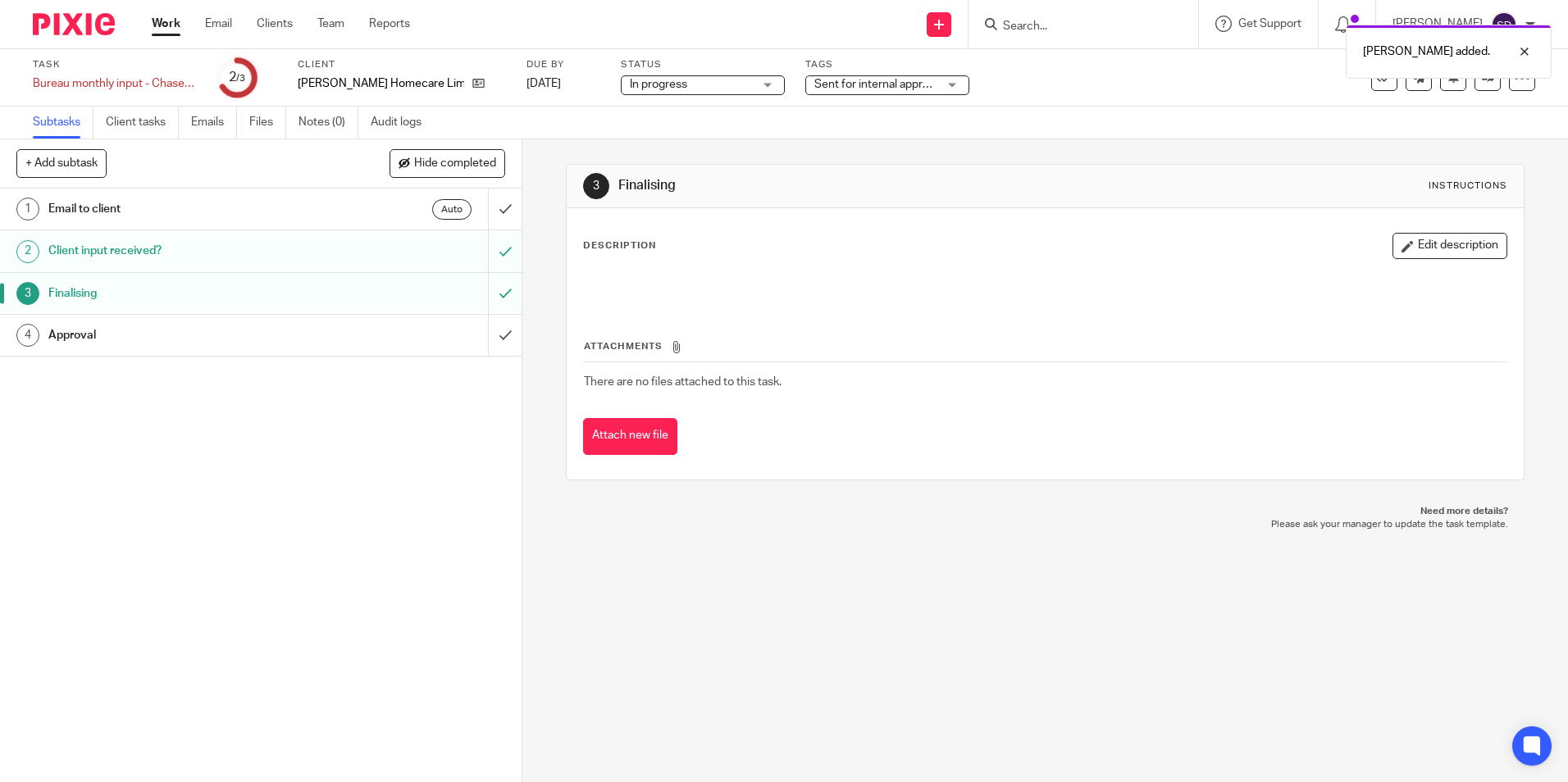
click at [87, 335] on h1 "Approval" at bounding box center [190, 335] width 282 height 24
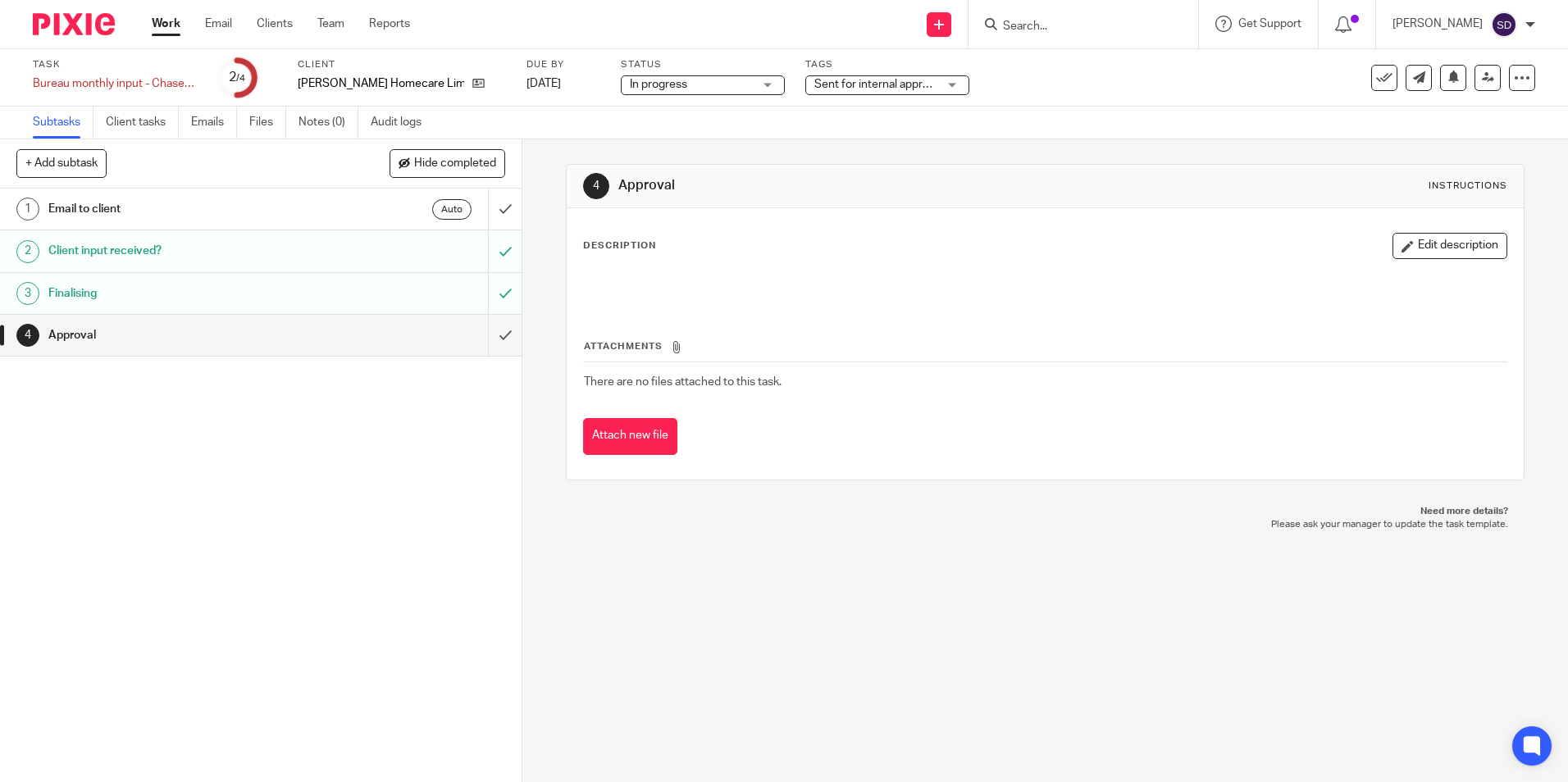
click at [727, 86] on div "In progress In progress" at bounding box center [703, 85] width 164 height 19
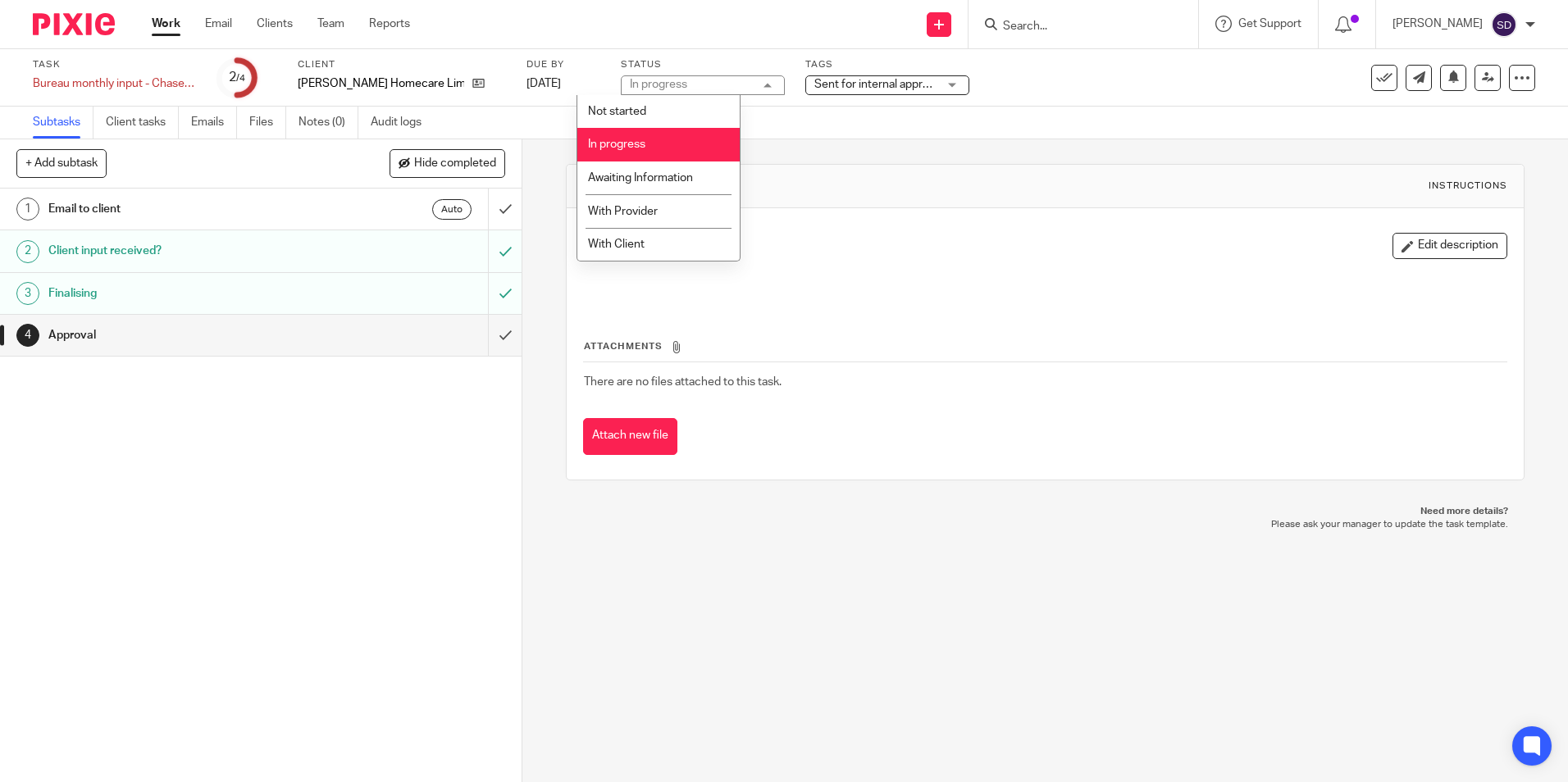
click at [614, 141] on span "In progress" at bounding box center [616, 144] width 57 height 12
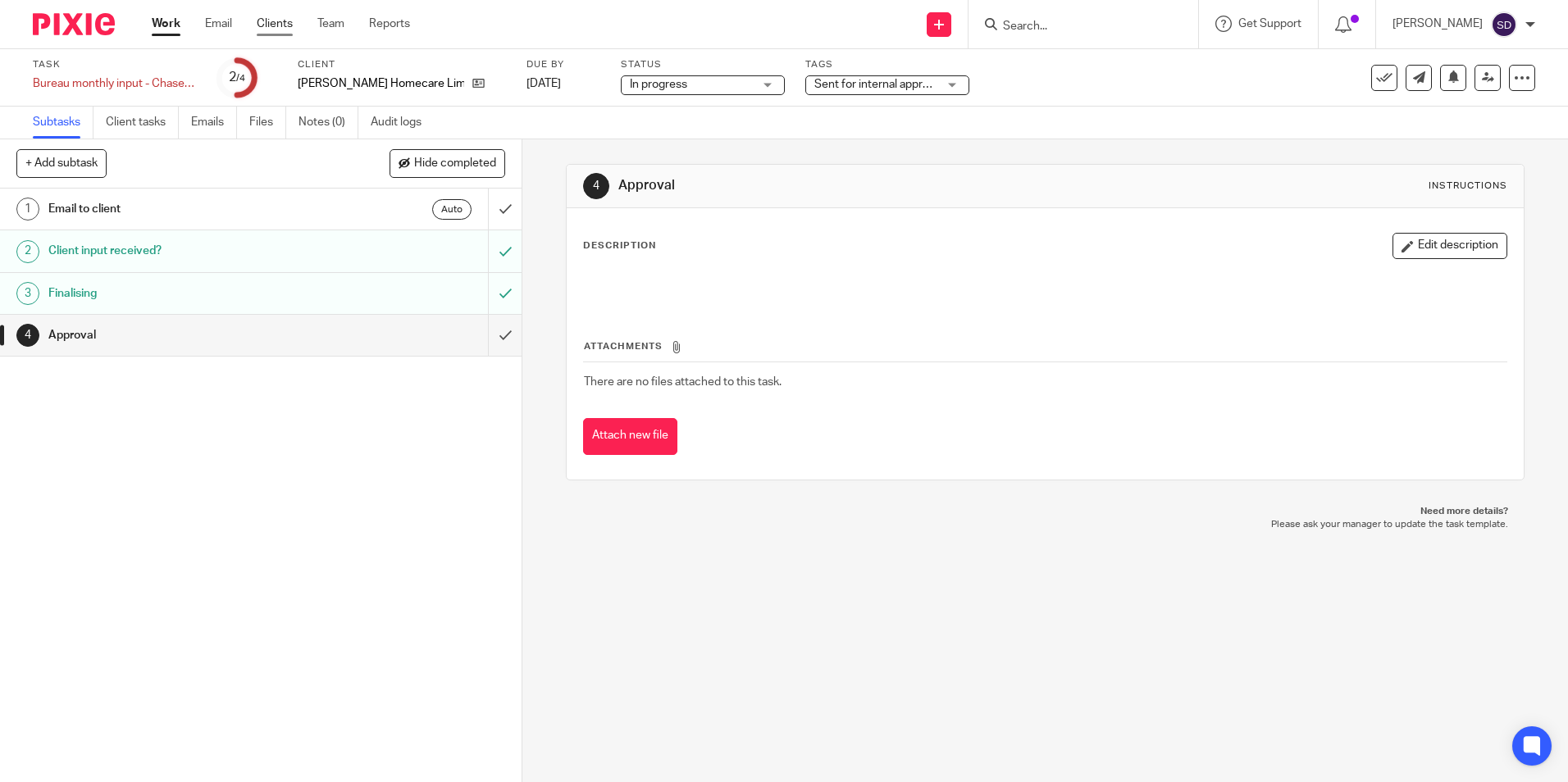
click at [273, 23] on link "Clients" at bounding box center [275, 23] width 36 height 17
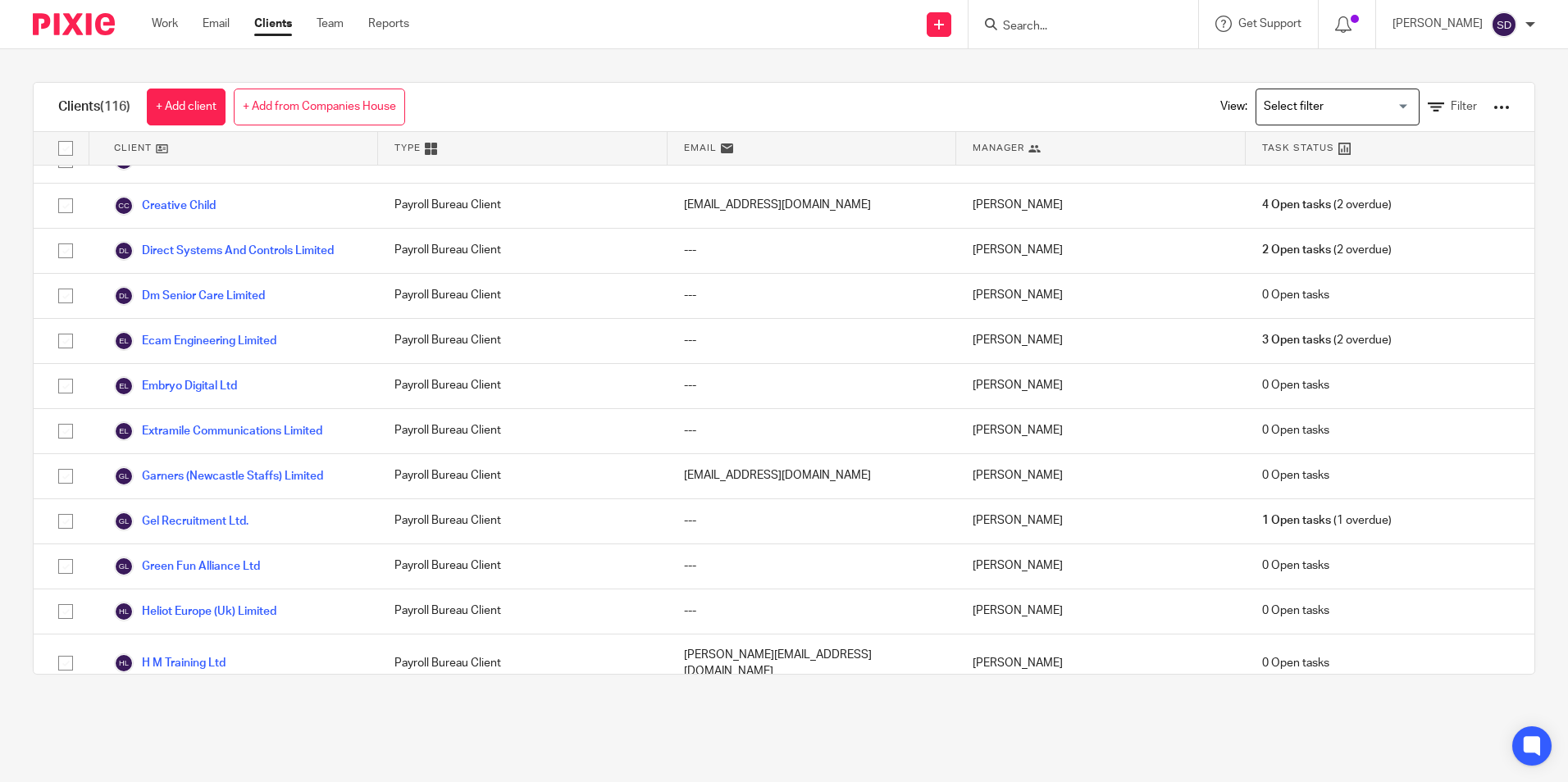
scroll to position [1313, 0]
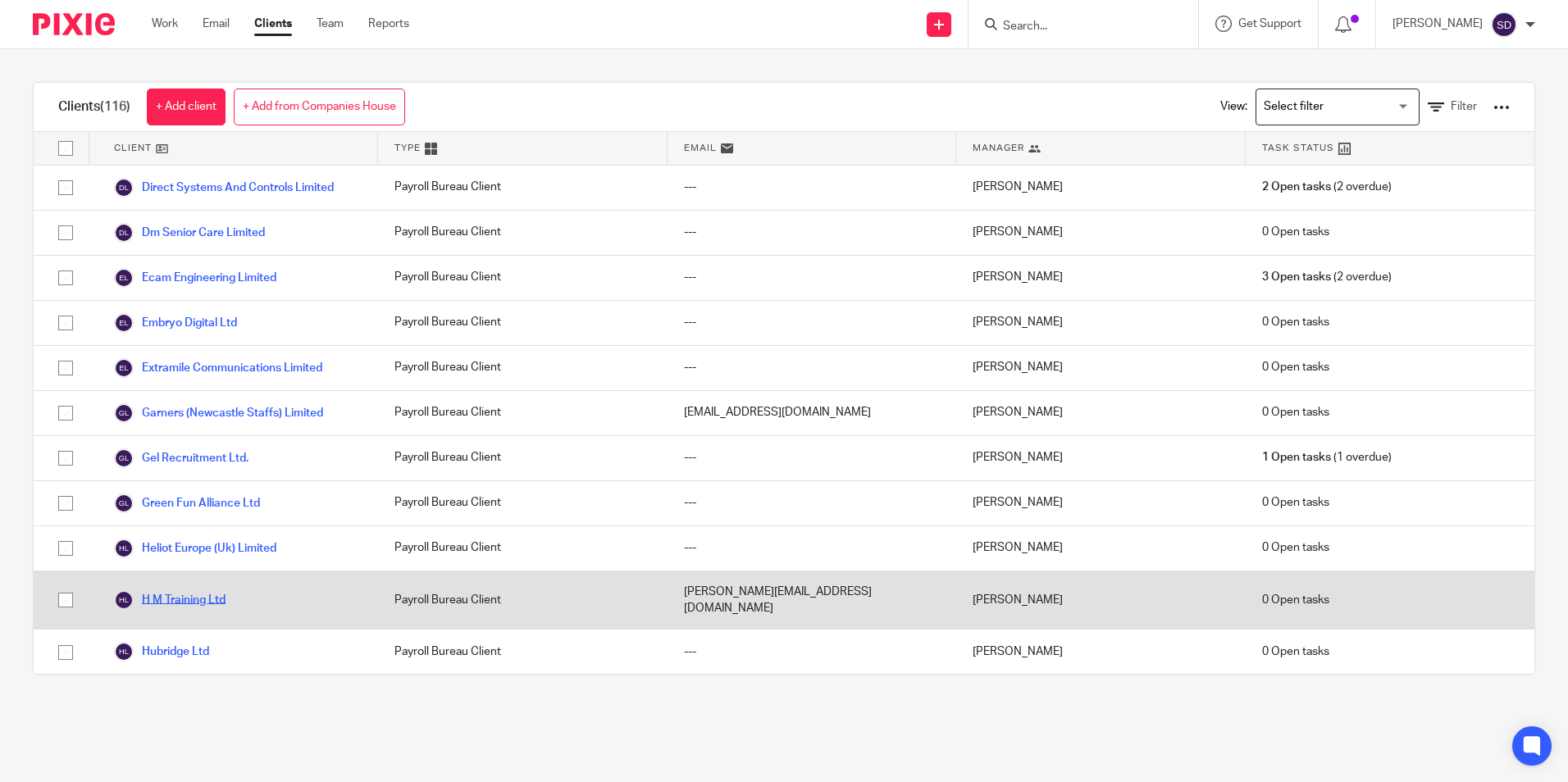
click at [206, 590] on link "H M Training Ltd" at bounding box center [169, 600] width 112 height 19
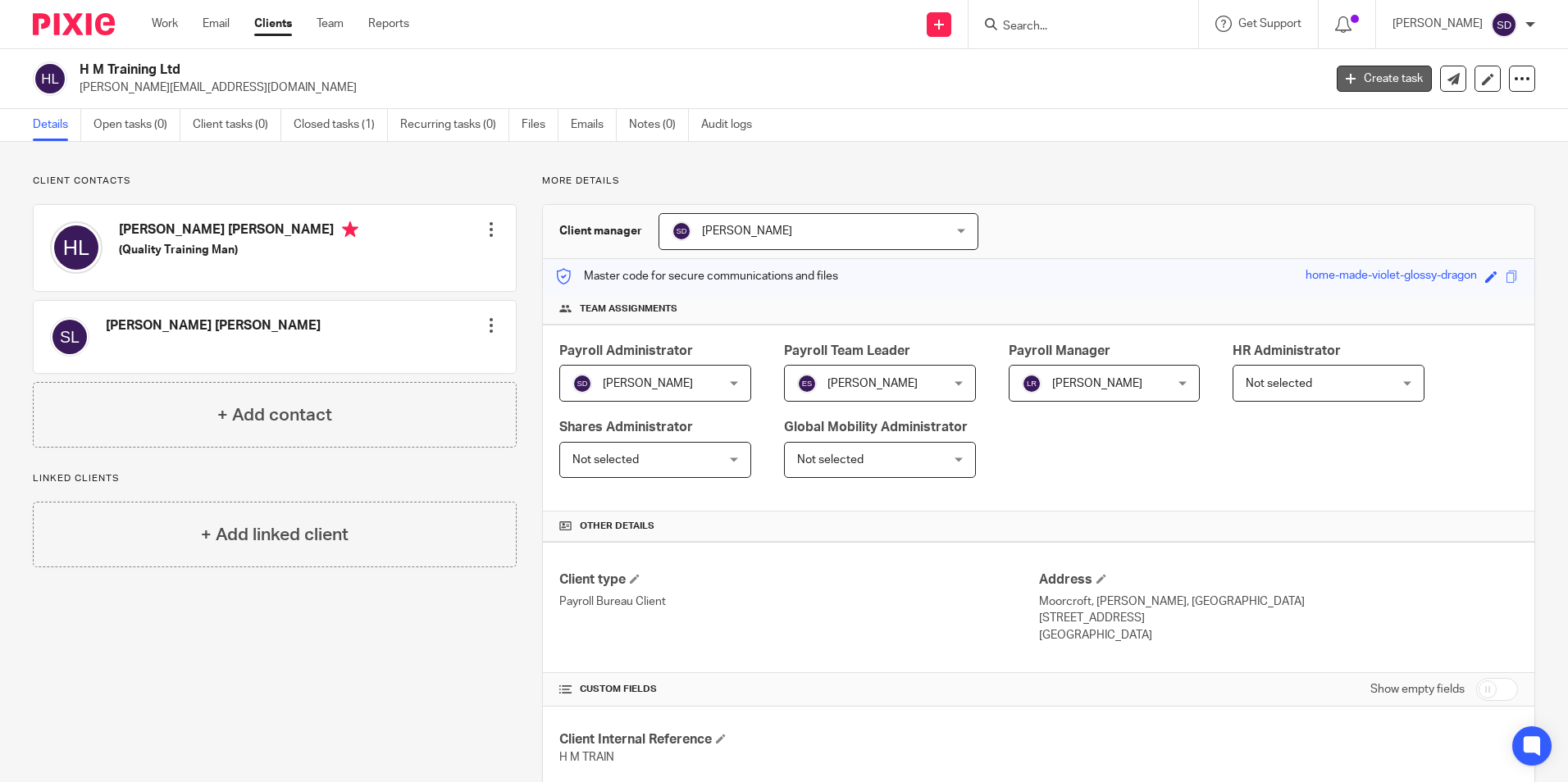
click at [1346, 79] on icon at bounding box center [1351, 79] width 10 height 10
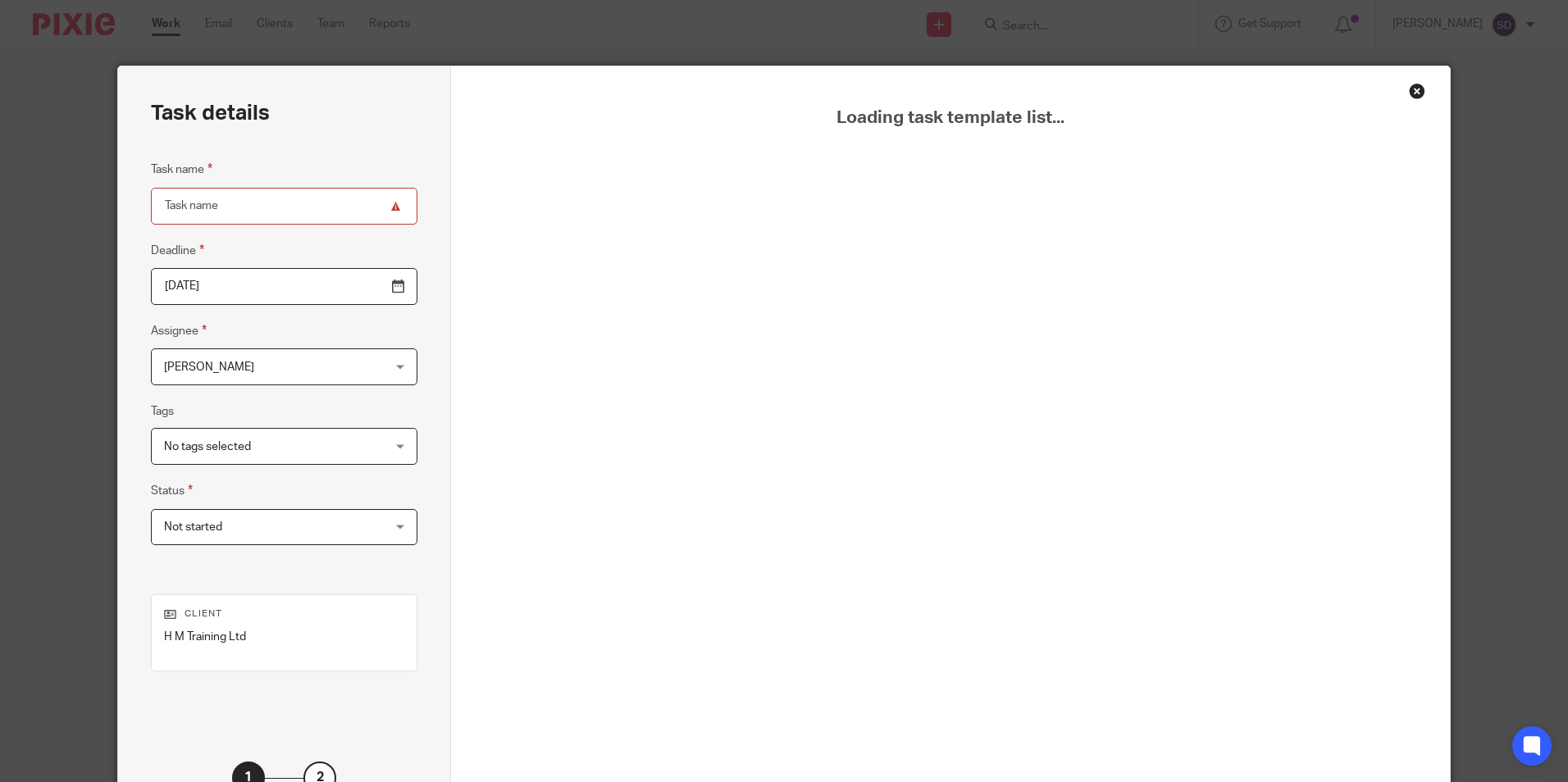
click at [877, 139] on div "Loading task template list..." at bounding box center [950, 477] width 916 height 741
click at [1414, 94] on div "Close this dialog window" at bounding box center [1417, 91] width 17 height 17
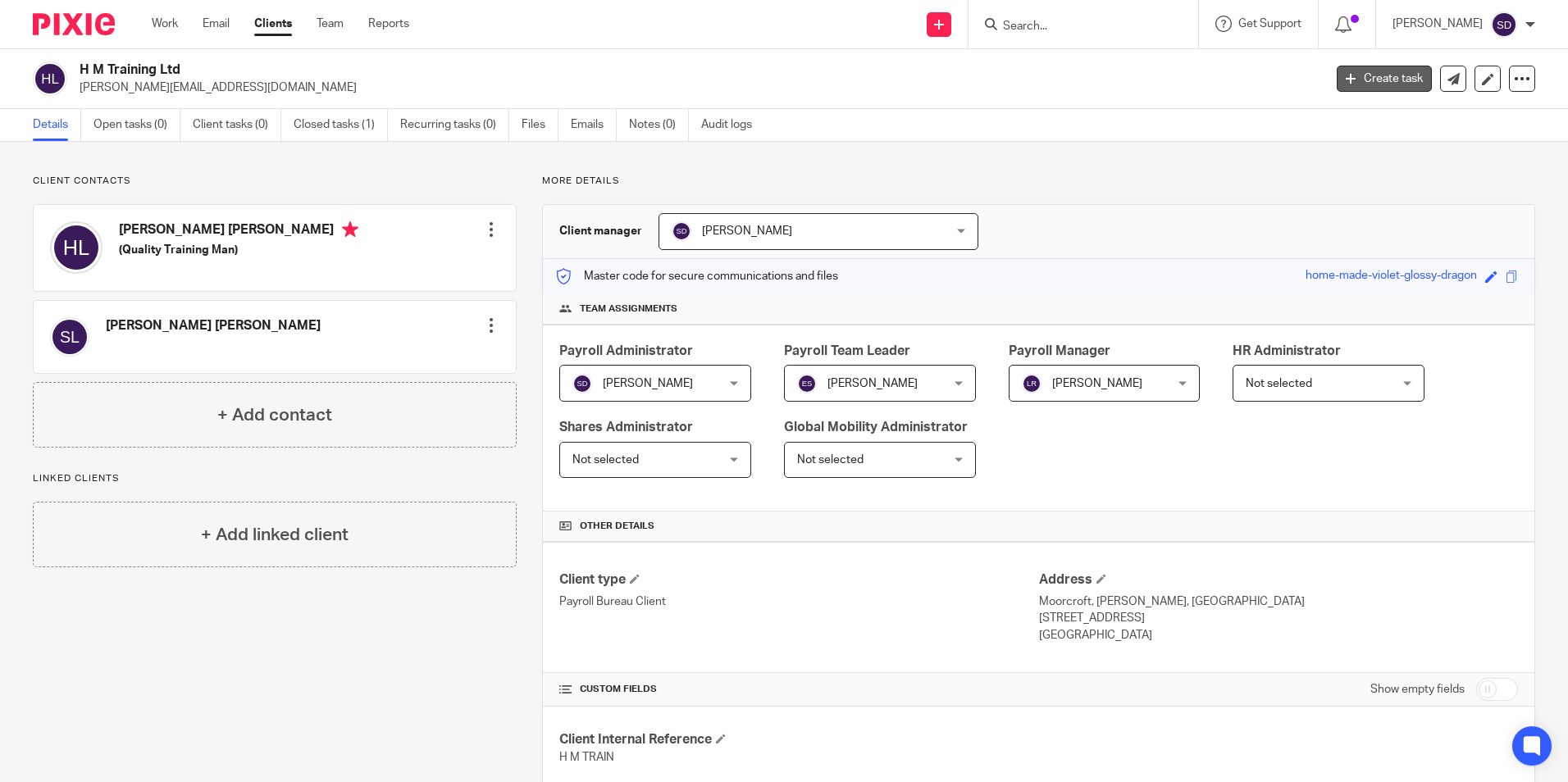
click at [1339, 71] on link "Create task" at bounding box center [1385, 78] width 95 height 26
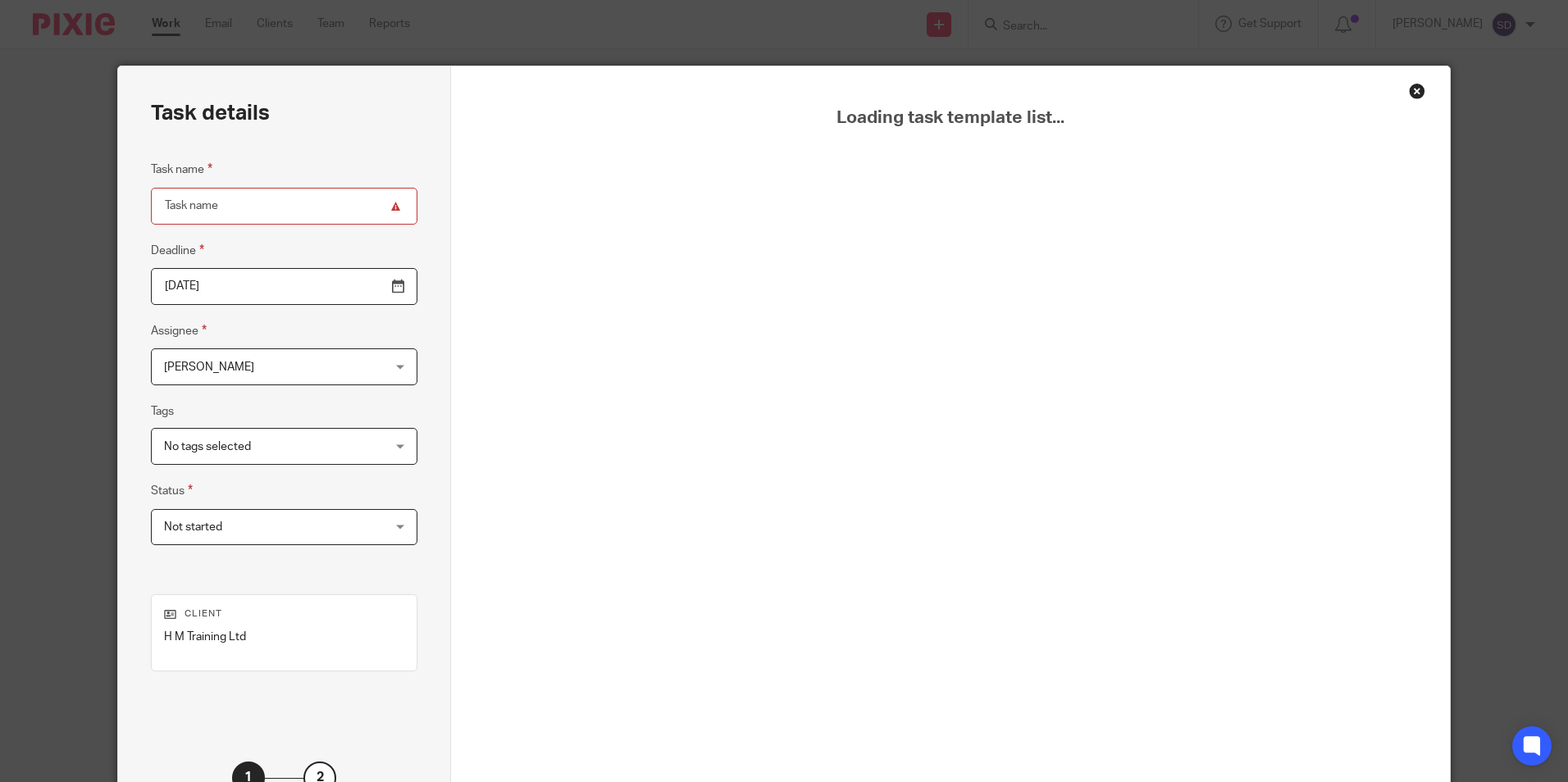
click at [814, 248] on div "Loading task template list..." at bounding box center [950, 477] width 916 height 741
click at [1409, 91] on div "Close this dialog window" at bounding box center [1417, 91] width 17 height 17
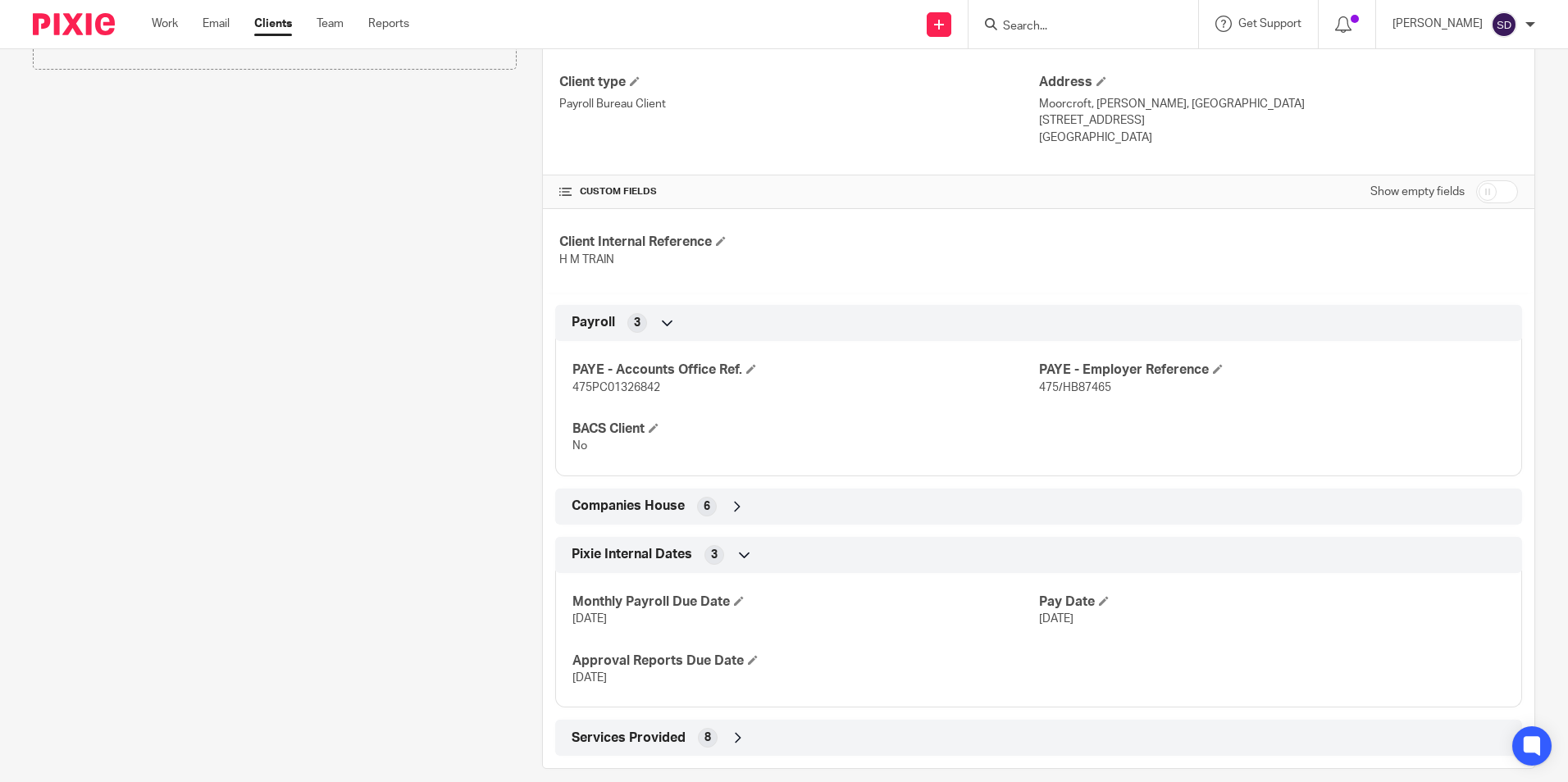
scroll to position [517, 0]
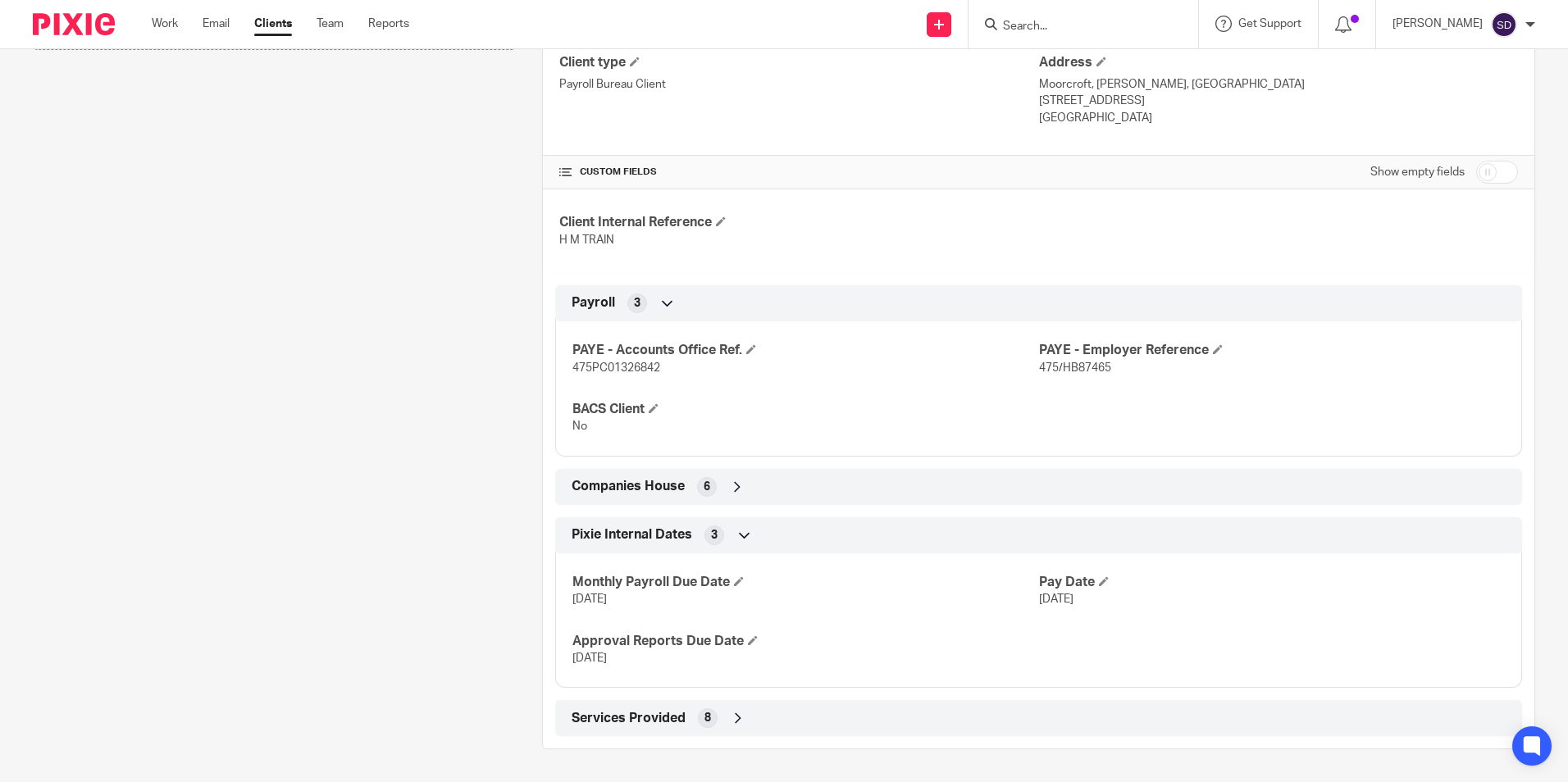
click at [270, 19] on link "Clients" at bounding box center [273, 23] width 38 height 17
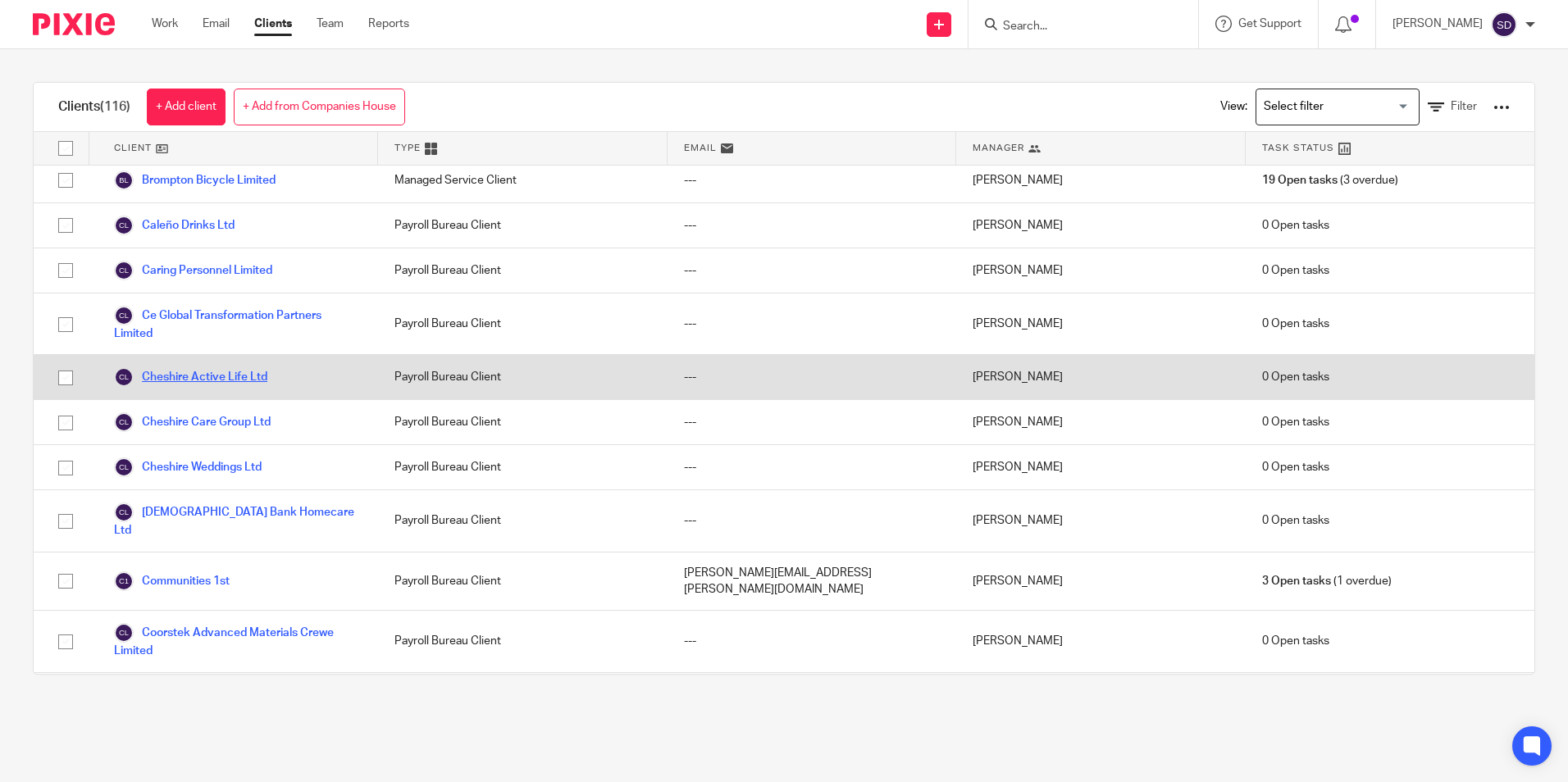
scroll to position [738, 0]
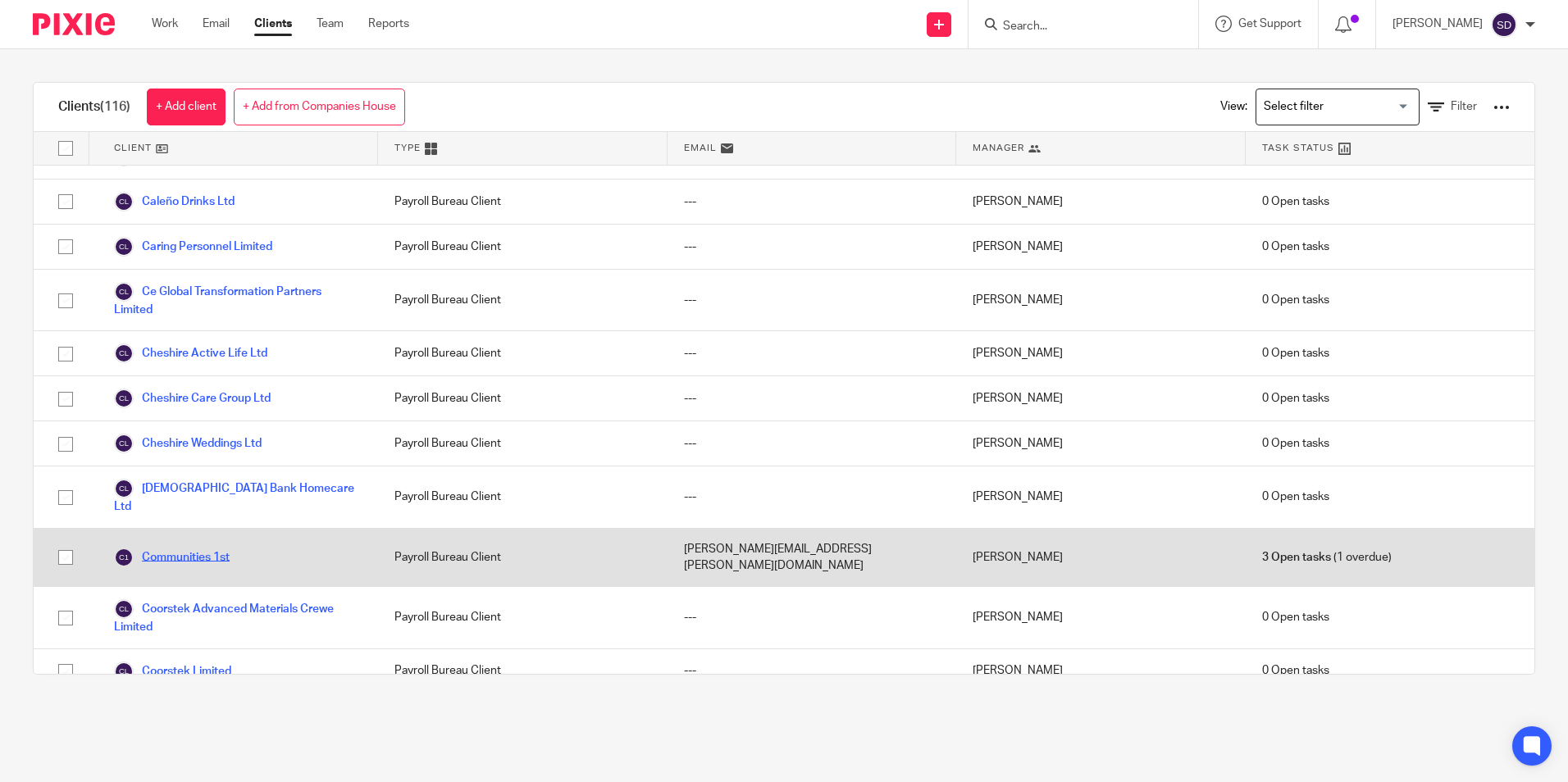
click at [205, 548] on link "Communities 1st" at bounding box center [171, 558] width 116 height 19
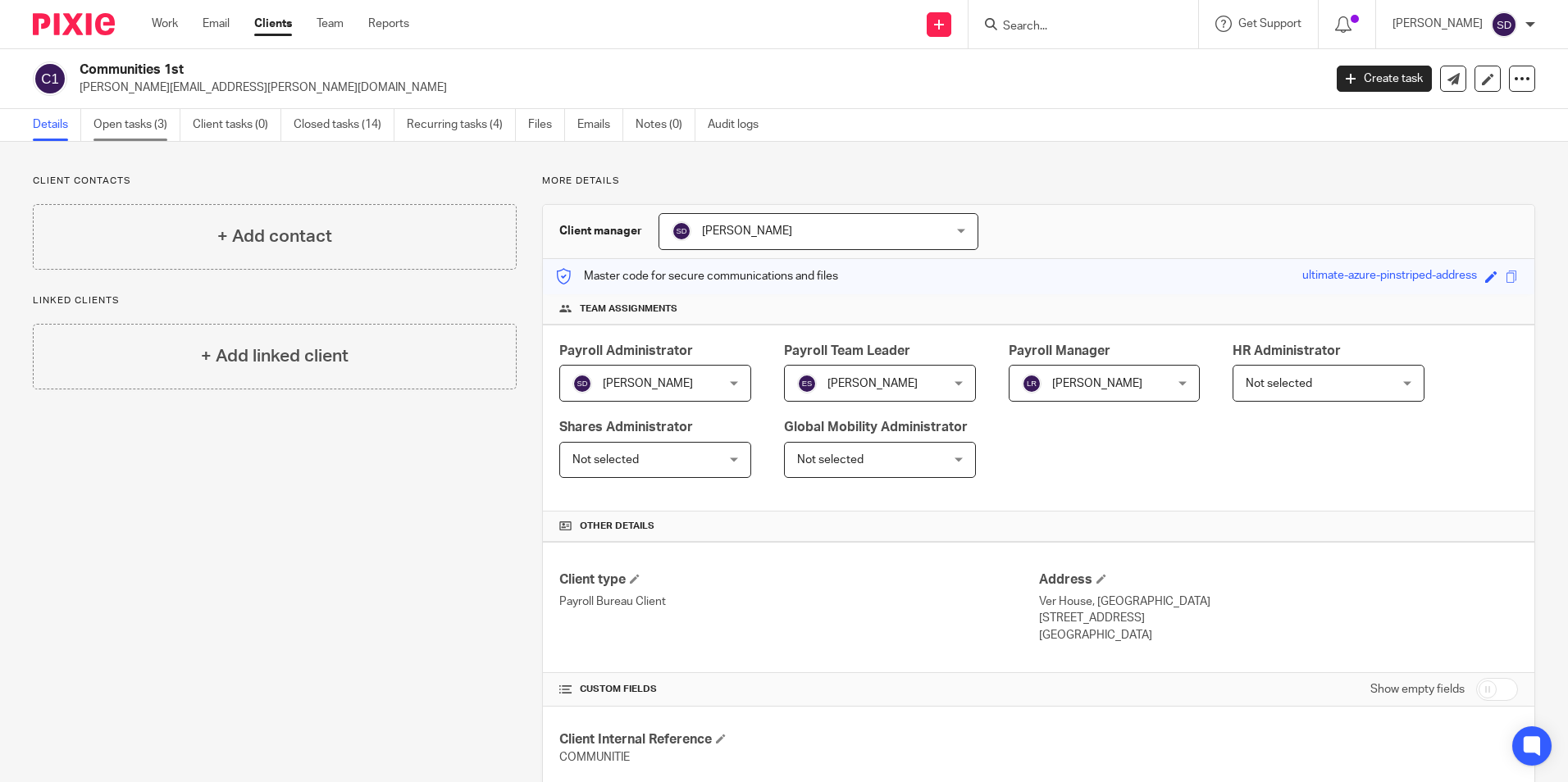
click at [151, 126] on link "Open tasks (3)" at bounding box center [136, 125] width 87 height 32
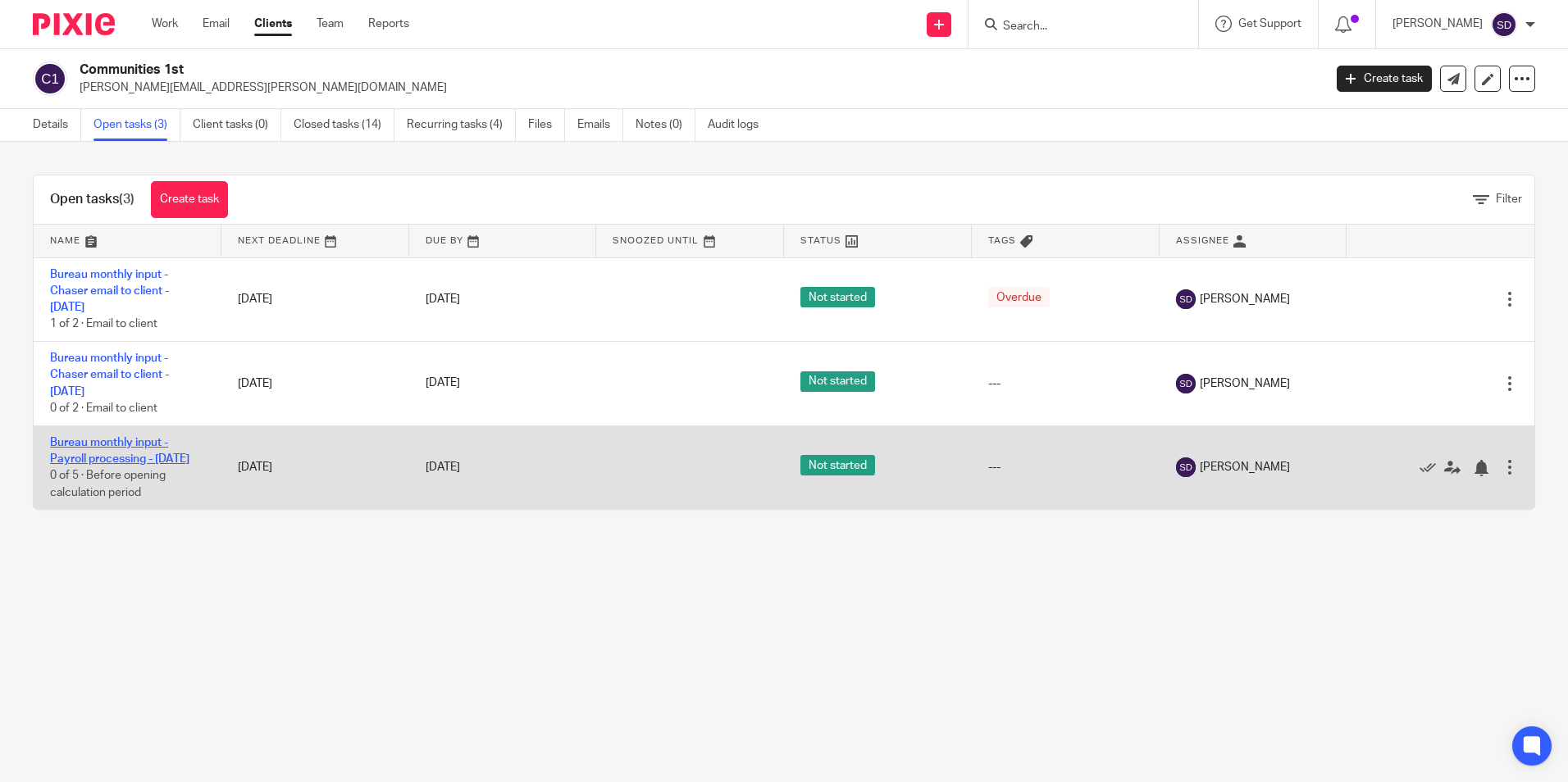
click at [112, 463] on link "Bureau monthly input - Payroll processing - October 2025" at bounding box center [119, 451] width 139 height 28
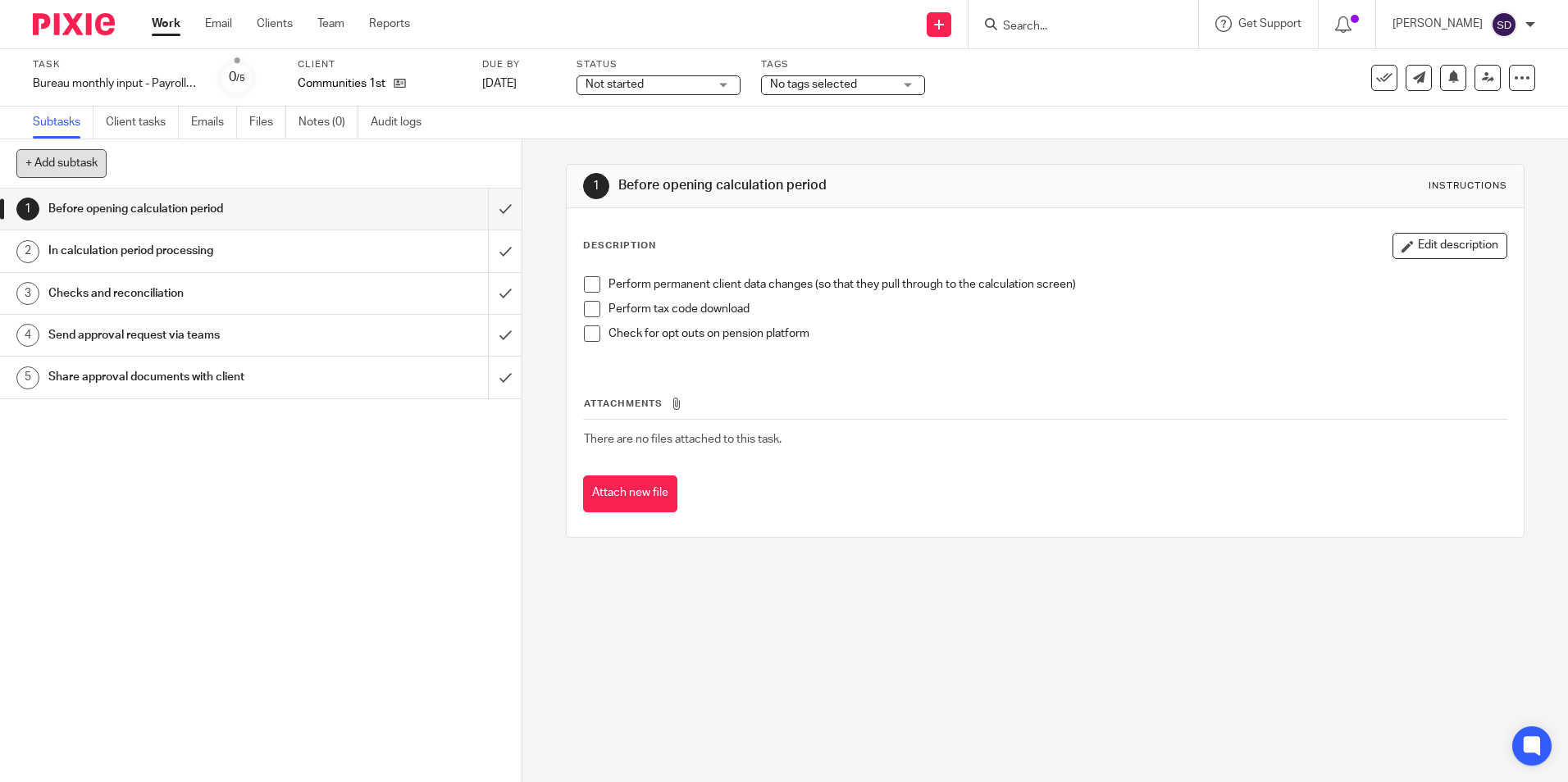
click at [33, 159] on button "+ Add subtask" at bounding box center [61, 163] width 91 height 28
type input "Finalising"
click at [466, 158] on p "+ Add" at bounding box center [481, 164] width 48 height 28
click at [79, 424] on h1 "Finalising" at bounding box center [190, 420] width 282 height 24
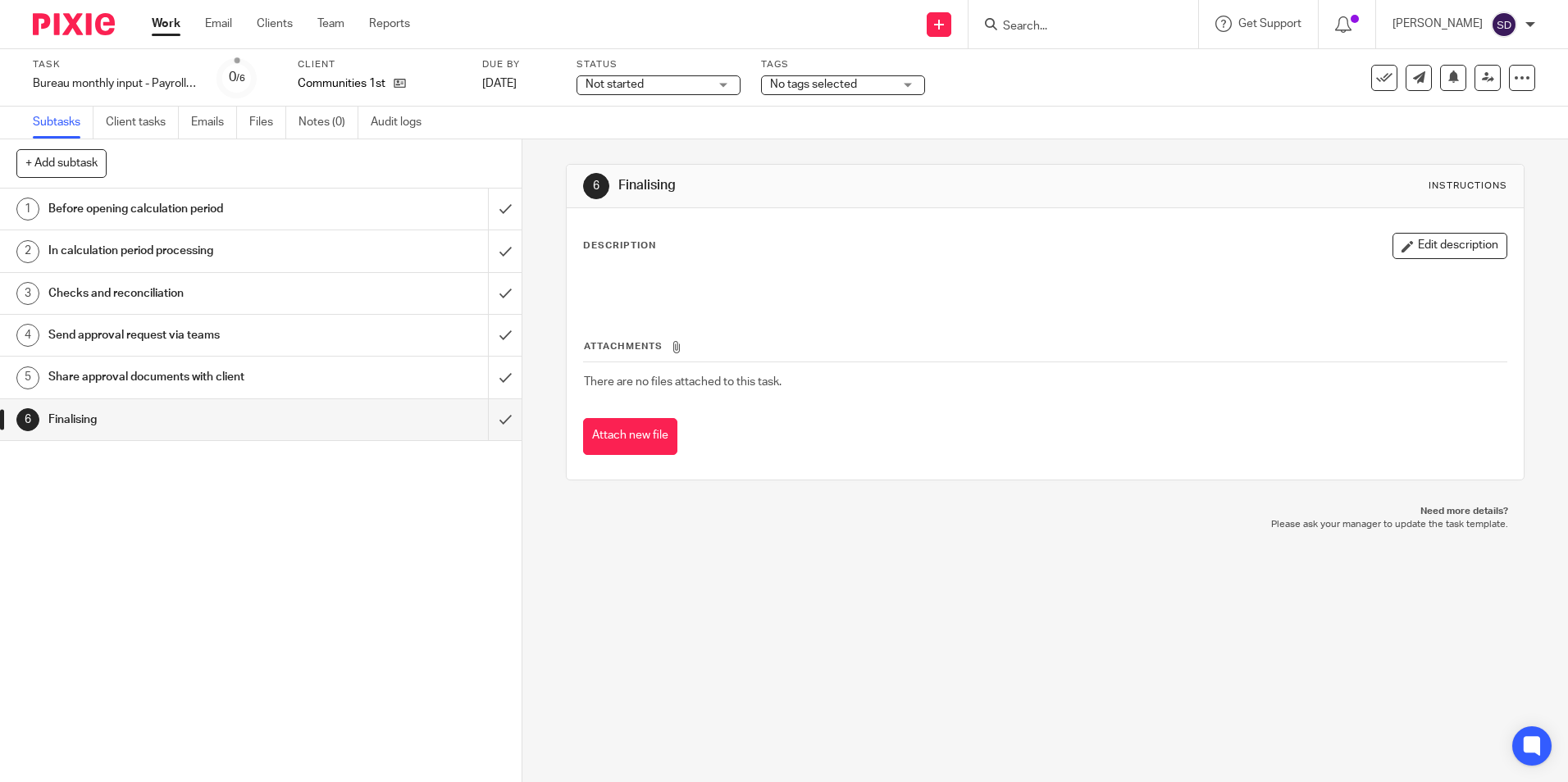
click at [117, 207] on h1 "Before opening calculation period" at bounding box center [190, 208] width 282 height 24
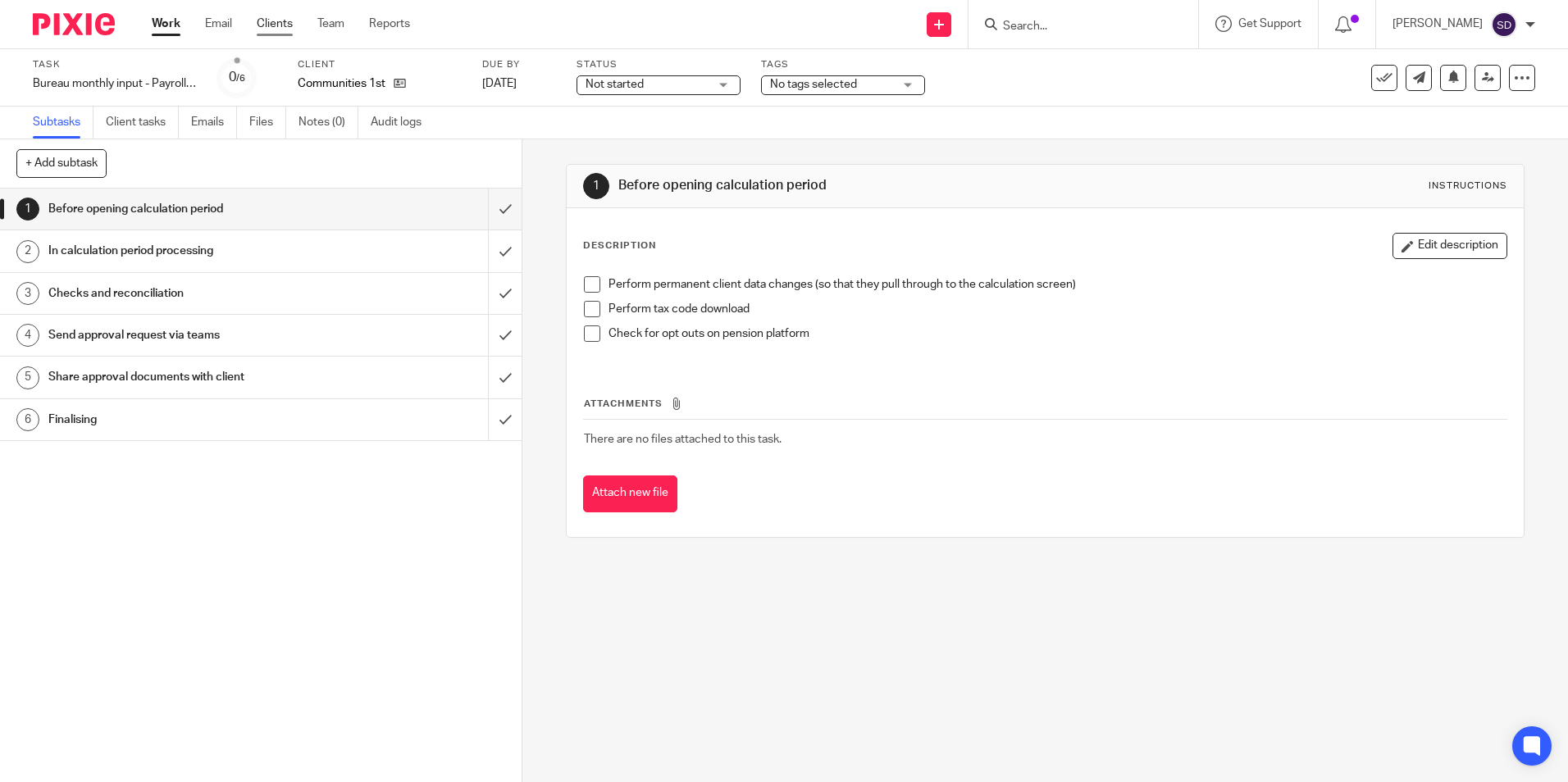
click at [276, 21] on link "Clients" at bounding box center [275, 23] width 36 height 17
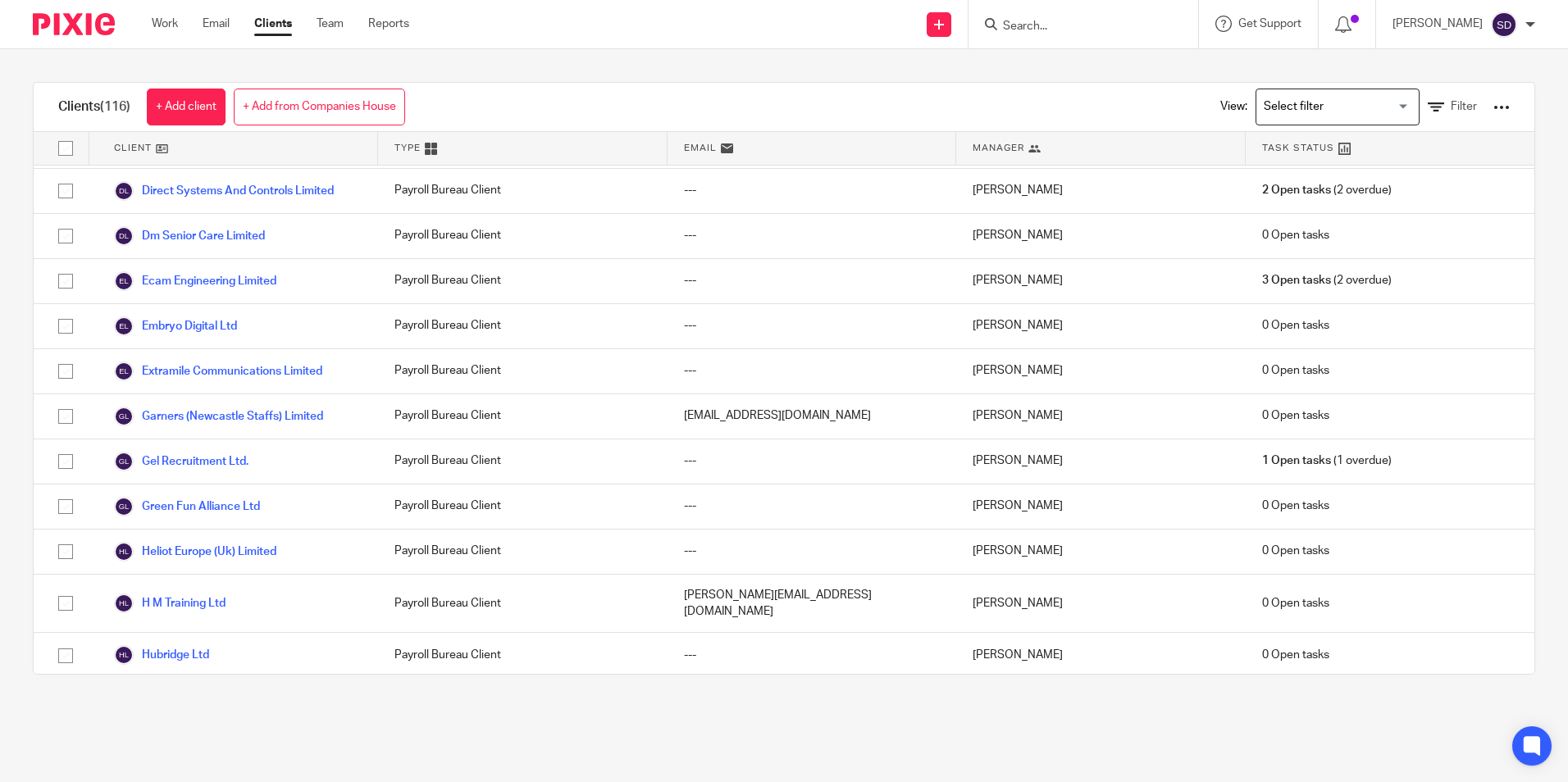
scroll to position [1313, 0]
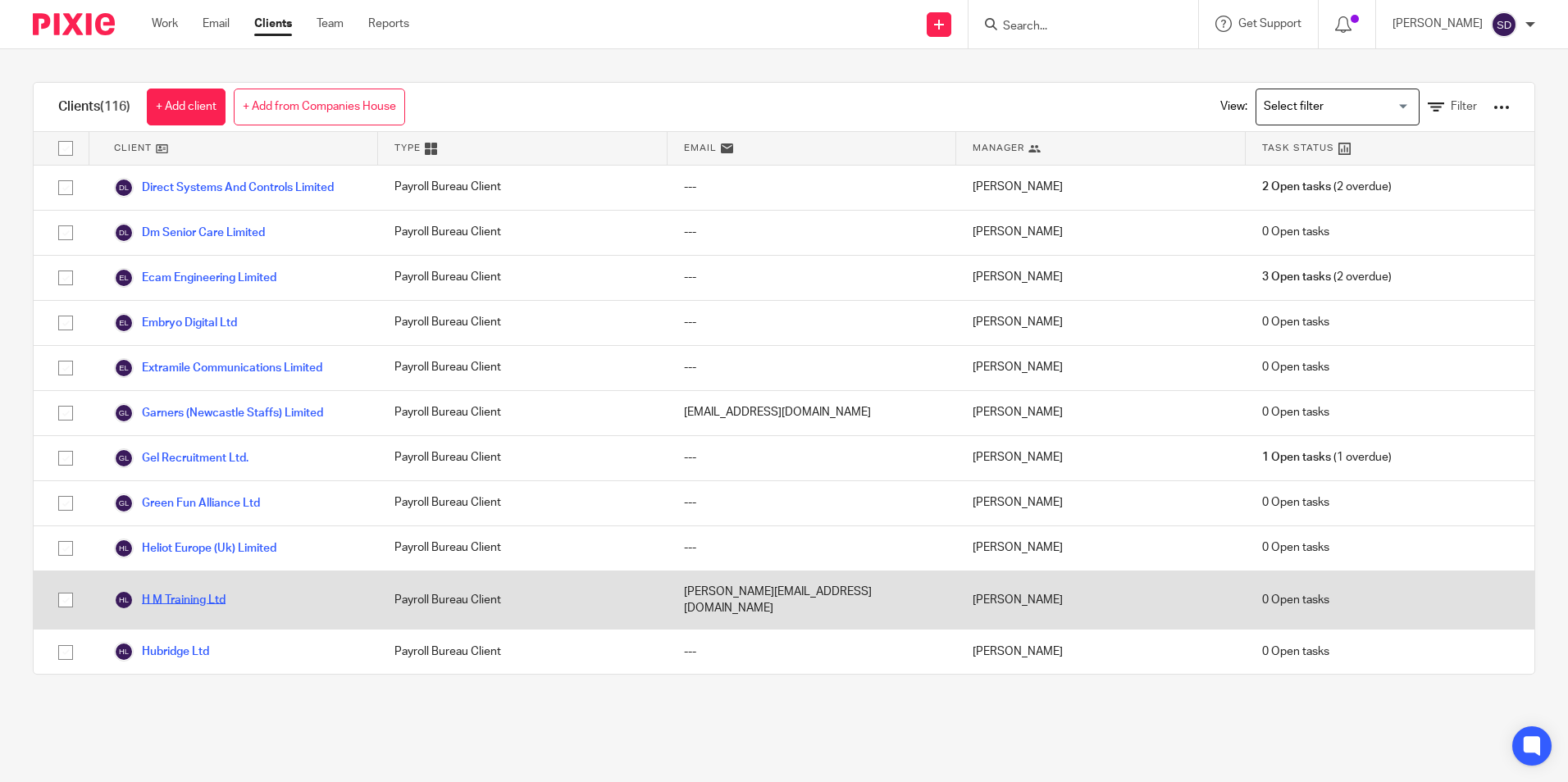
click at [211, 590] on link "H M Training Ltd" at bounding box center [169, 600] width 112 height 19
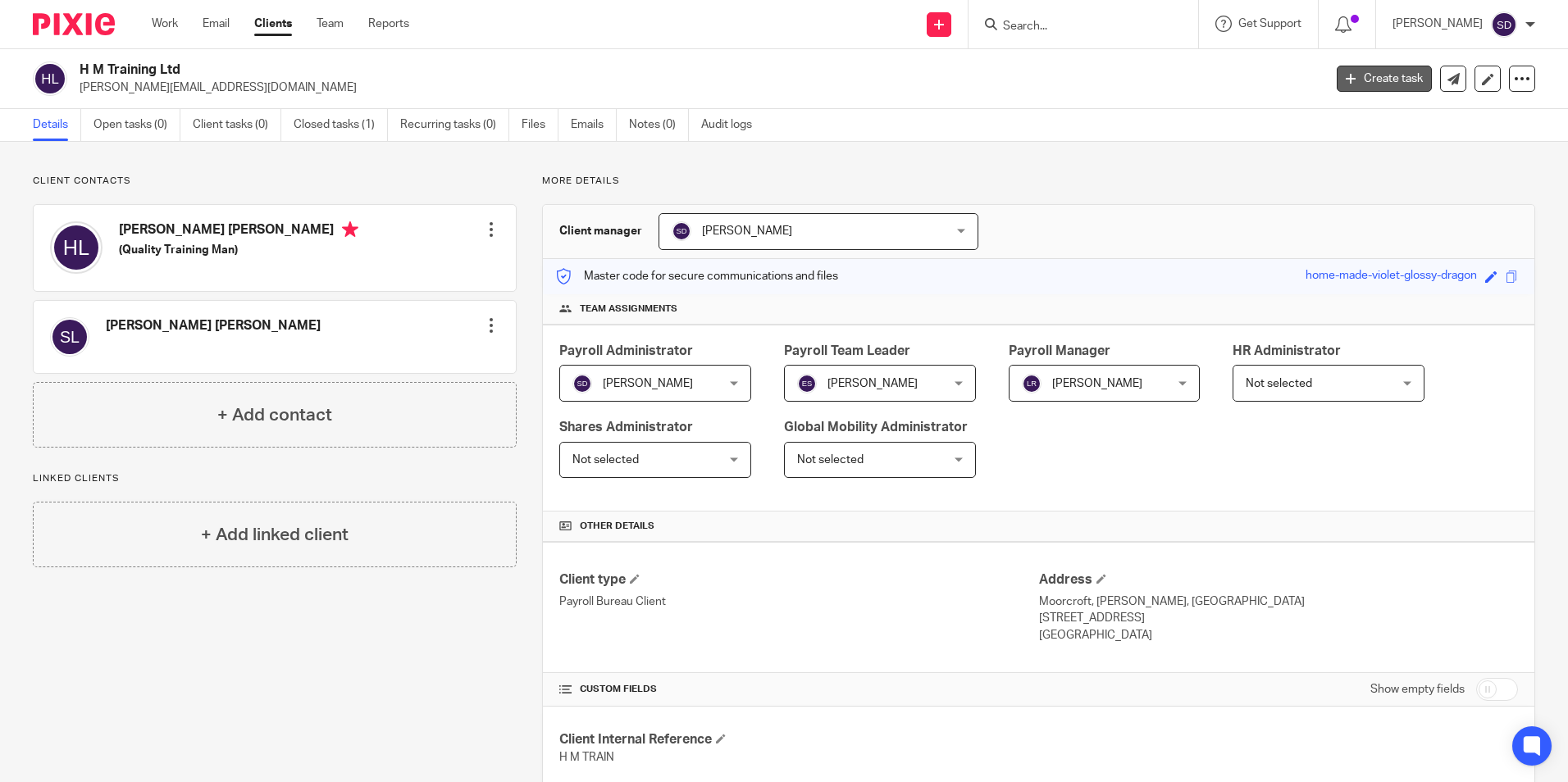
click at [1347, 75] on link "Create task" at bounding box center [1385, 78] width 95 height 26
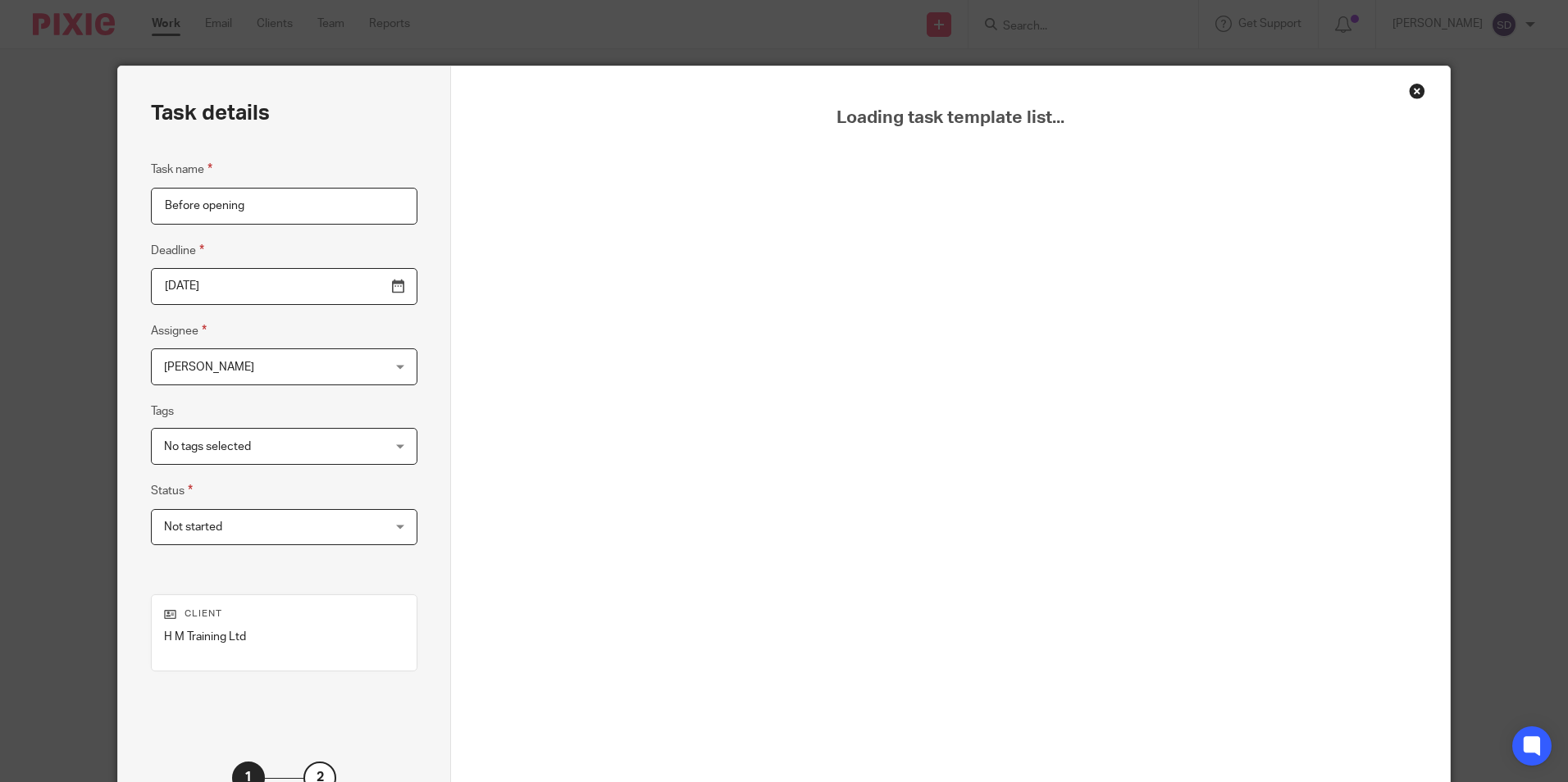
click at [960, 201] on div "Loading task template list..." at bounding box center [950, 477] width 916 height 741
drag, startPoint x: 263, startPoint y: 208, endPoint x: 205, endPoint y: 283, distance: 94.8
click at [221, 210] on input "Before opening" at bounding box center [284, 206] width 267 height 37
type input "B"
click at [1411, 89] on div "Close this dialog window" at bounding box center [1417, 91] width 17 height 17
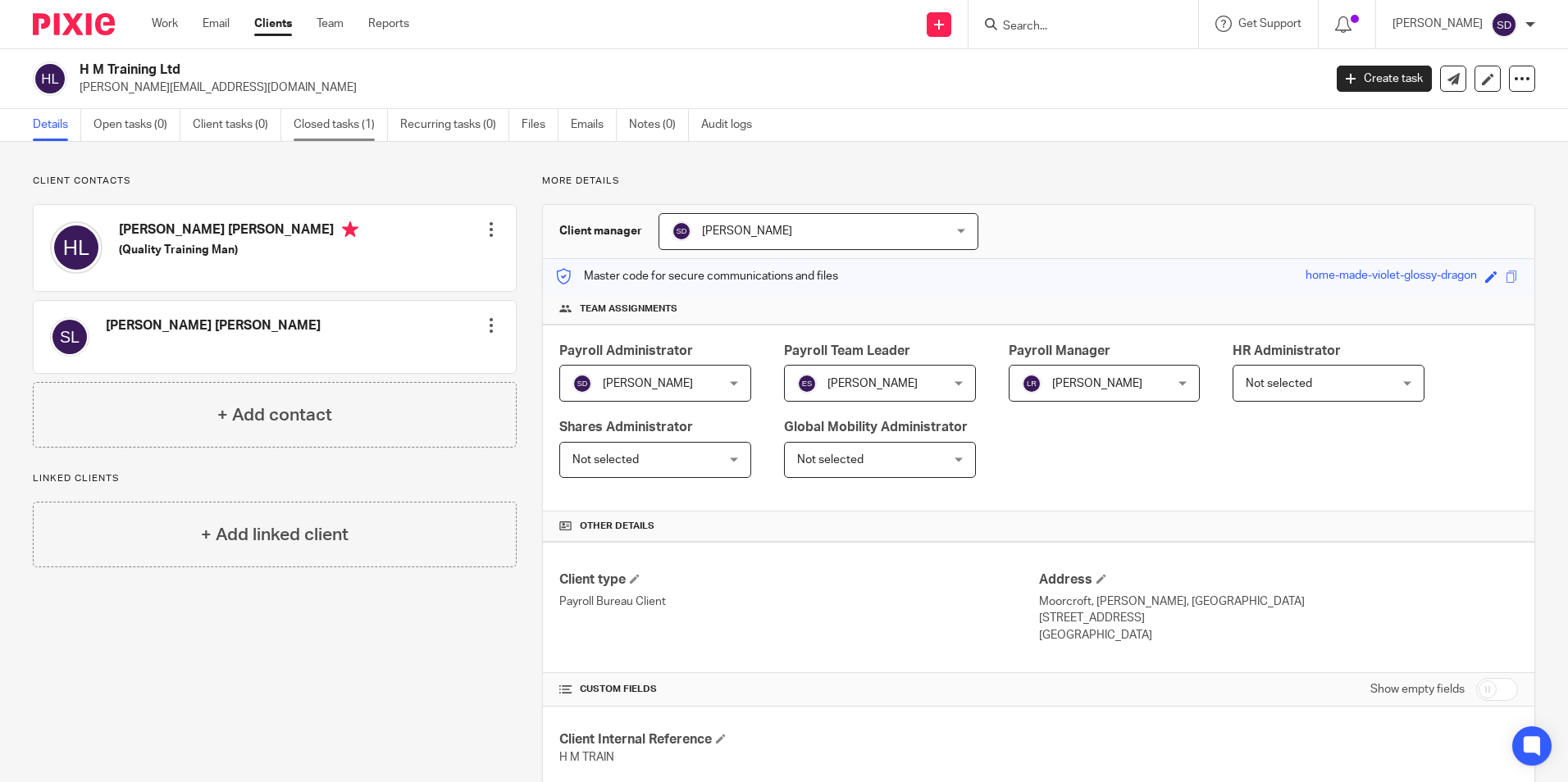
click at [340, 124] on link "Closed tasks (1)" at bounding box center [341, 125] width 94 height 32
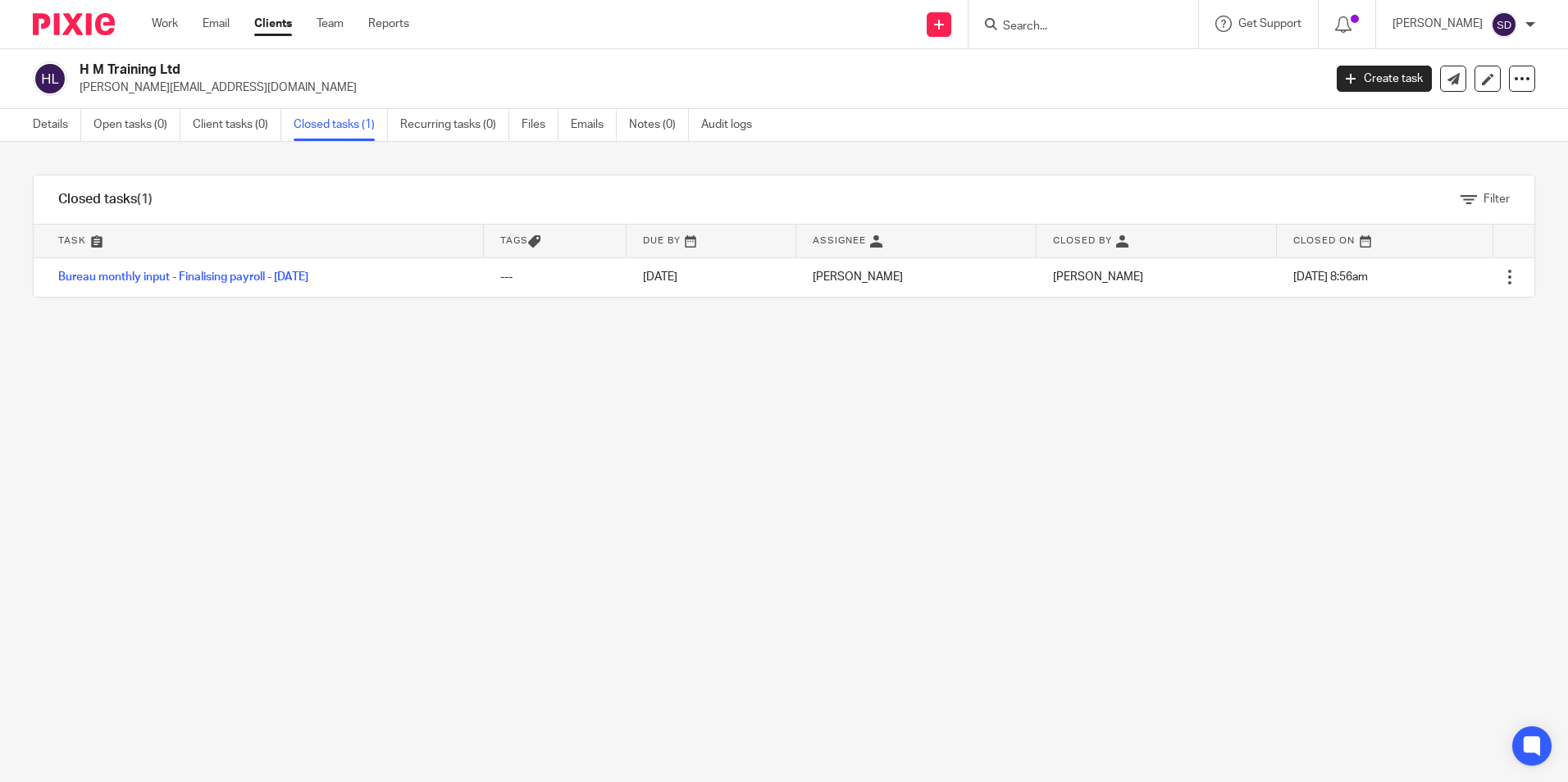
click at [95, 240] on link at bounding box center [259, 242] width 450 height 33
click at [116, 237] on link at bounding box center [259, 242] width 450 height 33
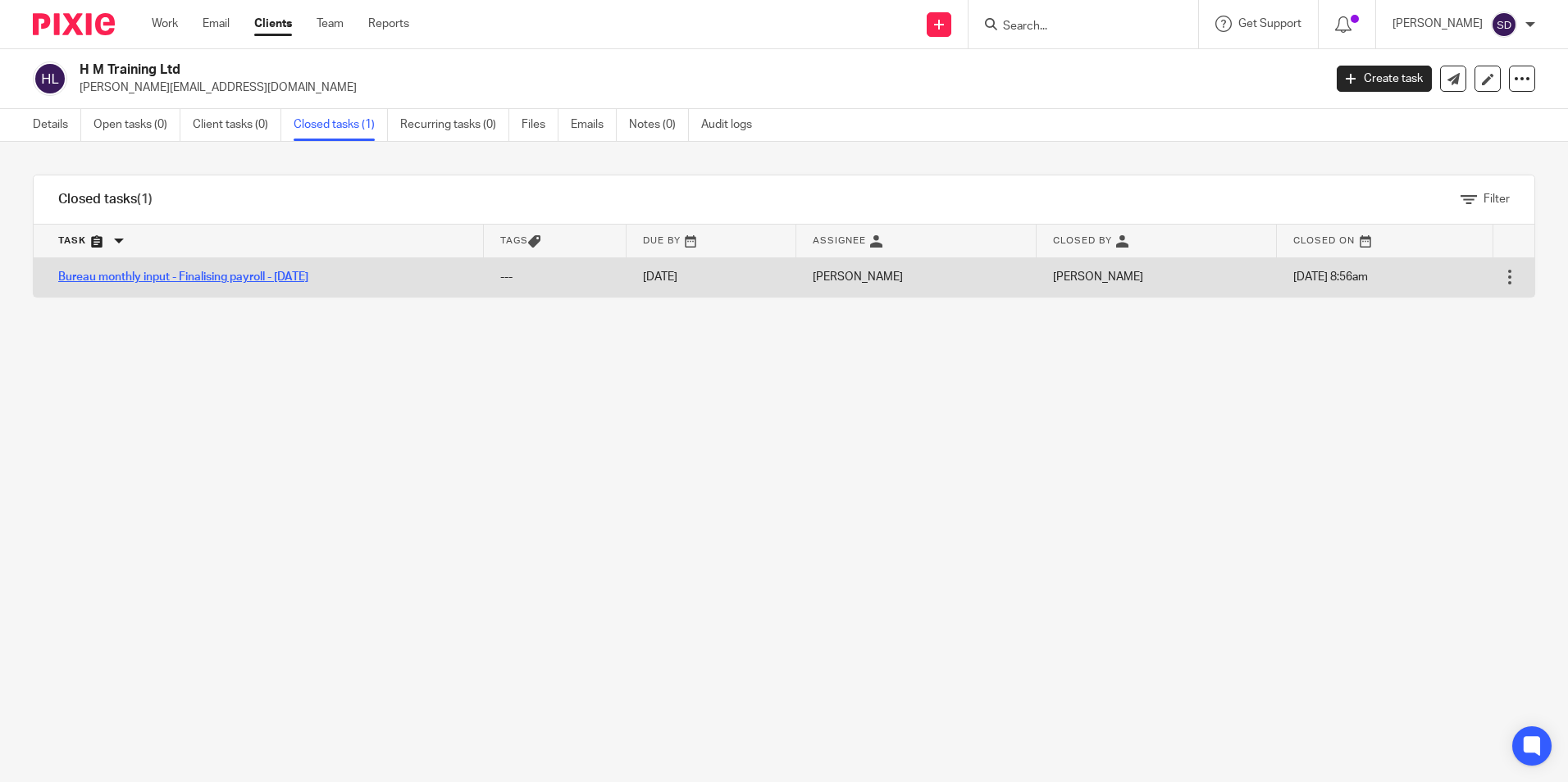
click at [122, 272] on link "Bureau monthly input - Finalising payroll - October 2025" at bounding box center [183, 278] width 250 height 12
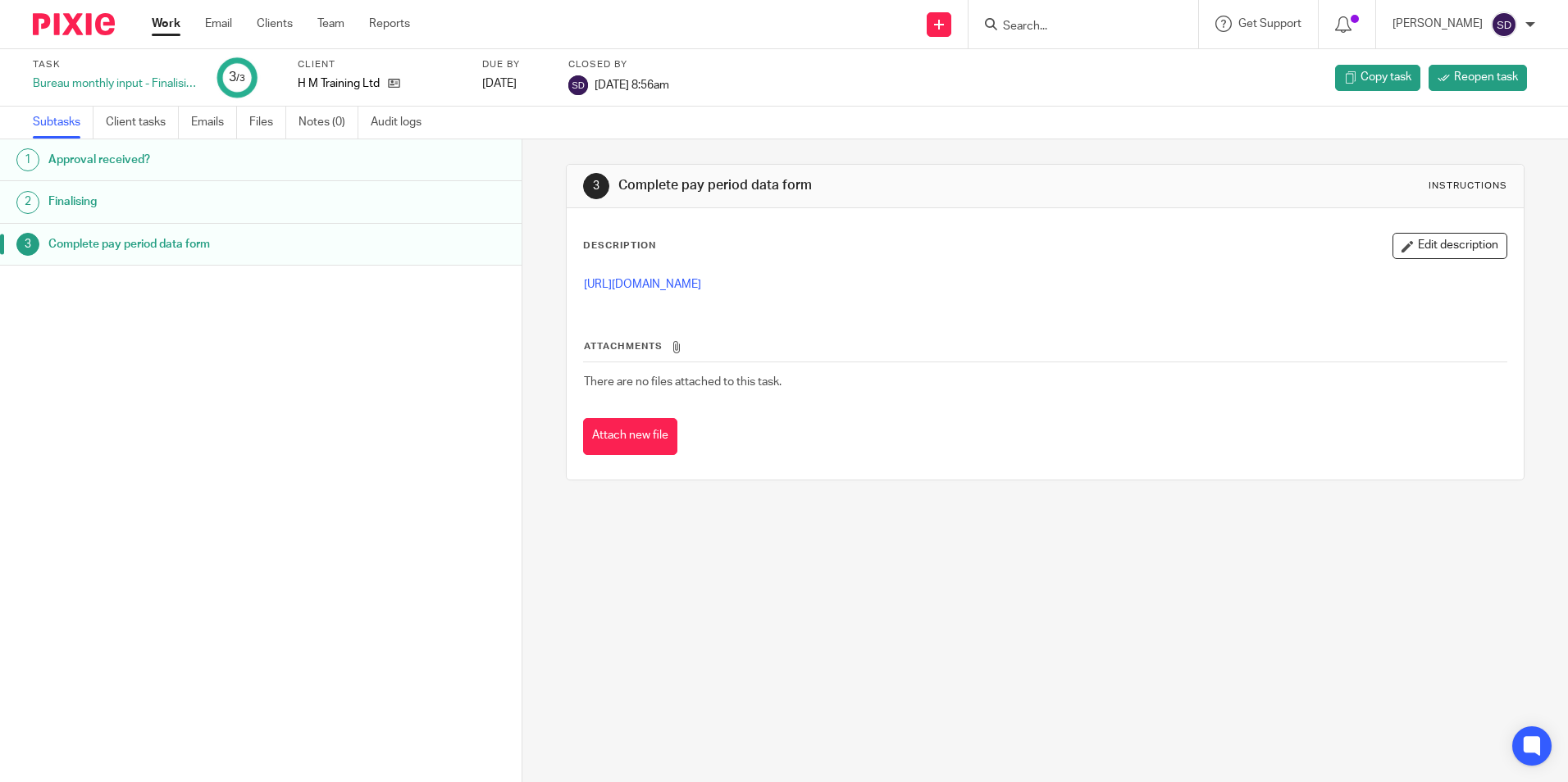
click at [79, 205] on h1 "Finalising" at bounding box center [201, 202] width 305 height 24
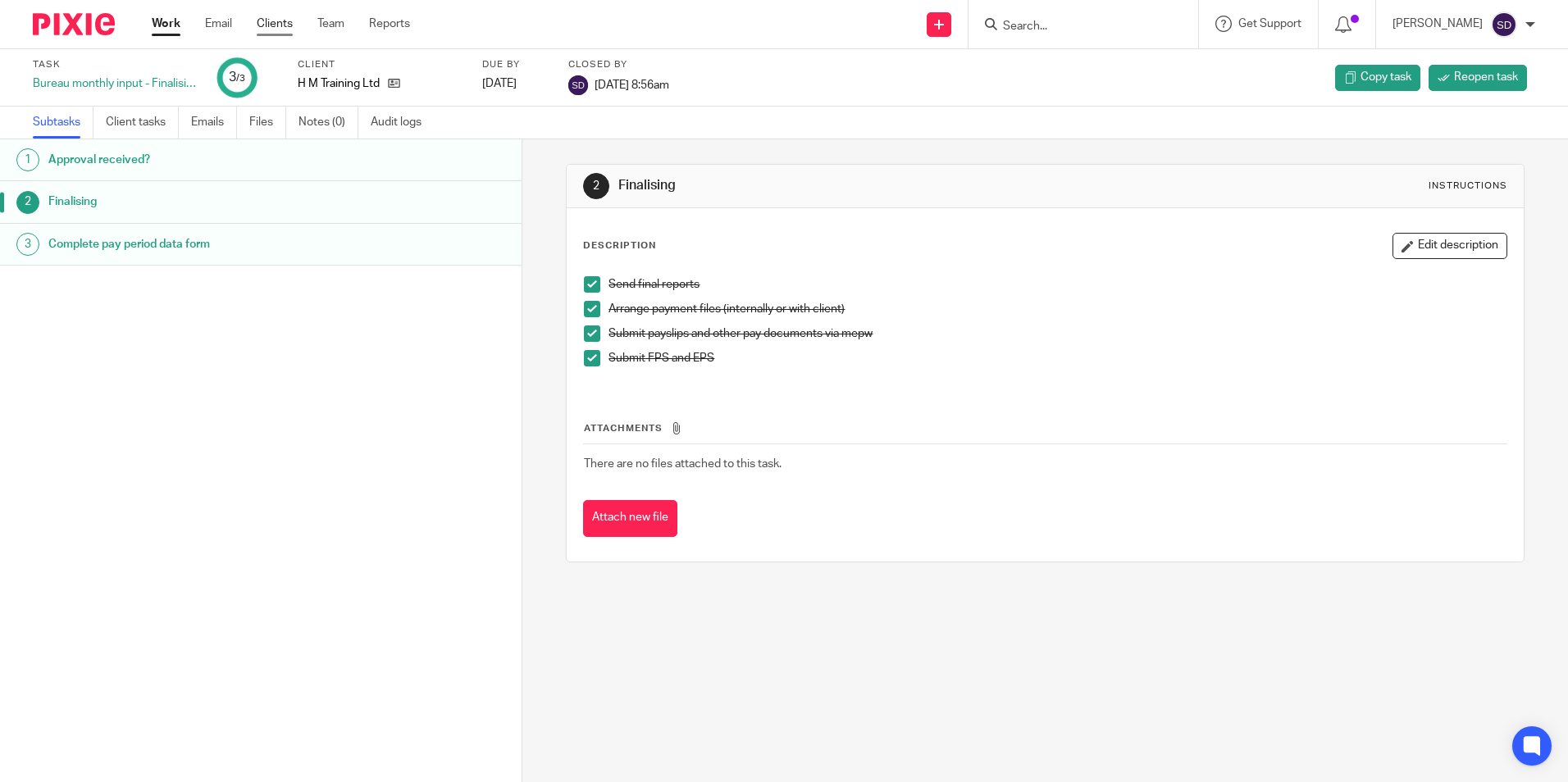
click at [273, 18] on link "Clients" at bounding box center [275, 23] width 36 height 17
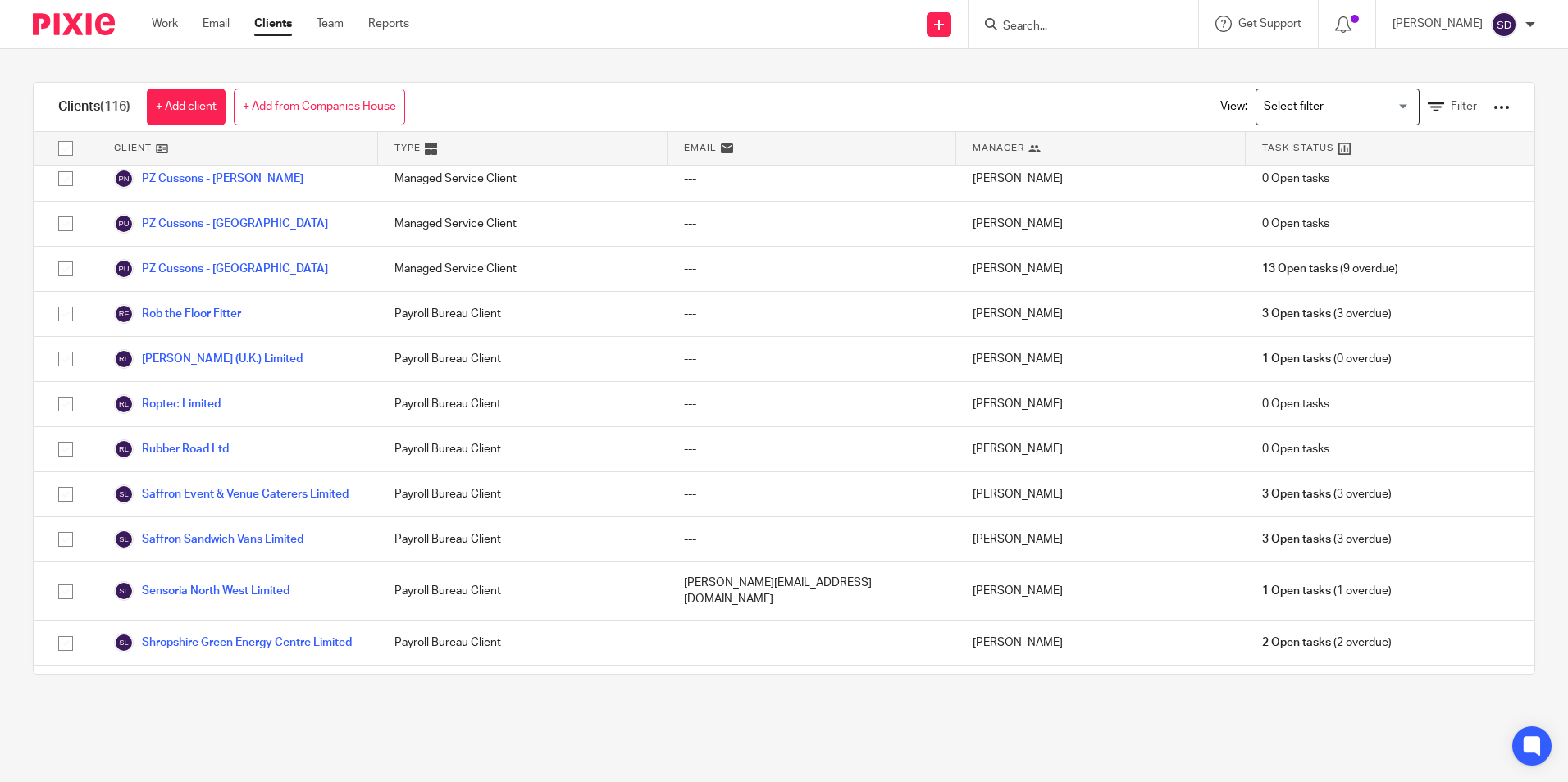
scroll to position [3526, 0]
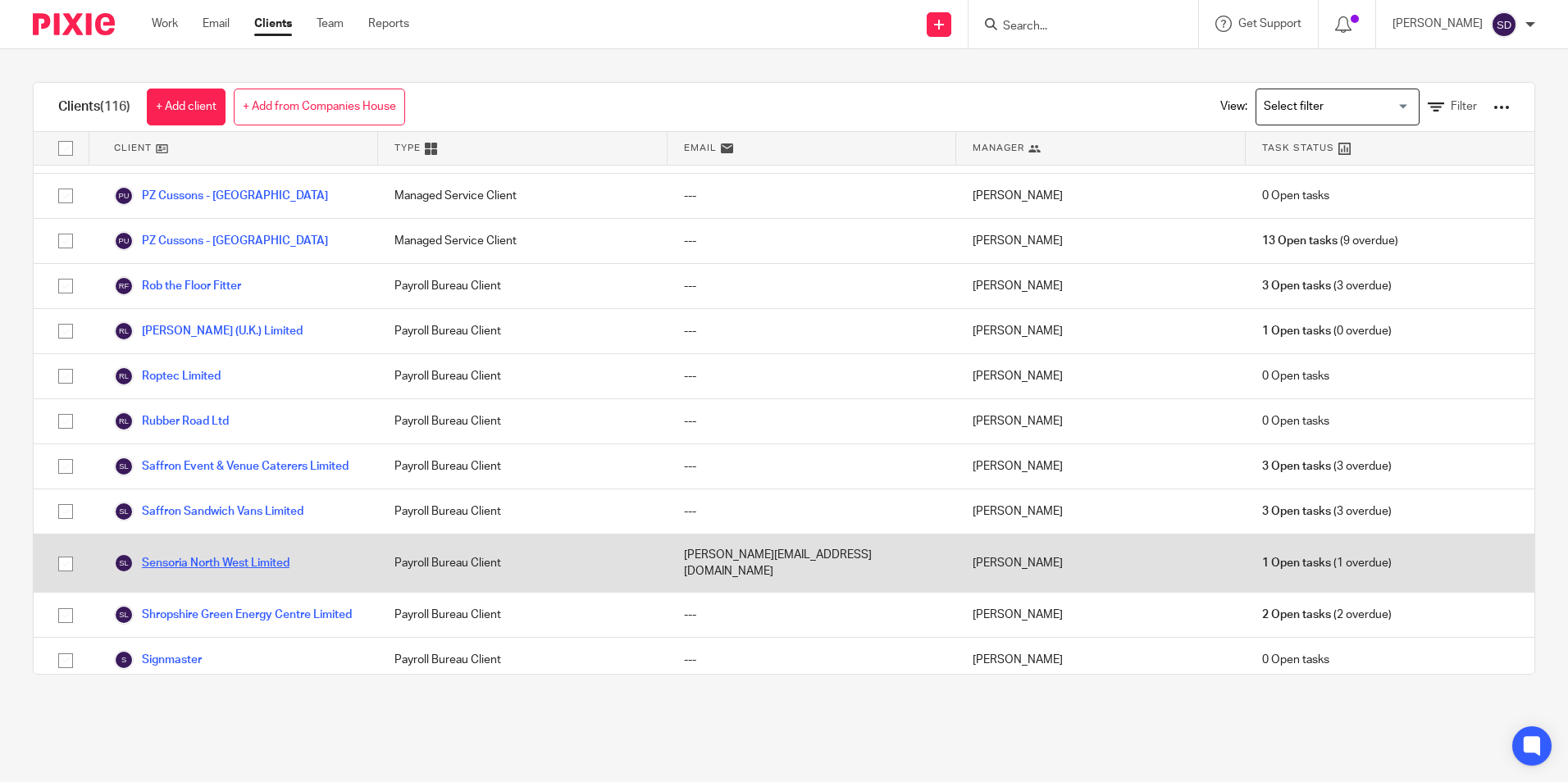
click at [184, 553] on link "Sensoria North West Limited" at bounding box center [202, 563] width 175 height 19
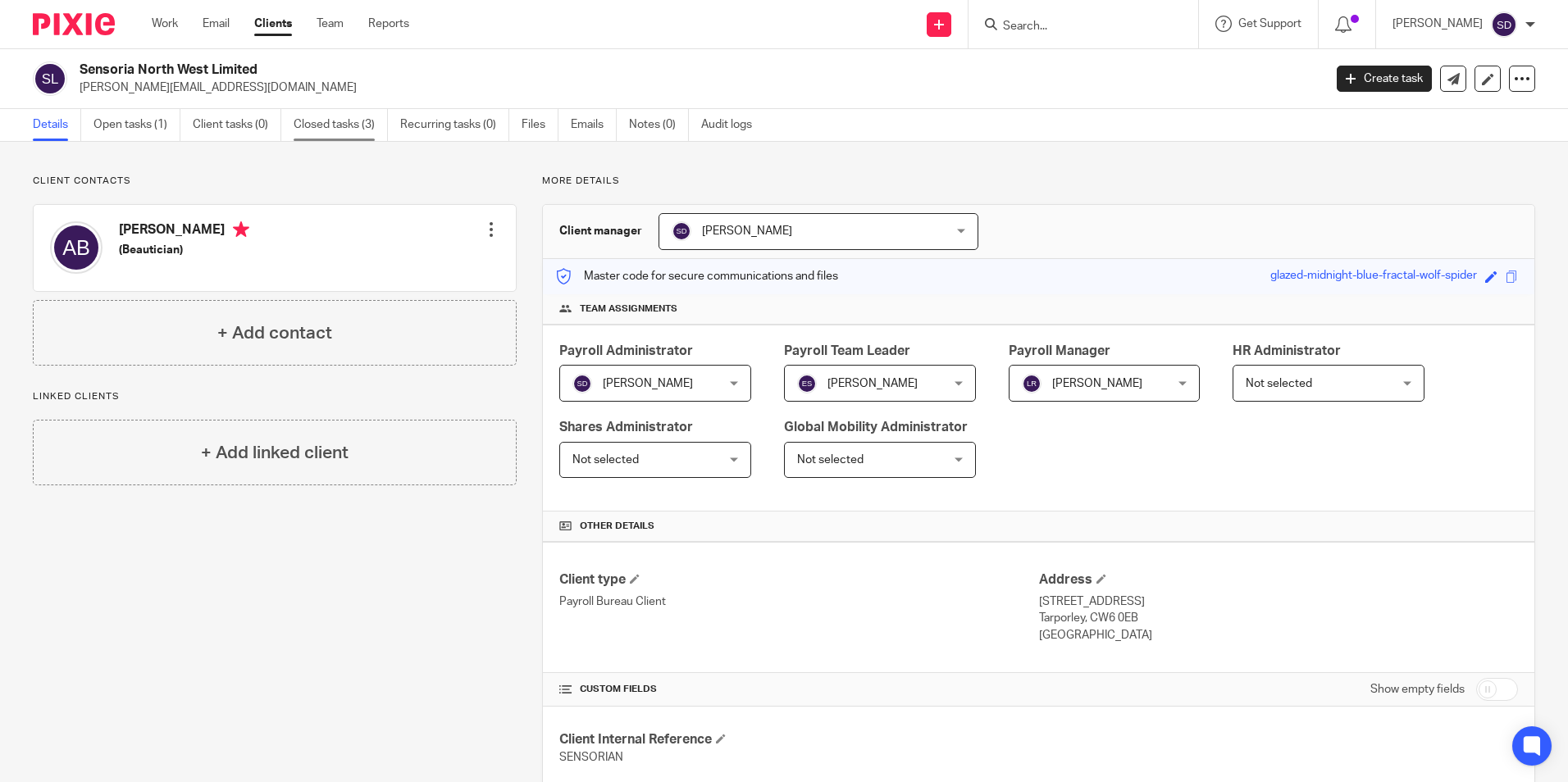
click at [316, 122] on link "Closed tasks (3)" at bounding box center [341, 125] width 94 height 32
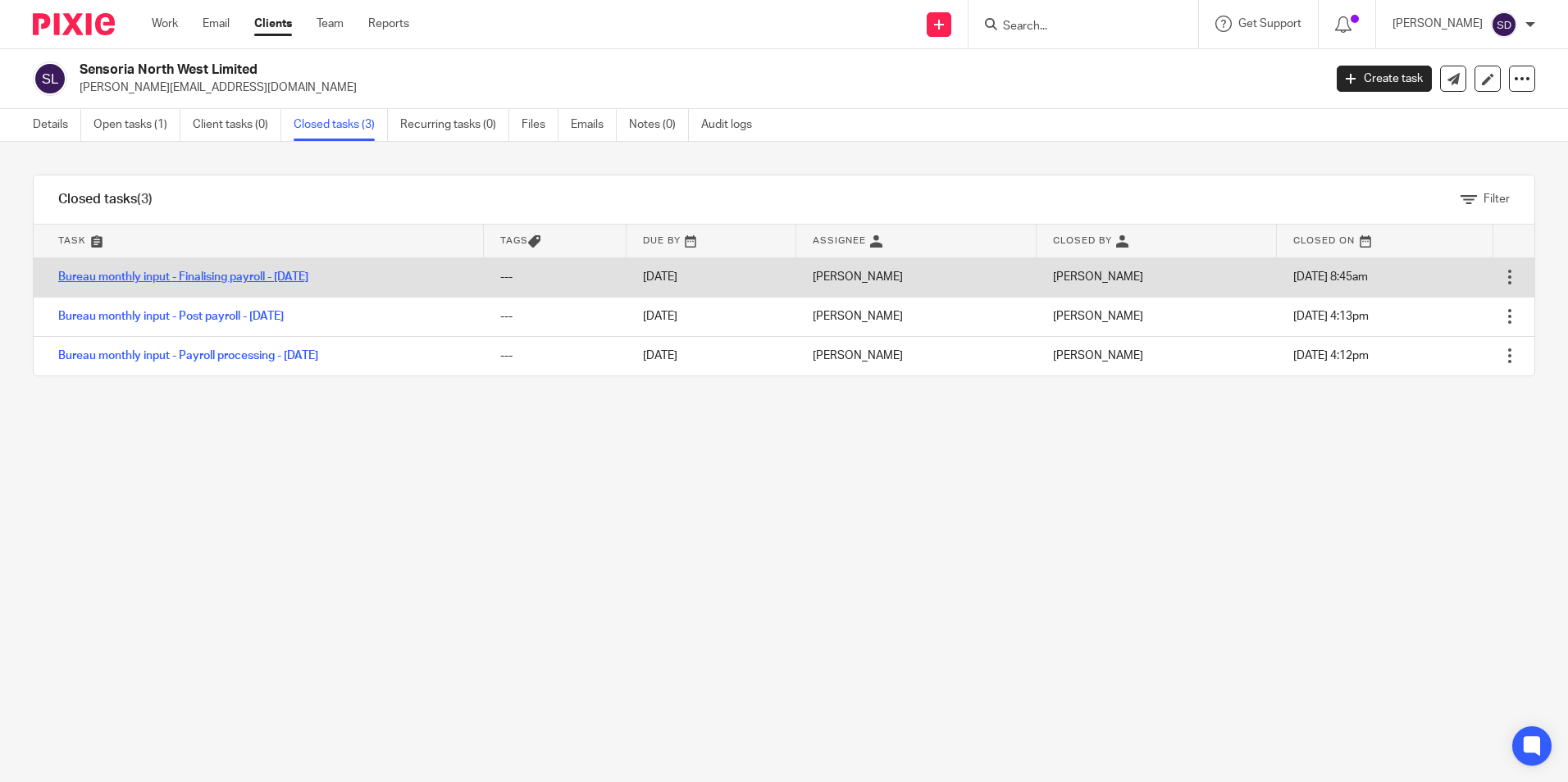
click at [283, 279] on link "Bureau monthly input - Finalising payroll - [DATE]" at bounding box center [183, 278] width 250 height 12
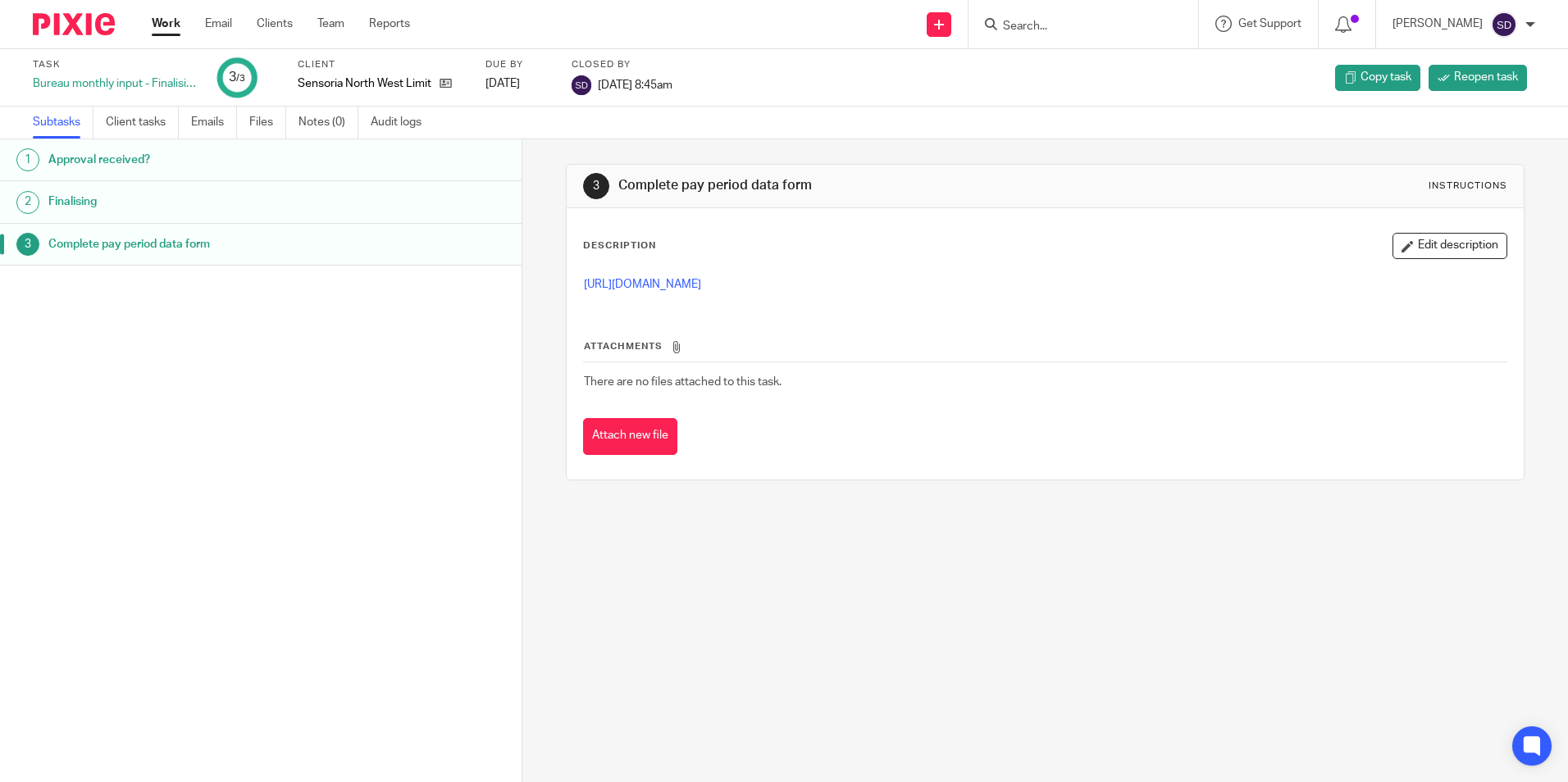
click at [83, 196] on h1 "Finalising" at bounding box center [201, 202] width 305 height 24
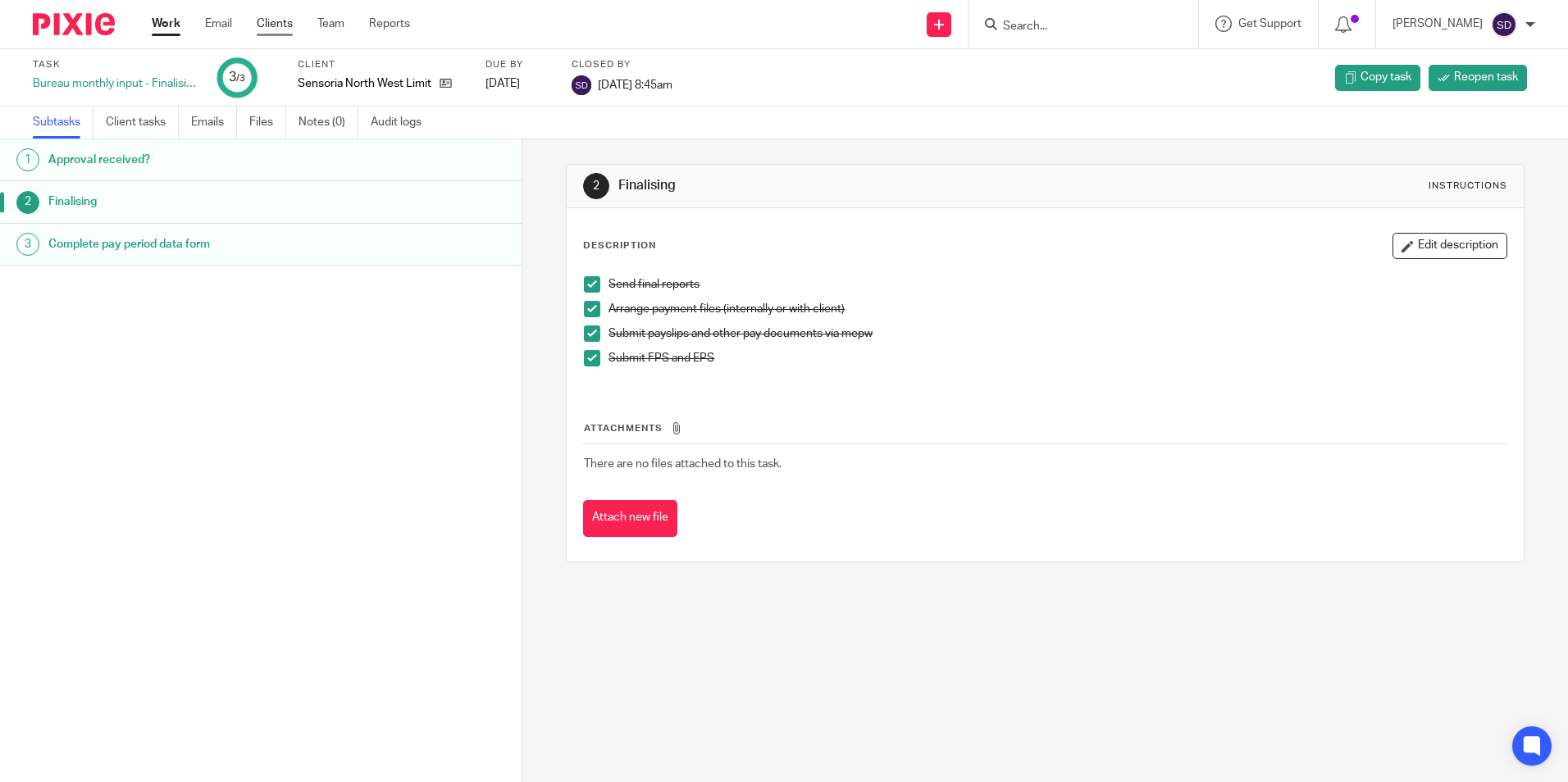
click at [269, 25] on link "Clients" at bounding box center [275, 23] width 36 height 17
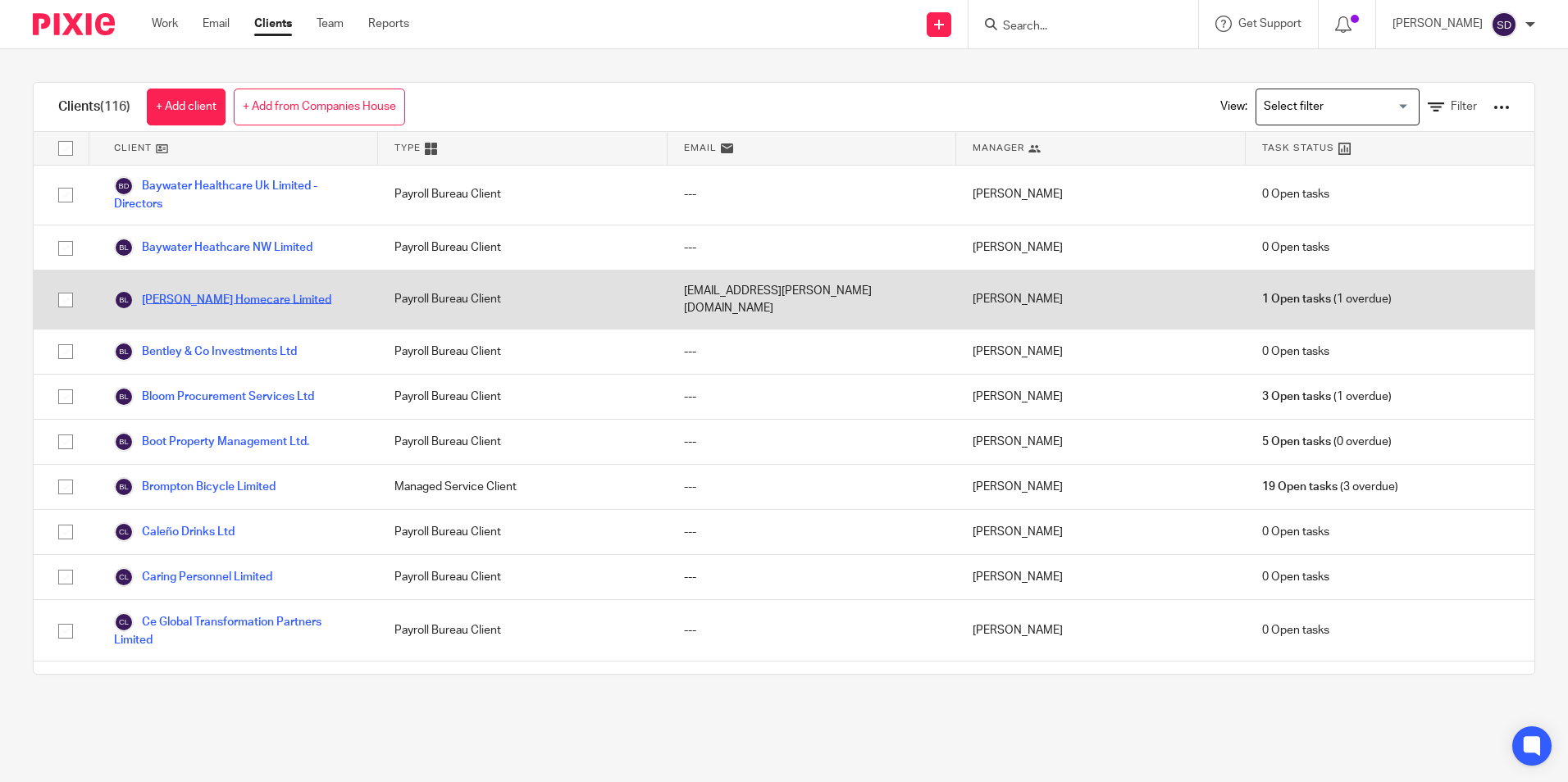
scroll to position [410, 0]
